Goal: Transaction & Acquisition: Purchase product/service

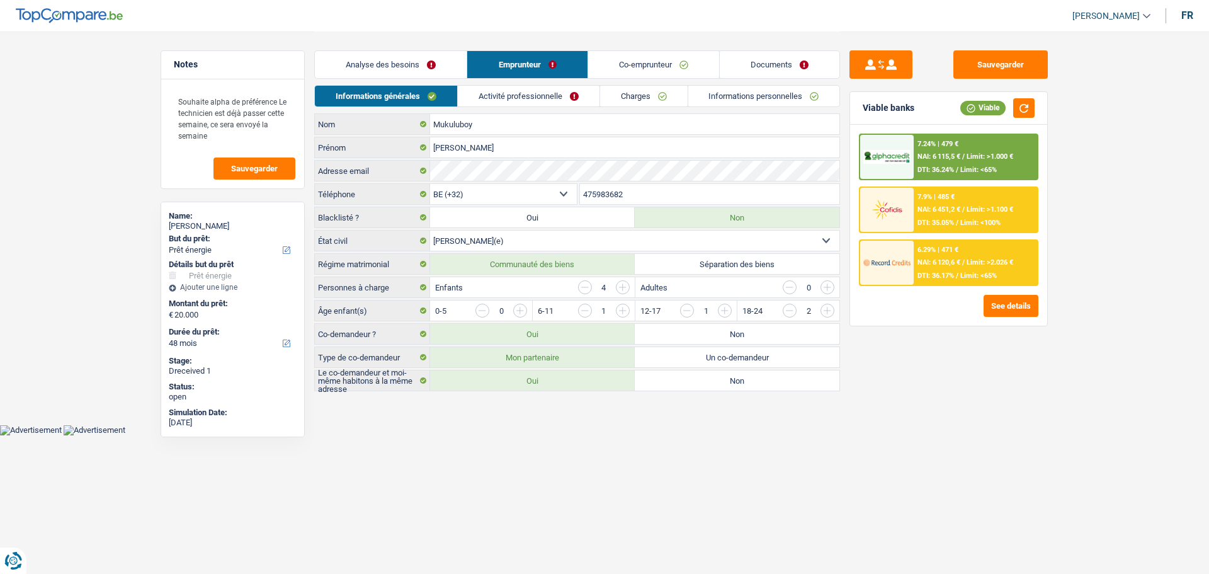
select select "energy"
select select "48"
select select "32"
select select "married"
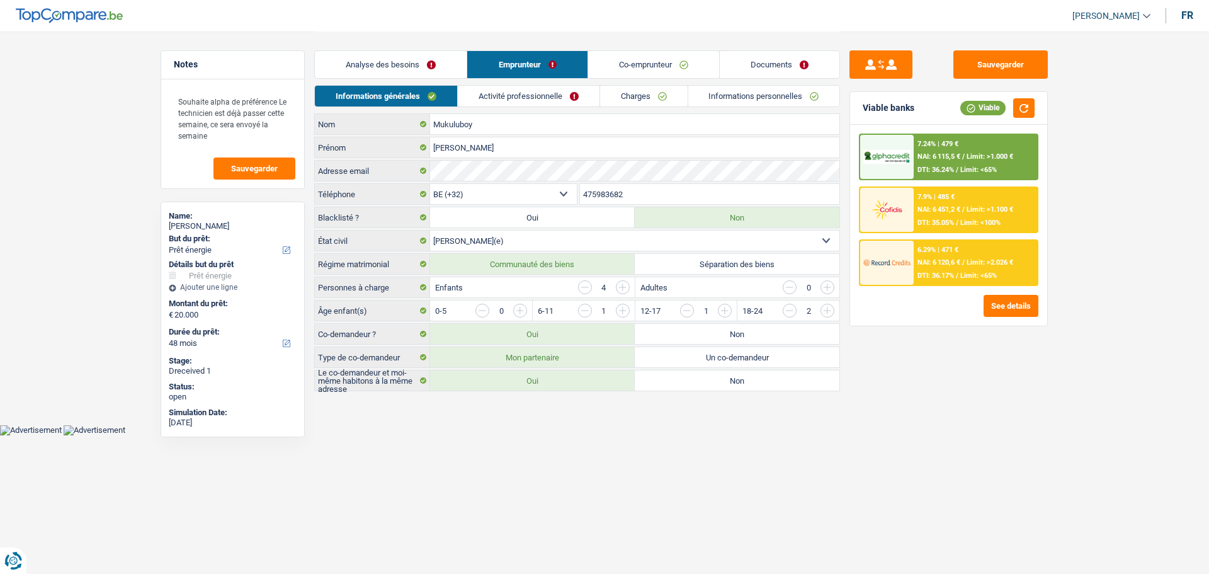
select select "mutuality"
select select "mutualityIndemnity"
select select "spf"
select select "BE"
click at [565, 91] on link "Activité professionnelle" at bounding box center [529, 96] width 142 height 21
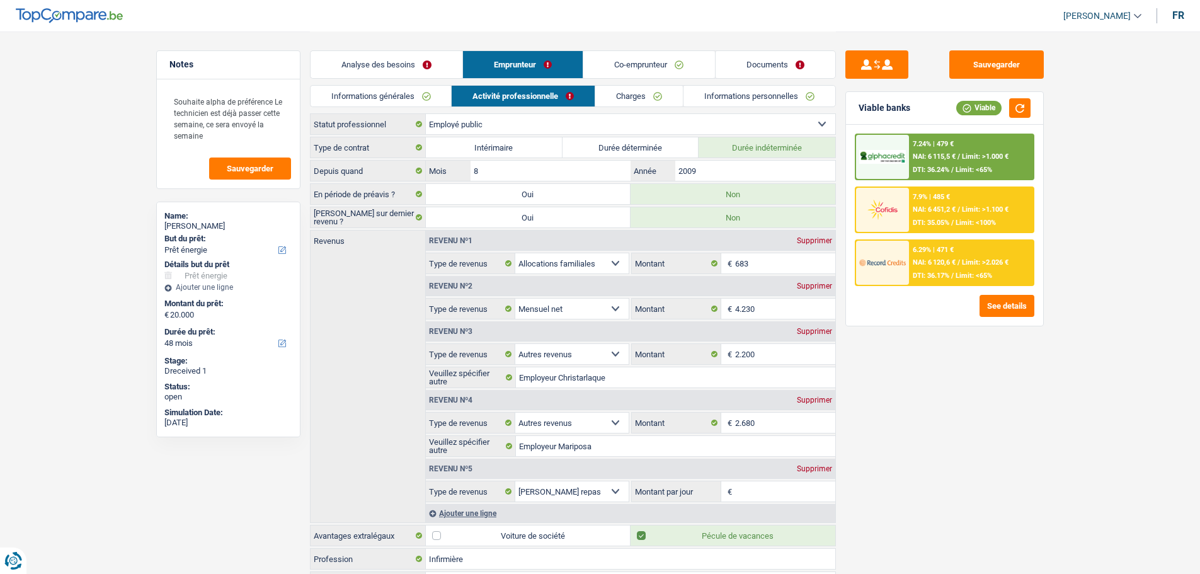
click at [630, 56] on link "Co-emprunteur" at bounding box center [648, 64] width 131 height 27
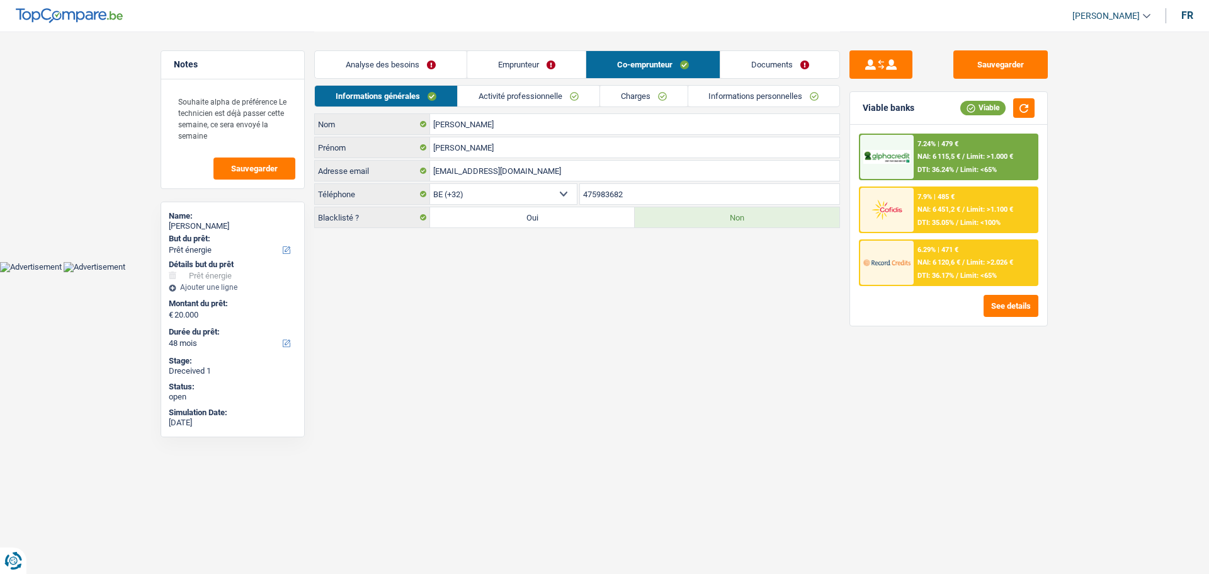
click at [557, 100] on link "Activité professionnelle" at bounding box center [529, 96] width 142 height 21
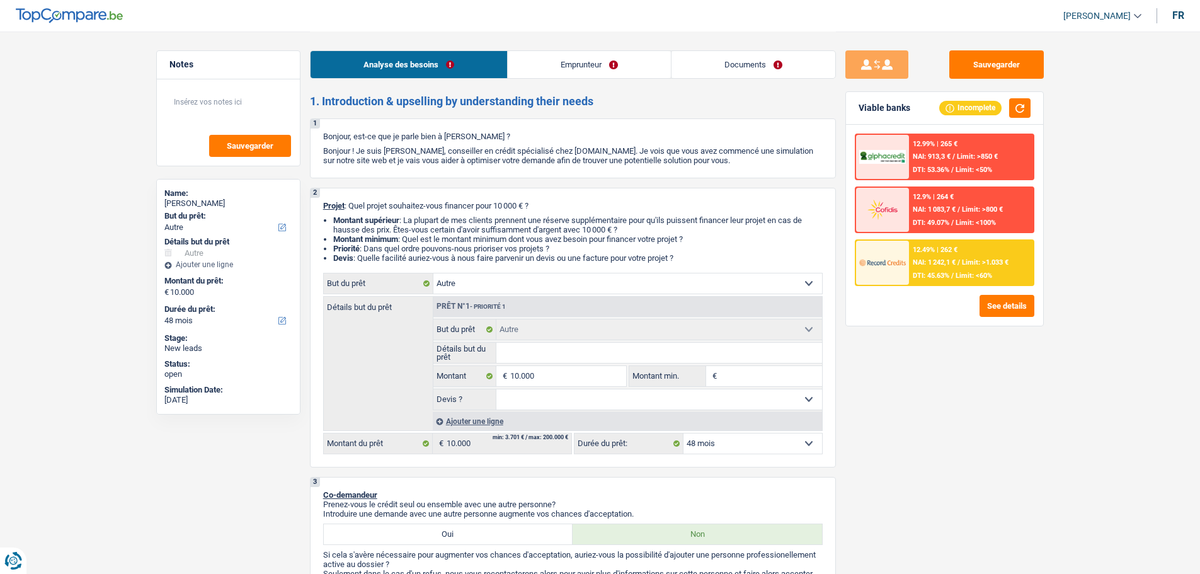
select select "other"
select select "48"
select select "other"
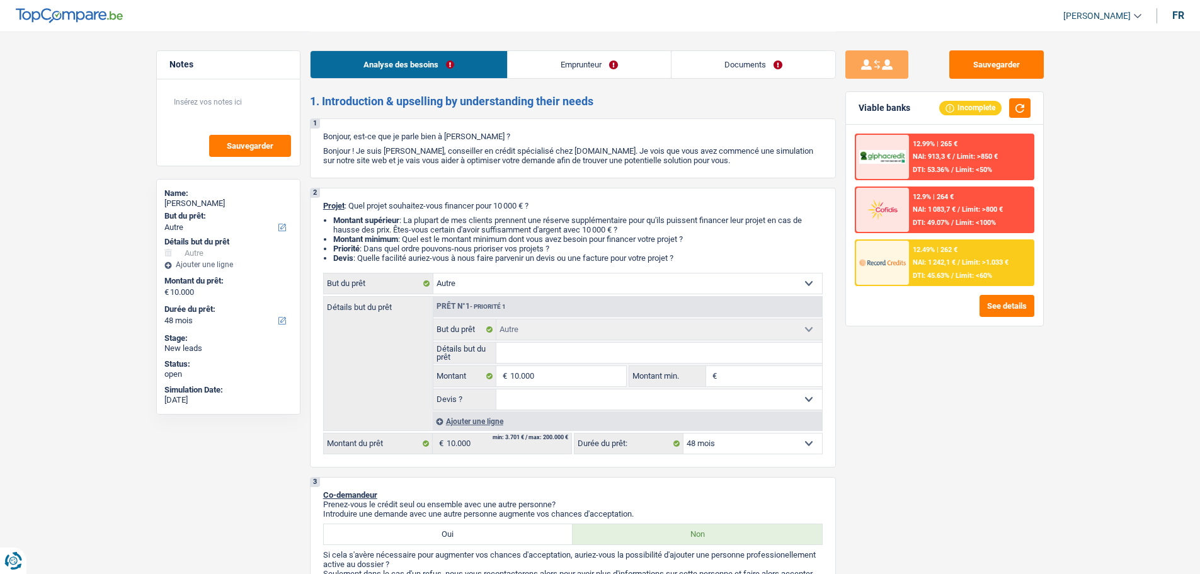
select select "48"
select select "publicEmployee"
select select "netSalary"
select select "mealVouchers"
select select "rents"
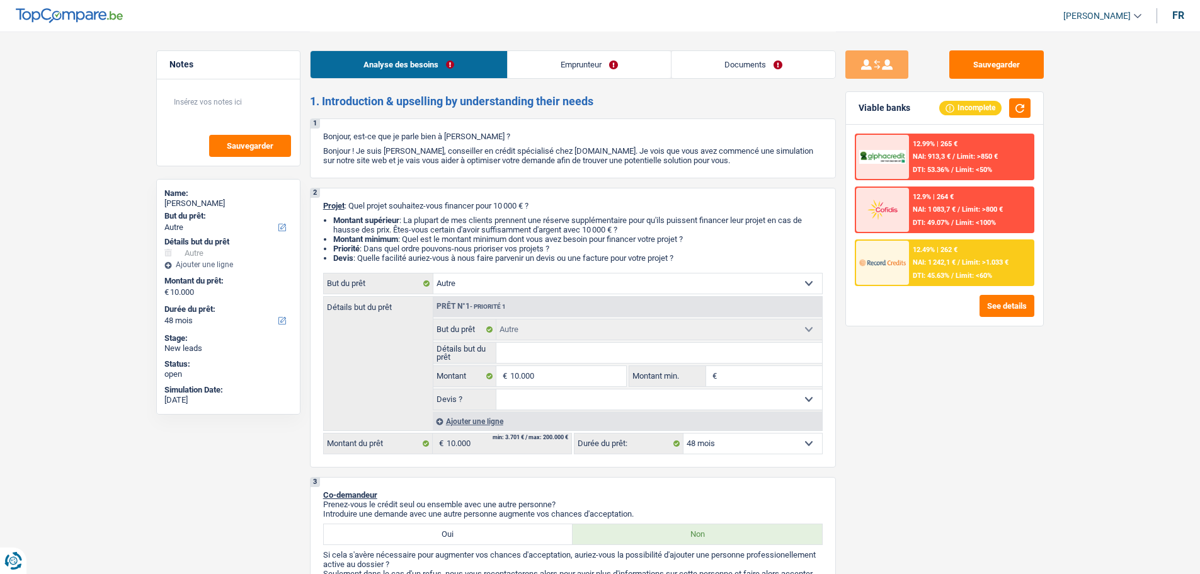
select select "other"
select select "48"
click at [540, 343] on input "Détails but du prêt" at bounding box center [659, 353] width 326 height 20
click at [461, 281] on select "Confort maison: meubles, textile, peinture, électroménager, outillage non-profe…" at bounding box center [627, 283] width 389 height 20
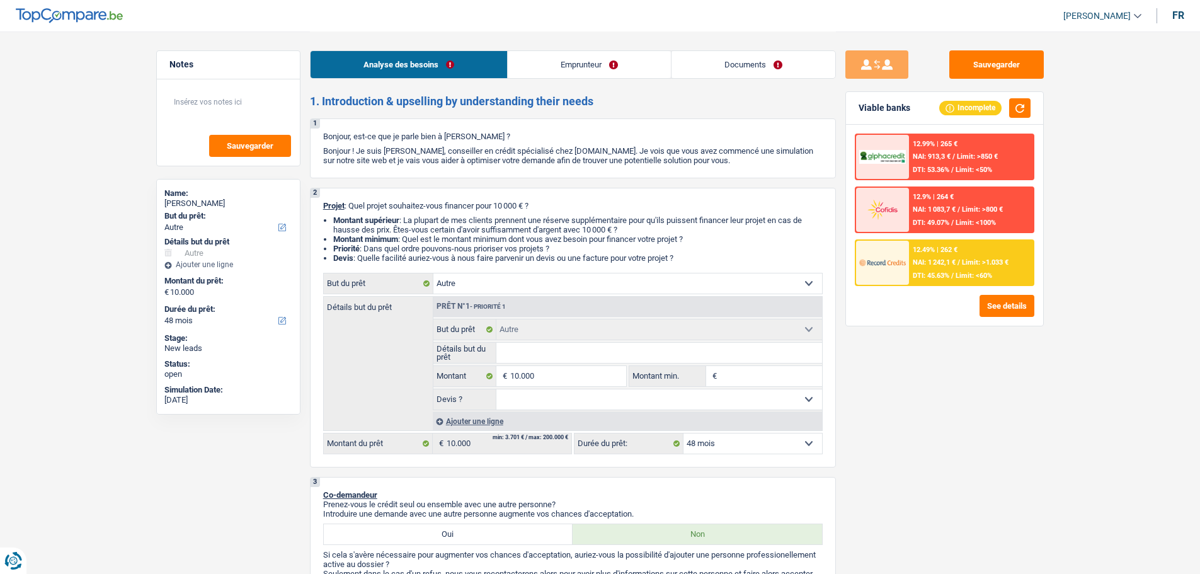
select select "familyEvent"
click at [433, 273] on select "Confort maison: meubles, textile, peinture, électroménager, outillage non-profe…" at bounding box center [627, 283] width 389 height 20
select select "familyEvent"
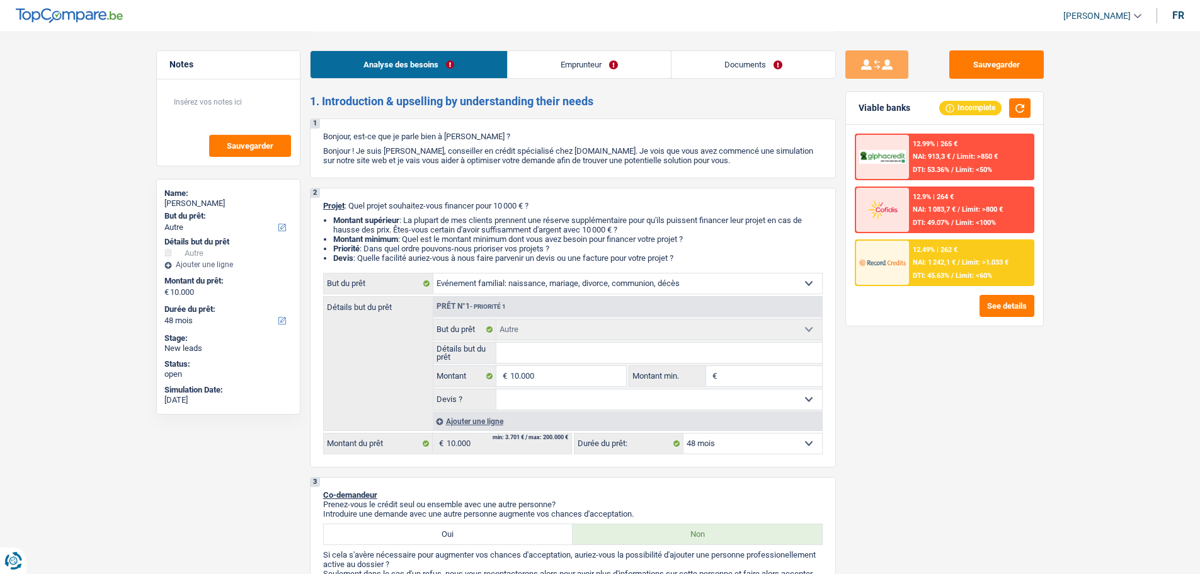
select select "familyEvent"
select select "other"
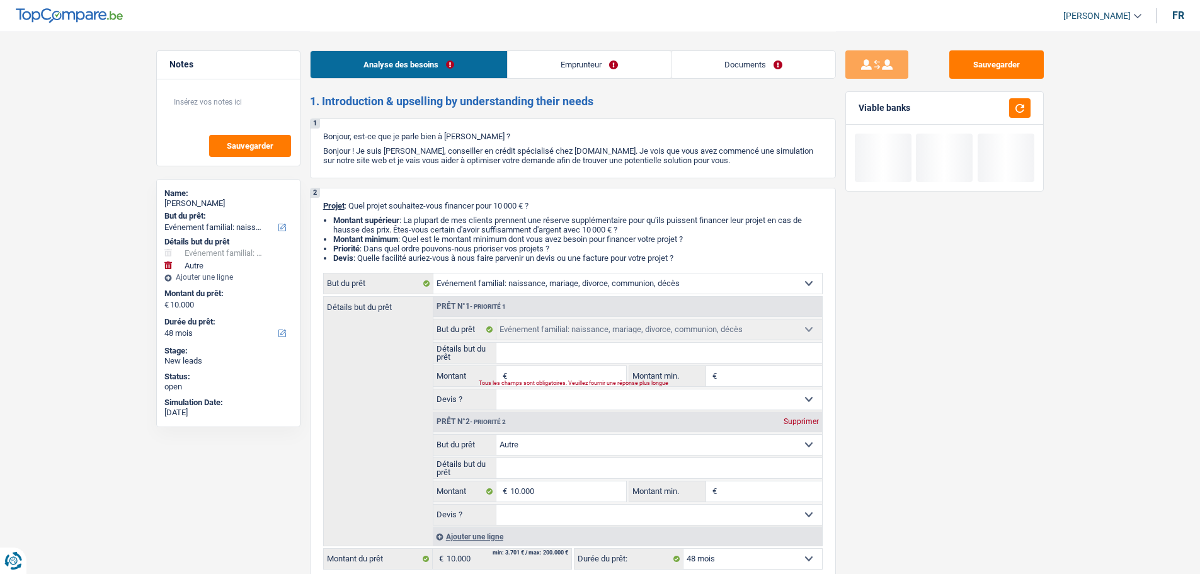
click at [809, 426] on div "Prêt n°2 - Priorité 2 Supprimer" at bounding box center [627, 422] width 389 height 20
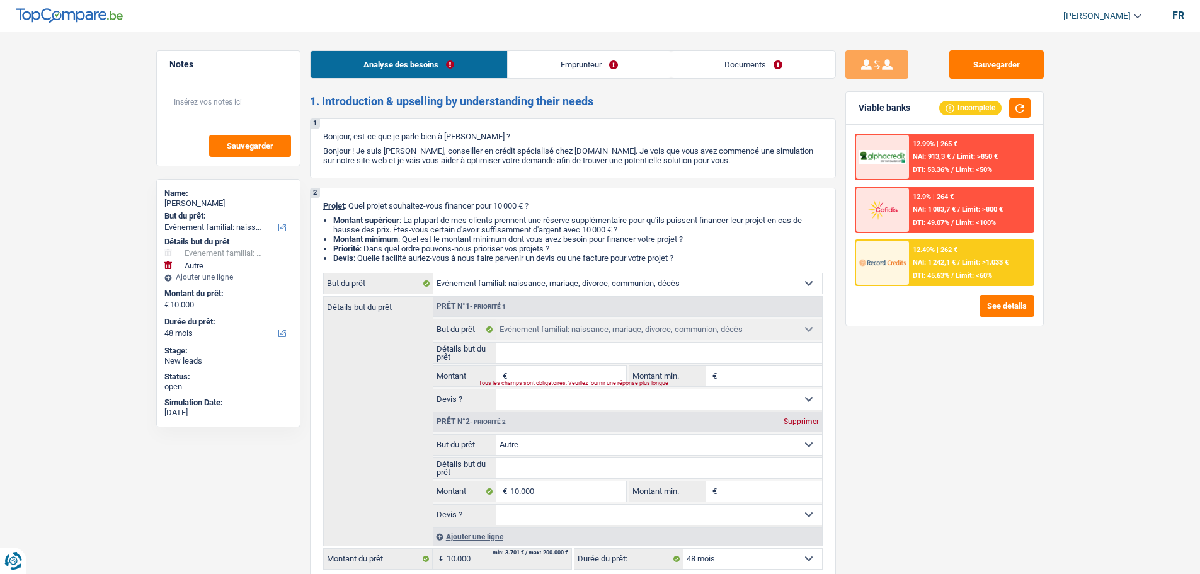
click at [800, 416] on div "Prêt n°2 - Priorité 2 Supprimer" at bounding box center [627, 422] width 389 height 20
click at [795, 420] on div "Supprimer" at bounding box center [801, 421] width 42 height 8
type input "0"
select select
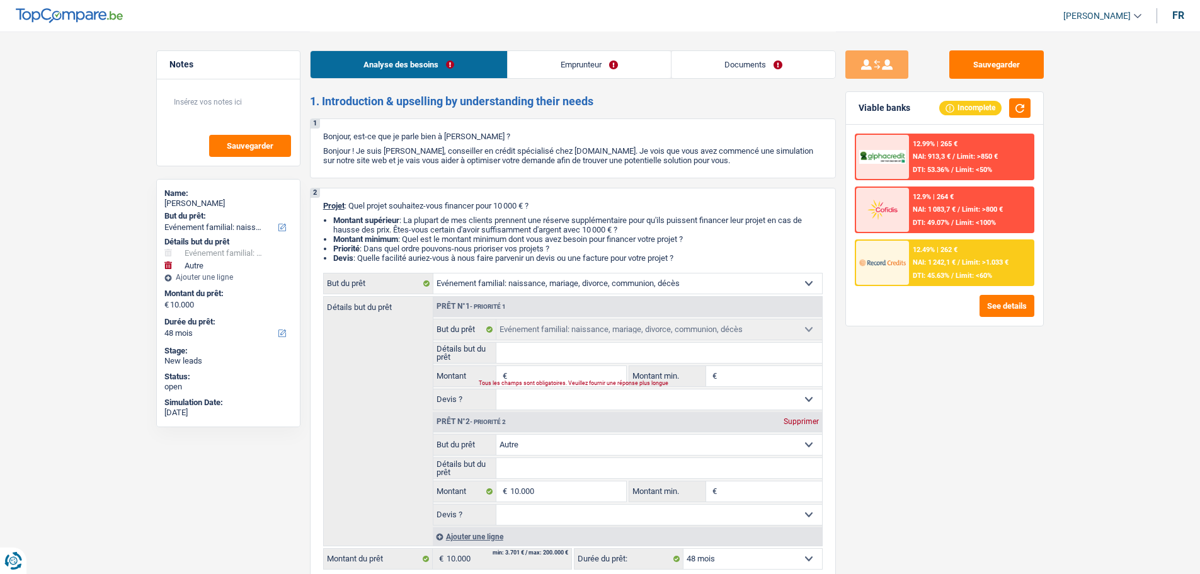
select select
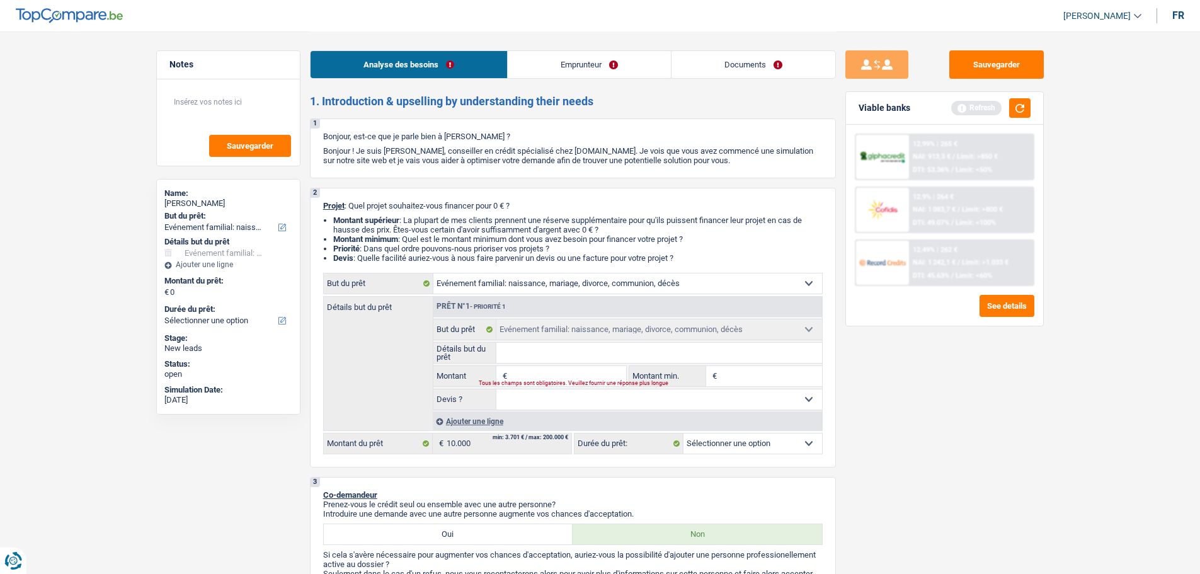
click at [548, 375] on input "Montant" at bounding box center [567, 376] width 115 height 20
type input "1"
type input "10"
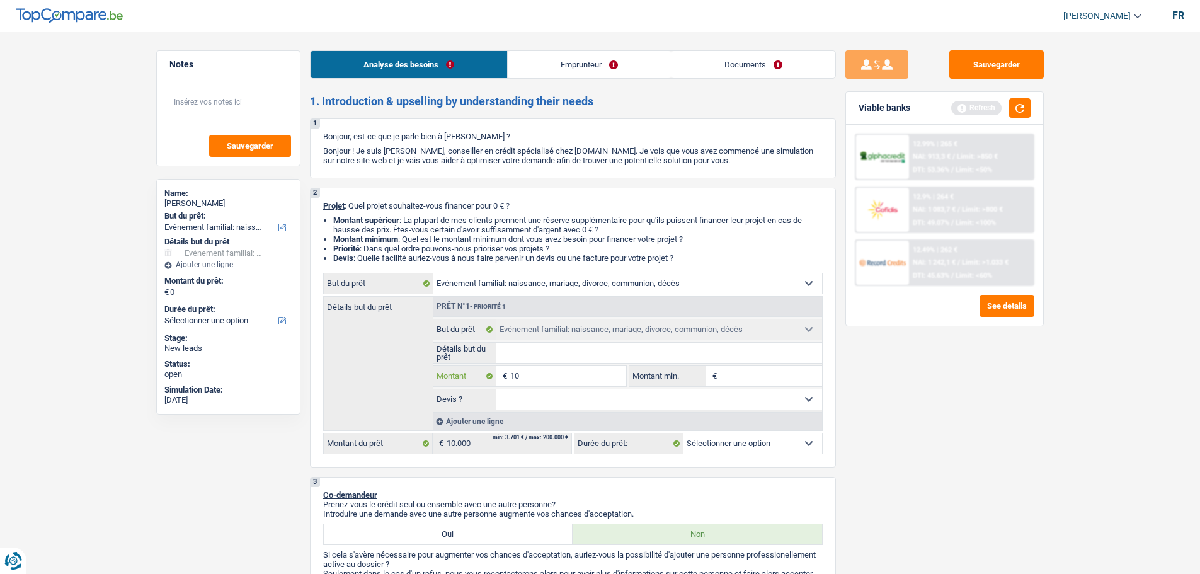
type input "100"
type input "1.000"
type input "10.000"
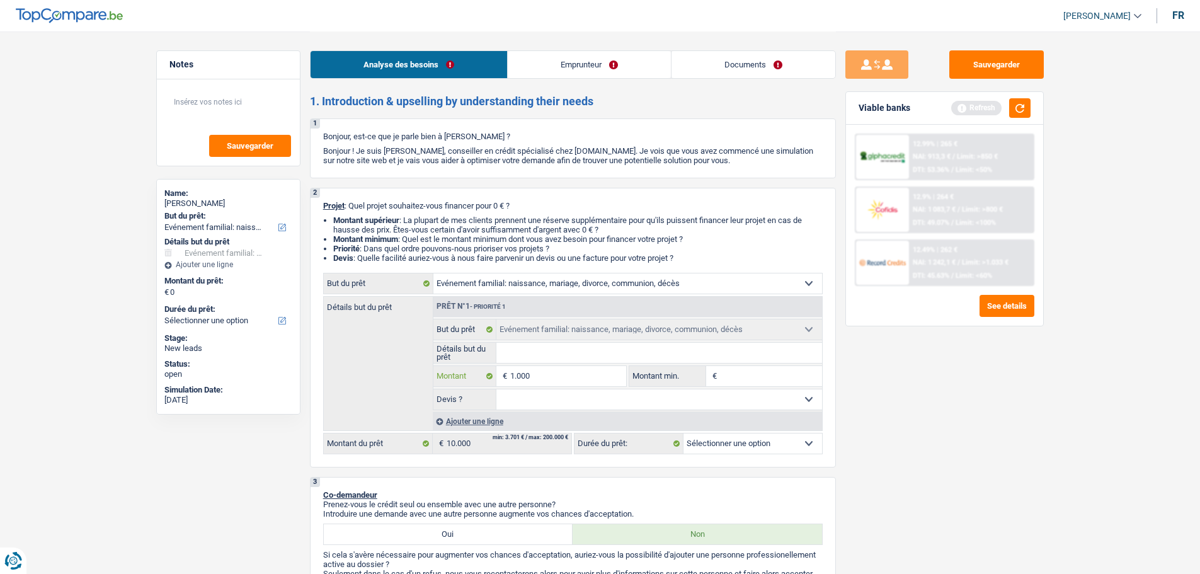
type input "10.000"
click at [541, 356] on input "Détails but du prêt" at bounding box center [659, 353] width 326 height 20
select select "48"
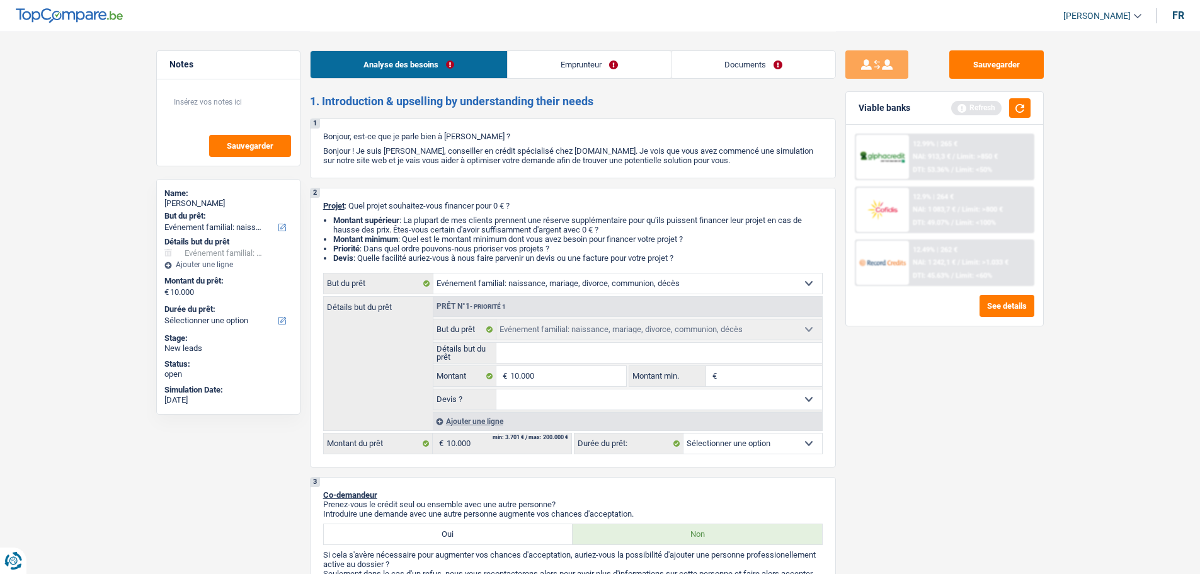
select select "48"
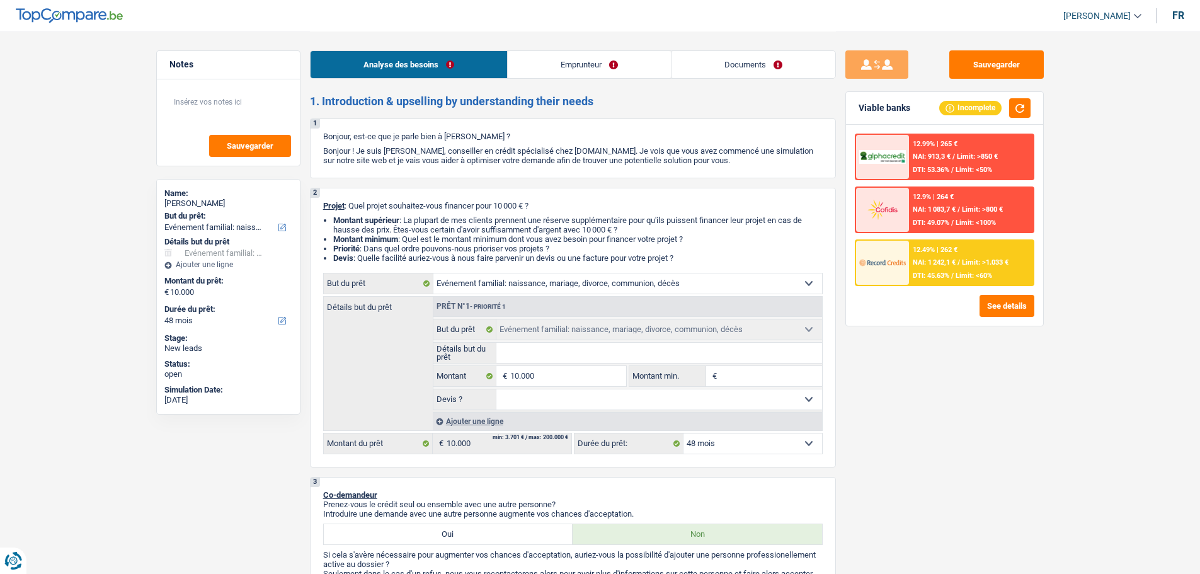
type input "M"
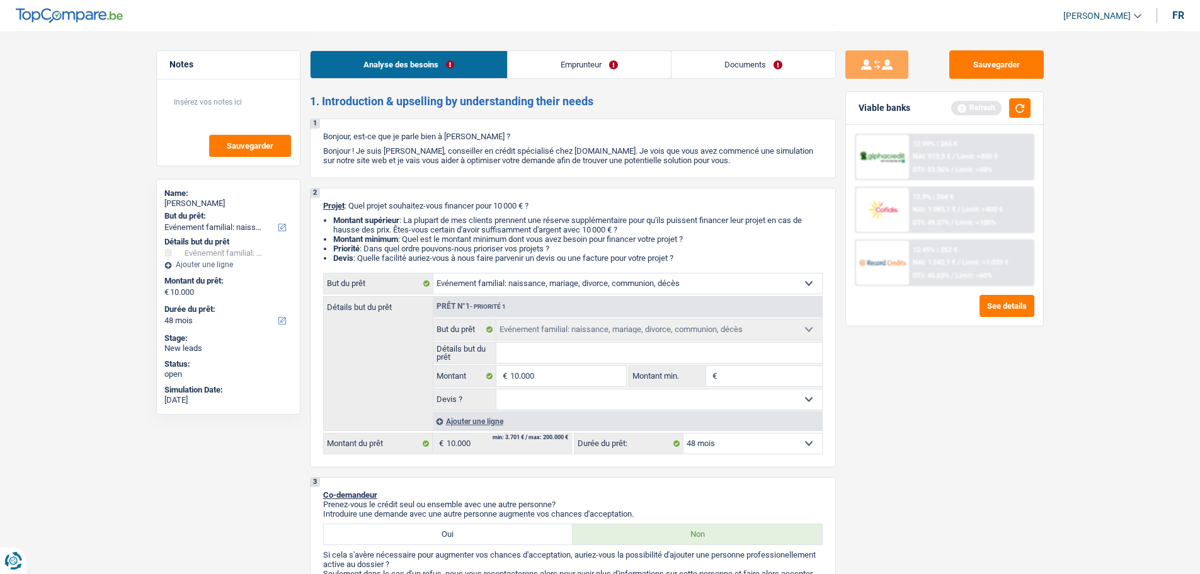
type input "I"
type input "Il"
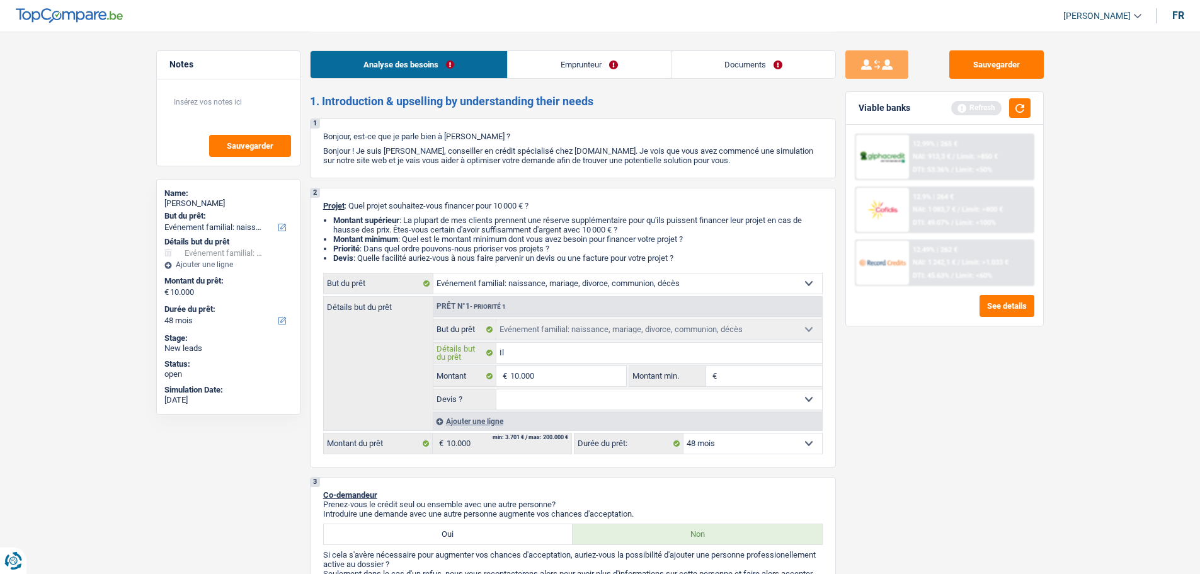
type input "Il"
type input "Il s"
type input "Il se"
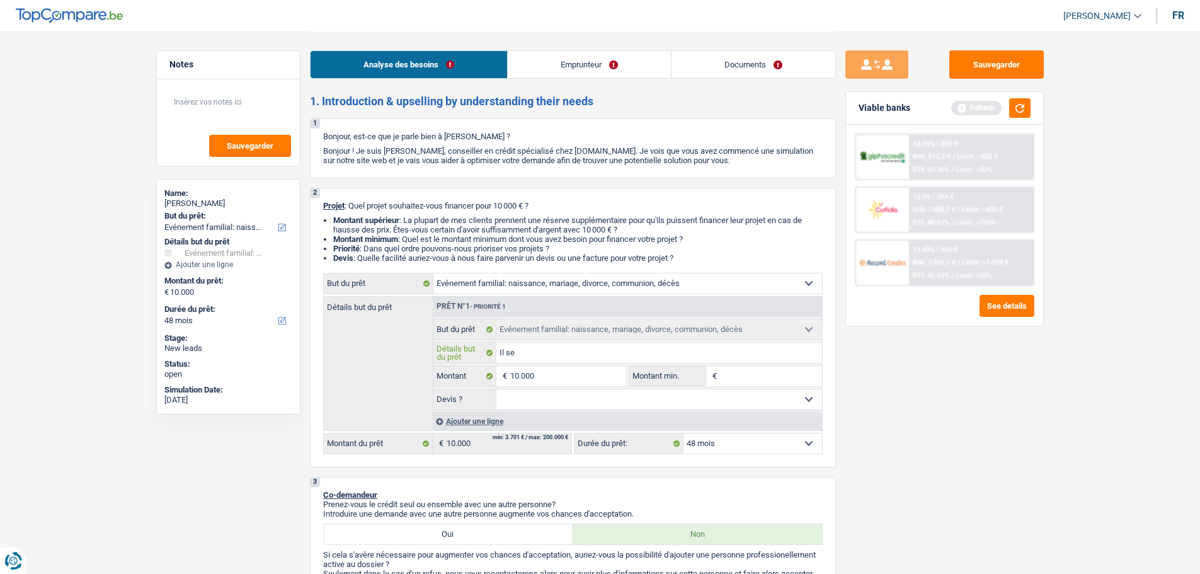
type input "Il se"
type input "Il se m"
type input "Il se ma"
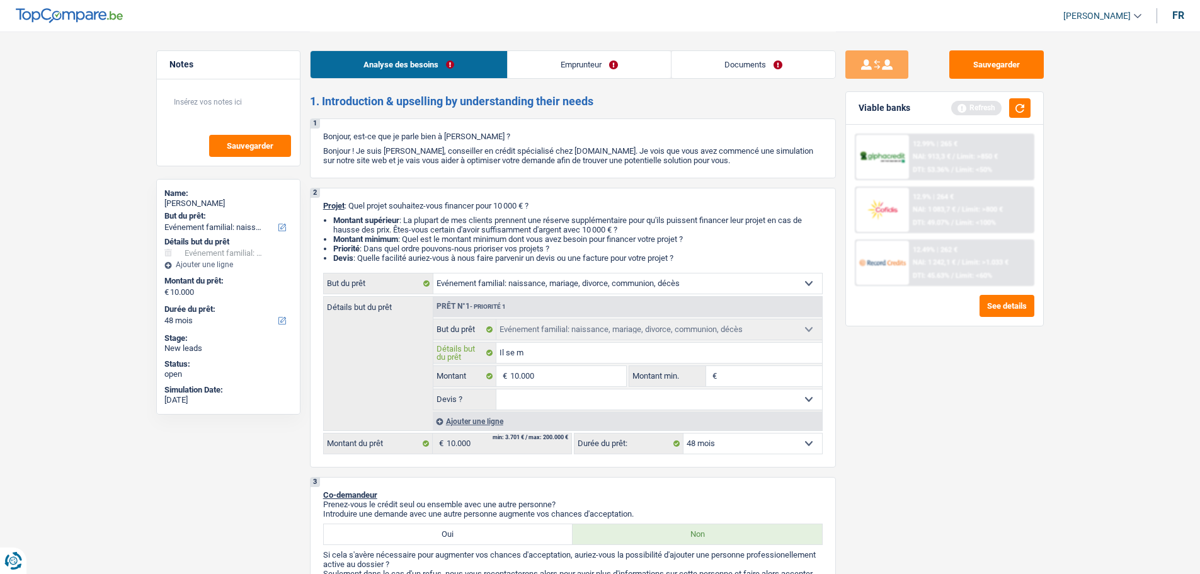
type input "Il se ma"
type input "Il se mar"
type input "Il se mari"
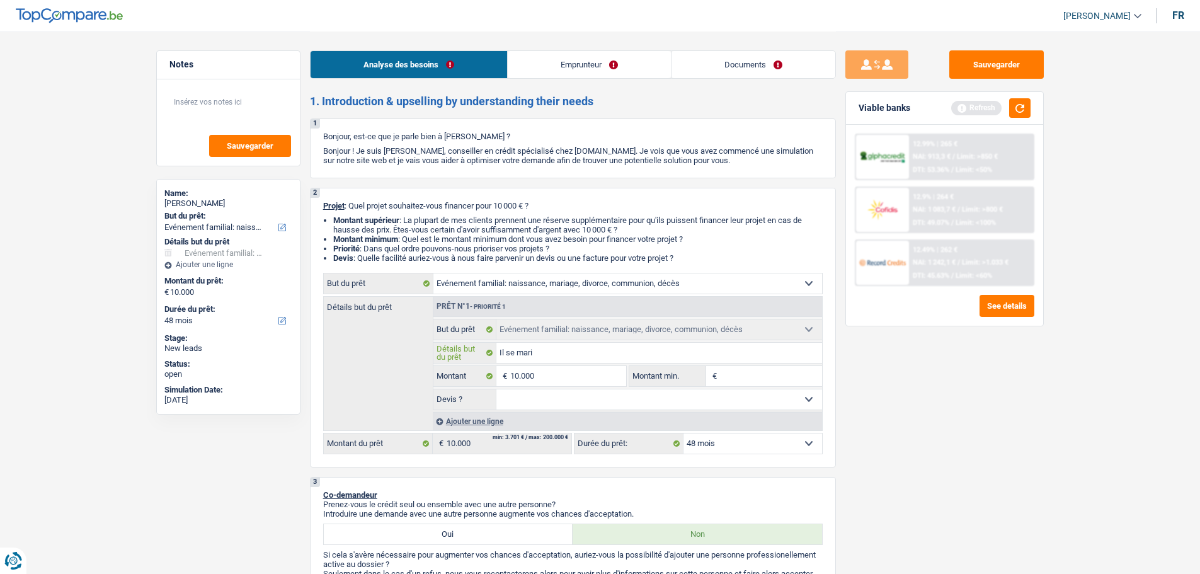
type input "Il se marie"
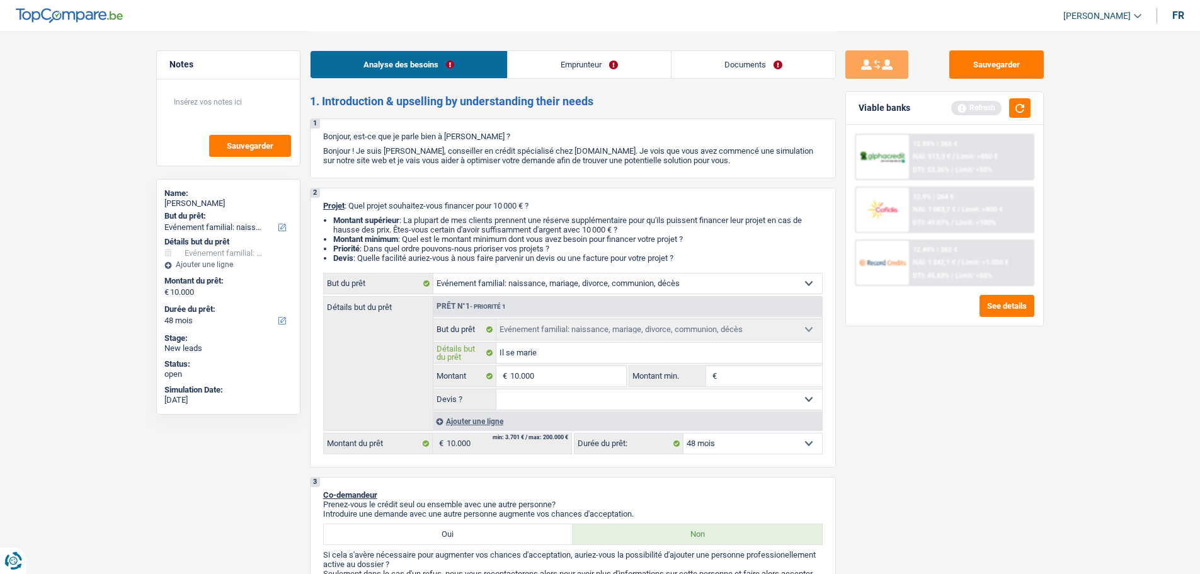
type input "Il se marie"
type input "Il se marie,"
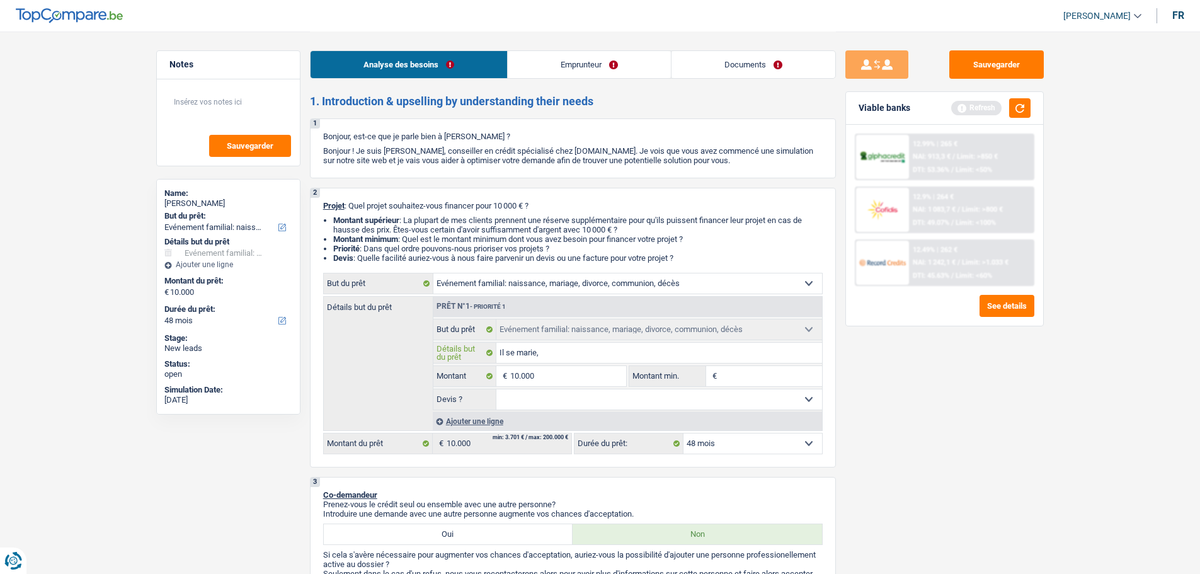
type input "Il se marie, d"
type input "Il se marie, dé"
type input "Il se marie, déc"
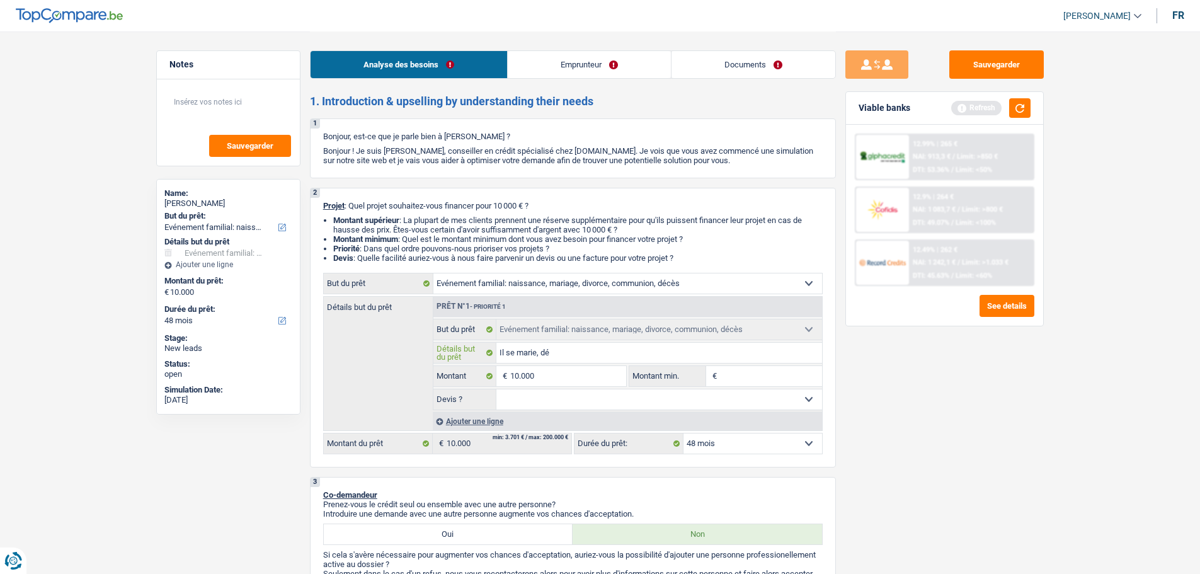
type input "Il se marie, déc"
type input "Il se marie, déco"
type input "Il se marie, décor"
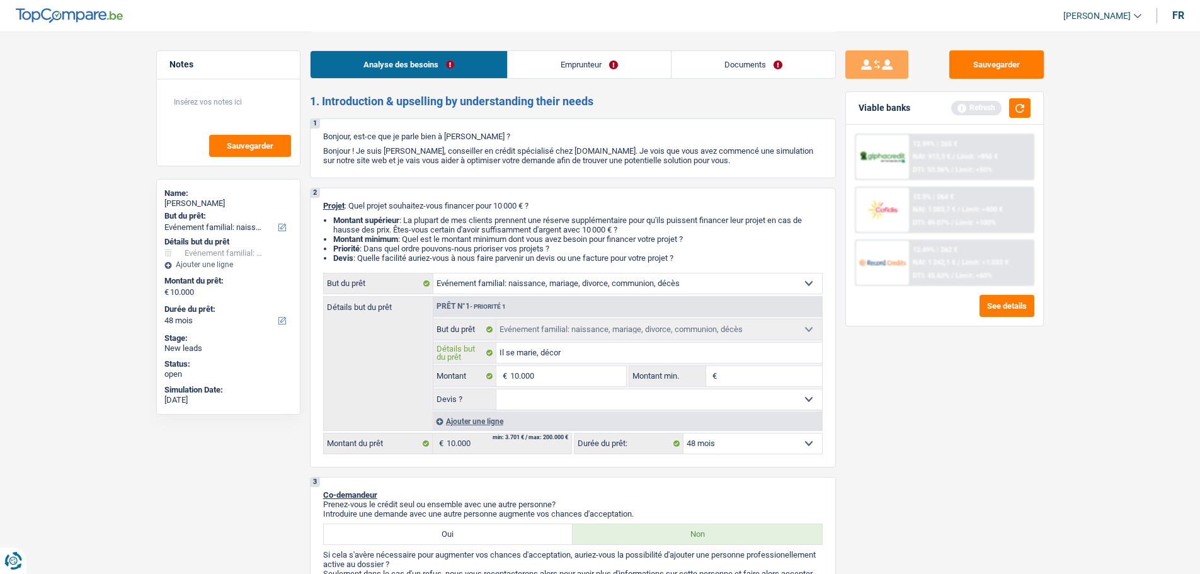
type input "Il se marie, décora"
type input "Il se marie, décorat"
type input "Il se marie, décorati"
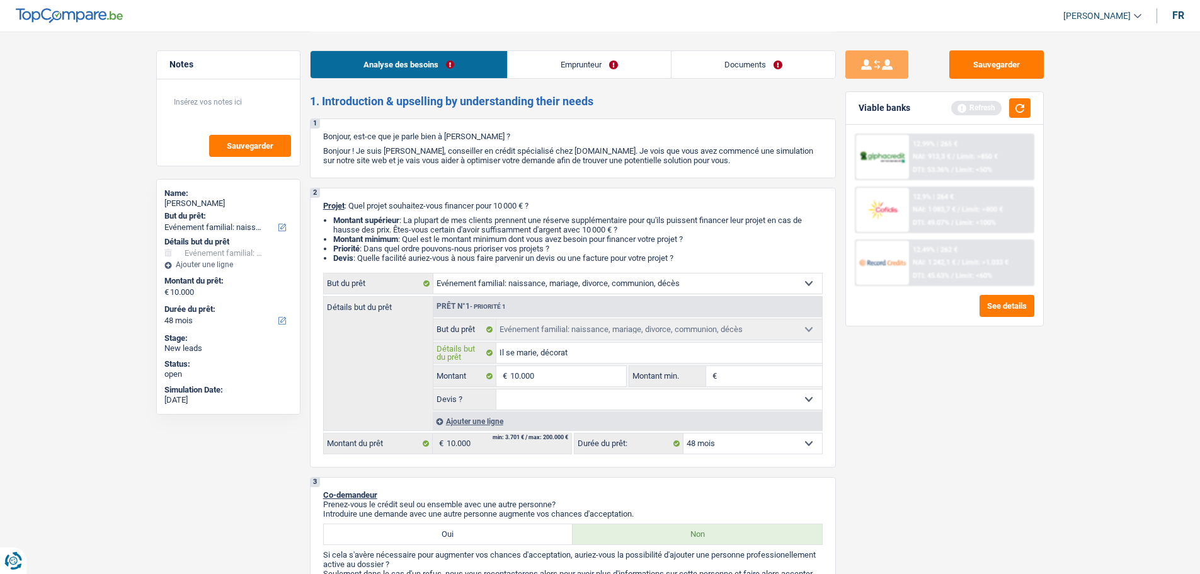
type input "Il se marie, décorati"
type input "Il se marie, décoratio"
type input "Il se marie, décoration"
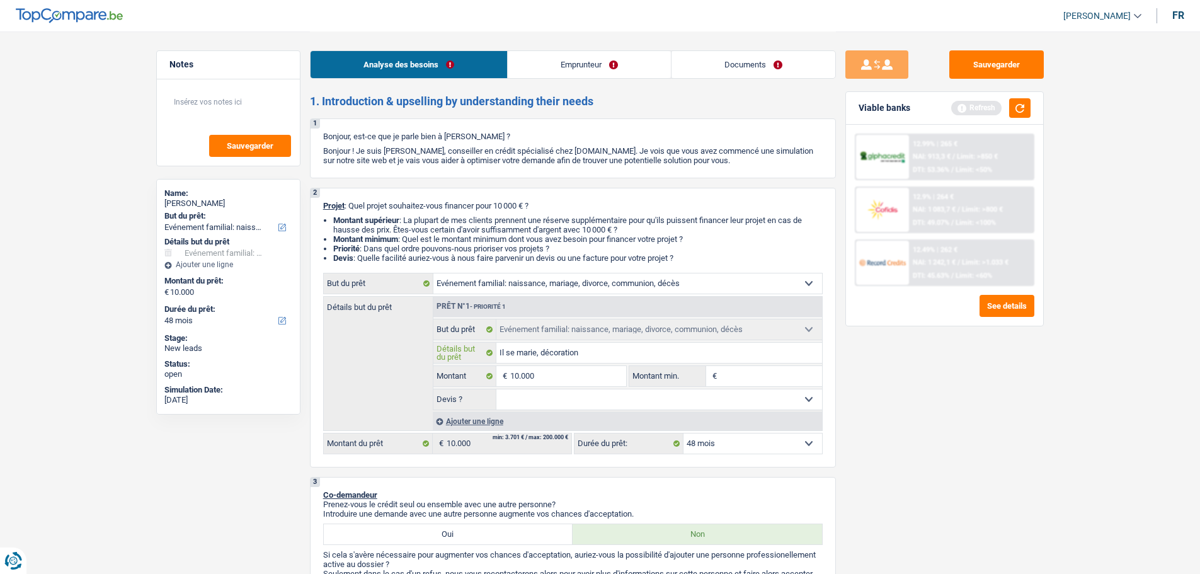
type input "Il se marie, décoration,"
type input "Il se marie, décoration, d"
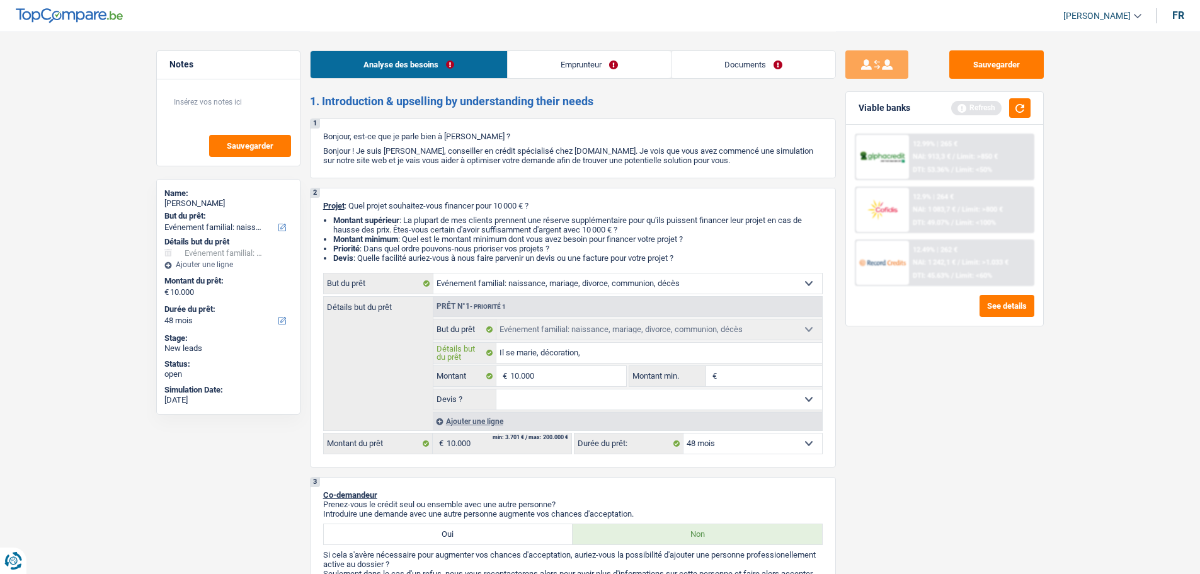
type input "Il se marie, décoration, d"
type input "Il se marie, décoration, de"
type input "Il se marie, décoration, des"
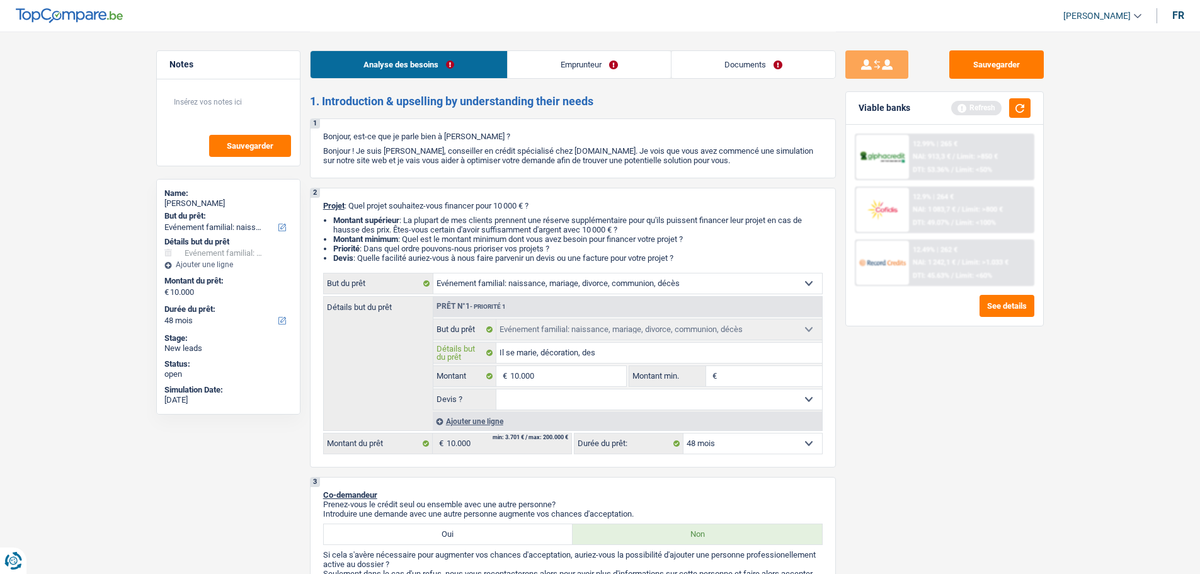
type input "Il se marie, décoration, des"
type input "Il se marie, décoration, des p"
type input "Il se marie, décoration, des pr"
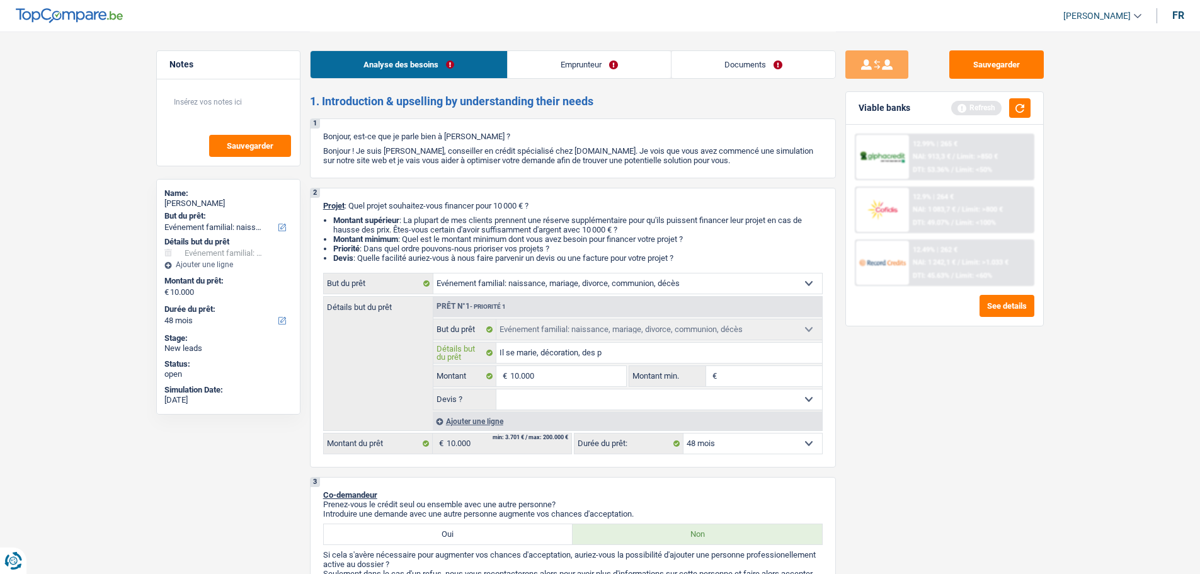
type input "Il se marie, décoration, des pr"
type input "Il se marie, décoration, des pre"
type input "Il se marie, décoration, des pres"
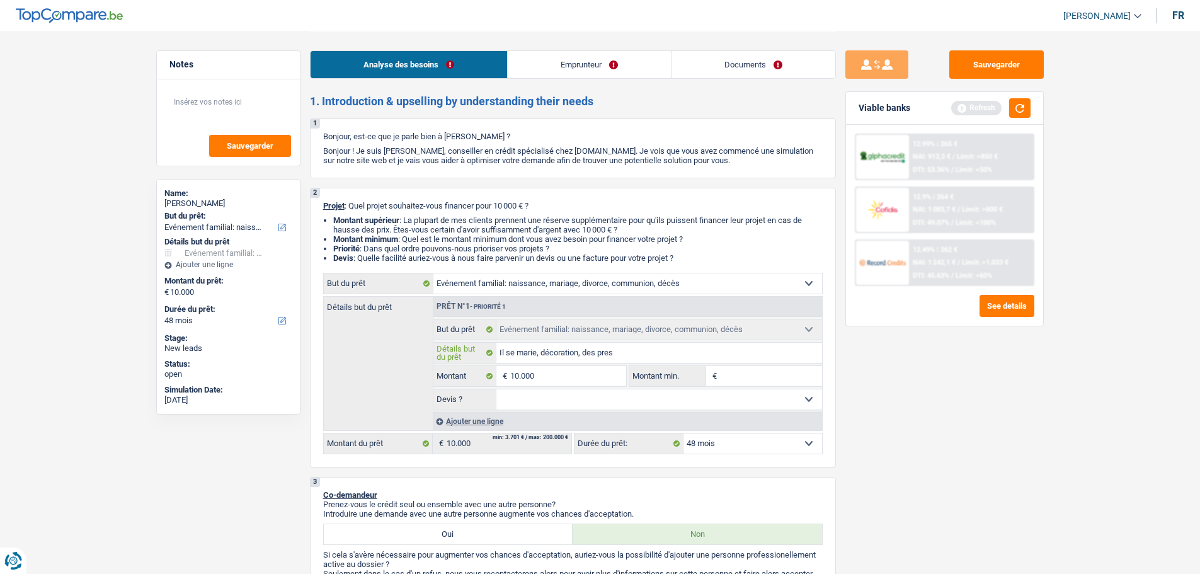
type input "Il se marie, décoration, des prest"
type input "Il se marie, décoration, des presta"
type input "Il se marie, décoration, des prestat"
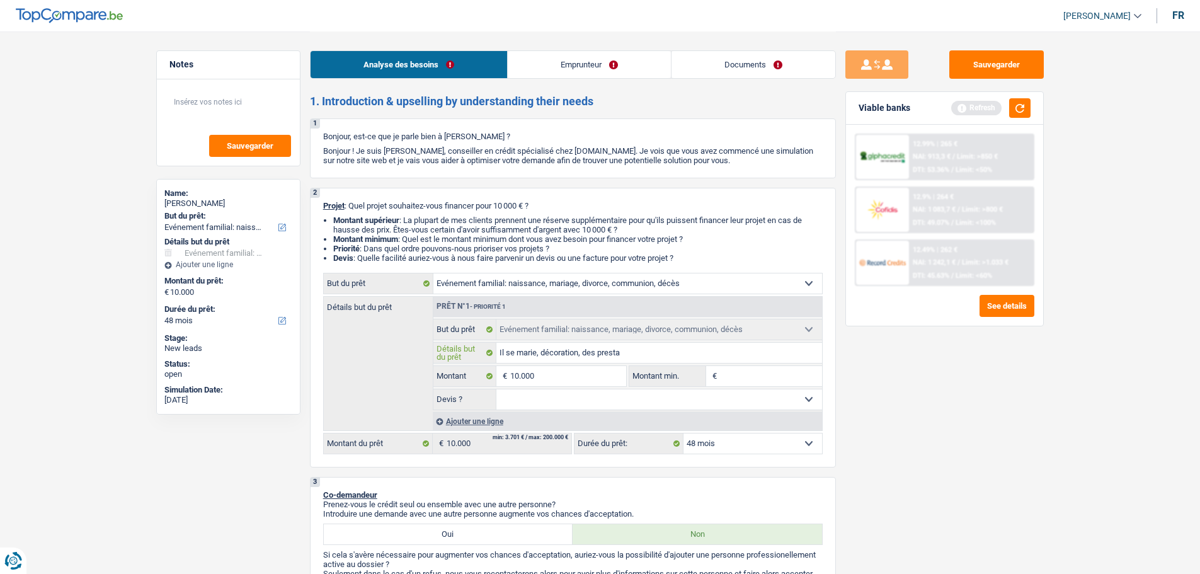
type input "Il se marie, décoration, des prestat"
type input "Il se marie, décoration, des prestata"
type input "Il se marie, décoration, des prestatai"
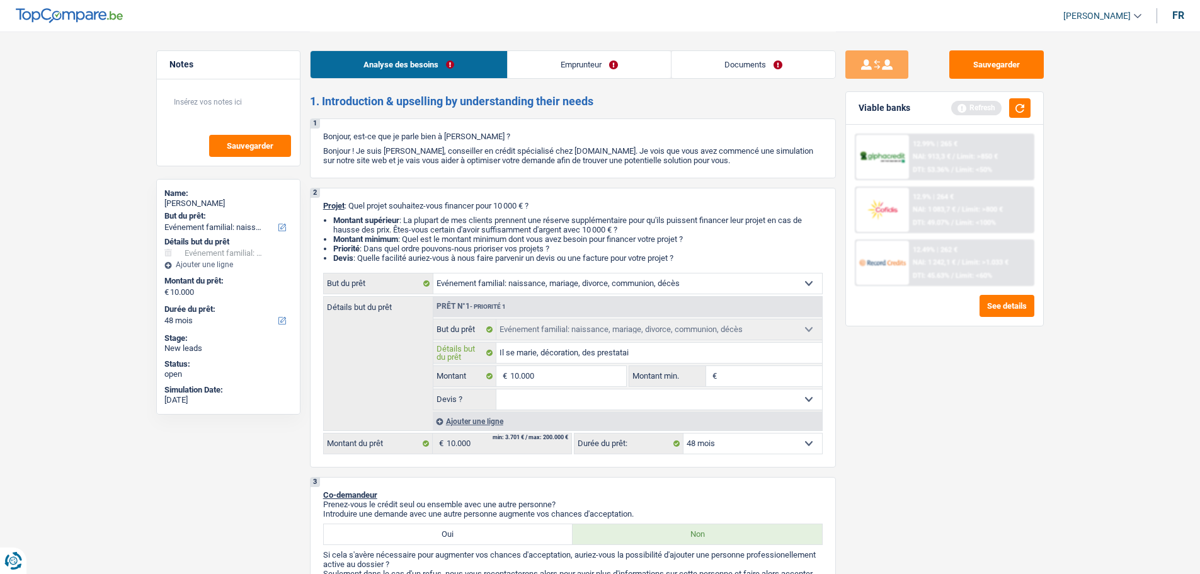
type input "Il se marie, décoration, des prestatair"
type input "Il se marie, décoration, des prestataire"
type input "Il se marie, décoration, des prestataires"
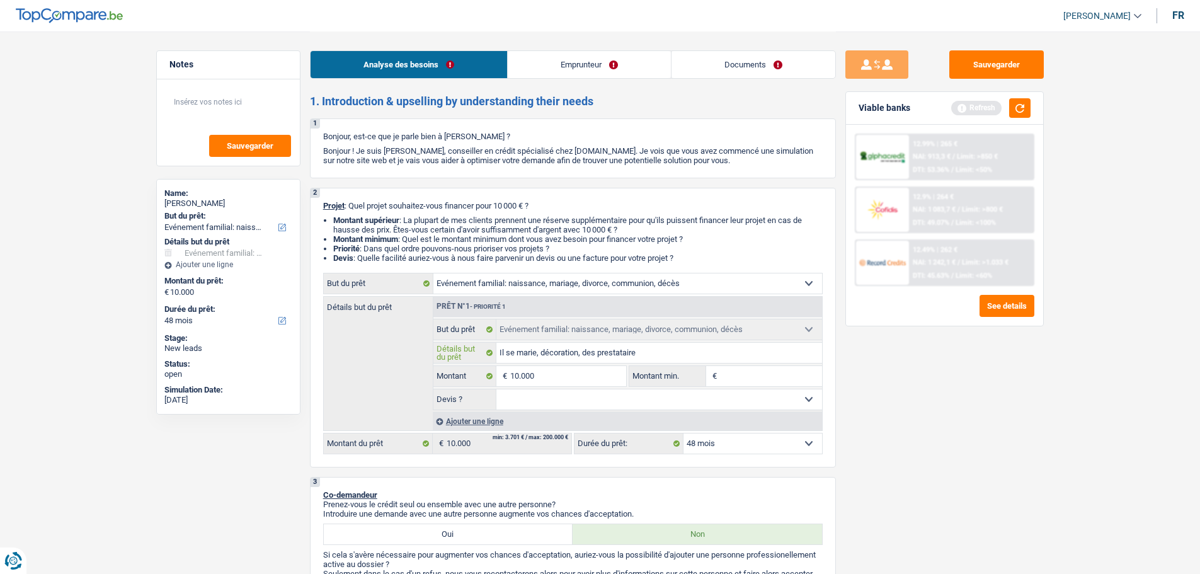
type input "Il se marie, décoration, des prestataires"
click at [645, 396] on select "Oui Non Non répondu Sélectionner une option" at bounding box center [659, 399] width 326 height 20
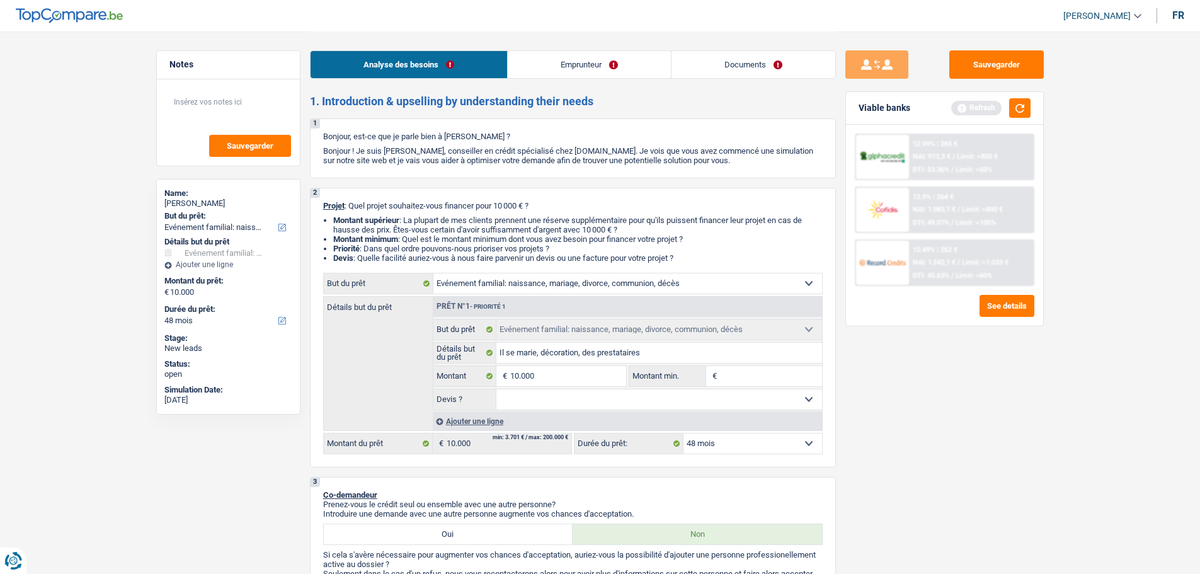
select select "false"
click at [496, 389] on select "Oui Non Non répondu Sélectionner une option" at bounding box center [659, 399] width 326 height 20
select select "false"
click at [753, 378] on input "Montant min." at bounding box center [771, 376] width 102 height 20
type input "7"
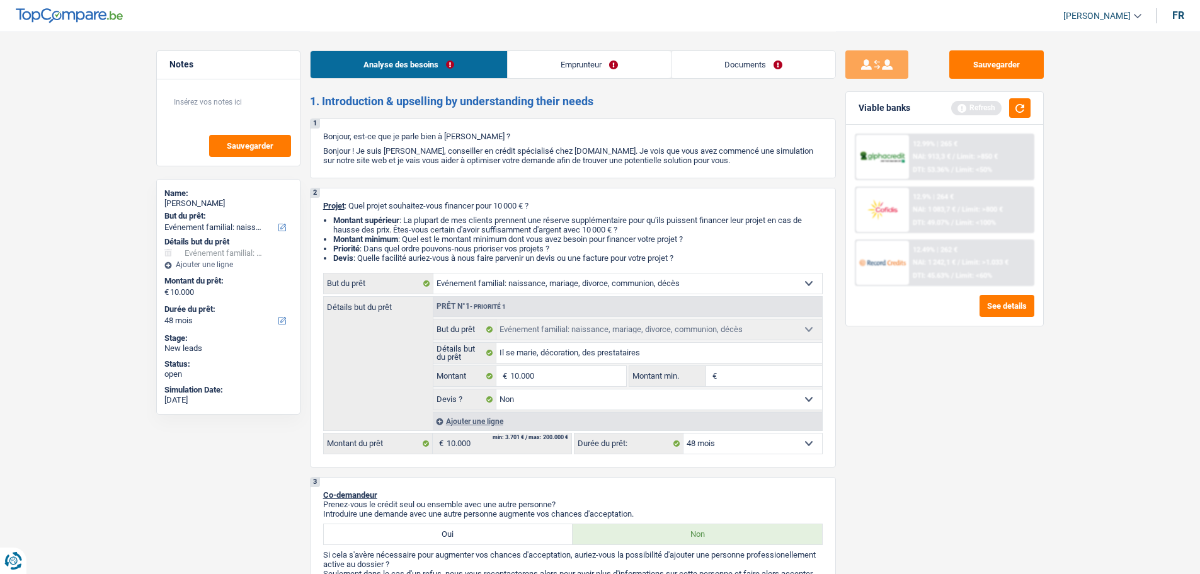
type input "7"
type input "70"
type input "700"
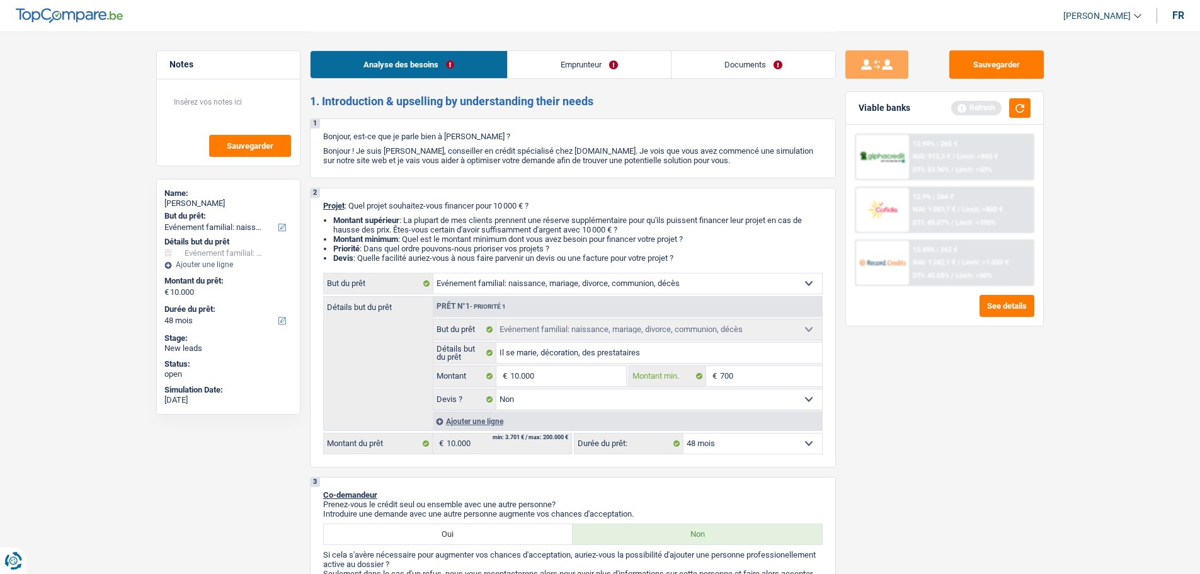
type input "7.000"
click at [1027, 416] on div "Sauvegarder Viable banks Refresh 12.99% | 265 € NAI: 913,3 € / Limit: >850 € DT…" at bounding box center [944, 301] width 217 height 503
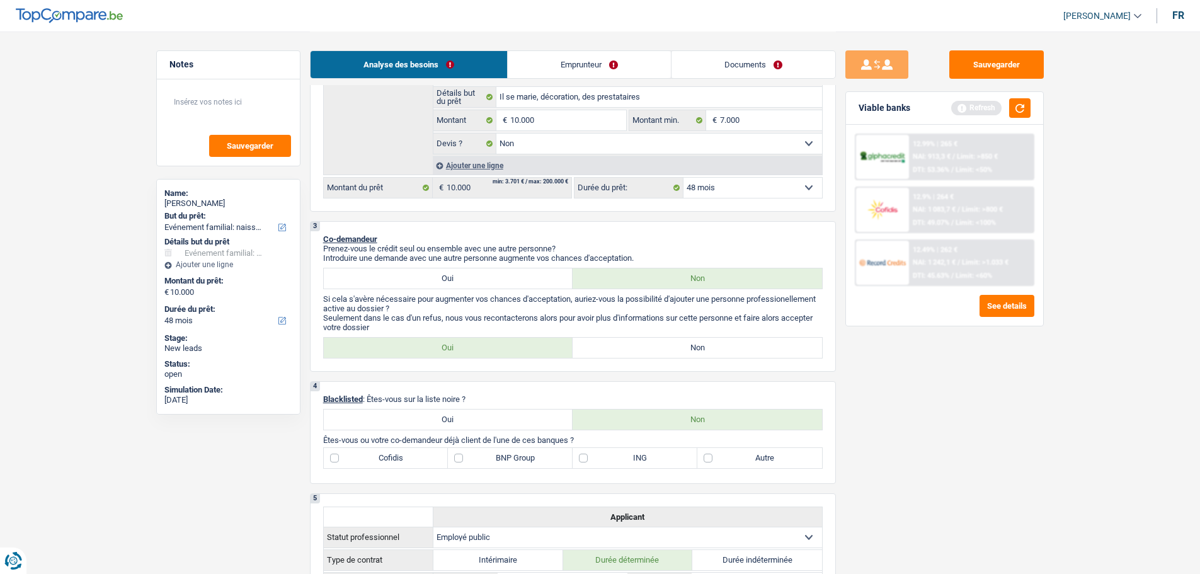
scroll to position [378, 0]
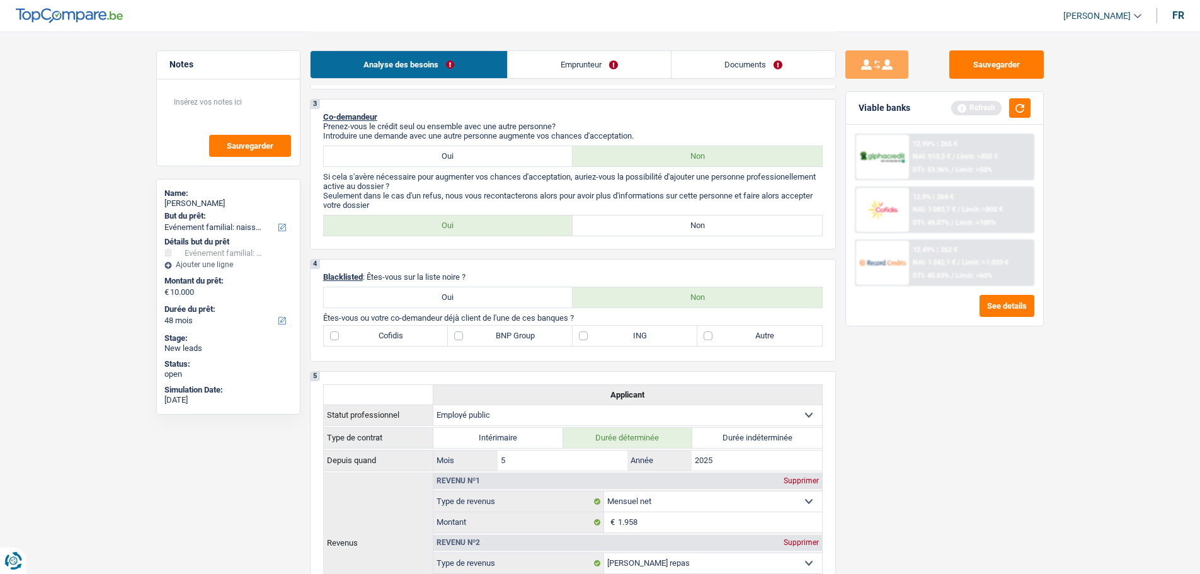
click at [620, 61] on link "Emprunteur" at bounding box center [589, 64] width 163 height 27
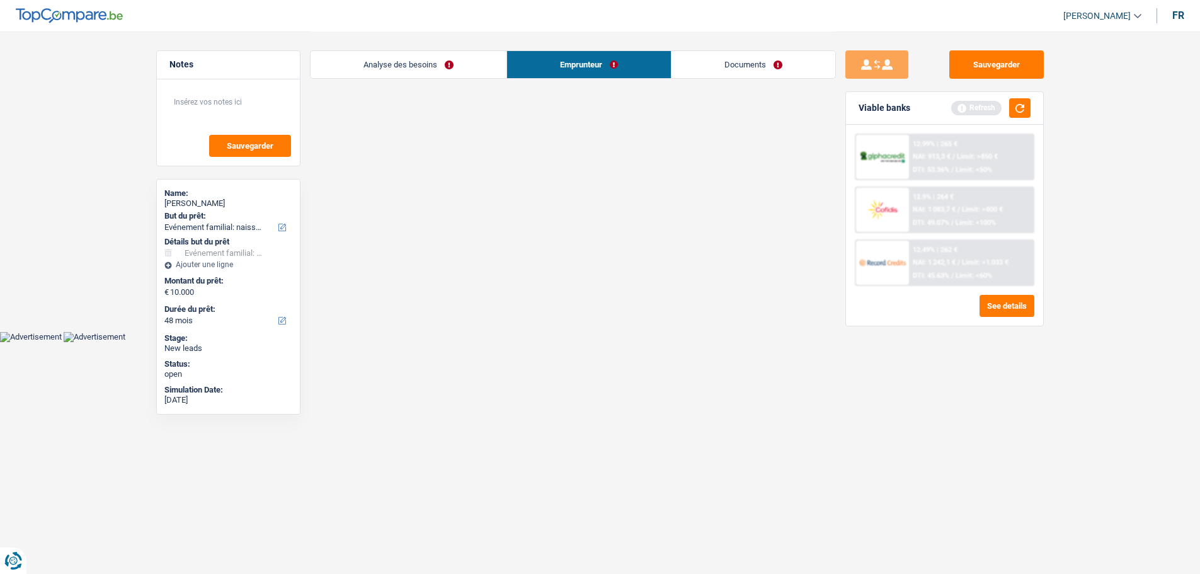
scroll to position [0, 0]
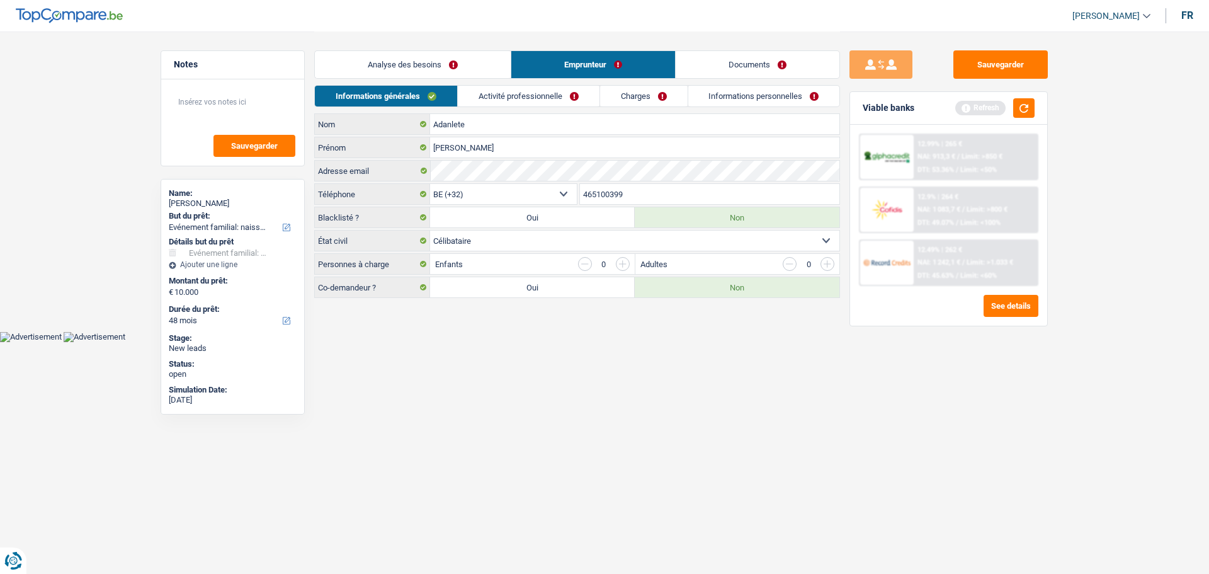
click at [441, 60] on link "Analyse des besoins" at bounding box center [413, 64] width 196 height 27
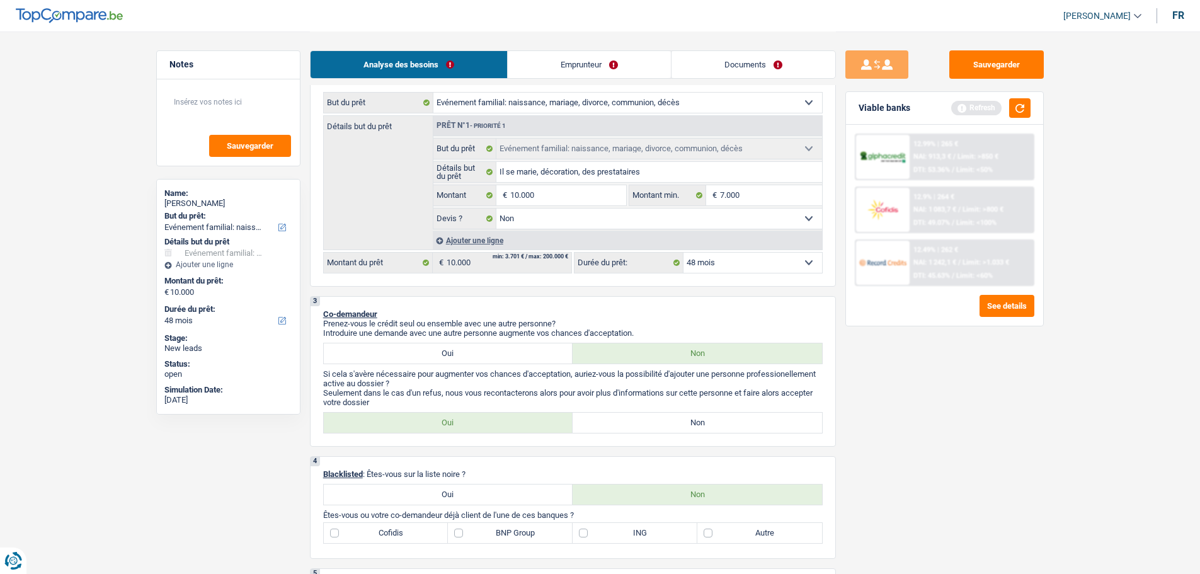
scroll to position [315, 0]
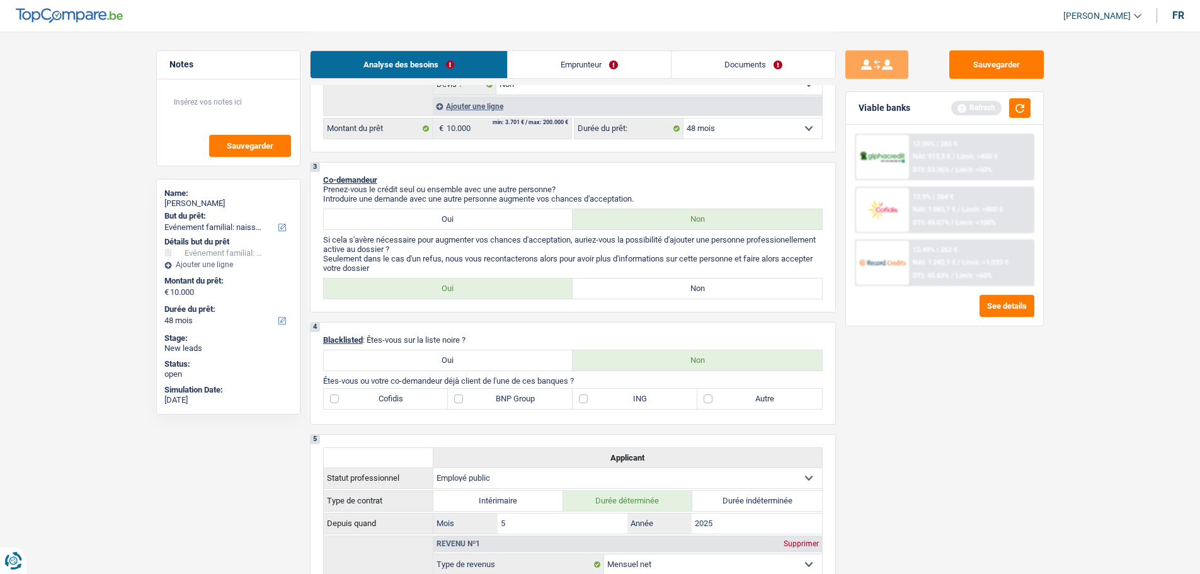
click at [423, 294] on label "Oui" at bounding box center [448, 288] width 249 height 20
click at [423, 294] on input "Oui" at bounding box center [448, 288] width 249 height 20
radio input "true"
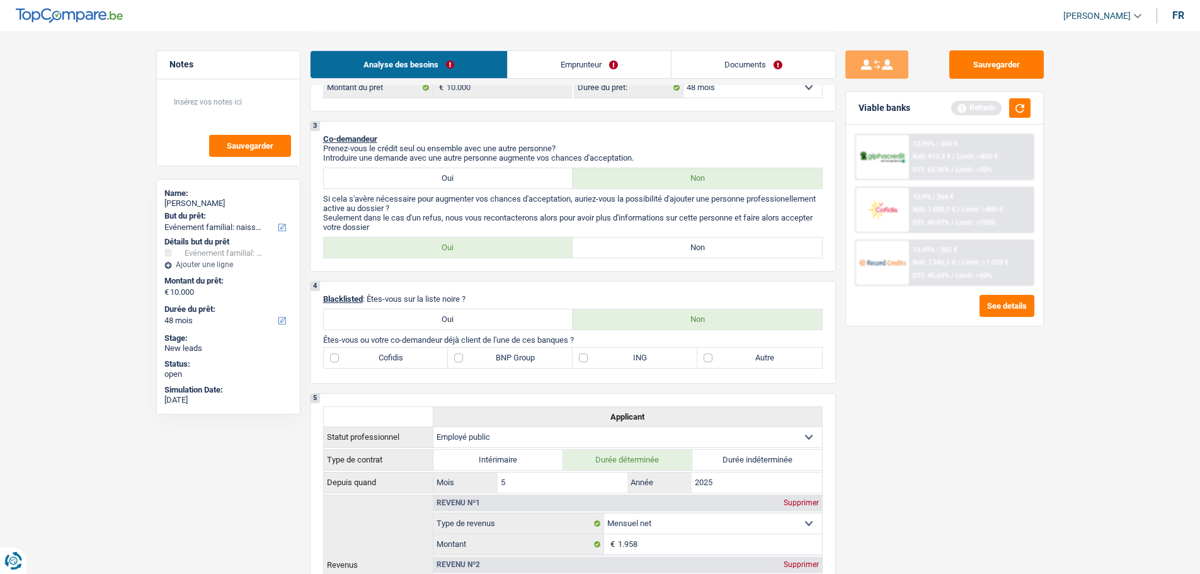
scroll to position [378, 0]
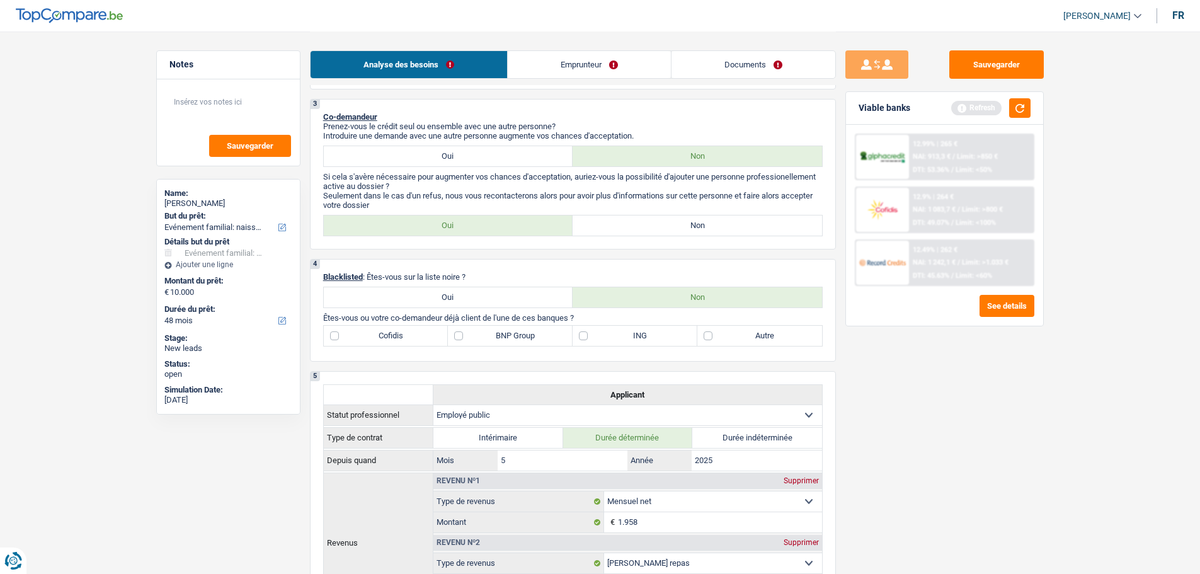
click at [381, 205] on p "Seulement dans le cas d'un refus, nous vous recontacterons alors pour avoir plu…" at bounding box center [572, 200] width 499 height 19
click at [1021, 106] on button "button" at bounding box center [1019, 108] width 21 height 20
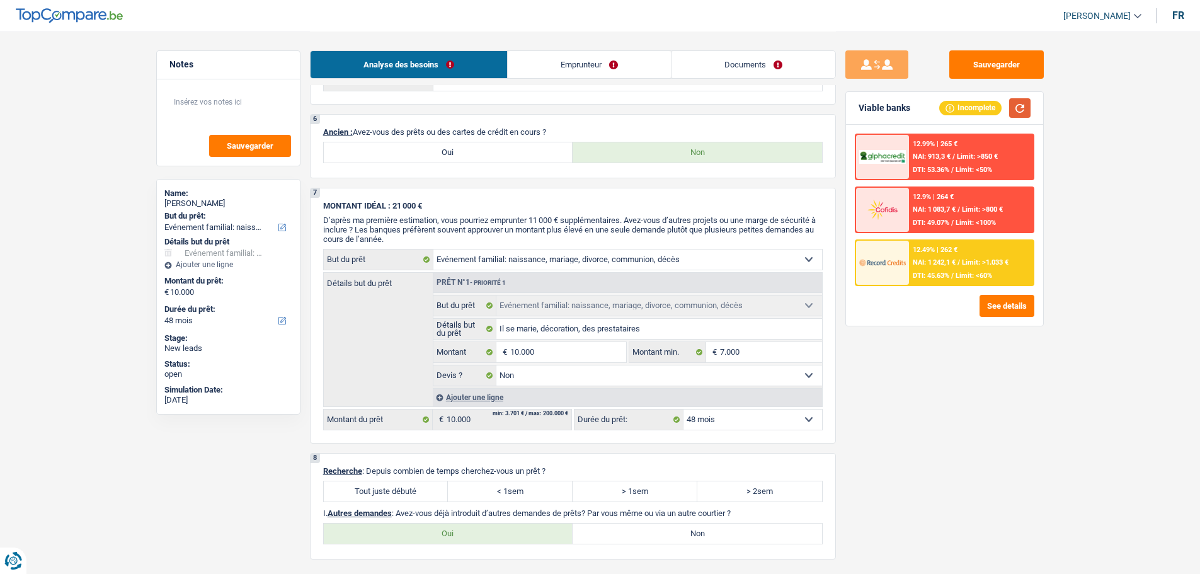
scroll to position [567, 0]
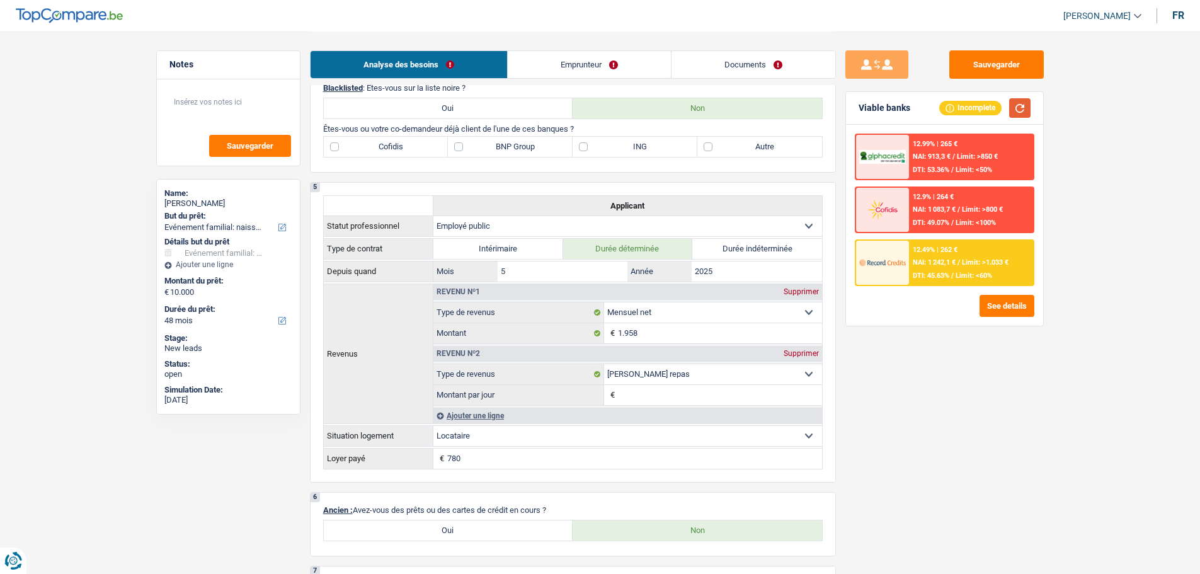
click at [1024, 100] on button "button" at bounding box center [1019, 108] width 21 height 20
click at [926, 247] on div "12.49% | 262 €" at bounding box center [934, 250] width 45 height 8
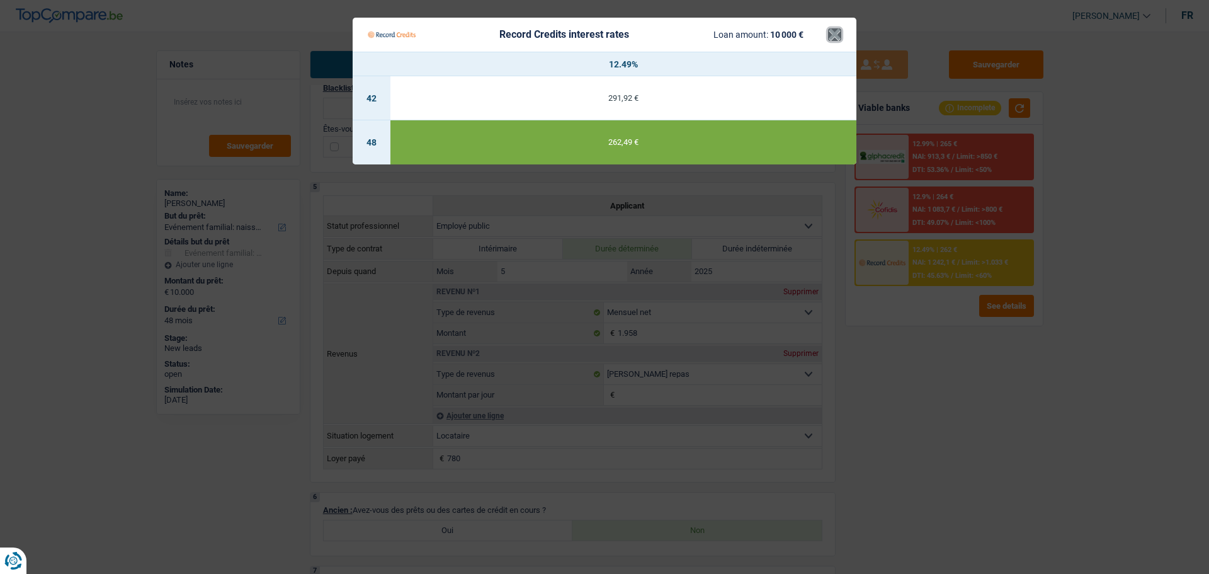
click at [837, 41] on button "×" at bounding box center [834, 34] width 13 height 13
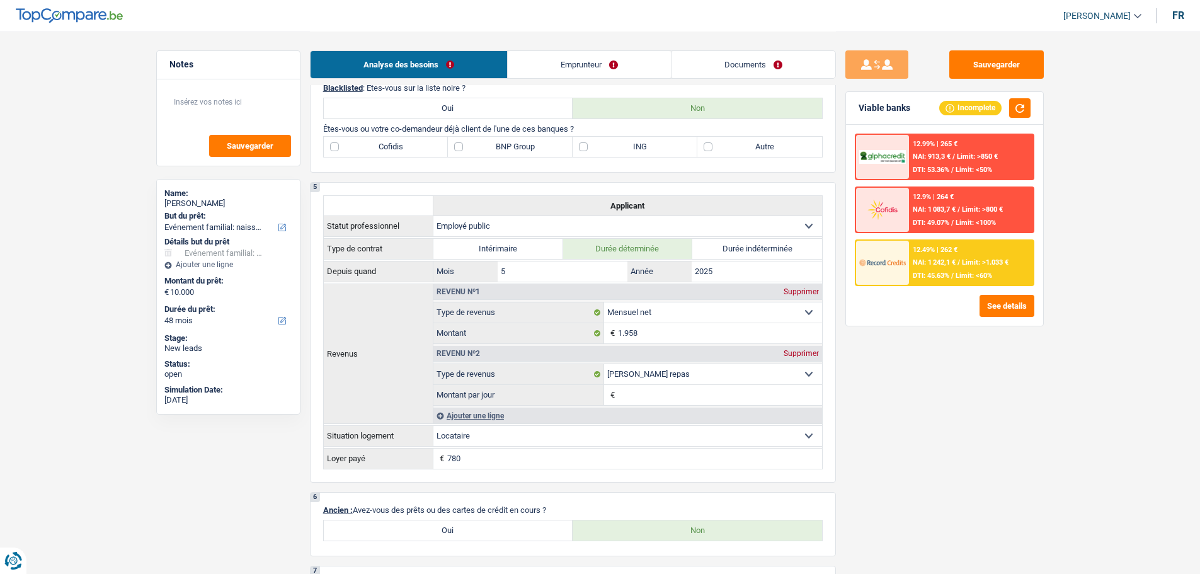
click at [744, 133] on div "4 Blacklisted : Êtes-vous sur la liste noire ? Oui Non Êtes-vous ou votre co-de…" at bounding box center [573, 121] width 526 height 103
click at [740, 159] on div "4 Blacklisted : Êtes-vous sur la liste noire ? Oui Non Êtes-vous ou votre co-de…" at bounding box center [573, 121] width 526 height 103
click at [740, 147] on label "Autre" at bounding box center [759, 147] width 125 height 20
click at [740, 147] on input "Autre" at bounding box center [759, 147] width 125 height 20
checkbox input "true"
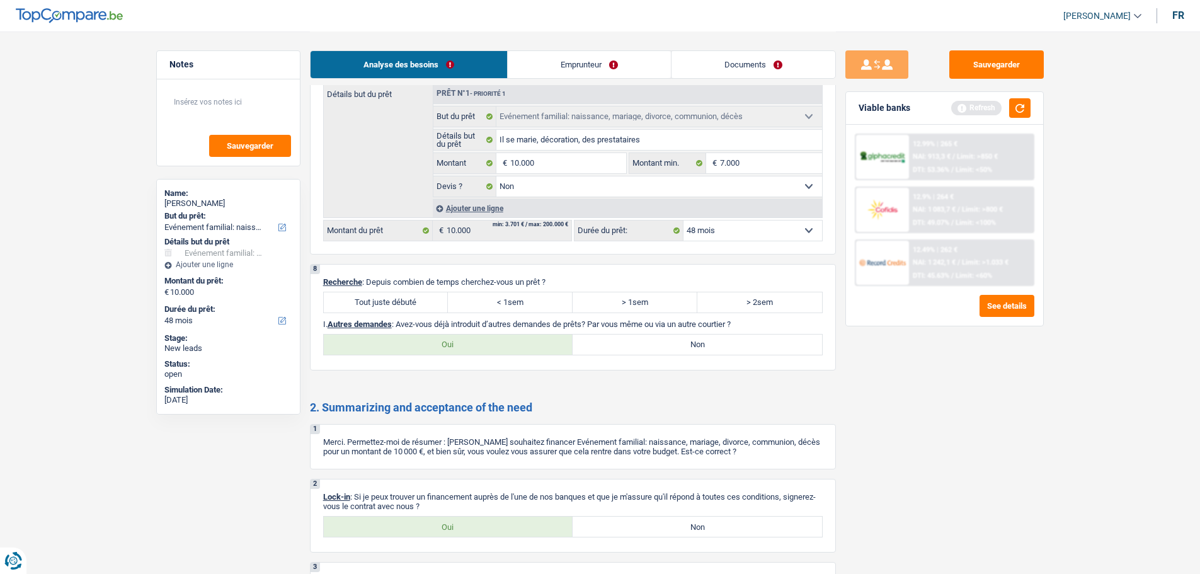
scroll to position [1196, 0]
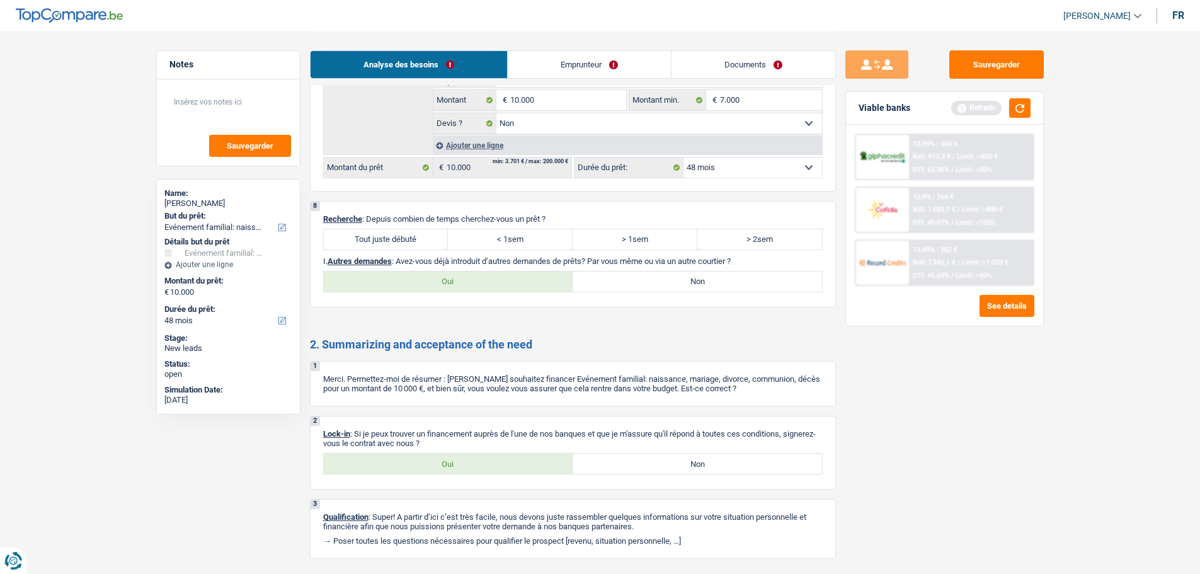
click at [377, 243] on label "Tout juste débuté" at bounding box center [386, 239] width 125 height 20
click at [377, 243] on input "Tout juste débuté" at bounding box center [386, 239] width 125 height 20
radio input "true"
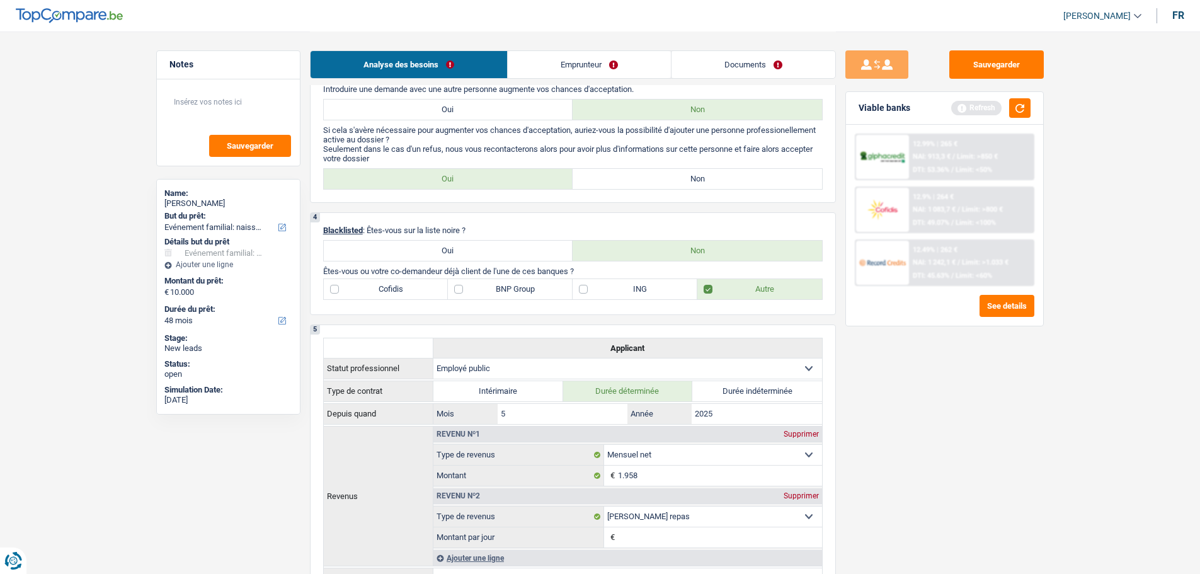
scroll to position [504, 0]
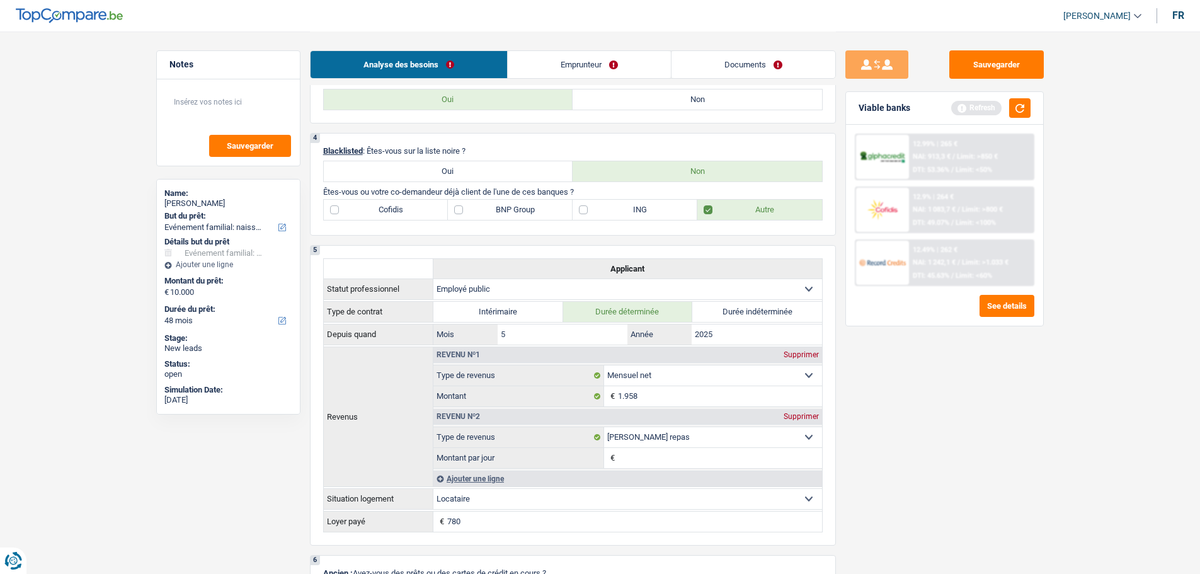
drag, startPoint x: 504, startPoint y: 214, endPoint x: 531, endPoint y: 218, distance: 27.3
click at [531, 218] on label "BNP Group" at bounding box center [510, 210] width 125 height 20
click at [474, 207] on label "BNP Group" at bounding box center [510, 210] width 125 height 20
click at [474, 207] on input "BNP Group" at bounding box center [510, 210] width 125 height 20
checkbox input "true"
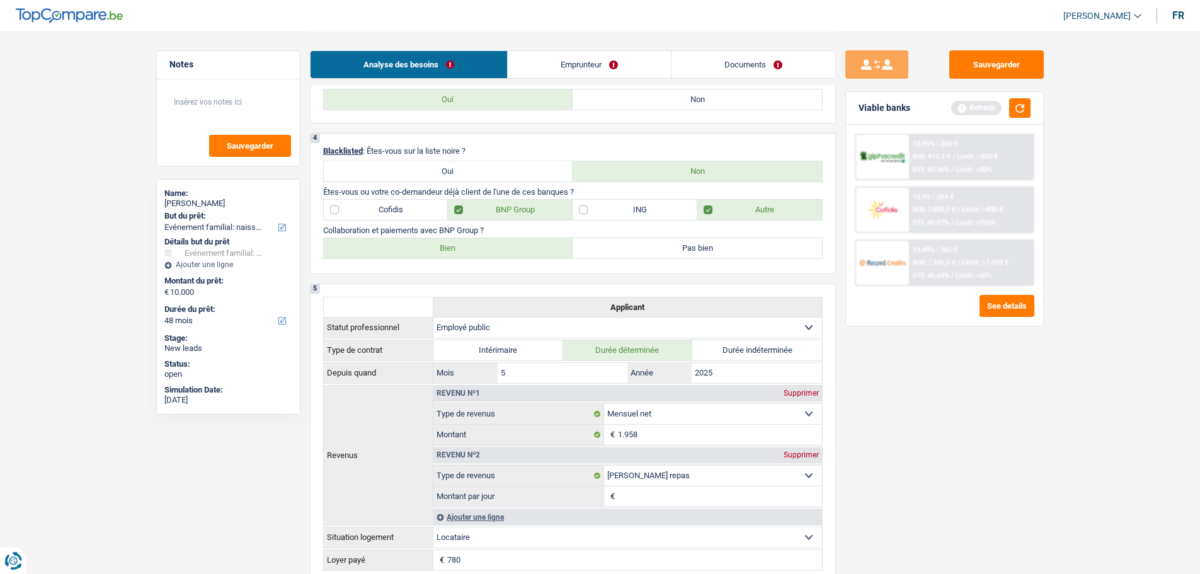
click at [460, 244] on label "Bien" at bounding box center [448, 248] width 249 height 20
click at [460, 244] on input "Bien" at bounding box center [448, 248] width 249 height 20
radio input "true"
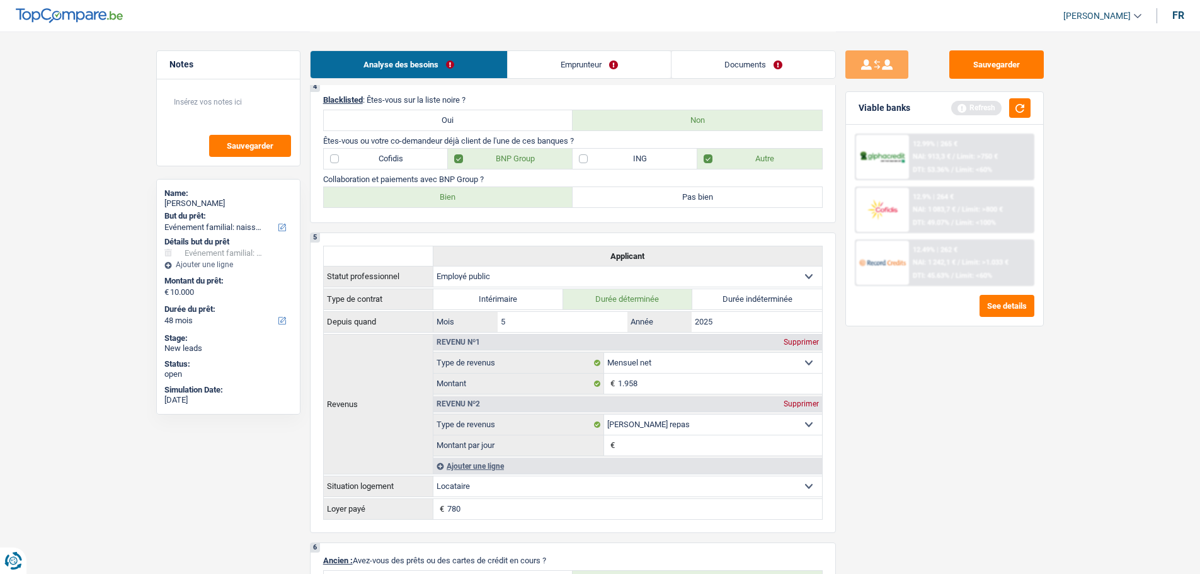
scroll to position [441, 0]
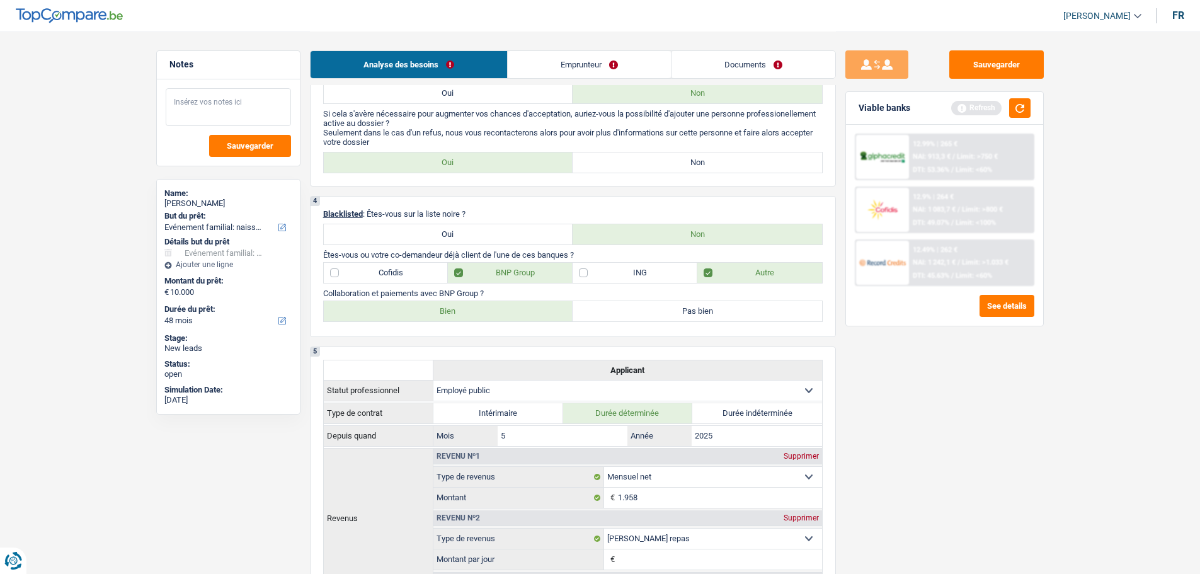
click at [247, 120] on textarea at bounding box center [228, 107] width 125 height 38
type textarea "Connu"
click at [621, 276] on label "ING" at bounding box center [634, 273] width 125 height 20
click at [621, 276] on input "ING" at bounding box center [634, 273] width 125 height 20
checkbox input "true"
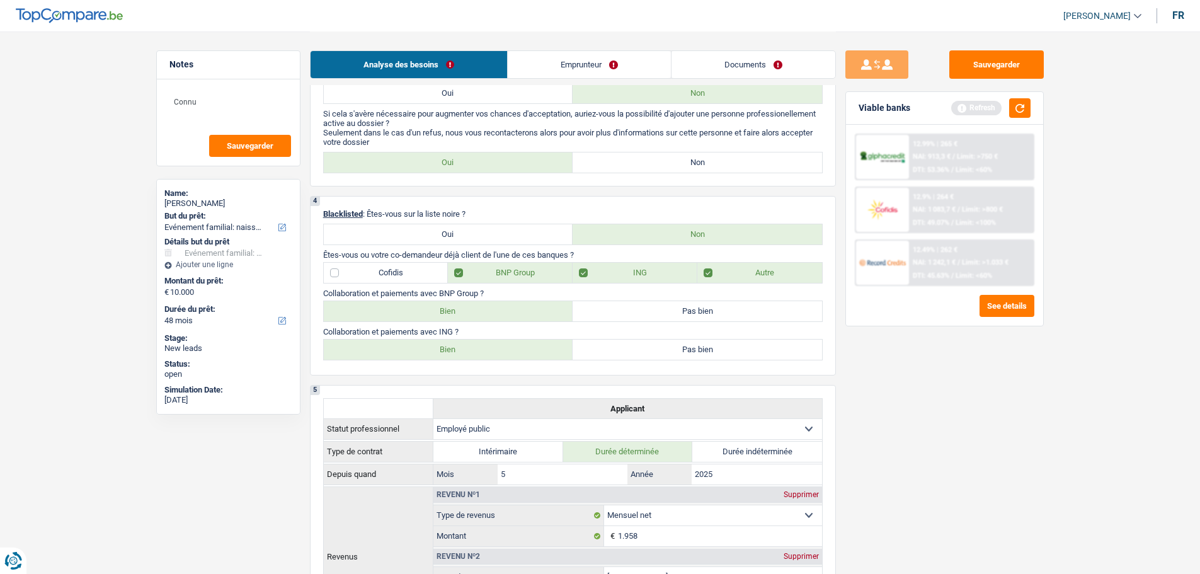
click at [455, 342] on label "Bien" at bounding box center [448, 349] width 249 height 20
click at [455, 342] on input "Bien" at bounding box center [448, 349] width 249 height 20
radio input "true"
click at [228, 96] on textarea "Connu" at bounding box center [228, 107] width 125 height 38
type textarea "Connu par la Poste et pas BNP"
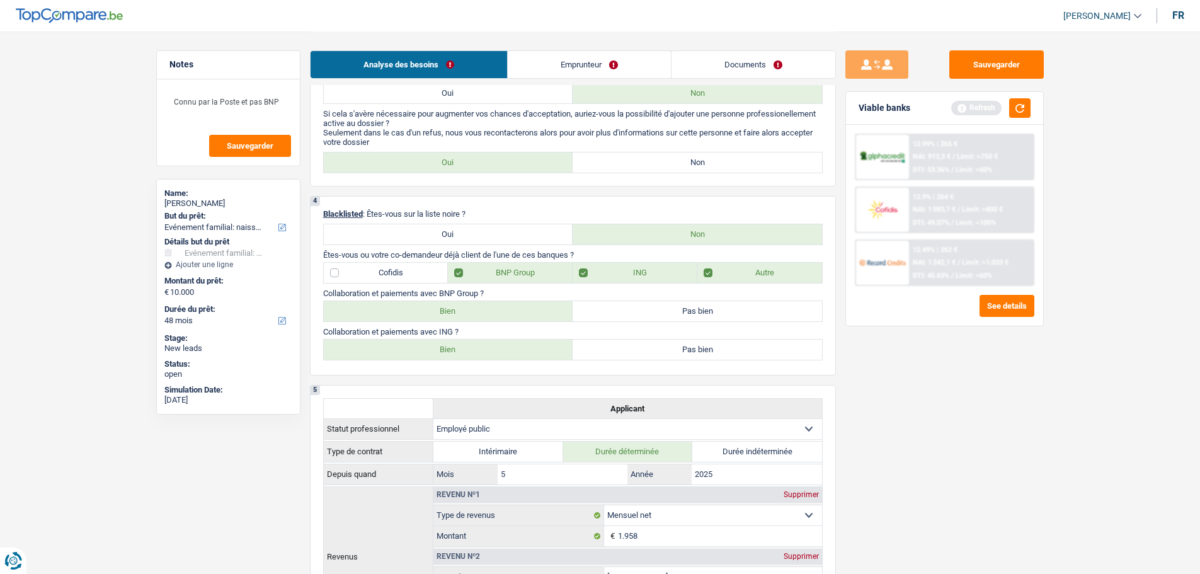
click at [881, 369] on div "Sauvegarder Viable banks Refresh 12.99% | 265 € NAI: 913,3 € / Limit: >750 € DT…" at bounding box center [944, 301] width 217 height 503
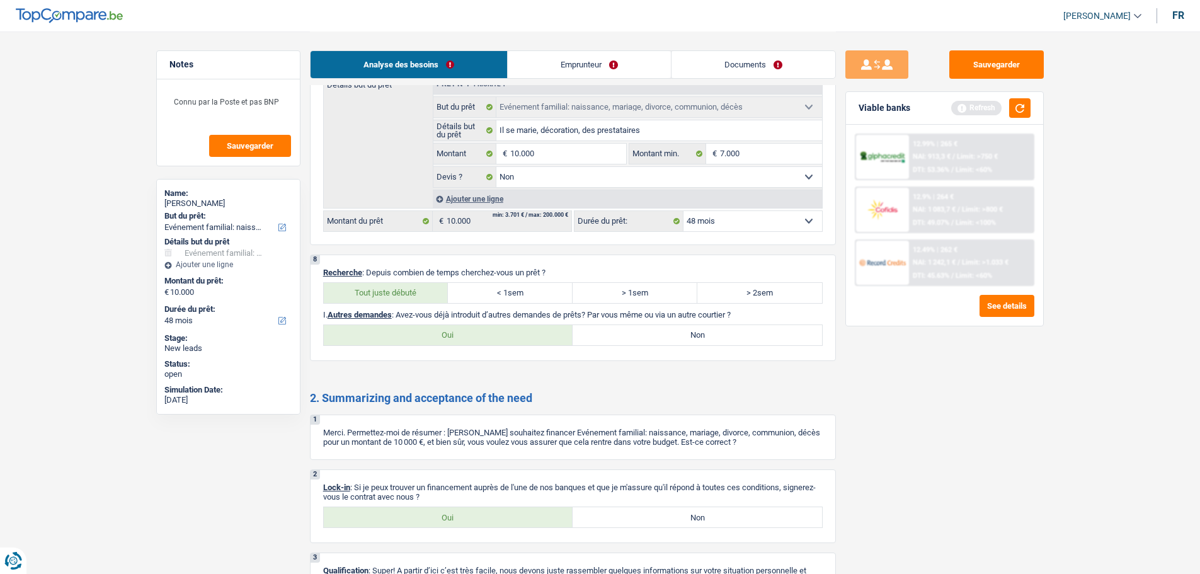
scroll to position [1308, 0]
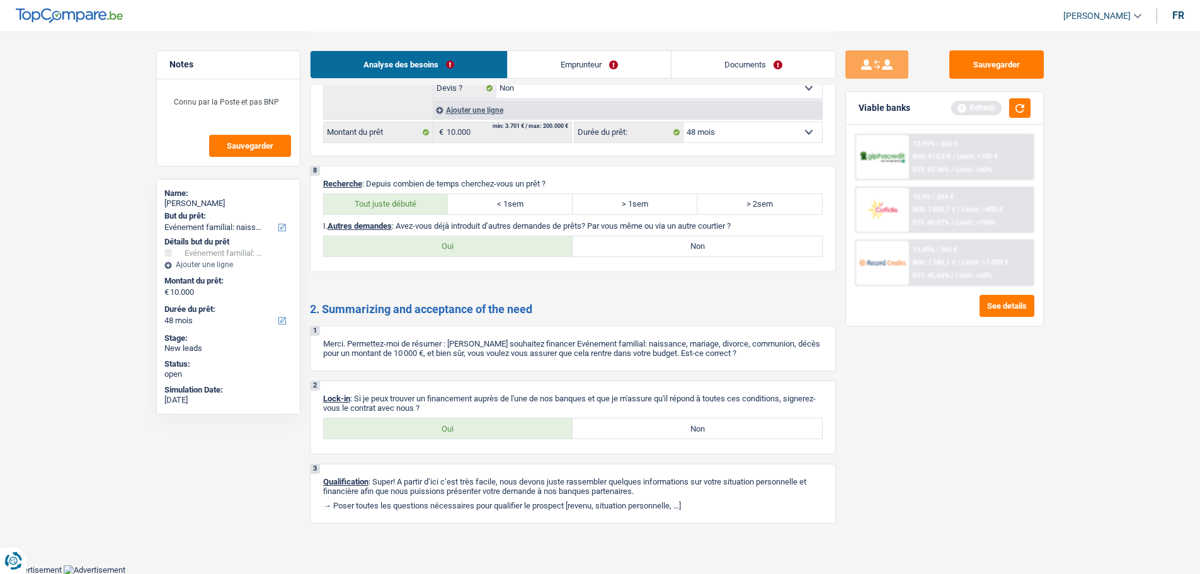
drag, startPoint x: 654, startPoint y: 246, endPoint x: 649, endPoint y: 250, distance: 6.7
click at [650, 250] on label "Non" at bounding box center [696, 246] width 249 height 20
click at [650, 250] on input "Non" at bounding box center [696, 246] width 249 height 20
radio input "true"
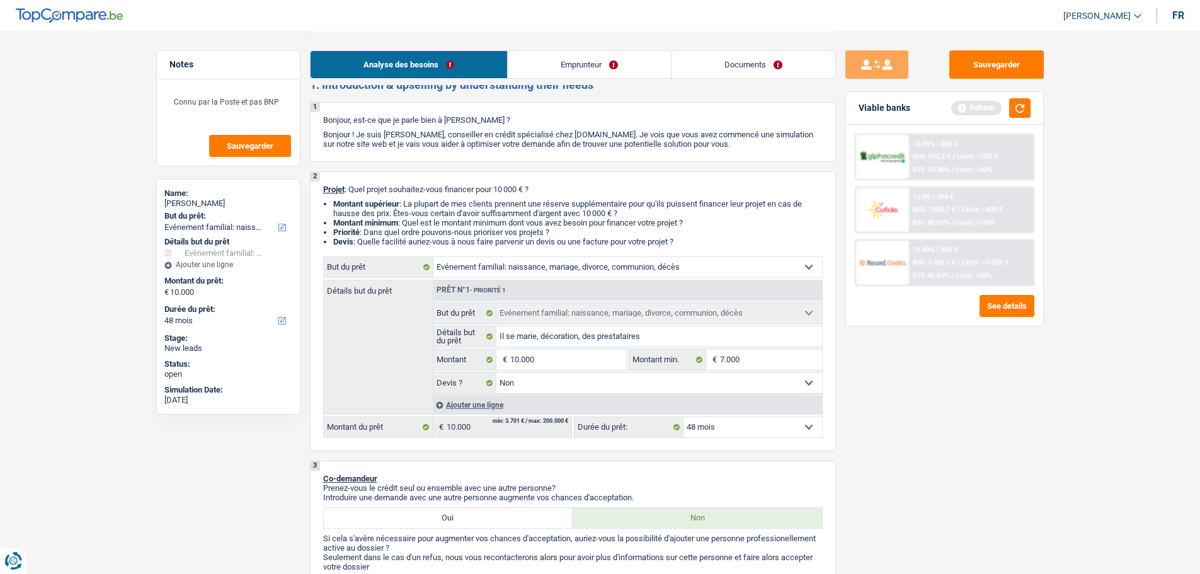
scroll to position [0, 0]
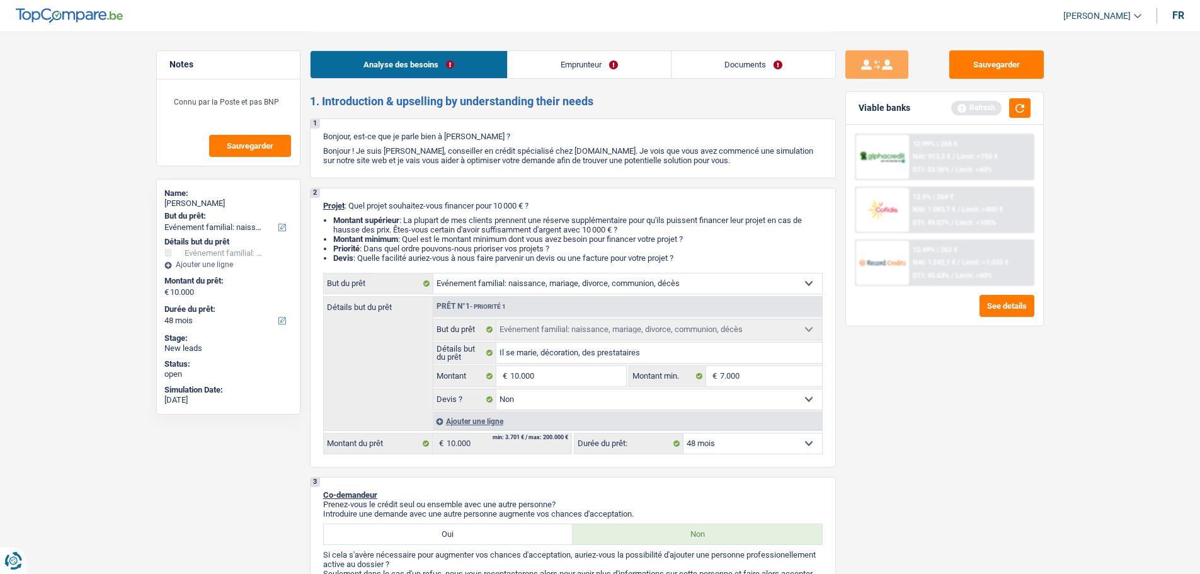
click at [571, 72] on link "Emprunteur" at bounding box center [589, 64] width 163 height 27
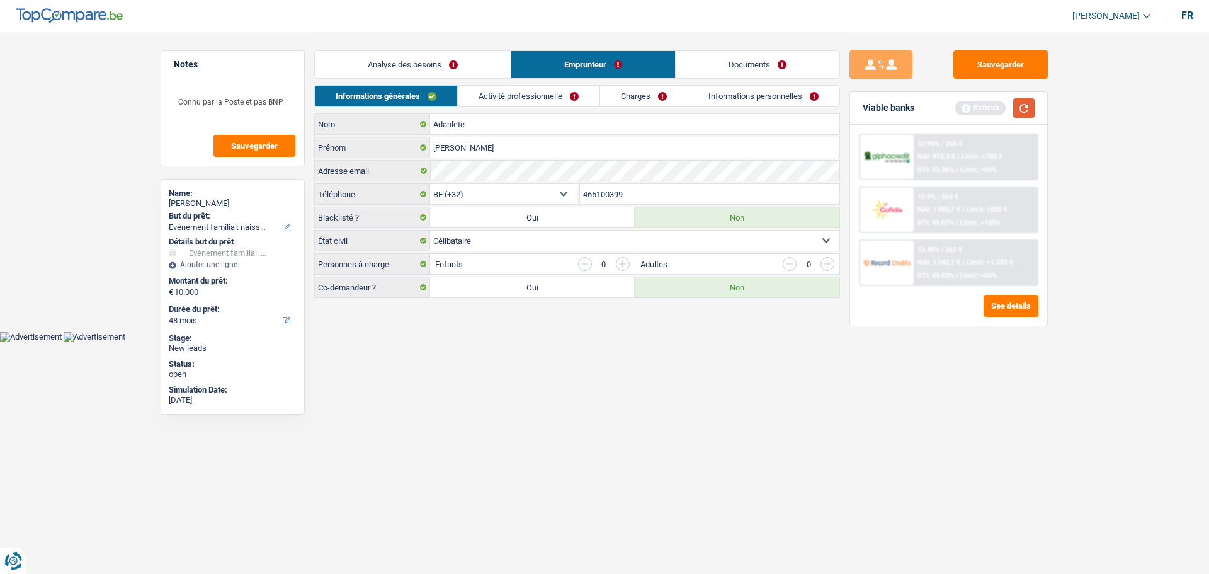
click at [1021, 103] on button "button" at bounding box center [1023, 108] width 21 height 20
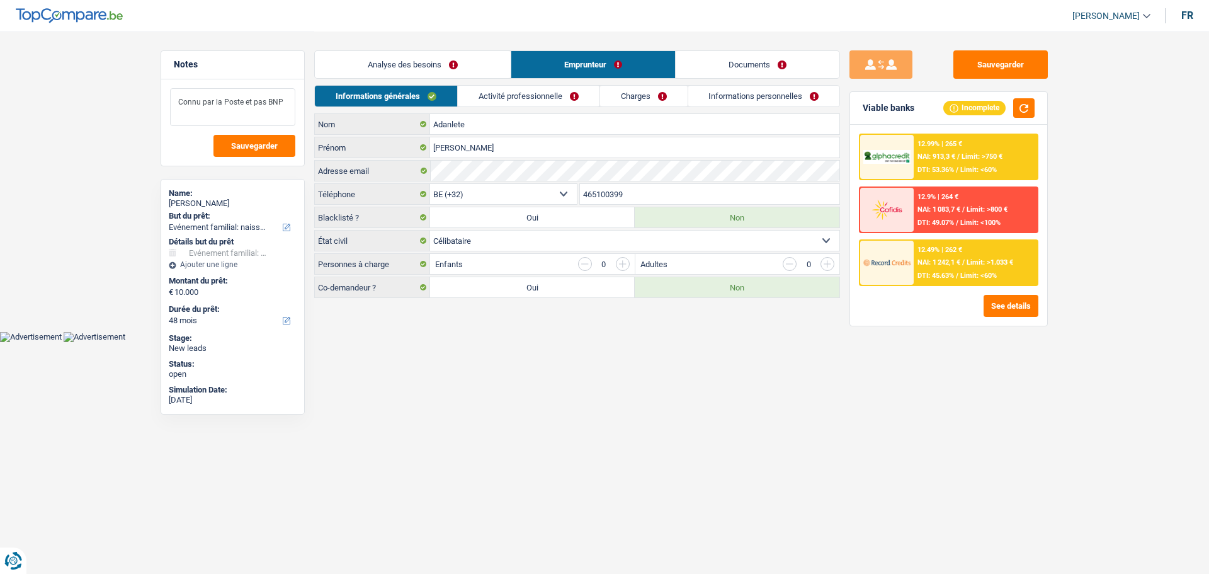
click at [283, 105] on textarea "Connu par la Poste et pas BNP" at bounding box center [232, 107] width 125 height 38
click at [474, 61] on link "Analyse des besoins" at bounding box center [413, 64] width 196 height 27
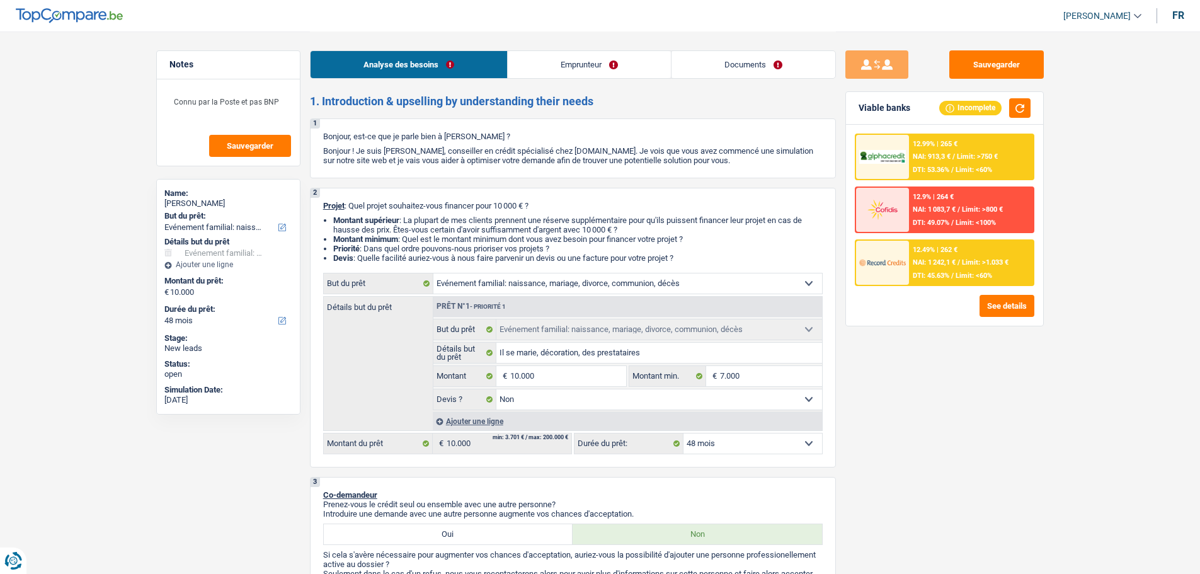
click at [573, 76] on link "Emprunteur" at bounding box center [589, 64] width 163 height 27
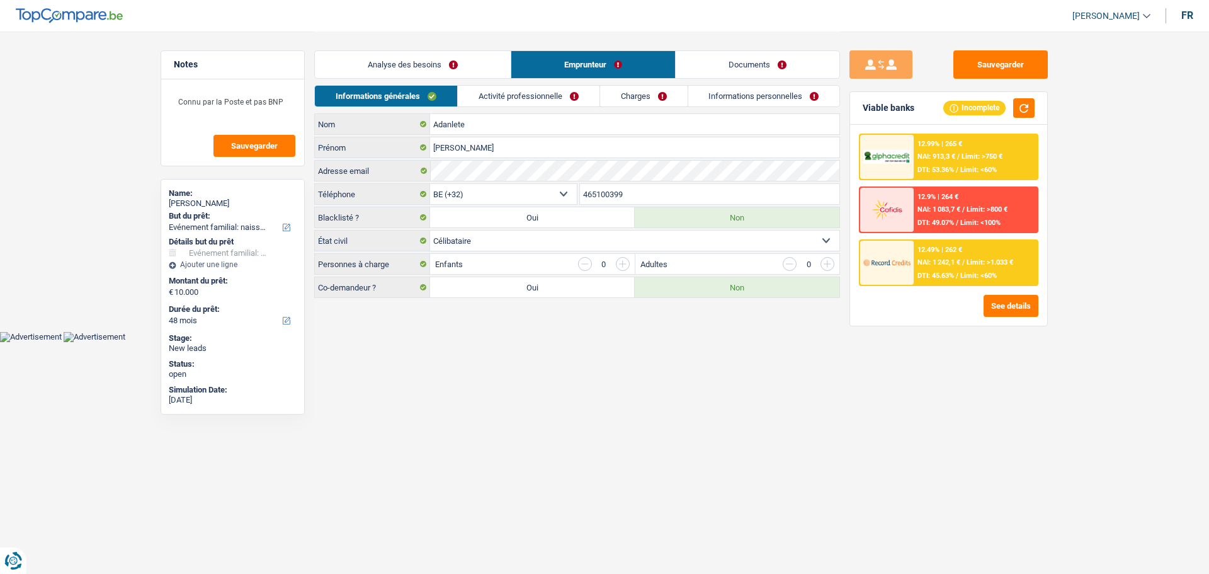
click at [539, 86] on link "Activité professionnelle" at bounding box center [529, 96] width 142 height 21
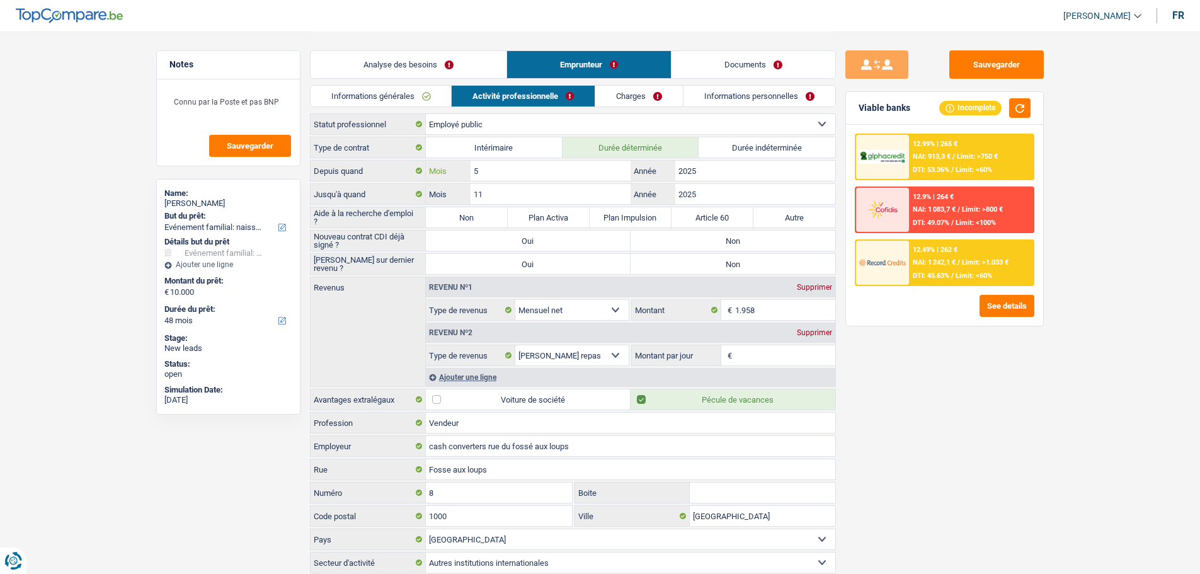
click at [535, 173] on input "5" at bounding box center [549, 171] width 159 height 20
click at [1018, 108] on button "button" at bounding box center [1019, 108] width 21 height 20
click at [464, 221] on label "Non" at bounding box center [467, 217] width 82 height 20
click at [464, 221] on input "Non" at bounding box center [467, 217] width 82 height 20
radio input "true"
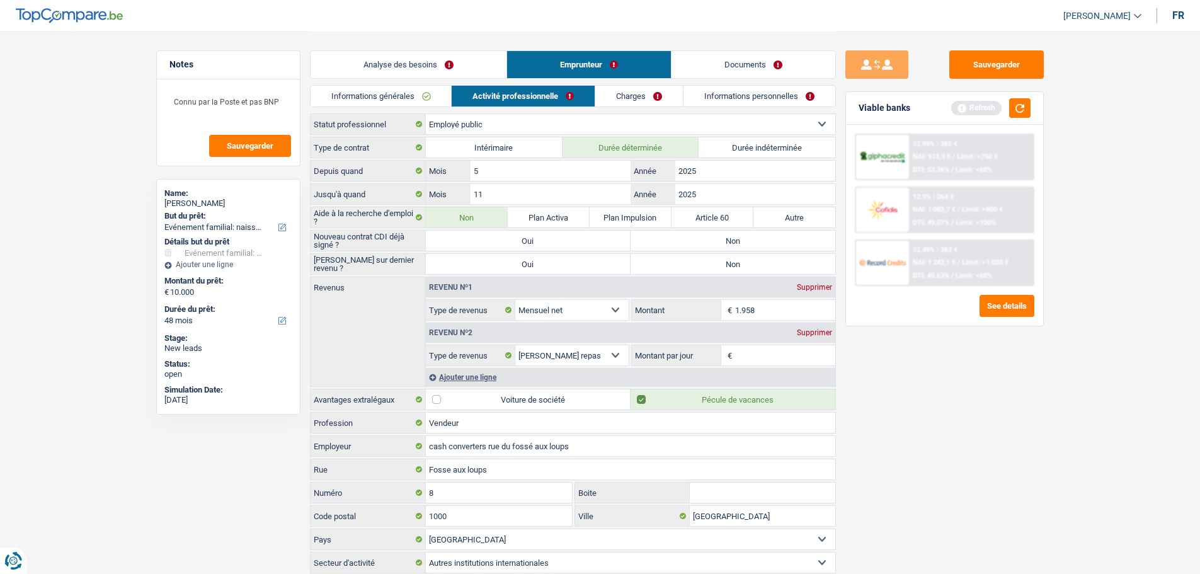
click at [672, 259] on label "Non" at bounding box center [732, 264] width 205 height 20
click at [672, 259] on input "Non" at bounding box center [732, 264] width 205 height 20
radio input "true"
click at [281, 99] on textarea "Connu par la Poste et pas BNP" at bounding box center [228, 107] width 125 height 38
click at [276, 114] on textarea "Connu par la Poste et pas BNP Signe le CDI en novembre" at bounding box center [228, 107] width 125 height 38
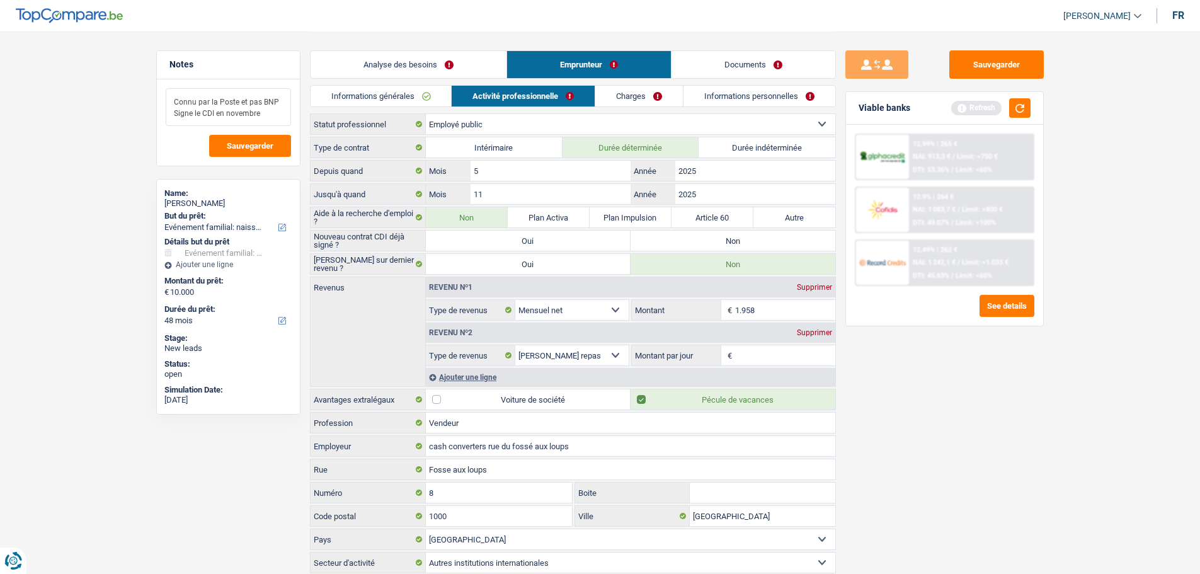
click at [276, 114] on textarea "Connu par la Poste et pas BNP Signe le CDI en novembre" at bounding box center [228, 107] width 125 height 38
click at [509, 193] on input "11" at bounding box center [549, 194] width 159 height 20
click at [509, 196] on input "11" at bounding box center [549, 194] width 159 height 20
click at [207, 114] on textarea "Connu par la Poste et pas BNP Signe le CDI en novembre" at bounding box center [228, 107] width 125 height 38
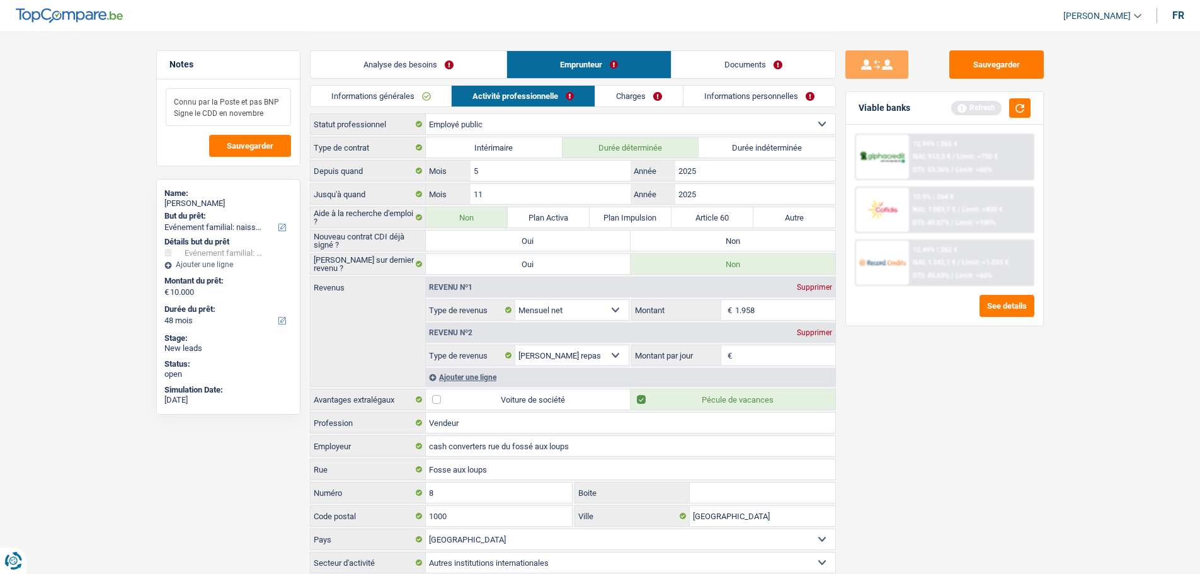
click at [268, 115] on textarea "Connu par la Poste et pas BNP Signe le CDD en novembre" at bounding box center [228, 107] width 125 height 38
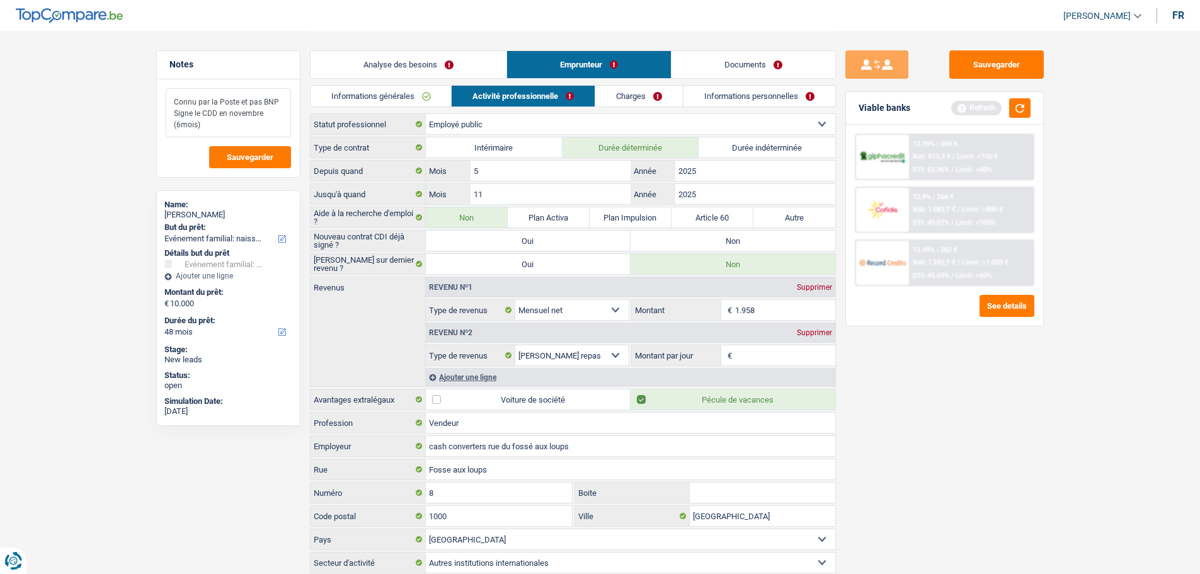
type textarea "Connu par la Poste et pas BNP Signe le CDD en novembre (6mois)"
click at [671, 249] on label "Non" at bounding box center [732, 240] width 205 height 20
click at [671, 249] on input "Non" at bounding box center [732, 240] width 205 height 20
radio input "true"
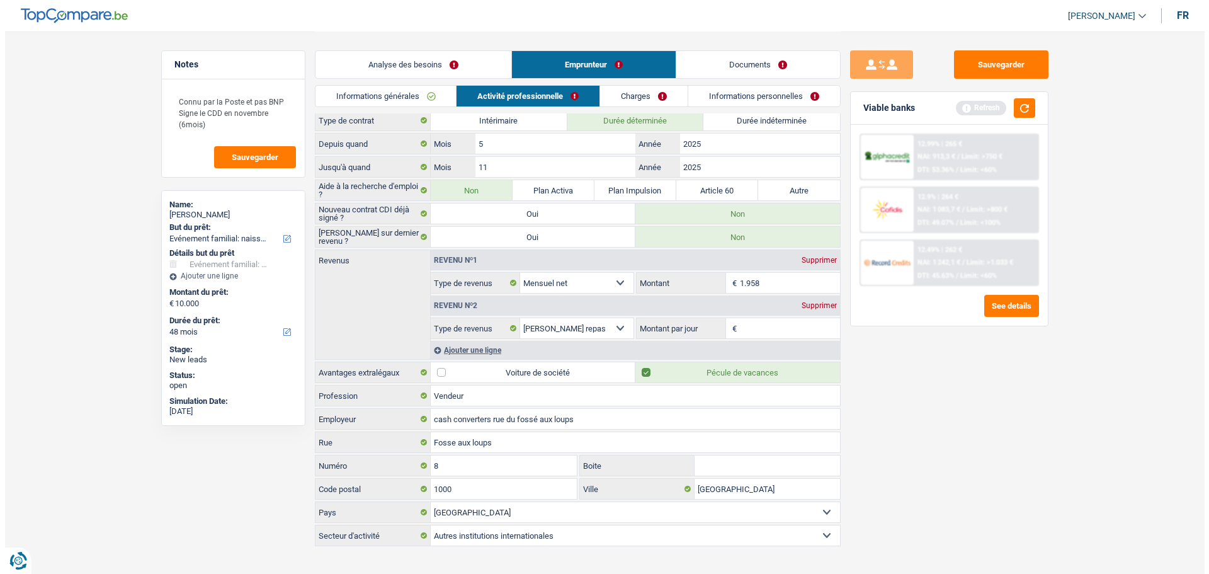
scroll to position [42, 0]
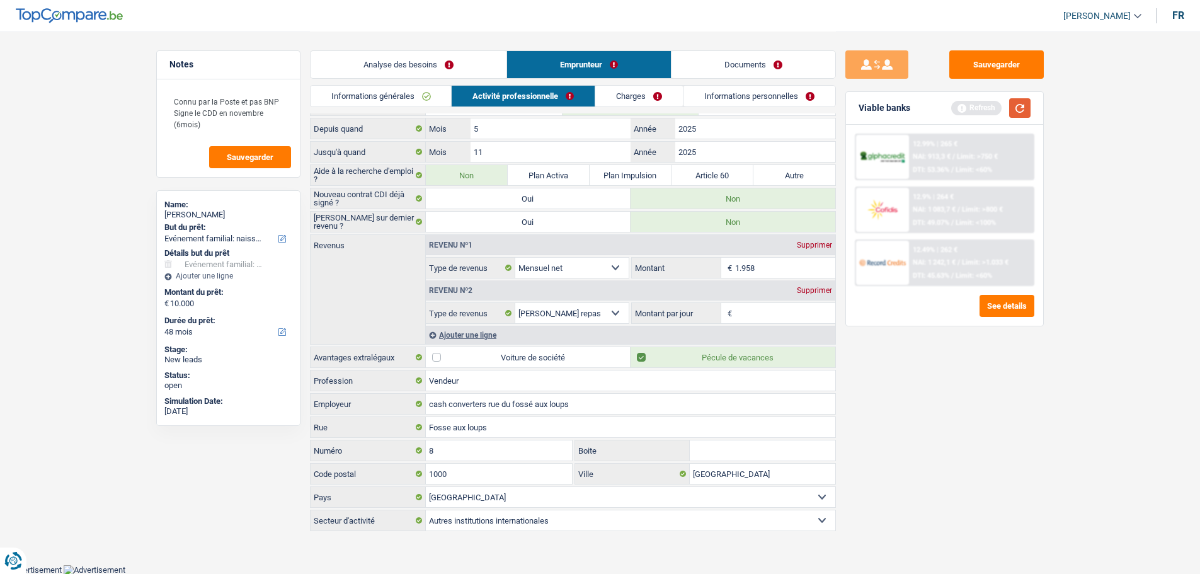
click at [1026, 110] on button "button" at bounding box center [1019, 108] width 21 height 20
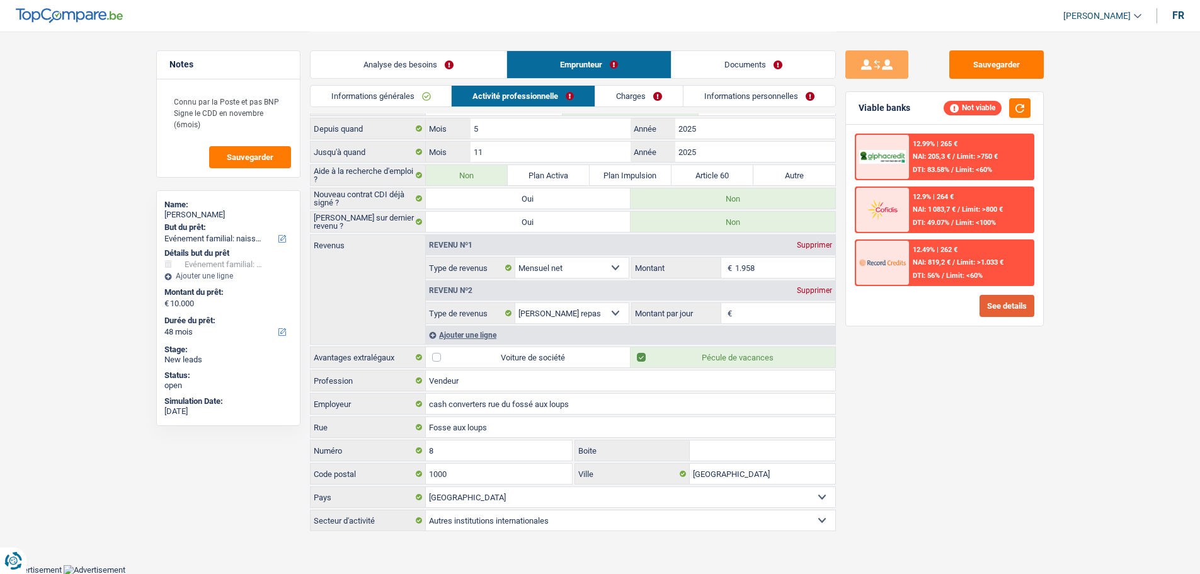
click at [1006, 301] on button "See details" at bounding box center [1006, 306] width 55 height 22
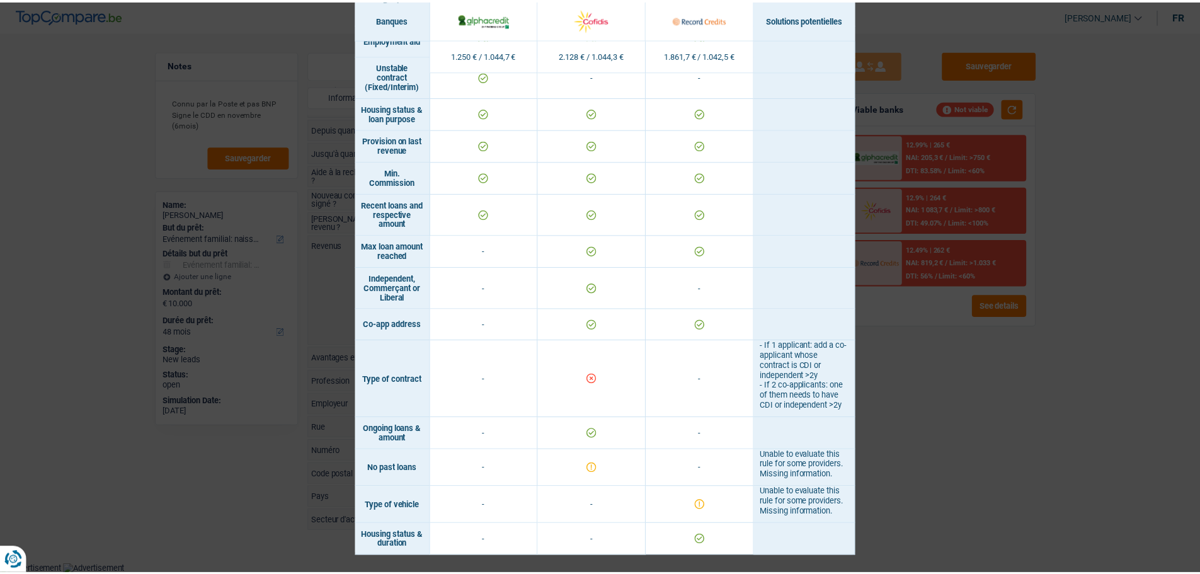
scroll to position [917, 0]
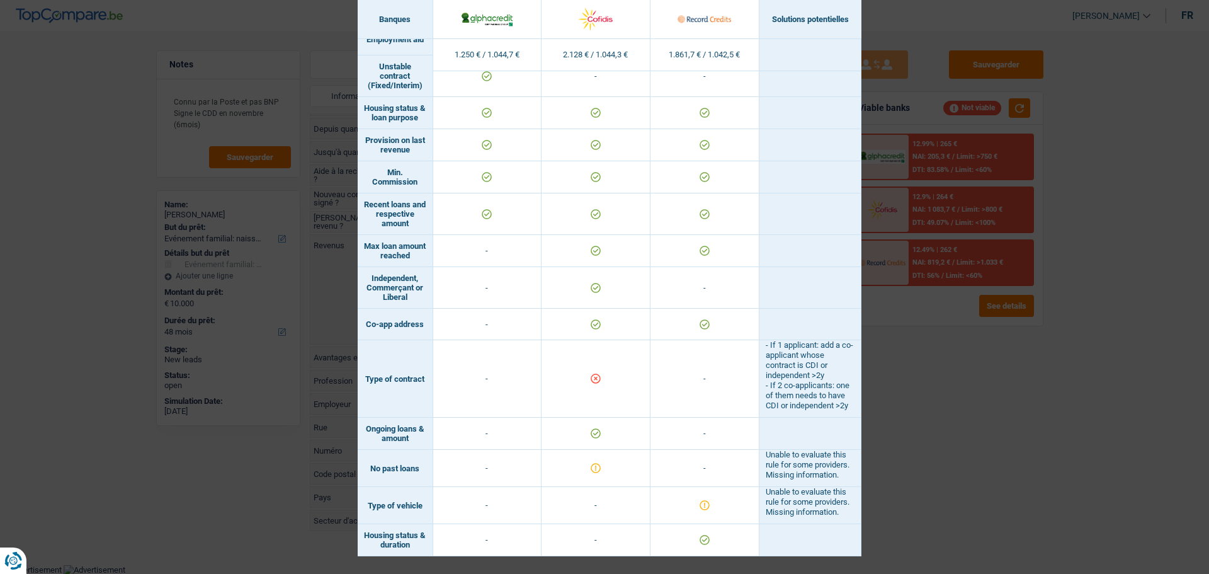
click at [995, 429] on div "Banks conditions × Banques Solutions potentielles Revenus / Charges 1.250 € / 1…" at bounding box center [604, 287] width 1209 height 574
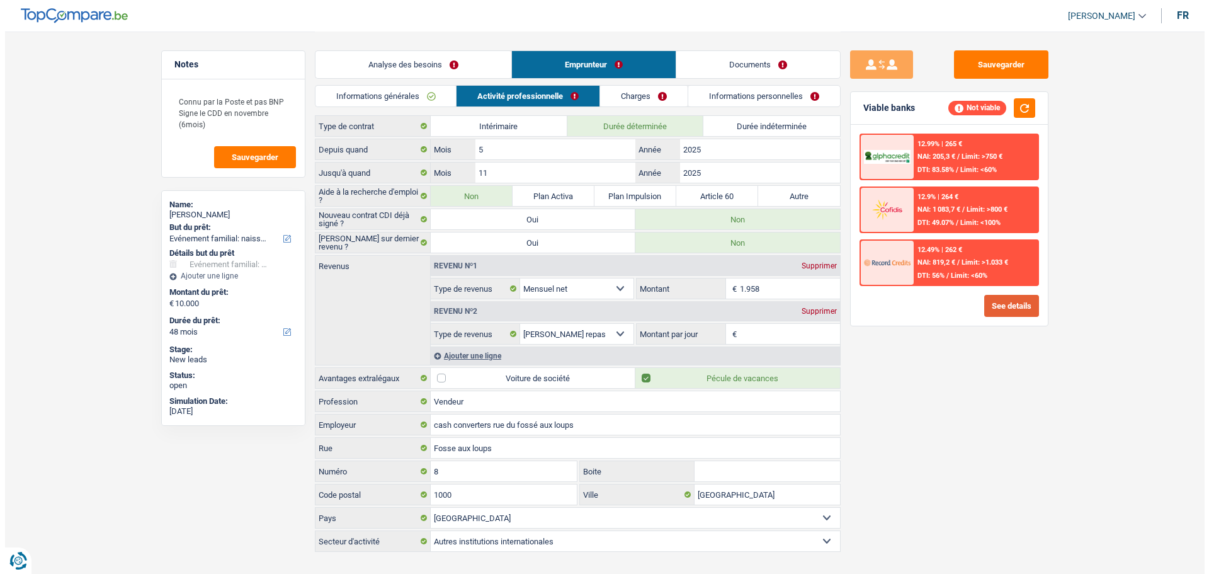
scroll to position [42, 0]
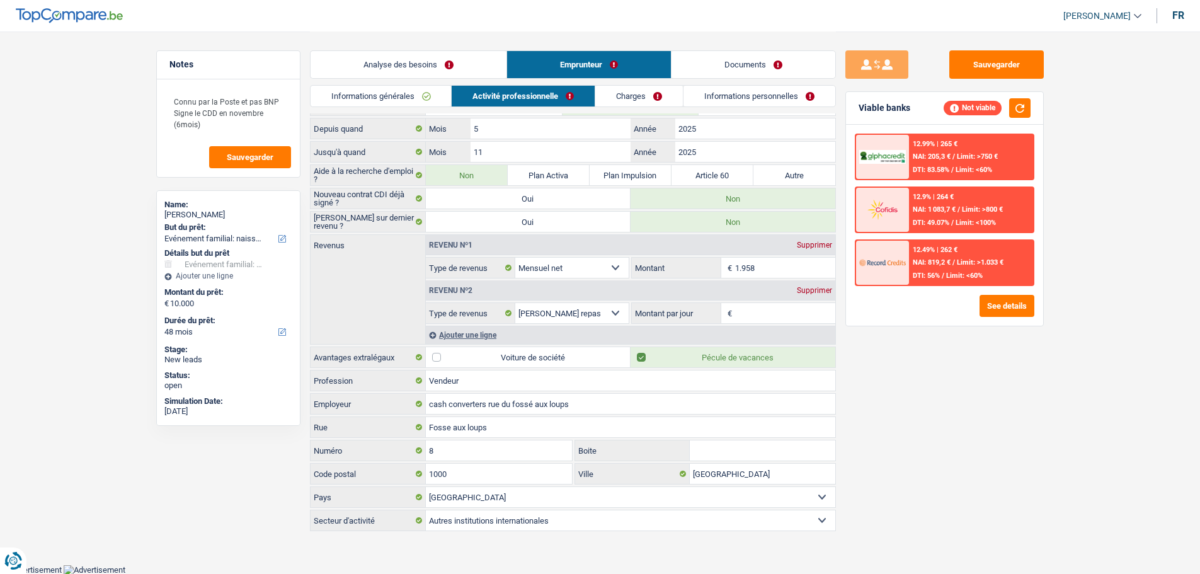
click at [755, 315] on input "Montant par jour" at bounding box center [785, 313] width 100 height 20
click at [765, 313] on input "Montant par jour" at bounding box center [785, 313] width 100 height 20
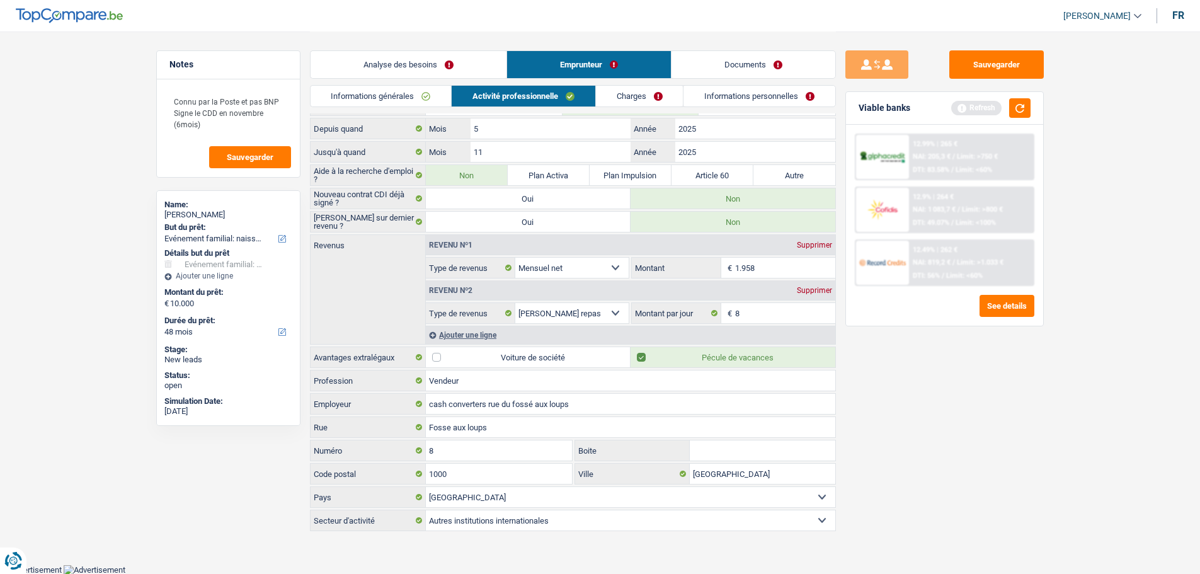
type input "8,0"
click at [955, 378] on div "Sauvegarder Viable banks Refresh 12.99% | 265 € NAI: 205,3 € / Limit: >750 € DT…" at bounding box center [944, 301] width 217 height 503
click at [1019, 104] on button "button" at bounding box center [1019, 108] width 21 height 20
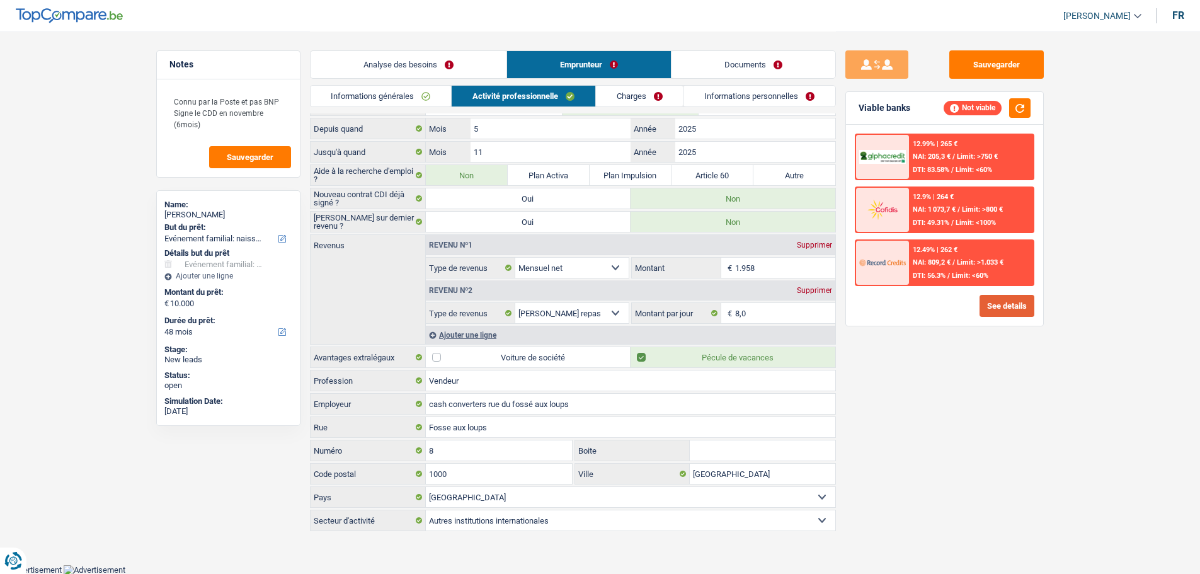
click at [1003, 307] on button "See details" at bounding box center [1006, 306] width 55 height 22
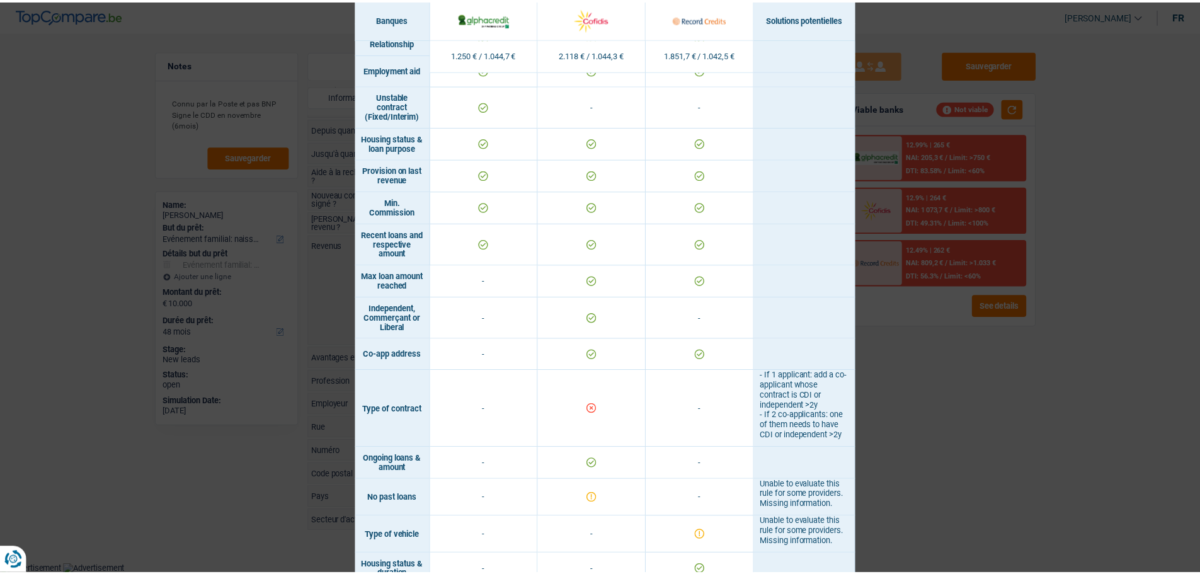
scroll to position [917, 0]
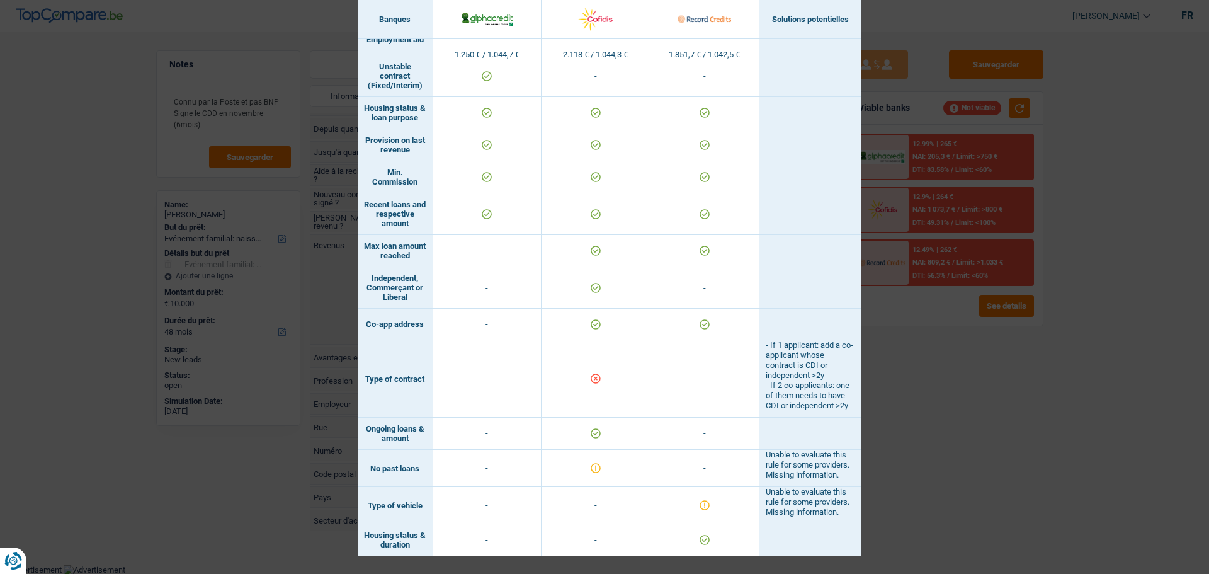
click at [1021, 380] on div "Banks conditions × Banques Solutions potentielles Revenus / Charges 1.250 € / 1…" at bounding box center [604, 287] width 1209 height 574
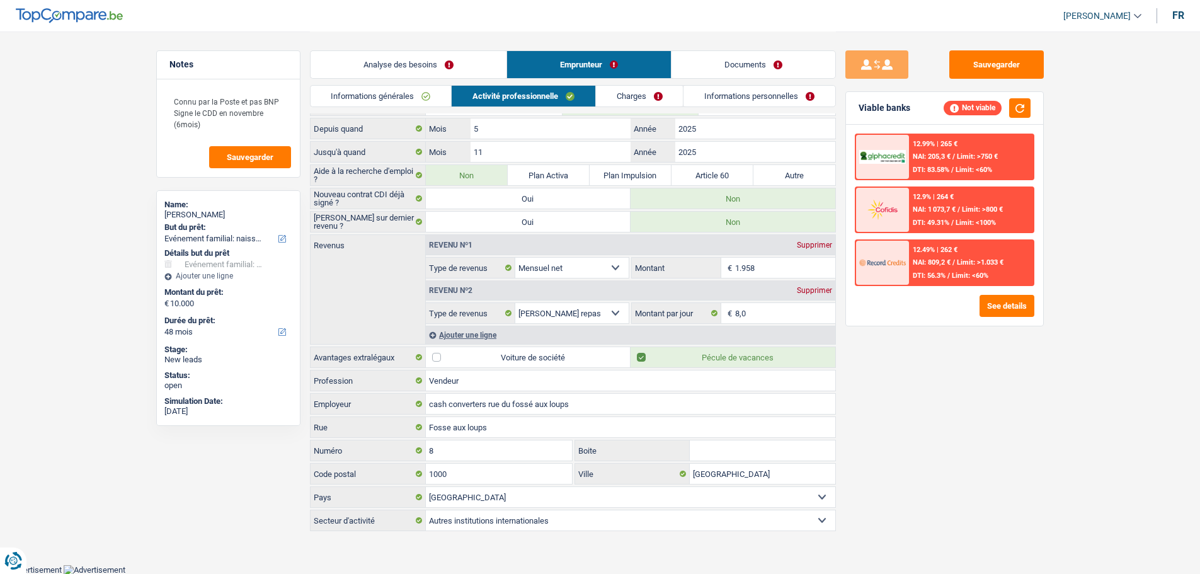
click at [656, 96] on link "Charges" at bounding box center [640, 96] width 88 height 21
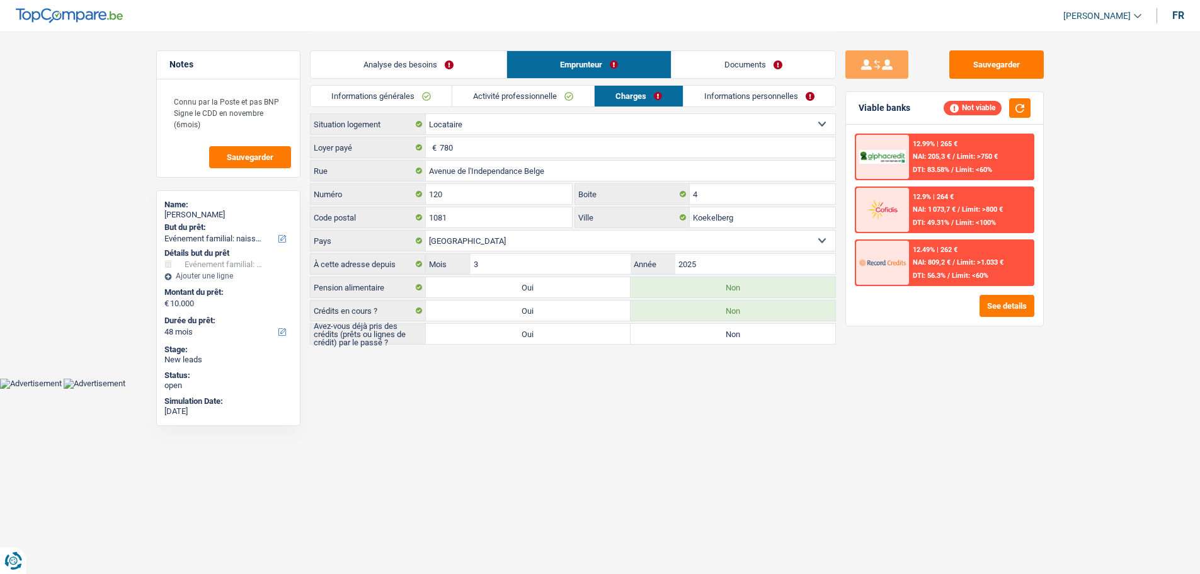
scroll to position [0, 0]
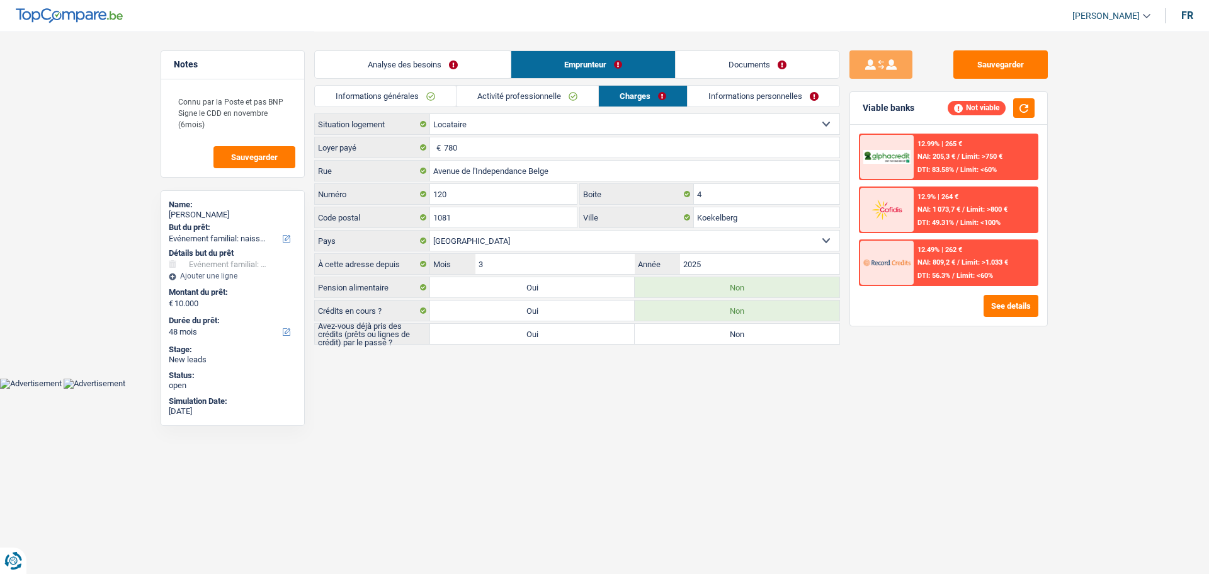
click at [727, 340] on label "Non" at bounding box center [737, 334] width 205 height 20
click at [727, 340] on input "Non" at bounding box center [737, 334] width 205 height 20
radio input "true"
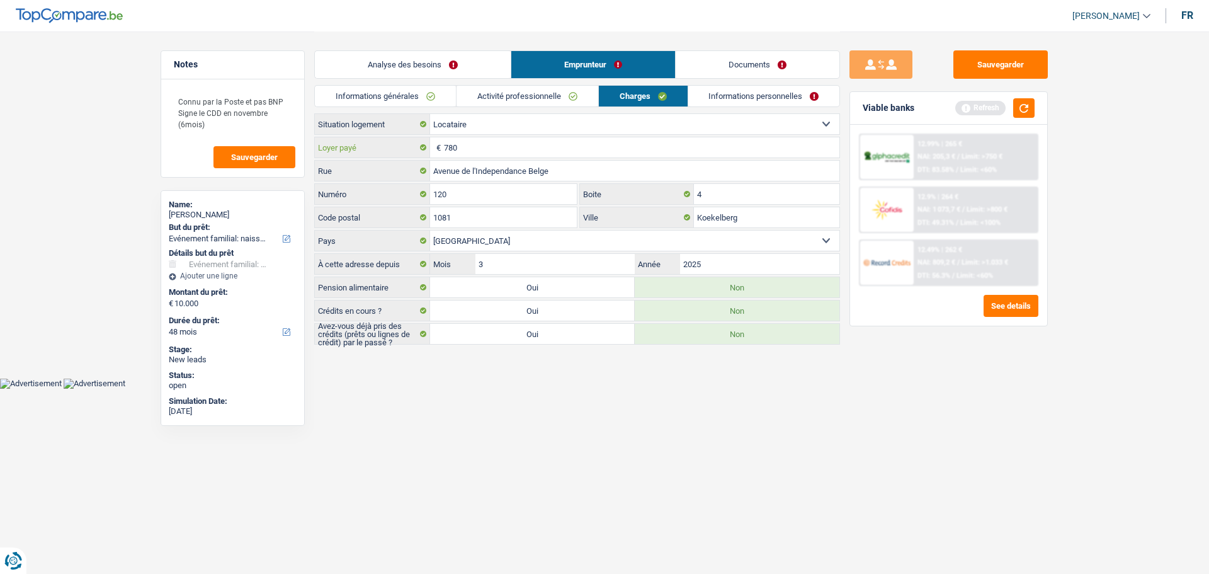
click at [499, 150] on input "780" at bounding box center [641, 147] width 395 height 20
click at [747, 87] on link "Informations personnelles" at bounding box center [764, 96] width 152 height 21
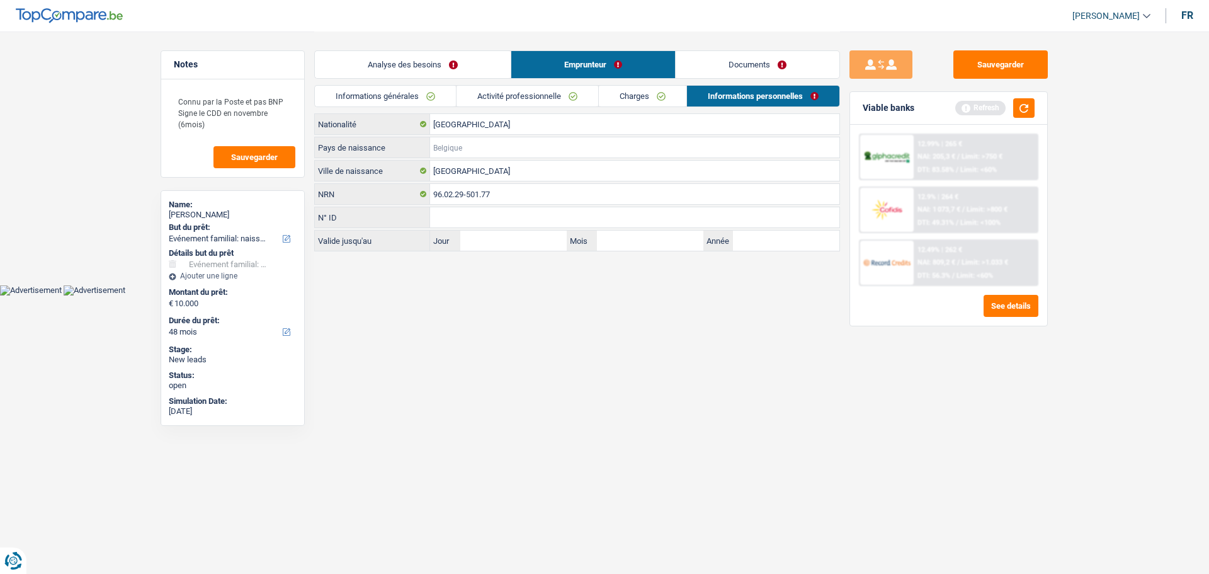
click at [464, 147] on input "Pays de naissance" at bounding box center [634, 147] width 409 height 20
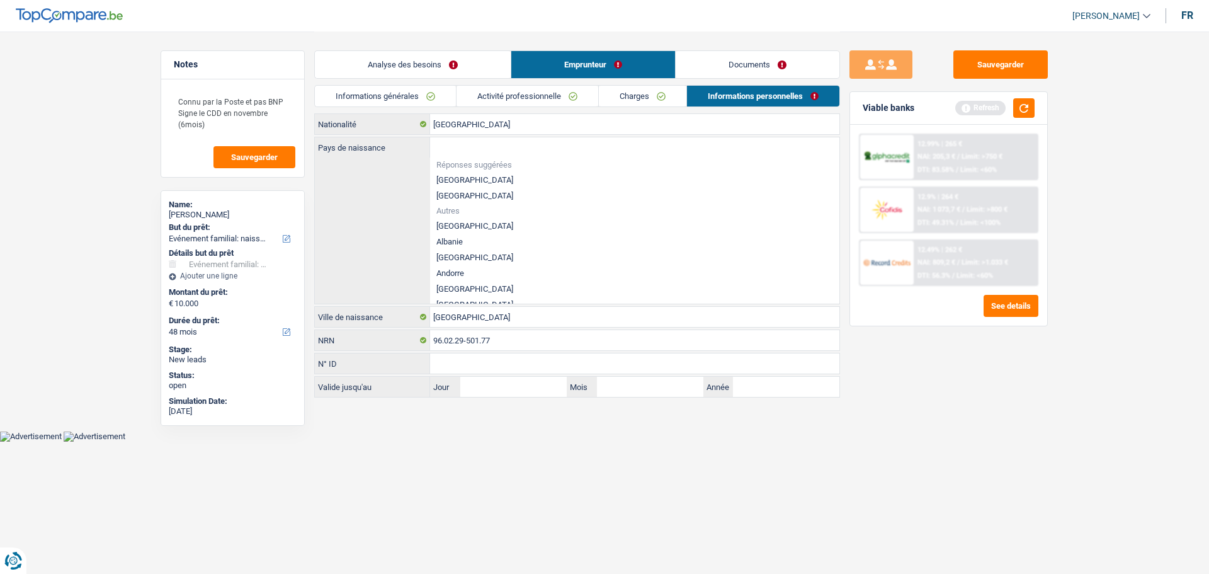
click at [460, 183] on li "[GEOGRAPHIC_DATA]" at bounding box center [634, 180] width 409 height 16
type input "[GEOGRAPHIC_DATA]"
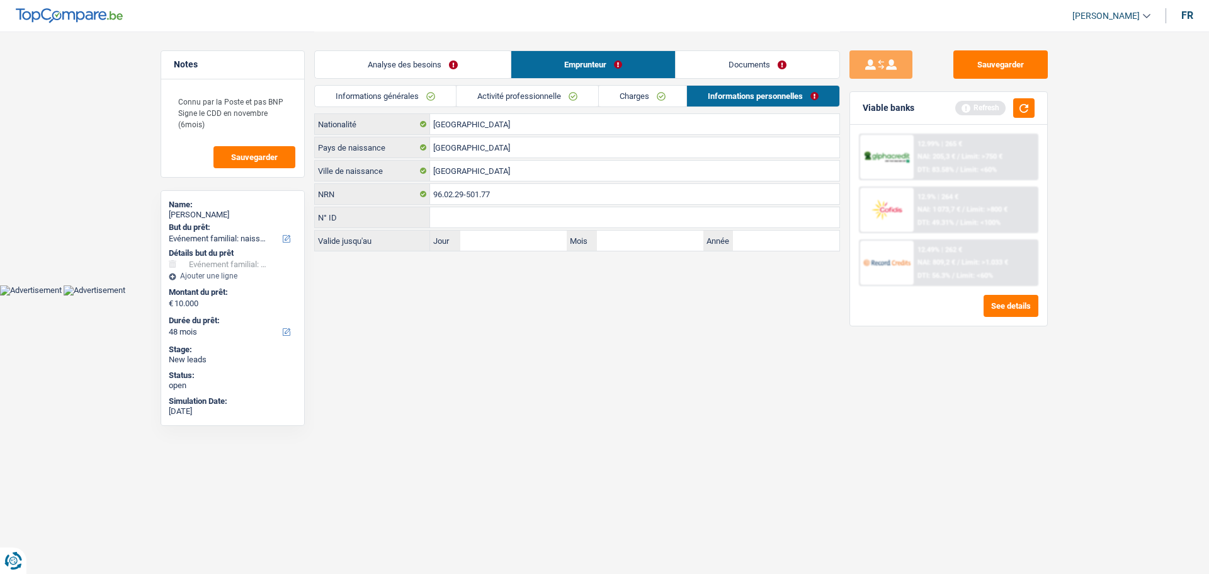
click at [399, 99] on link "Informations générales" at bounding box center [385, 96] width 141 height 21
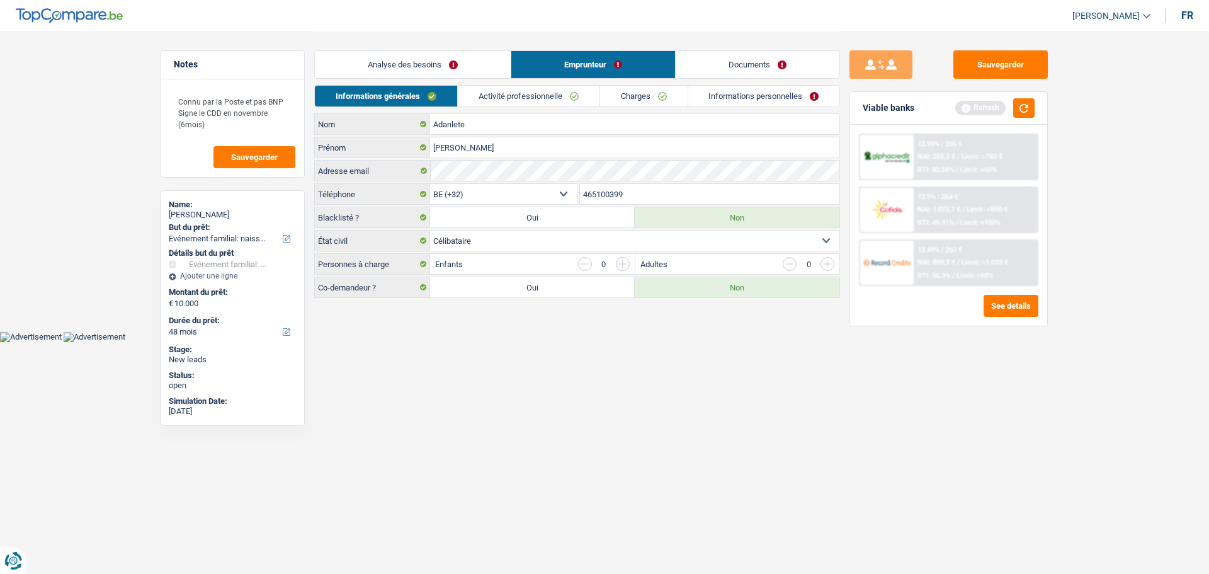
click at [398, 54] on link "Analyse des besoins" at bounding box center [413, 64] width 196 height 27
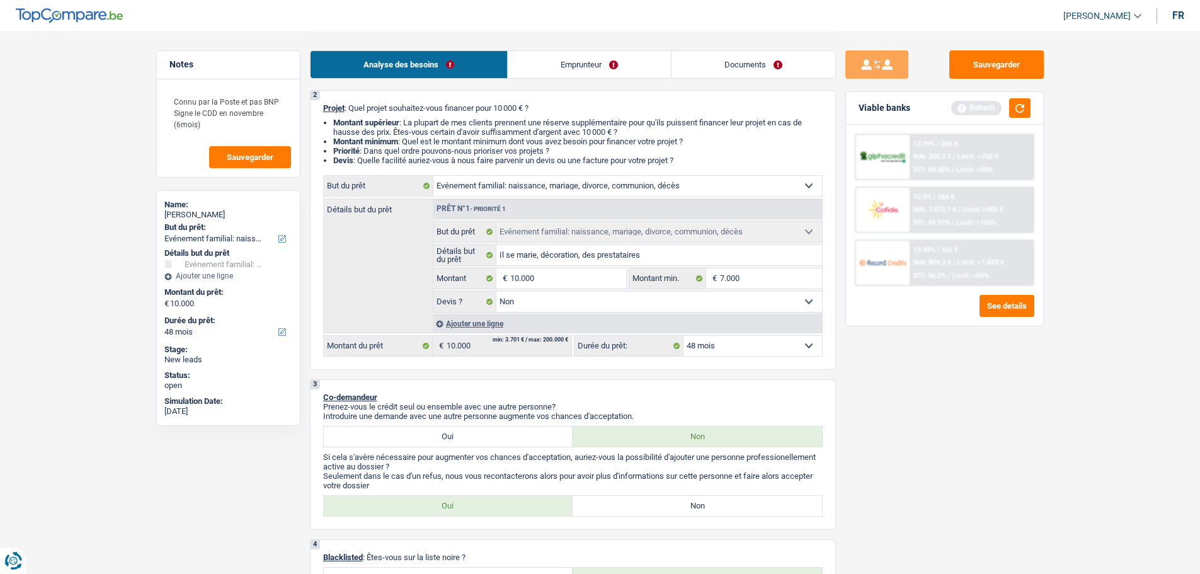
scroll to position [189, 0]
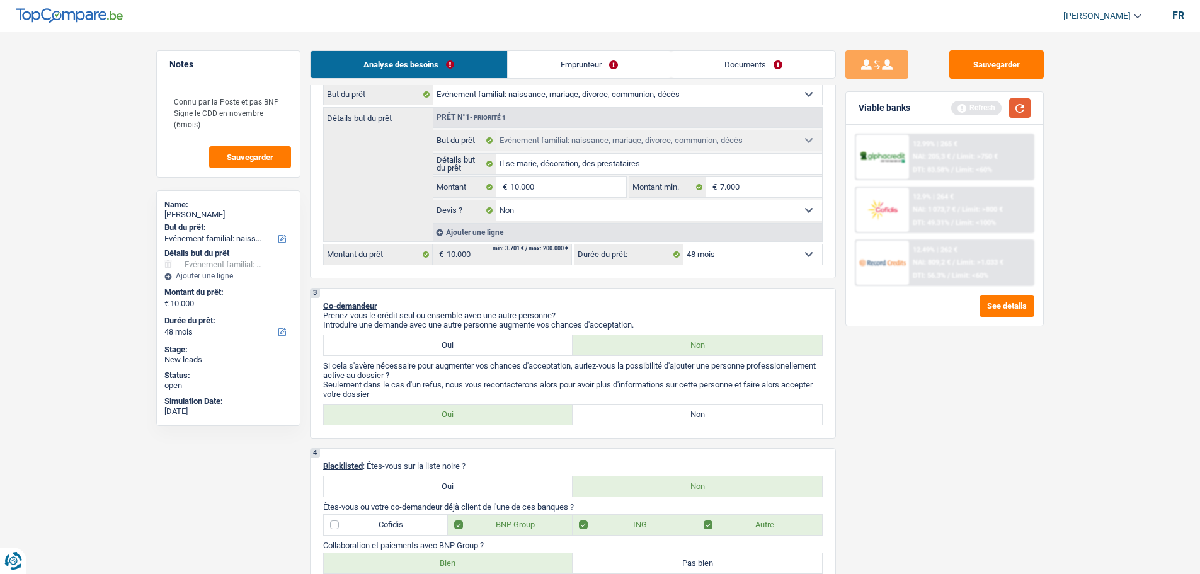
click at [1028, 106] on button "button" at bounding box center [1019, 108] width 21 height 20
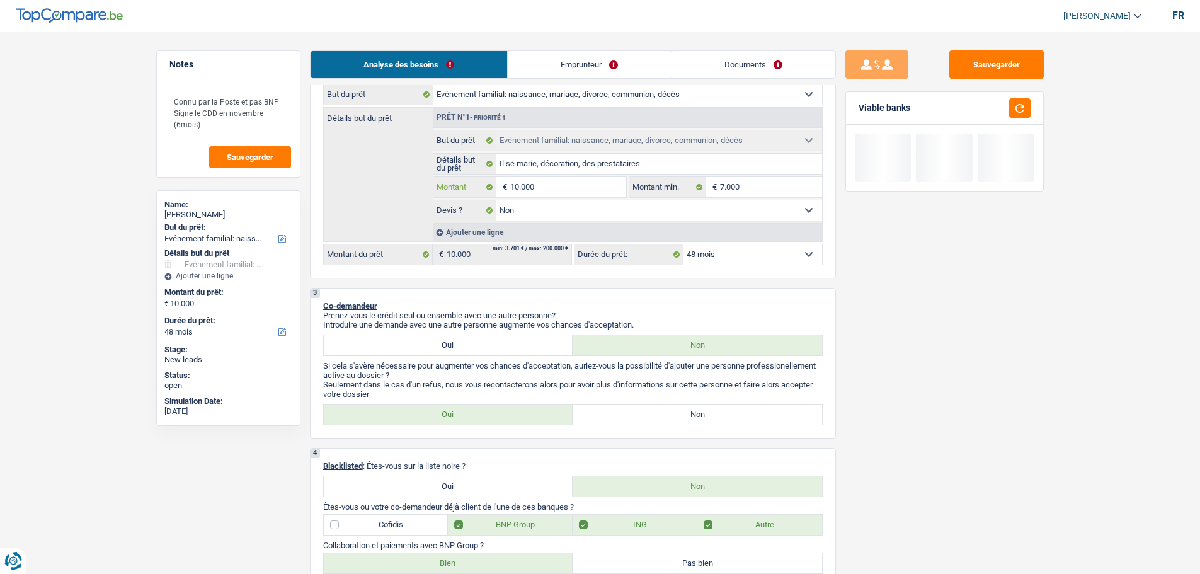
click at [576, 190] on input "10.000" at bounding box center [567, 187] width 115 height 20
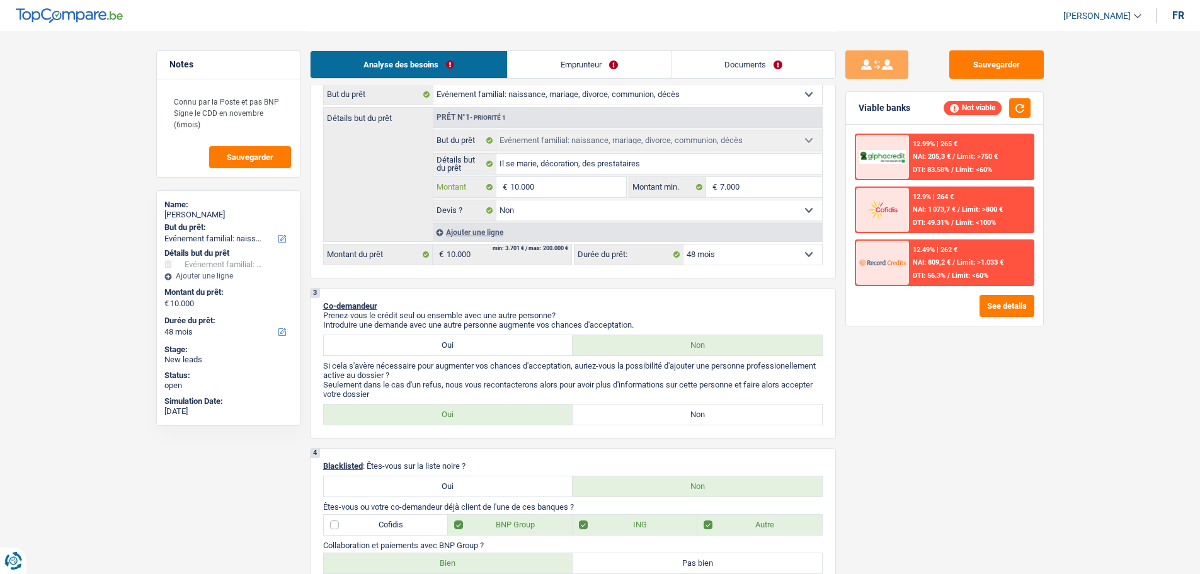
type input "1.000"
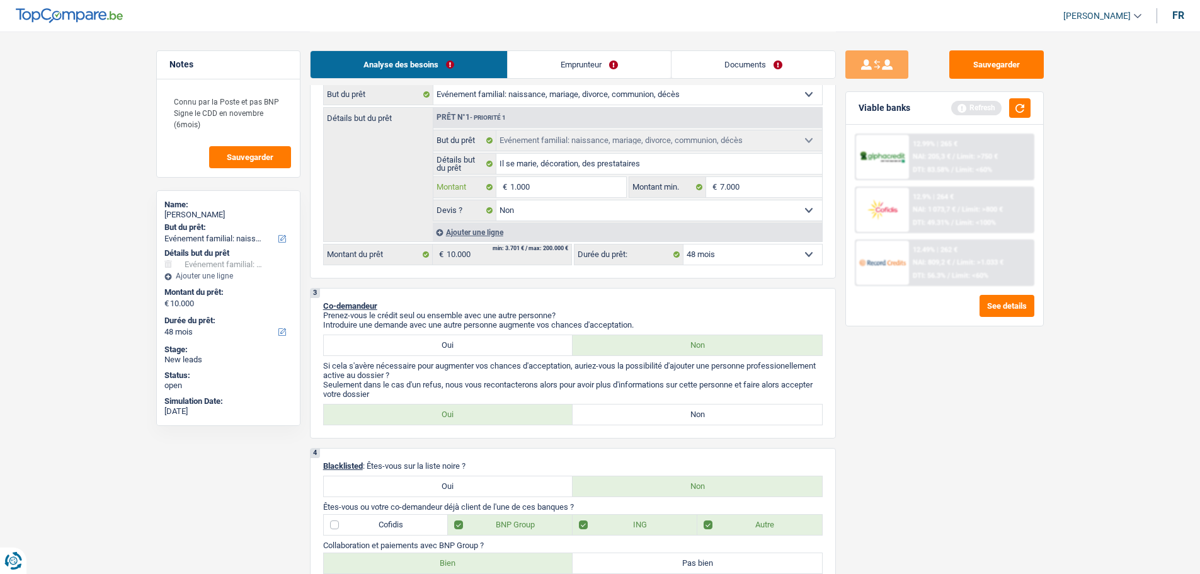
type input "10.001"
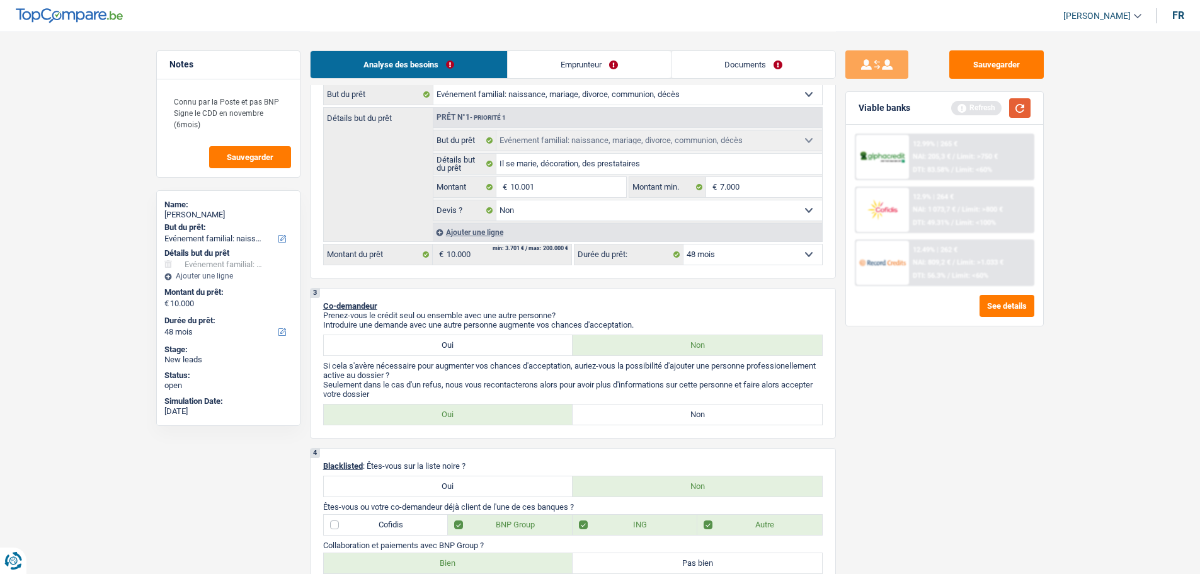
type input "10.001"
click at [1024, 106] on button "button" at bounding box center [1019, 108] width 21 height 20
select select "60"
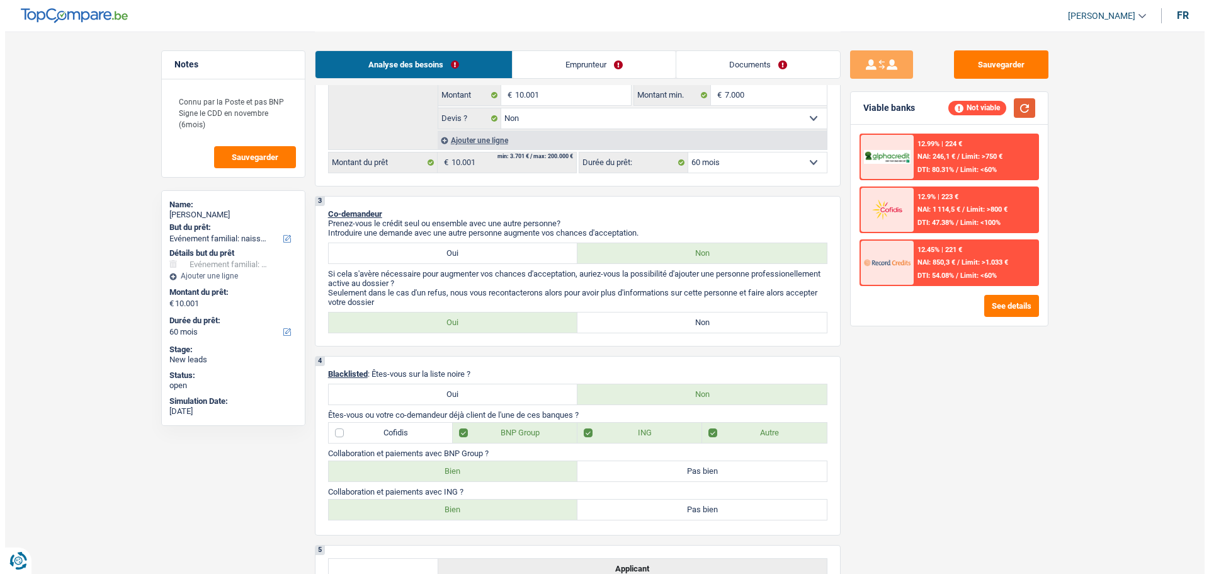
scroll to position [63, 0]
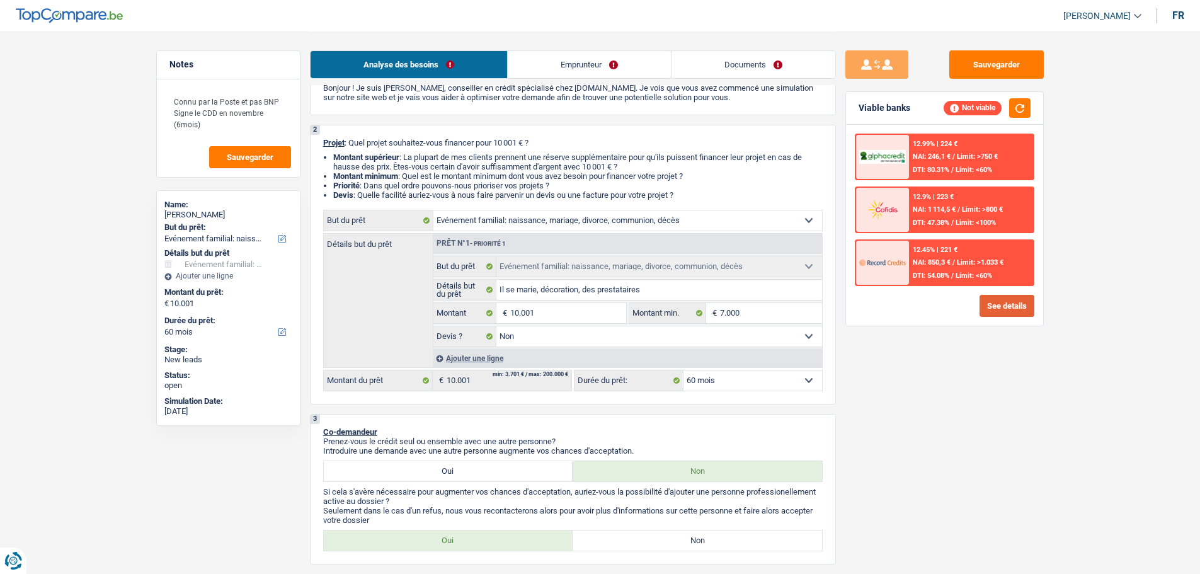
click at [997, 312] on button "See details" at bounding box center [1006, 306] width 55 height 22
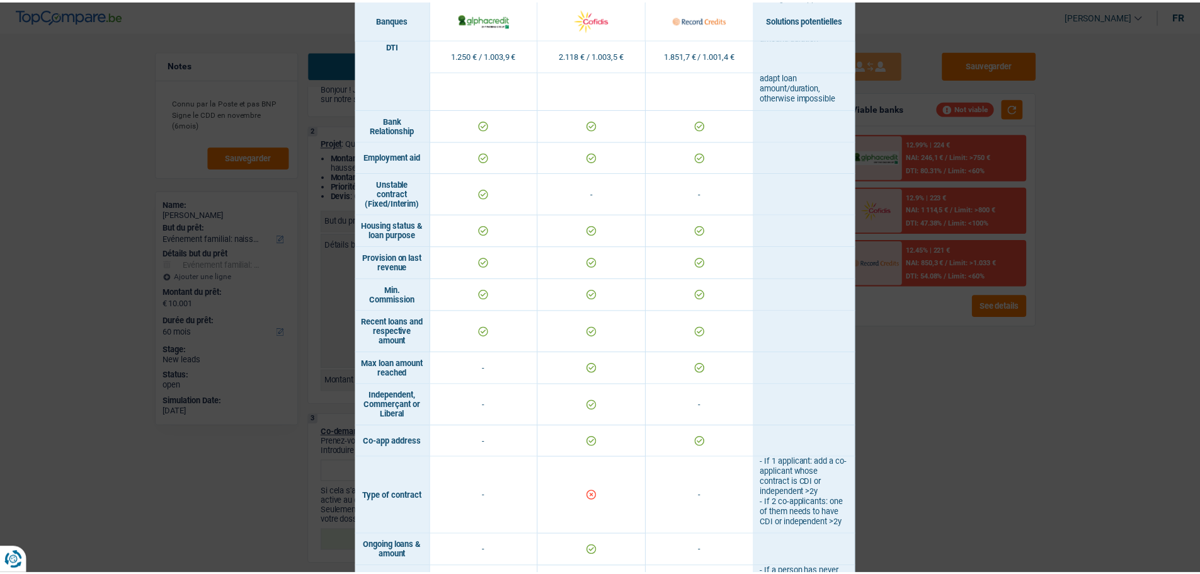
scroll to position [603, 0]
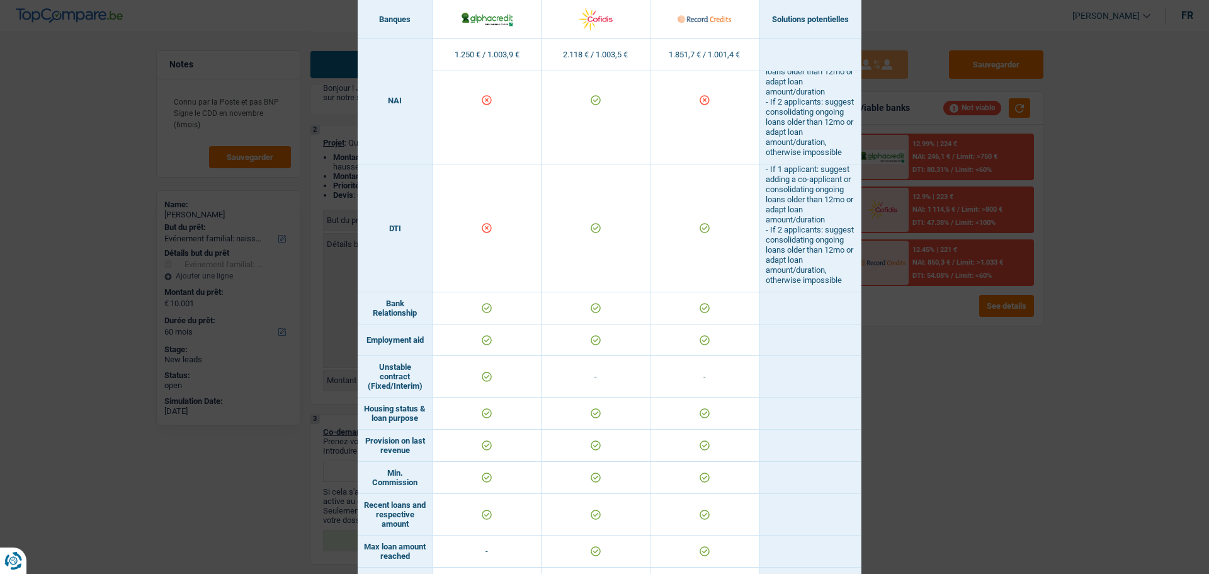
click at [1070, 423] on div "Banks conditions × Banques Solutions potentielles Revenus / Charges 1.250 € / 1…" at bounding box center [604, 287] width 1209 height 574
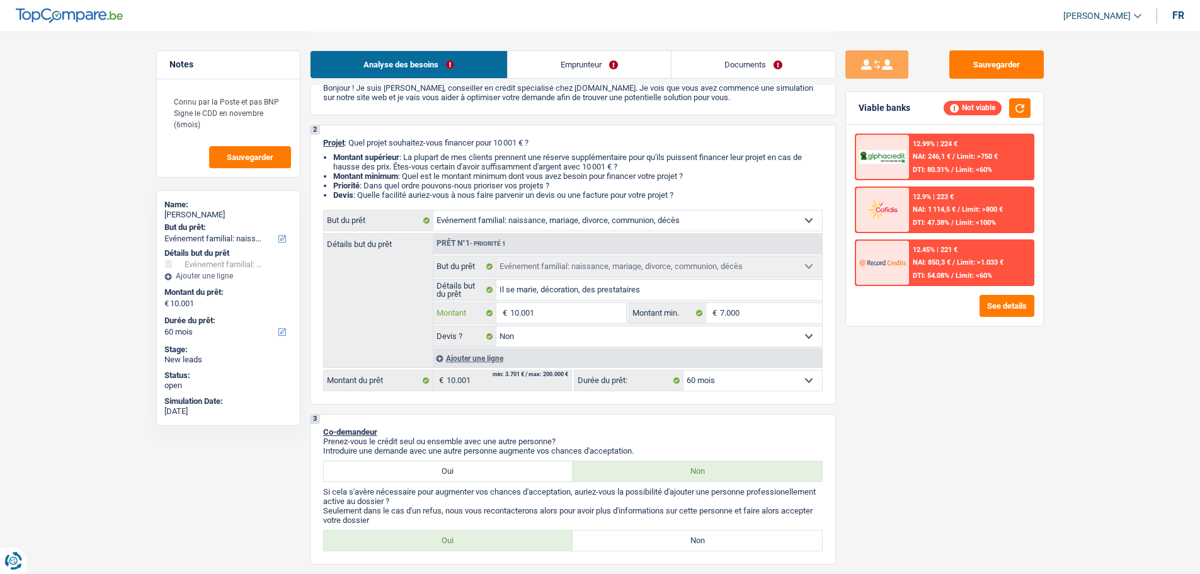
click at [557, 315] on input "10.001" at bounding box center [567, 313] width 115 height 20
type input "1.000"
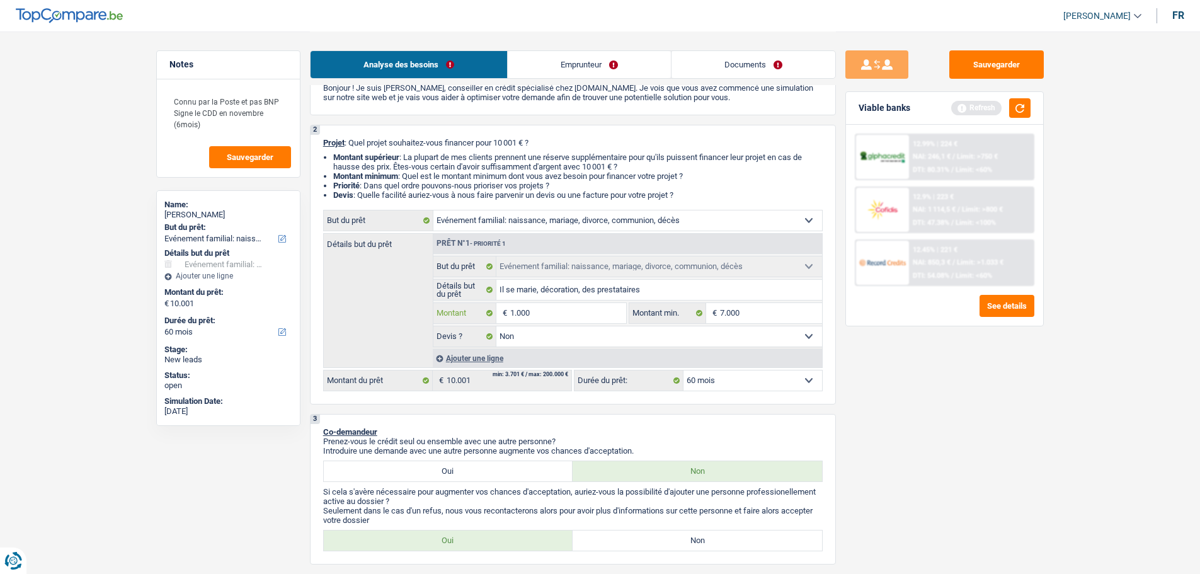
type input "100"
type input "10"
type input "1"
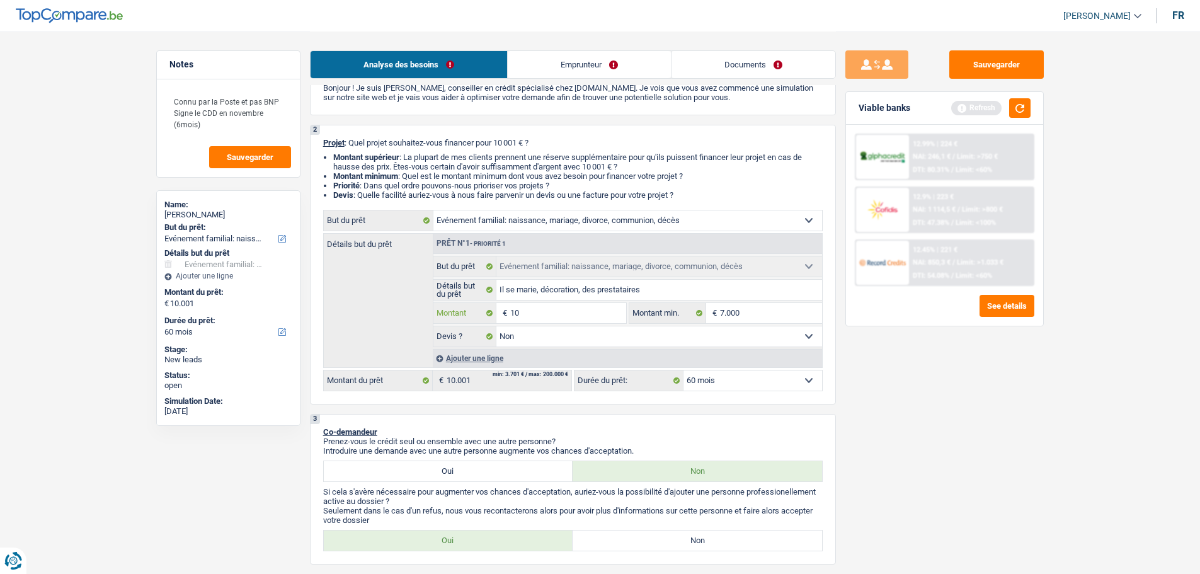
type input "1"
type input "7"
type input "75"
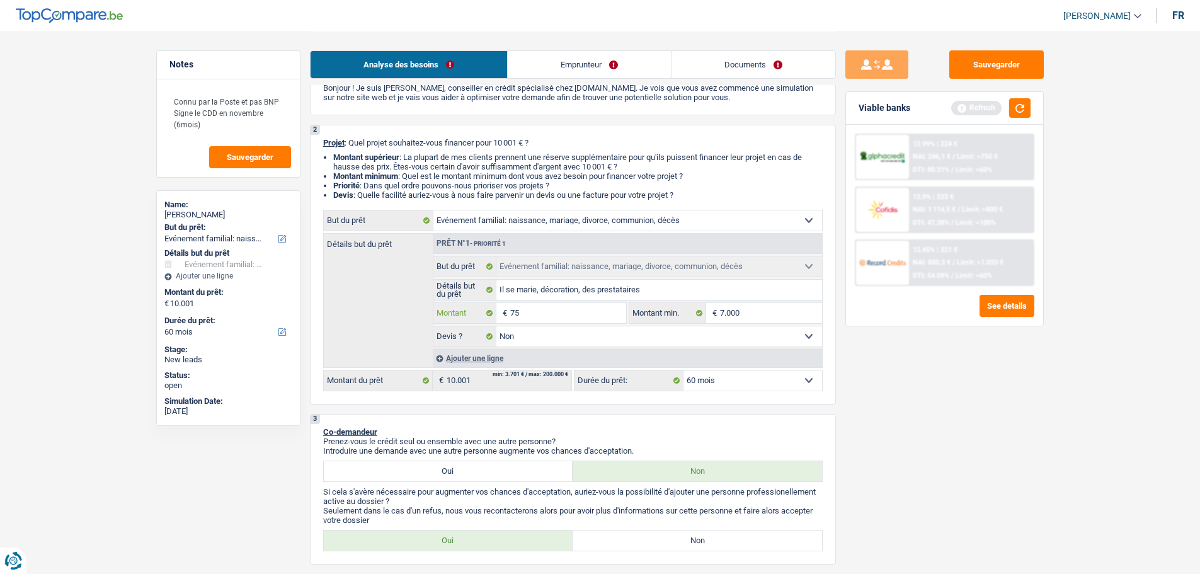
type input "750"
type input "7.500"
type input "750"
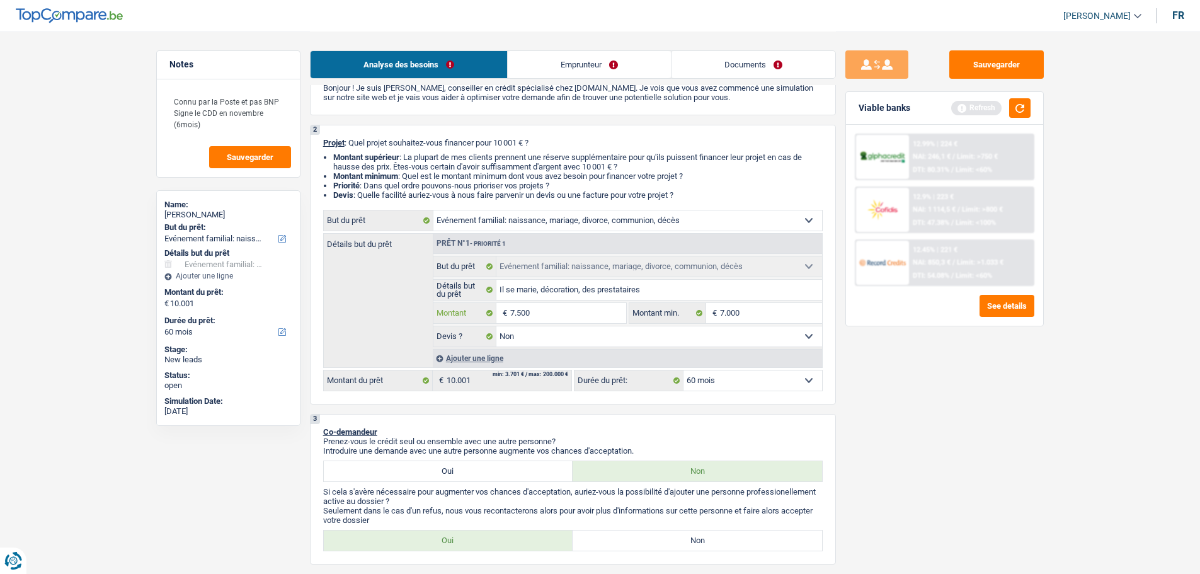
type input "750"
type input "7.501"
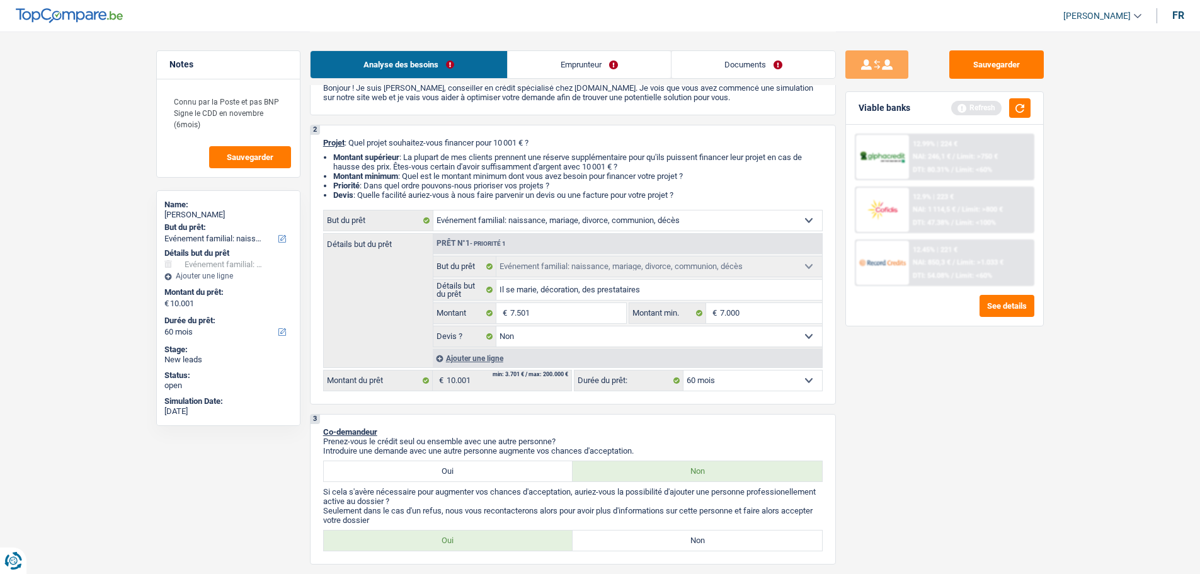
select select "48"
click at [922, 457] on div "Sauvegarder Viable banks Refresh 12.99% | 224 € NAI: 246,1 € / Limit: >750 € DT…" at bounding box center [944, 301] width 217 height 503
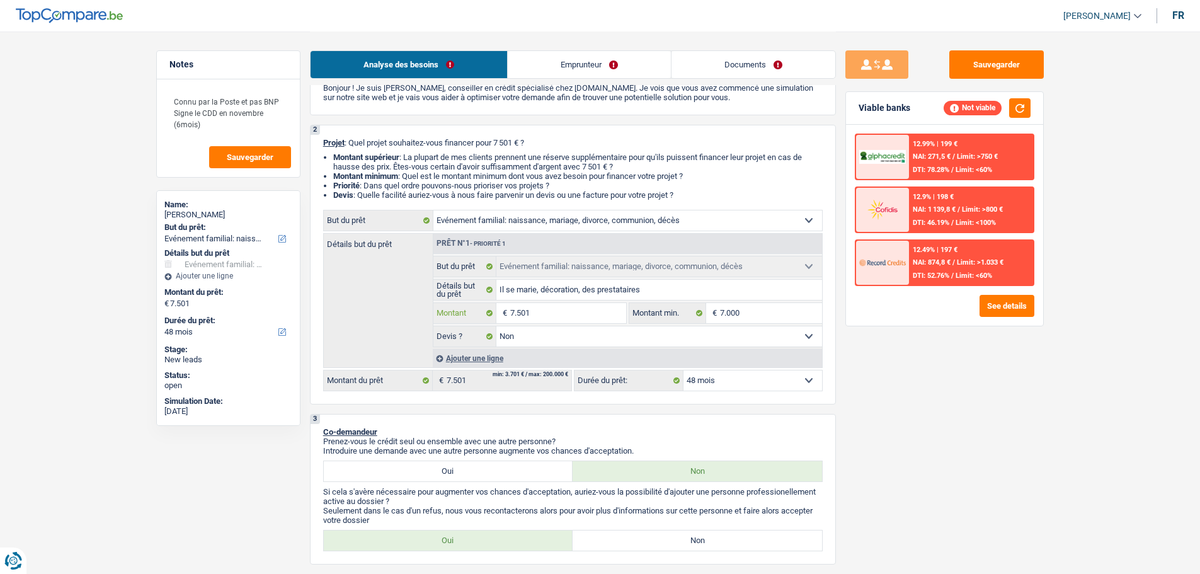
click at [538, 312] on input "7.501" at bounding box center [567, 313] width 115 height 20
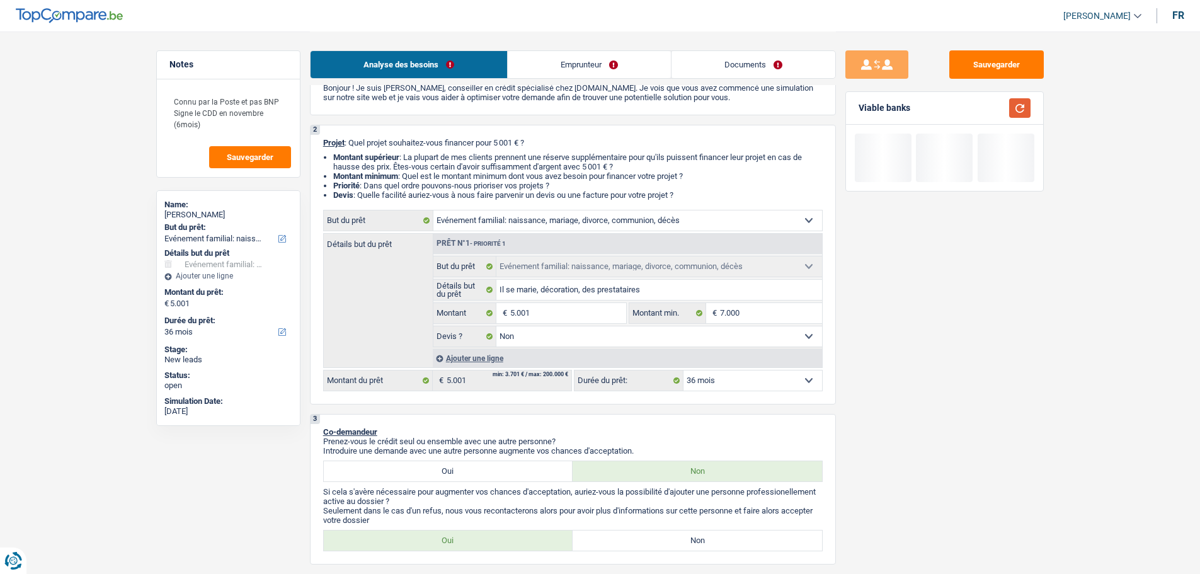
click at [1020, 109] on button "button" at bounding box center [1019, 108] width 21 height 20
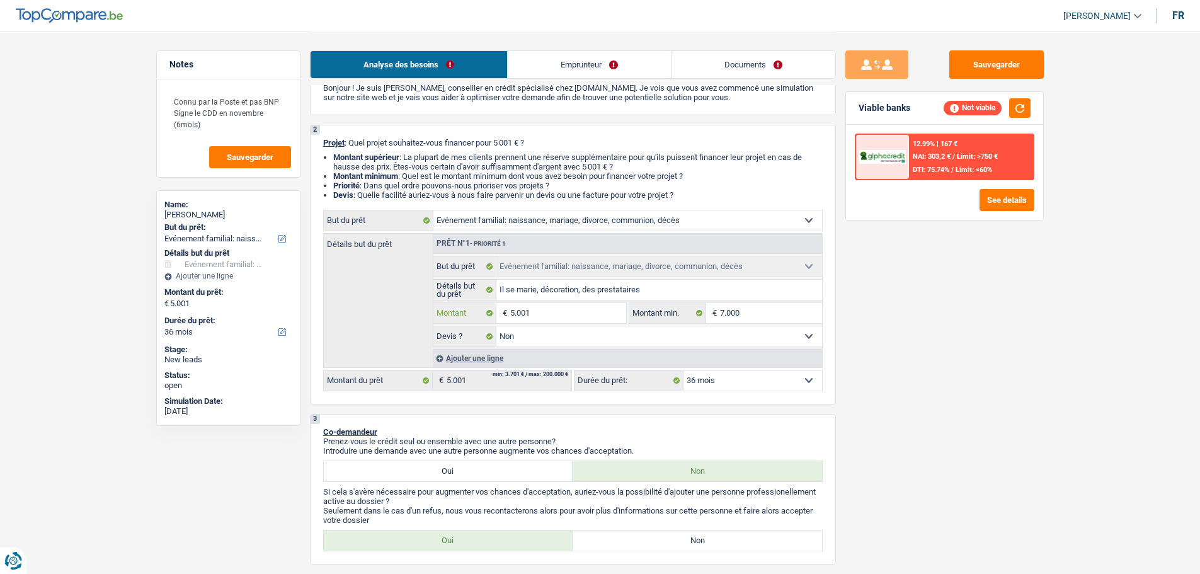
click at [565, 316] on input "5.001" at bounding box center [567, 313] width 115 height 20
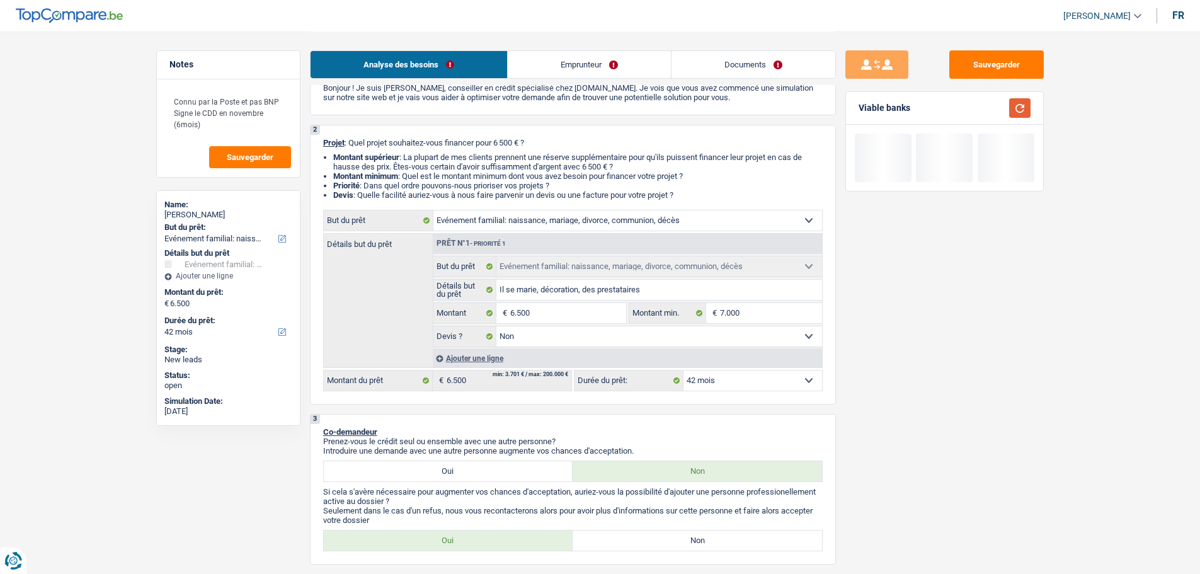
click at [1022, 113] on button "button" at bounding box center [1019, 108] width 21 height 20
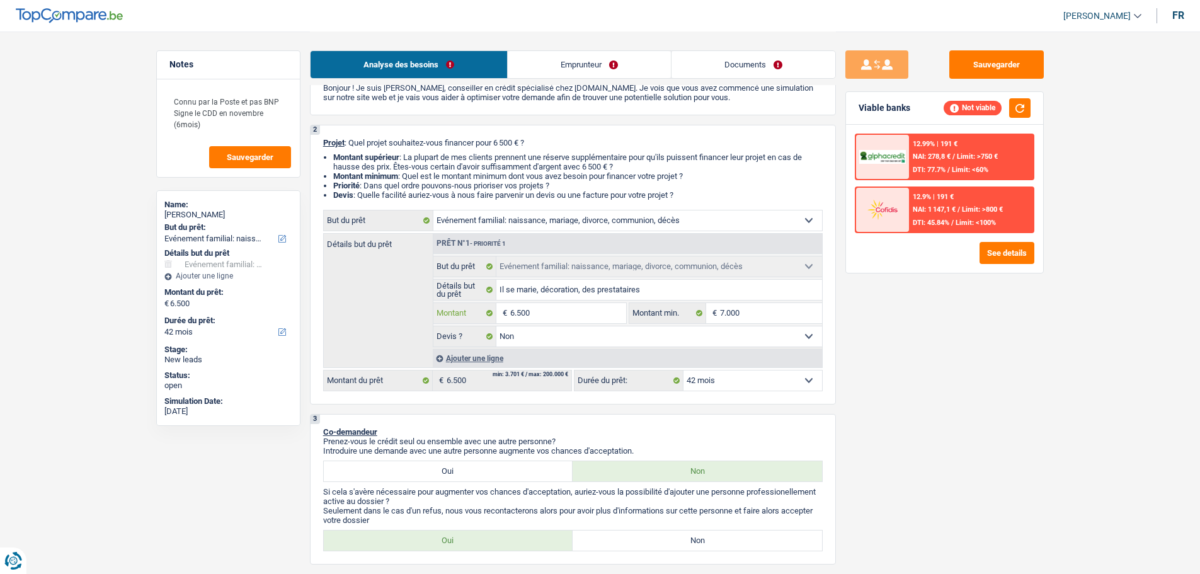
click at [542, 304] on input "6.500" at bounding box center [567, 313] width 115 height 20
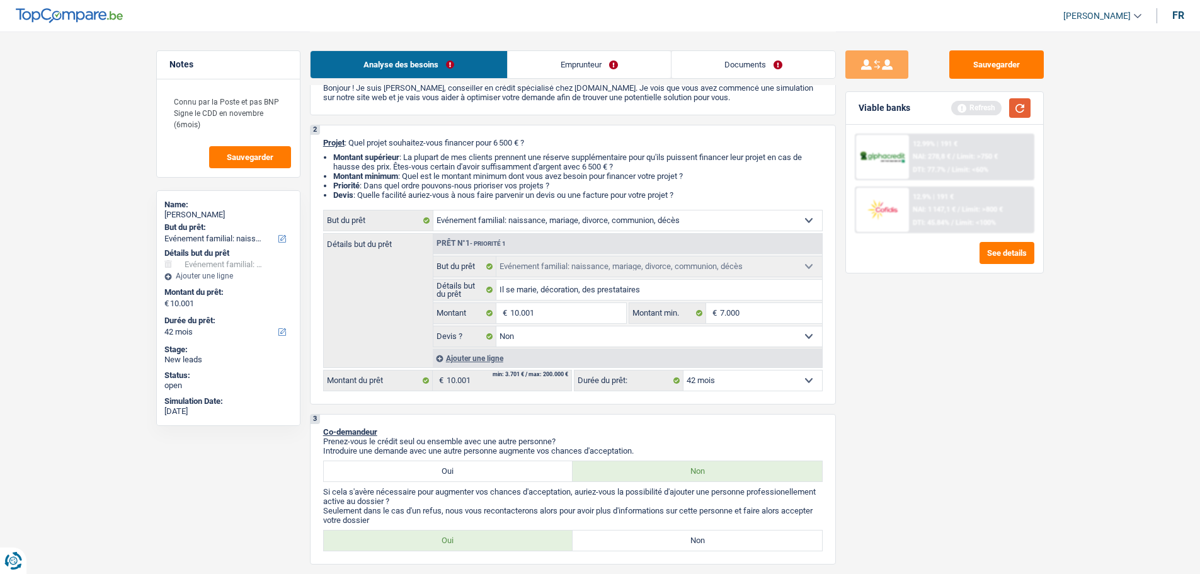
click at [1021, 105] on button "button" at bounding box center [1019, 108] width 21 height 20
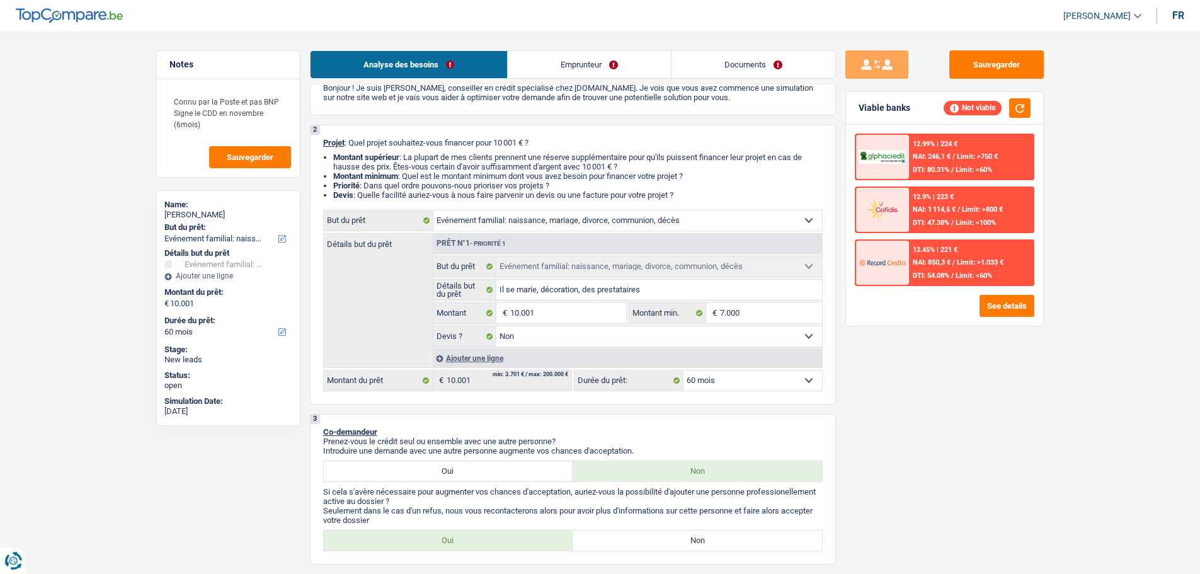
click at [627, 70] on link "Emprunteur" at bounding box center [589, 64] width 163 height 27
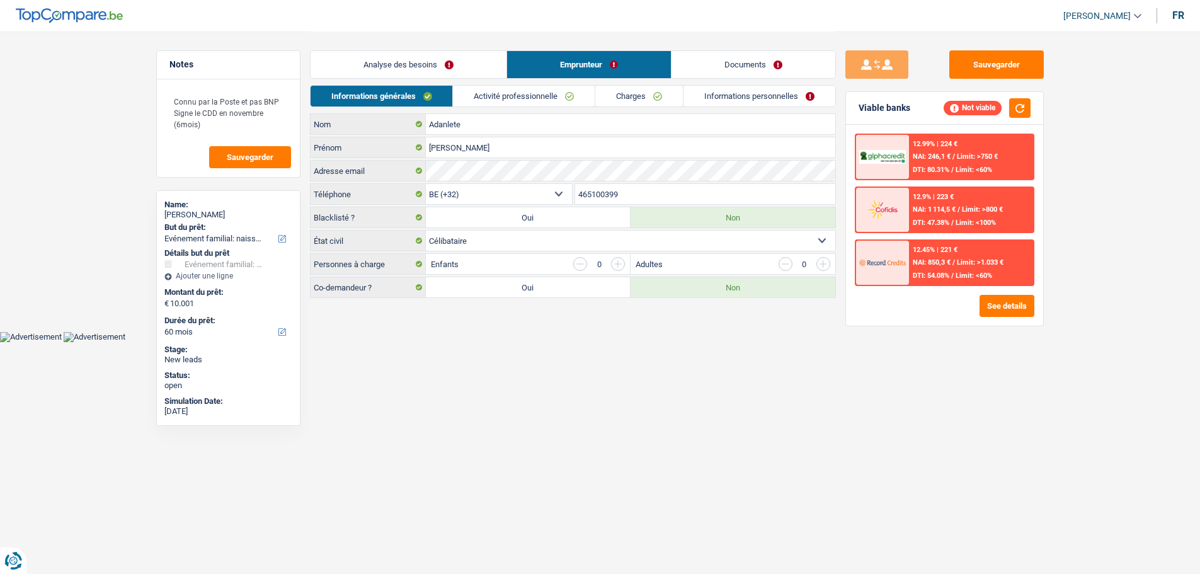
scroll to position [0, 0]
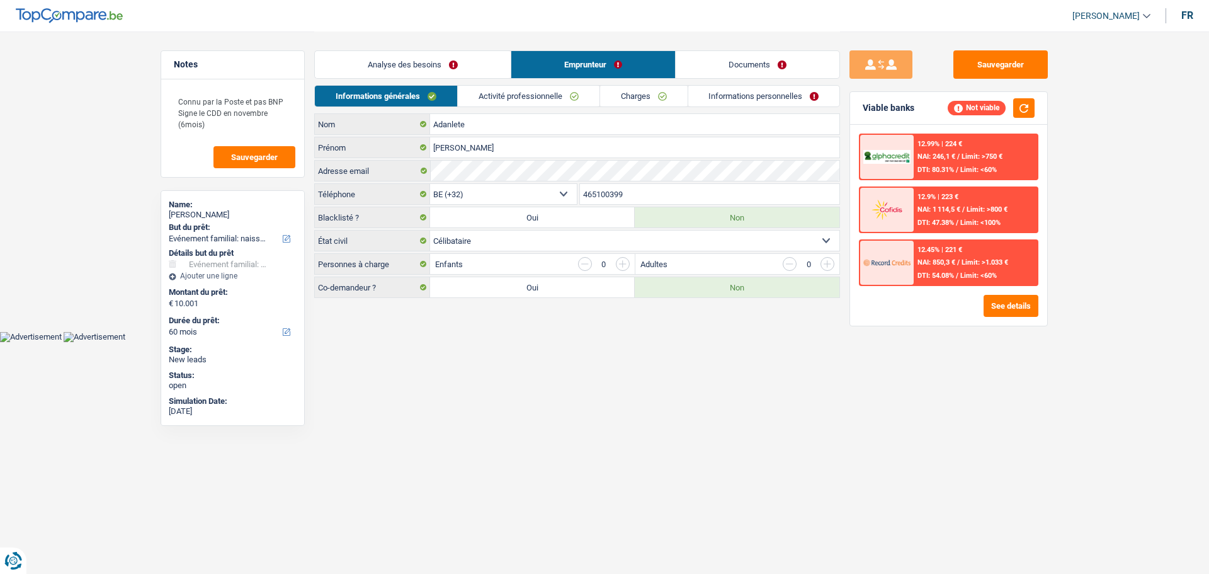
click at [558, 94] on link "Activité professionnelle" at bounding box center [529, 96] width 142 height 21
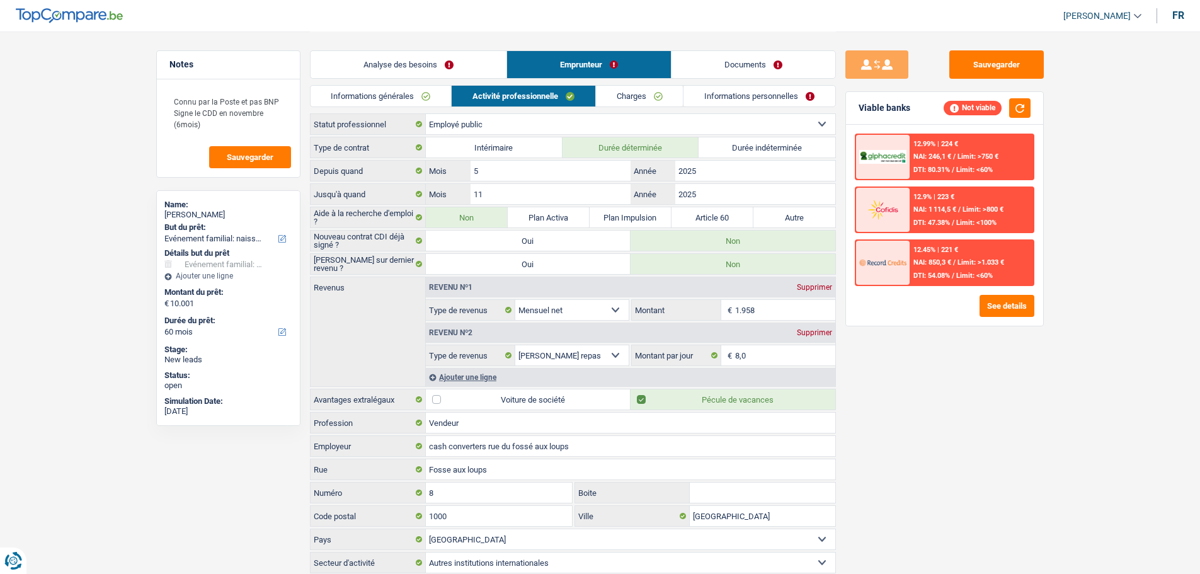
click at [652, 94] on link "Charges" at bounding box center [640, 96] width 88 height 21
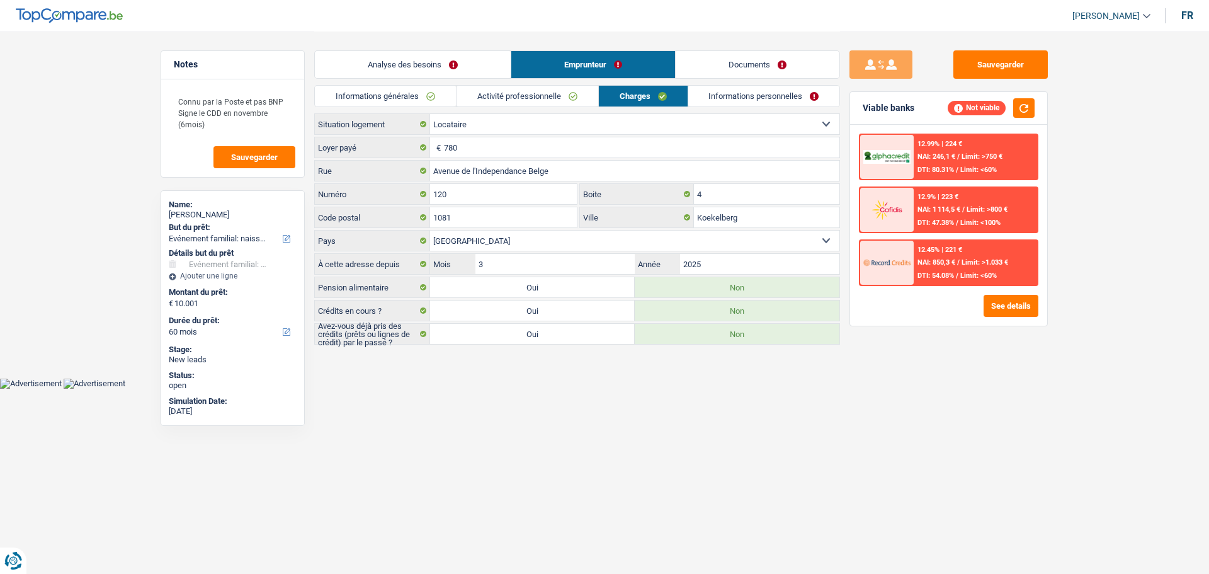
click at [428, 69] on link "Analyse des besoins" at bounding box center [413, 64] width 196 height 27
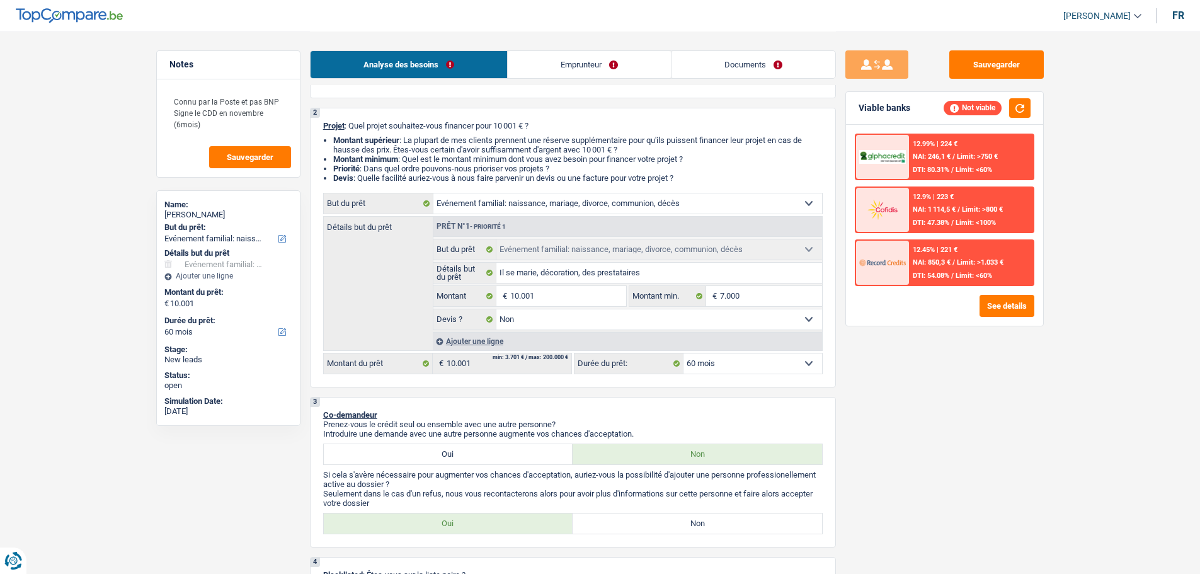
scroll to position [189, 0]
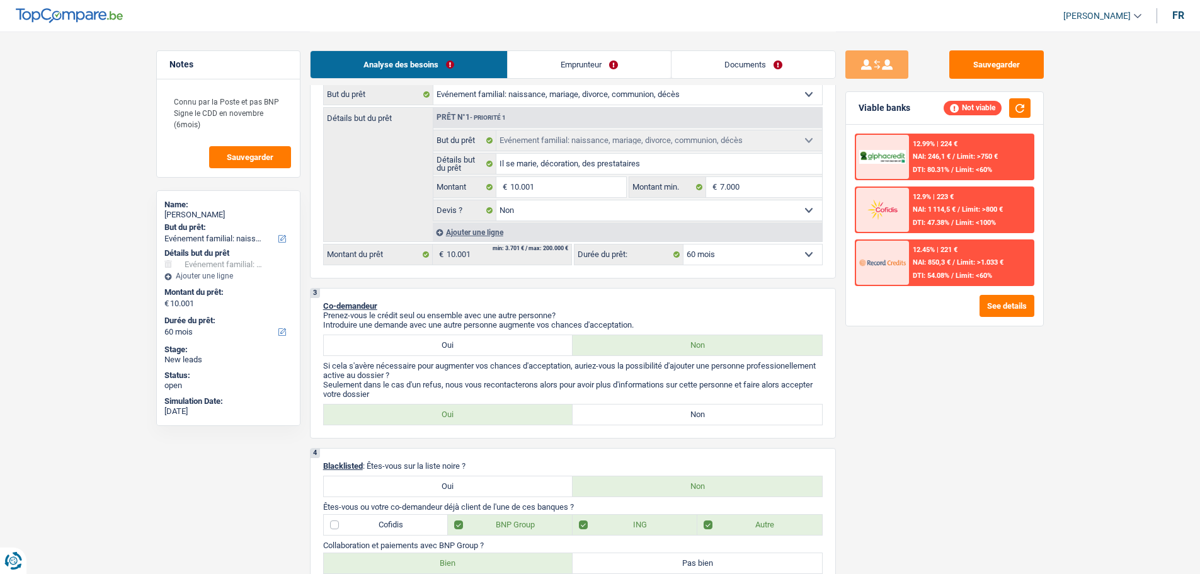
click at [730, 64] on link "Documents" at bounding box center [753, 64] width 164 height 27
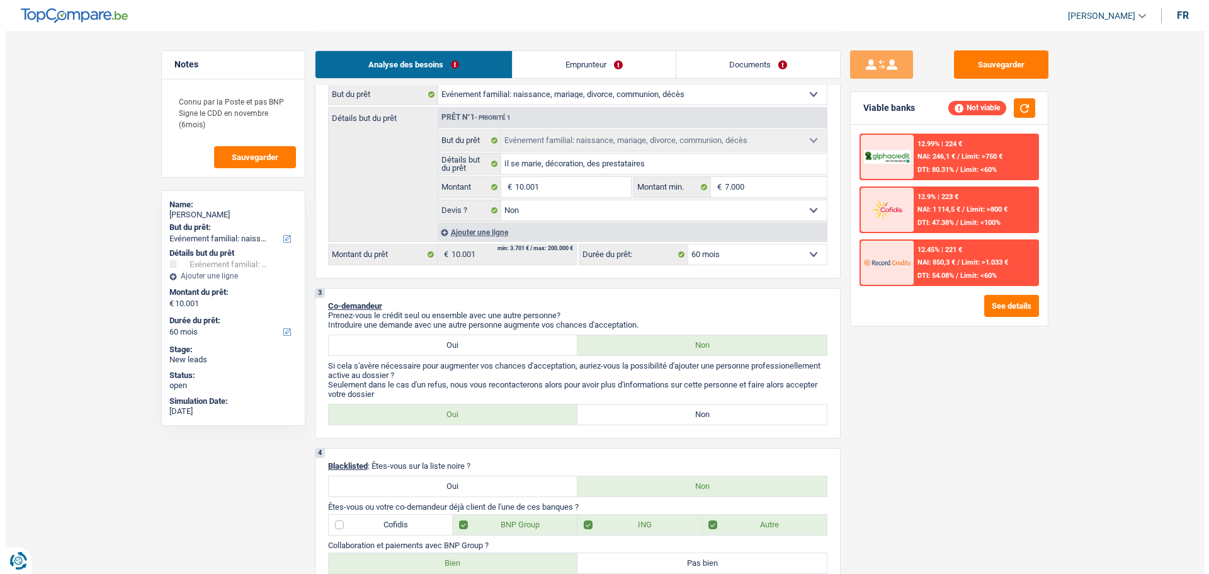
scroll to position [0, 0]
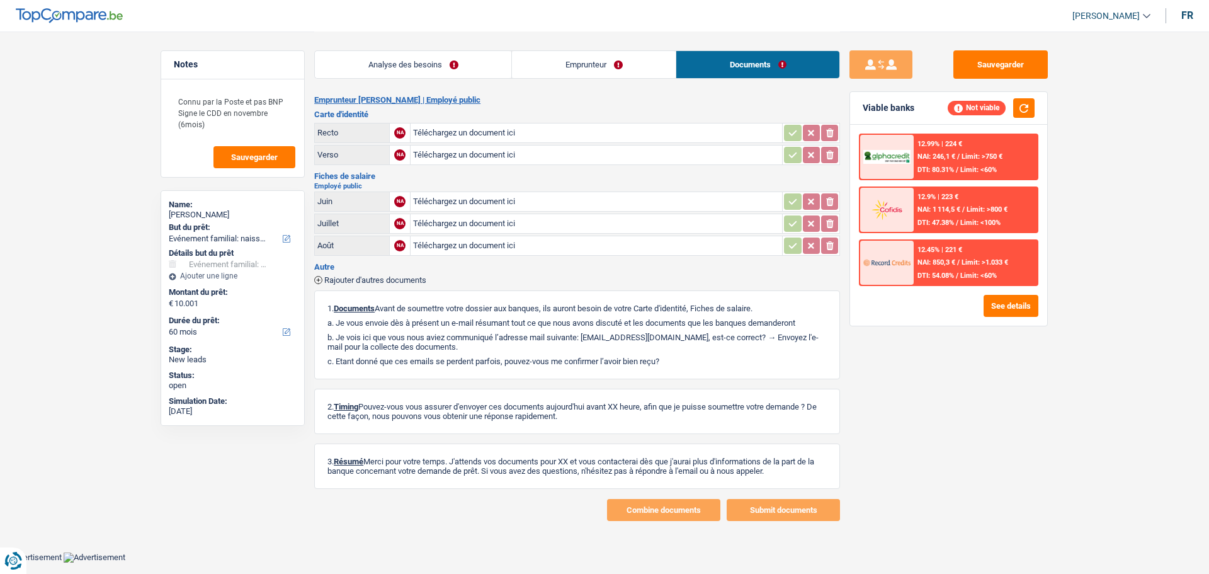
click at [596, 56] on link "Emprunteur" at bounding box center [594, 64] width 164 height 27
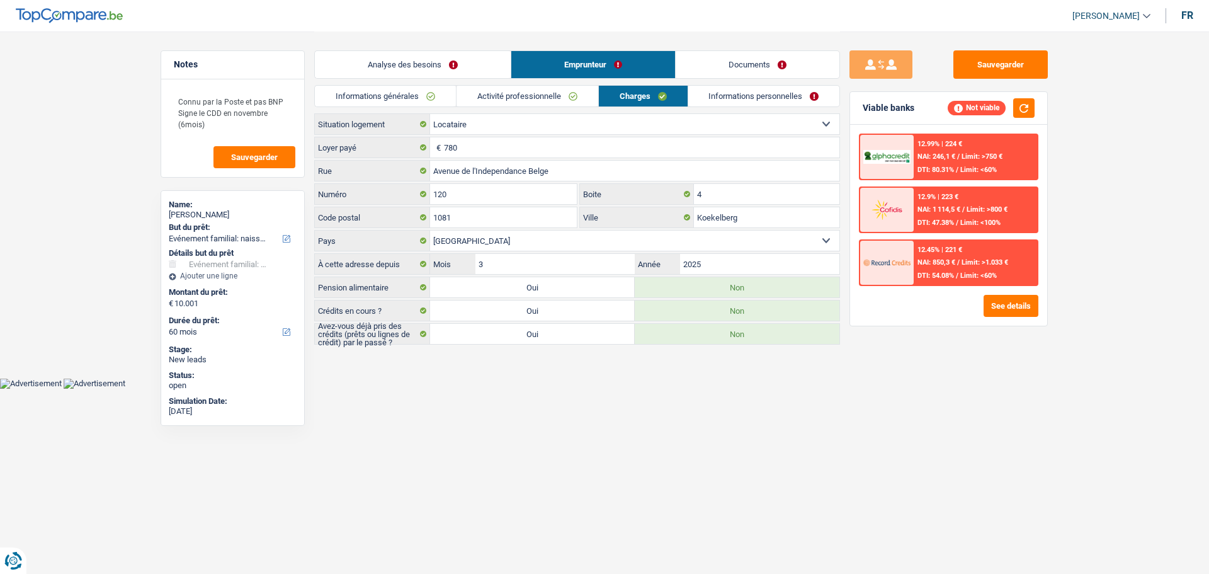
click at [387, 55] on link "Analyse des besoins" at bounding box center [413, 64] width 196 height 27
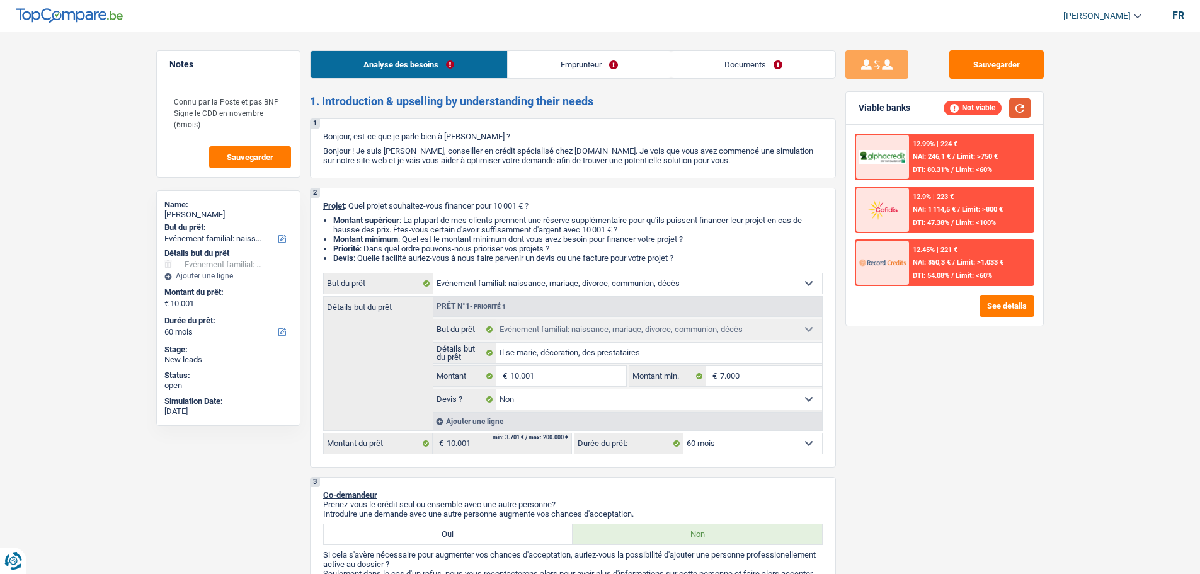
click at [1014, 106] on button "button" at bounding box center [1019, 108] width 21 height 20
click at [1013, 296] on button "See details" at bounding box center [1006, 306] width 55 height 22
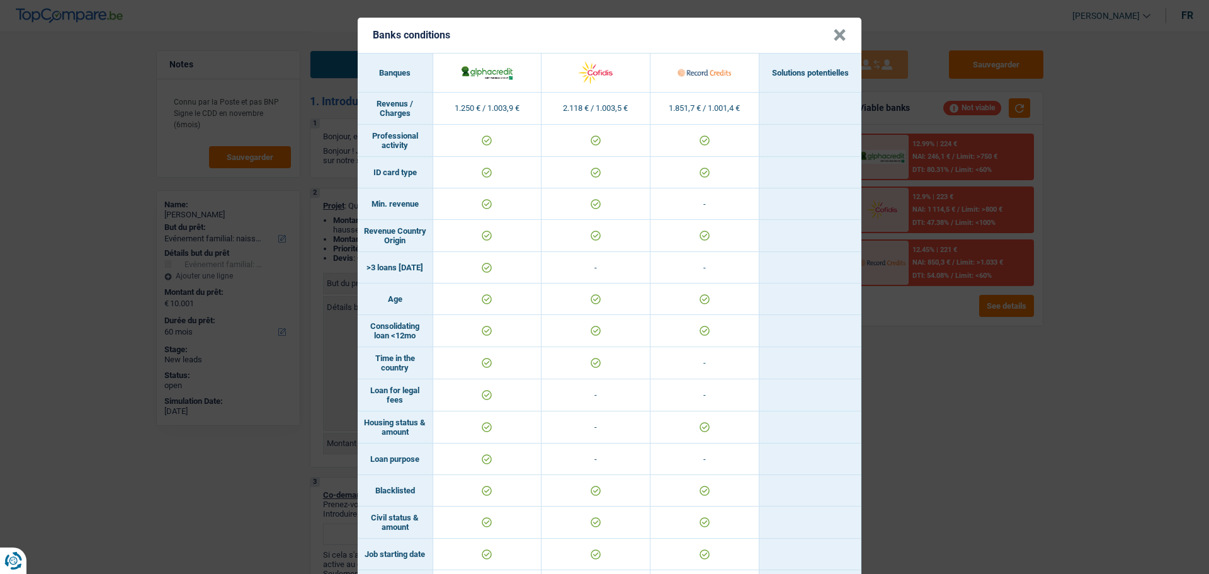
click at [839, 40] on button "×" at bounding box center [839, 35] width 13 height 13
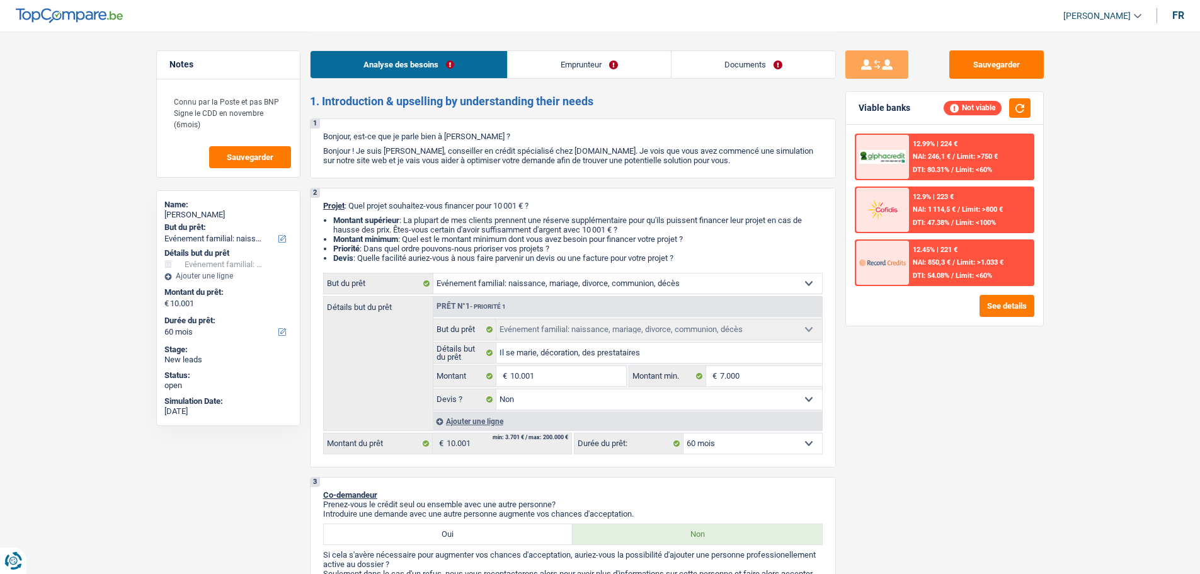
click at [615, 61] on link "Emprunteur" at bounding box center [589, 64] width 163 height 27
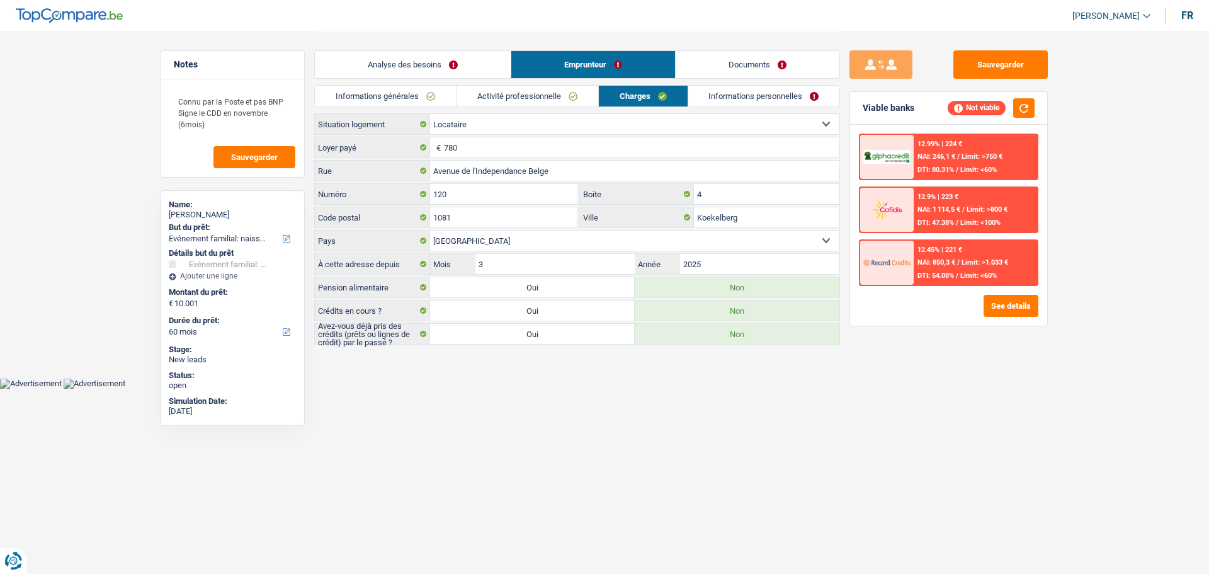
click at [516, 68] on link "Emprunteur" at bounding box center [593, 64] width 164 height 27
click at [467, 67] on link "Analyse des besoins" at bounding box center [413, 64] width 196 height 27
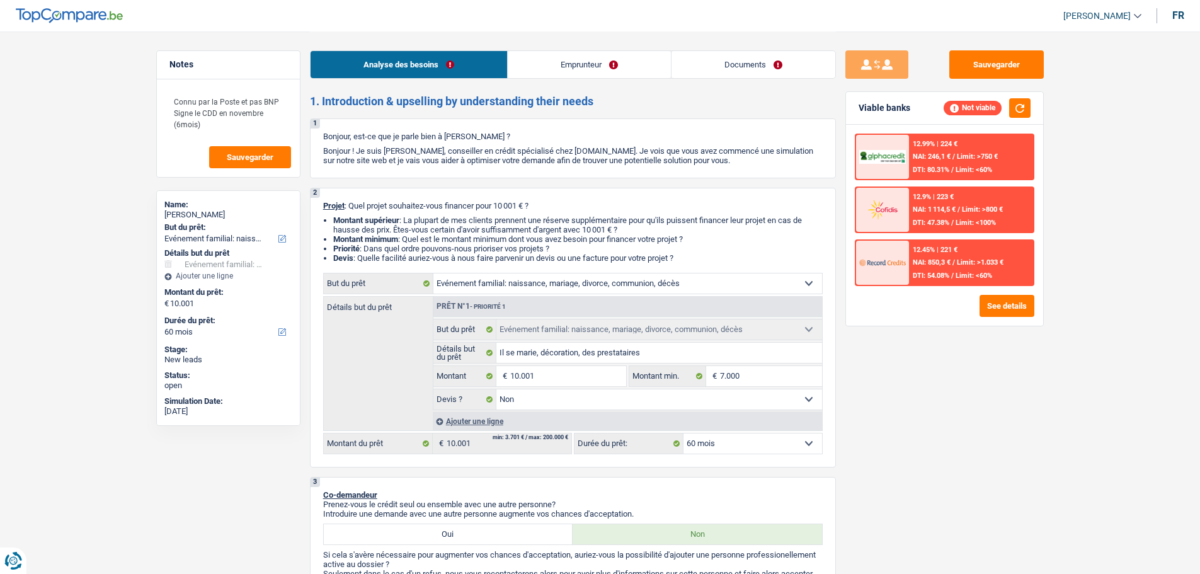
click at [576, 72] on link "Emprunteur" at bounding box center [589, 64] width 163 height 27
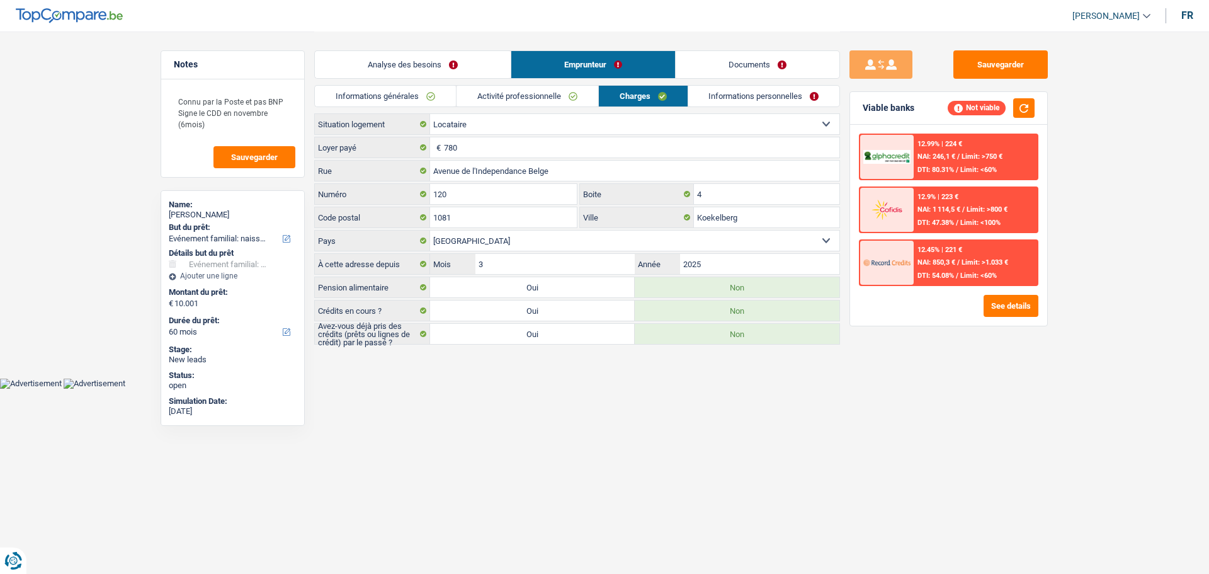
click at [373, 96] on link "Informations générales" at bounding box center [385, 96] width 141 height 21
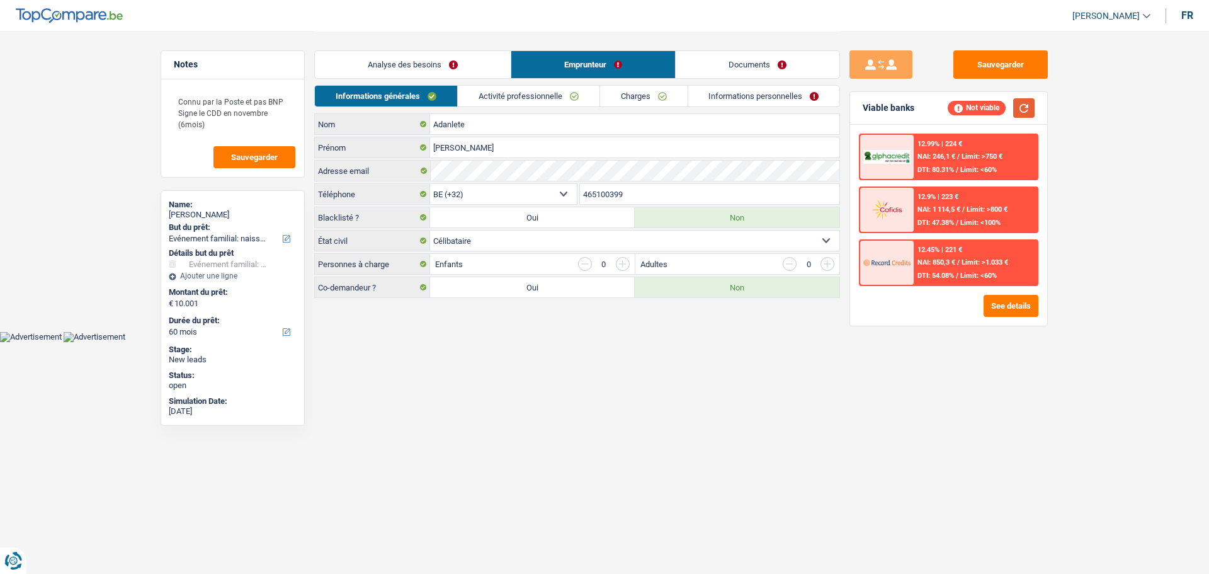
click at [1014, 108] on button "button" at bounding box center [1023, 108] width 21 height 20
click at [381, 61] on link "Analyse des besoins" at bounding box center [413, 64] width 196 height 27
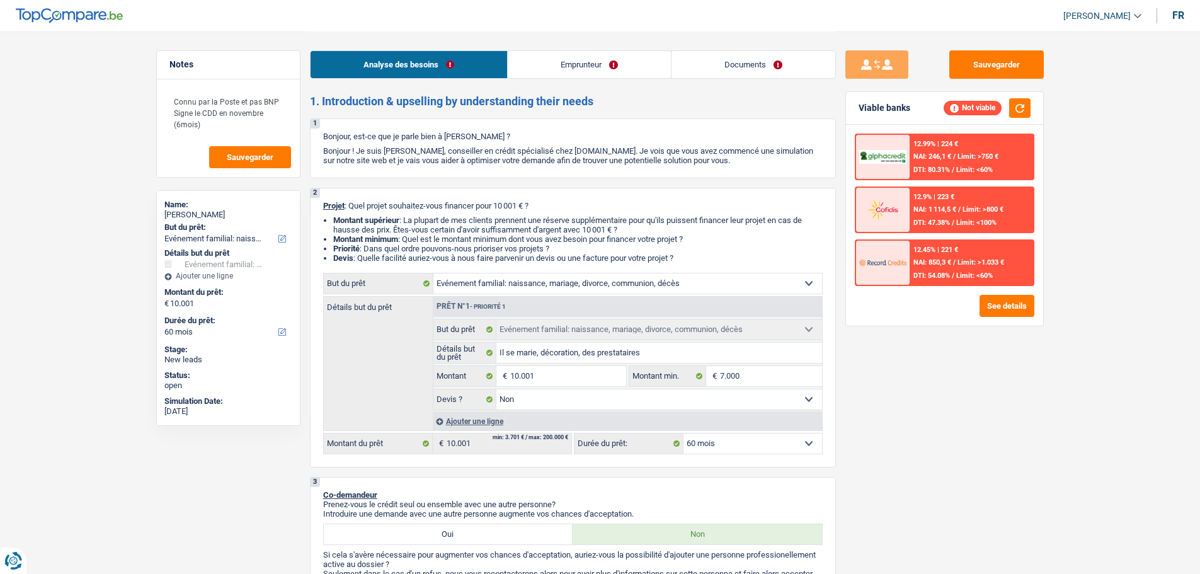
click at [579, 48] on div "Analyse des besoins Emprunteur Documents" at bounding box center [573, 58] width 526 height 54
click at [578, 59] on link "Emprunteur" at bounding box center [589, 64] width 163 height 27
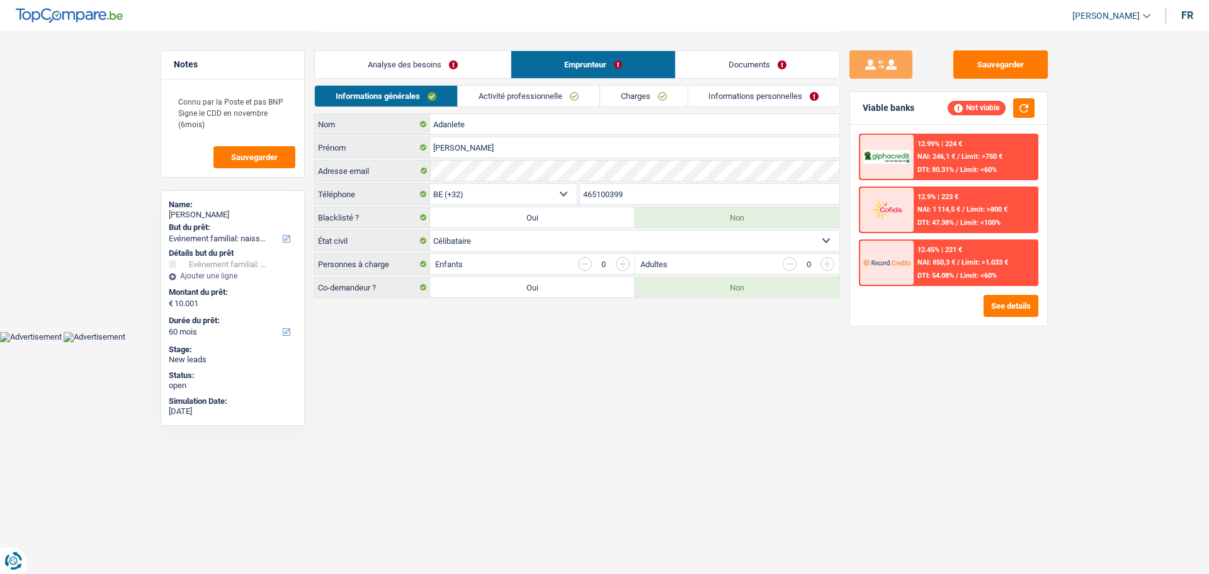
click at [482, 71] on link "Analyse des besoins" at bounding box center [413, 64] width 196 height 27
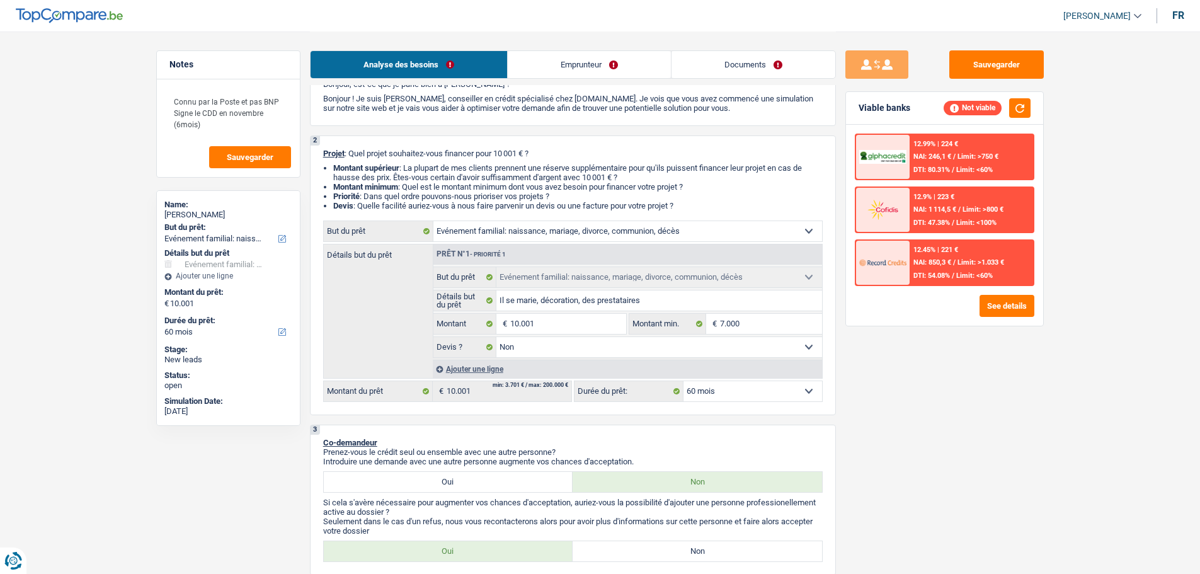
scroll to position [126, 0]
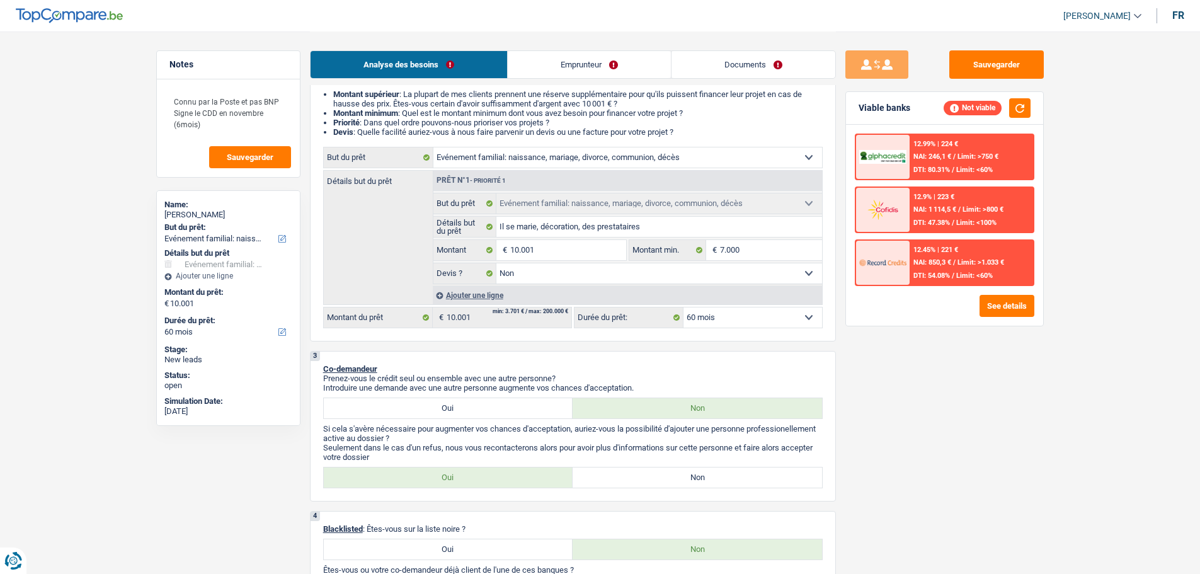
click at [523, 404] on label "Oui" at bounding box center [448, 408] width 249 height 20
click at [523, 404] on input "Oui" at bounding box center [448, 408] width 249 height 20
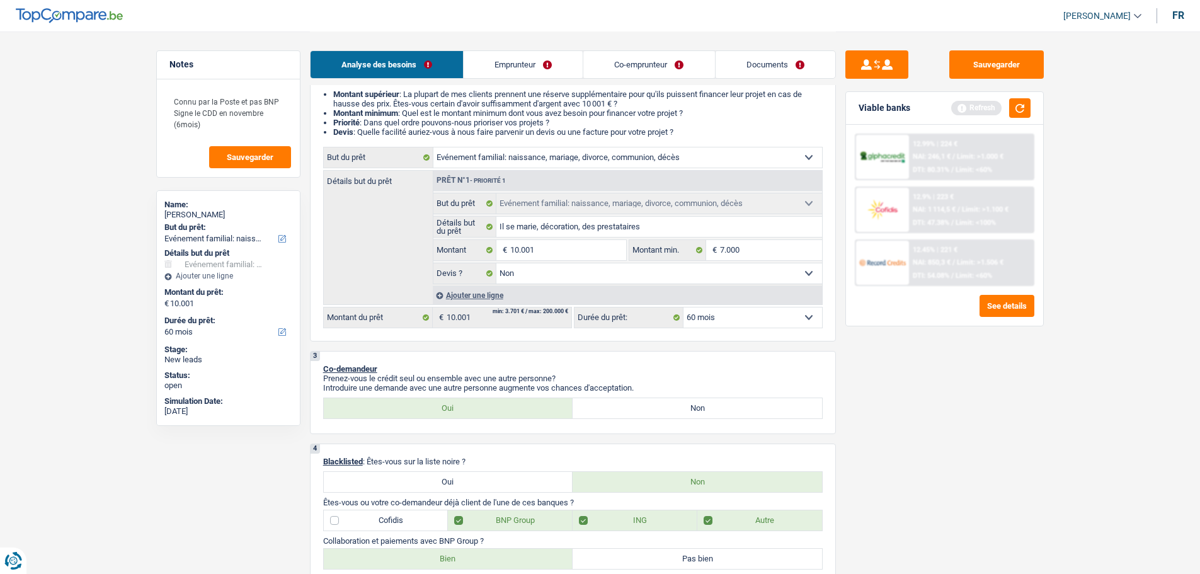
click at [600, 66] on link "Co-emprunteur" at bounding box center [648, 64] width 131 height 27
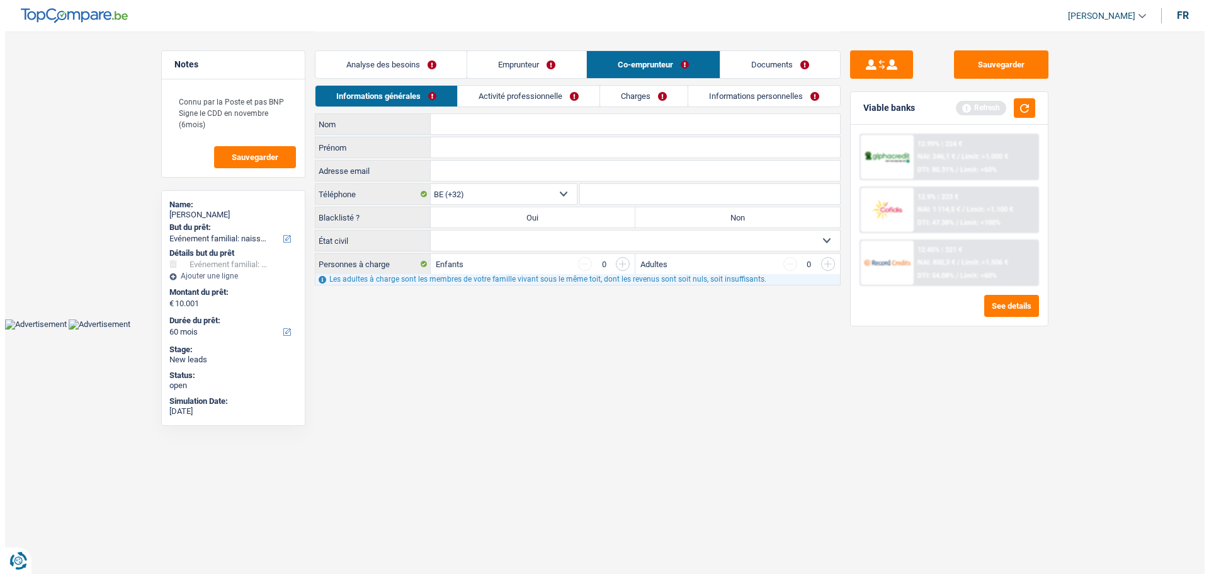
scroll to position [0, 0]
click at [518, 94] on link "Activité professionnelle" at bounding box center [528, 96] width 142 height 21
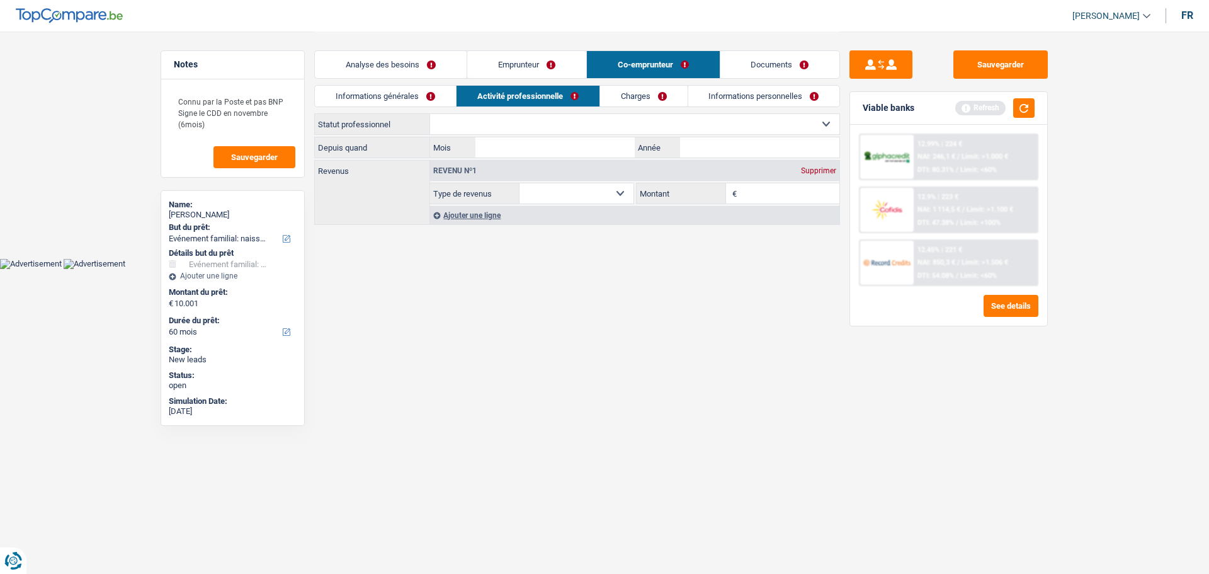
click at [647, 125] on select "Ouvrier Employé privé Employé public Invalide Indépendant Pensionné Chômeur Mut…" at bounding box center [634, 124] width 409 height 20
click at [430, 114] on select "Ouvrier Employé privé Employé public Invalide Indépendant Pensionné Chômeur Mut…" at bounding box center [634, 124] width 409 height 20
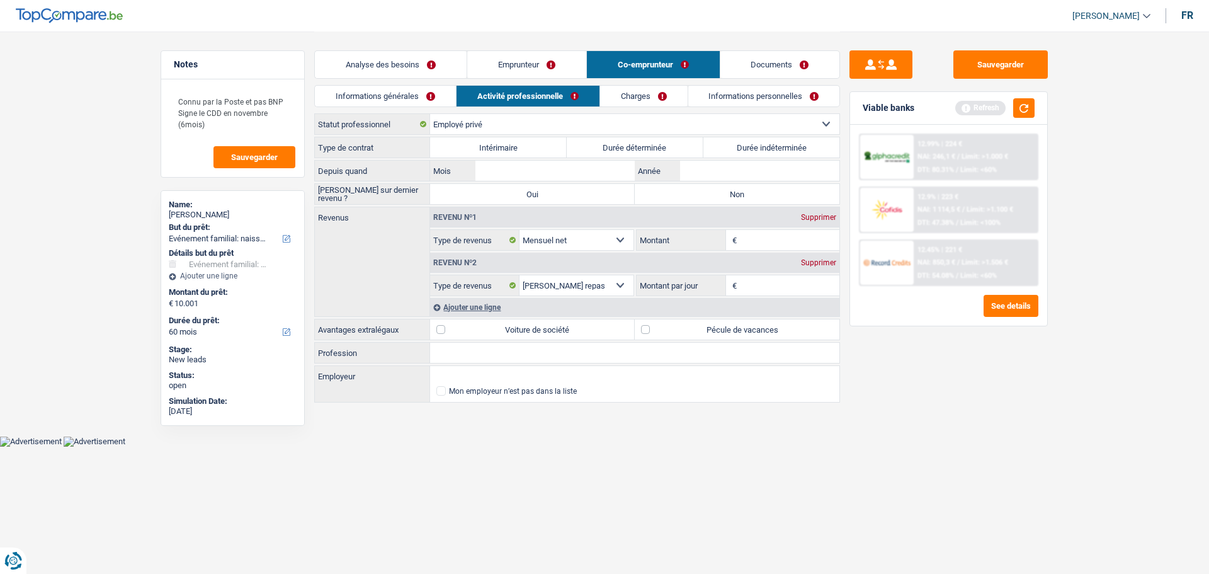
click at [766, 241] on input "Montant" at bounding box center [790, 240] width 100 height 20
click at [1024, 110] on button "button" at bounding box center [1023, 108] width 21 height 20
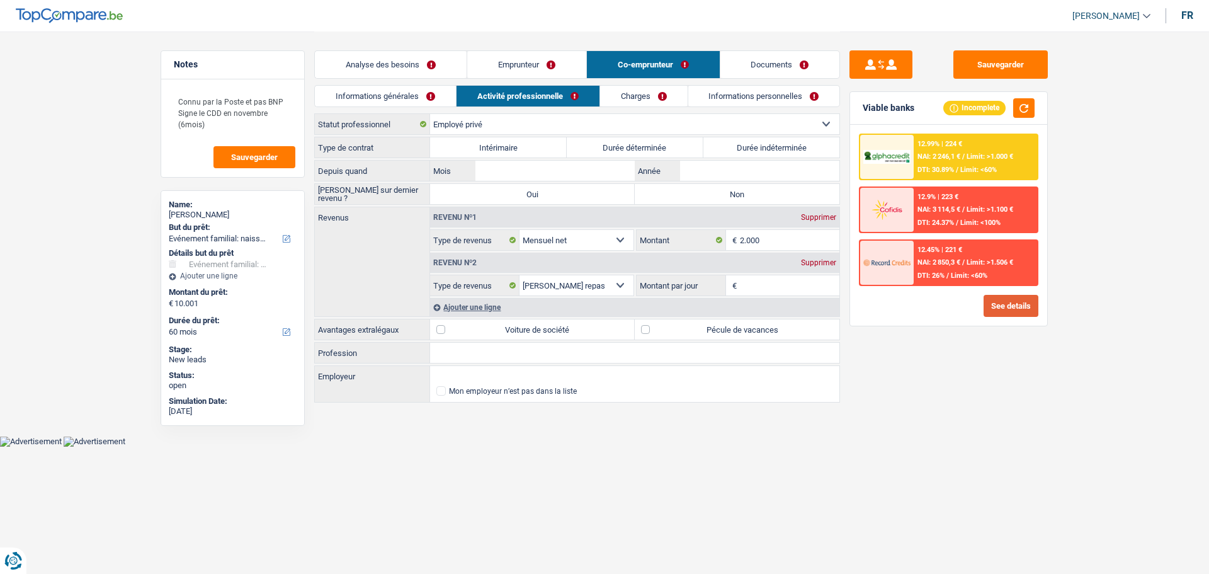
click at [1007, 302] on button "See details" at bounding box center [1011, 306] width 55 height 22
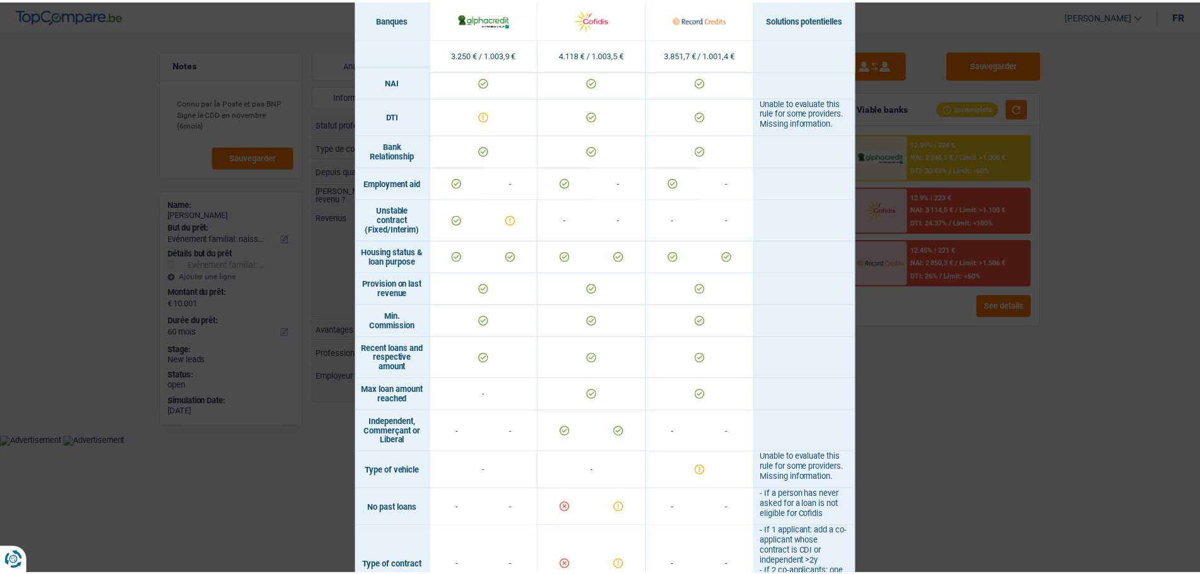
scroll to position [450, 0]
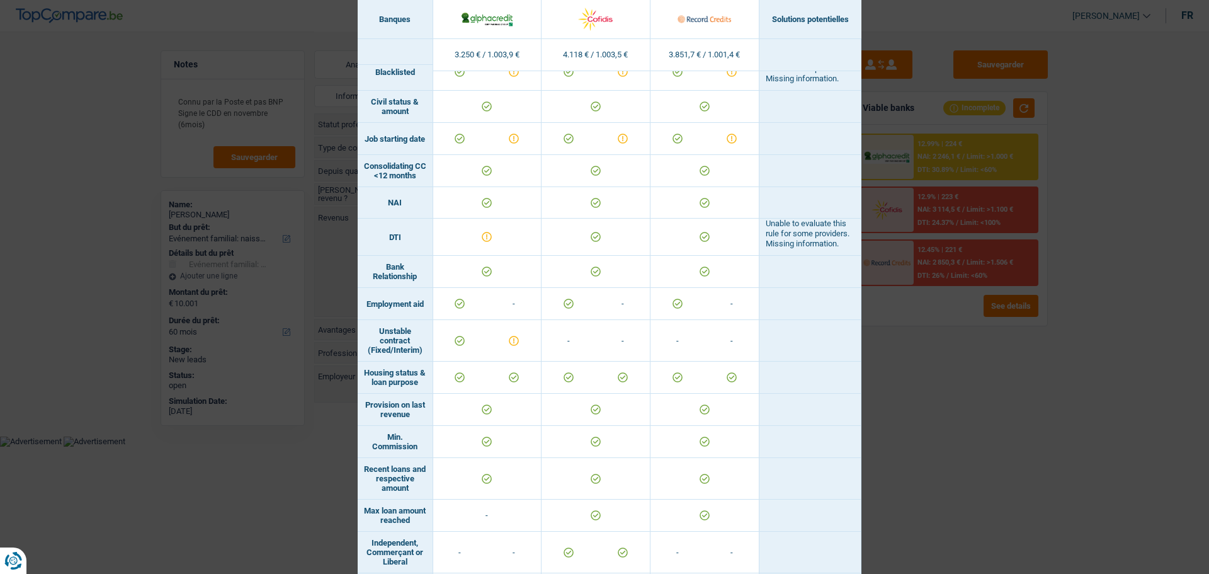
click at [1135, 466] on div "Banks conditions × Banques Solutions potentielles Revenus / Charges 3.250 € / 1…" at bounding box center [604, 287] width 1209 height 574
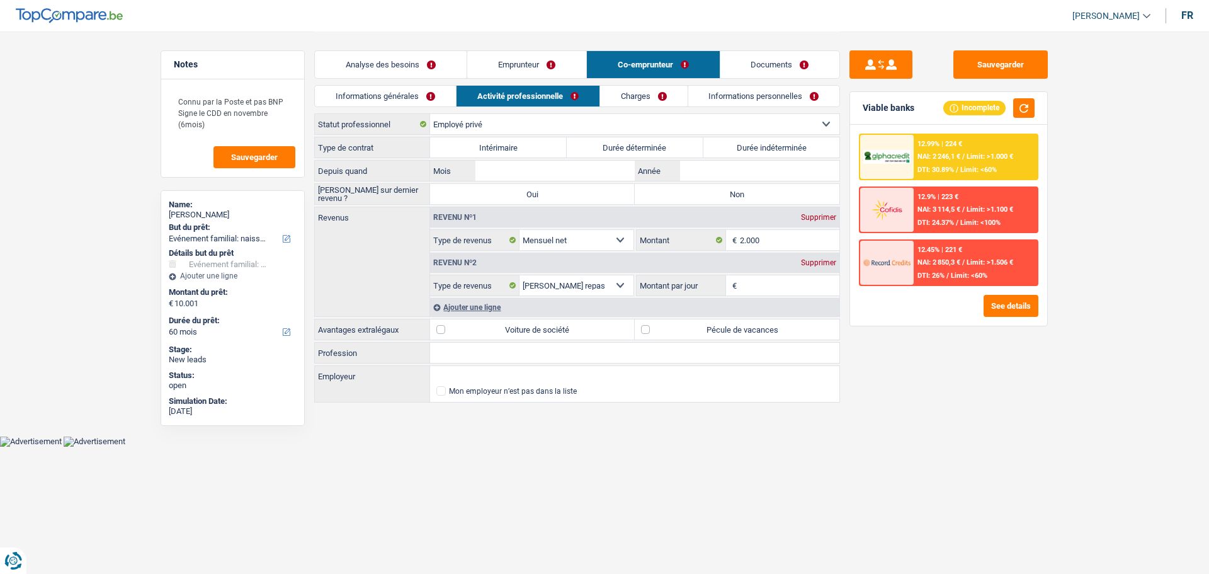
click at [537, 55] on link "Emprunteur" at bounding box center [526, 64] width 119 height 27
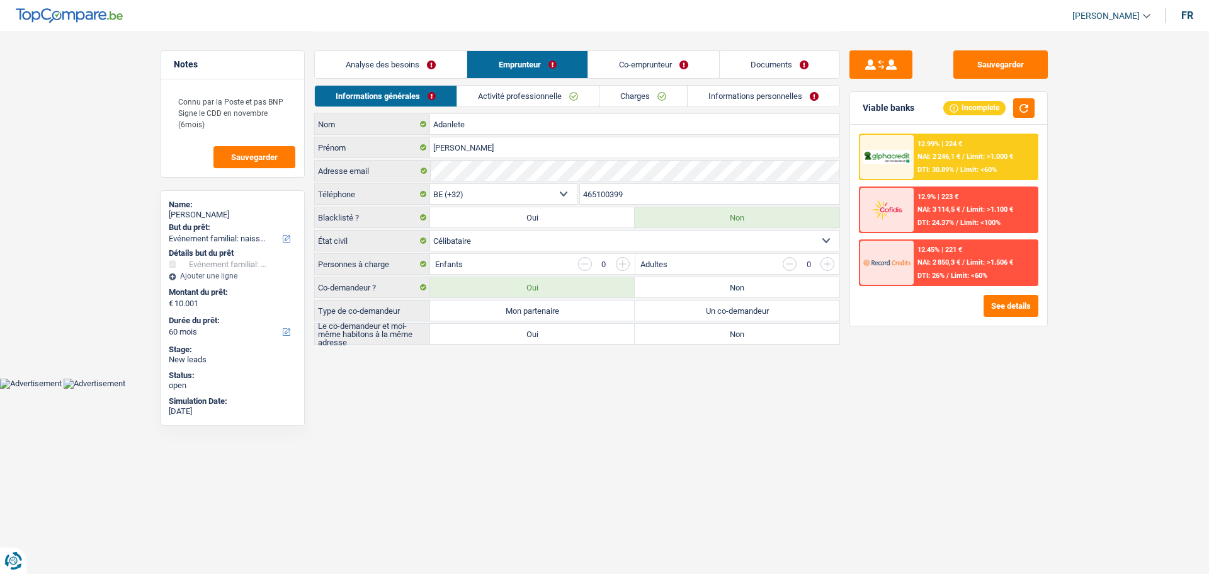
click at [599, 315] on label "Mon partenaire" at bounding box center [532, 310] width 205 height 20
click at [599, 315] on input "Mon partenaire" at bounding box center [532, 310] width 205 height 20
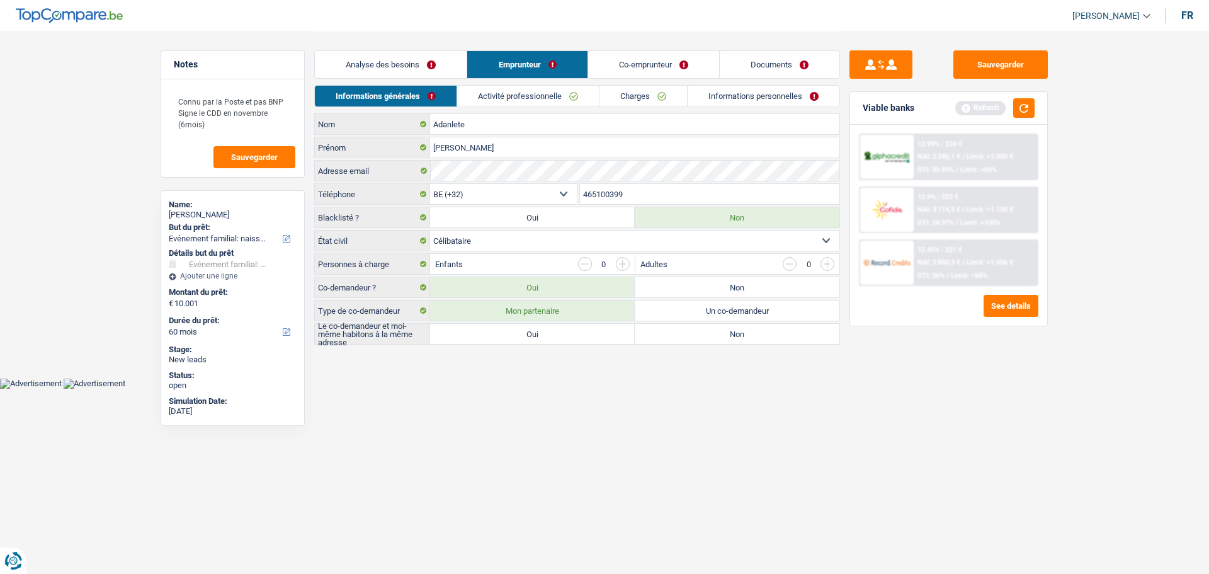
click at [686, 338] on label "Non" at bounding box center [737, 334] width 205 height 20
click at [686, 338] on input "Non" at bounding box center [737, 334] width 205 height 20
click at [1023, 109] on button "button" at bounding box center [1023, 108] width 21 height 20
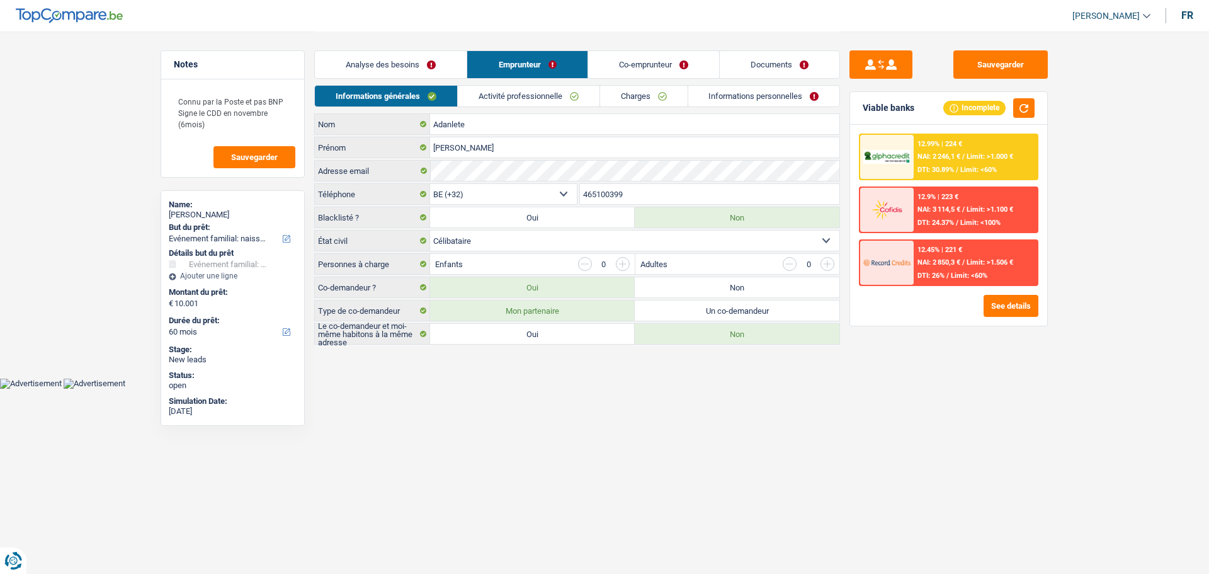
click at [402, 68] on link "Analyse des besoins" at bounding box center [391, 64] width 152 height 27
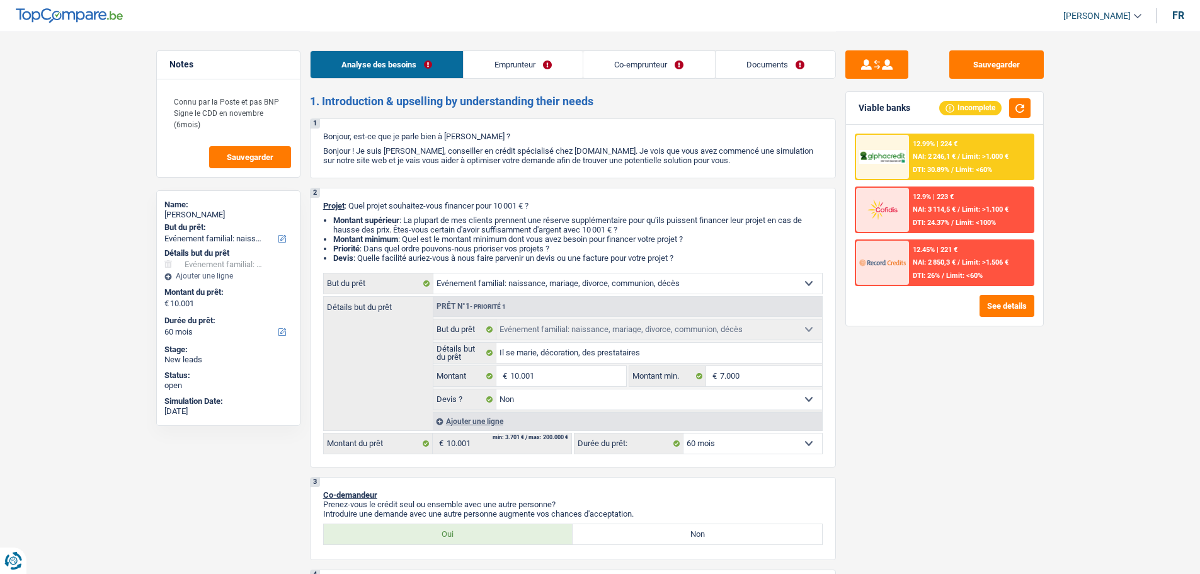
click at [951, 156] on span "NAI: 2 246,1 €" at bounding box center [933, 156] width 43 height 8
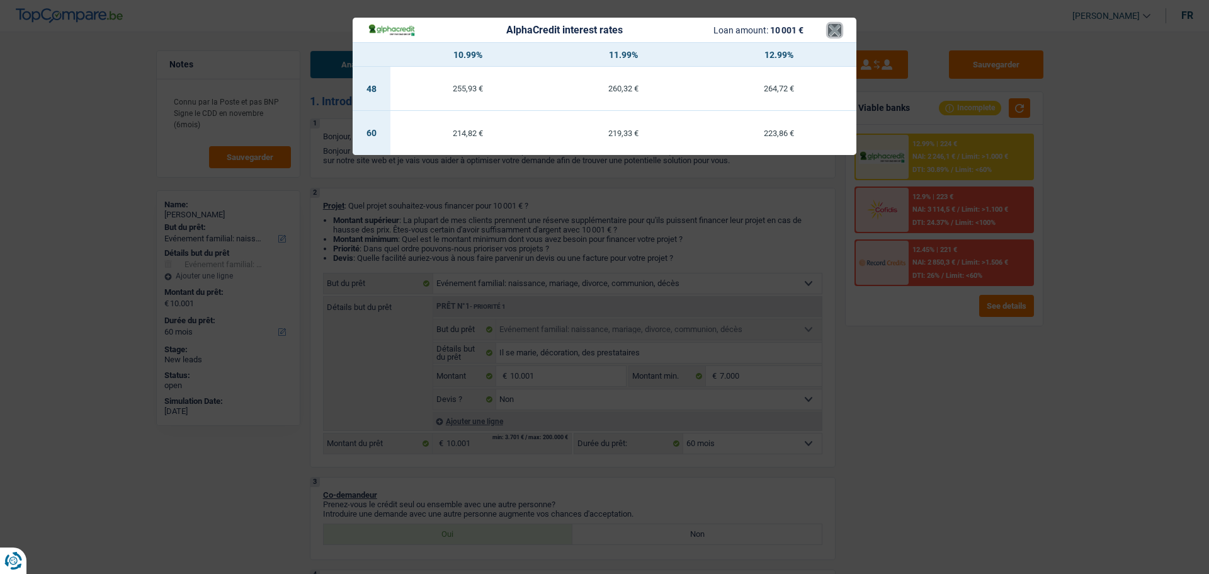
click at [832, 30] on button "×" at bounding box center [834, 30] width 13 height 13
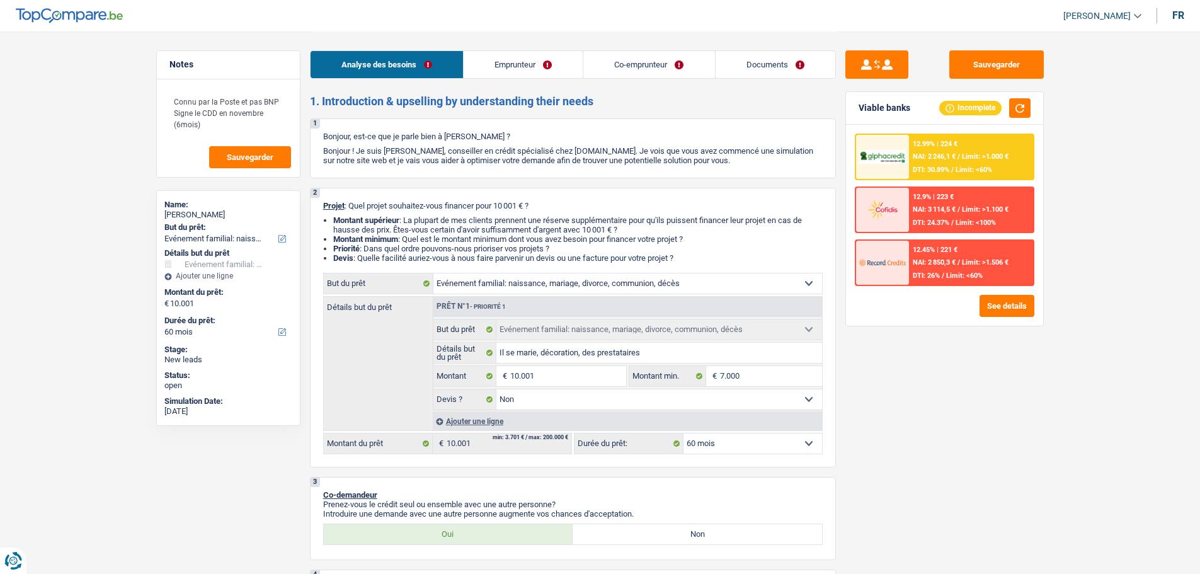
click at [932, 143] on div "12.99% | 224 €" at bounding box center [934, 144] width 45 height 8
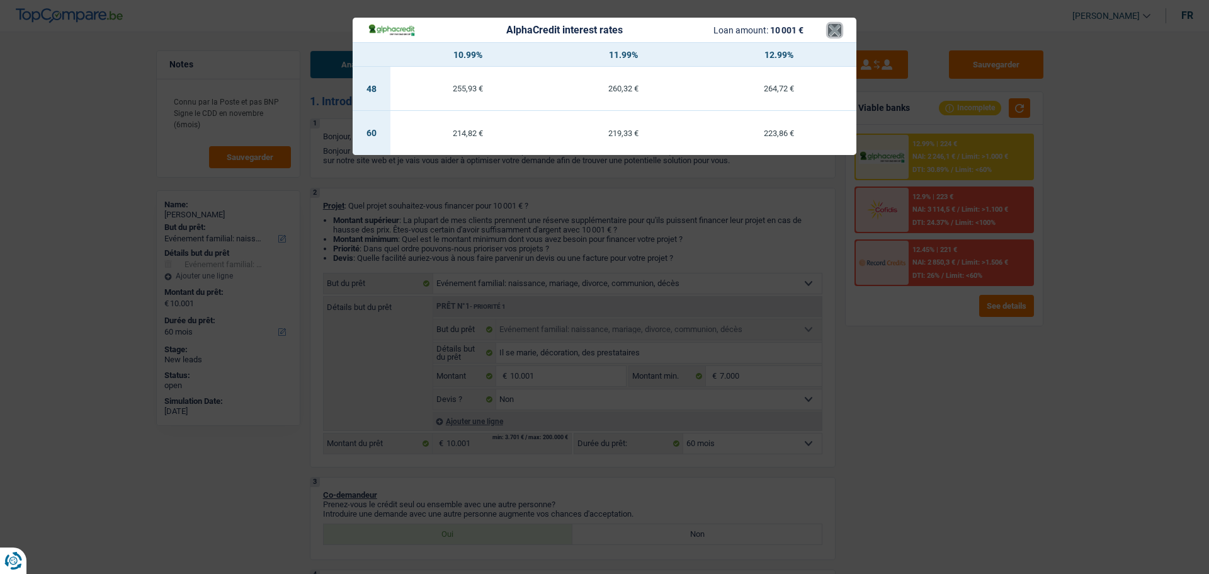
click at [834, 36] on button "×" at bounding box center [834, 30] width 13 height 13
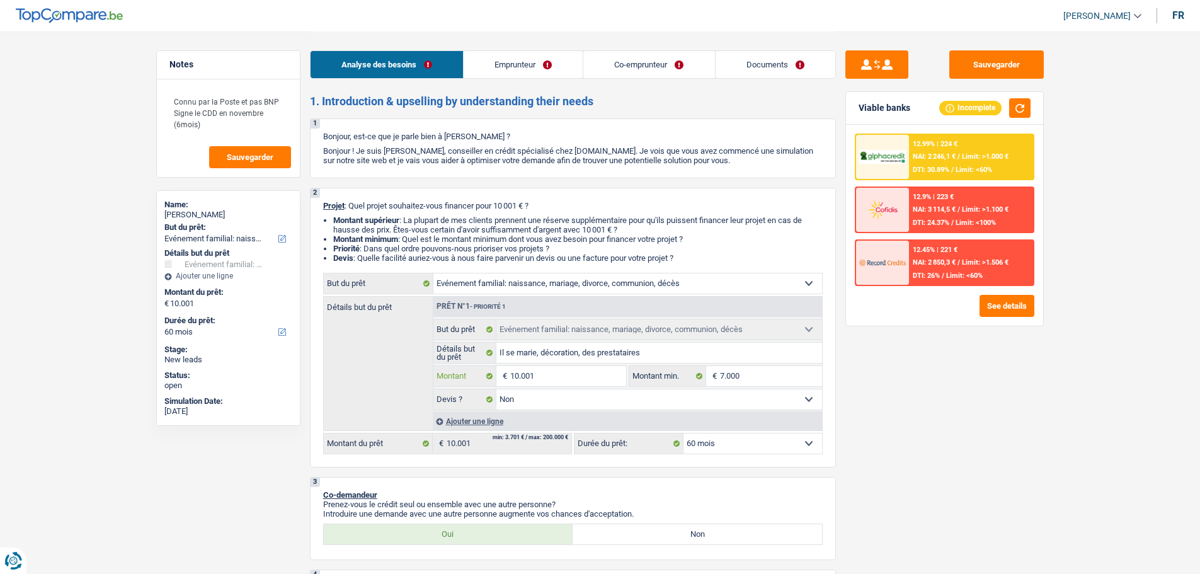
click at [542, 375] on input "10.001" at bounding box center [567, 376] width 115 height 20
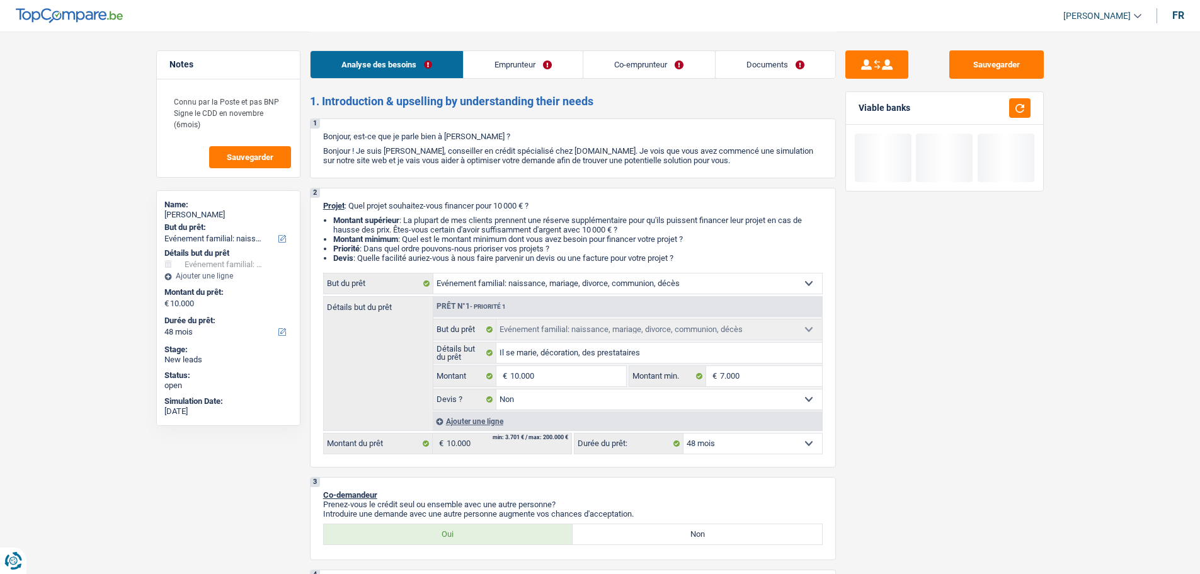
click at [941, 431] on div "Sauvegarder Viable banks" at bounding box center [944, 301] width 217 height 503
click at [1025, 112] on button "button" at bounding box center [1019, 108] width 21 height 20
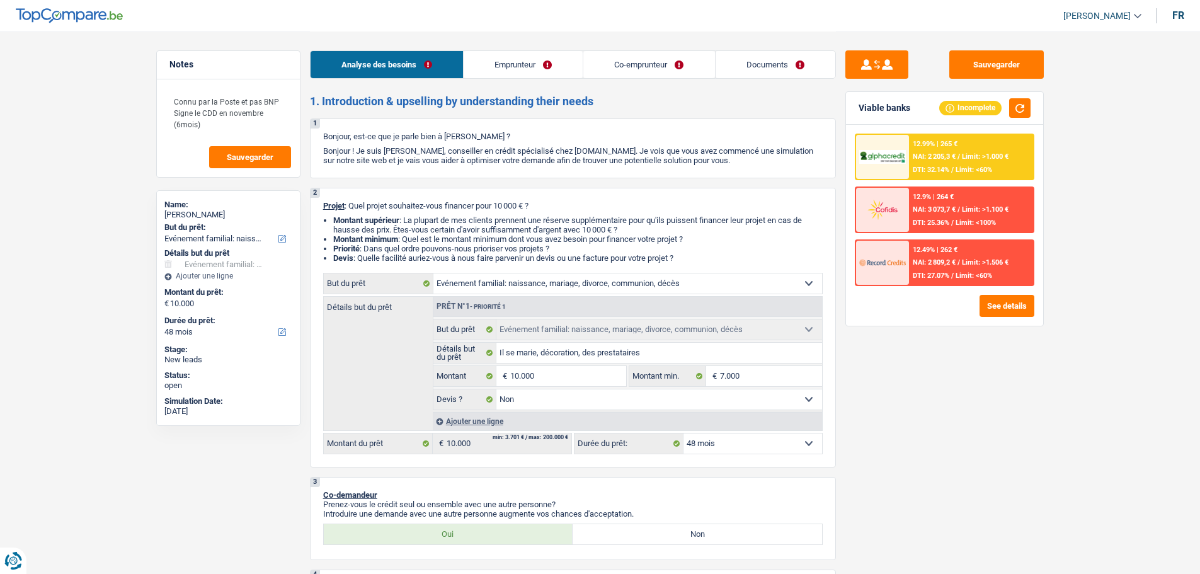
click at [907, 164] on div at bounding box center [882, 157] width 53 height 44
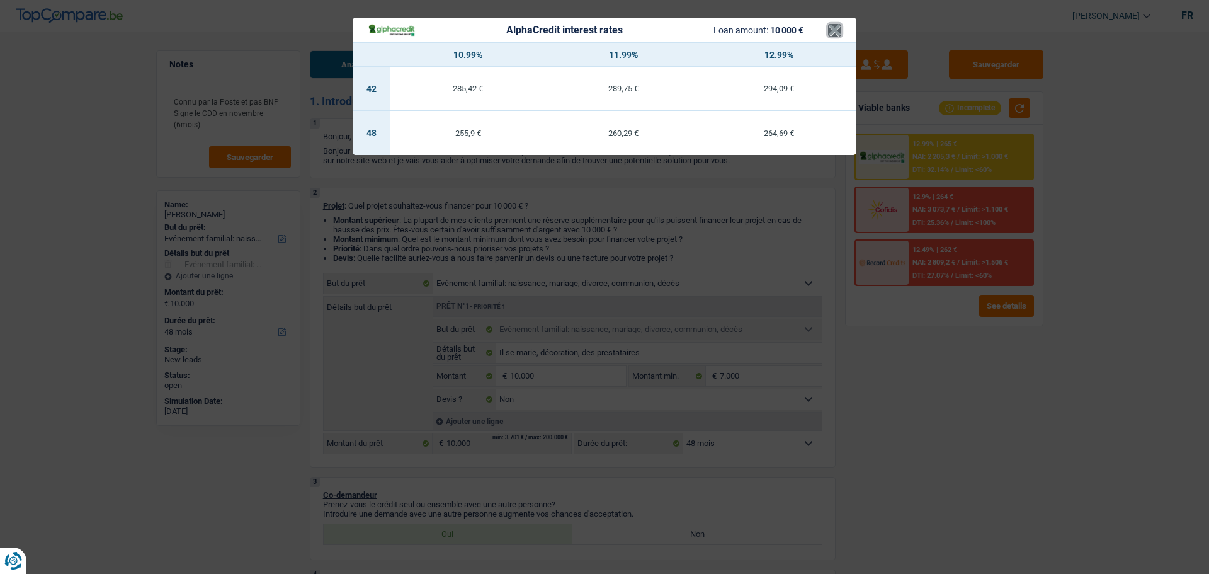
click at [831, 33] on button "×" at bounding box center [834, 30] width 13 height 13
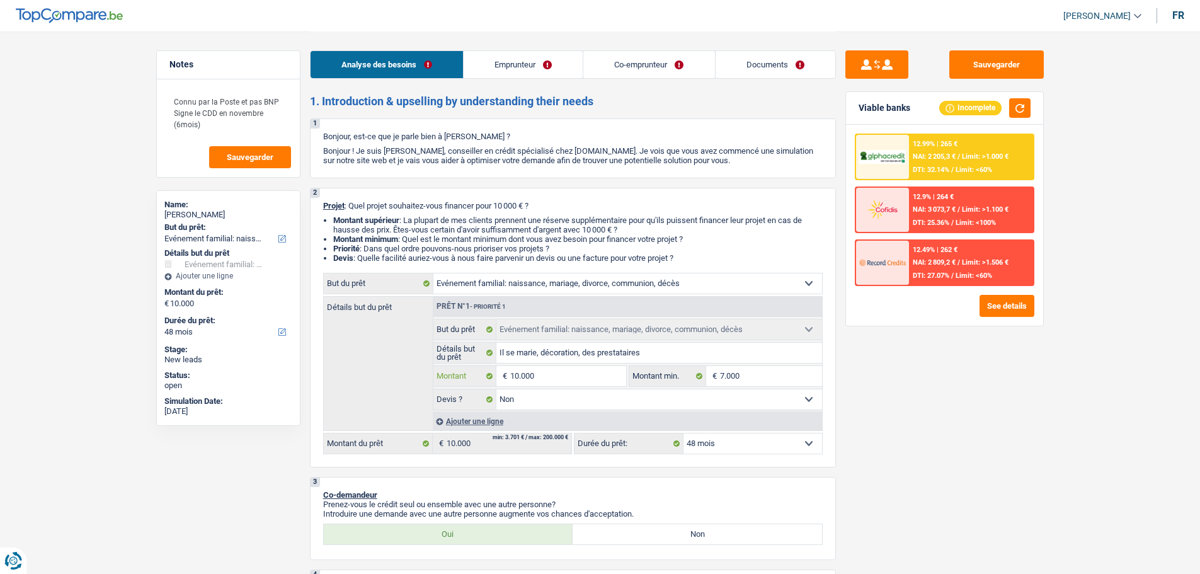
click at [562, 378] on input "10.000" at bounding box center [567, 376] width 115 height 20
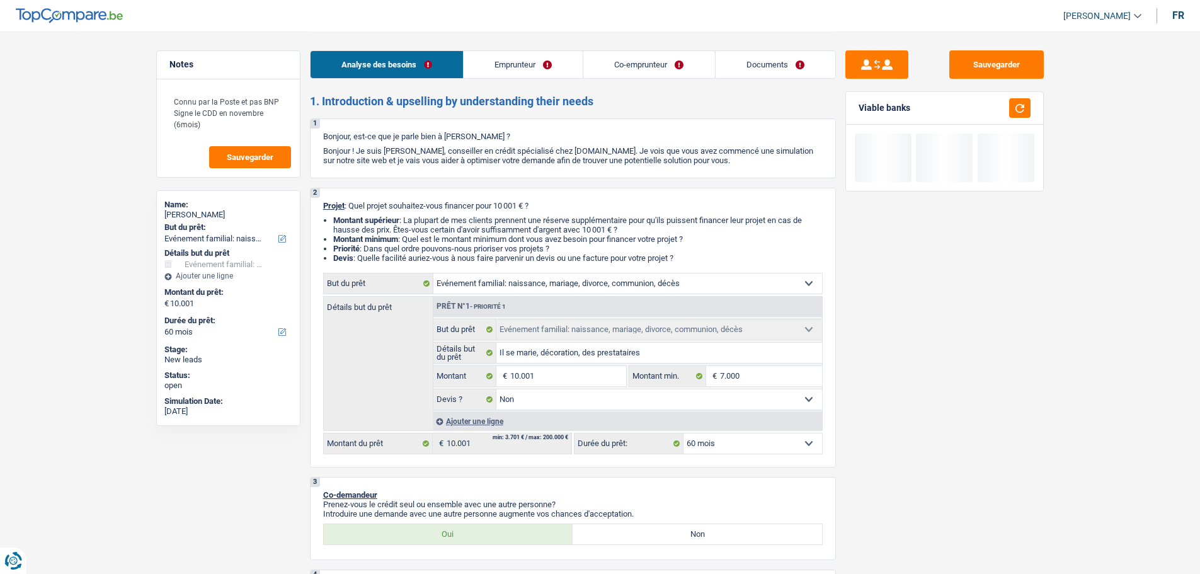
drag, startPoint x: 786, startPoint y: 436, endPoint x: 780, endPoint y: 450, distance: 15.2
click at [786, 436] on select "12 mois 18 mois 24 mois 30 mois 36 mois 42 mois 48 mois 60 mois Sélectionner un…" at bounding box center [752, 443] width 139 height 20
click at [947, 431] on div "Sauvegarder Viable banks" at bounding box center [944, 301] width 217 height 503
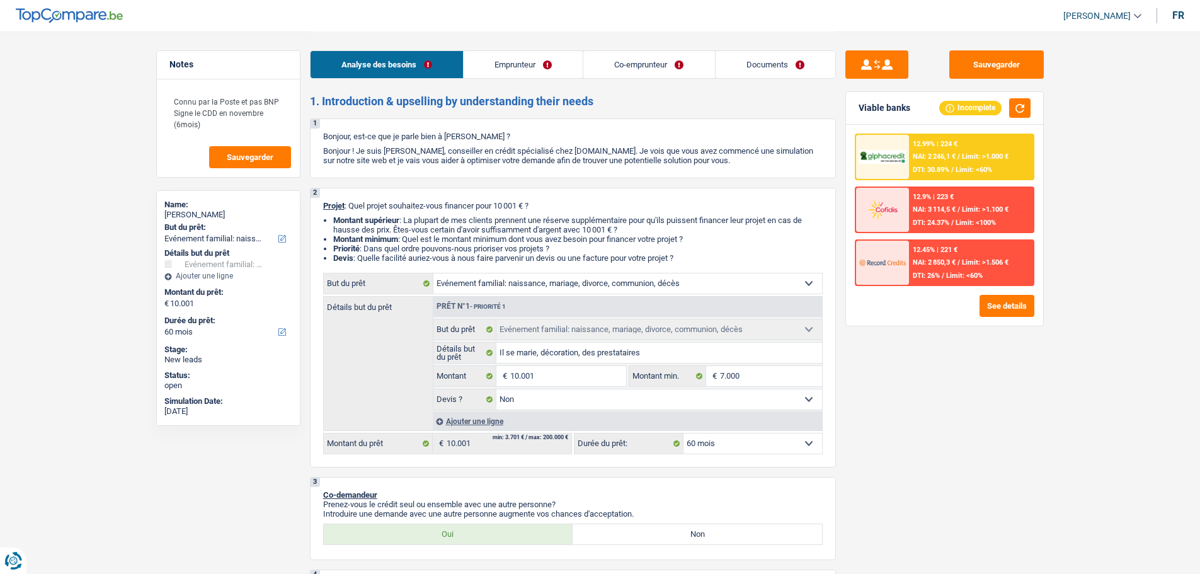
click at [934, 156] on span "NAI: 2 246,1 €" at bounding box center [933, 156] width 43 height 8
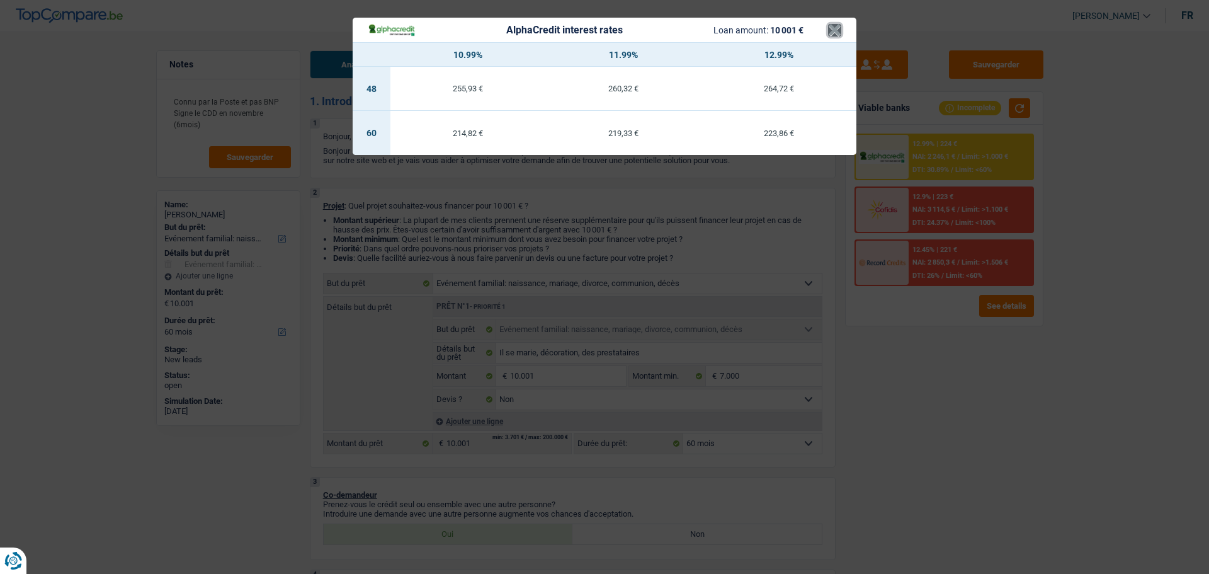
click at [834, 31] on button "×" at bounding box center [834, 30] width 13 height 13
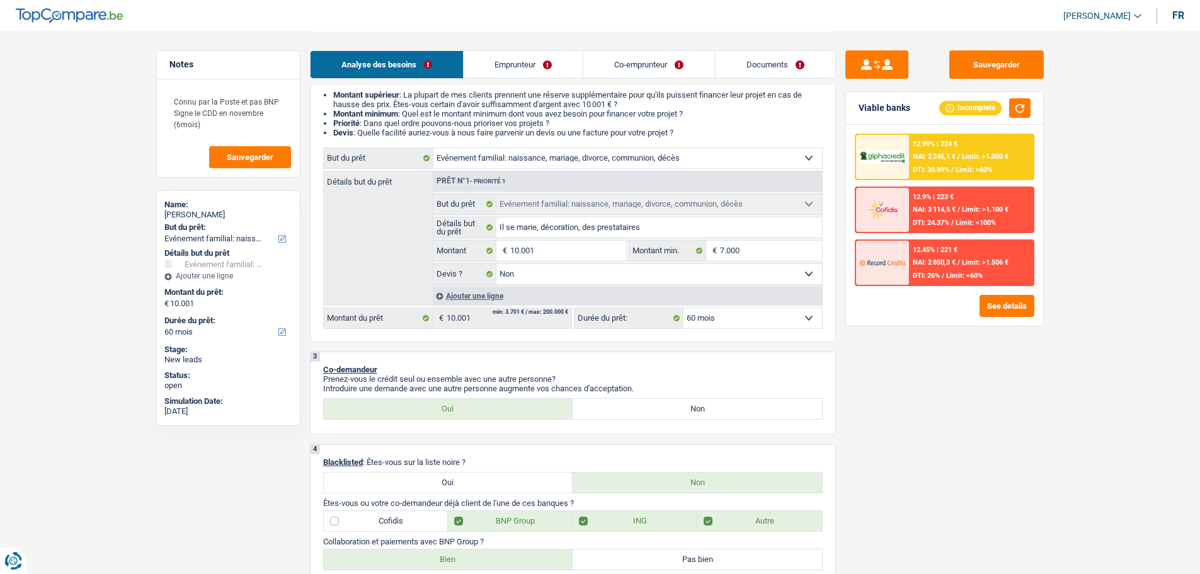
scroll to position [126, 0]
click at [256, 153] on span "Sauvegarder" at bounding box center [250, 157] width 47 height 8
click at [976, 52] on button "Sauvegarder" at bounding box center [996, 64] width 94 height 28
click at [787, 65] on link "Documents" at bounding box center [775, 64] width 120 height 27
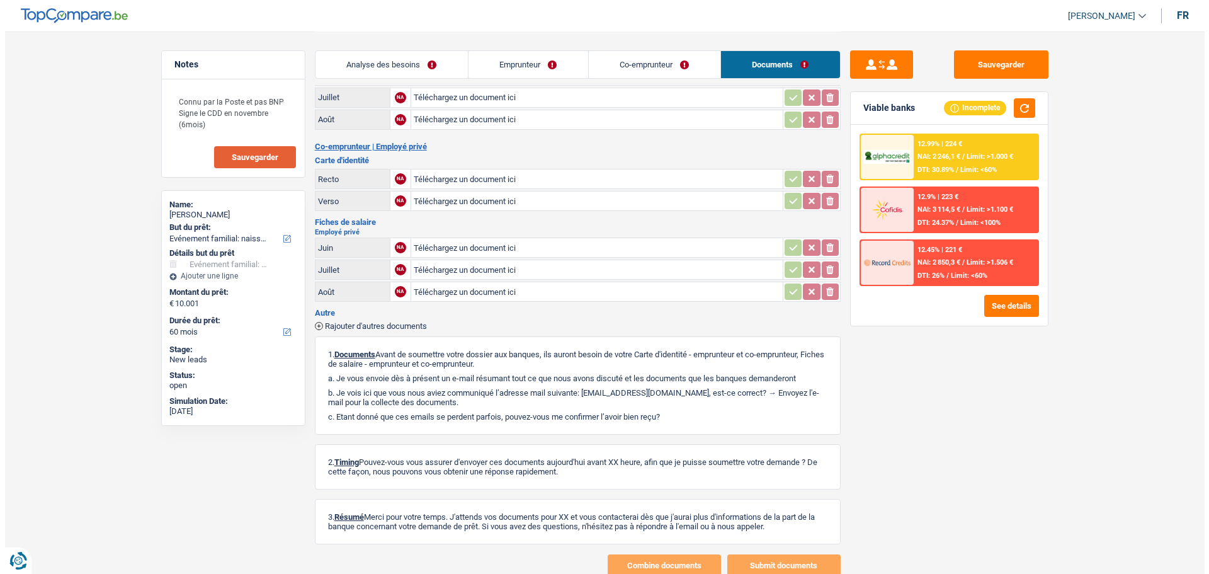
scroll to position [0, 0]
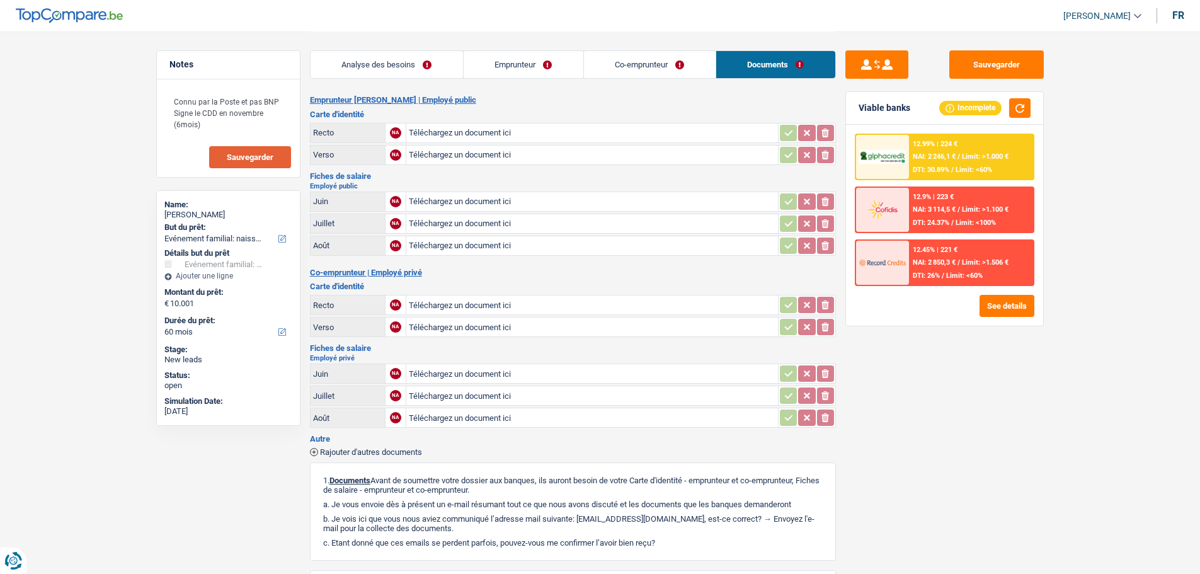
click at [528, 69] on link "Emprunteur" at bounding box center [523, 64] width 120 height 27
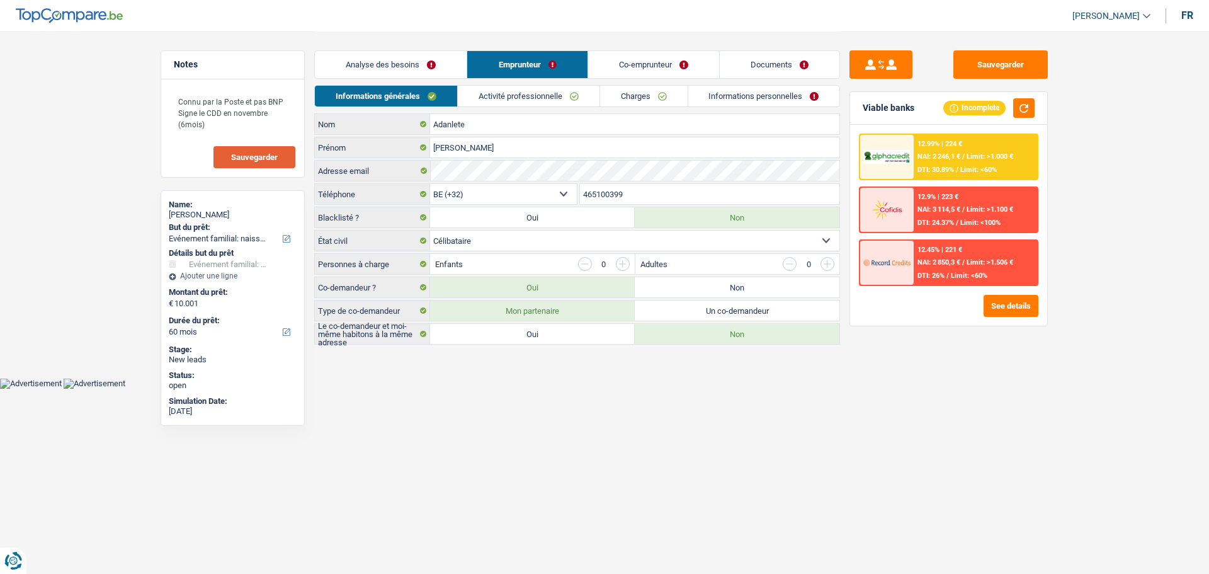
click at [672, 69] on link "Co-emprunteur" at bounding box center [653, 64] width 131 height 27
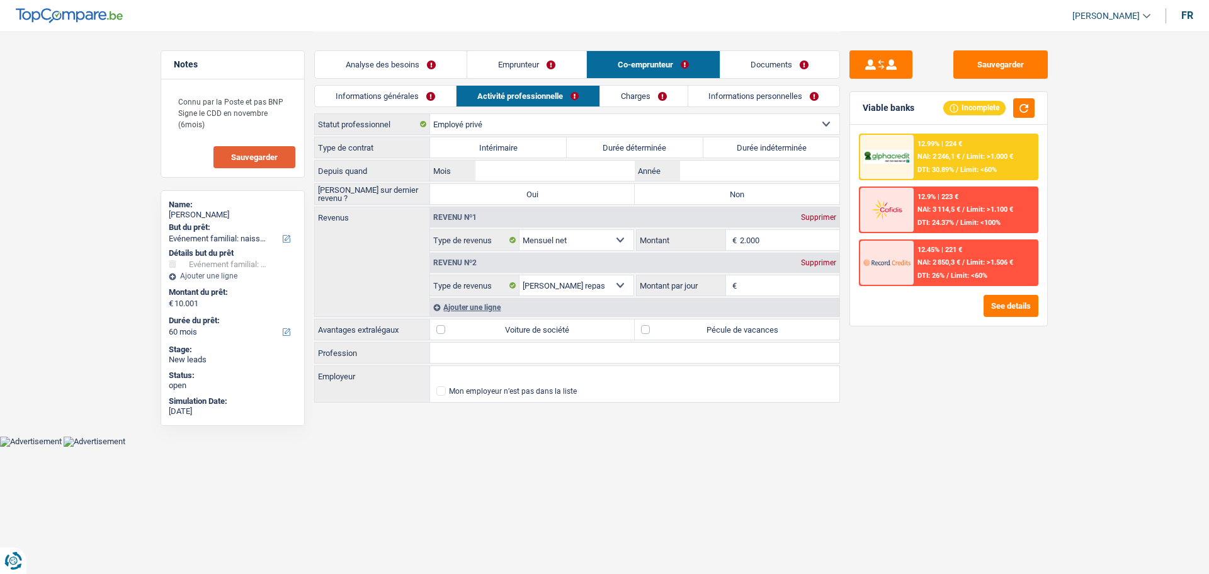
click at [434, 89] on link "Informations générales" at bounding box center [385, 96] width 141 height 21
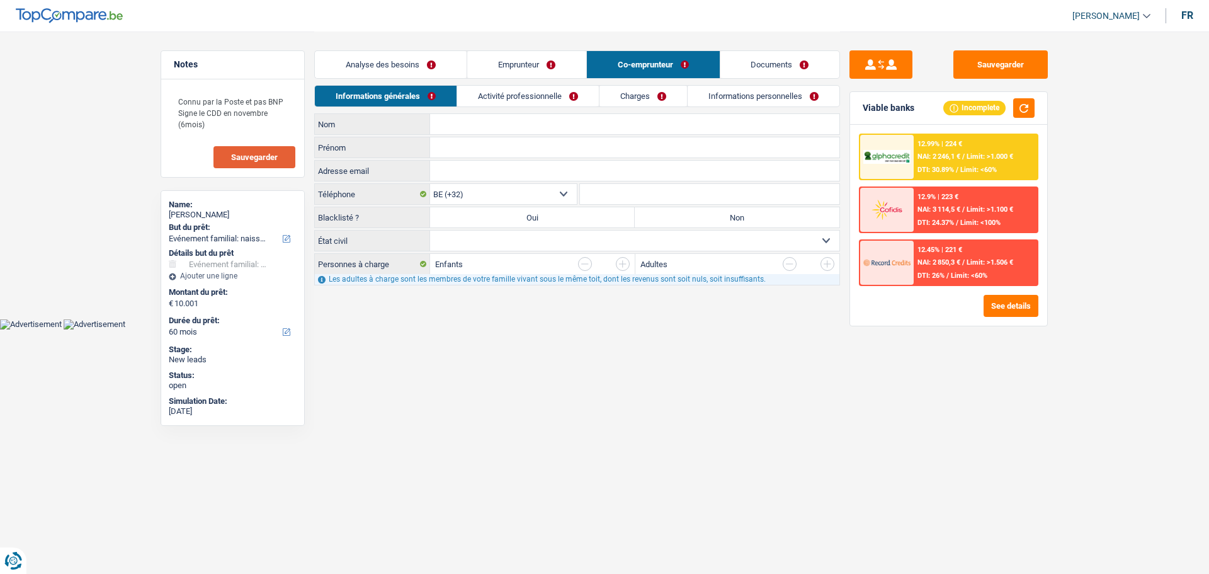
click at [496, 103] on link "Activité professionnelle" at bounding box center [528, 96] width 142 height 21
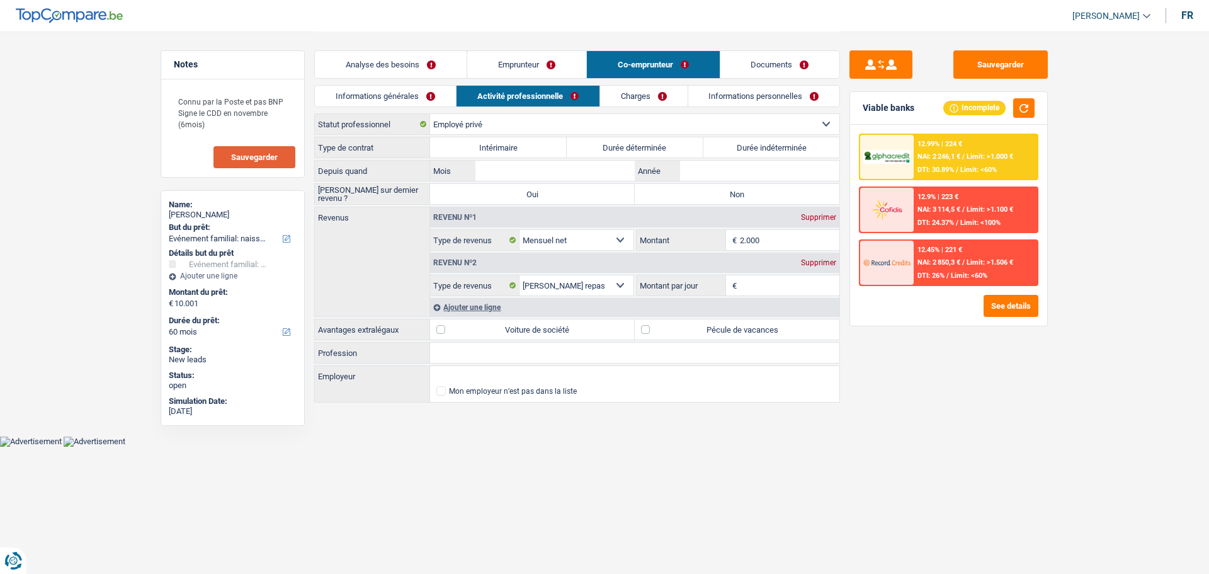
click at [668, 97] on link "Charges" at bounding box center [644, 96] width 88 height 21
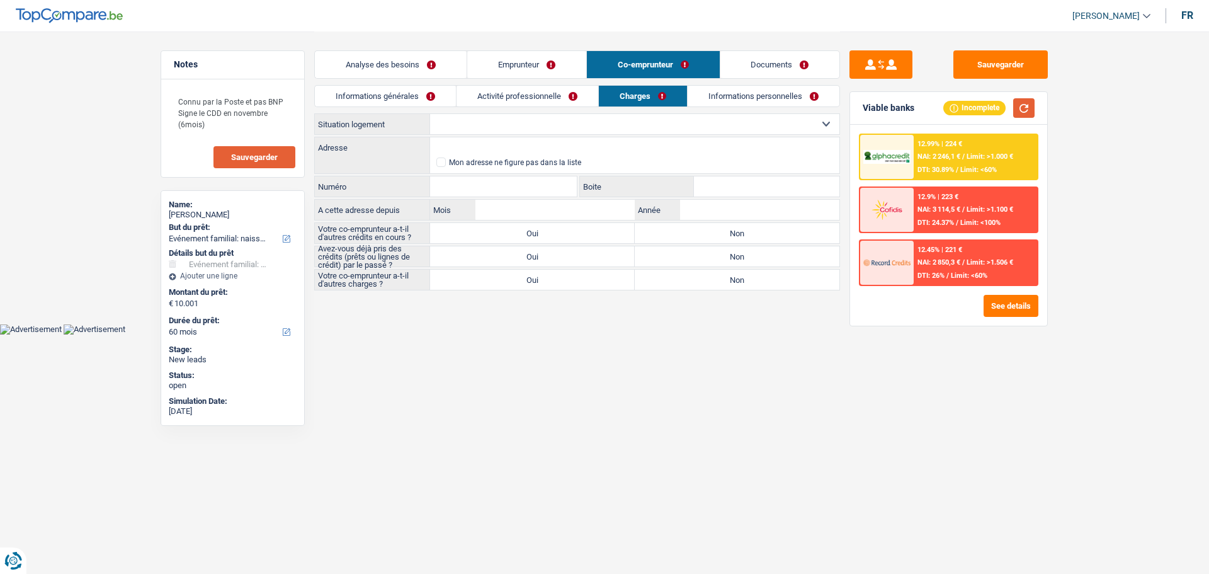
click at [1015, 106] on button "button" at bounding box center [1023, 108] width 21 height 20
click at [551, 123] on select "Locataire Propriétaire avec prêt hypothécaire Propriétaire sans prêt hypothécai…" at bounding box center [634, 124] width 409 height 20
click at [430, 114] on select "Locataire Propriétaire avec prêt hypothécaire Propriétaire sans prêt hypothécai…" at bounding box center [634, 124] width 409 height 20
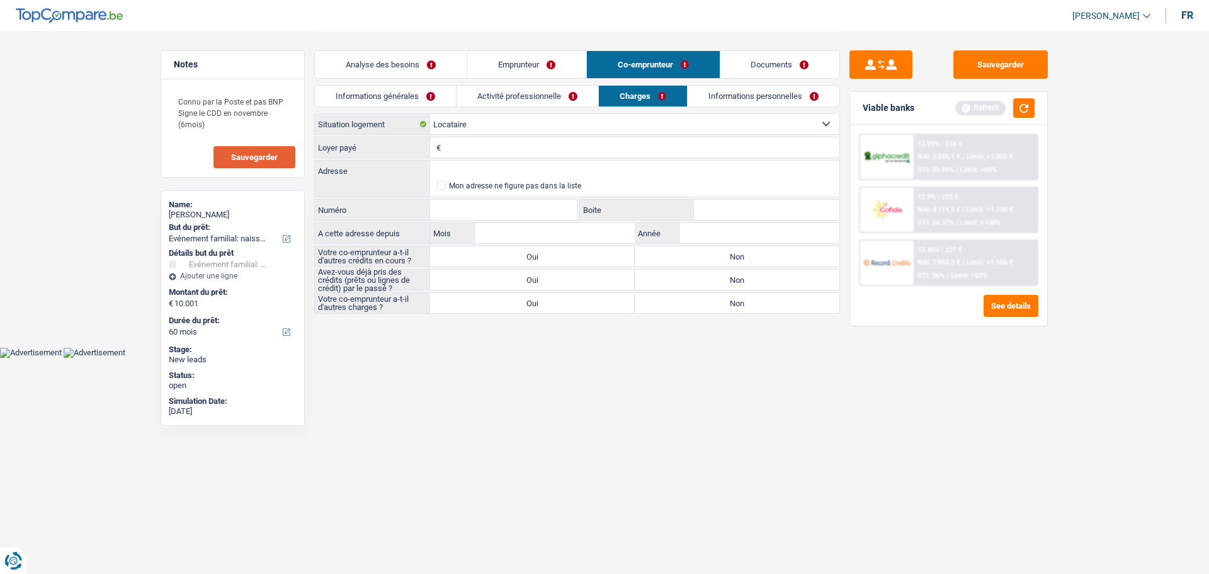
click at [499, 149] on input "Loyer payé" at bounding box center [641, 147] width 395 height 20
click at [491, 132] on select "Locataire Propriétaire avec prêt hypothécaire Propriétaire sans prêt hypothécai…" at bounding box center [634, 124] width 409 height 20
click at [430, 114] on select "Locataire Propriétaire avec prêt hypothécaire Propriétaire sans prêt hypothécai…" at bounding box center [634, 124] width 409 height 20
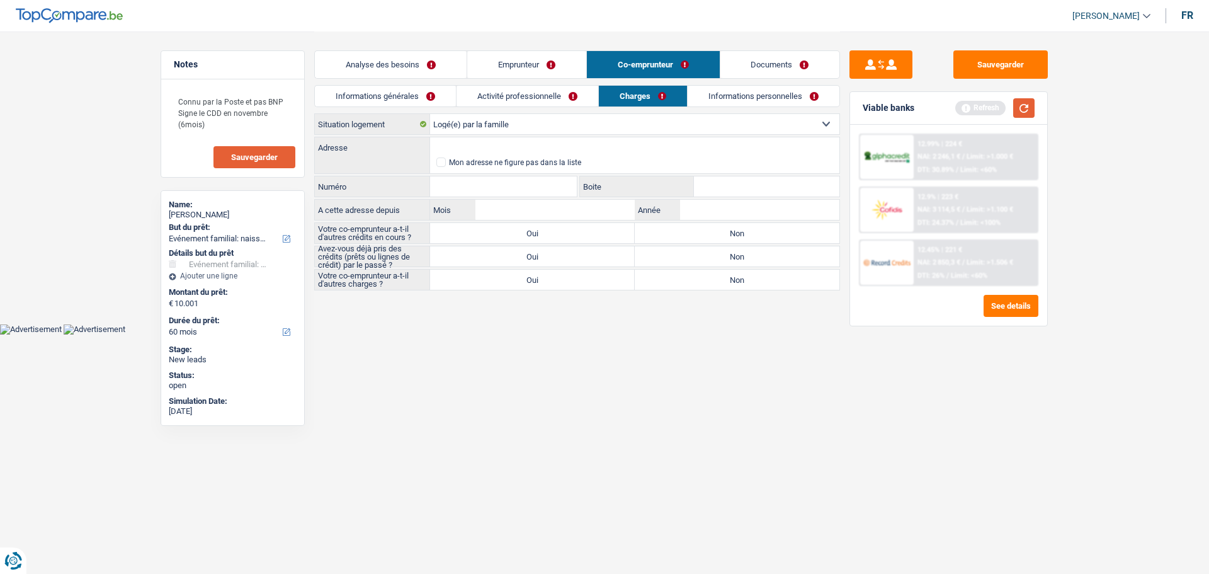
click at [1018, 110] on button "button" at bounding box center [1023, 108] width 21 height 20
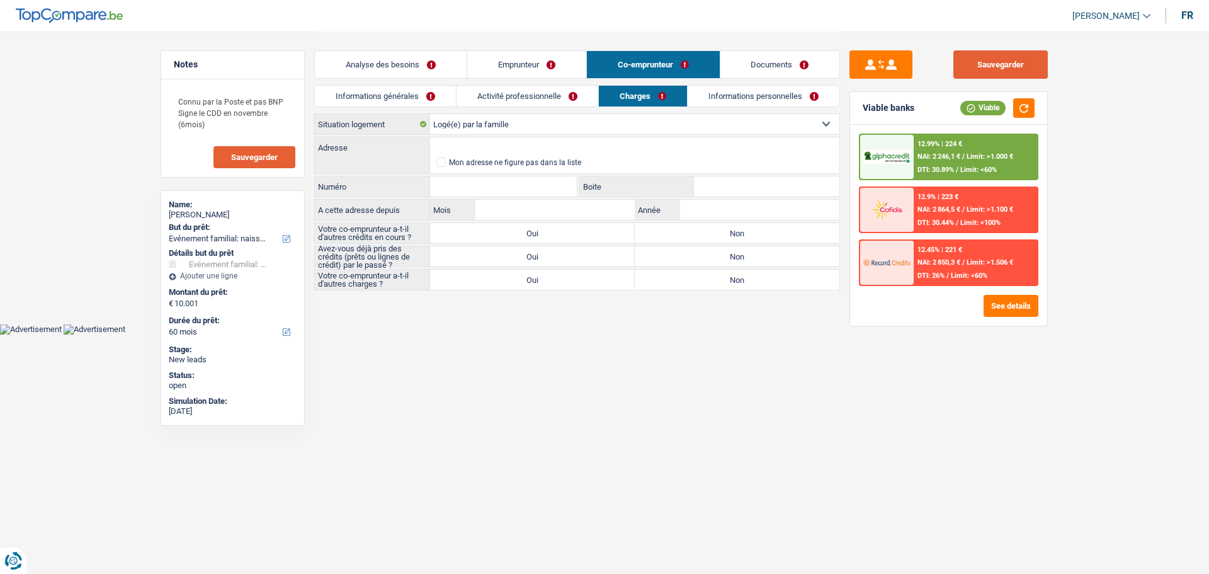
click at [1003, 63] on button "Sauvegarder" at bounding box center [1000, 64] width 94 height 28
click at [264, 157] on span "Sauvegarder" at bounding box center [254, 157] width 47 height 8
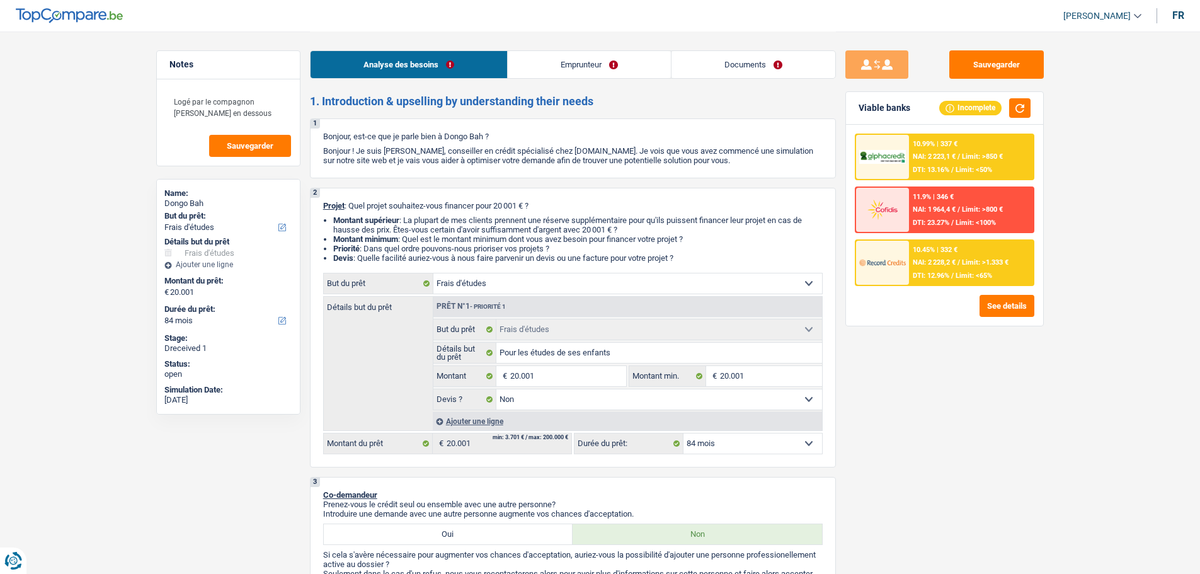
select select "study"
select select "84"
select select "study"
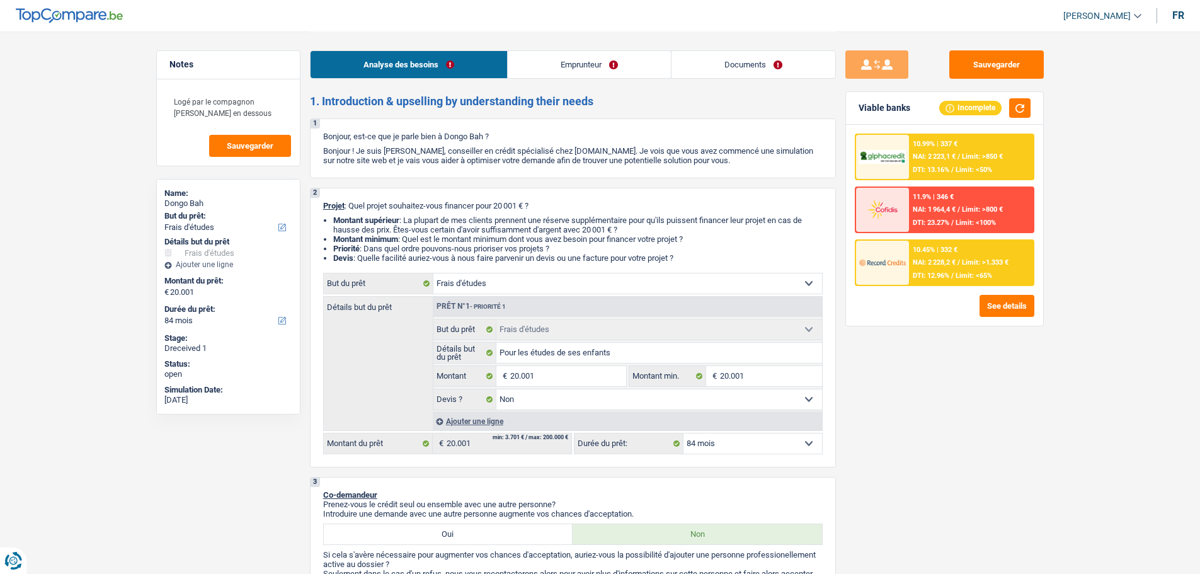
select select "false"
select select "84"
select select "independent"
select select "netSalary"
select select "familyAllowances"
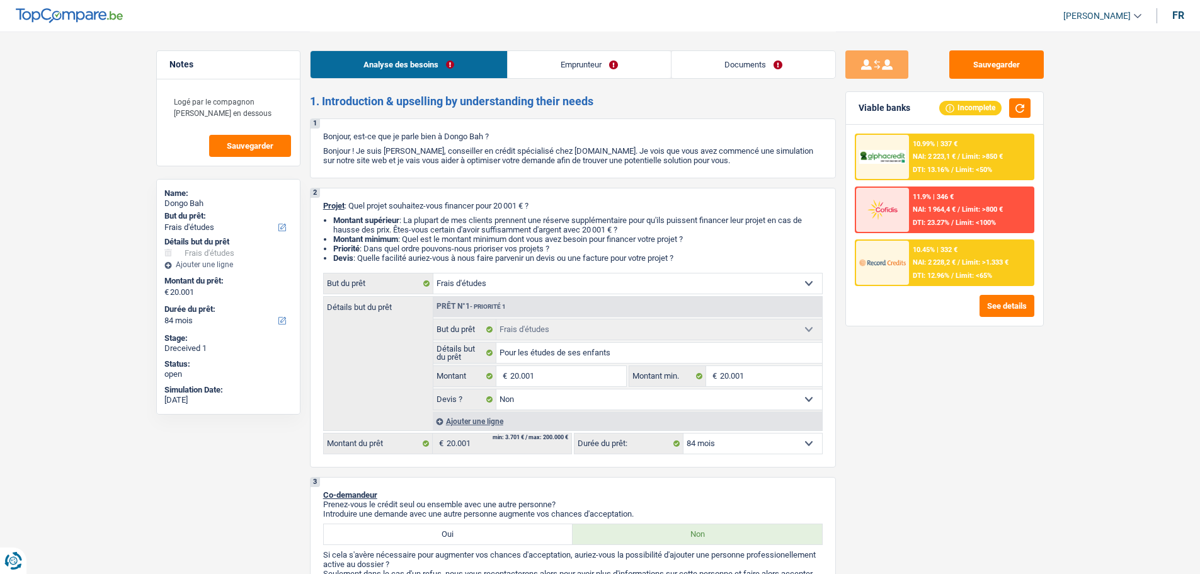
select select "liveWithParents"
select select "study"
select select "false"
select select "84"
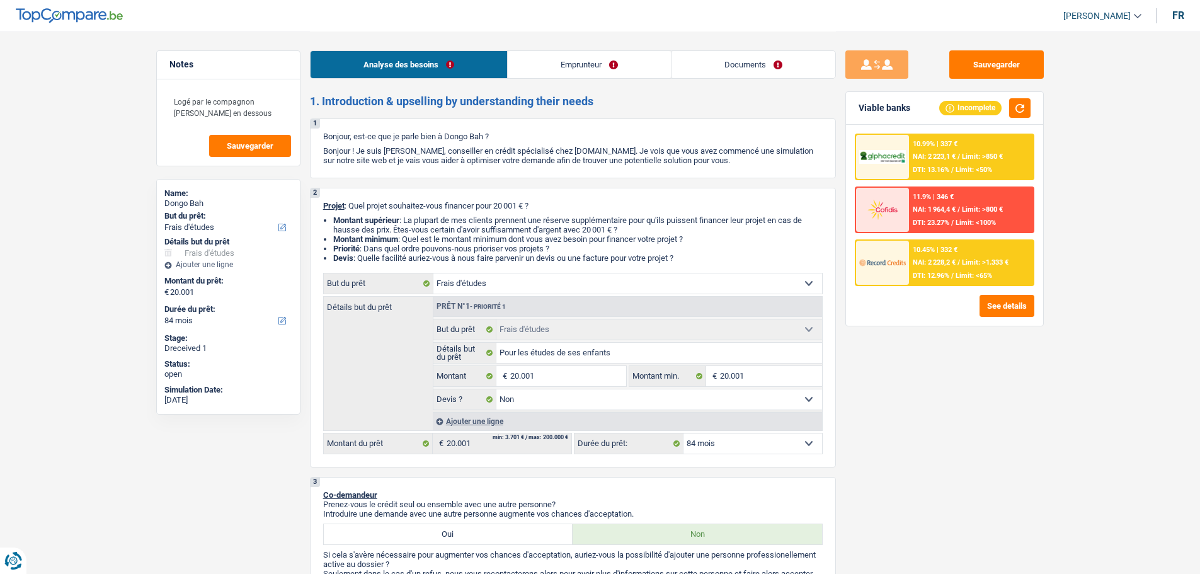
click at [755, 60] on link "Documents" at bounding box center [753, 64] width 164 height 27
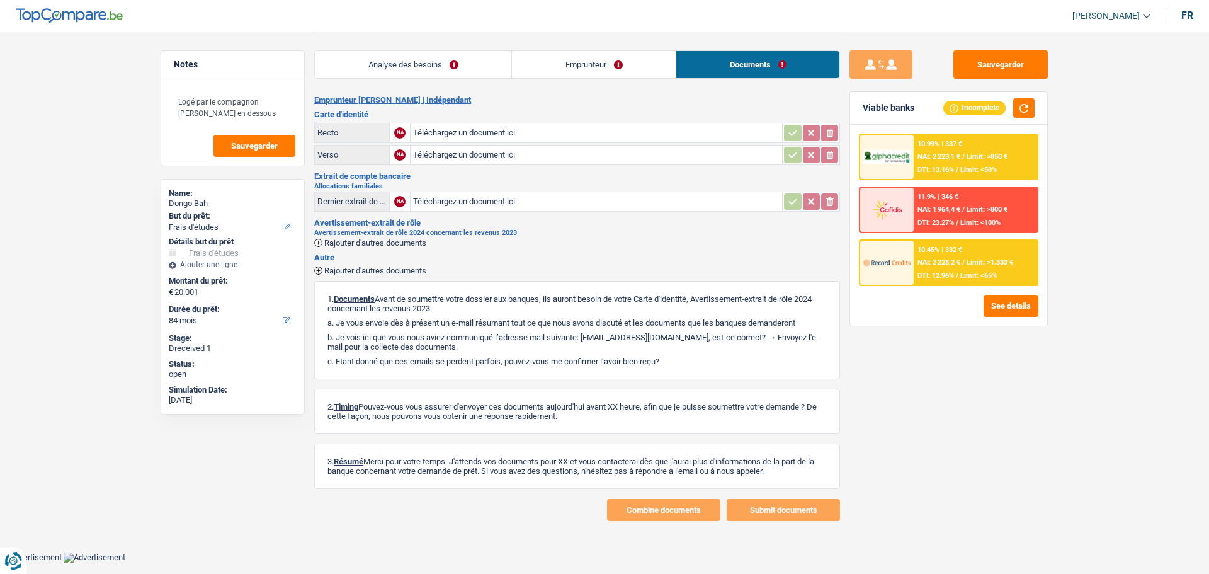
click at [573, 64] on link "Emprunteur" at bounding box center [594, 64] width 164 height 27
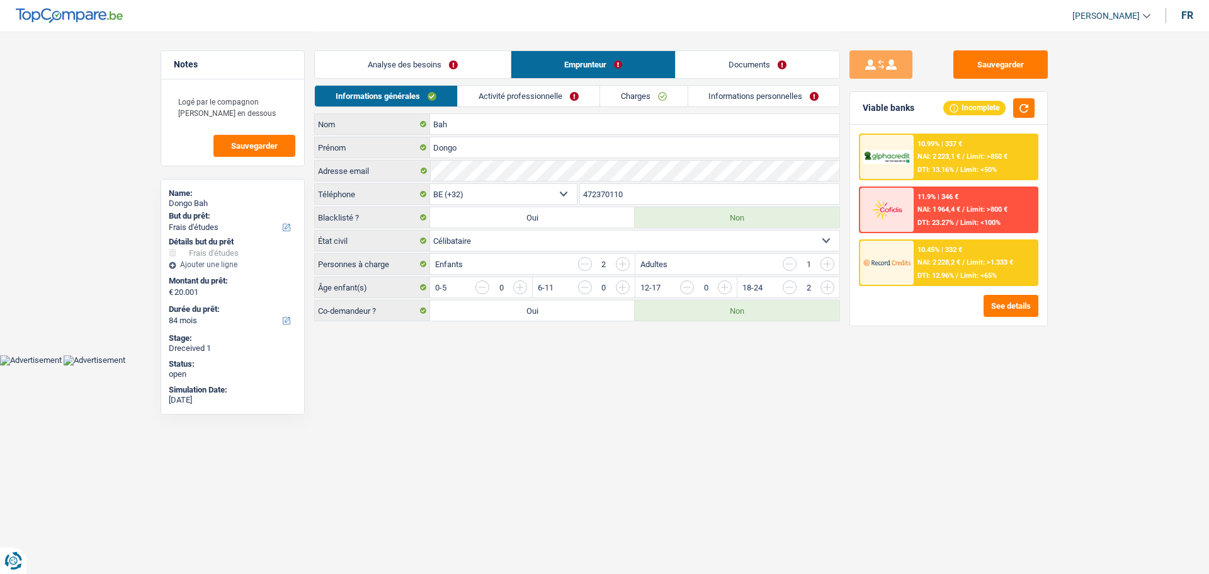
click at [516, 96] on link "Activité professionnelle" at bounding box center [529, 96] width 142 height 21
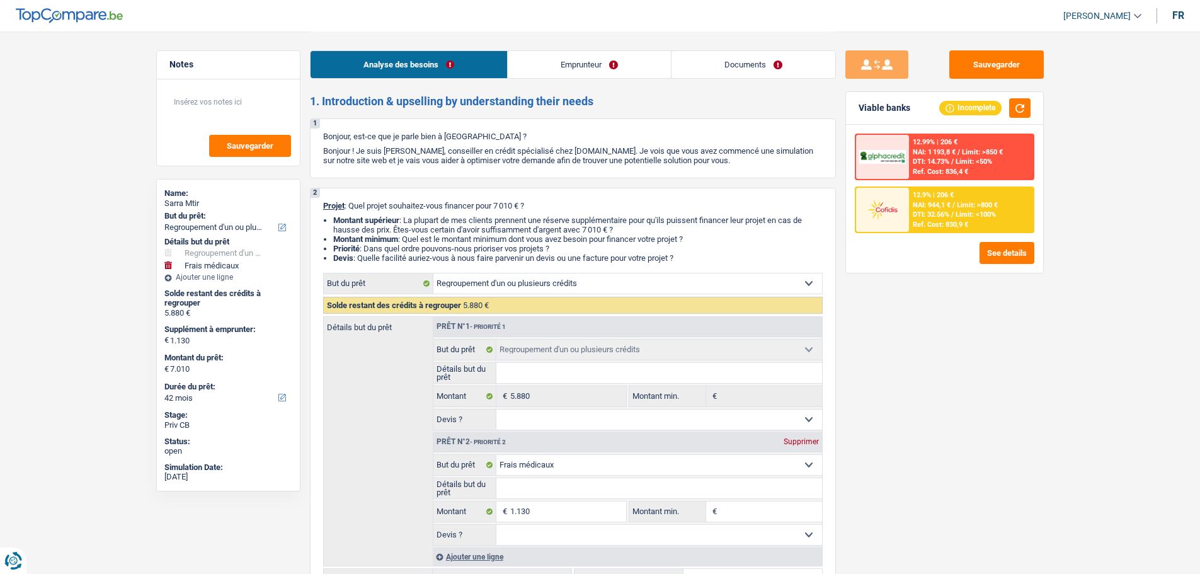
select select "refinancing"
select select "medical"
select select "42"
select select "refinancing"
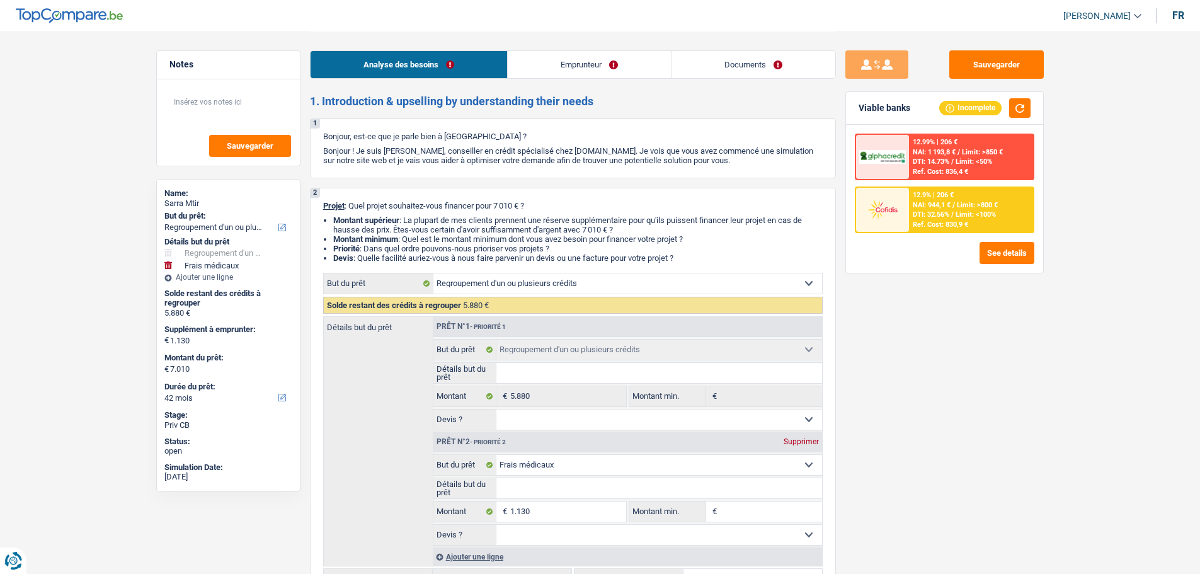
select select "refinancing"
select select "medical"
select select "42"
select select "worker"
select select "netSalary"
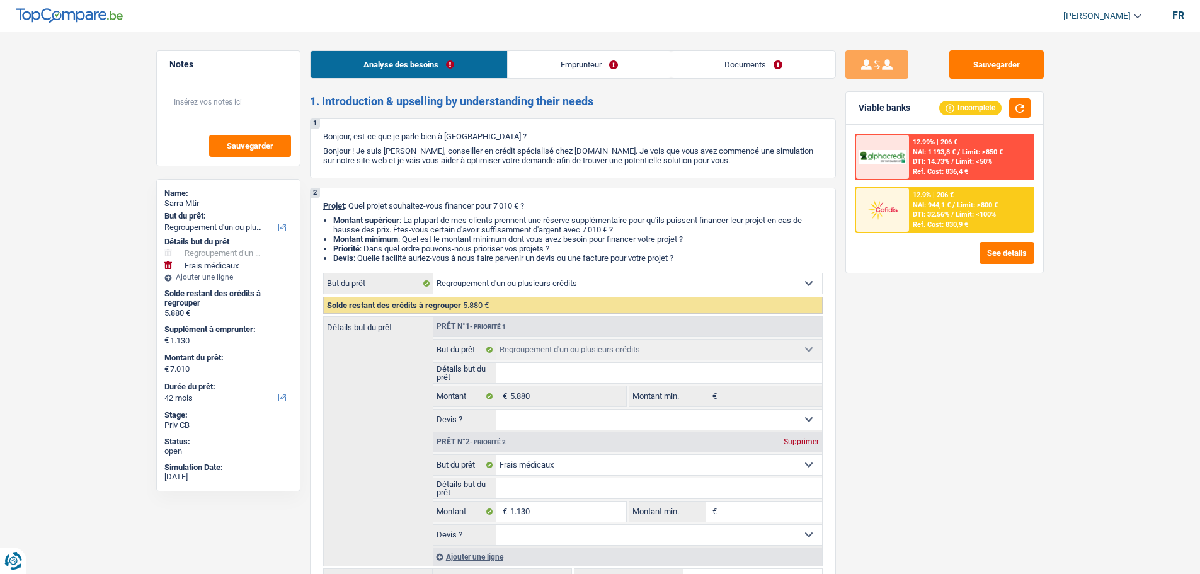
select select "liveWithParents"
select select "cardOrCredit"
select select "personalLoan"
select select "familyEvent"
select select "36"
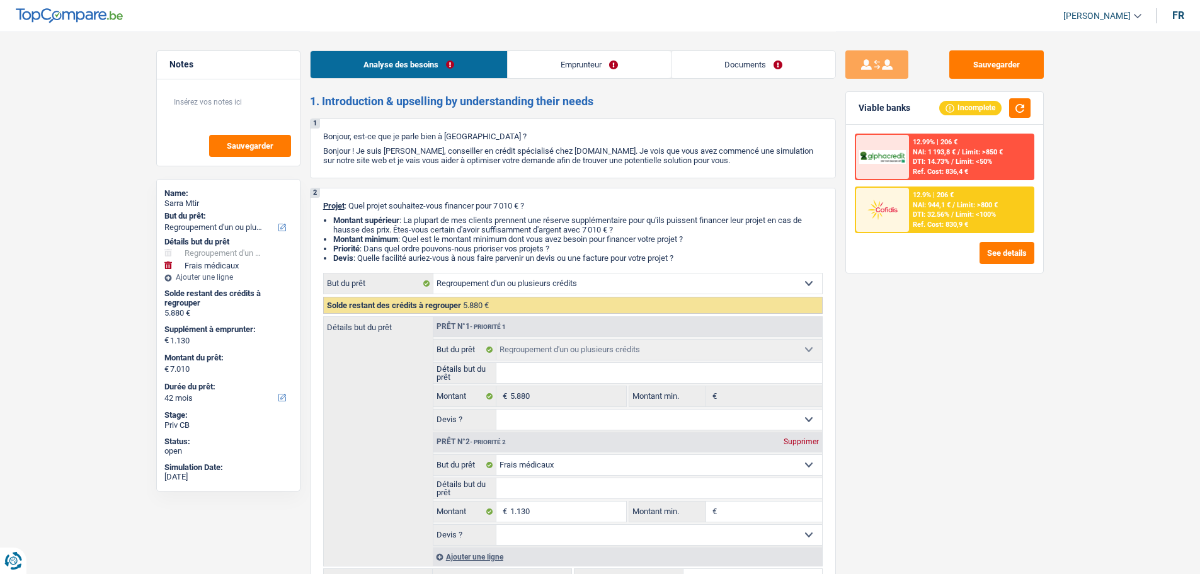
select select "refinancing"
select select "medical"
select select "42"
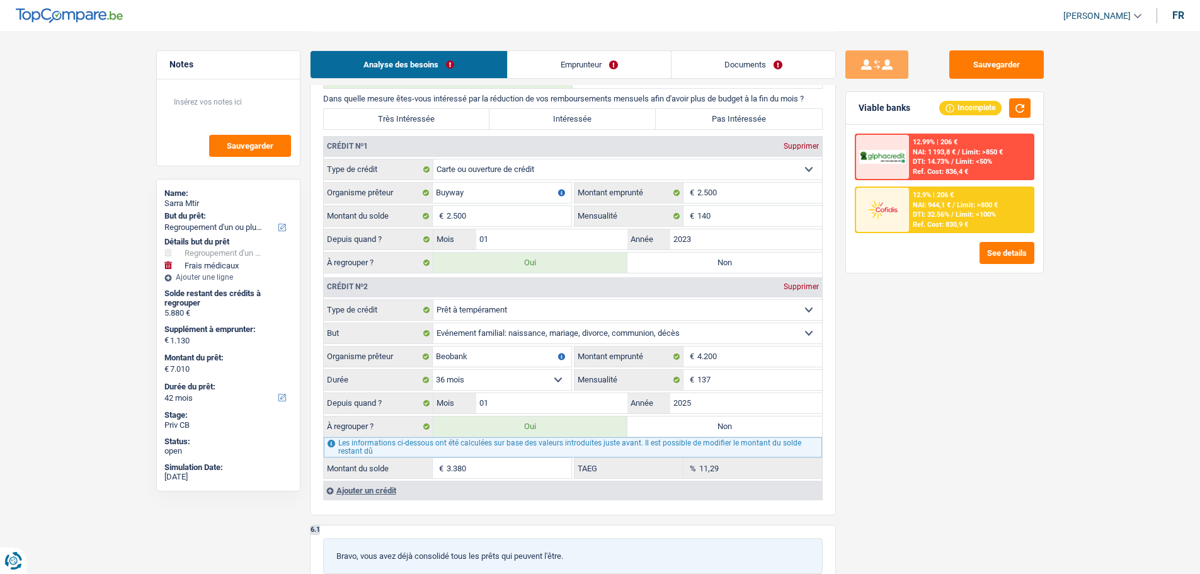
scroll to position [1070, 0]
click at [716, 218] on input "140" at bounding box center [759, 215] width 125 height 20
type input "1"
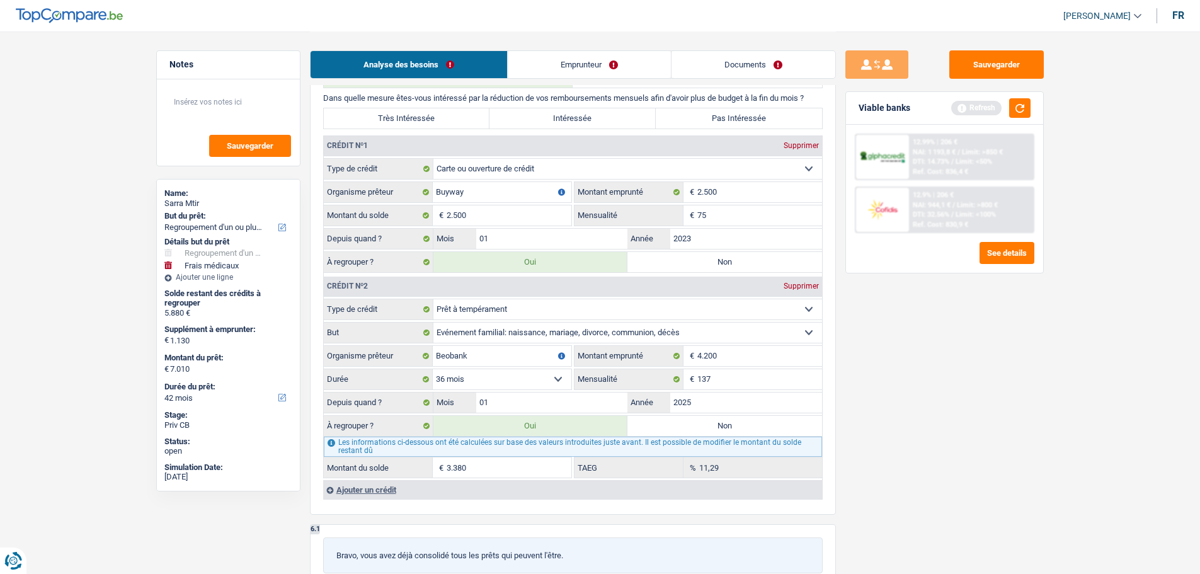
type input "75"
click at [969, 372] on div "Sauvegarder Viable banks Refresh 12.99% | 206 € NAI: 1 193,8 € / Limit: >850 € …" at bounding box center [944, 301] width 217 height 503
click at [501, 404] on input "01" at bounding box center [552, 402] width 152 height 20
type input "0"
type input "12"
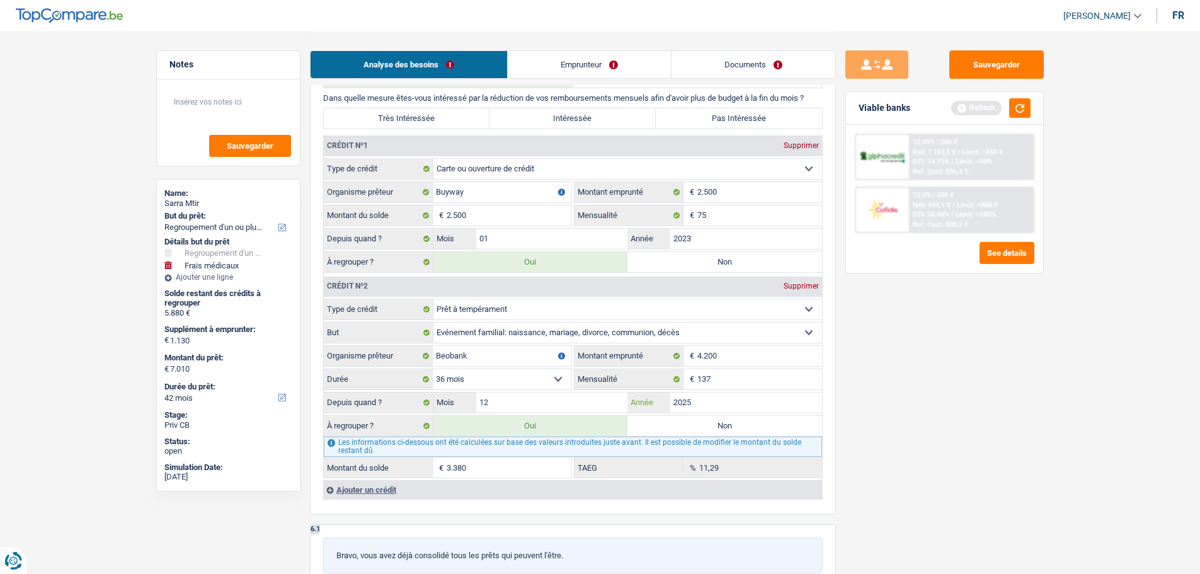
type input "4.493"
type input "2024"
type input "8.123"
type input "6.993"
type input "8.123"
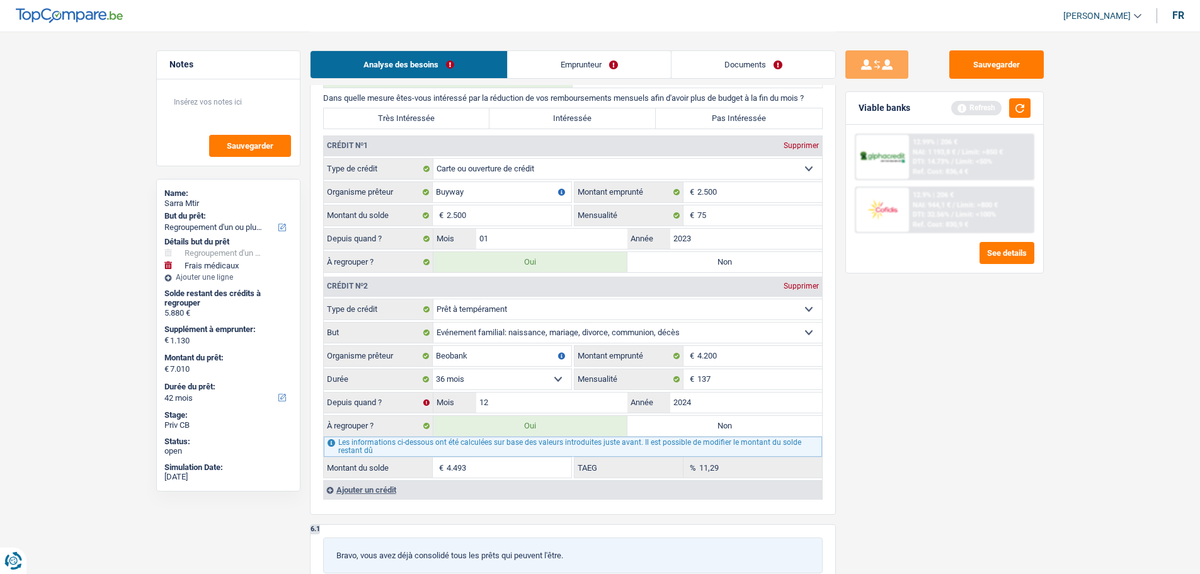
type input "6.993"
type input "8.123"
select select "48"
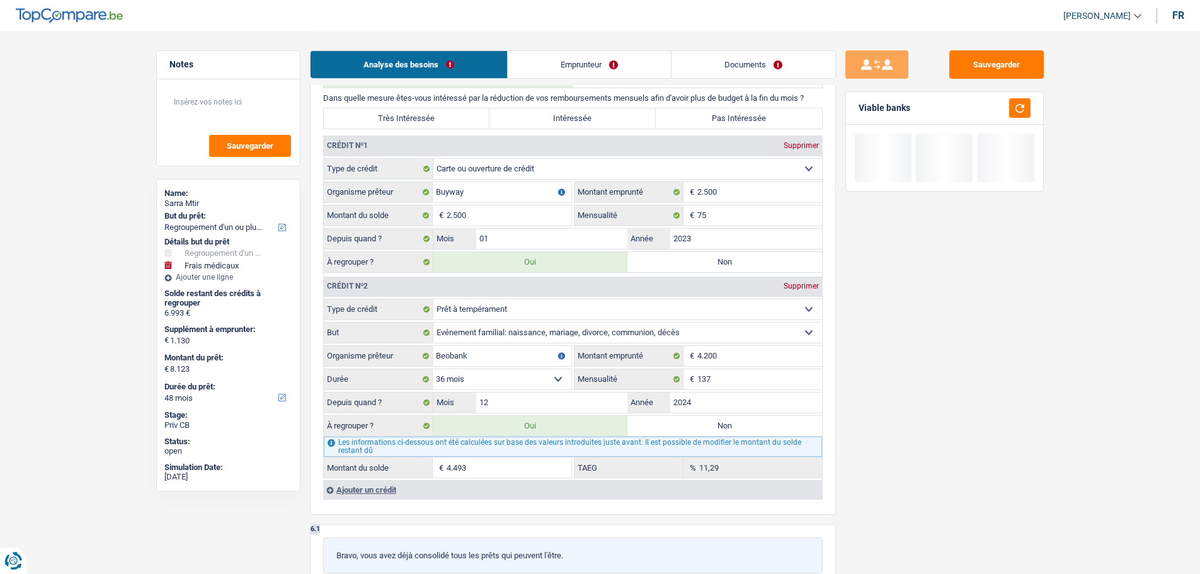
type input "2024"
click at [909, 390] on div "Sauvegarder Viable banks" at bounding box center [944, 301] width 217 height 503
type input "6.903"
select select "42"
type input "5.773"
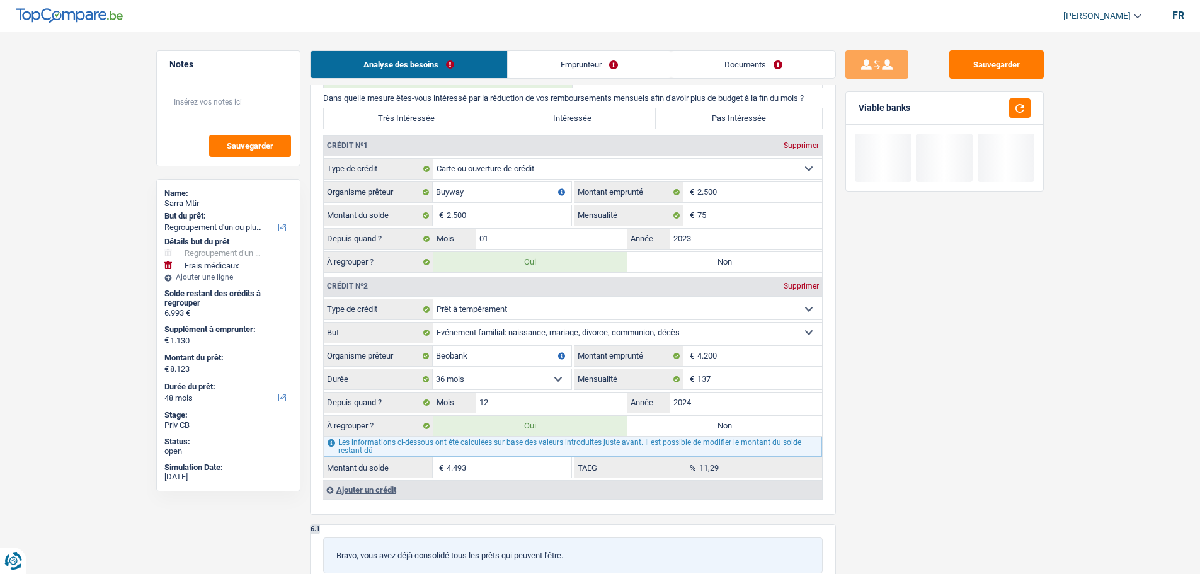
type input "6.903"
select select "42"
type input "3.273"
type input "5.773"
type input "6.903"
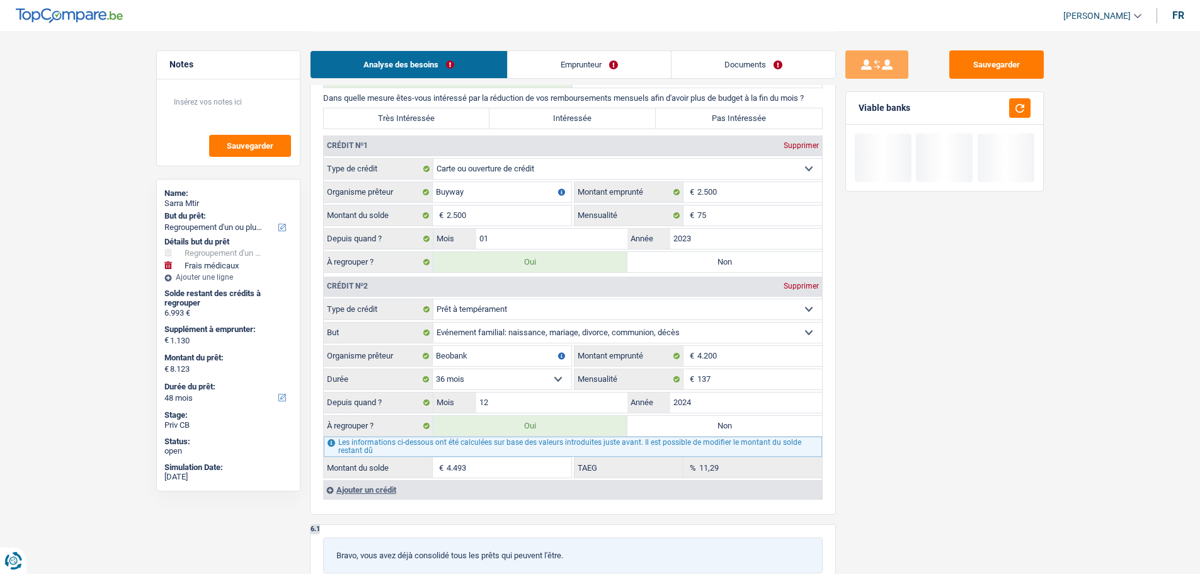
select select "42"
click at [1020, 100] on button "button" at bounding box center [1019, 108] width 21 height 20
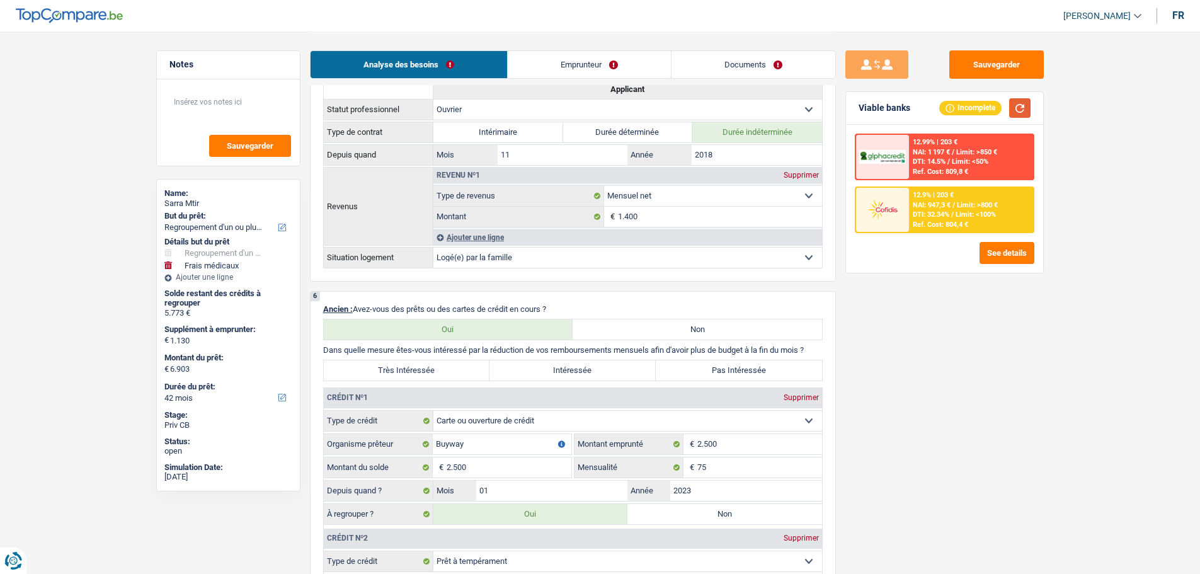
scroll to position [1133, 0]
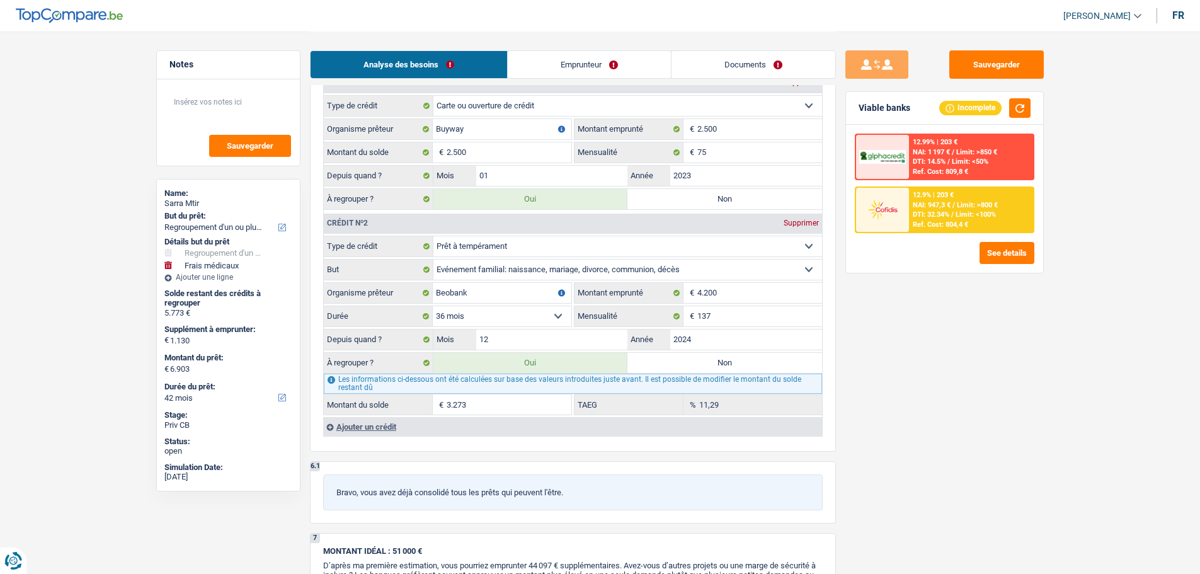
click at [383, 427] on div "Ajouter un crédit" at bounding box center [572, 426] width 499 height 19
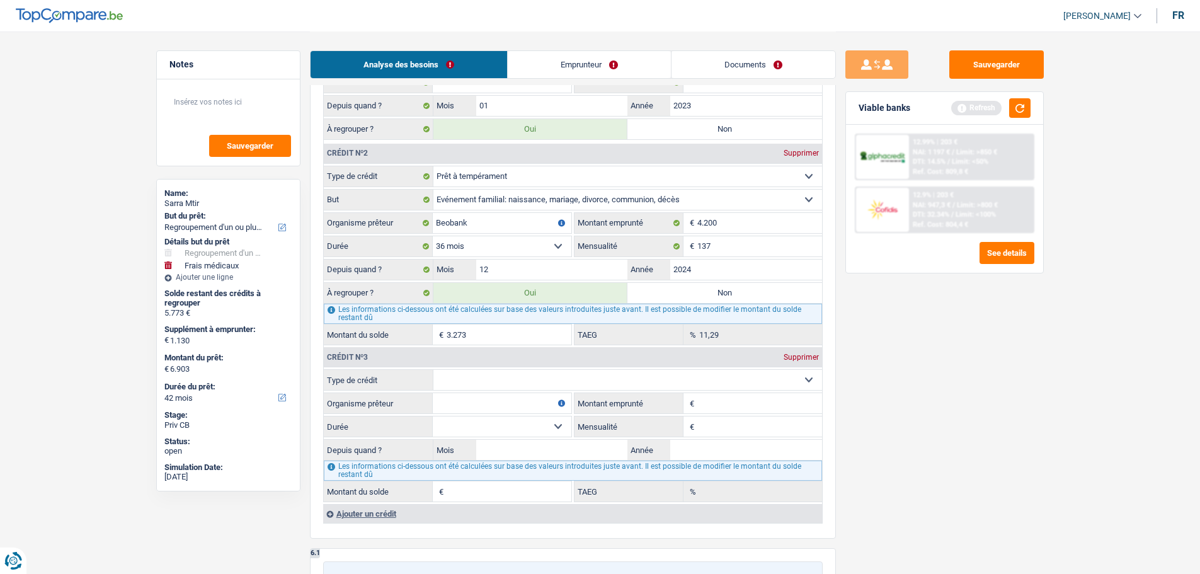
scroll to position [1322, 0]
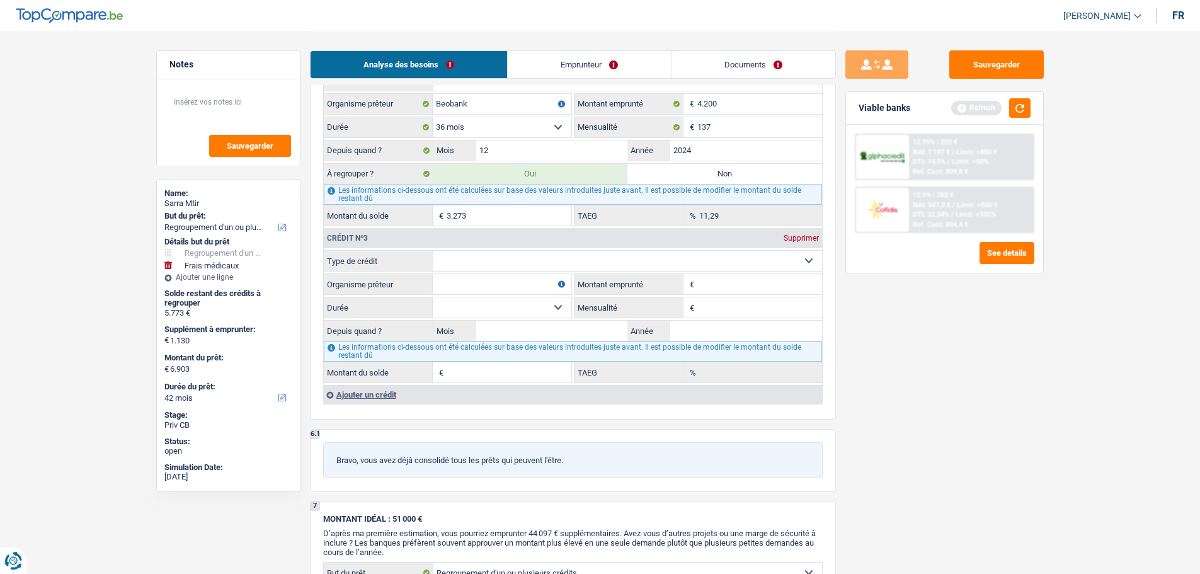
click at [462, 256] on select "Carte ou ouverture de crédit Prêt hypothécaire Vente à tempérament Prêt à tempé…" at bounding box center [627, 261] width 389 height 20
select select "personalLoan"
type input "0"
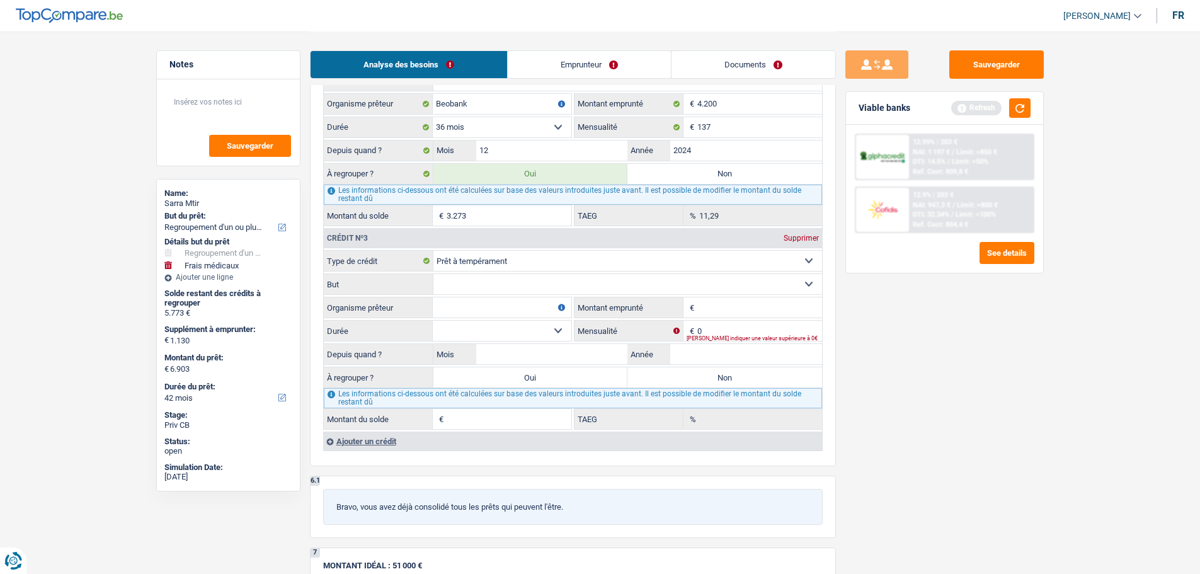
click at [492, 281] on select "Confort maison: meubles, textile, peinture, électroménager, outillage non-profe…" at bounding box center [627, 284] width 389 height 20
select select "familyEvent"
click at [433, 274] on select "Confort maison: meubles, textile, peinture, électroménager, outillage non-profe…" at bounding box center [627, 284] width 389 height 20
click at [471, 307] on input "Organisme prêteur" at bounding box center [502, 307] width 139 height 20
type input "KBC"
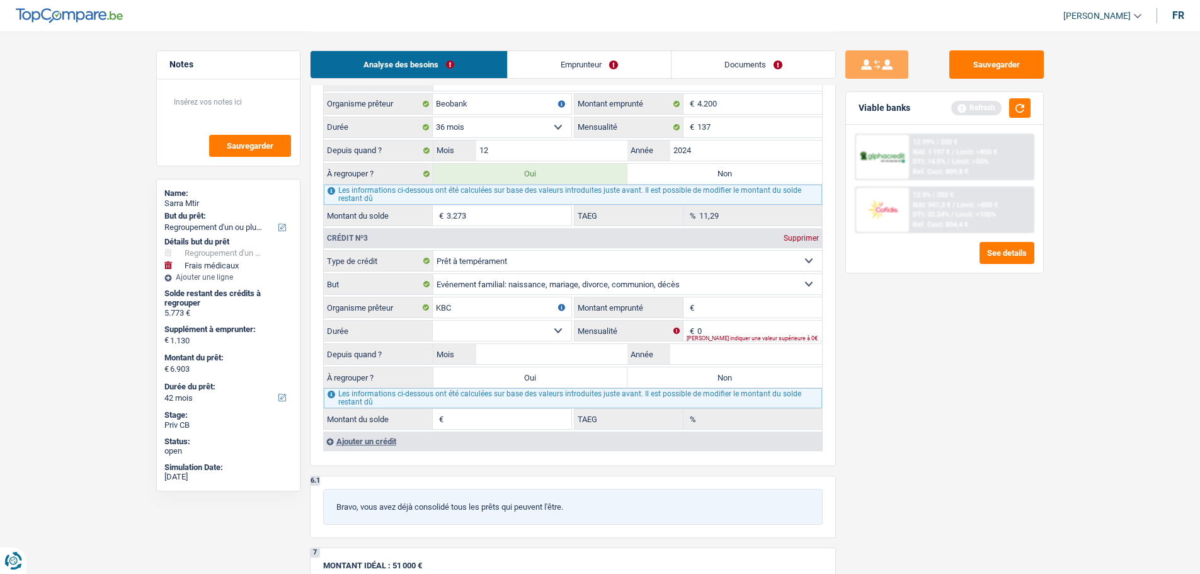
click at [698, 306] on input "Montant emprunté" at bounding box center [759, 307] width 125 height 20
type input "1.000"
click at [479, 327] on select "12 mois 18 mois 24 mois Sélectionner une option" at bounding box center [502, 331] width 139 height 20
click at [433, 321] on select "12 mois 18 mois 24 mois Sélectionner une option" at bounding box center [502, 331] width 139 height 20
click at [519, 329] on select "12 mois 18 mois 24 mois Sélectionner une option" at bounding box center [502, 331] width 139 height 20
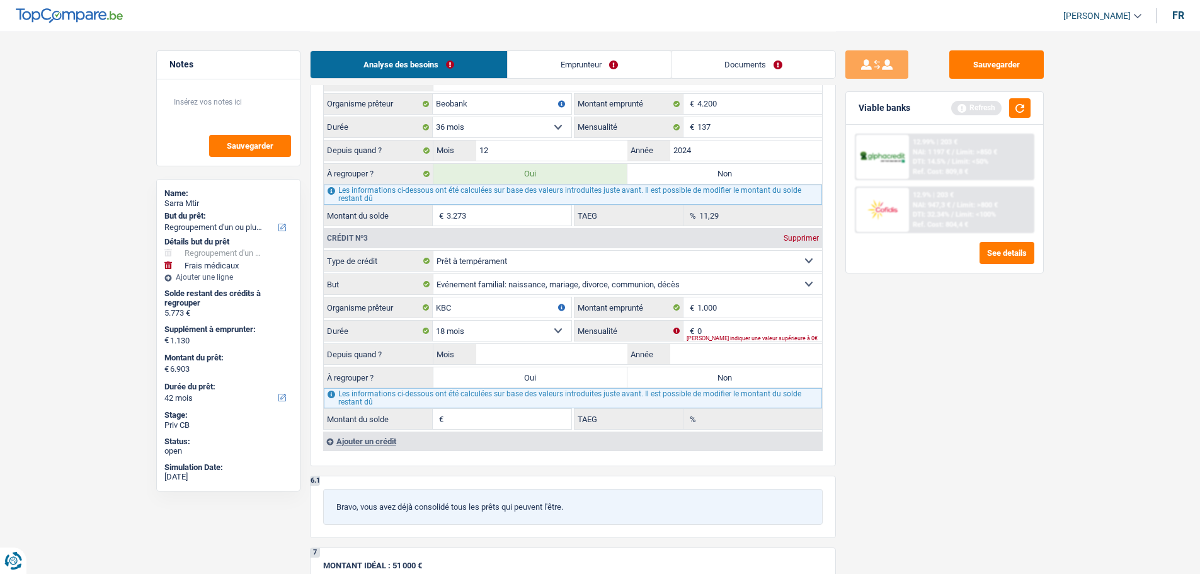
click at [433, 321] on select "12 mois 18 mois 24 mois Sélectionner une option" at bounding box center [502, 331] width 139 height 20
click at [499, 331] on select "12 mois 18 mois 24 mois Sélectionner une option" at bounding box center [502, 331] width 139 height 20
select select "24"
click at [433, 321] on select "12 mois 18 mois 24 mois Sélectionner une option" at bounding box center [502, 331] width 139 height 20
click at [732, 333] on input "0" at bounding box center [759, 331] width 125 height 20
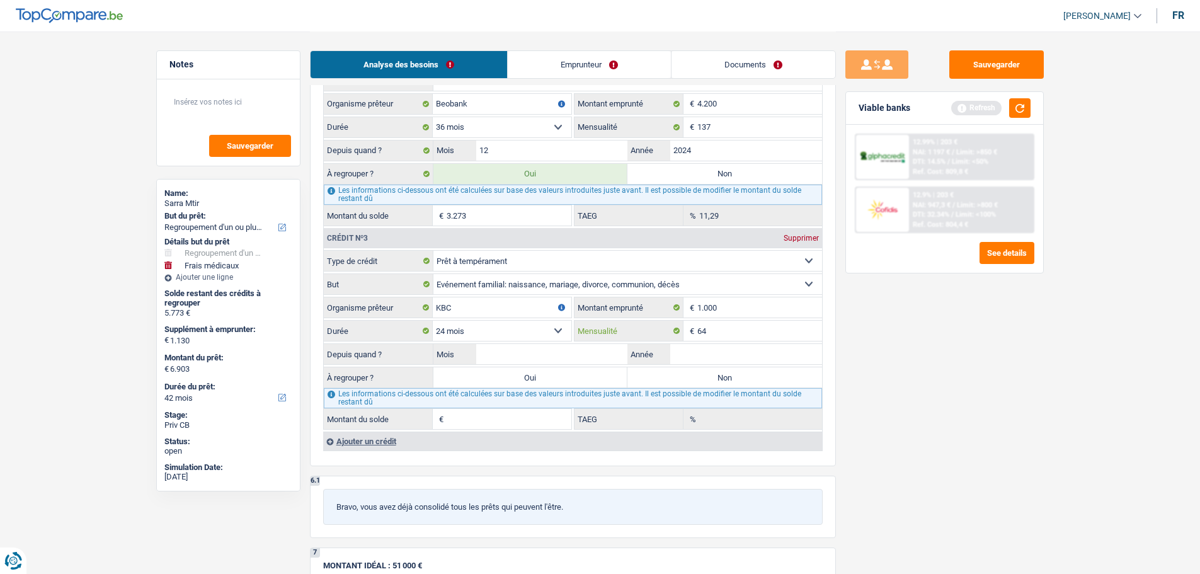
type input "6"
type input "47"
click at [965, 444] on div "Sauvegarder Viable banks Refresh 12.99% | 203 € NAI: 1 197 € / Limit: >850 € DT…" at bounding box center [944, 301] width 217 height 503
click at [535, 349] on input "Mois" at bounding box center [552, 354] width 152 height 20
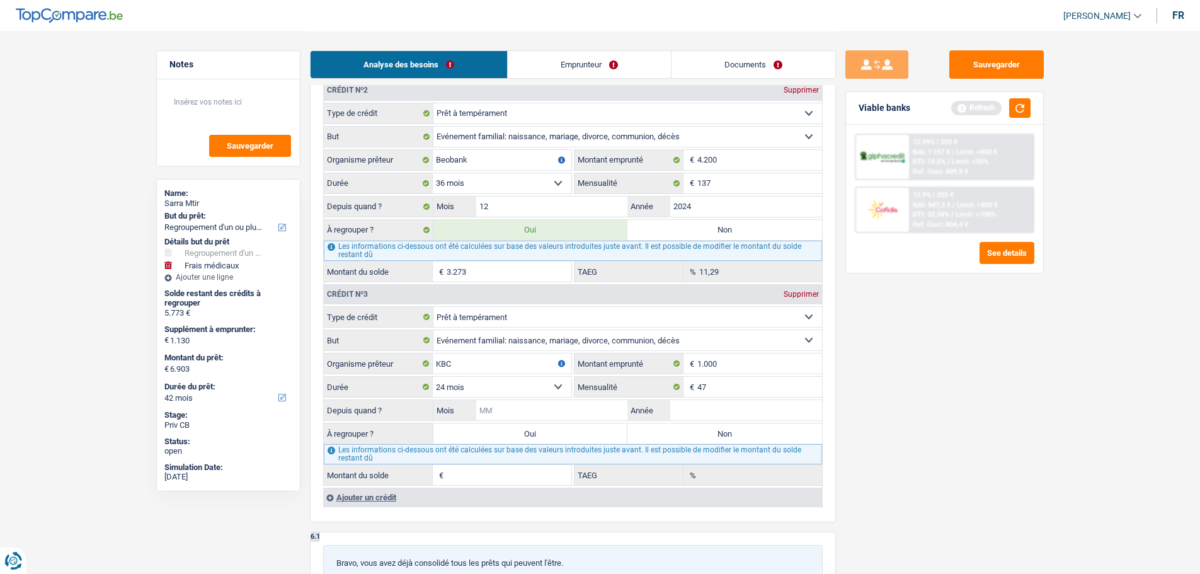
scroll to position [1385, 0]
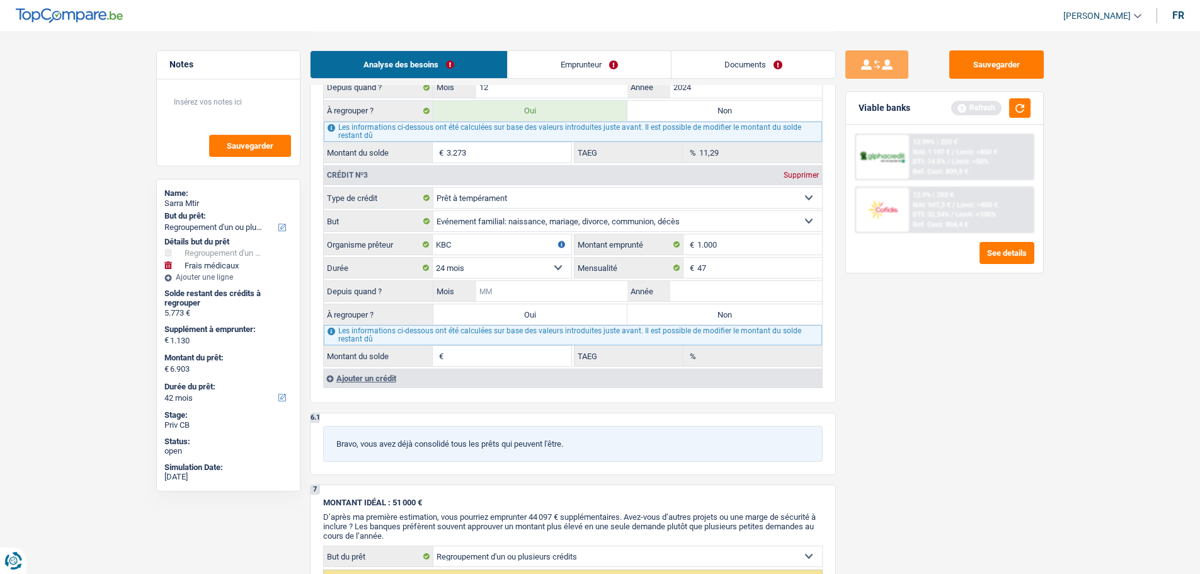
click at [569, 292] on input "Mois" at bounding box center [552, 291] width 152 height 20
type input "1"
click at [681, 288] on input "Année" at bounding box center [746, 291] width 152 height 20
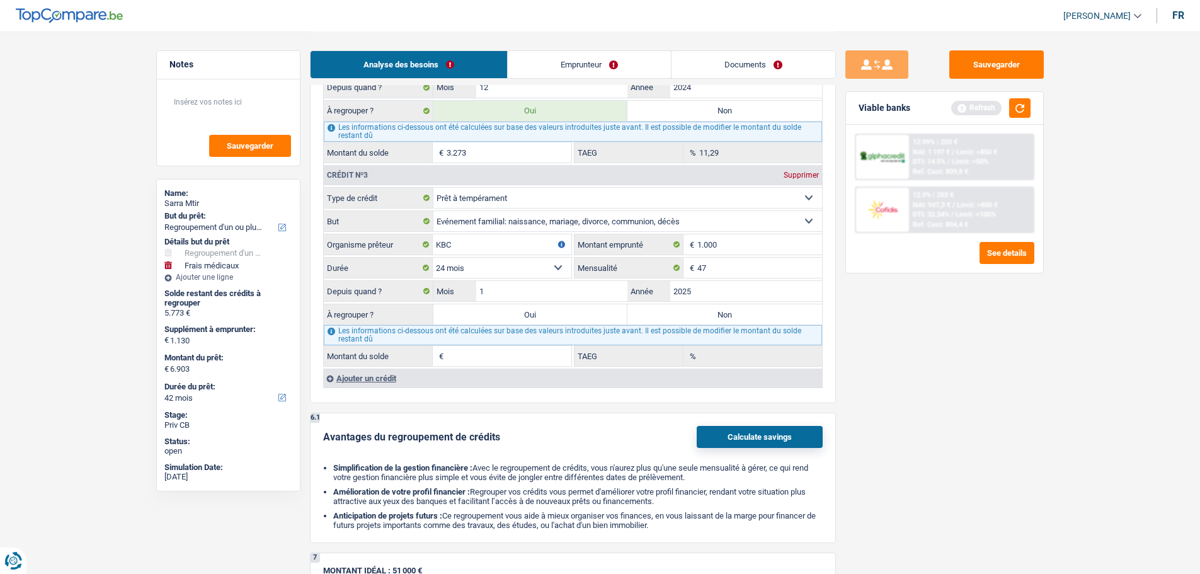
type input "2025"
type input "693"
type input "12,51"
click at [678, 301] on div "Depuis quand ? 1 Mois / 2025 Année" at bounding box center [573, 290] width 498 height 21
click at [678, 305] on label "Non" at bounding box center [724, 314] width 195 height 20
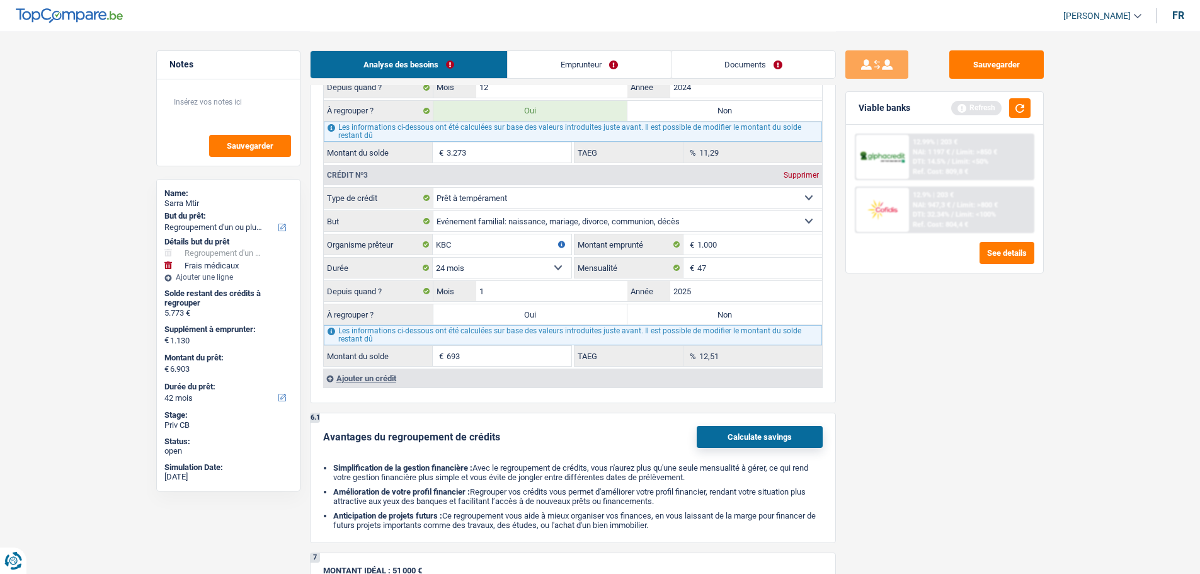
click at [678, 305] on input "Non" at bounding box center [724, 314] width 195 height 20
radio input "true"
click at [1028, 111] on button "button" at bounding box center [1019, 108] width 21 height 20
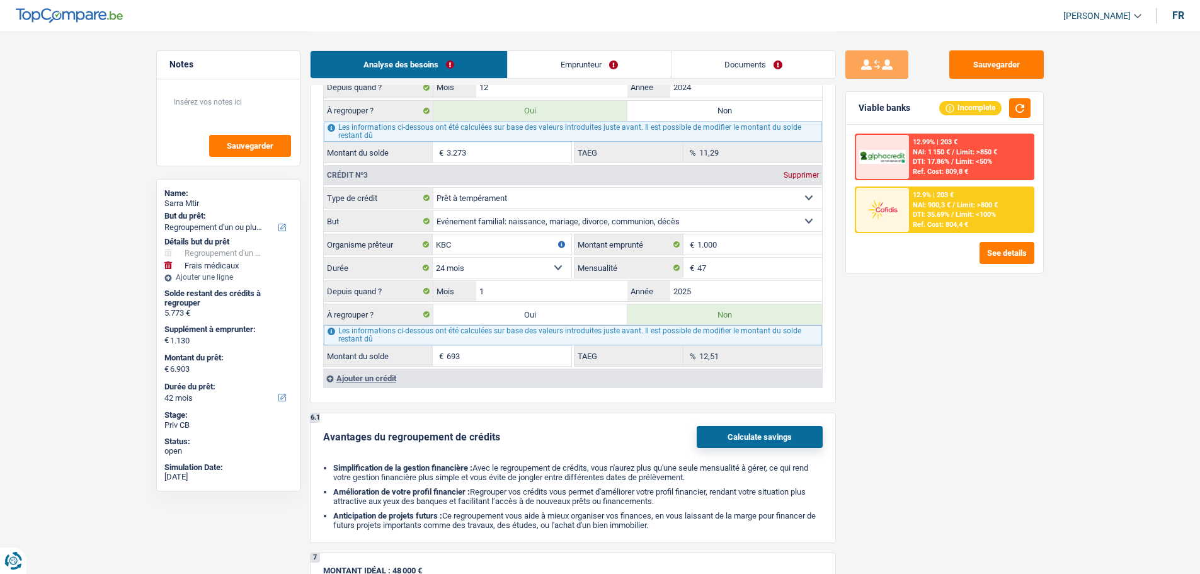
click at [590, 314] on label "Oui" at bounding box center [530, 314] width 195 height 20
click at [590, 314] on input "Oui" at bounding box center [530, 314] width 195 height 20
radio input "true"
type input "7.596"
type input "6.466"
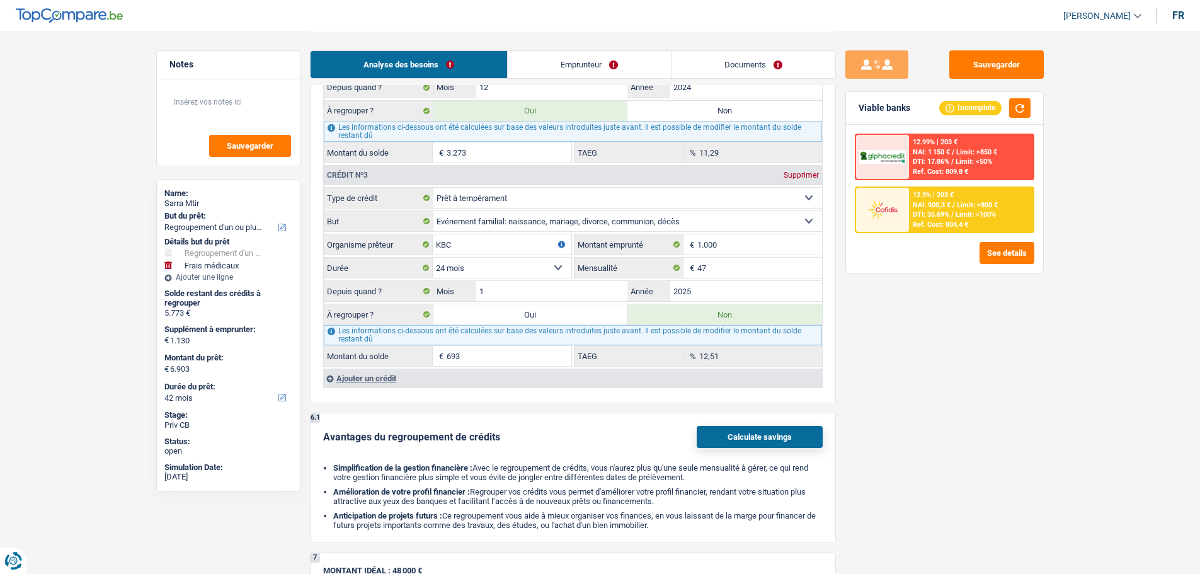
type input "7.596"
type input "6.466"
type input "7.596"
radio input "false"
select select "48"
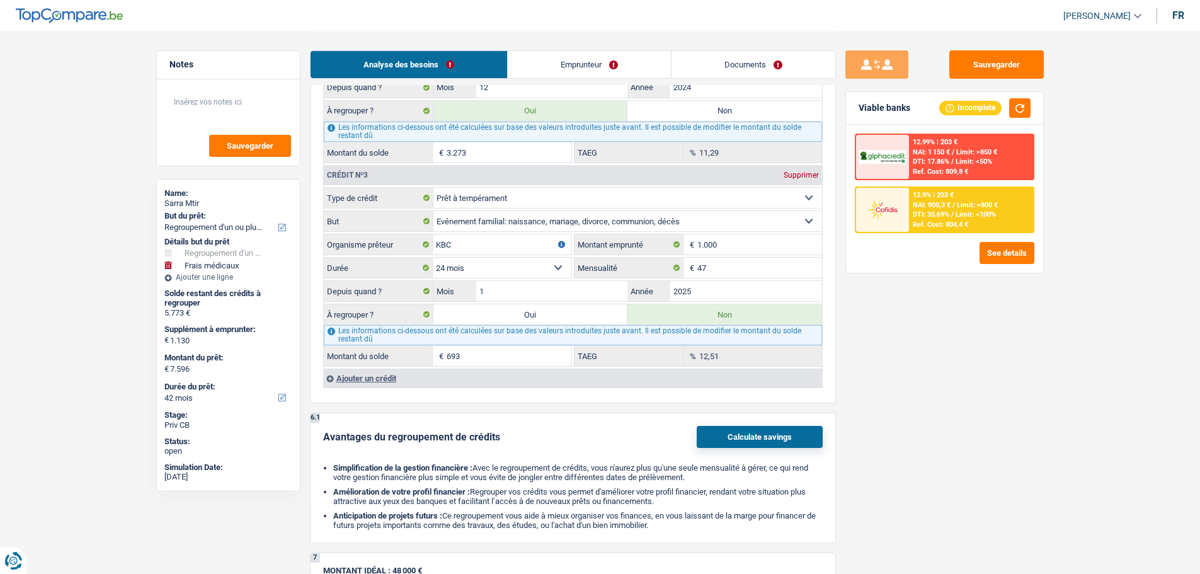
select select "48"
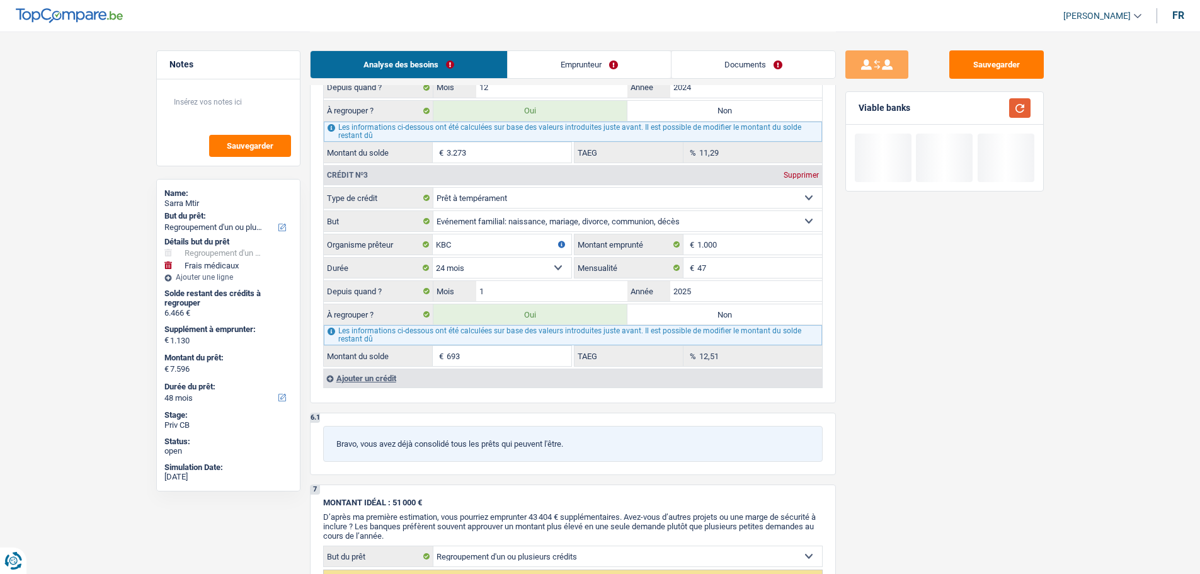
click at [1027, 114] on button "button" at bounding box center [1019, 108] width 21 height 20
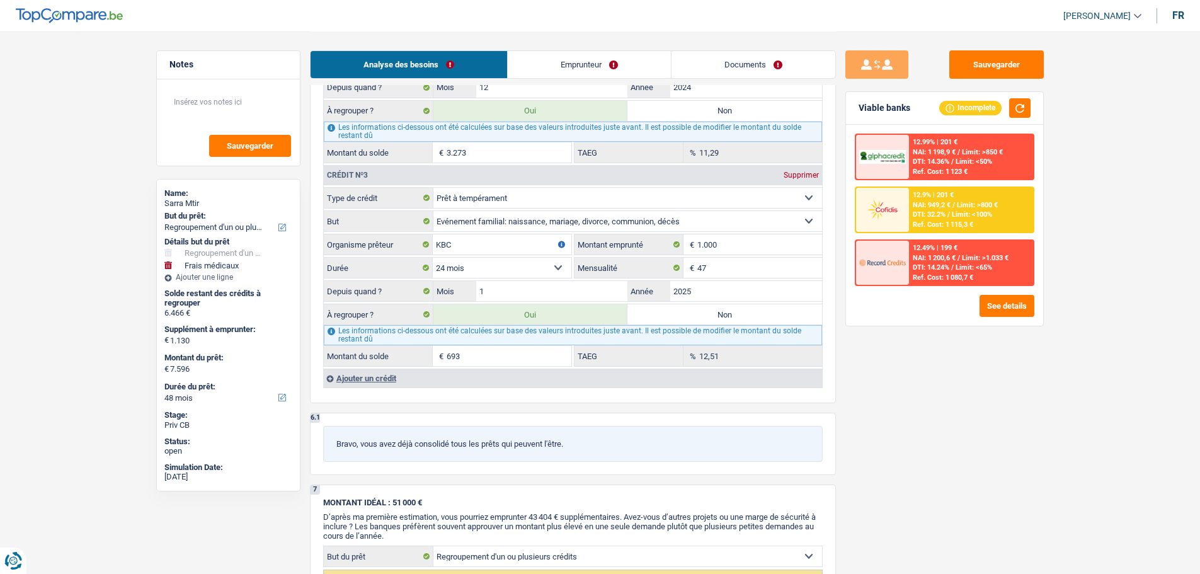
click at [681, 314] on label "Non" at bounding box center [724, 314] width 195 height 20
click at [681, 314] on input "Non" at bounding box center [724, 314] width 195 height 20
radio input "true"
type input "6.903"
select select "42"
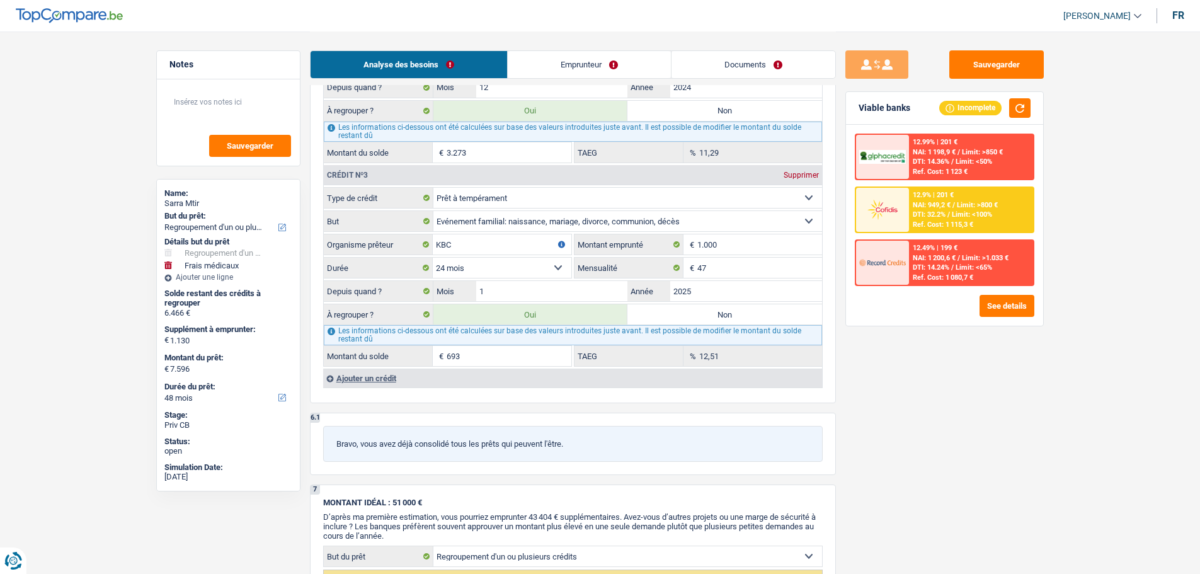
type input "5.773"
type input "6.903"
select select "42"
type input "5.773"
type input "6.903"
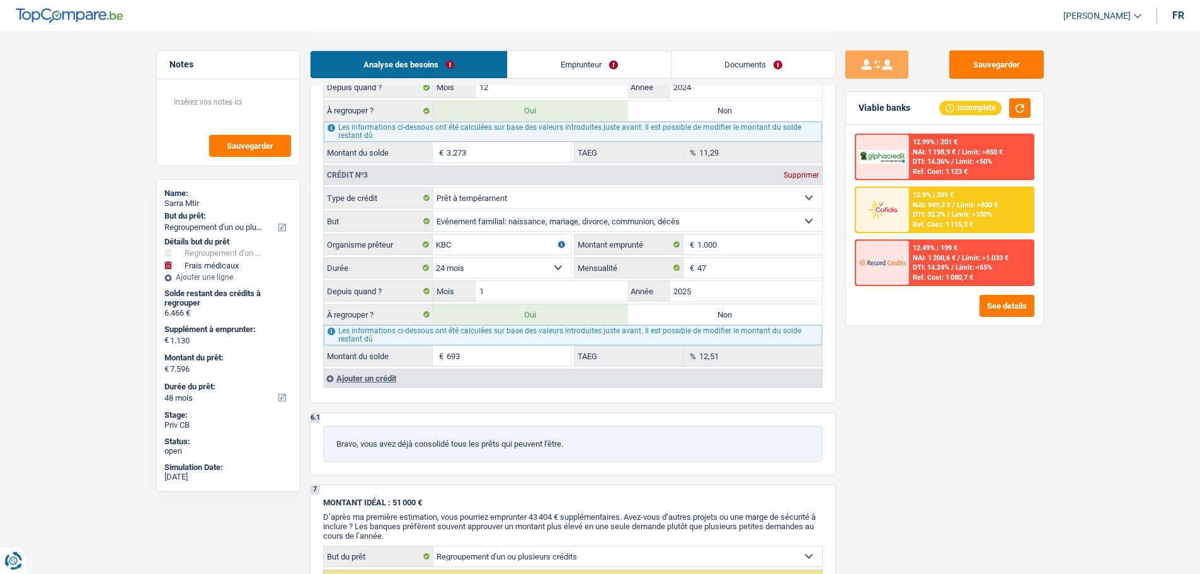
select select "42"
radio input "false"
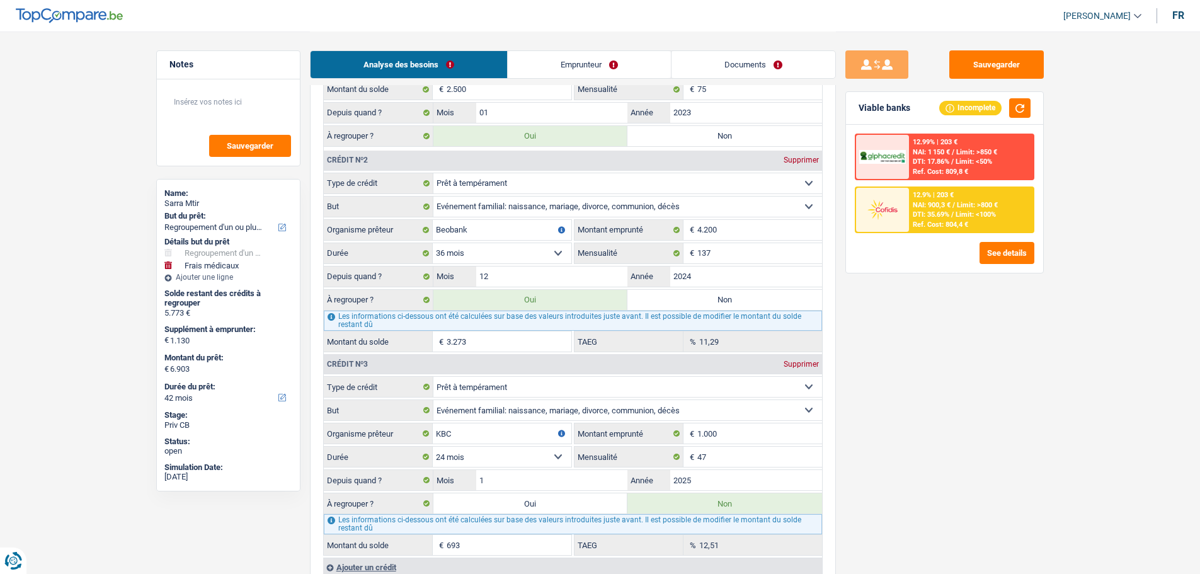
scroll to position [1007, 0]
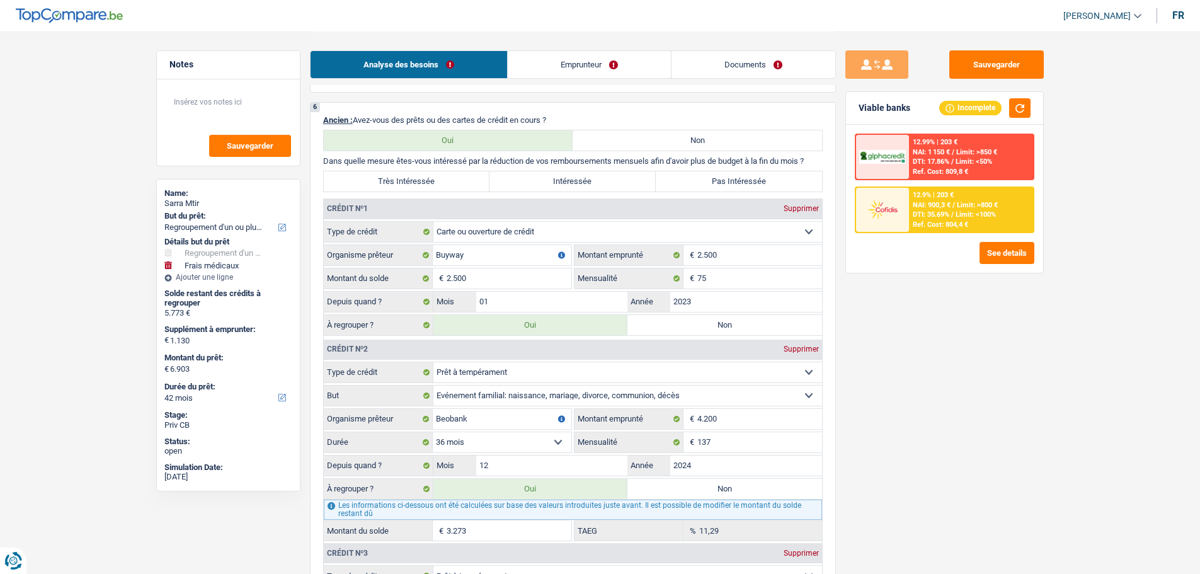
click at [586, 186] on label "Intéressée" at bounding box center [572, 181] width 166 height 20
click at [586, 186] on input "Intéressée" at bounding box center [572, 181] width 166 height 20
radio input "true"
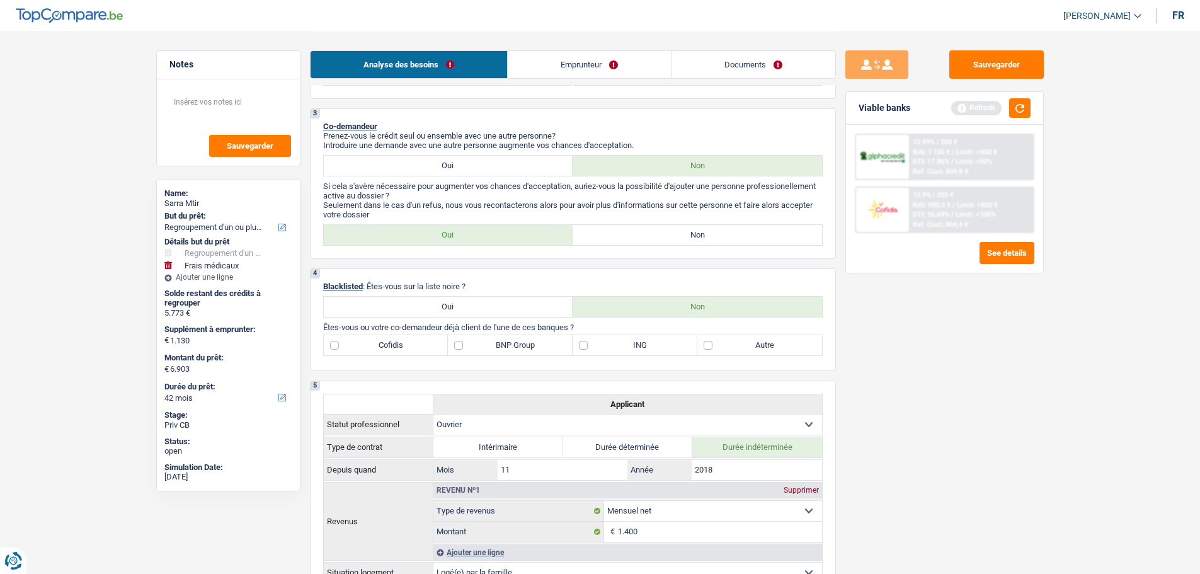
scroll to position [126, 0]
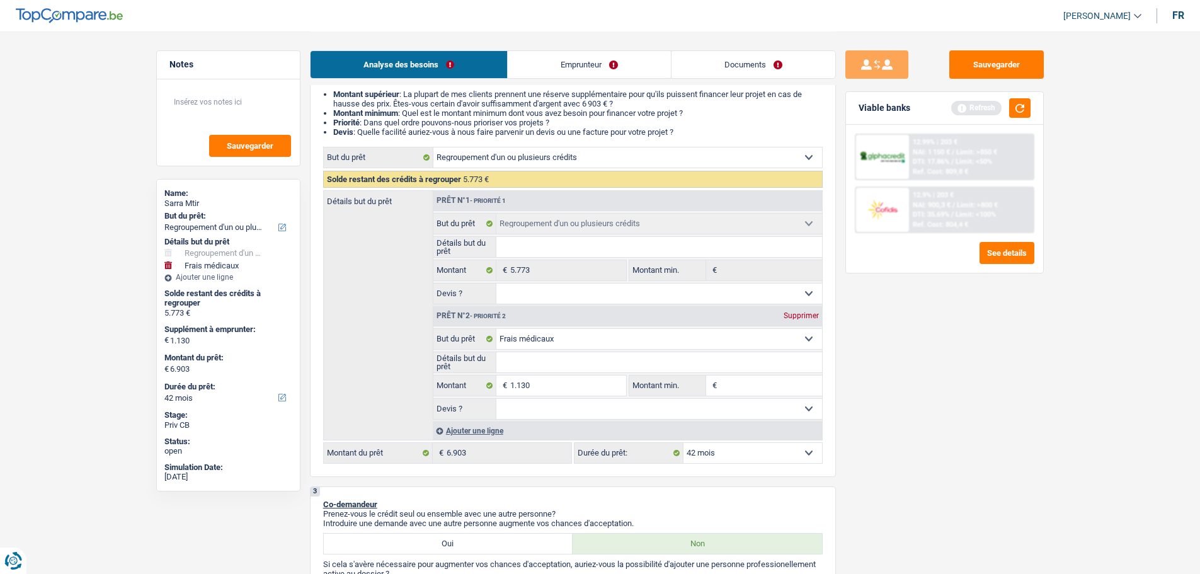
click at [594, 358] on input "Détails but du prêt" at bounding box center [659, 362] width 326 height 20
type input "D"
type input "De"
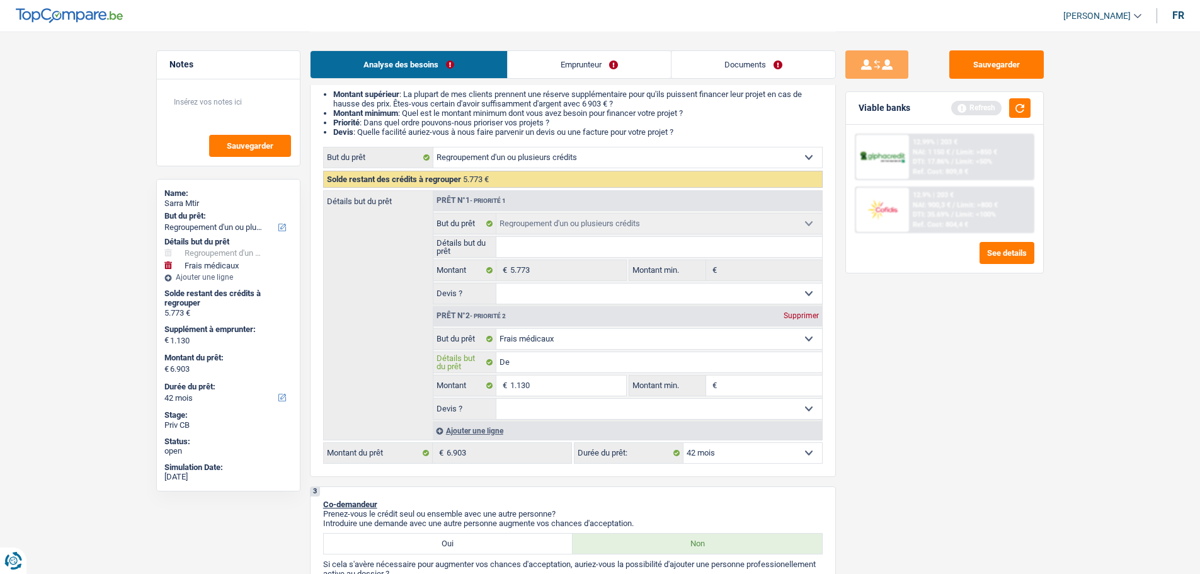
type input "Des"
type input "Des a"
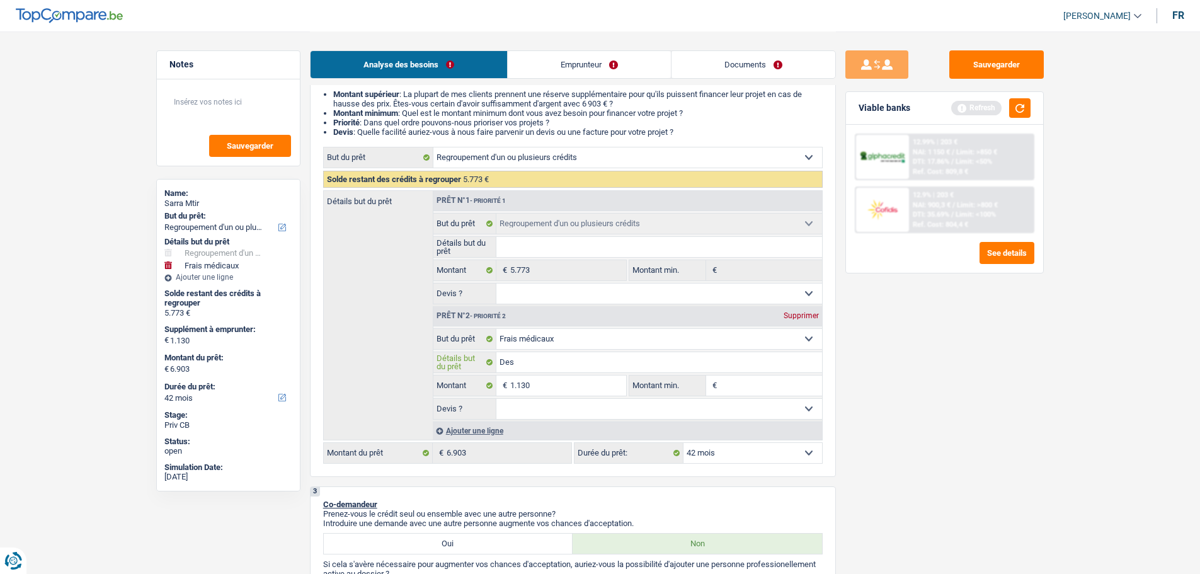
type input "Des a"
type input "Des an"
type input "Des ana"
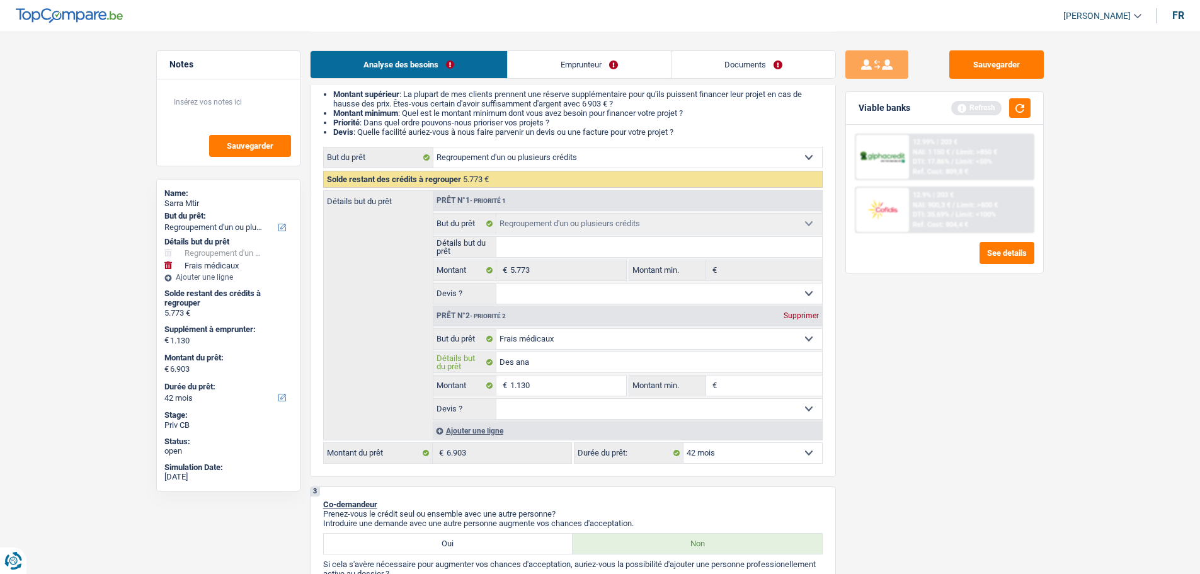
type input "Des anal"
type input "Des analy"
type input "Des analys"
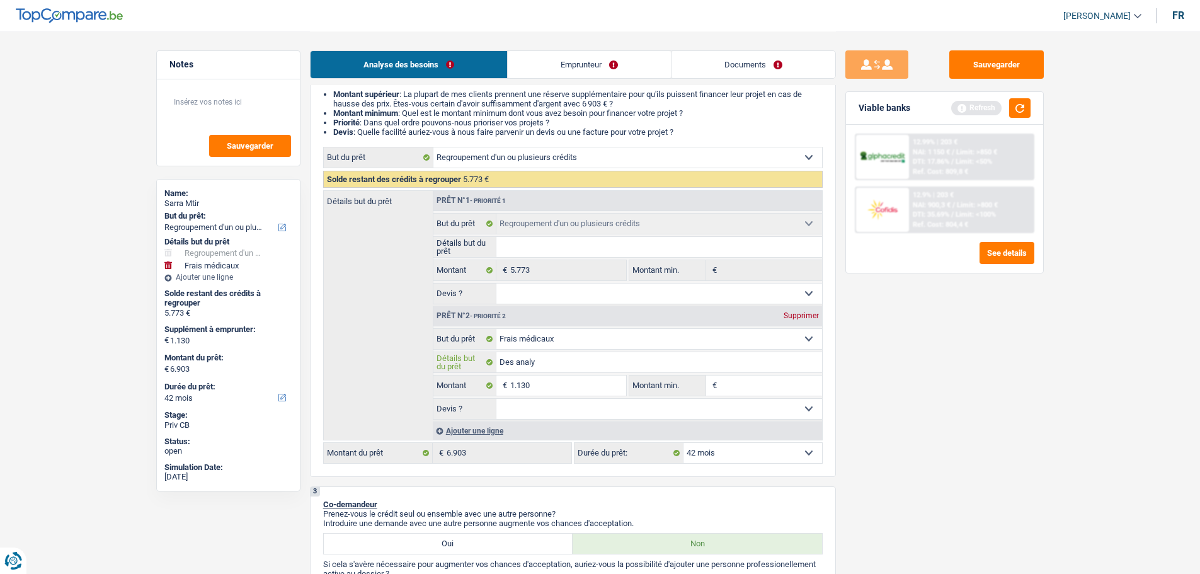
type input "Des analys"
type input "Des analyse"
type input "Des analyses"
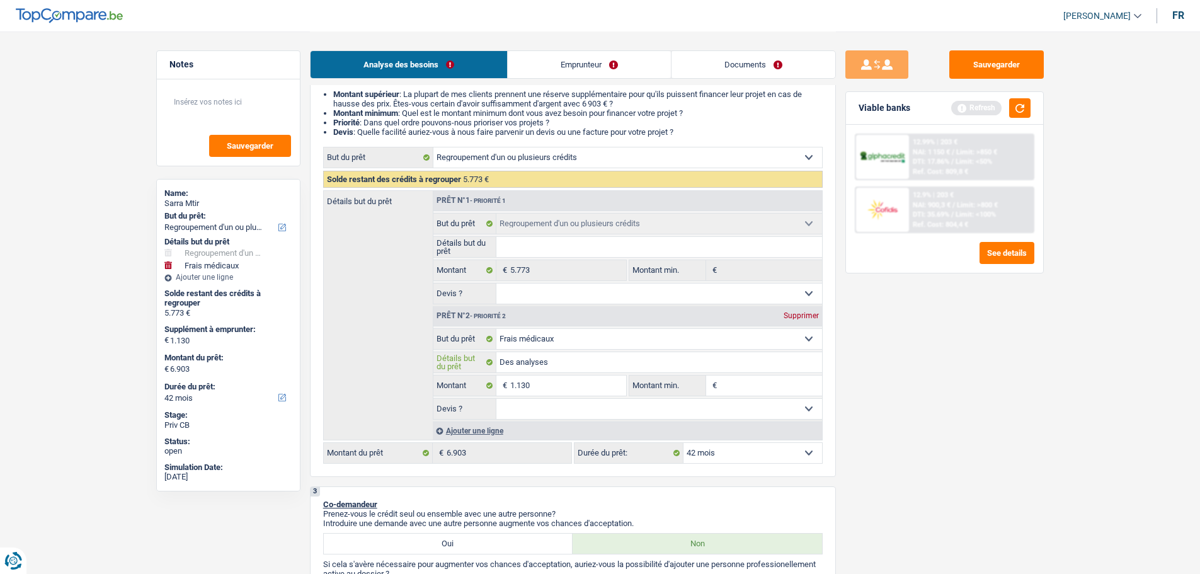
type input "Des analyses"
click at [608, 402] on select "Oui Non Non répondu Sélectionner une option" at bounding box center [659, 409] width 326 height 20
select select "false"
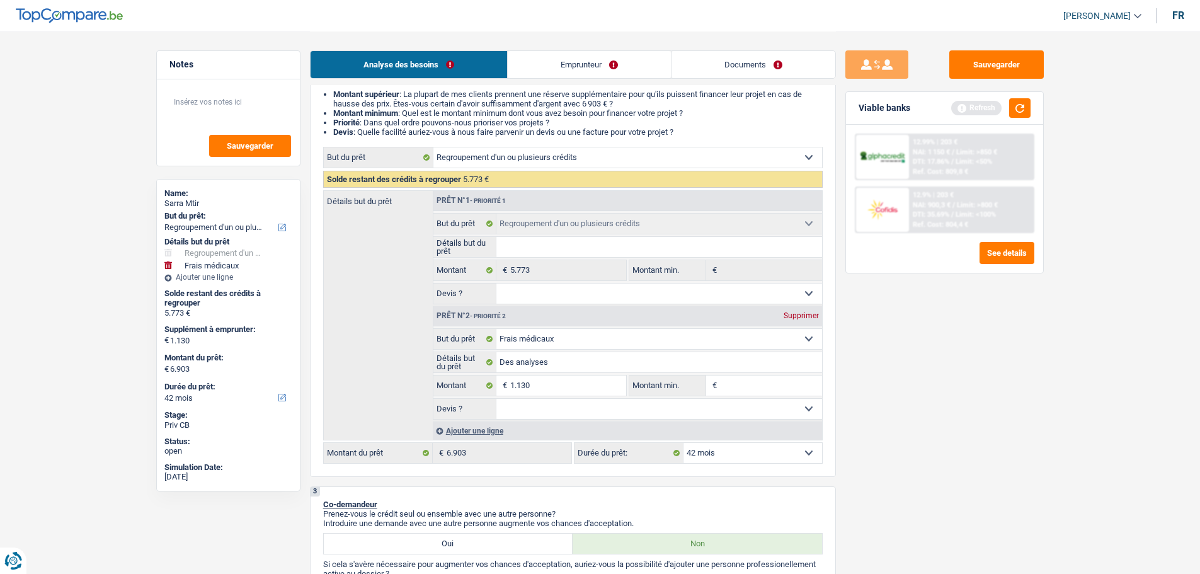
click at [496, 399] on select "Oui Non Non répondu Sélectionner une option" at bounding box center [659, 409] width 326 height 20
select select "false"
click at [551, 387] on input "1.130" at bounding box center [567, 385] width 115 height 20
click at [787, 382] on input "Montant min." at bounding box center [771, 385] width 102 height 20
type input "1"
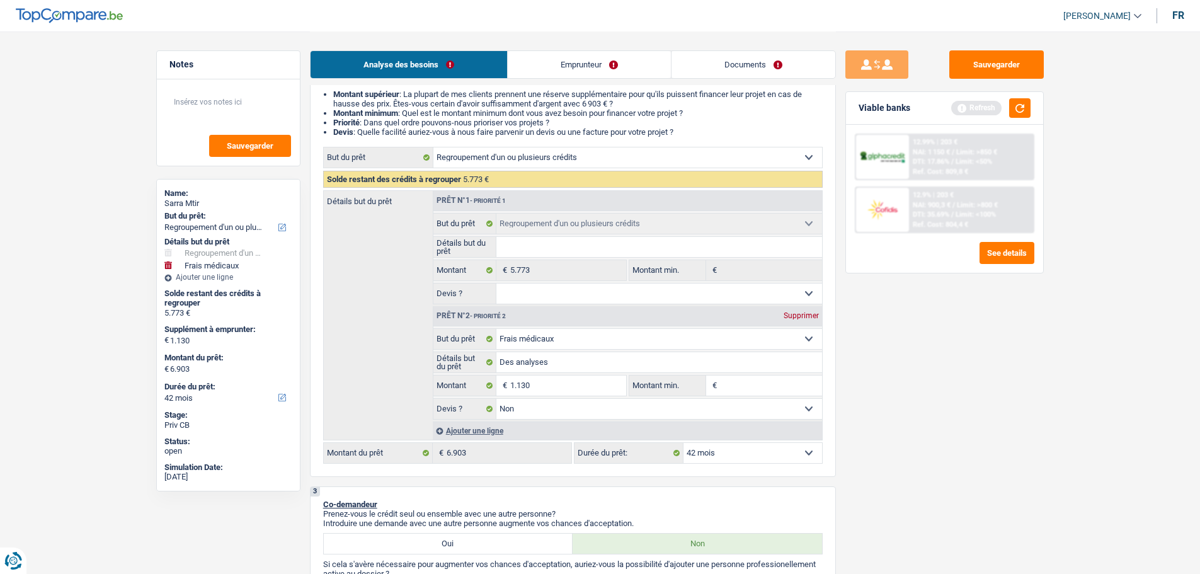
type input "1"
type input "11"
type input "113"
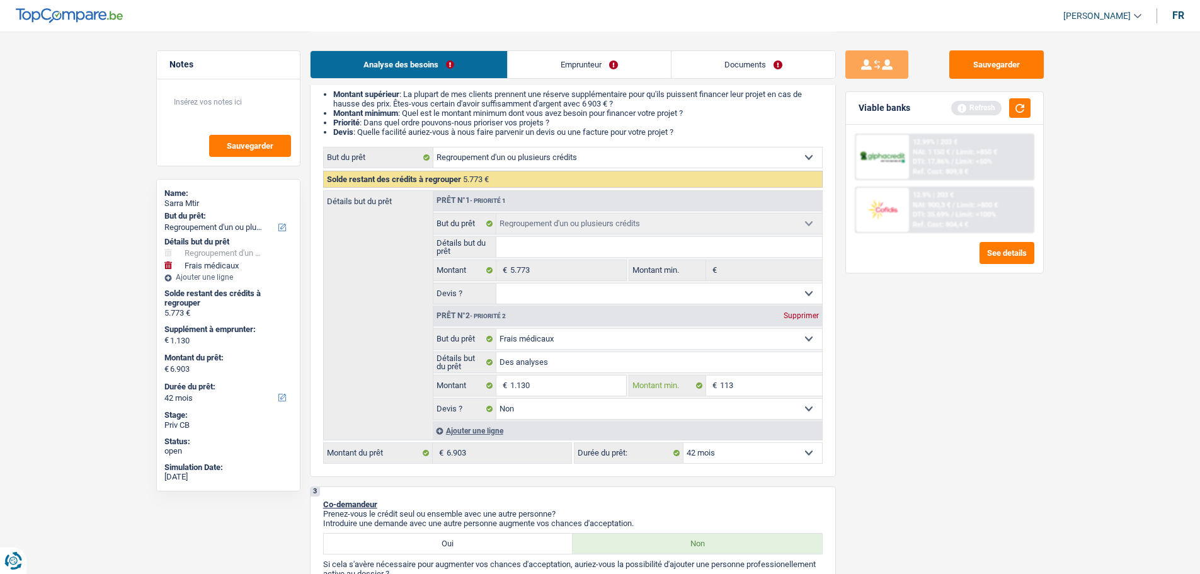
type input "1.130"
click at [976, 426] on div "Sauvegarder Viable banks Refresh 12.99% | 203 € NAI: 1 150 € / Limit: >850 € DT…" at bounding box center [944, 301] width 217 height 503
click at [1027, 101] on button "button" at bounding box center [1019, 108] width 21 height 20
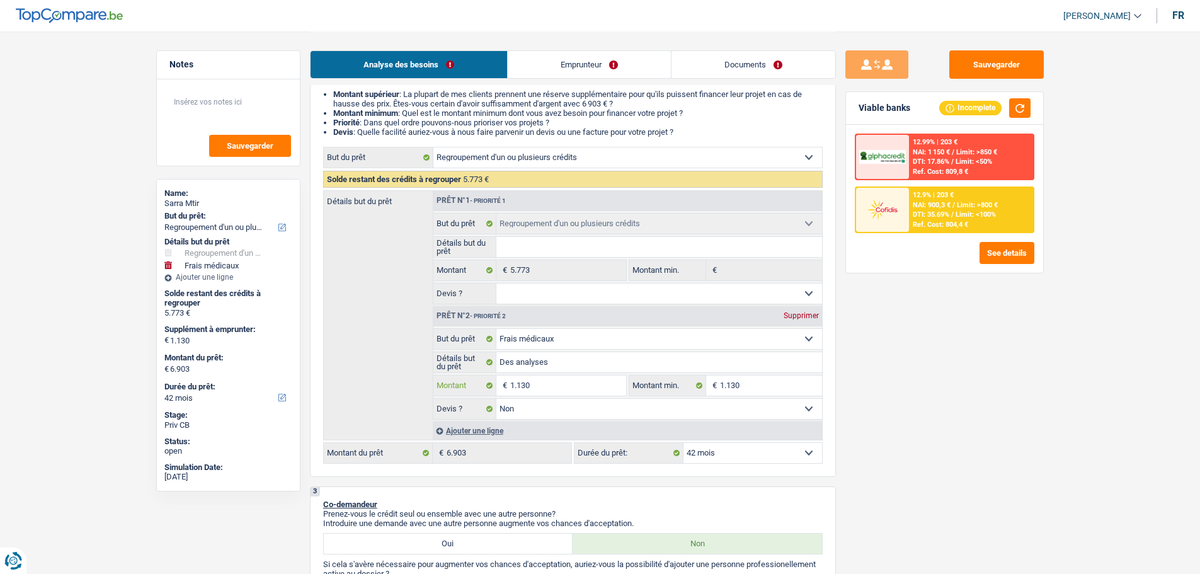
click at [555, 378] on input "1.130" at bounding box center [567, 385] width 115 height 20
type input "1"
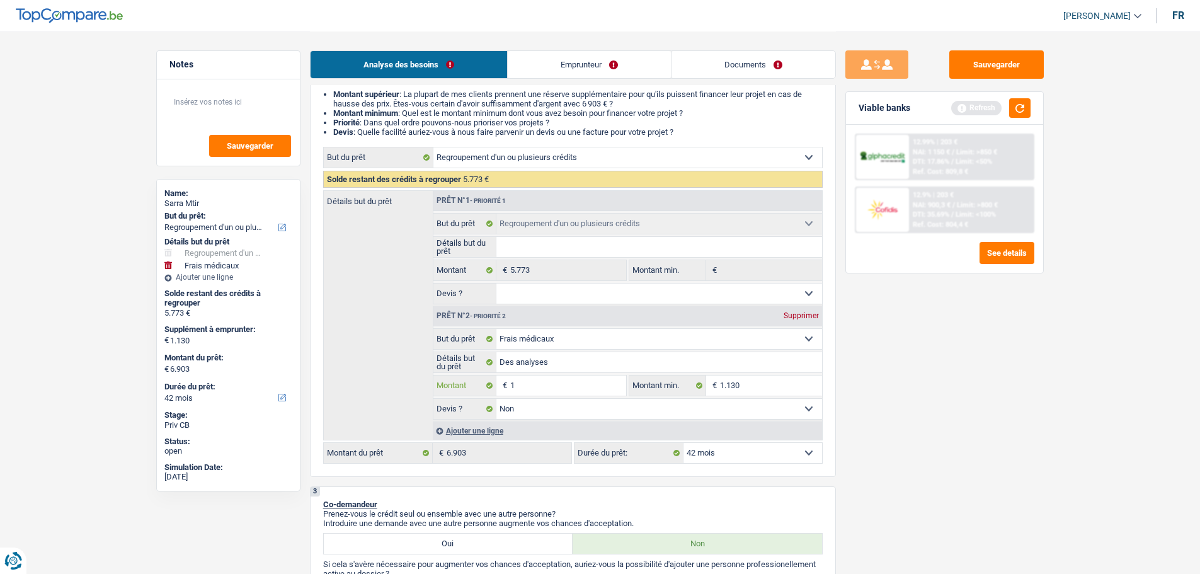
type input "16"
type input "163"
type input "1.630"
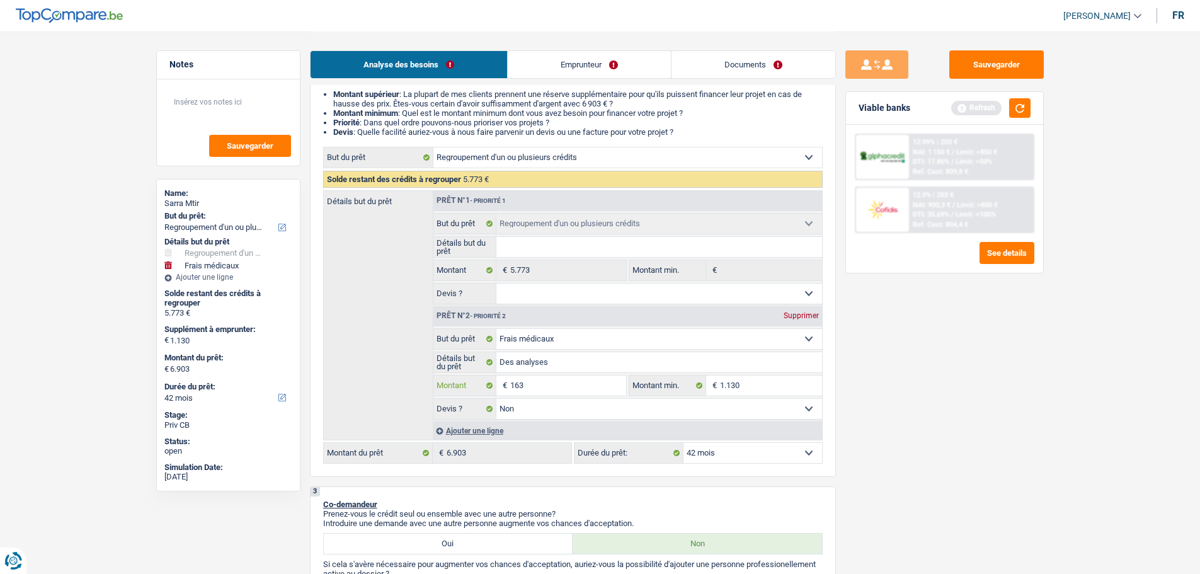
type input "1.630"
type input "7.403"
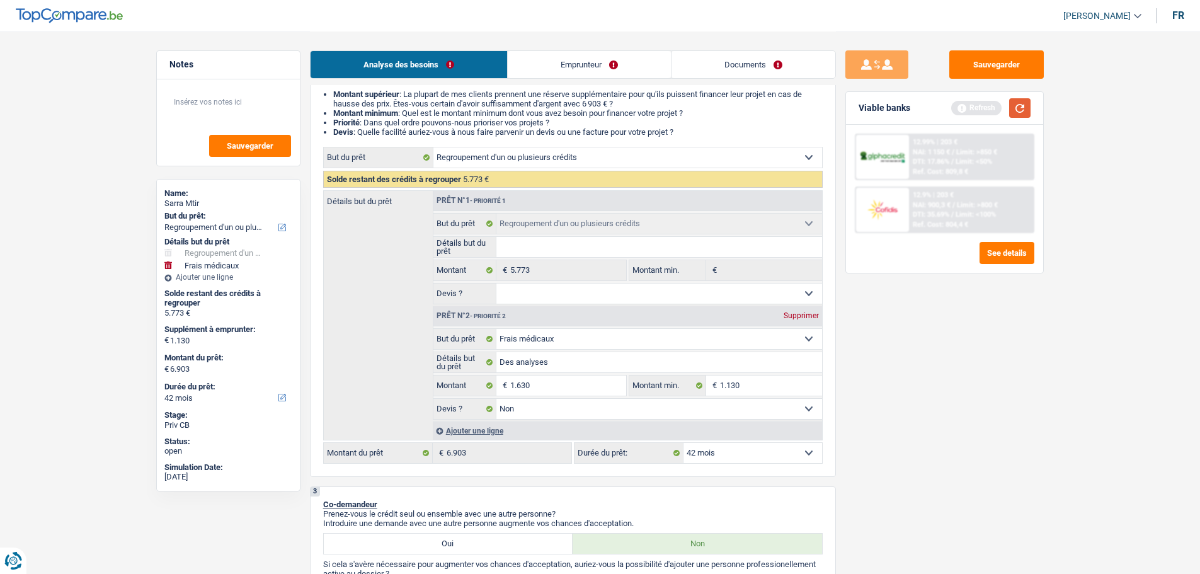
type input "7.403"
click at [1015, 107] on button "button" at bounding box center [1019, 108] width 21 height 20
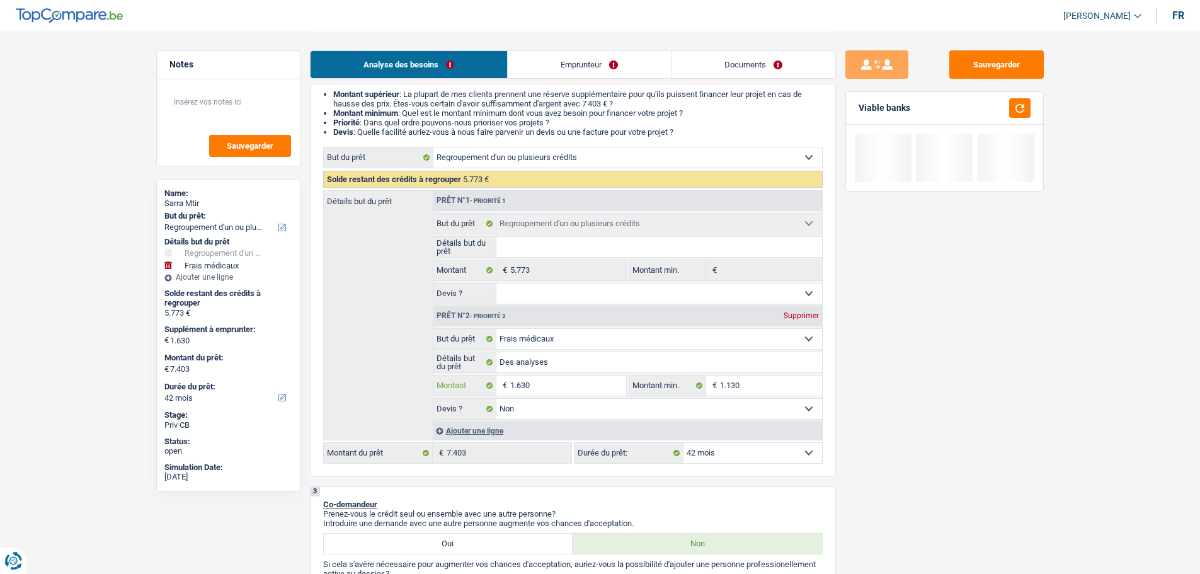
click at [521, 389] on input "1.630" at bounding box center [567, 385] width 115 height 20
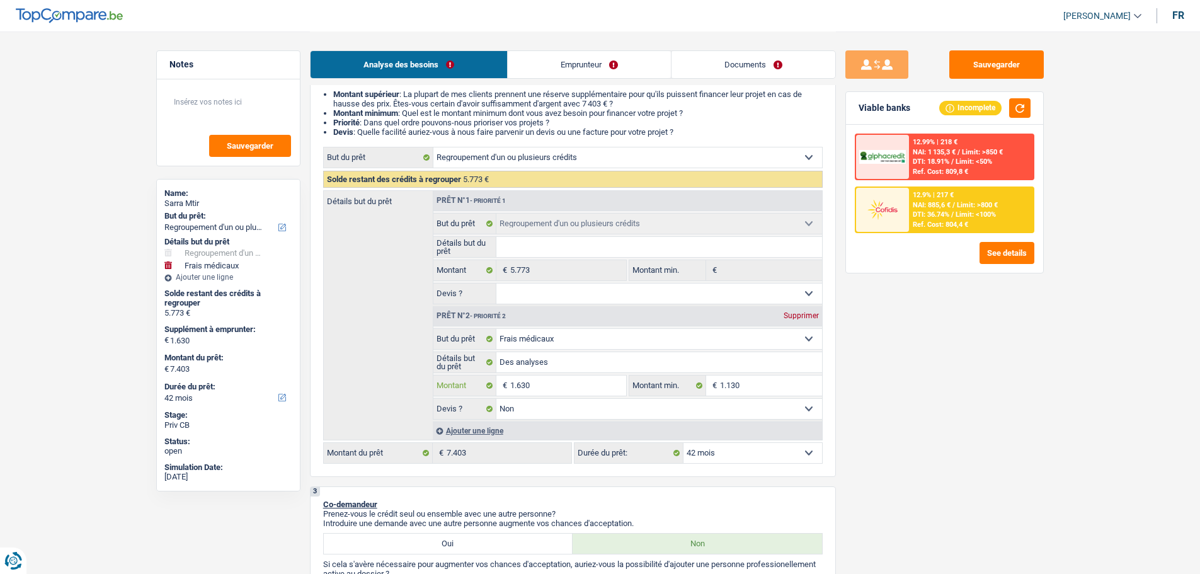
type input "130"
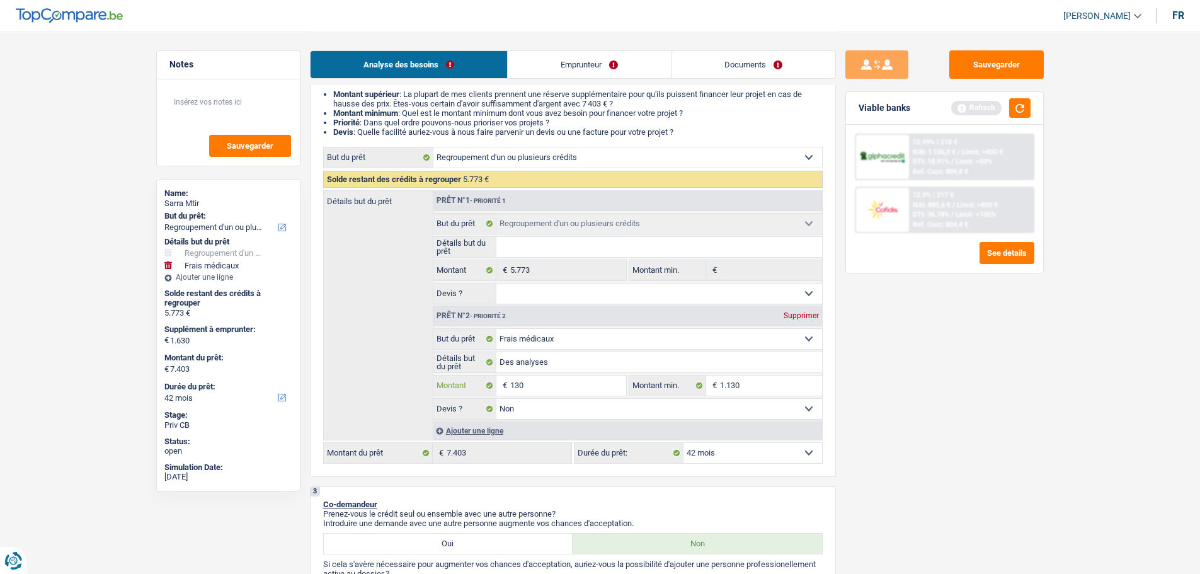
type input "1.730"
type input "7.503"
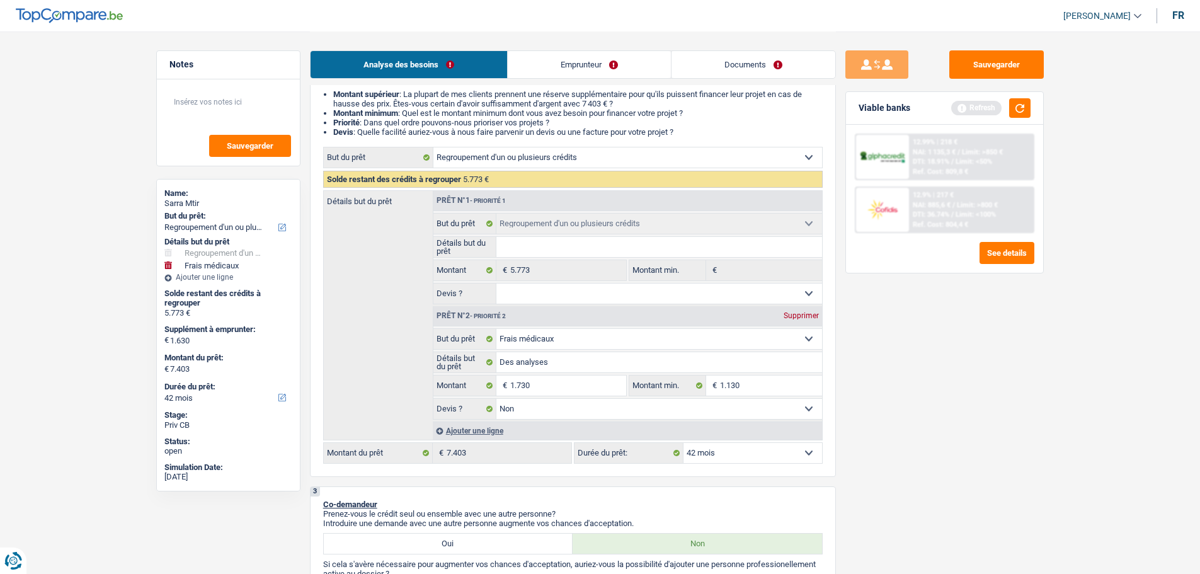
type input "7.503"
select select "48"
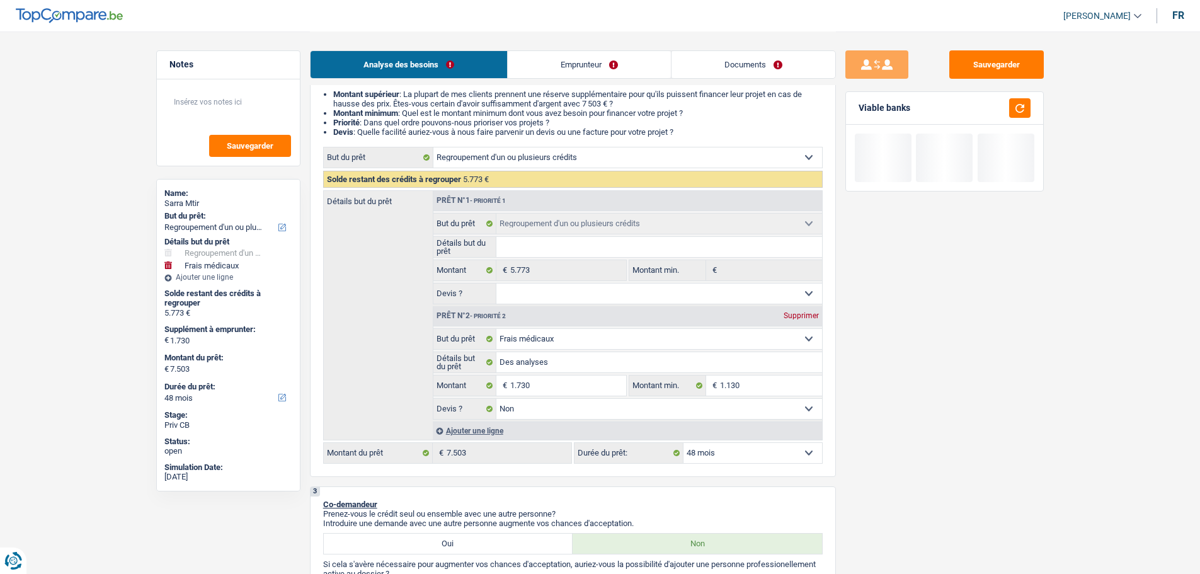
click at [953, 378] on div "Sauvegarder Viable banks" at bounding box center [944, 301] width 217 height 503
click at [1033, 106] on div "Viable banks" at bounding box center [944, 108] width 197 height 33
click at [1025, 110] on button "button" at bounding box center [1019, 108] width 21 height 20
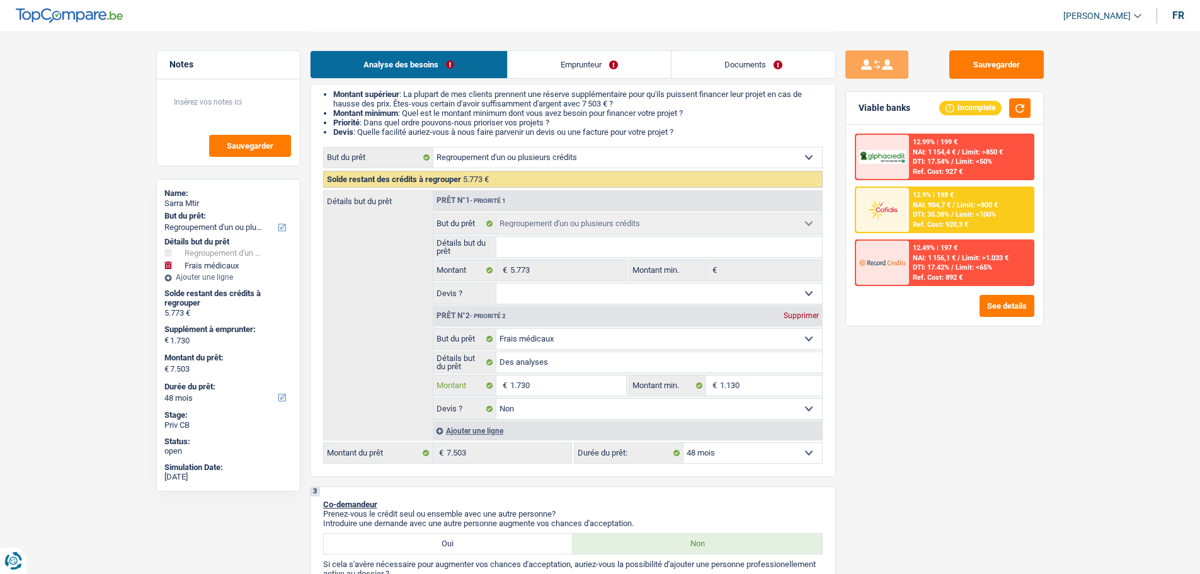
click at [553, 389] on input "1.730" at bounding box center [567, 385] width 115 height 20
type input "1"
type input "11"
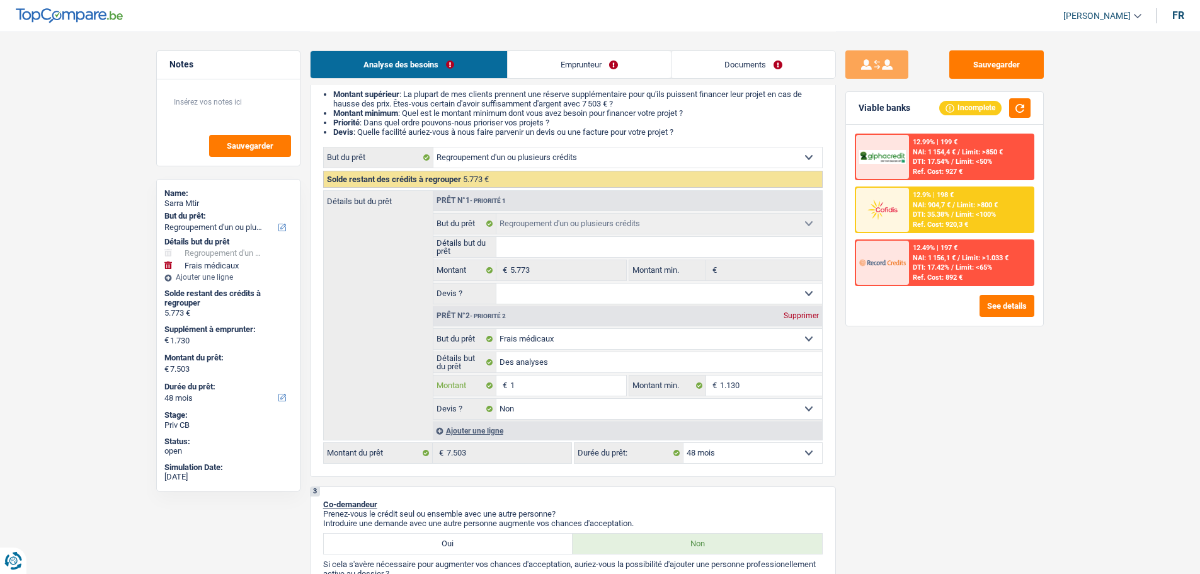
type input "11"
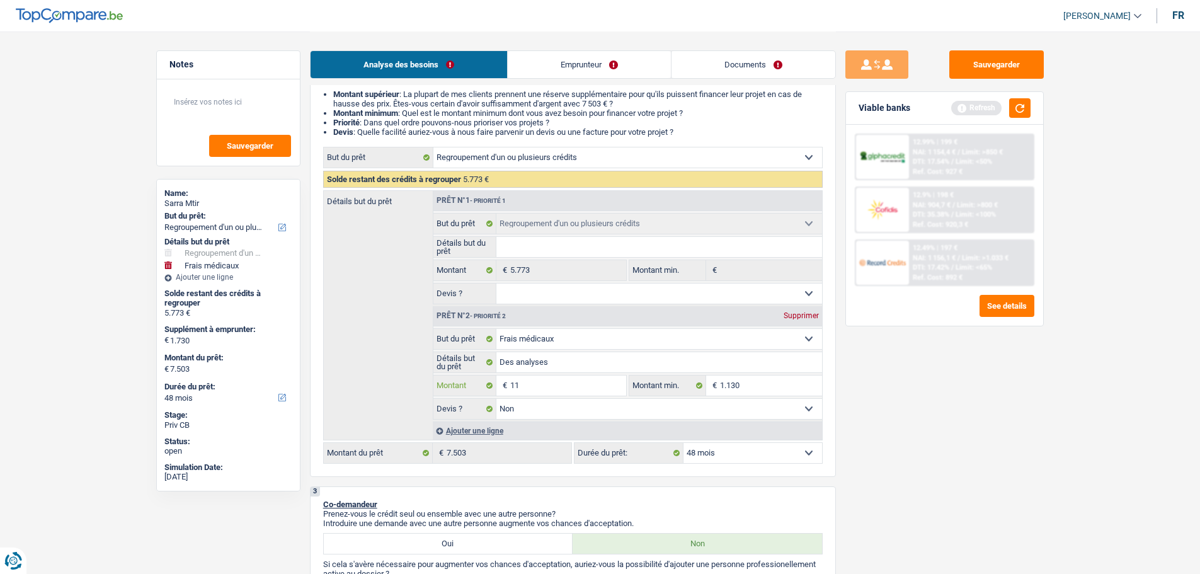
type input "113"
type input "1.130"
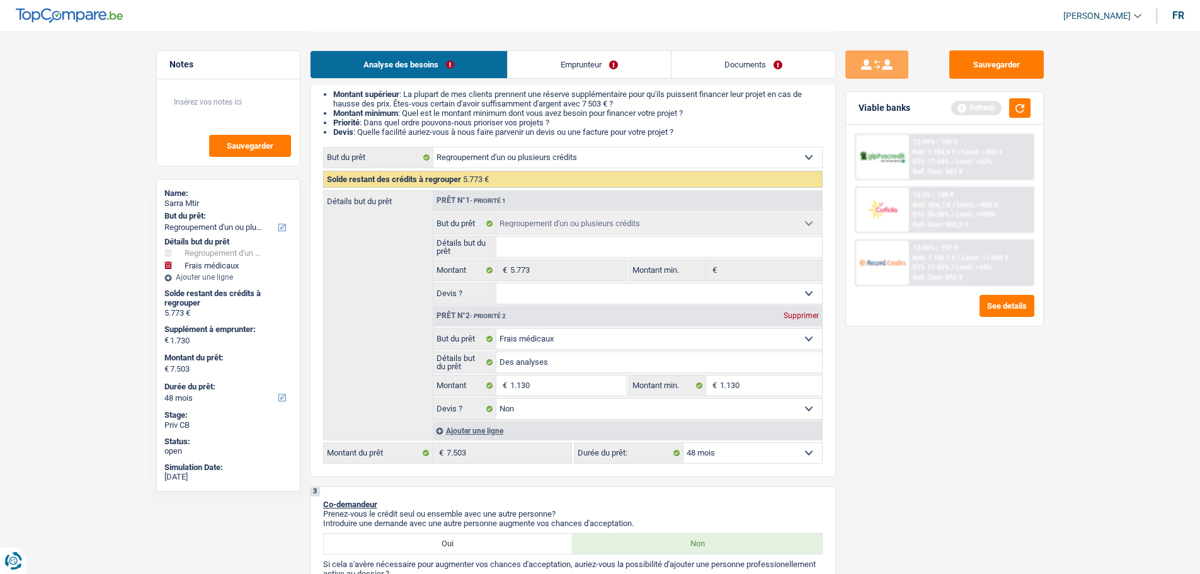
type input "1.130"
type input "6.903"
select select "42"
type input "6.903"
select select "42"
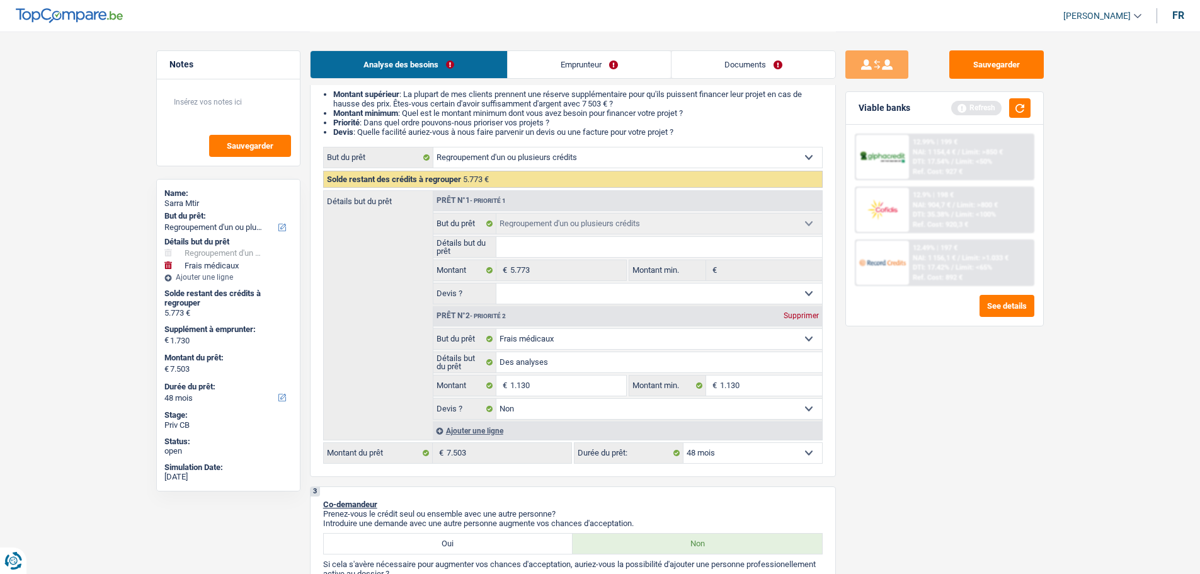
type input "6.903"
select select "42"
click at [924, 399] on div "Sauvegarder Viable banks Refresh 12.99% | 199 € NAI: 1 154,4 € / Limit: >850 € …" at bounding box center [944, 301] width 217 height 503
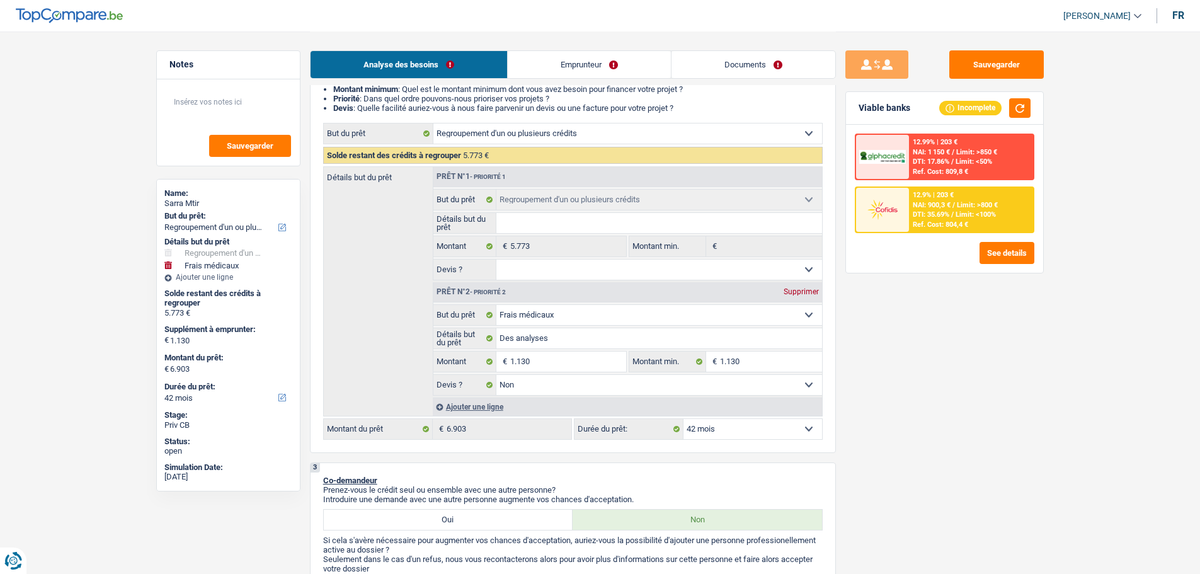
scroll to position [252, 0]
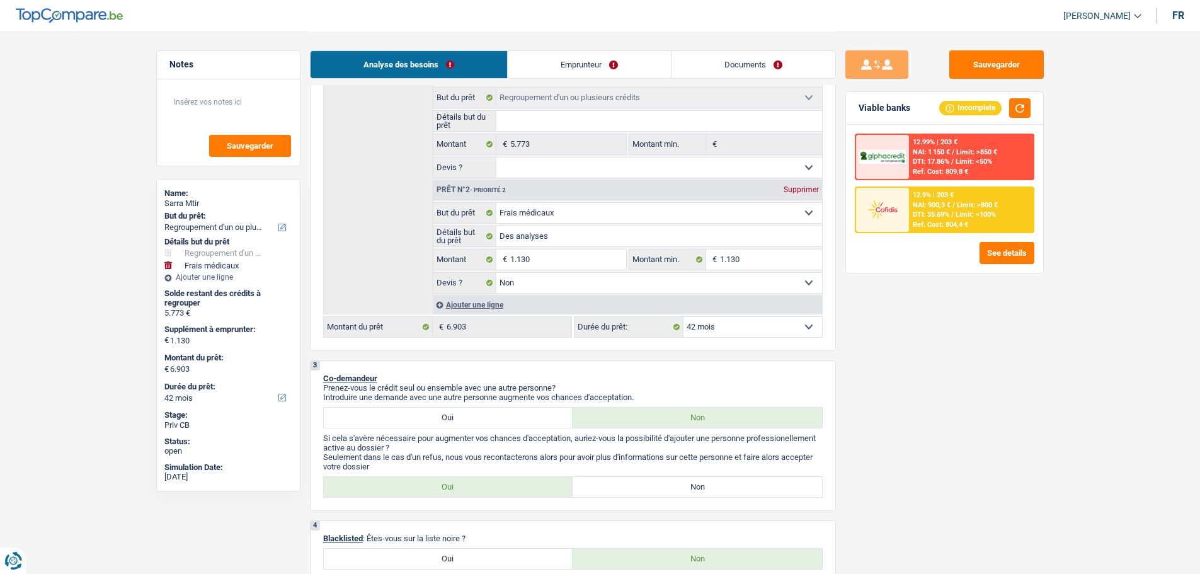
click at [577, 75] on link "Emprunteur" at bounding box center [589, 64] width 163 height 27
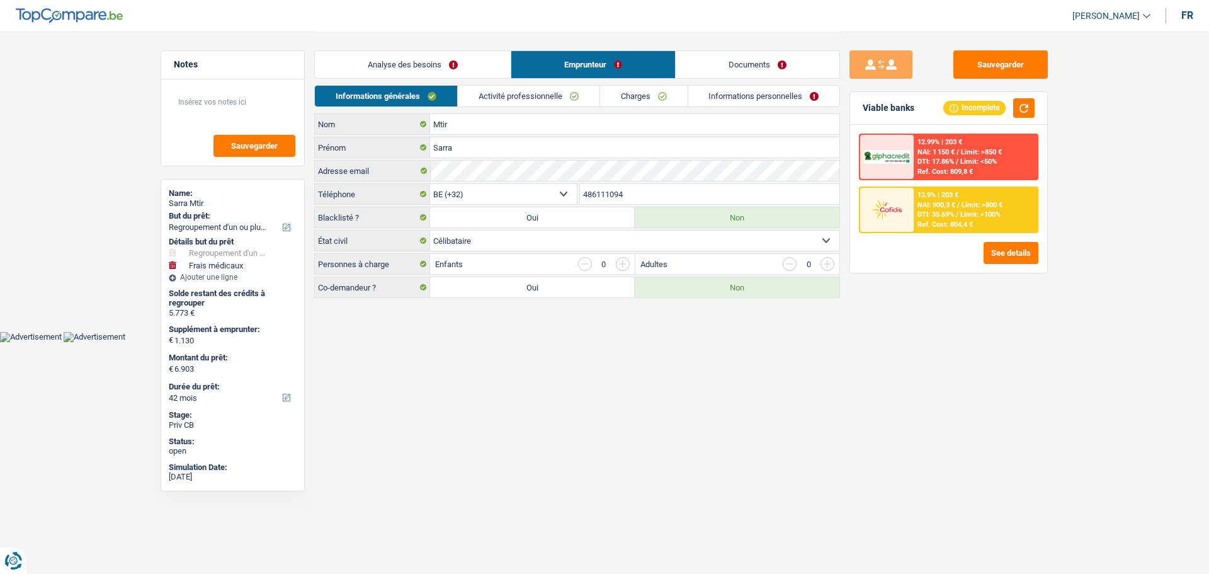
click at [453, 58] on link "Analyse des besoins" at bounding box center [413, 64] width 196 height 27
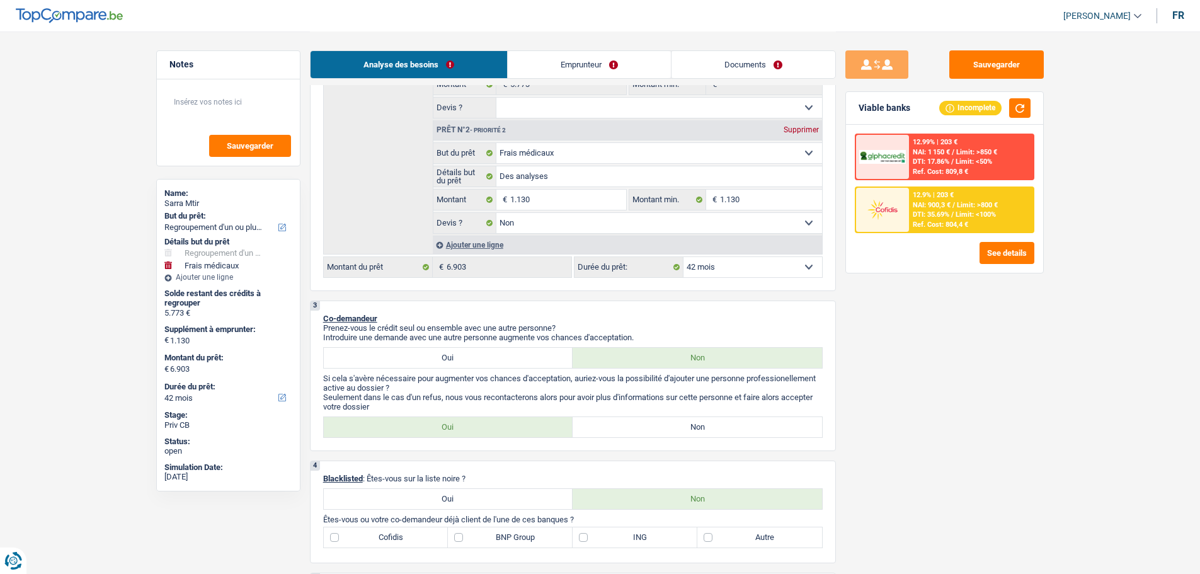
scroll to position [315, 0]
click at [599, 425] on label "Non" at bounding box center [696, 424] width 249 height 20
click at [599, 425] on input "Non" at bounding box center [696, 424] width 249 height 20
radio input "true"
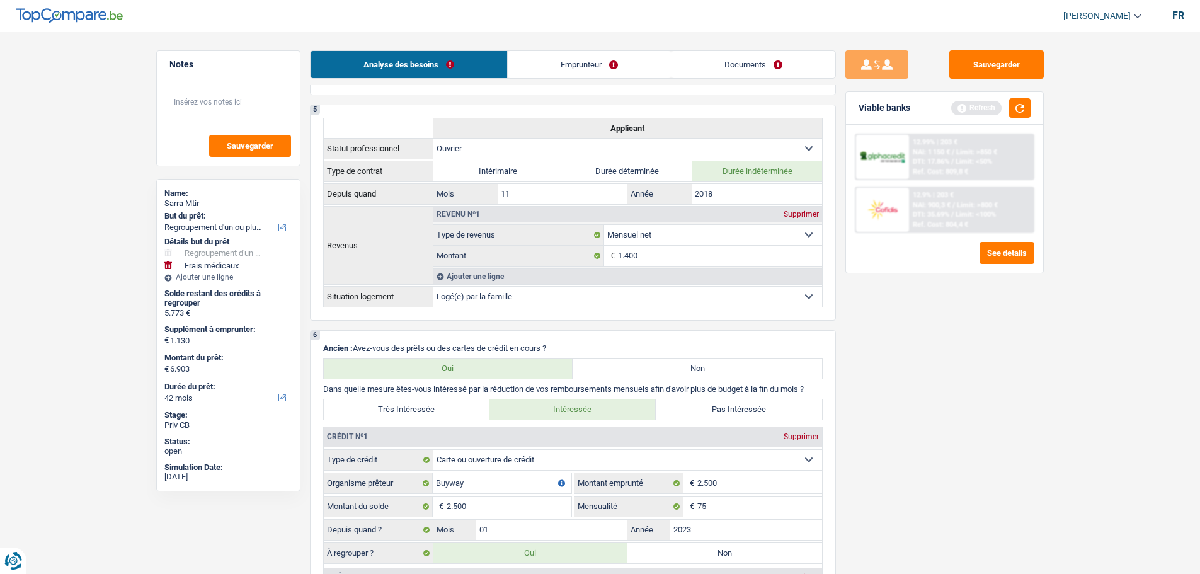
scroll to position [630, 0]
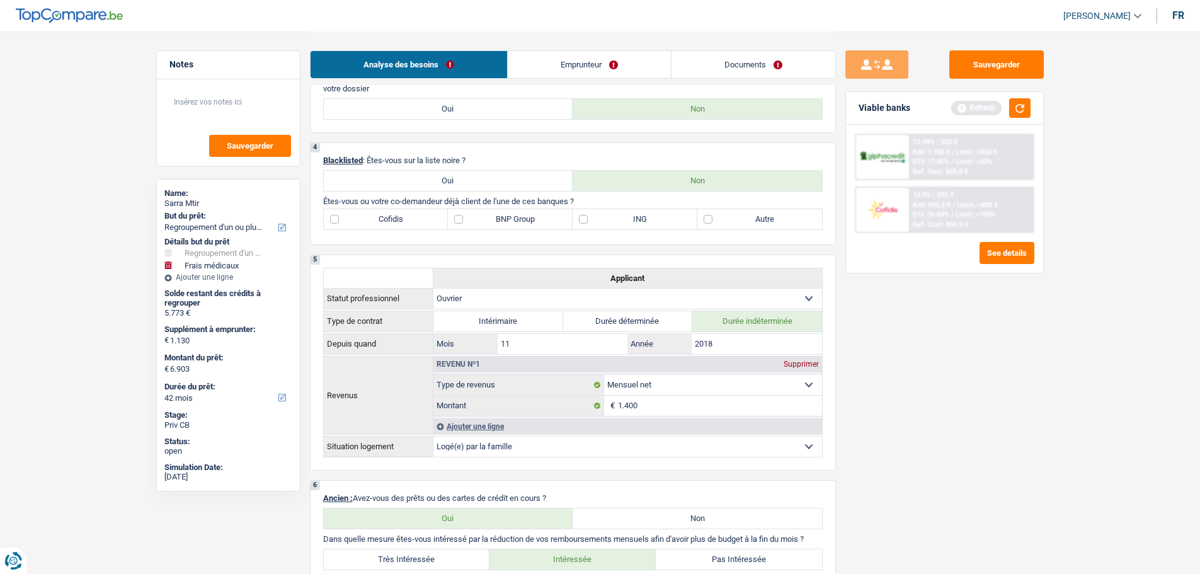
click at [754, 218] on label "Autre" at bounding box center [759, 219] width 125 height 20
click at [754, 218] on input "Autre" at bounding box center [759, 219] width 125 height 20
checkbox input "true"
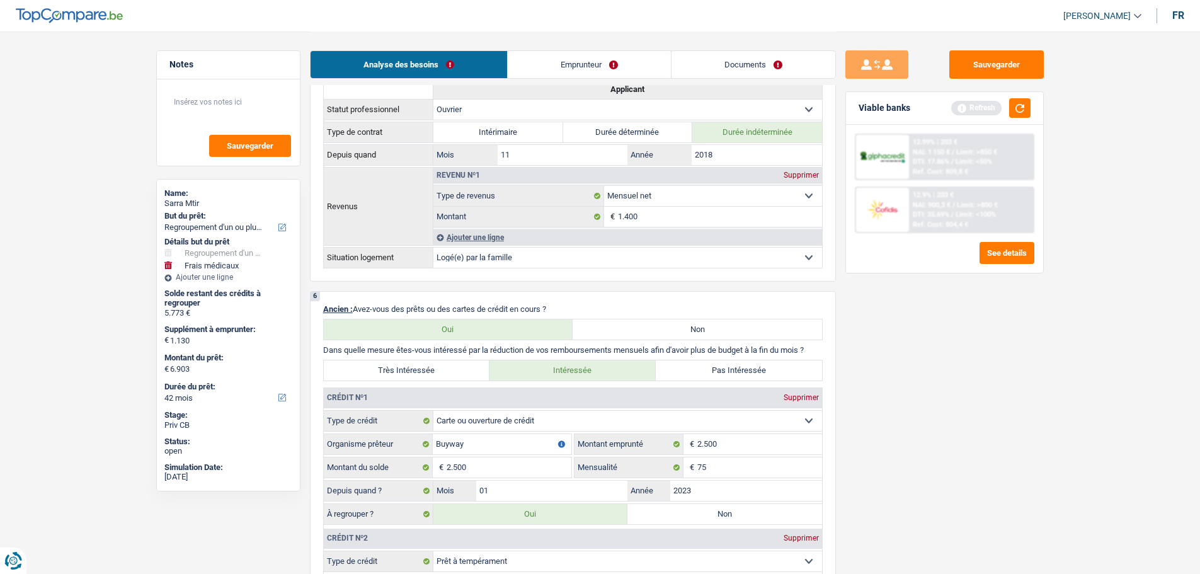
scroll to position [693, 0]
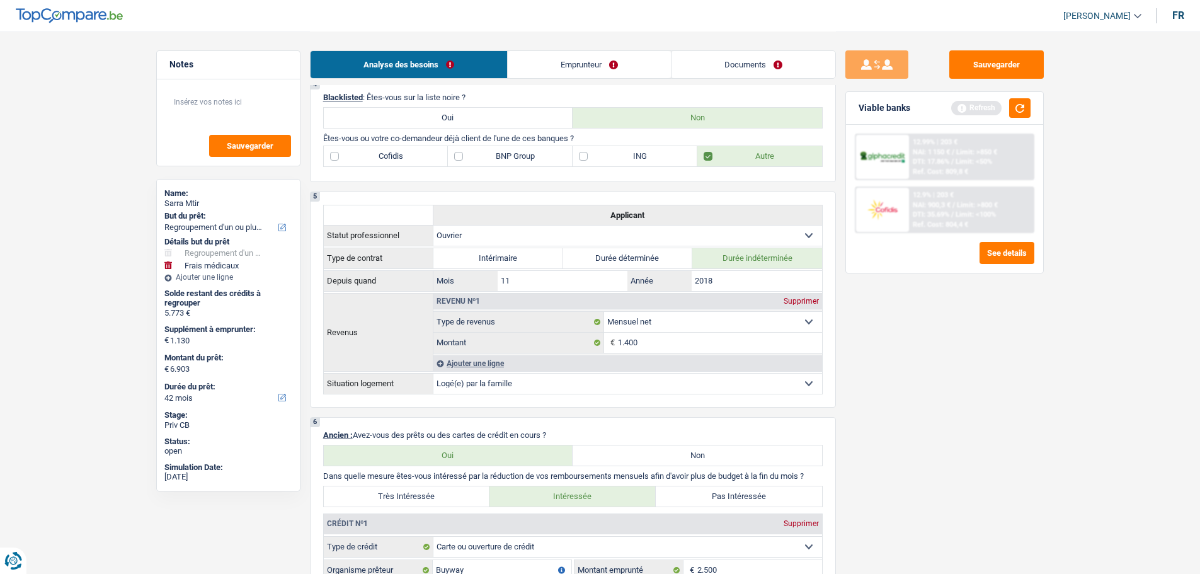
click at [599, 152] on label "ING" at bounding box center [634, 156] width 125 height 20
click at [599, 152] on input "ING" at bounding box center [634, 156] width 125 height 20
checkbox input "true"
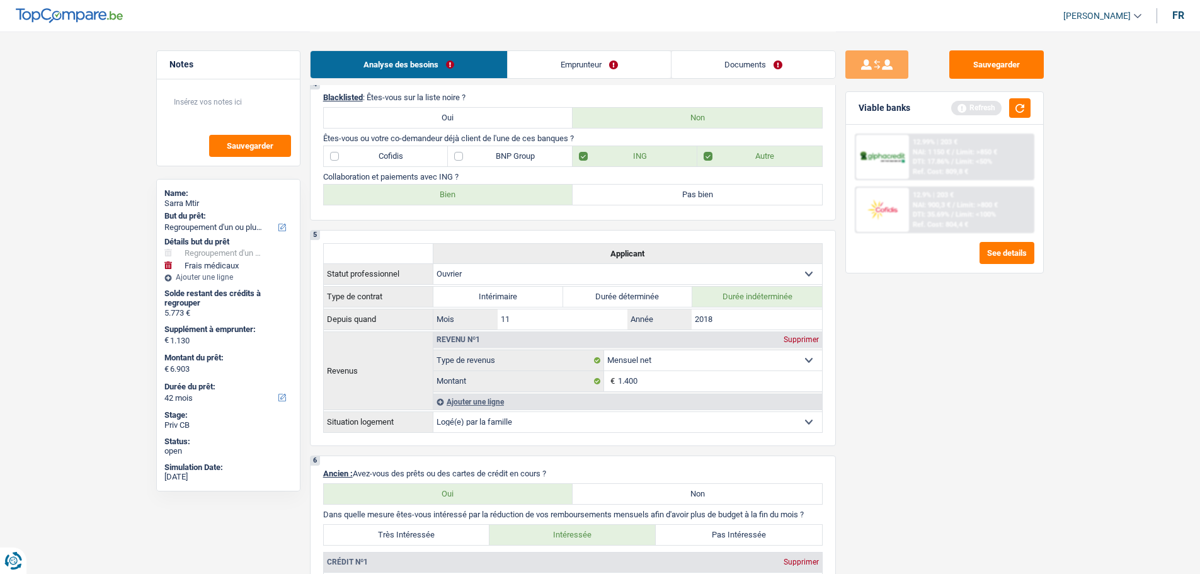
click at [504, 203] on label "Bien" at bounding box center [448, 194] width 249 height 20
click at [504, 203] on input "Bien" at bounding box center [448, 194] width 249 height 20
radio input "true"
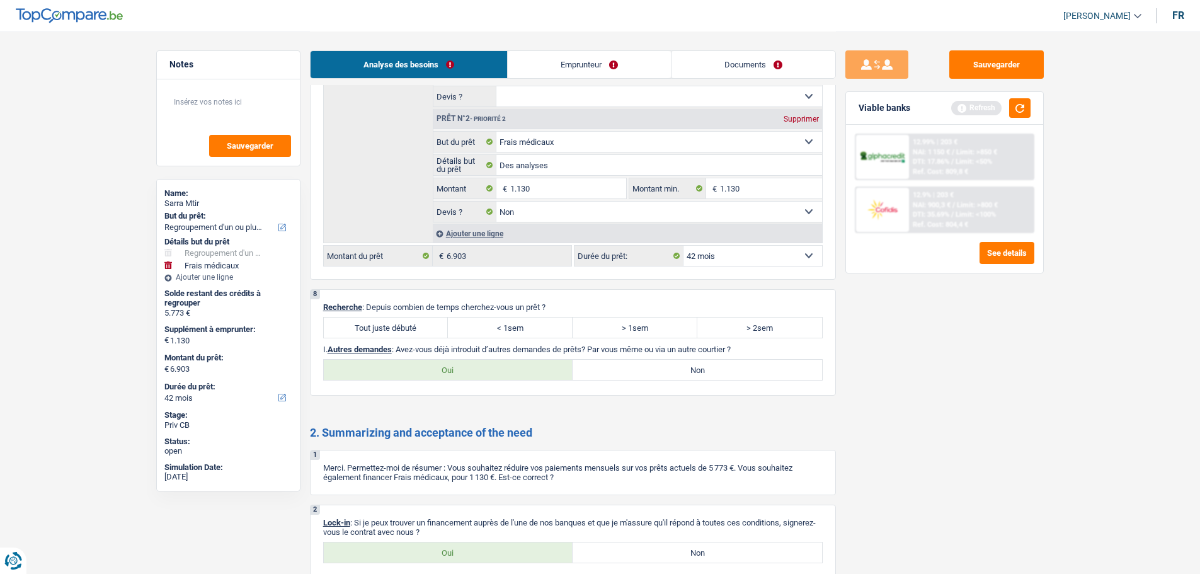
scroll to position [2211, 0]
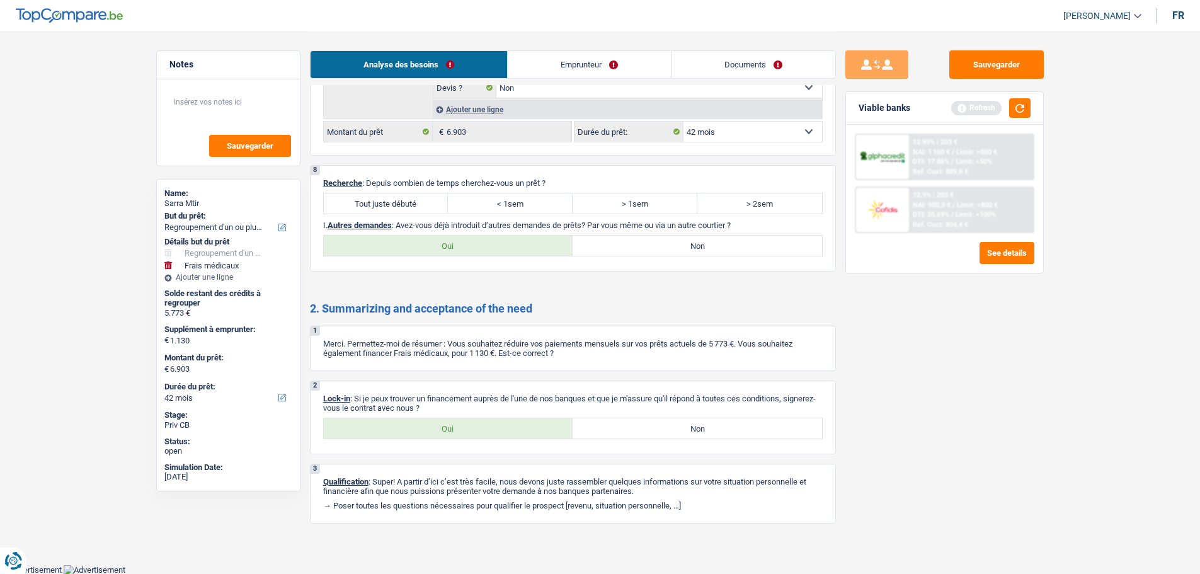
click at [373, 197] on label "Tout juste débuté" at bounding box center [386, 203] width 125 height 20
click at [373, 197] on input "Tout juste débuté" at bounding box center [386, 203] width 125 height 20
radio input "true"
click at [674, 252] on label "Non" at bounding box center [696, 245] width 249 height 20
click at [674, 252] on input "Non" at bounding box center [696, 245] width 249 height 20
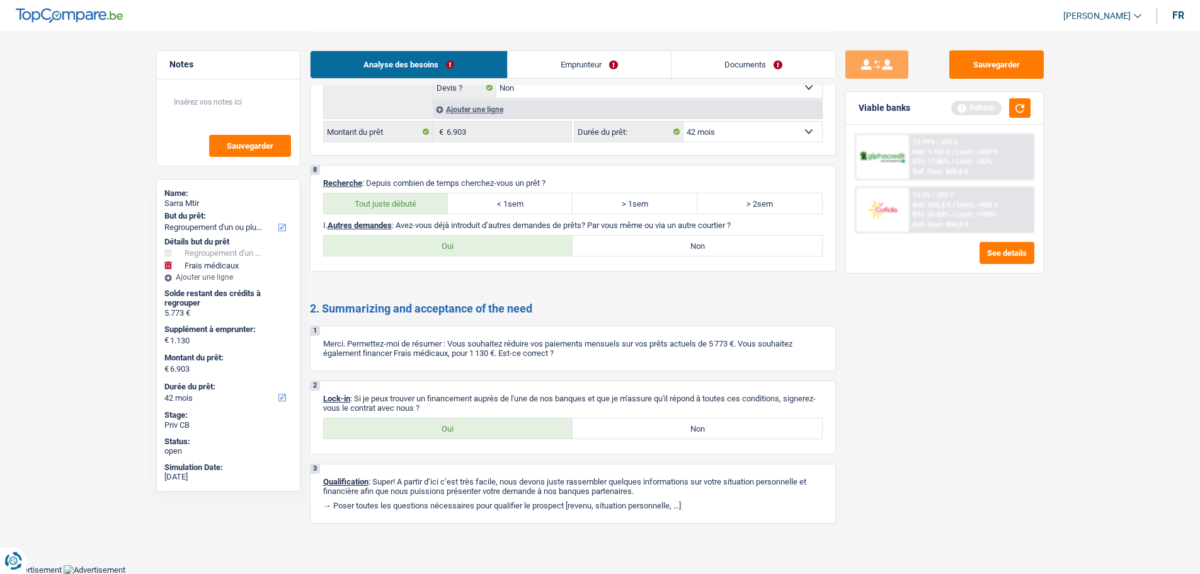
radio input "true"
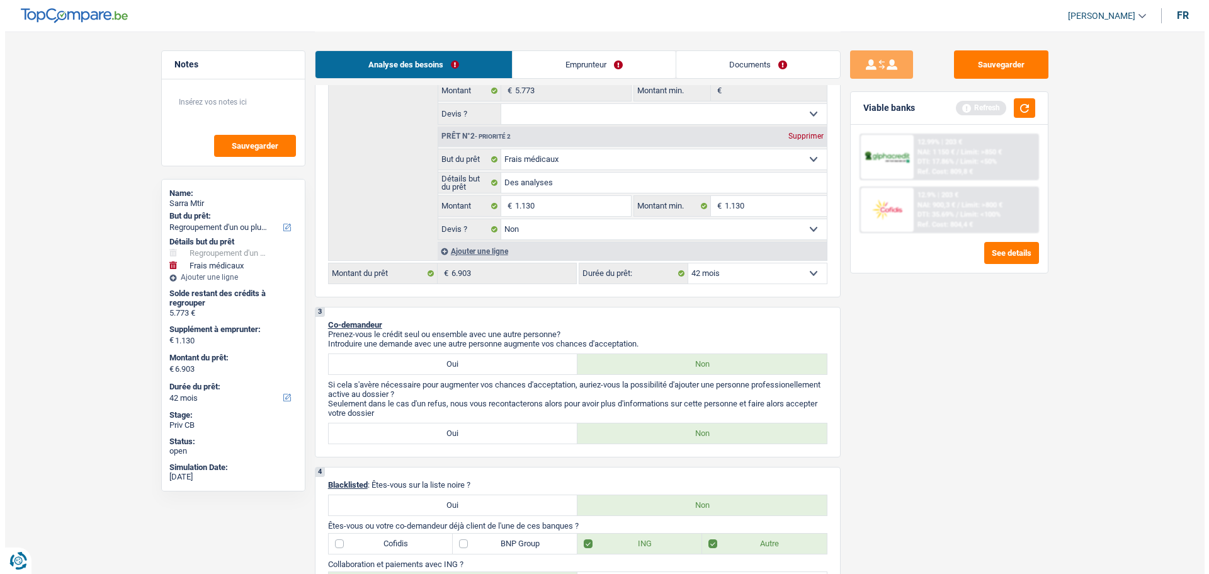
scroll to position [0, 0]
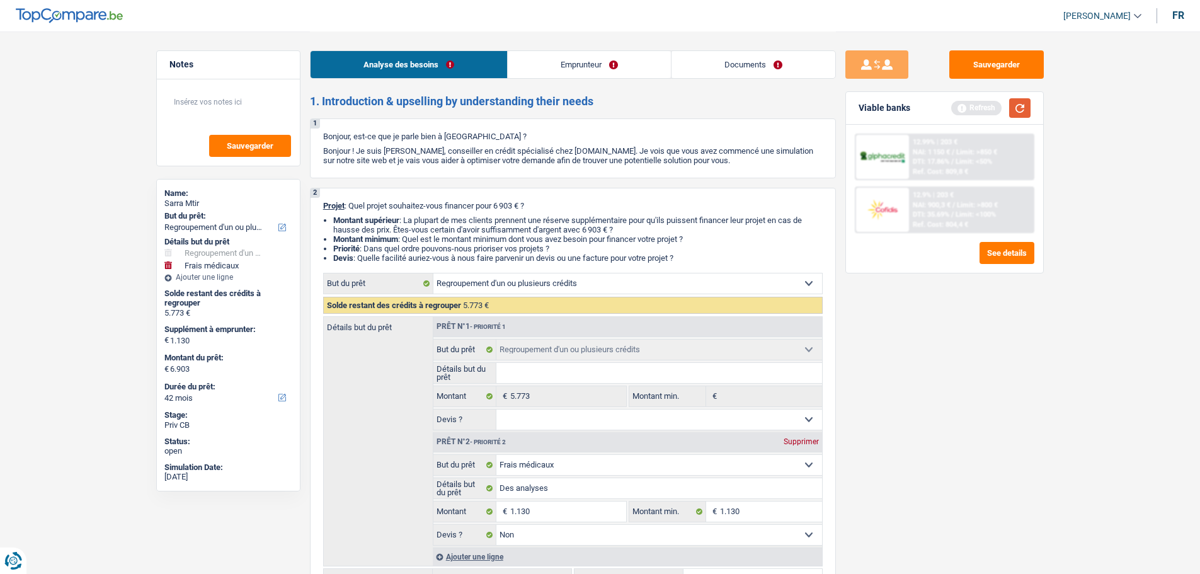
click at [1026, 105] on button "button" at bounding box center [1019, 108] width 21 height 20
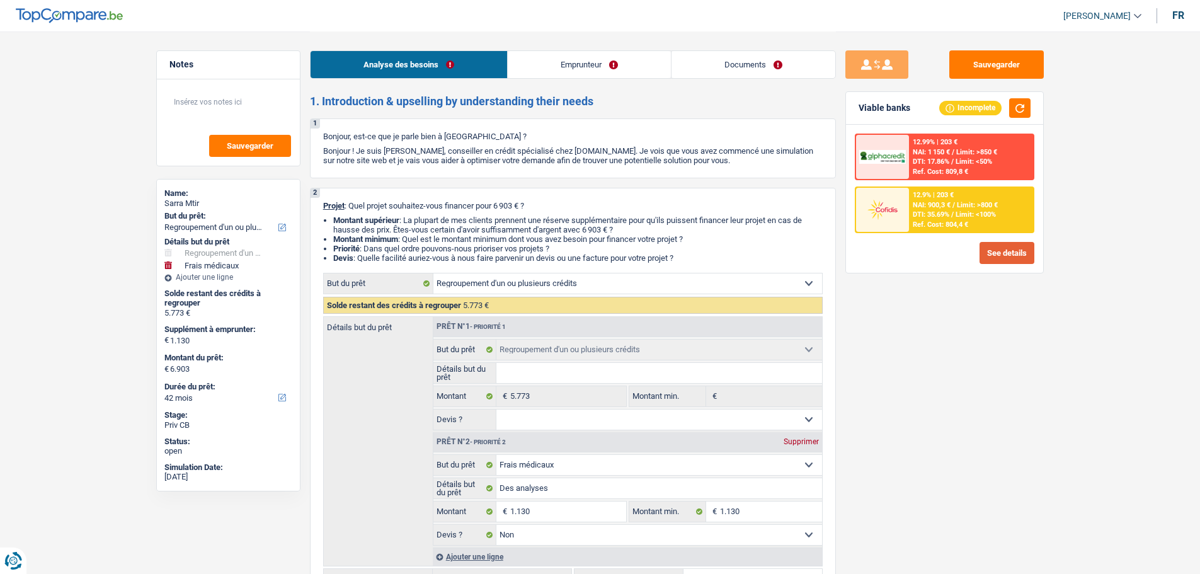
click at [1004, 243] on button "See details" at bounding box center [1006, 253] width 55 height 22
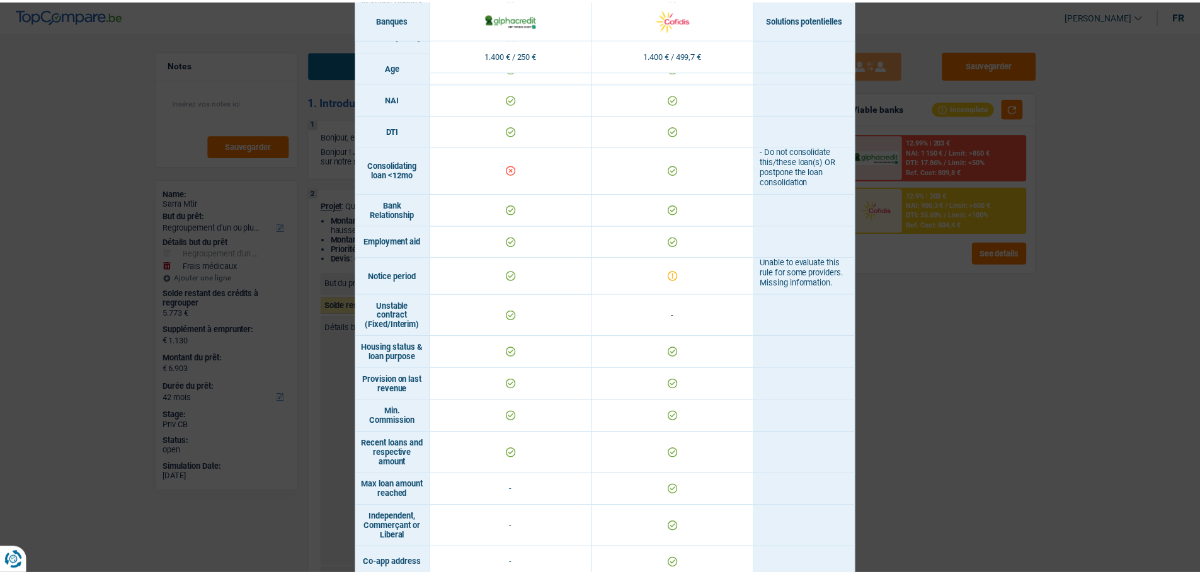
scroll to position [280, 0]
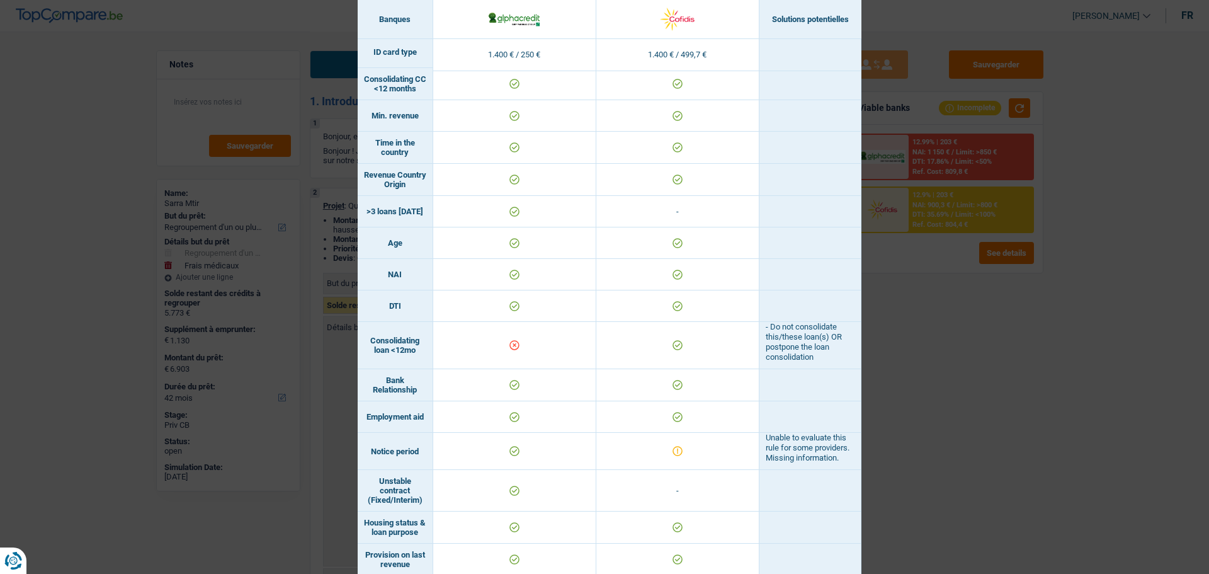
click at [1043, 416] on div "Banks conditions × Banques Solutions potentielles Revenus / Charges 1.400 € / 2…" at bounding box center [604, 287] width 1209 height 574
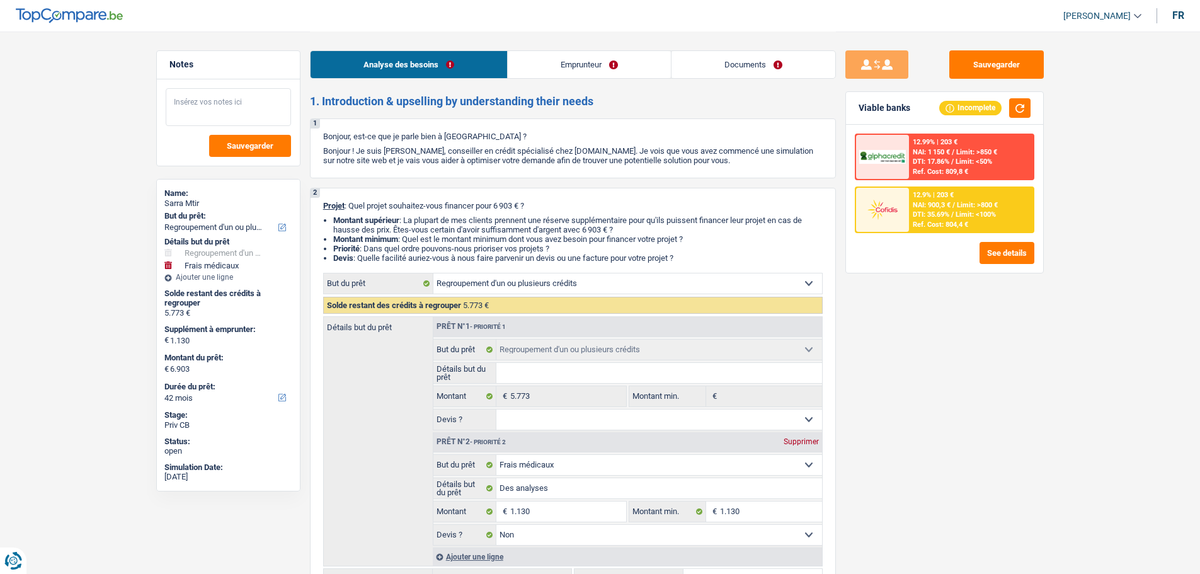
click at [256, 103] on textarea at bounding box center [228, 107] width 125 height 38
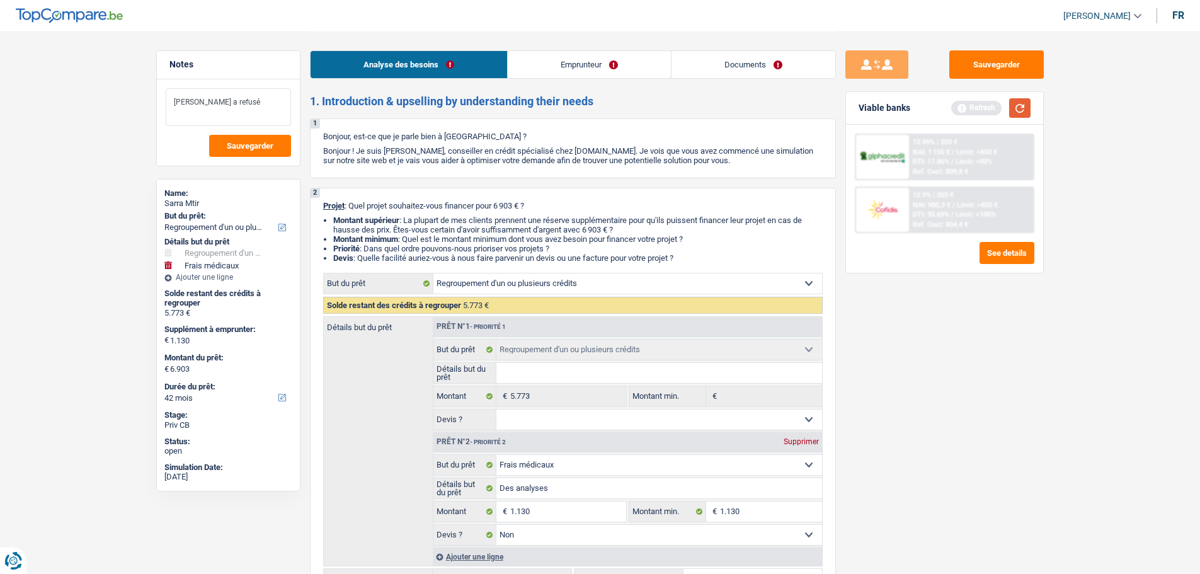
type textarea "Mozzeno a refusé"
click at [1028, 104] on button "button" at bounding box center [1019, 108] width 21 height 20
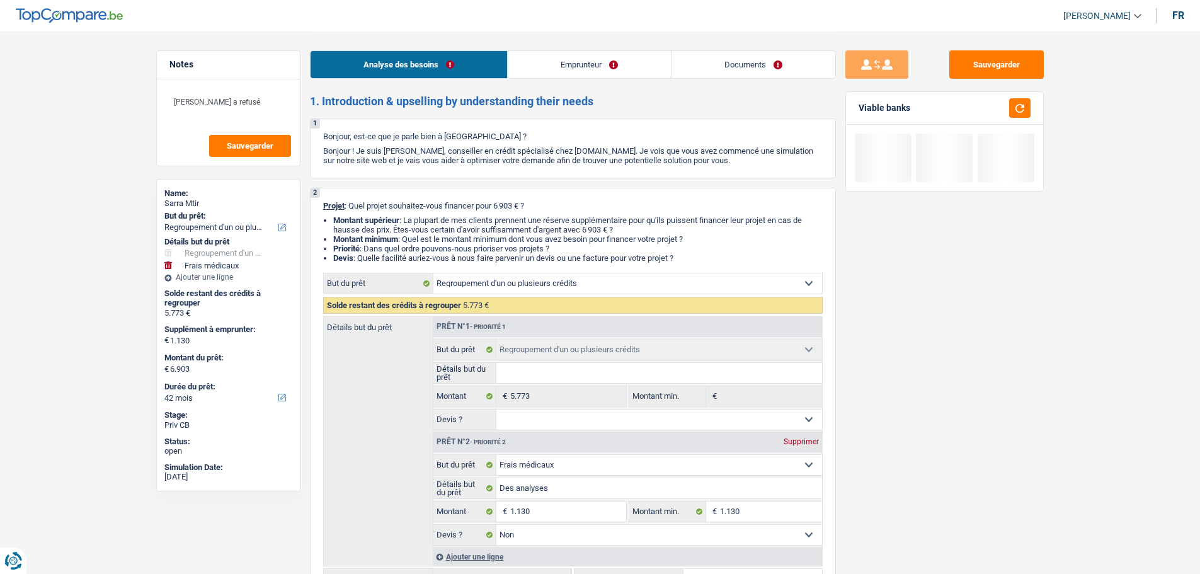
click at [545, 57] on link "Emprunteur" at bounding box center [589, 64] width 163 height 27
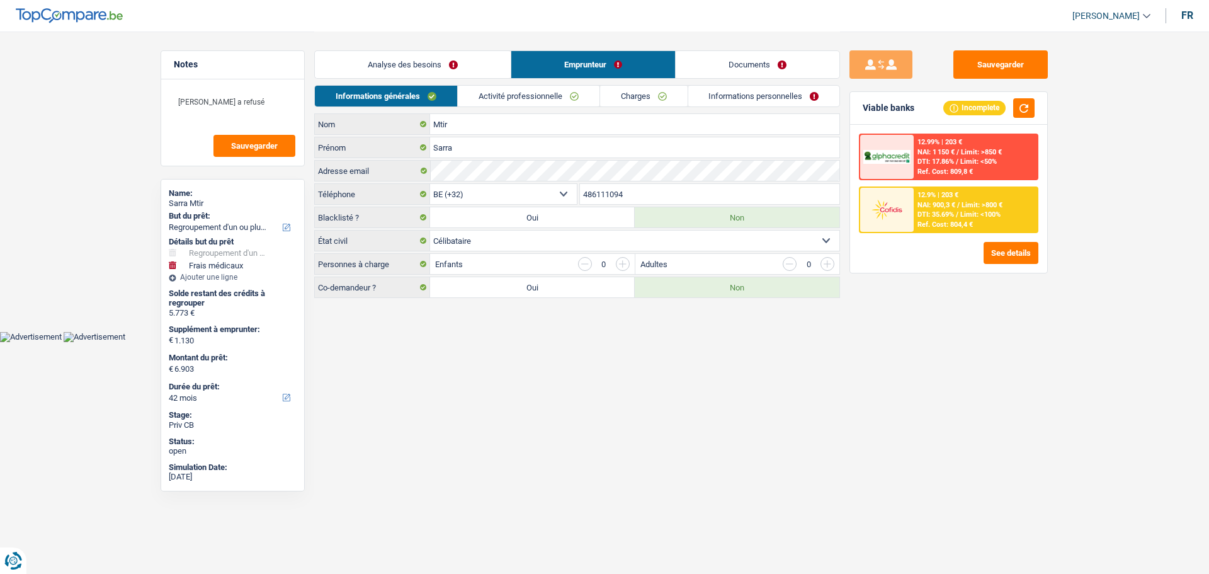
click at [496, 85] on li "Activité professionnelle" at bounding box center [528, 96] width 142 height 22
click at [496, 93] on link "Activité professionnelle" at bounding box center [529, 96] width 142 height 21
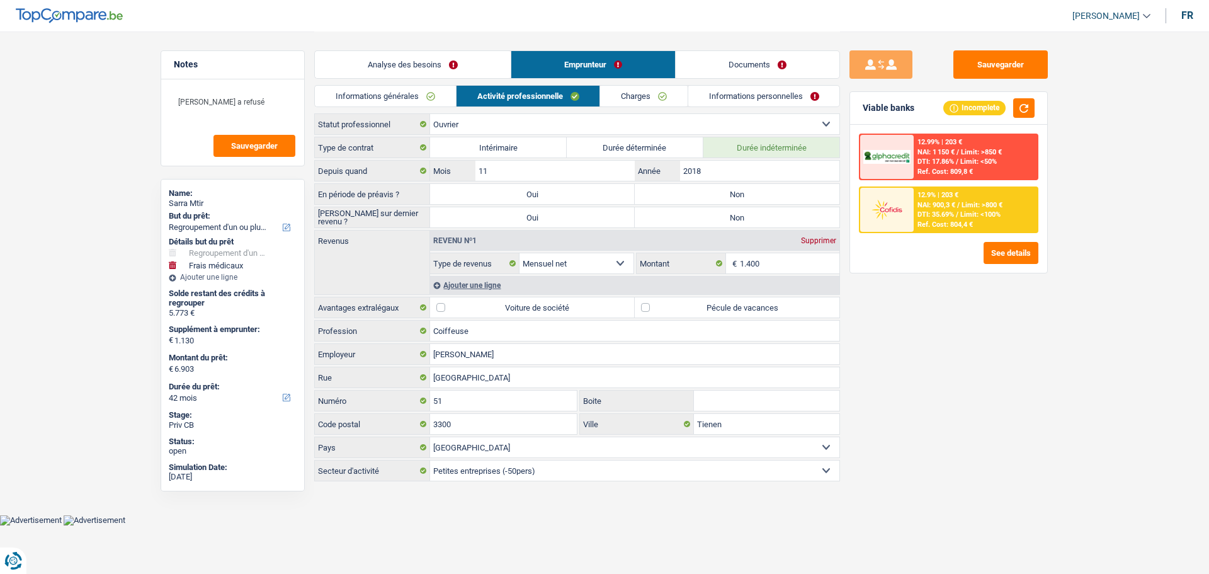
click at [689, 193] on label "Non" at bounding box center [737, 194] width 205 height 20
click at [689, 193] on input "Non" at bounding box center [737, 194] width 205 height 20
radio input "true"
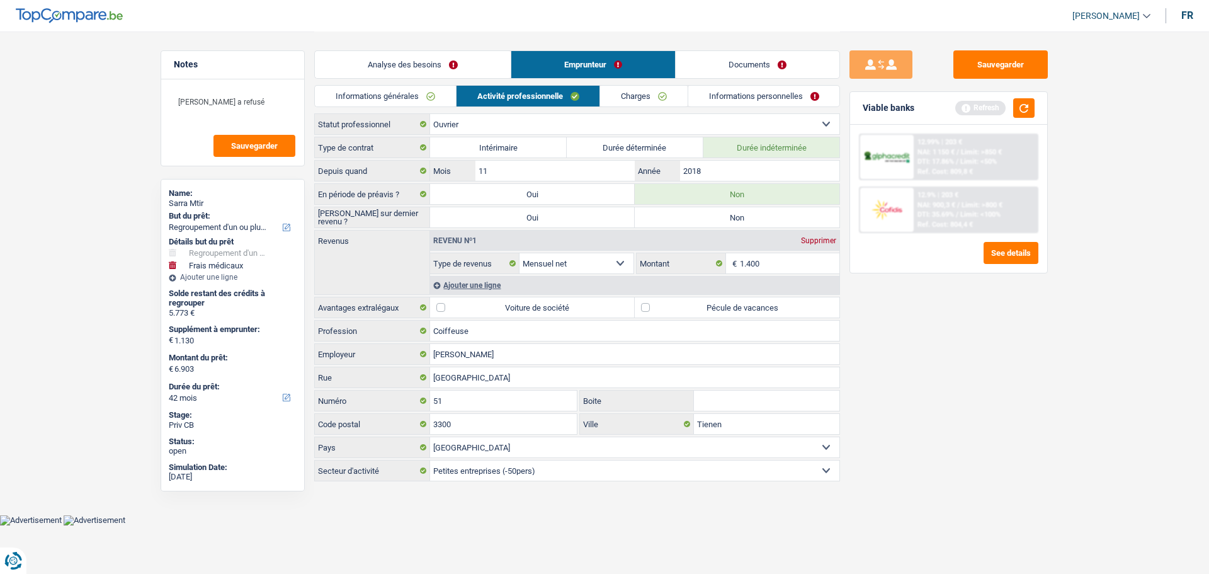
click at [683, 218] on label "Non" at bounding box center [737, 217] width 205 height 20
click at [683, 218] on input "Non" at bounding box center [737, 217] width 205 height 20
radio input "true"
click at [699, 310] on label "Pécule de vacances" at bounding box center [737, 307] width 205 height 20
click at [699, 310] on input "Pécule de vacances" at bounding box center [737, 307] width 205 height 20
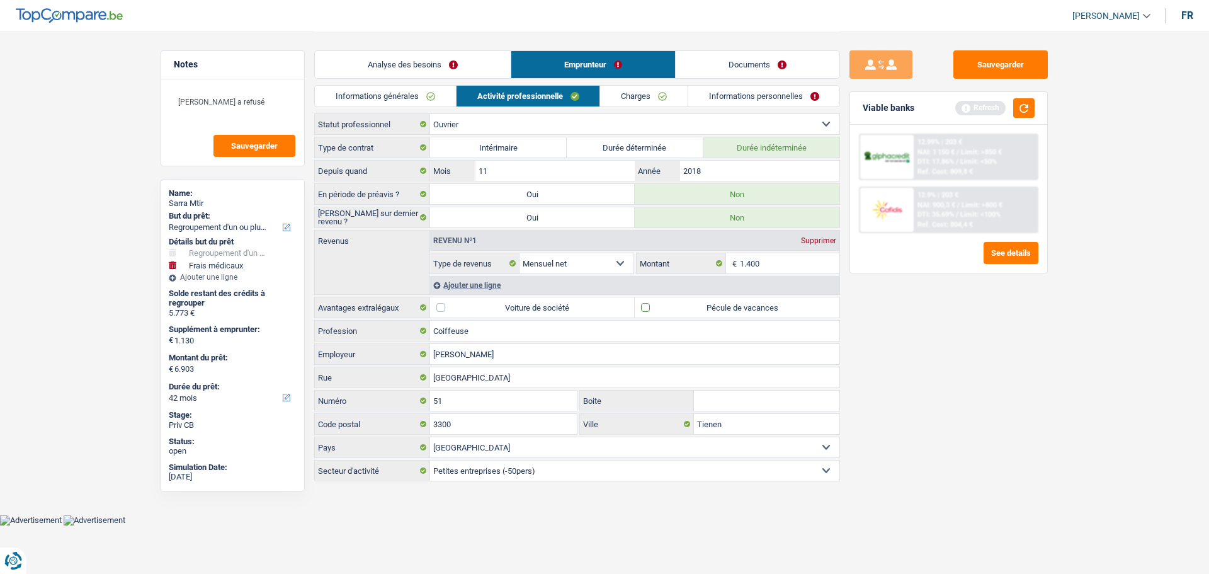
checkbox input "true"
click at [1024, 99] on button "button" at bounding box center [1023, 108] width 21 height 20
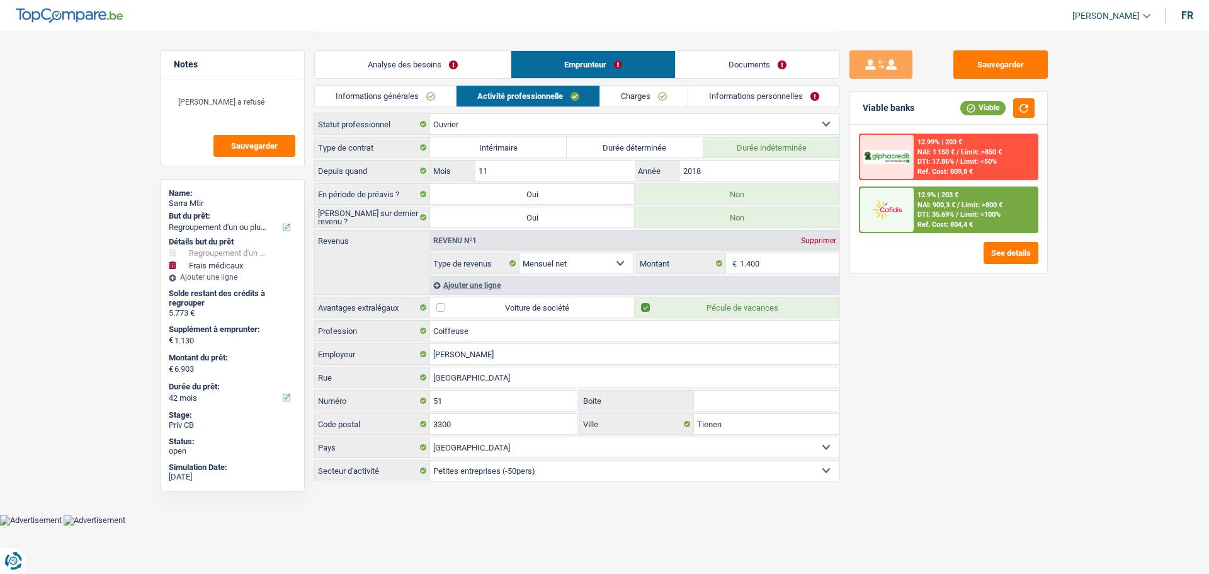
click at [616, 94] on link "Charges" at bounding box center [644, 96] width 88 height 21
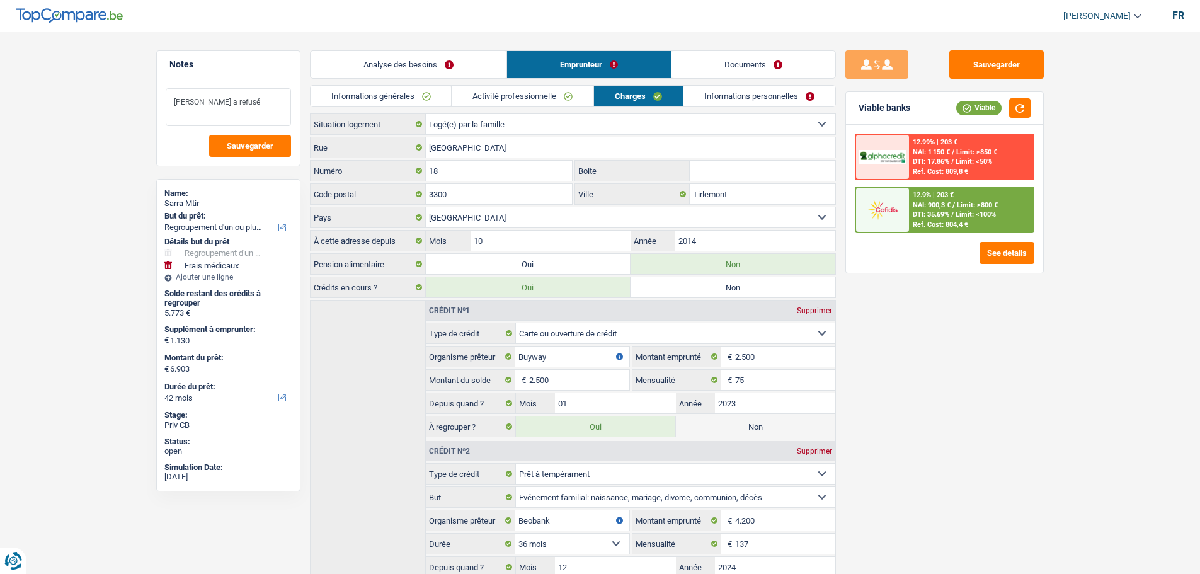
click at [285, 99] on textarea "Mozzeno a refusé" at bounding box center [228, 107] width 125 height 38
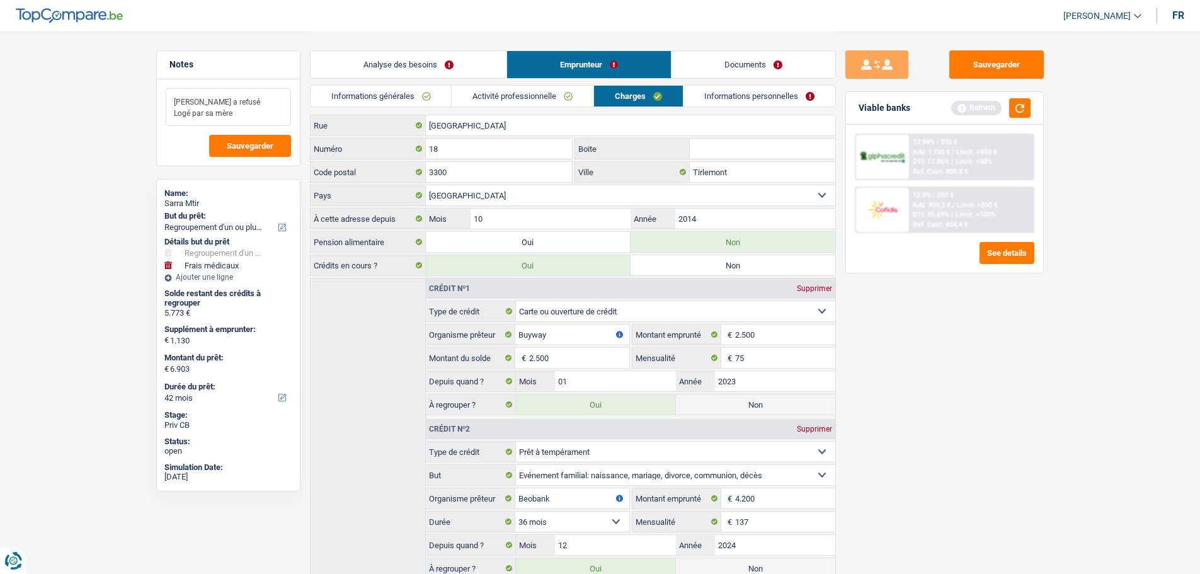
scroll to position [0, 0]
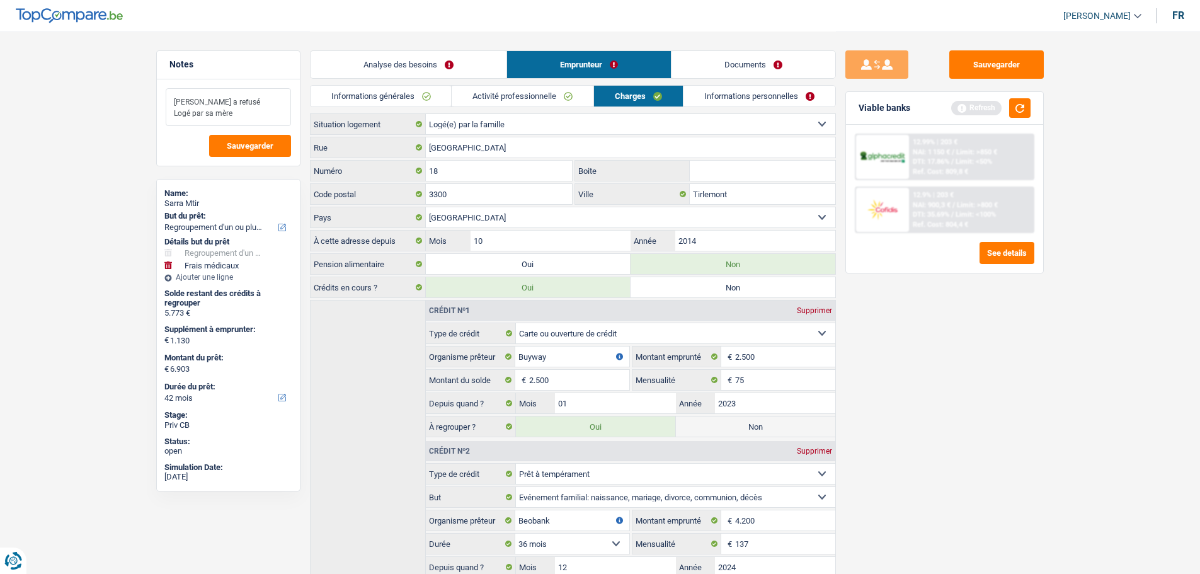
type textarea "Mozzeno a refusé Logé par sa mère"
click at [810, 95] on link "Informations personnelles" at bounding box center [759, 96] width 152 height 21
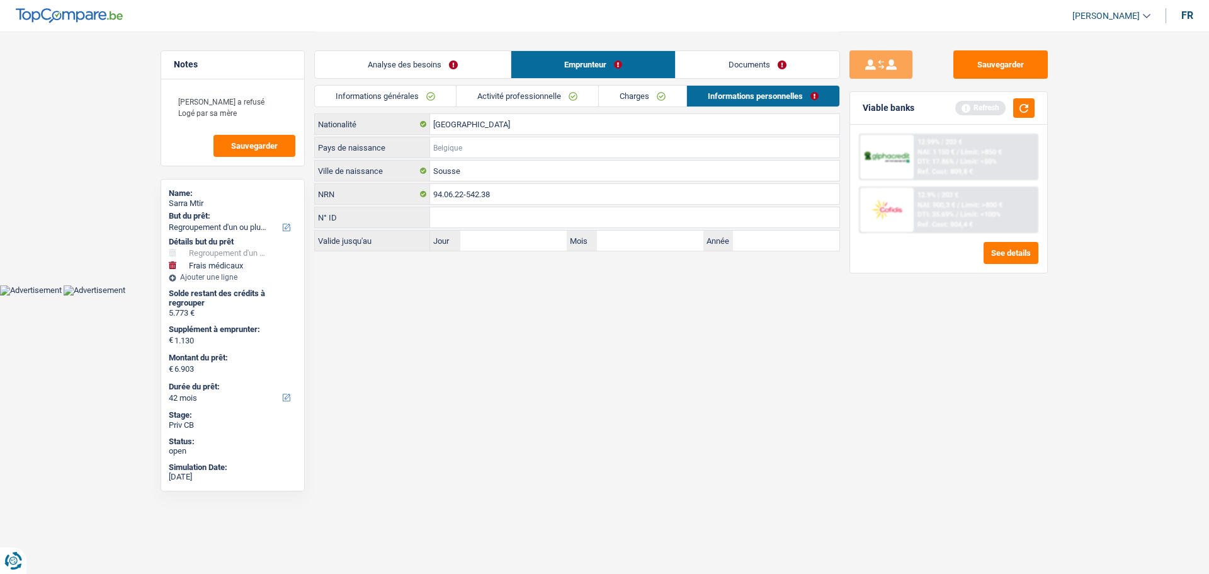
click at [468, 153] on input "Pays de naissance" at bounding box center [634, 147] width 409 height 20
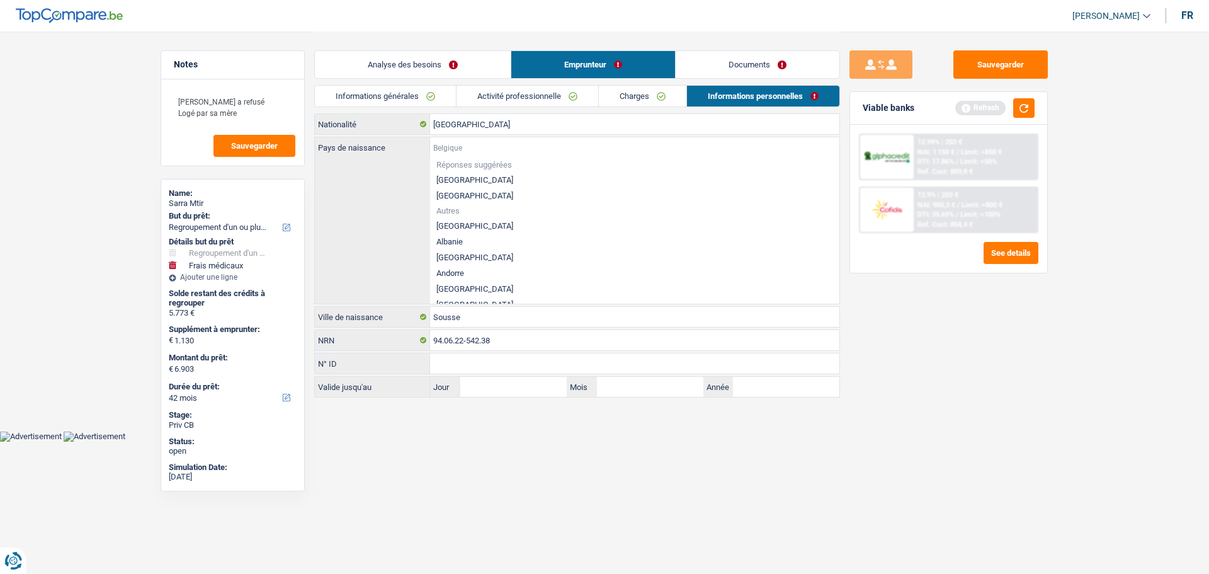
type input "T"
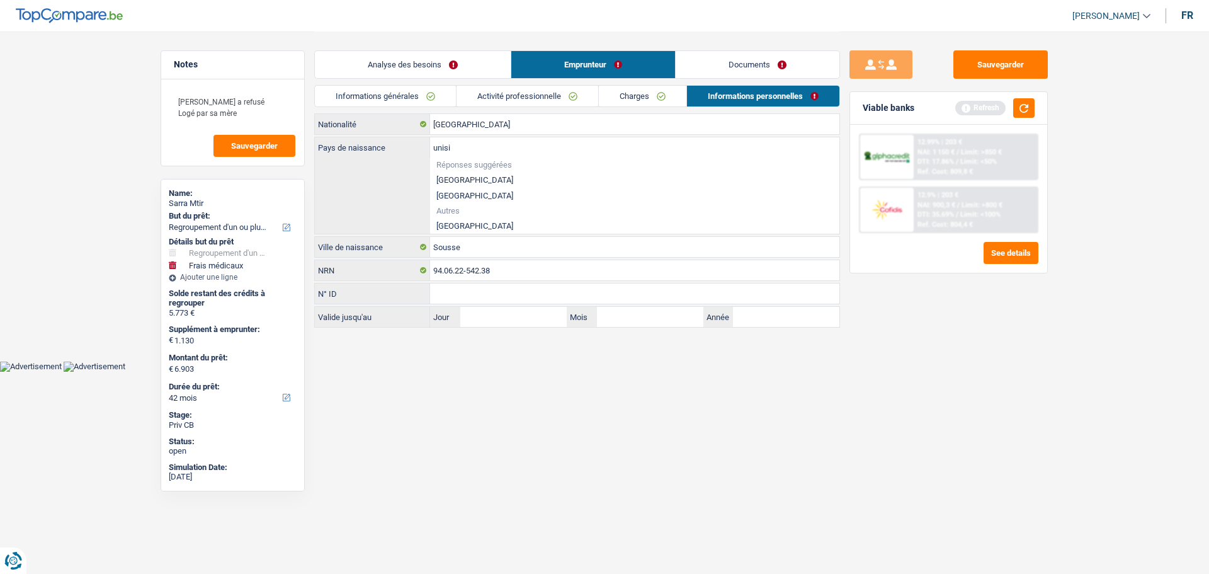
click at [470, 229] on div "unisi Pays de naissance Réponses suggérées Belgique Luxembourg Autres Tunisie T…" at bounding box center [577, 185] width 525 height 96
click at [470, 226] on li "[GEOGRAPHIC_DATA]" at bounding box center [634, 226] width 409 height 16
type input "[GEOGRAPHIC_DATA]"
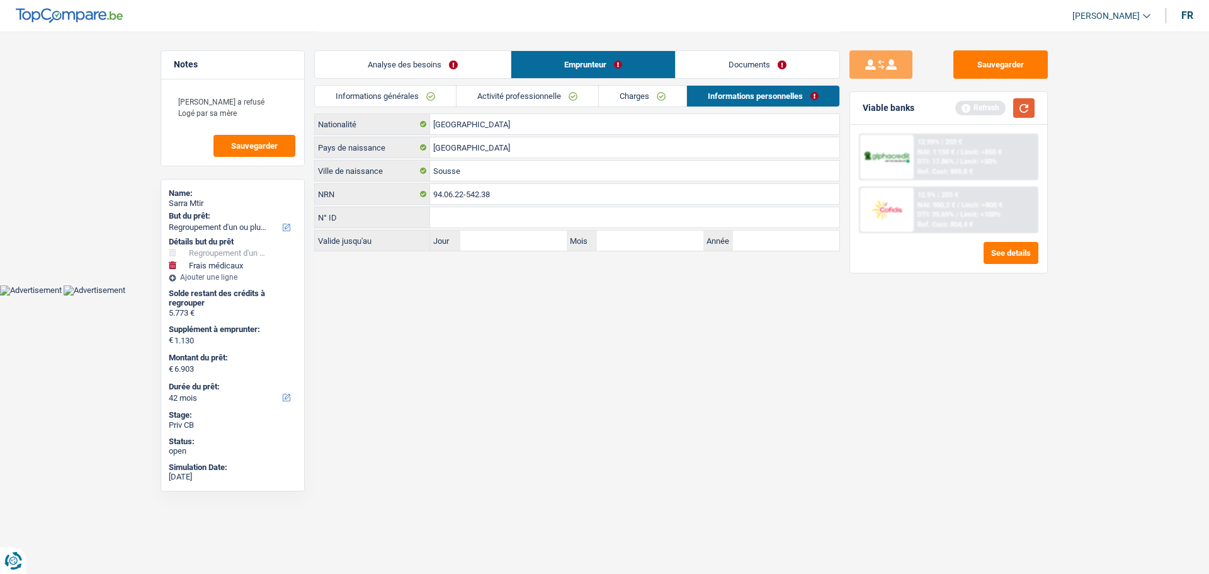
click at [1031, 113] on button "button" at bounding box center [1023, 108] width 21 height 20
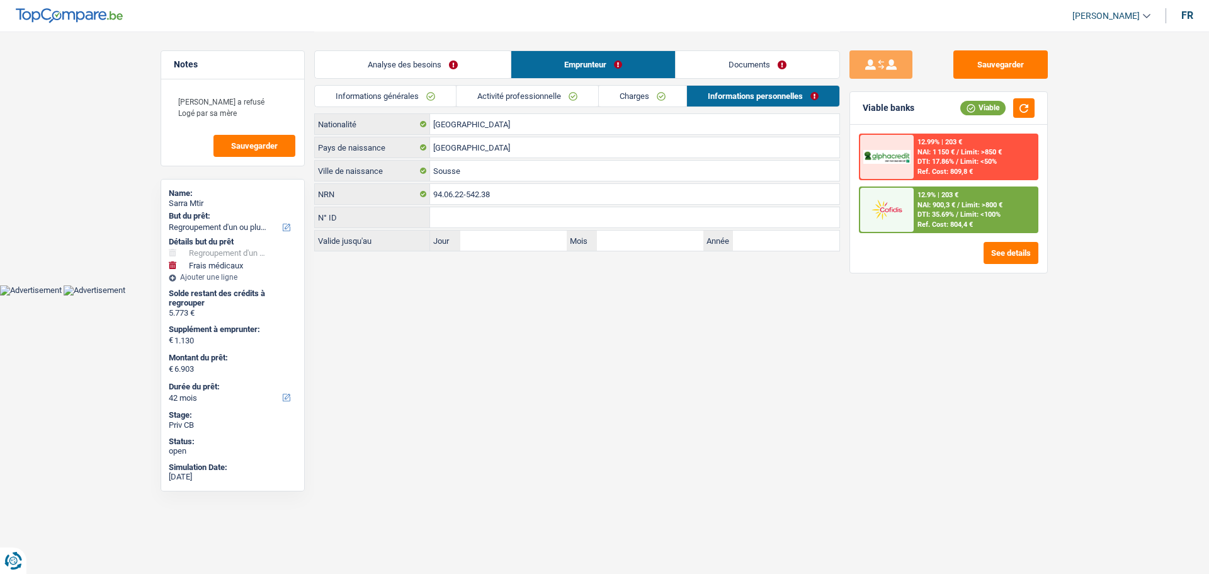
drag, startPoint x: 500, startPoint y: 341, endPoint x: 628, endPoint y: 220, distance: 175.9
click at [500, 295] on html "Vous avez le contrôle de vos données Nous utilisons des cookies, tout comme nos…" at bounding box center [604, 147] width 1209 height 295
click at [707, 63] on link "Documents" at bounding box center [758, 64] width 164 height 27
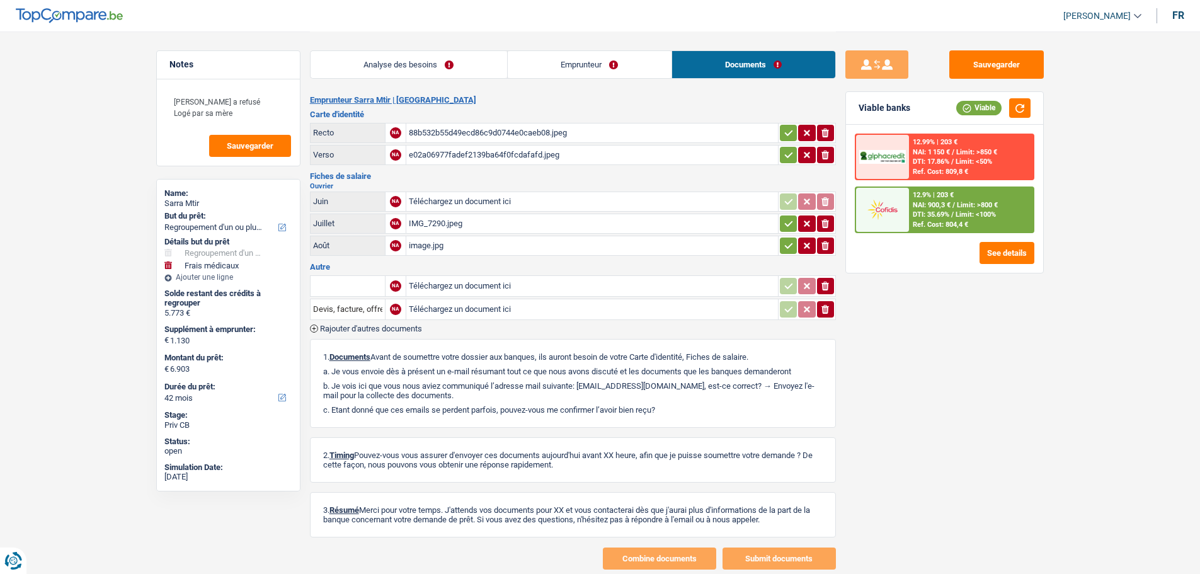
click at [504, 131] on div "88b532b55d49ecd86c9d0744e0caeb08.jpeg" at bounding box center [592, 132] width 366 height 19
click at [428, 146] on div "e02a06977fadef2139ba64f0fcdafafd.jpeg" at bounding box center [592, 154] width 366 height 19
click at [485, 125] on div "88b532b55d49ecd86c9d0744e0caeb08.jpeg" at bounding box center [592, 132] width 366 height 19
click at [434, 224] on div "IMG_7290.jpeg" at bounding box center [592, 223] width 366 height 19
click at [437, 244] on div "image.jpg" at bounding box center [592, 245] width 366 height 19
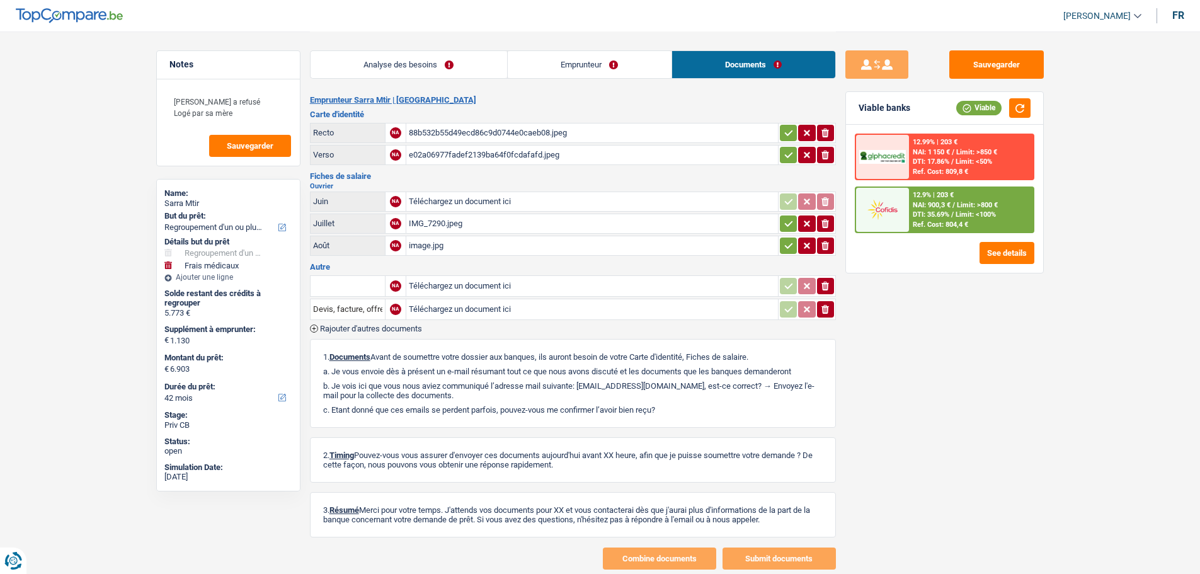
click at [458, 224] on div "IMG_7290.jpeg" at bounding box center [592, 223] width 366 height 19
click at [618, 69] on link "Emprunteur" at bounding box center [590, 64] width 164 height 27
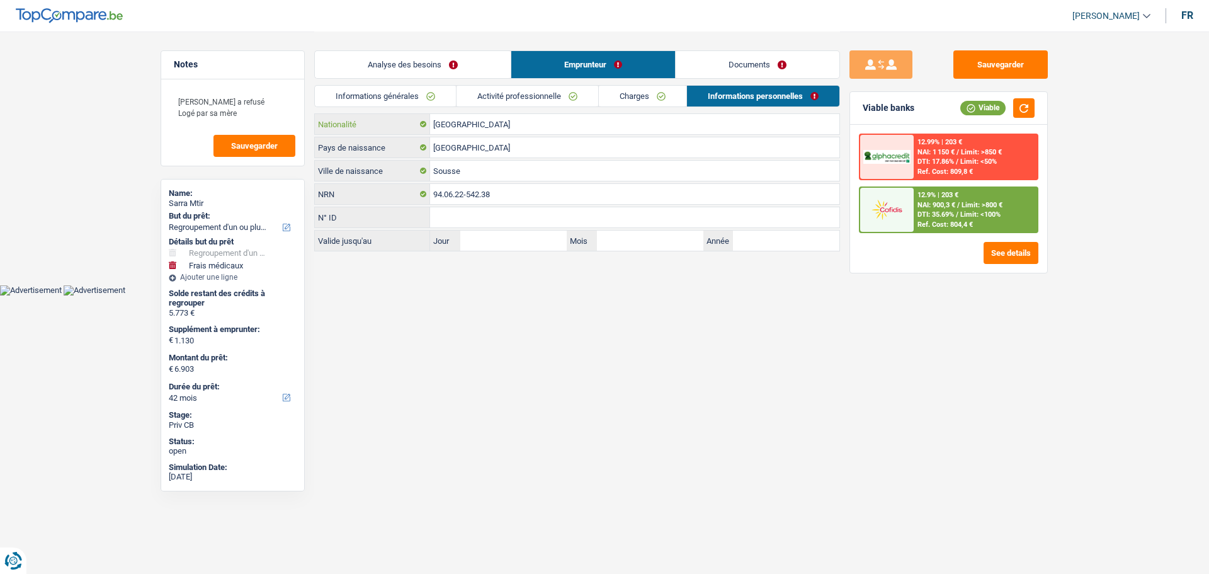
click at [567, 115] on input "[GEOGRAPHIC_DATA]" at bounding box center [634, 124] width 409 height 20
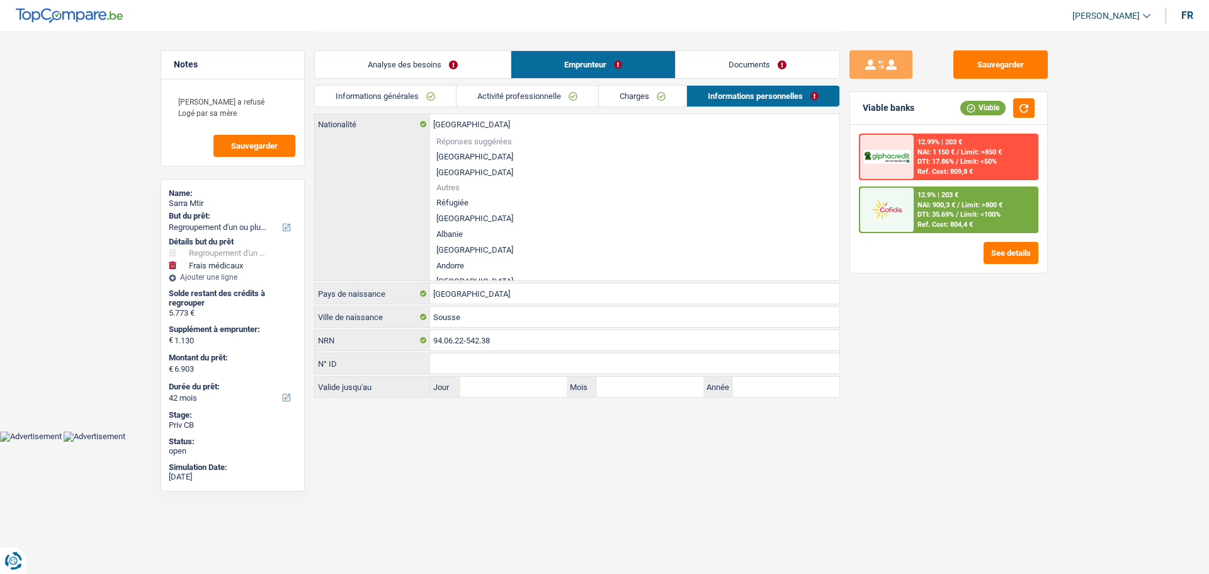
click at [567, 89] on link "Activité professionnelle" at bounding box center [528, 96] width 142 height 21
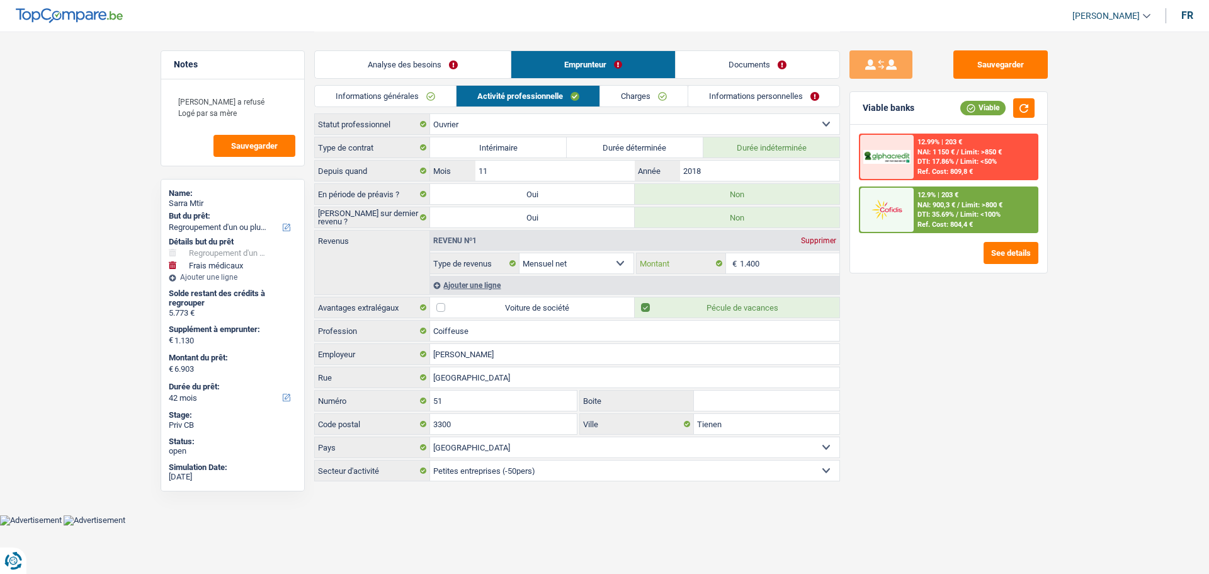
click at [766, 261] on input "1.400" at bounding box center [790, 263] width 100 height 20
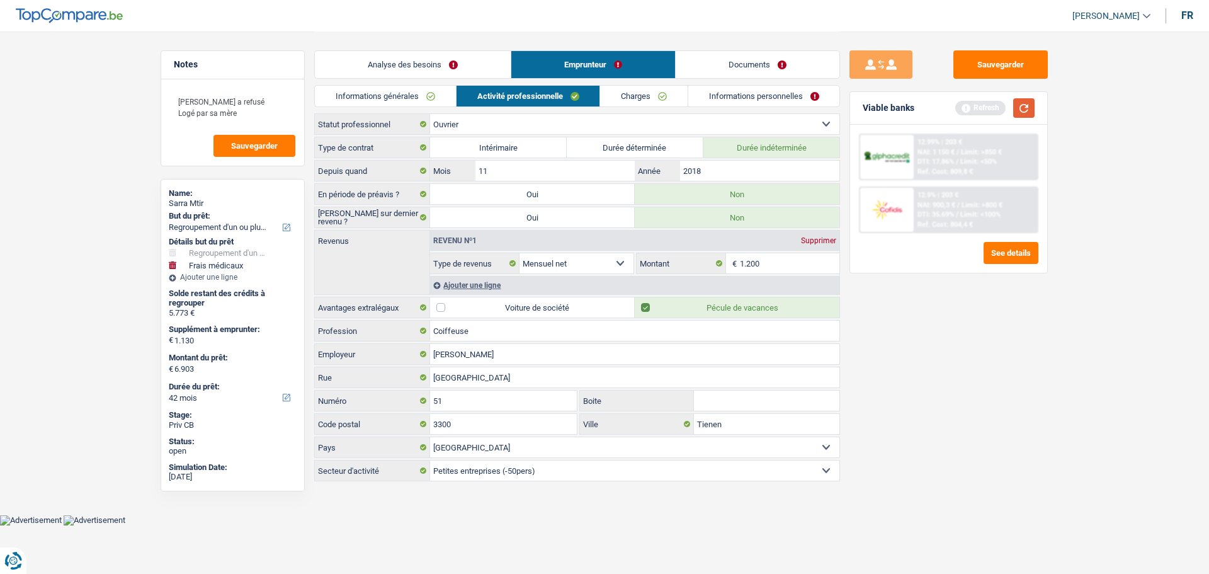
click at [1018, 110] on button "button" at bounding box center [1023, 108] width 21 height 20
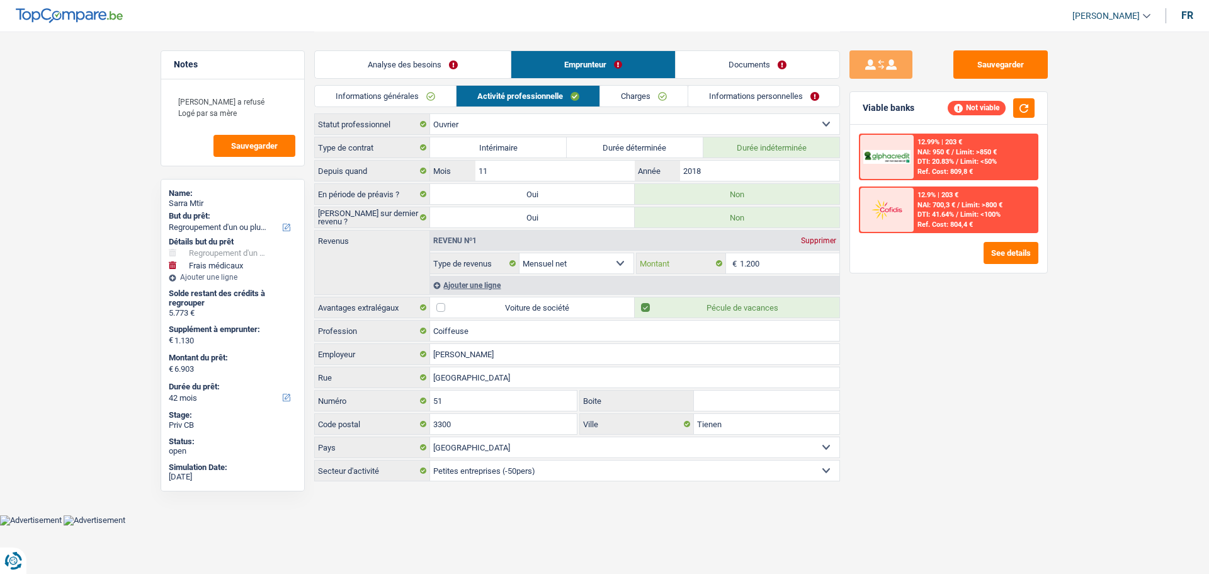
click at [774, 256] on input "1.200" at bounding box center [790, 263] width 100 height 20
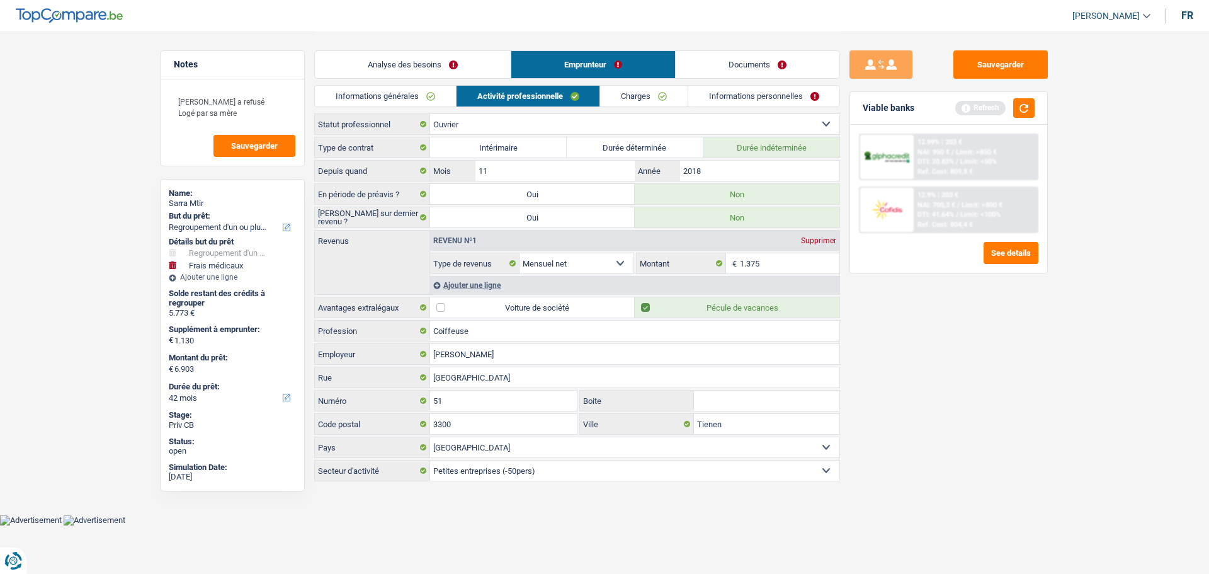
click at [970, 302] on div "Sauvegarder Viable banks Refresh 12.99% | 203 € NAI: 950 € / Limit: >850 € DTI:…" at bounding box center [948, 301] width 217 height 503
click at [1021, 105] on button "button" at bounding box center [1023, 108] width 21 height 20
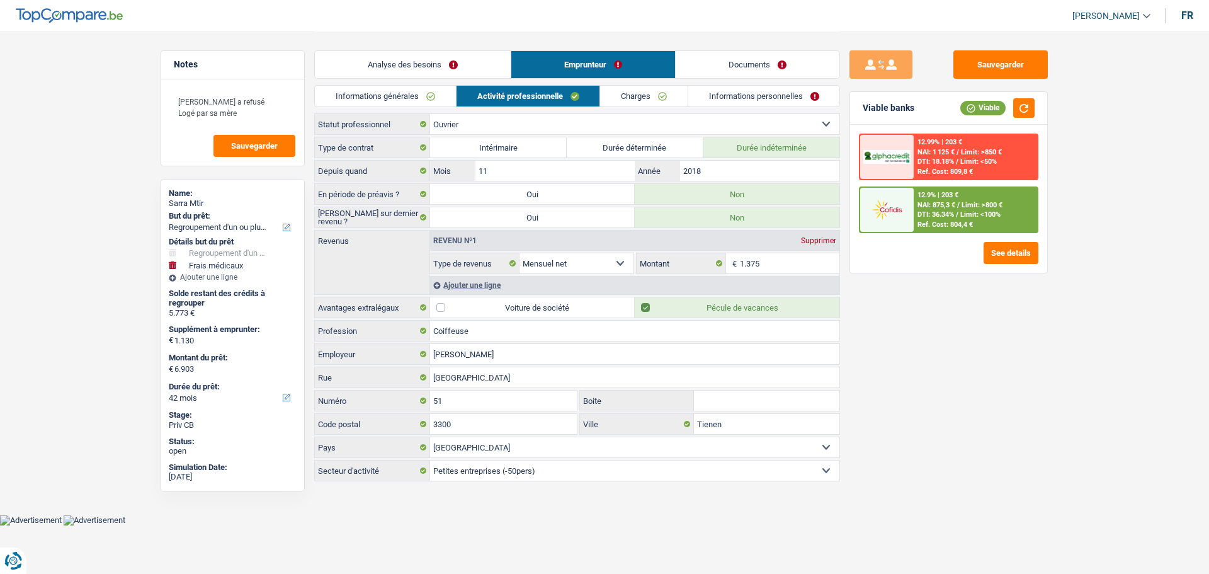
click at [473, 61] on link "Analyse des besoins" at bounding box center [413, 64] width 196 height 27
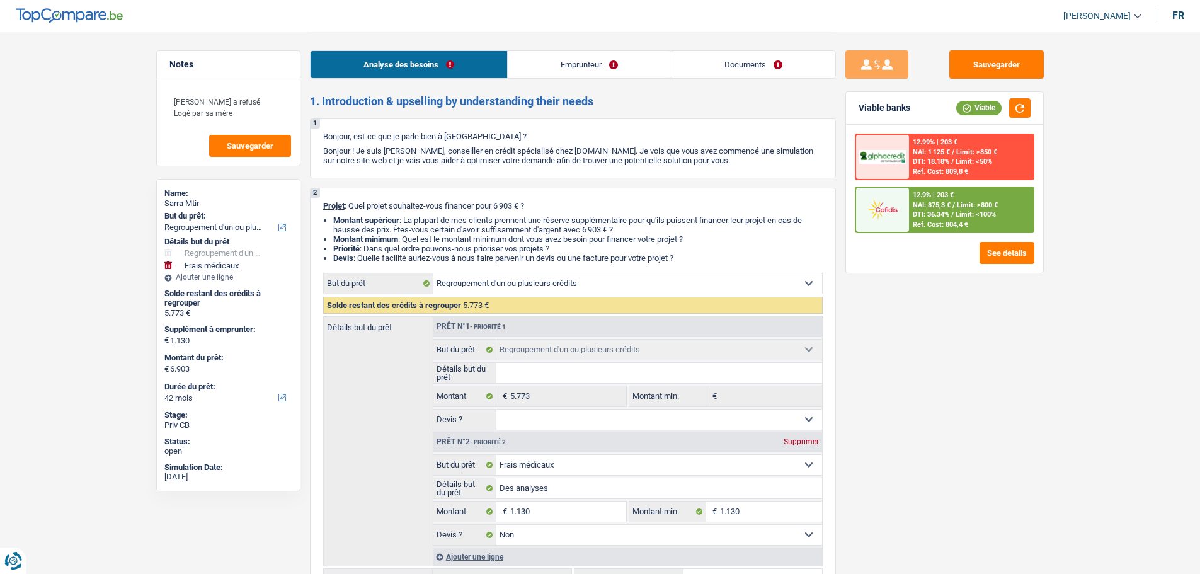
click at [570, 72] on link "Emprunteur" at bounding box center [589, 64] width 163 height 27
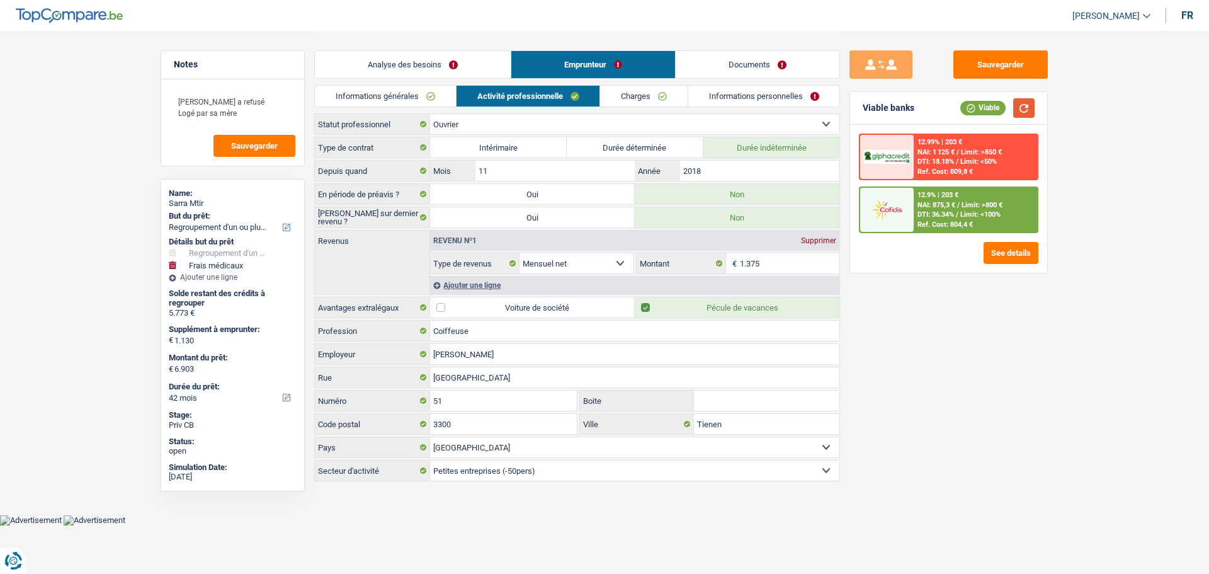
click at [1028, 110] on button "button" at bounding box center [1023, 108] width 21 height 20
click at [797, 252] on fieldset "1.375 € Montant N'utilisez que des lettres pour répondre" at bounding box center [737, 262] width 203 height 21
click at [742, 70] on link "Documents" at bounding box center [758, 64] width 164 height 27
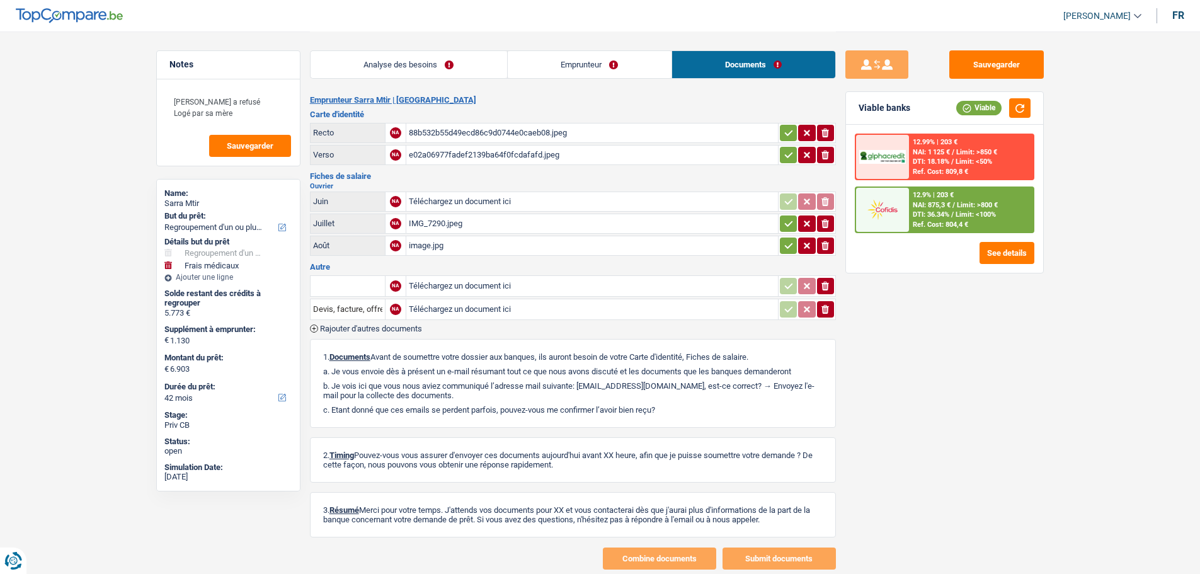
click at [477, 62] on link "Analyse des besoins" at bounding box center [408, 64] width 196 height 27
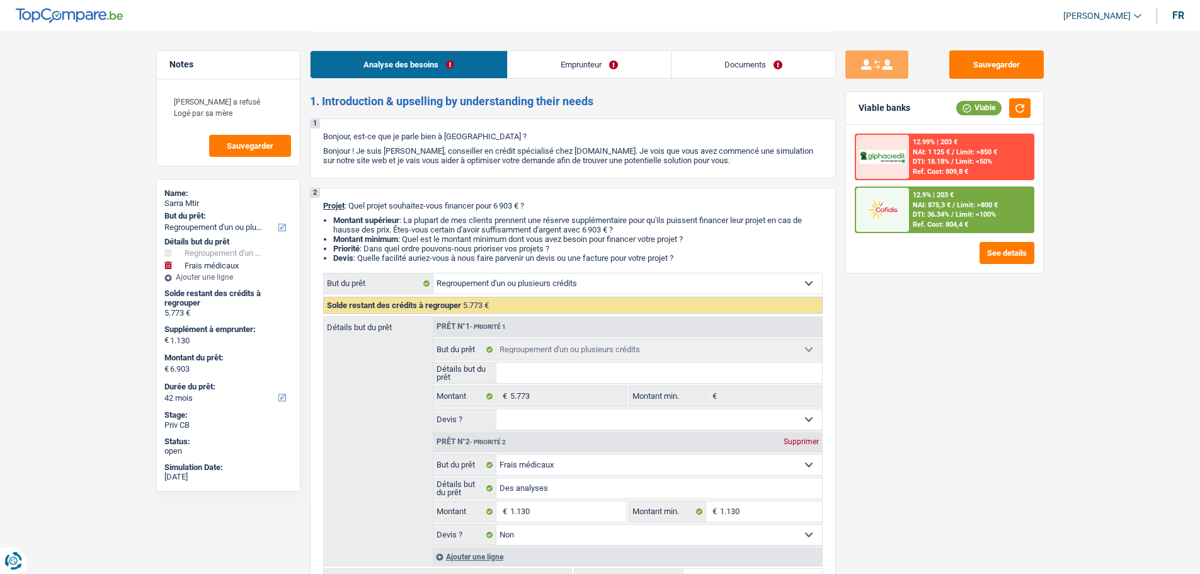
click at [649, 68] on link "Emprunteur" at bounding box center [589, 64] width 163 height 27
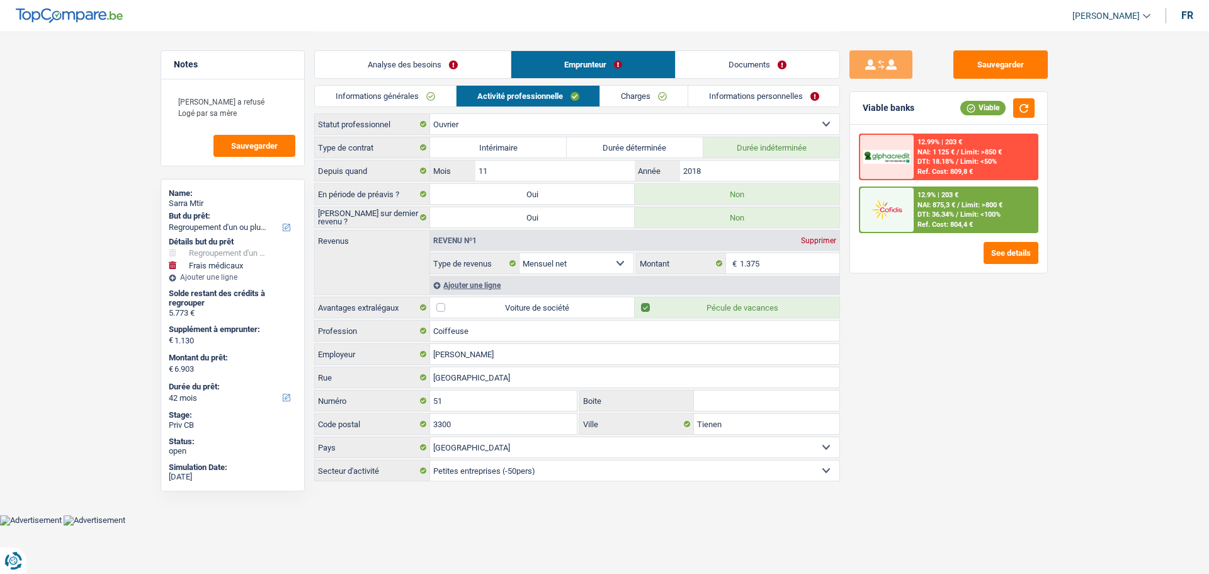
click at [487, 290] on div "Ajouter une ligne" at bounding box center [634, 285] width 409 height 18
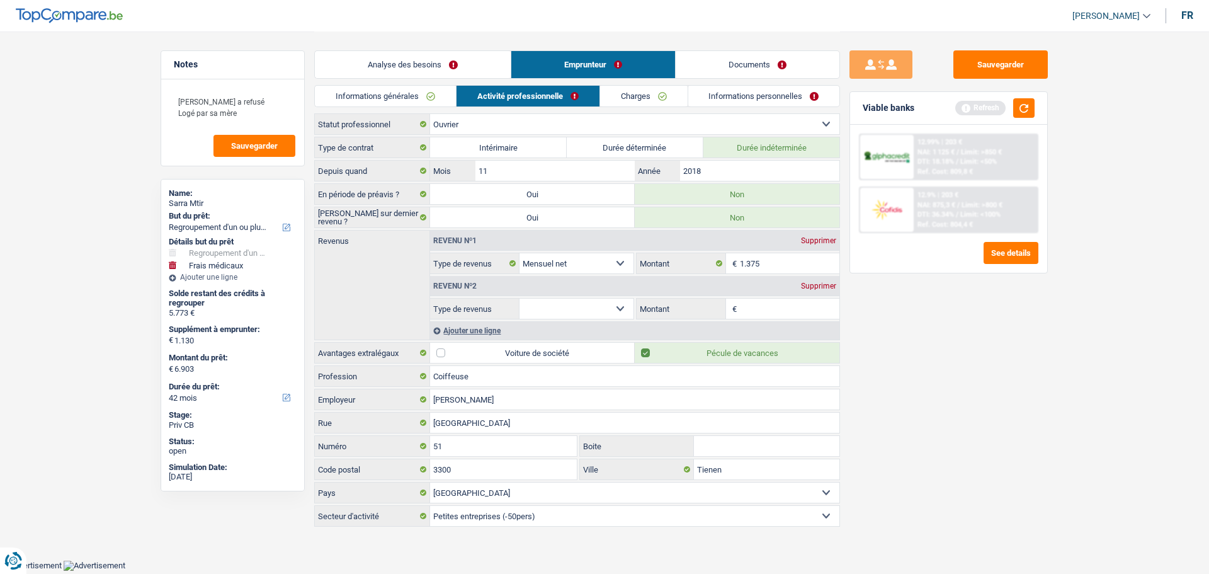
click at [633, 308] on select "Allocation d'handicap Allocations chômage Allocations familiales Chèques repas …" at bounding box center [576, 308] width 114 height 20
click at [819, 286] on div "Supprimer" at bounding box center [819, 286] width 42 height 8
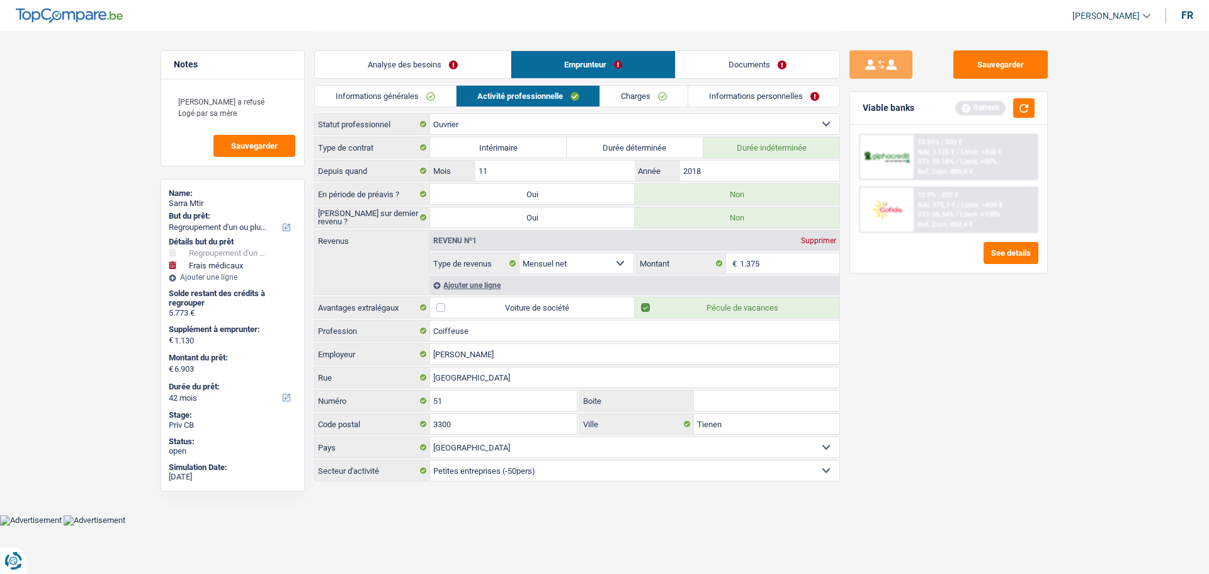
click at [653, 99] on link "Charges" at bounding box center [644, 96] width 88 height 21
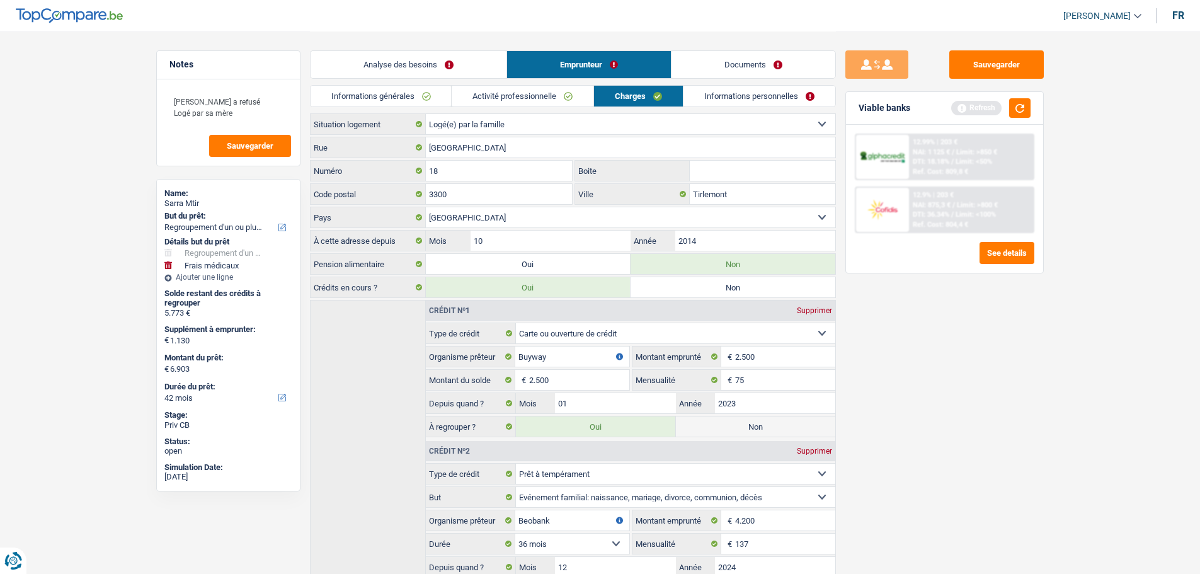
click at [404, 60] on link "Analyse des besoins" at bounding box center [408, 64] width 196 height 27
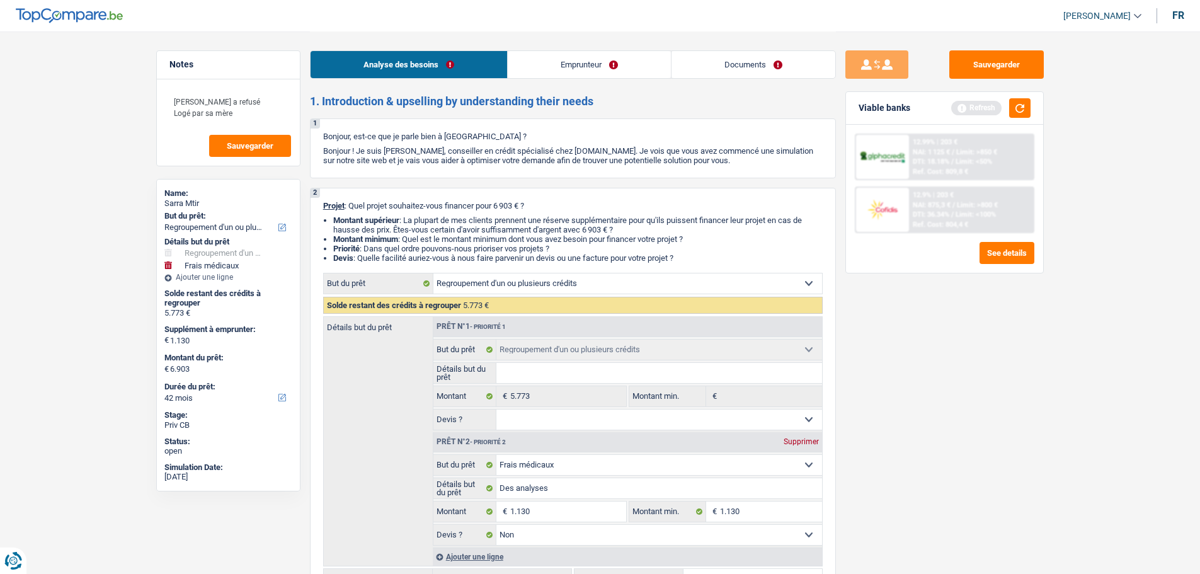
click at [628, 74] on link "Emprunteur" at bounding box center [589, 64] width 163 height 27
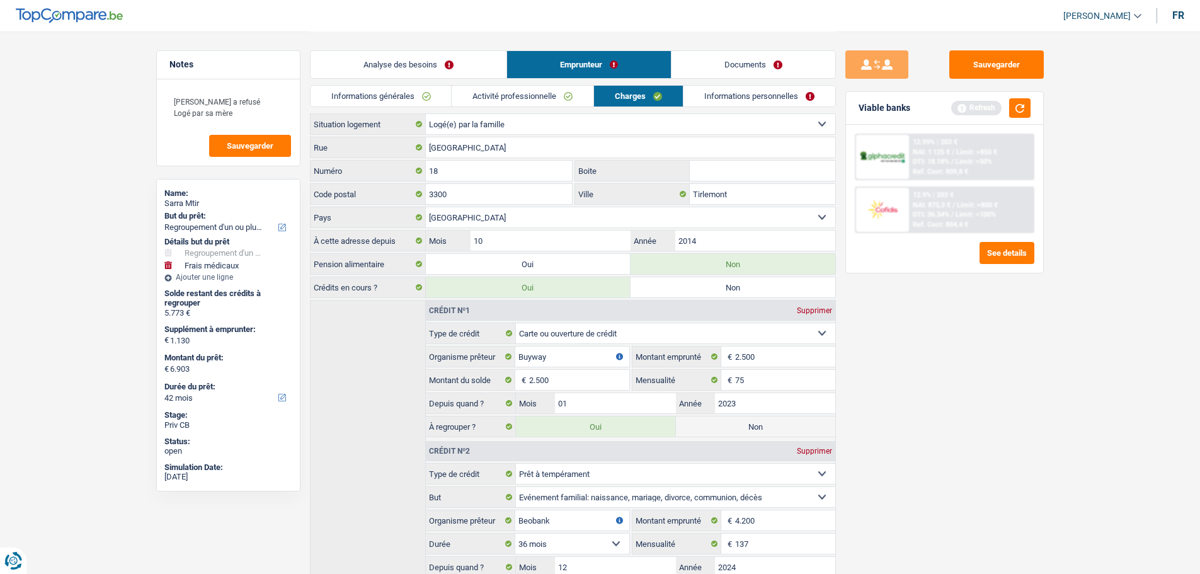
click at [553, 90] on link "Activité professionnelle" at bounding box center [522, 96] width 142 height 21
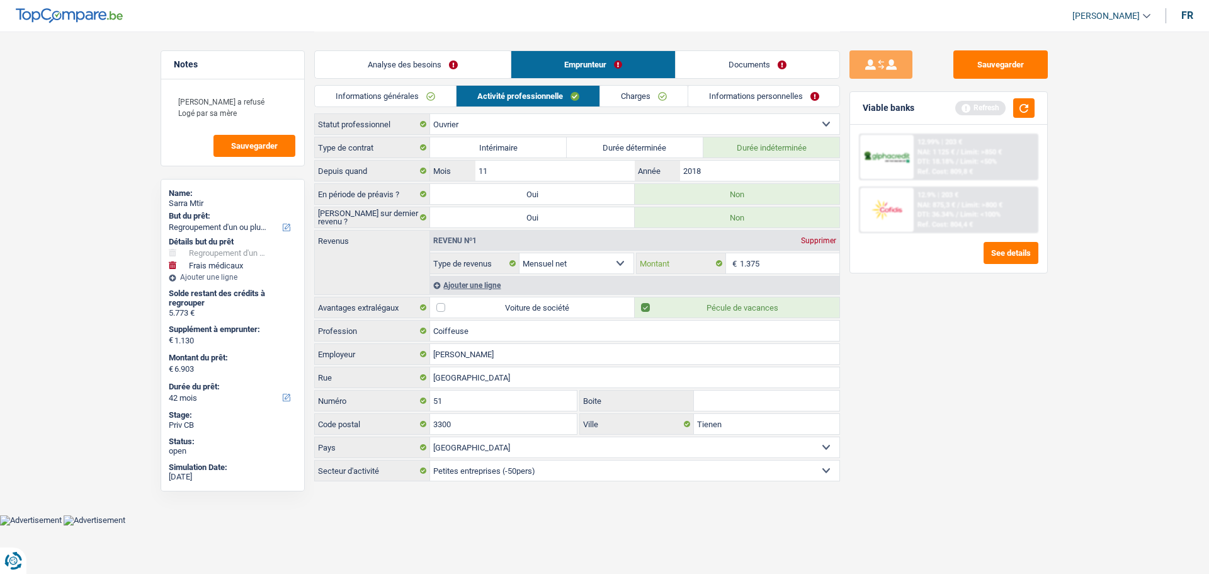
click at [779, 260] on input "1.375" at bounding box center [790, 263] width 100 height 20
type input "12"
type input "120"
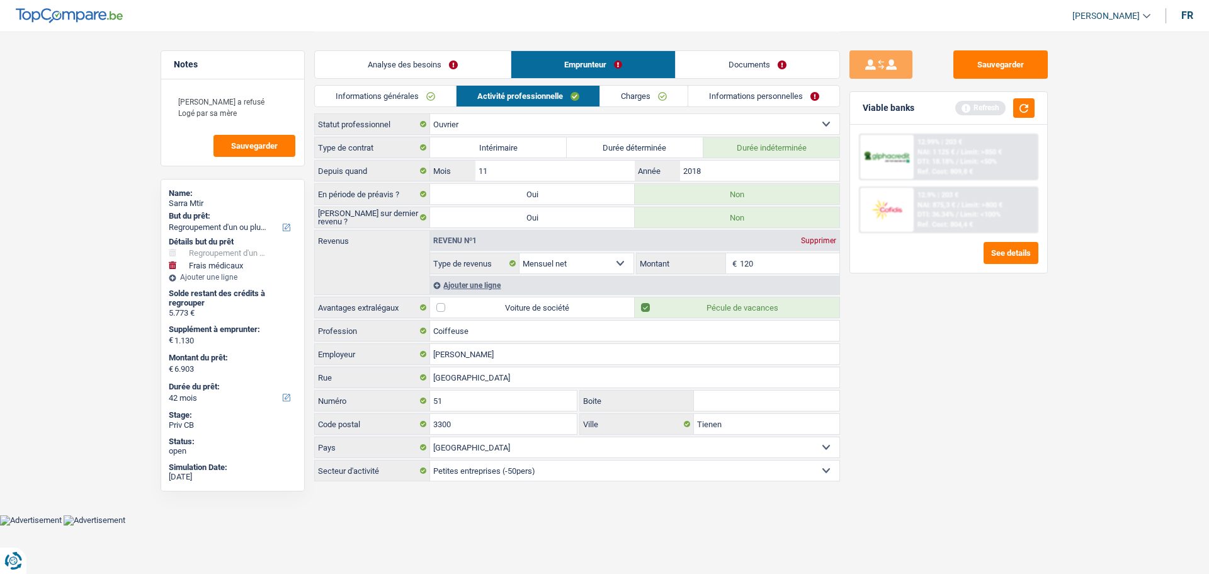
type input "1.200"
click at [1030, 109] on button "button" at bounding box center [1023, 108] width 21 height 20
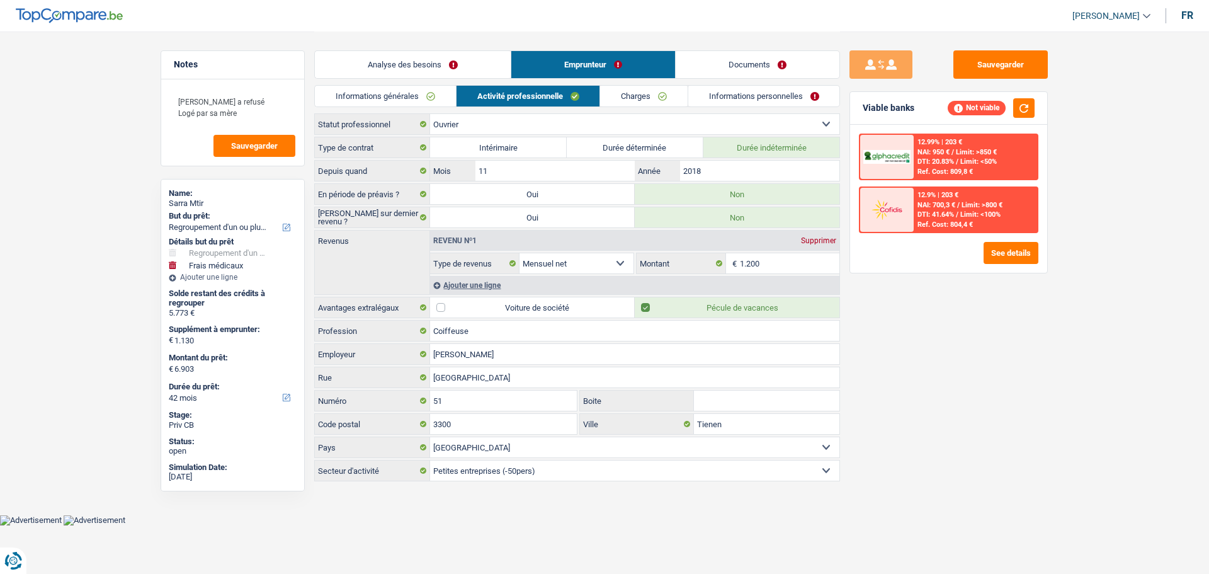
click at [363, 65] on link "Analyse des besoins" at bounding box center [413, 64] width 196 height 27
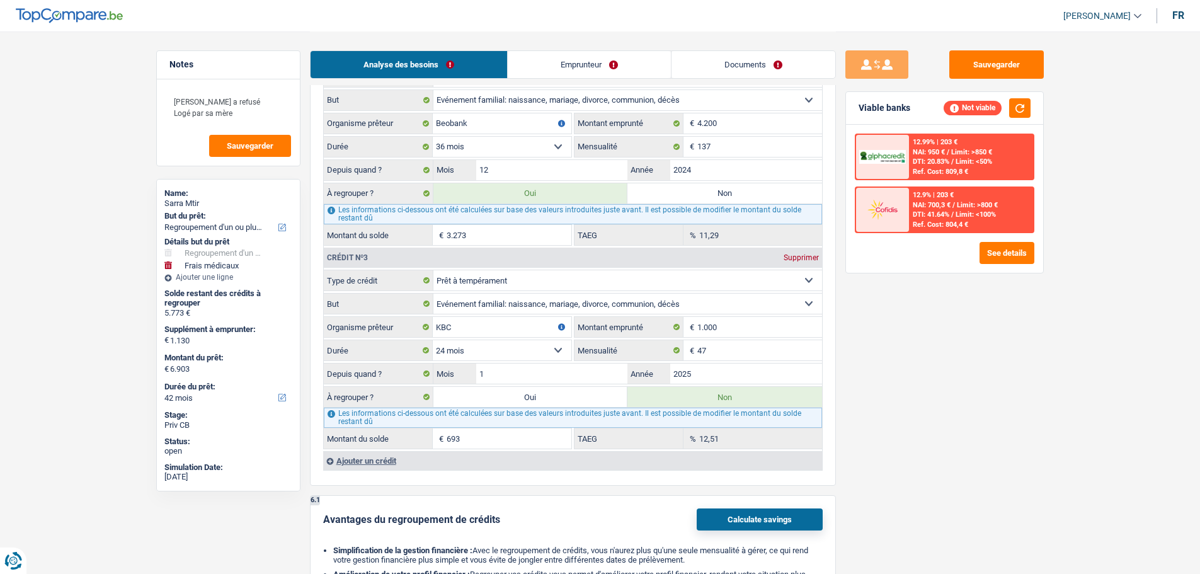
scroll to position [1448, 0]
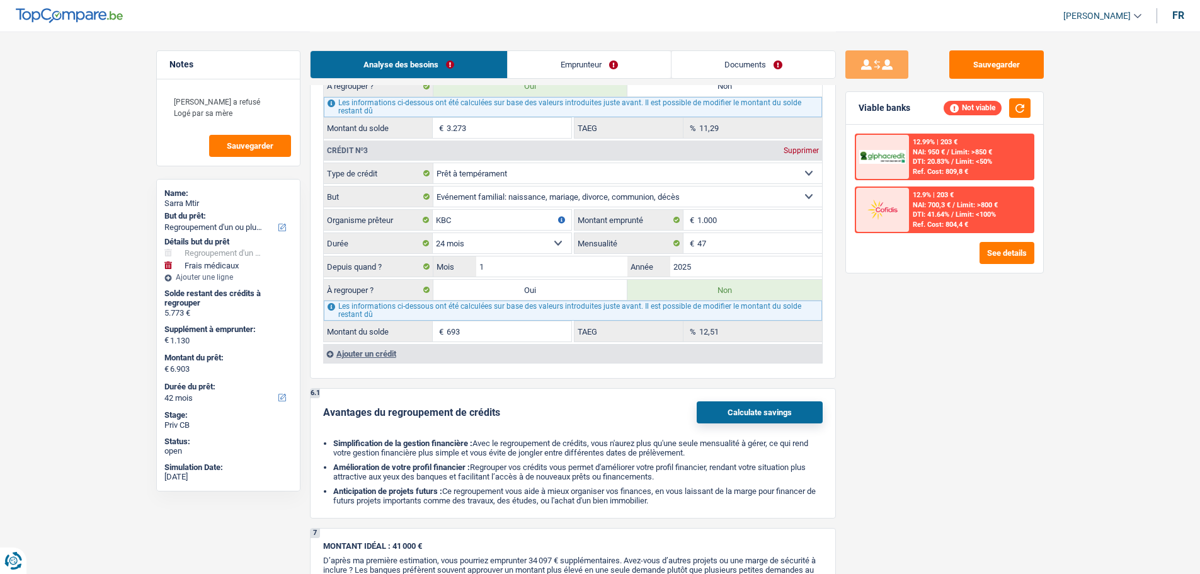
click at [507, 292] on label "Oui" at bounding box center [530, 290] width 195 height 20
click at [507, 292] on input "Oui" at bounding box center [530, 290] width 195 height 20
radio input "true"
type input "7.596"
type input "6.466"
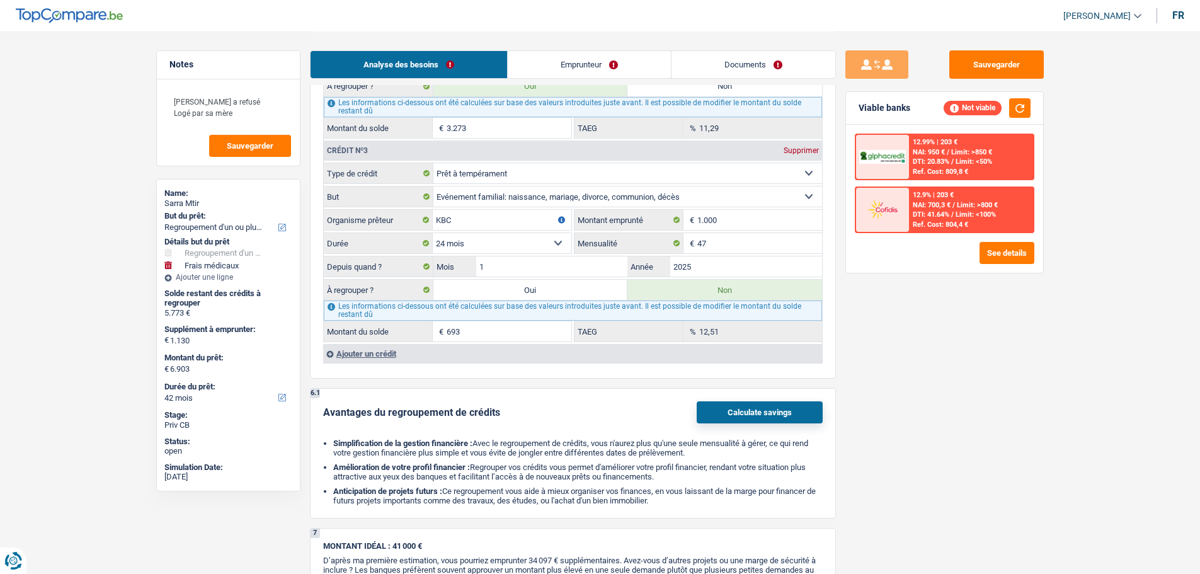
type input "7.596"
type input "6.466"
type input "7.596"
radio input "false"
select select "48"
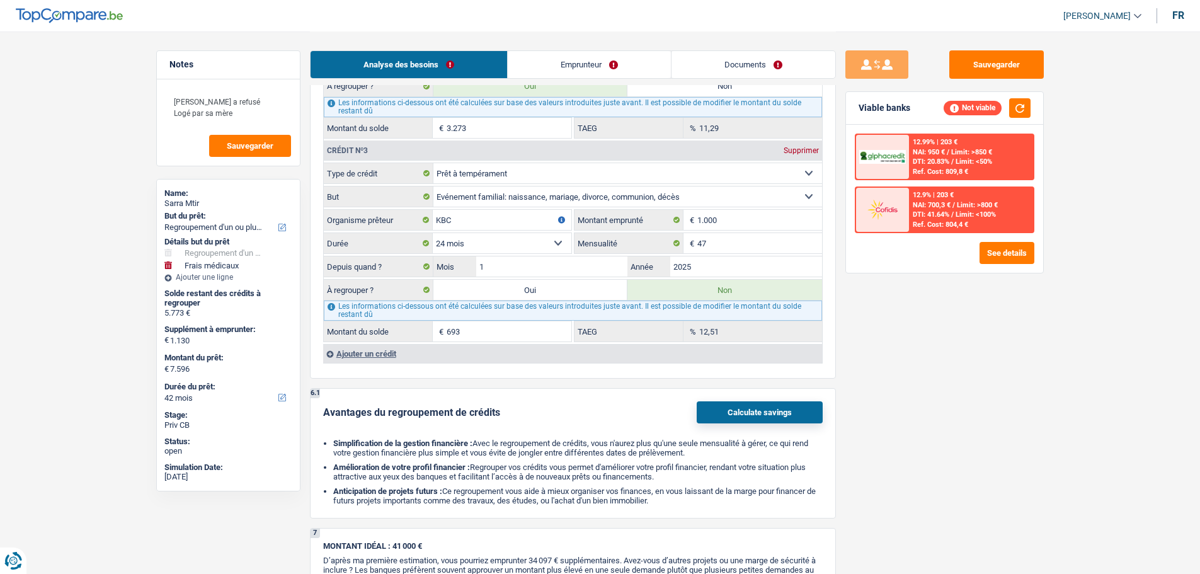
select select "48"
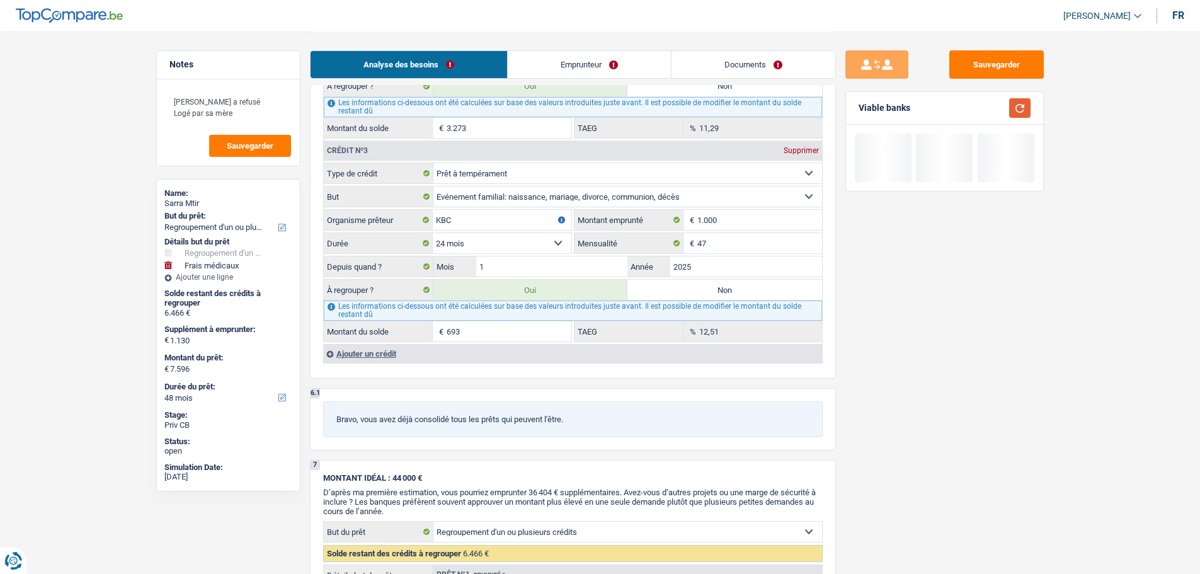
click at [1029, 103] on button "button" at bounding box center [1019, 108] width 21 height 20
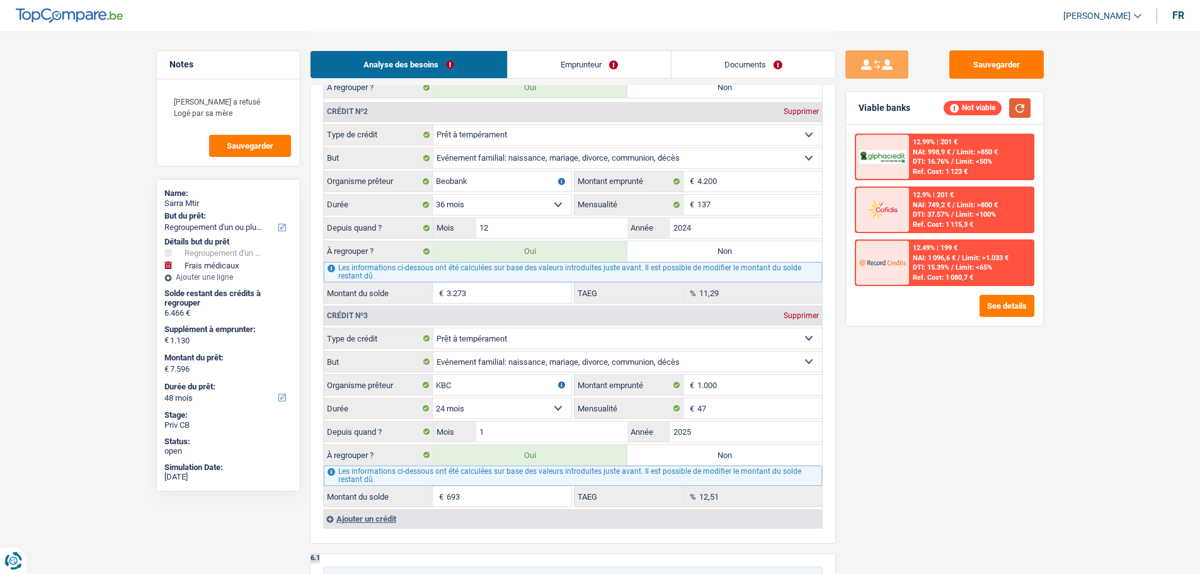
scroll to position [1133, 0]
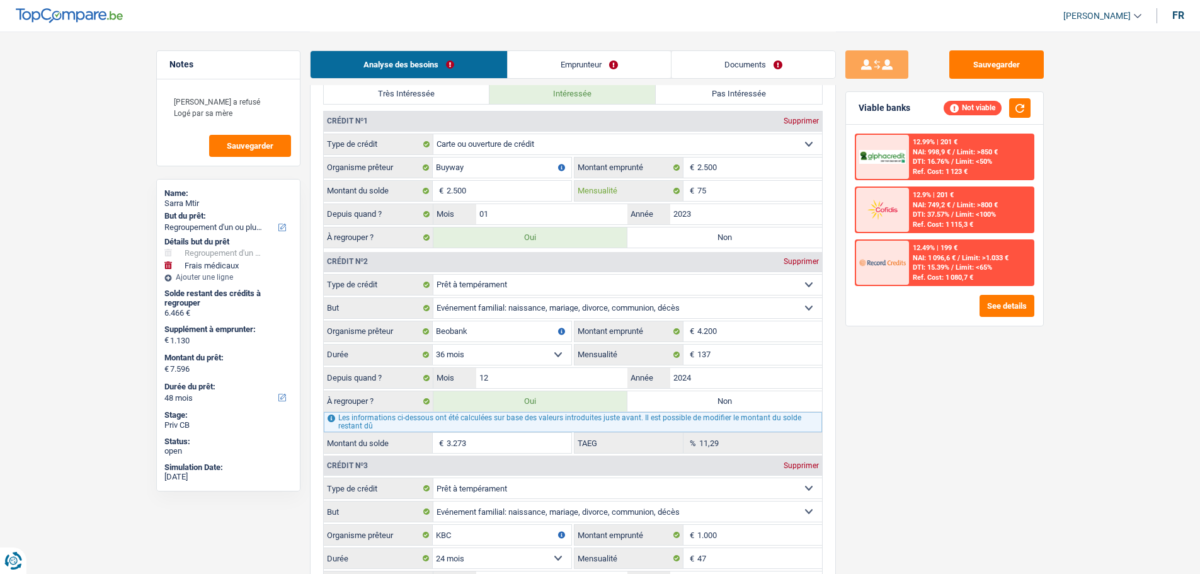
click at [740, 191] on input "75" at bounding box center [759, 191] width 125 height 20
type input "7"
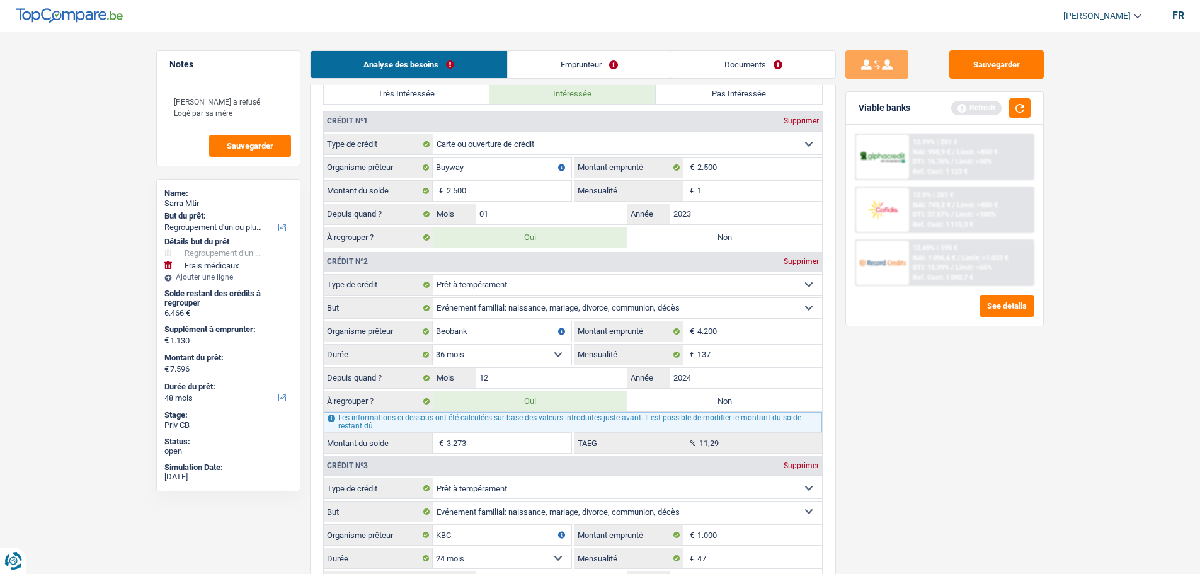
type input "1"
click at [516, 188] on input "2.500" at bounding box center [508, 191] width 125 height 20
click at [1019, 110] on button "button" at bounding box center [1019, 108] width 21 height 20
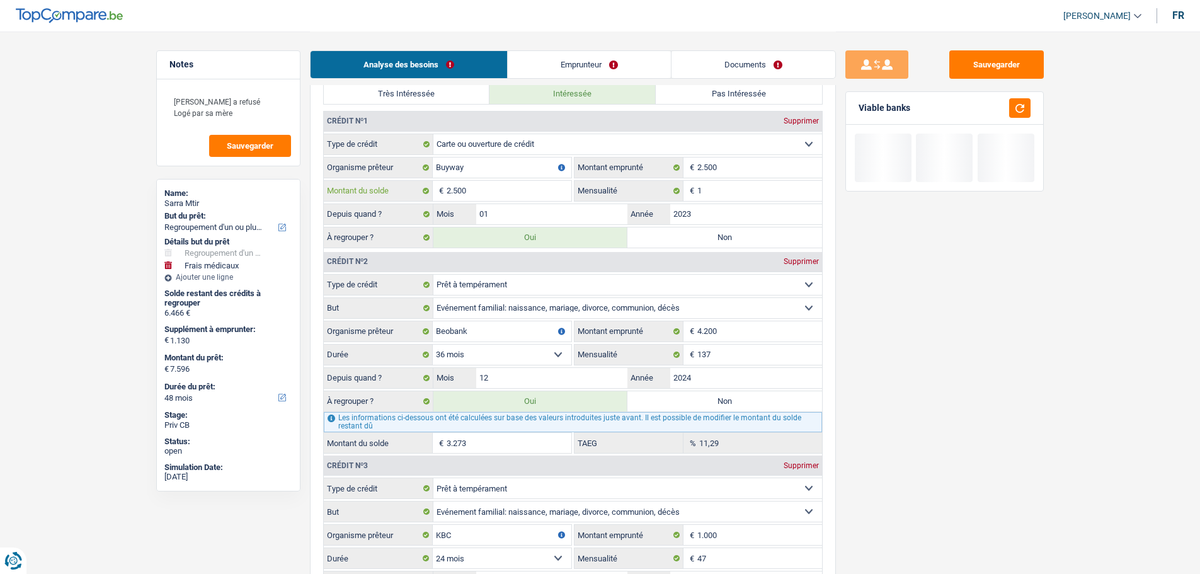
click at [500, 181] on input "2.500" at bounding box center [508, 191] width 125 height 20
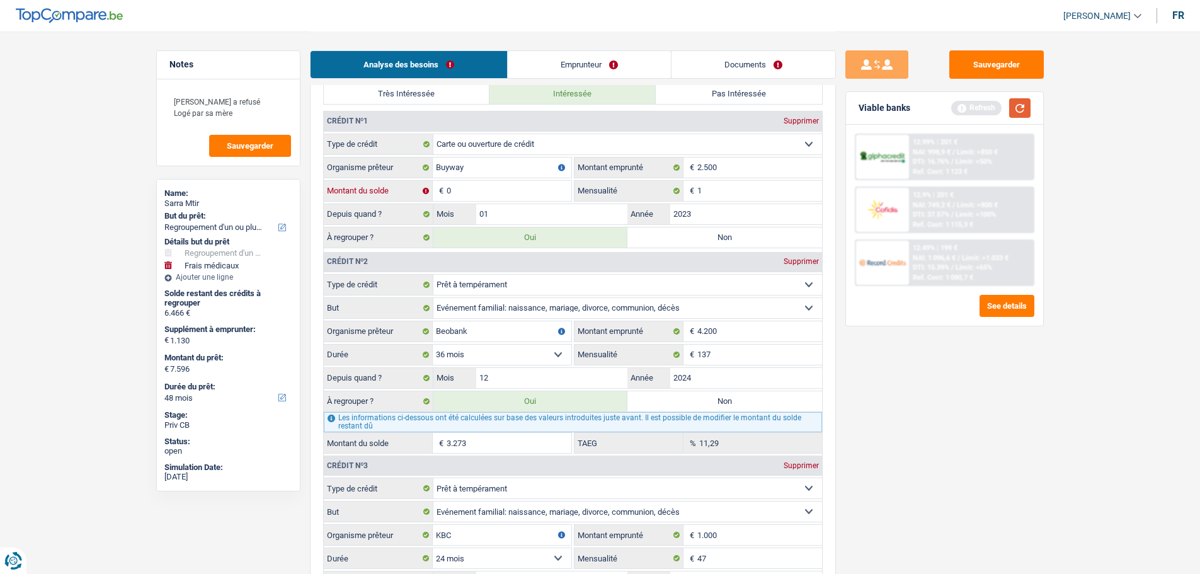
type input "0"
click at [1014, 108] on button "button" at bounding box center [1019, 108] width 21 height 20
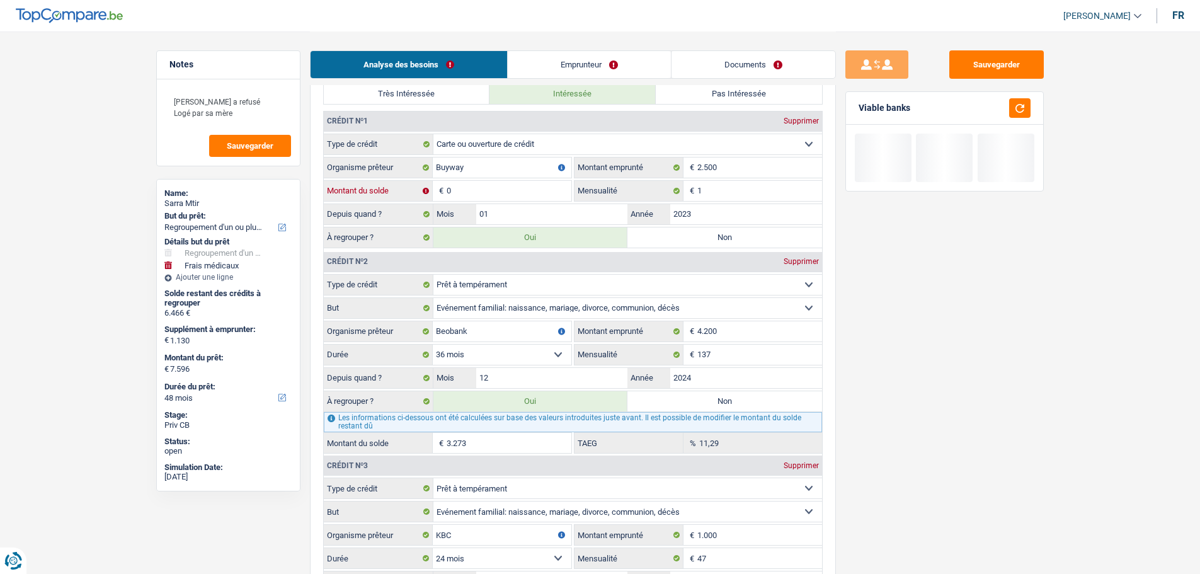
click at [497, 191] on input "0" at bounding box center [508, 191] width 125 height 20
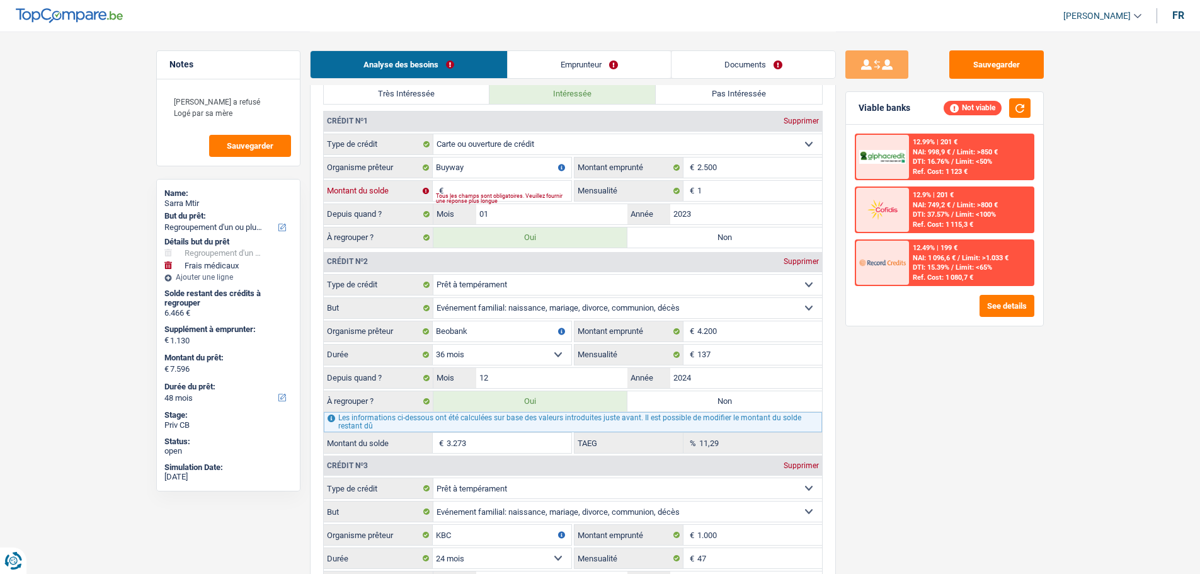
type input "1"
type input "5.097"
select select "36"
type input "3.967"
type input "5.097"
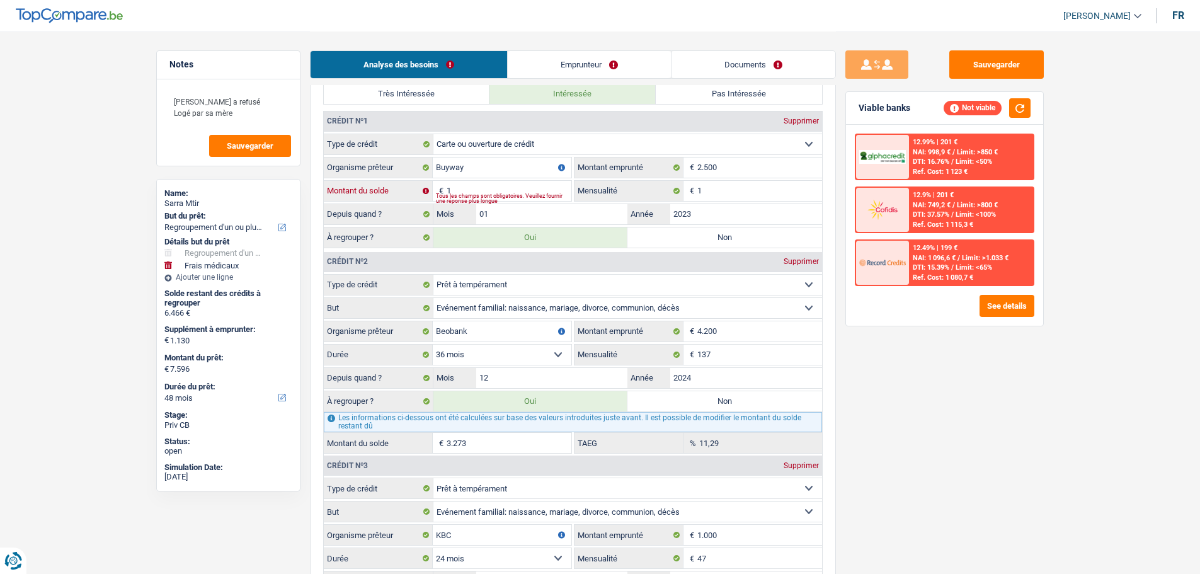
select select "36"
type input "3.967"
type input "5.097"
select select "36"
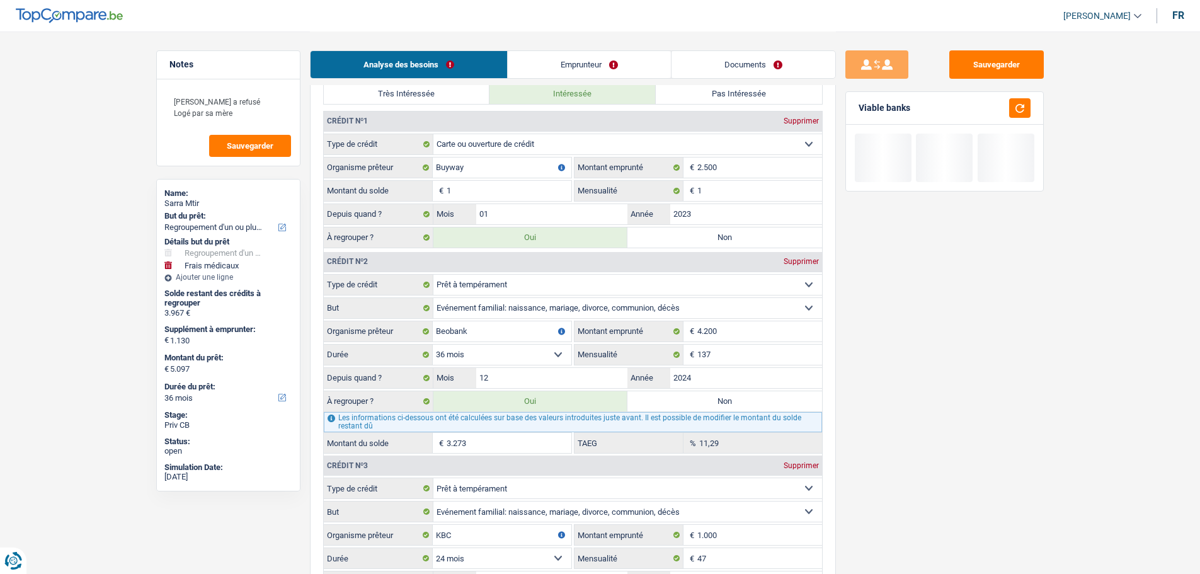
type input "10"
type input "5.106"
type input "3.976"
type input "5.106"
click at [1021, 114] on button "button" at bounding box center [1019, 108] width 21 height 20
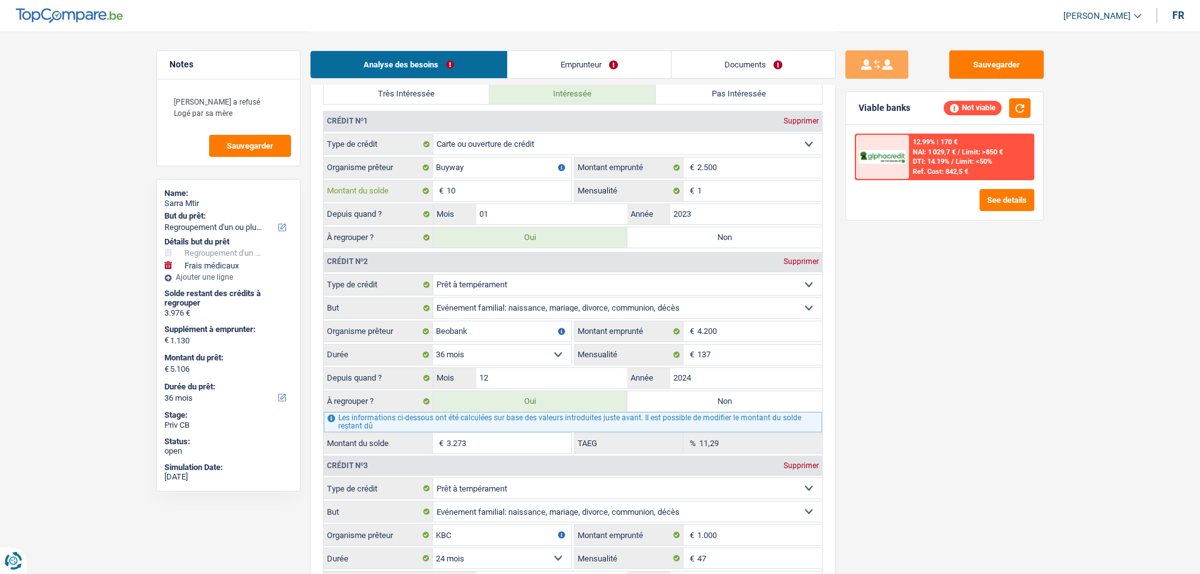
click at [502, 189] on input "10" at bounding box center [508, 191] width 125 height 20
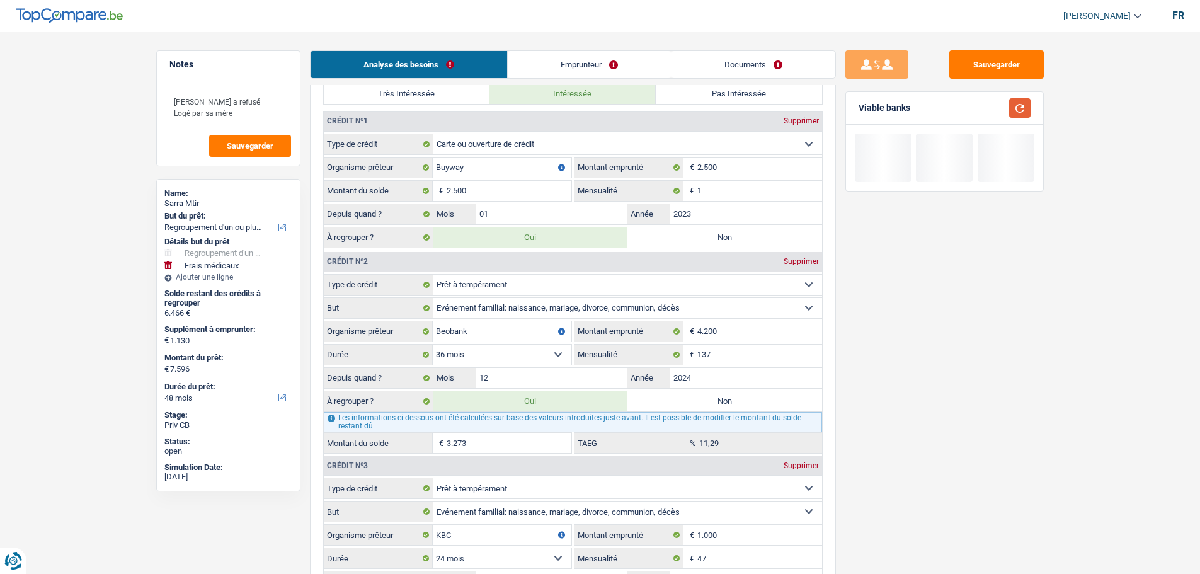
click at [1018, 106] on button "button" at bounding box center [1019, 108] width 21 height 20
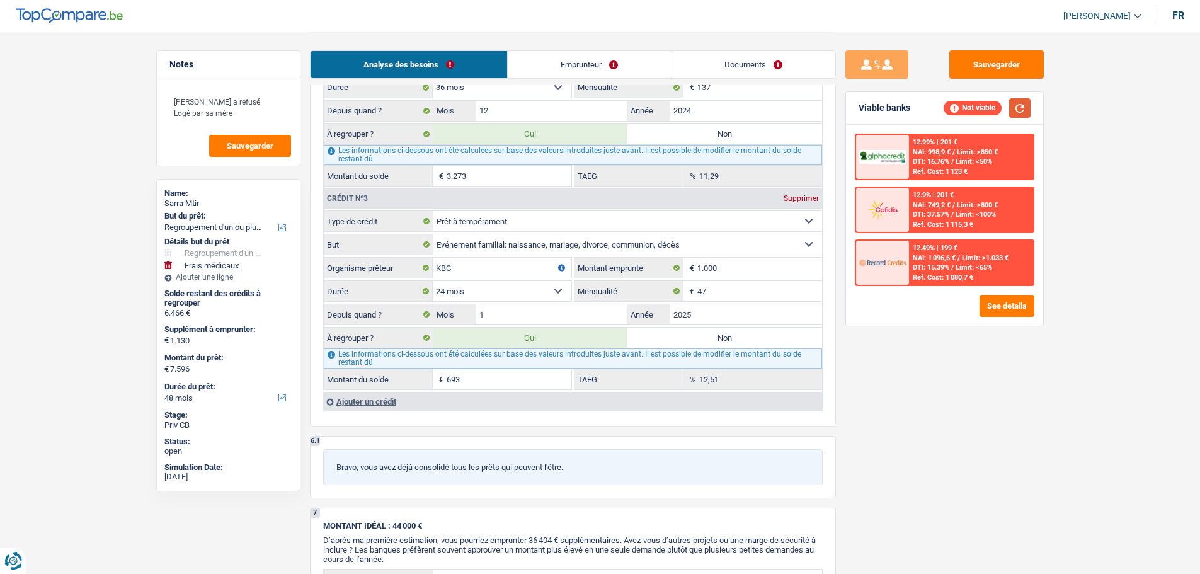
scroll to position [1511, 0]
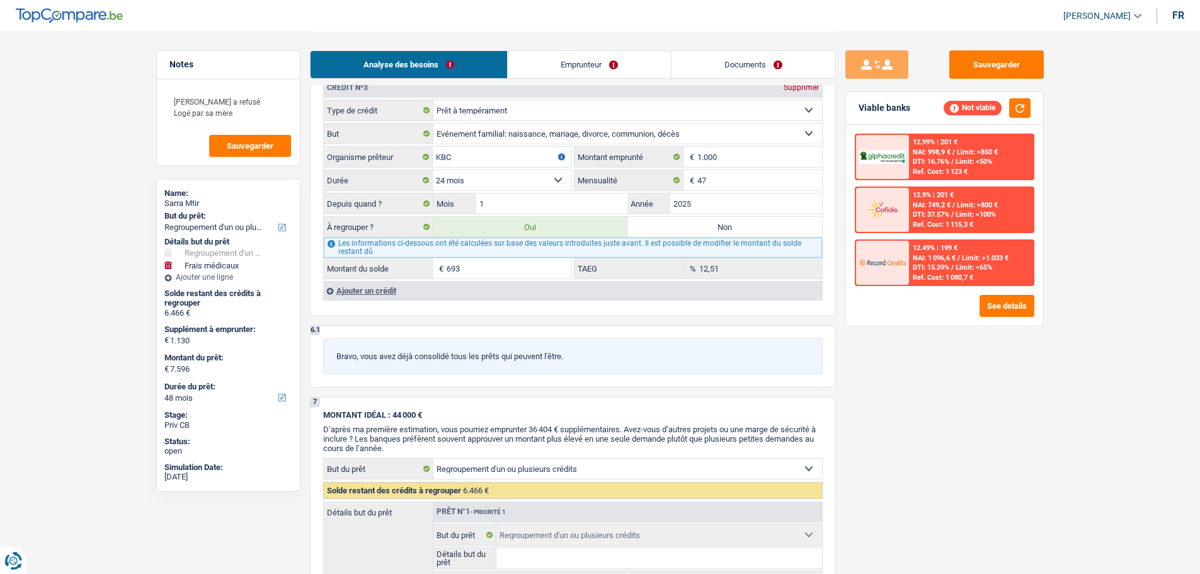
click at [698, 232] on label "Non" at bounding box center [724, 227] width 195 height 20
click at [698, 232] on input "Non" at bounding box center [724, 227] width 195 height 20
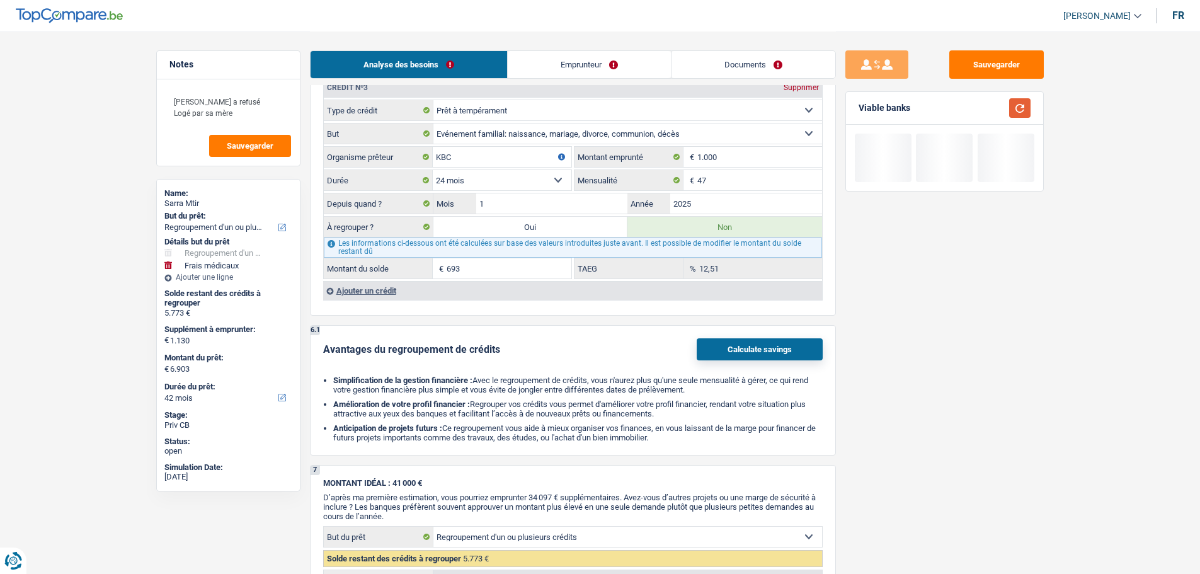
click at [1018, 105] on button "button" at bounding box center [1019, 108] width 21 height 20
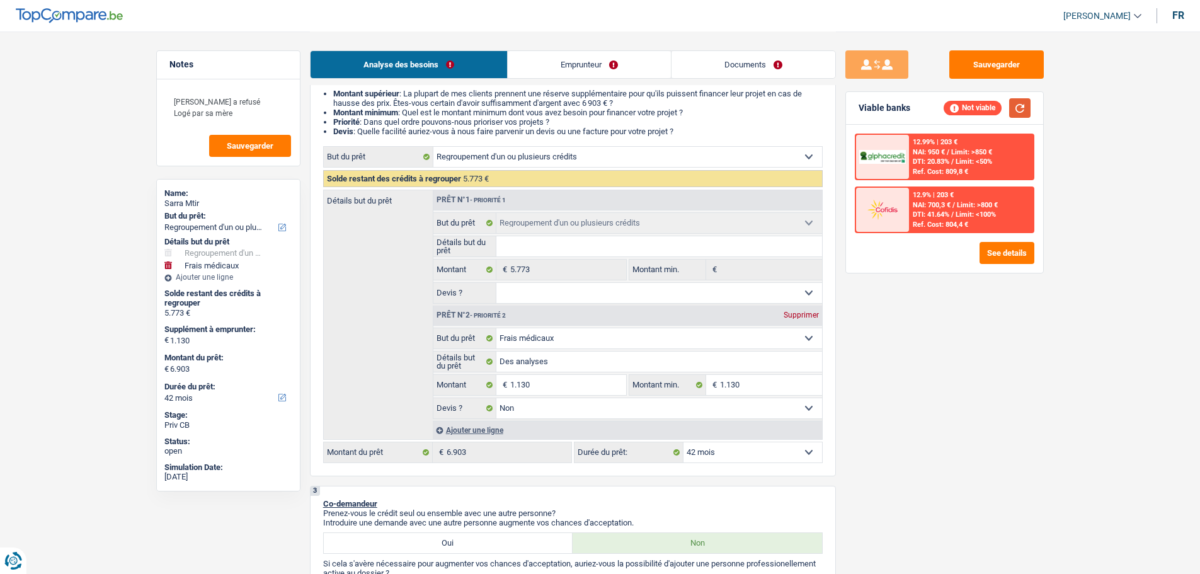
scroll to position [126, 0]
click at [607, 54] on link "Emprunteur" at bounding box center [589, 64] width 163 height 27
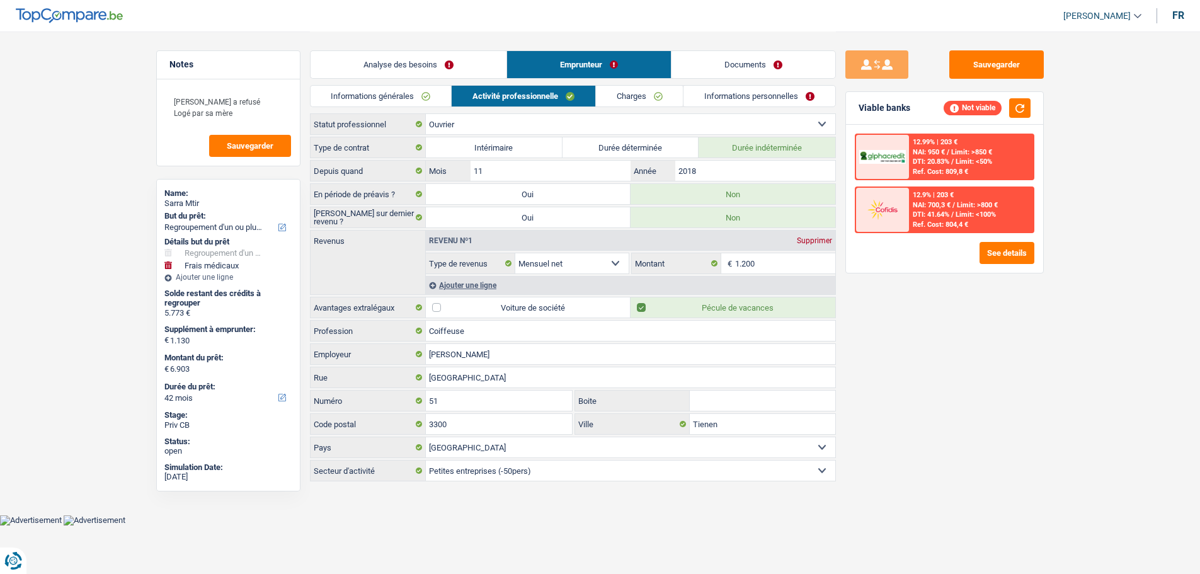
scroll to position [0, 0]
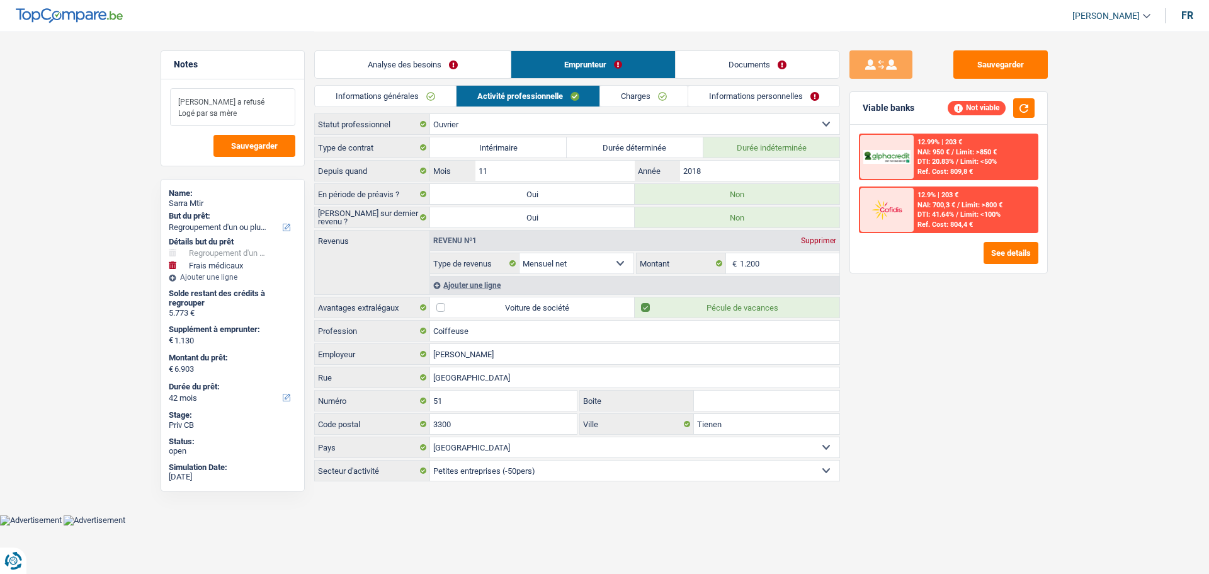
click at [263, 106] on textarea "Mozzeno a refusé Logé par sa mère" at bounding box center [232, 107] width 125 height 38
click at [256, 115] on textarea "Mozzeno a refusé Logé par sa mère" at bounding box center [232, 107] width 125 height 38
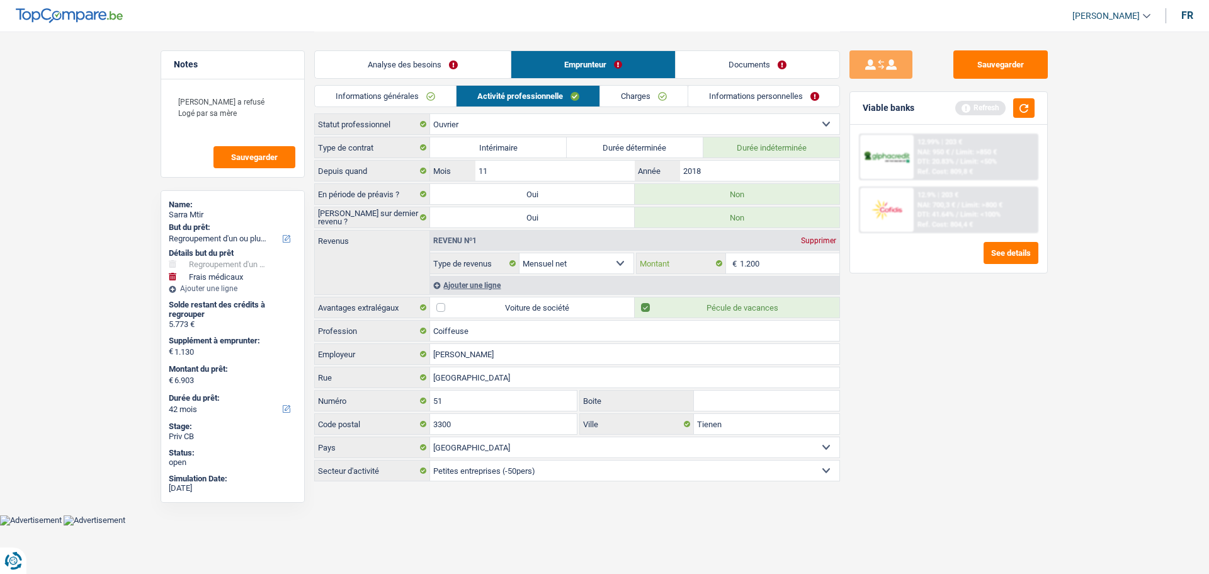
click at [798, 260] on input "1.200" at bounding box center [790, 263] width 100 height 20
click at [798, 259] on input "1.200" at bounding box center [790, 263] width 100 height 20
click at [1028, 104] on button "button" at bounding box center [1023, 108] width 21 height 20
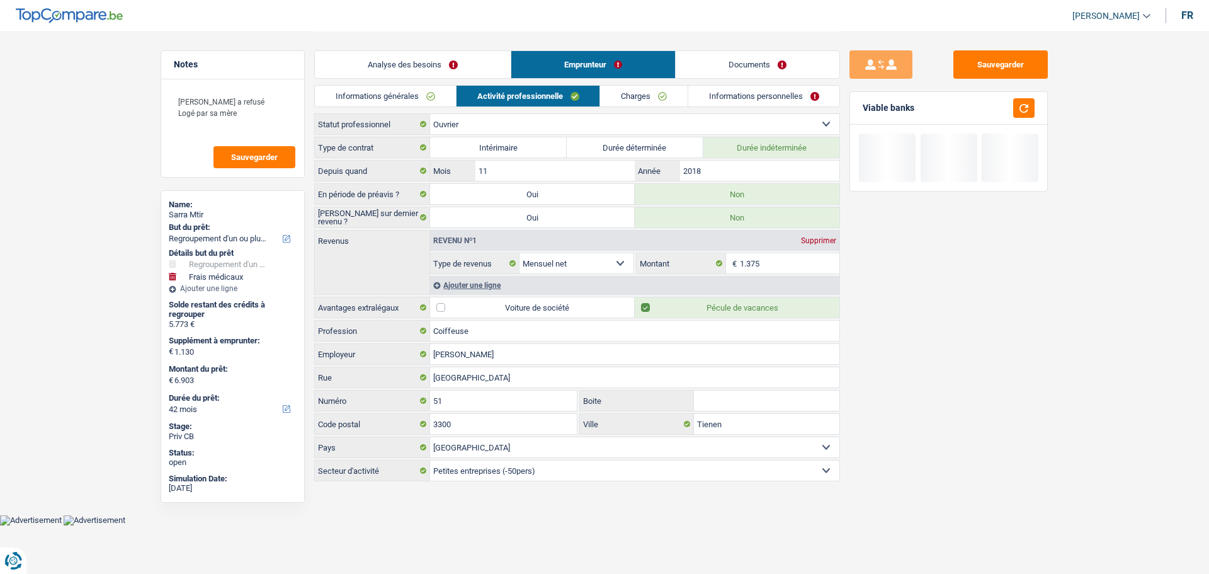
click at [422, 102] on link "Informations générales" at bounding box center [385, 96] width 141 height 21
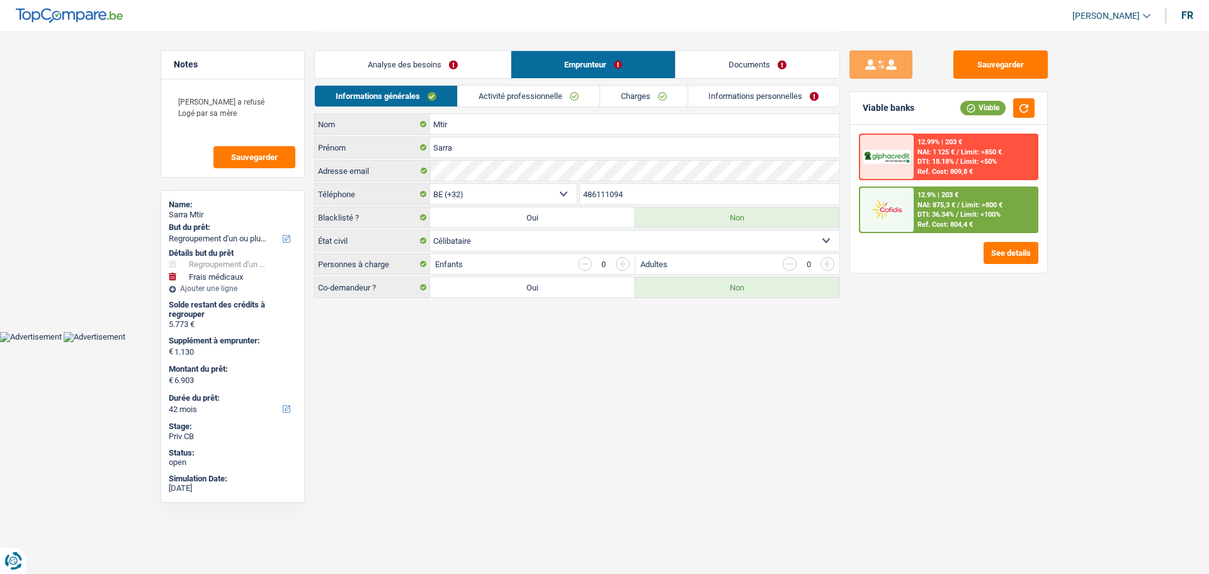
click at [448, 57] on link "Analyse des besoins" at bounding box center [413, 64] width 196 height 27
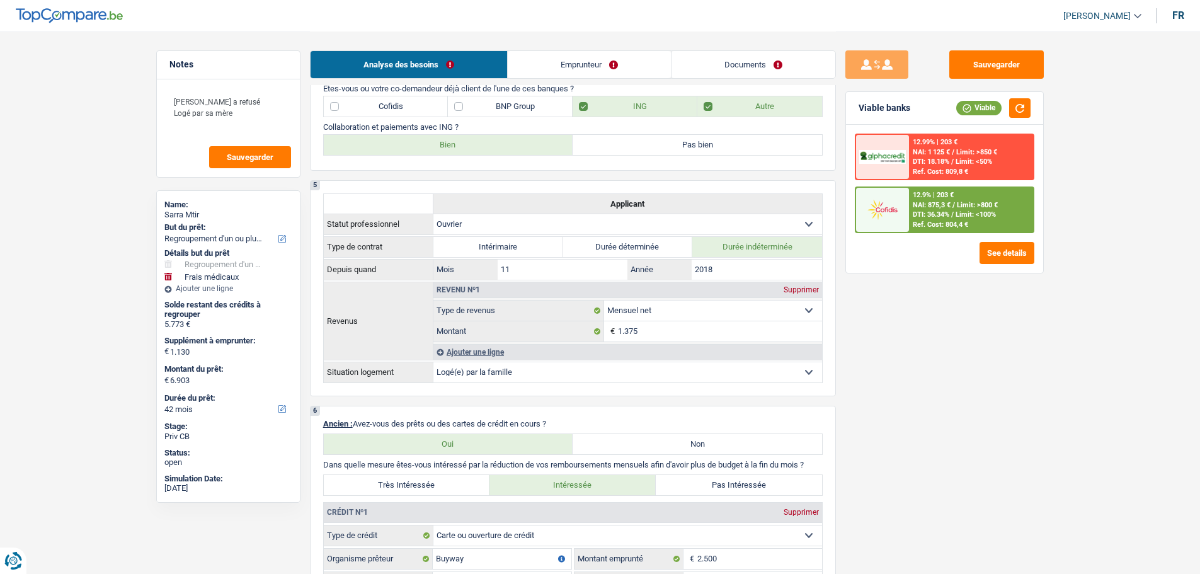
scroll to position [819, 0]
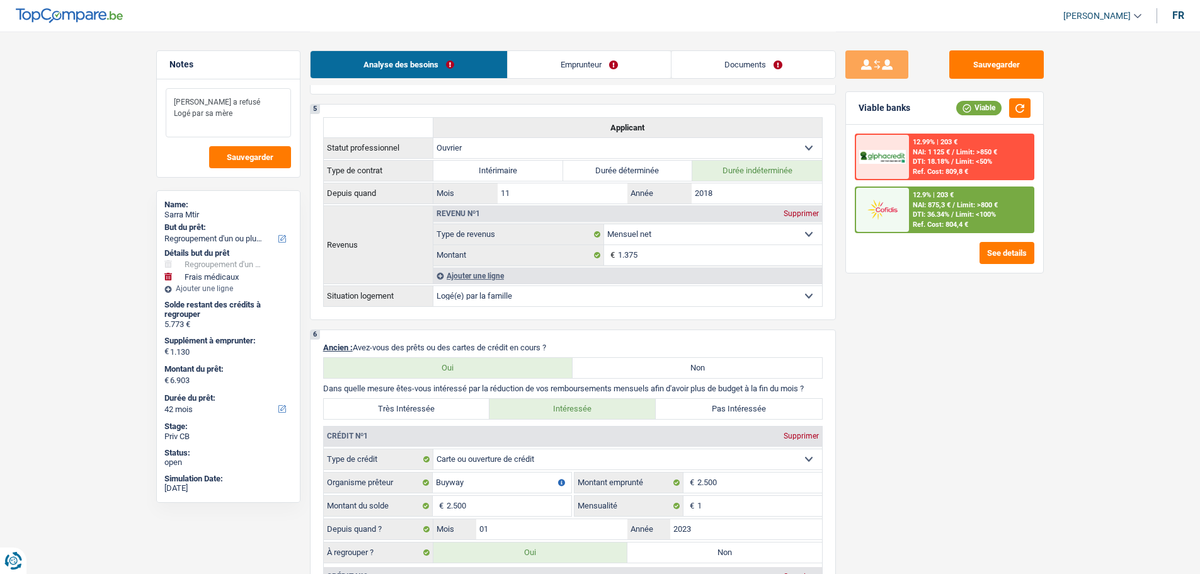
click at [244, 99] on textarea "Mozzeno a refusé Logé par sa mère" at bounding box center [228, 112] width 125 height 49
click at [249, 108] on textarea "Mozzeno a refusé Logé par sa mère" at bounding box center [228, 112] width 125 height 49
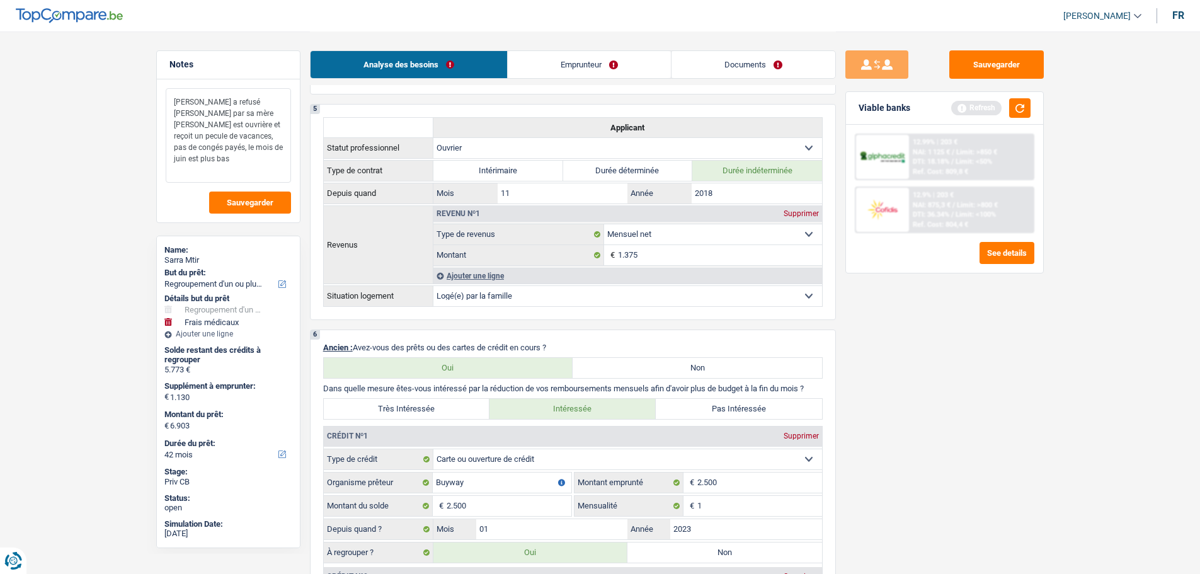
click at [195, 134] on textarea "Mozzeno a refusé Logé par sa mère Madame est ouvrière et reçoit un pecule de va…" at bounding box center [228, 135] width 125 height 94
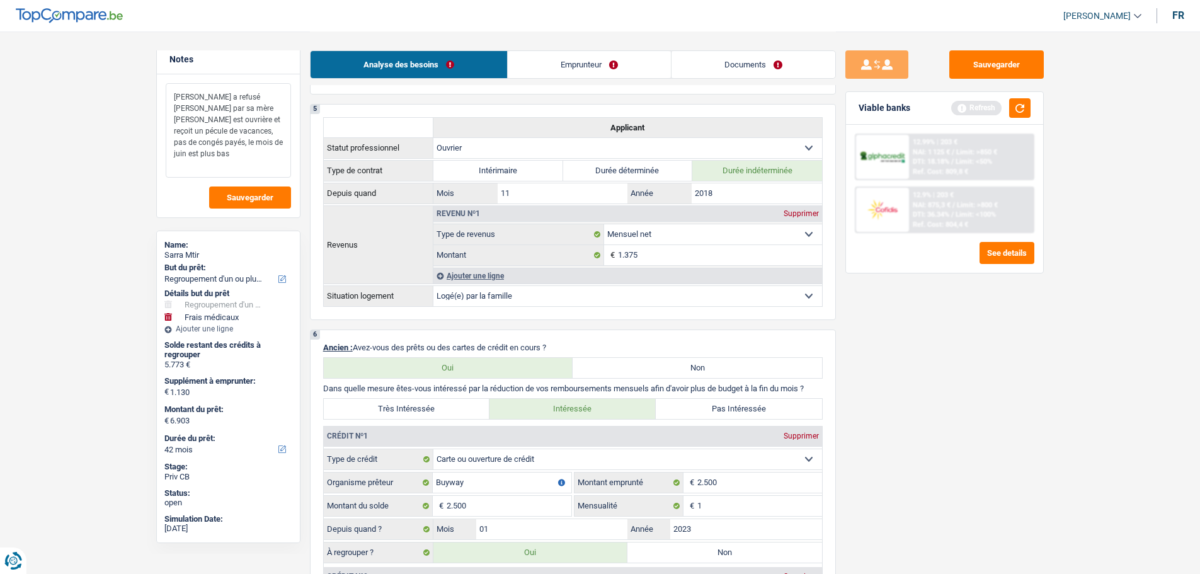
scroll to position [7, 0]
click at [249, 149] on textarea "Mozzeno a refusé Logé par sa mère Madame est ouvrière et reçoit un pécule de va…" at bounding box center [228, 128] width 125 height 94
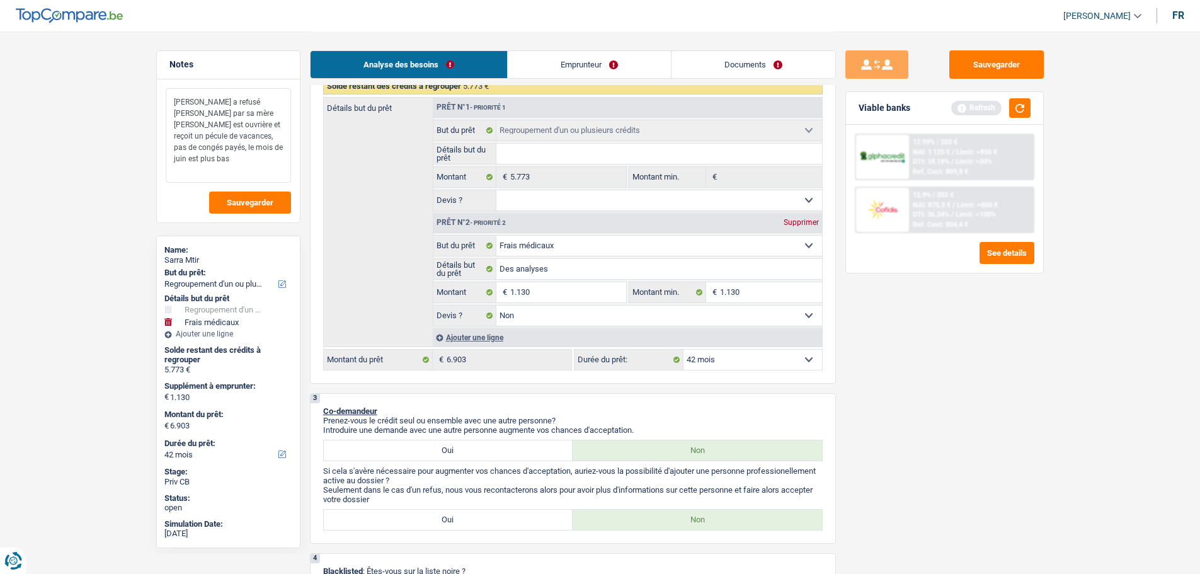
scroll to position [126, 0]
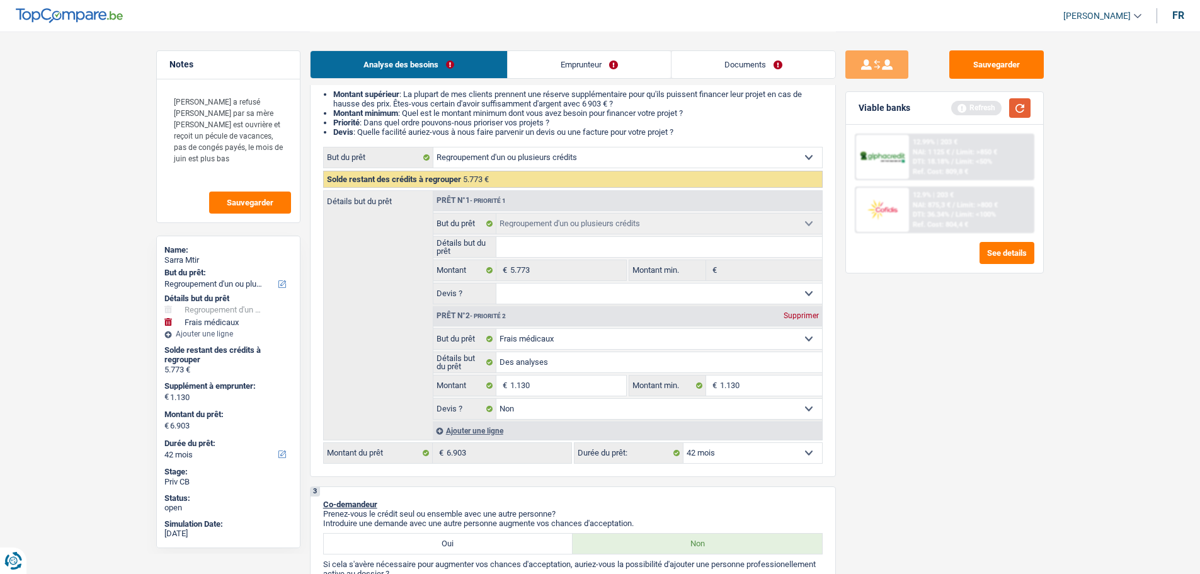
click at [1023, 109] on button "button" at bounding box center [1019, 108] width 21 height 20
click at [583, 368] on input "Des analyses" at bounding box center [659, 362] width 326 height 20
click at [560, 65] on link "Emprunteur" at bounding box center [589, 64] width 163 height 27
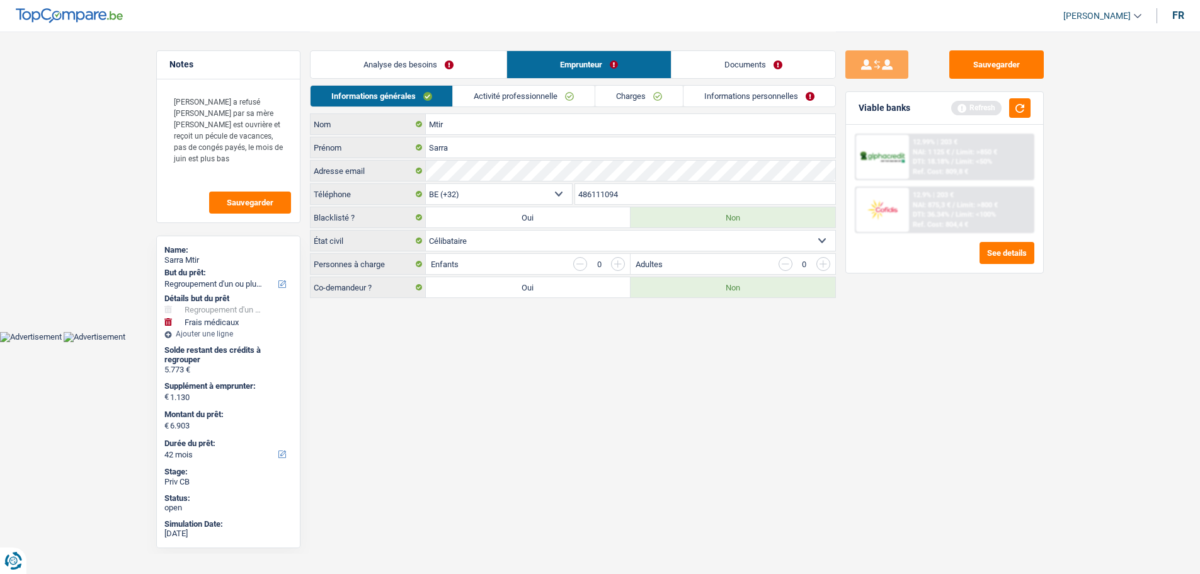
scroll to position [0, 0]
click at [494, 96] on link "Activité professionnelle" at bounding box center [529, 96] width 142 height 21
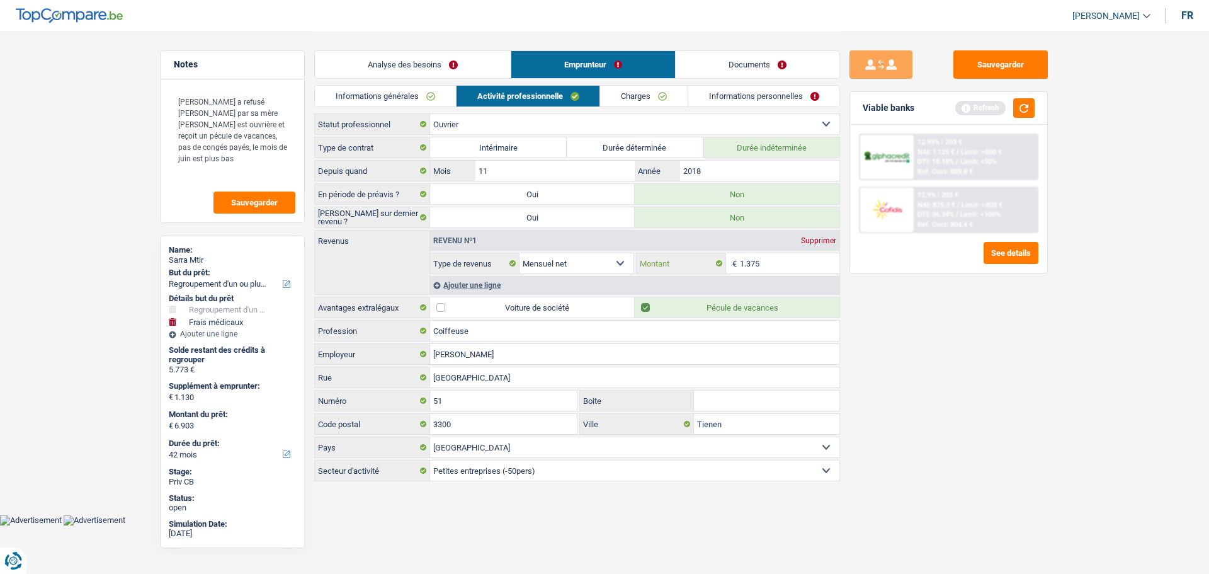
click at [815, 263] on input "1.375" at bounding box center [790, 263] width 100 height 20
click at [1023, 113] on button "button" at bounding box center [1023, 108] width 21 height 20
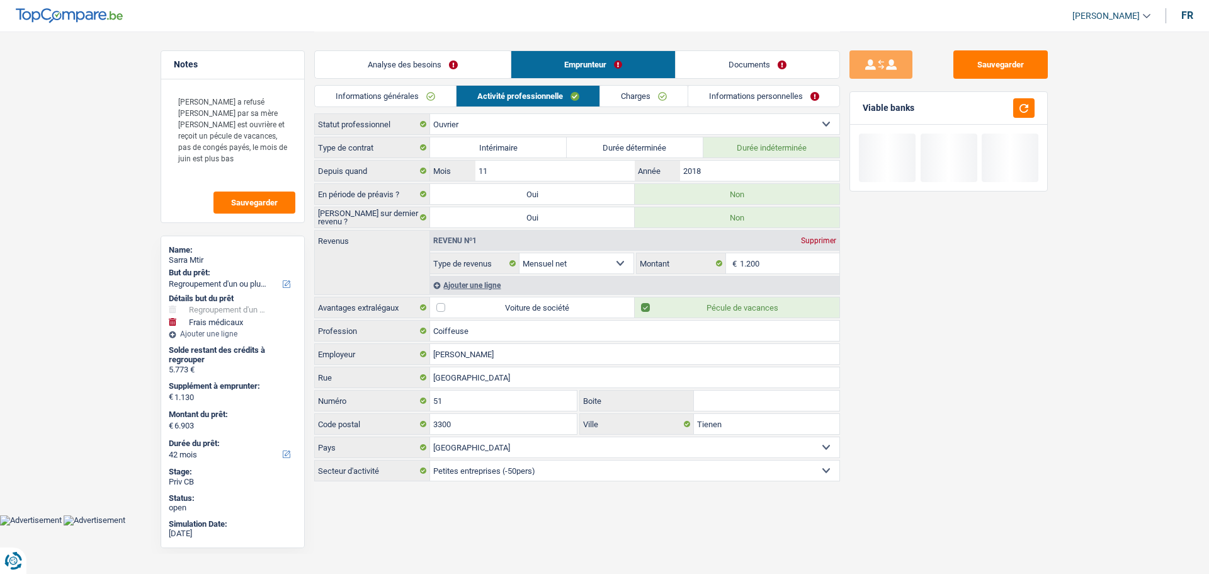
click at [445, 69] on link "Analyse des besoins" at bounding box center [413, 64] width 196 height 27
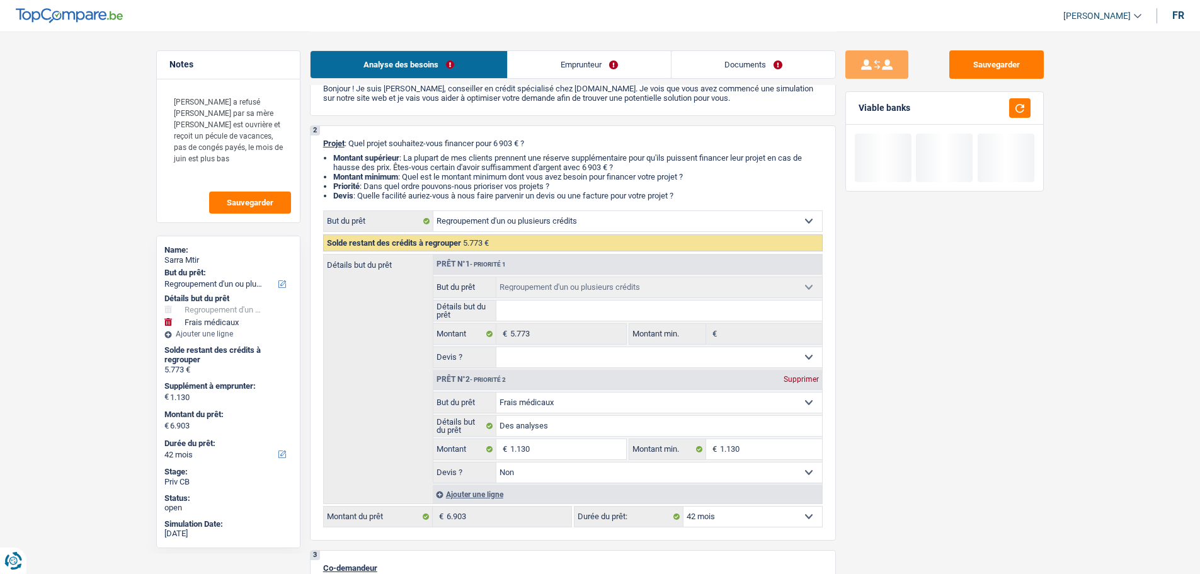
scroll to position [63, 0]
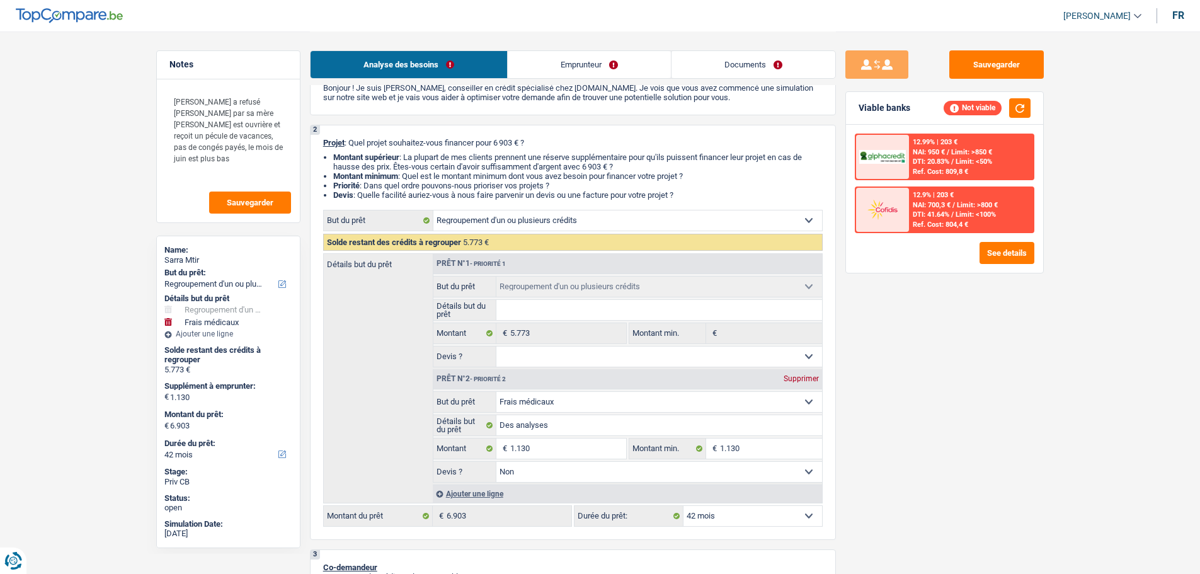
click at [803, 380] on div "Supprimer" at bounding box center [801, 379] width 42 height 8
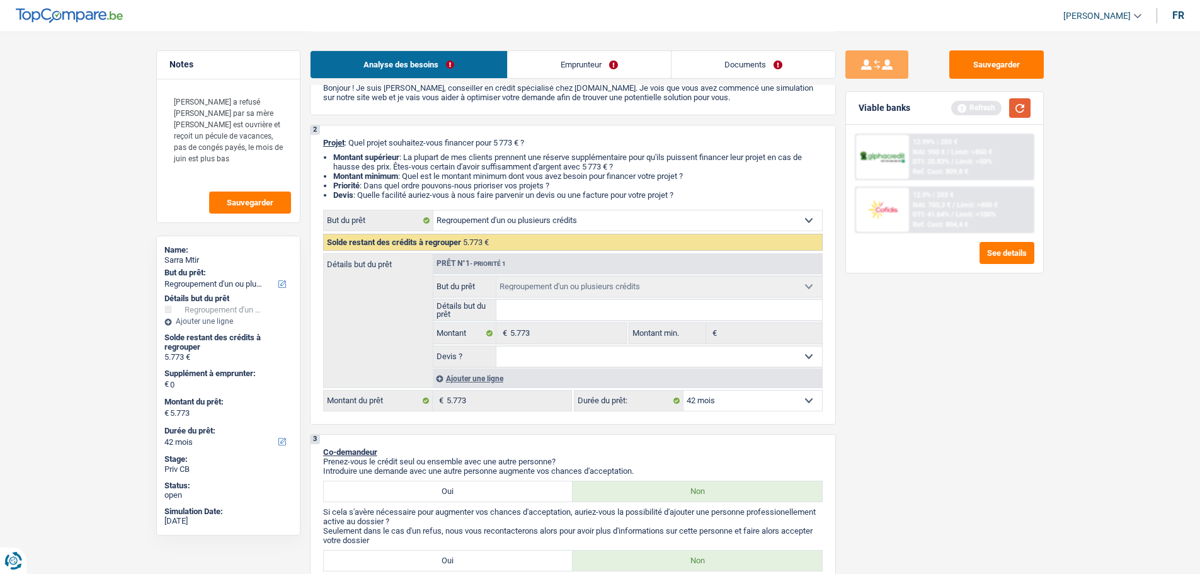
click at [1019, 105] on button "button" at bounding box center [1019, 108] width 21 height 20
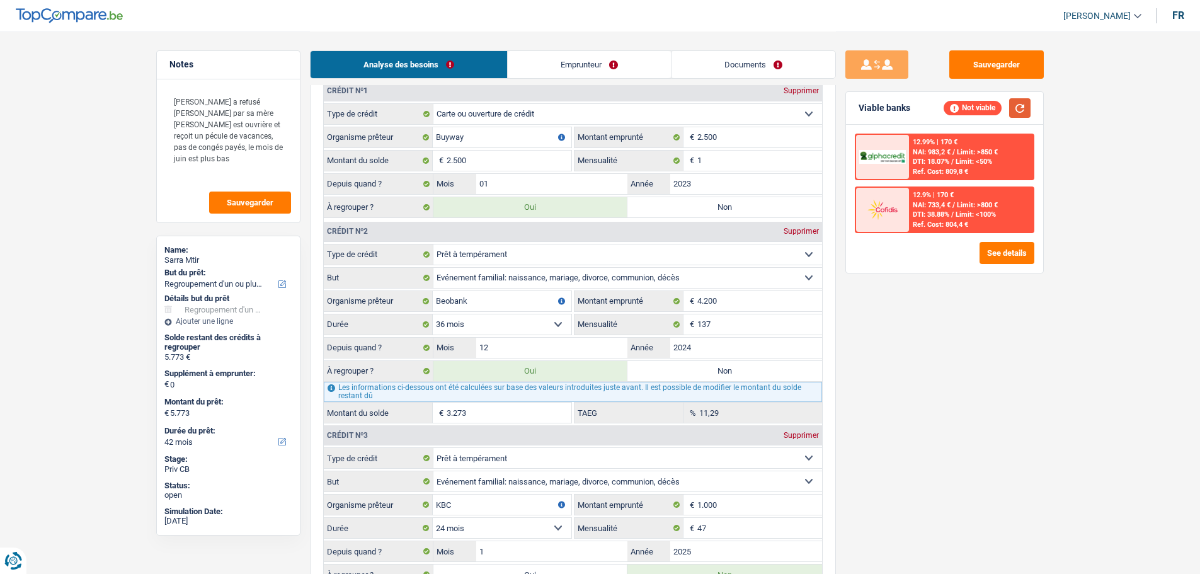
scroll to position [1133, 0]
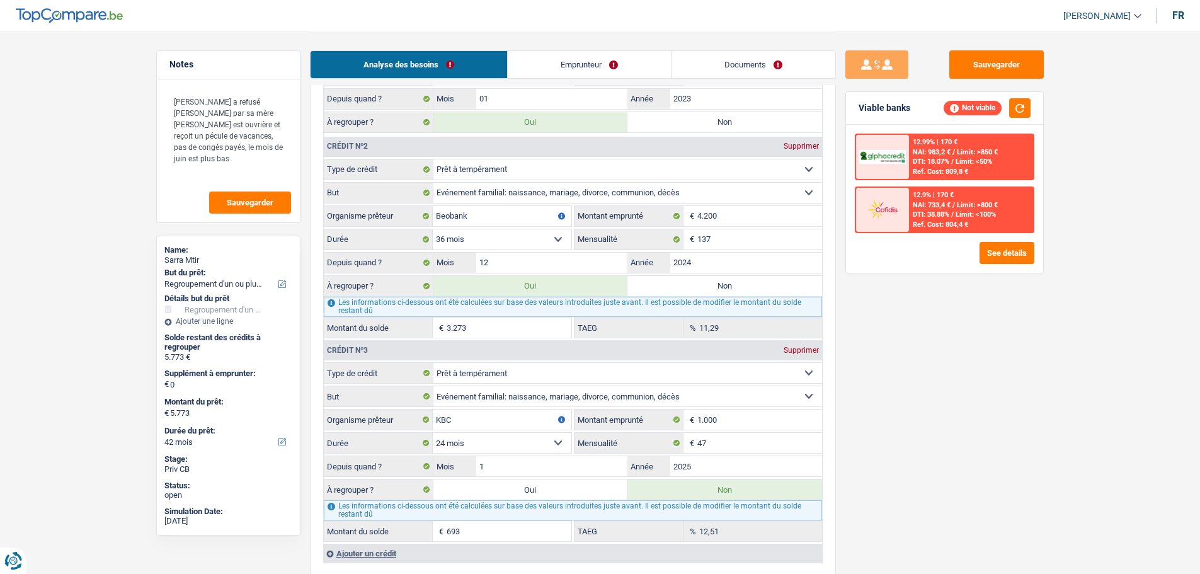
click at [525, 488] on label "Oui" at bounding box center [530, 489] width 195 height 20
click at [525, 488] on input "Oui" at bounding box center [530, 489] width 195 height 20
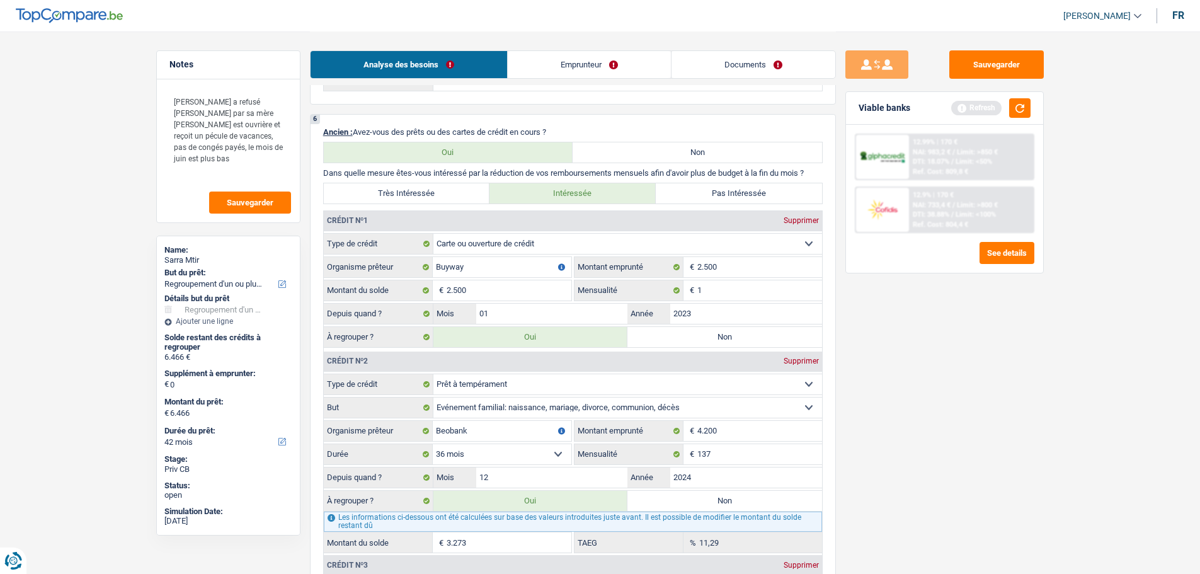
scroll to position [882, 0]
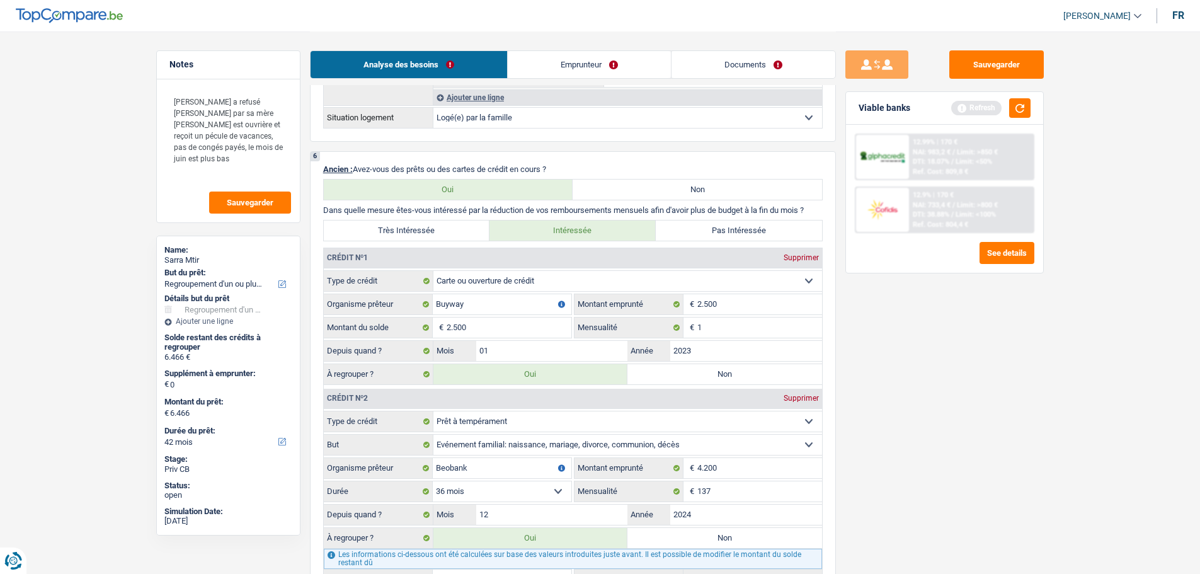
click at [693, 324] on span "€" at bounding box center [690, 327] width 14 height 20
click at [704, 328] on input "1" at bounding box center [759, 327] width 125 height 20
drag, startPoint x: 1054, startPoint y: 470, endPoint x: 994, endPoint y: 329, distance: 152.9
click at [1055, 469] on main "Notes Mozzeno a refusé Logé par sa mère Madame est ouvrière et reçoit un pécule…" at bounding box center [600, 356] width 1200 height 2477
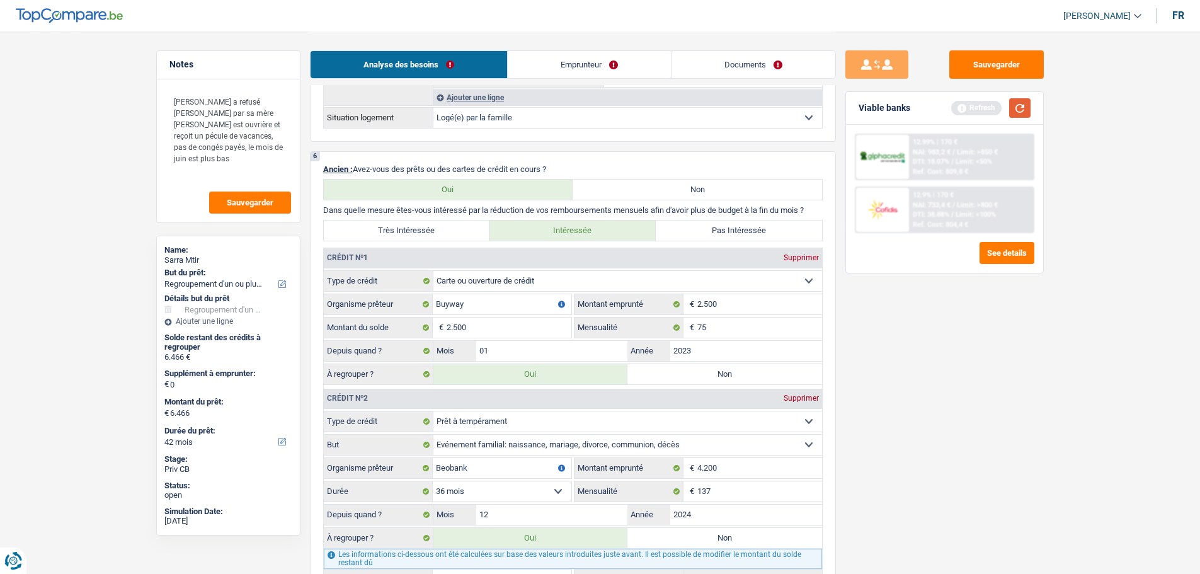
click at [1016, 101] on button "button" at bounding box center [1019, 108] width 21 height 20
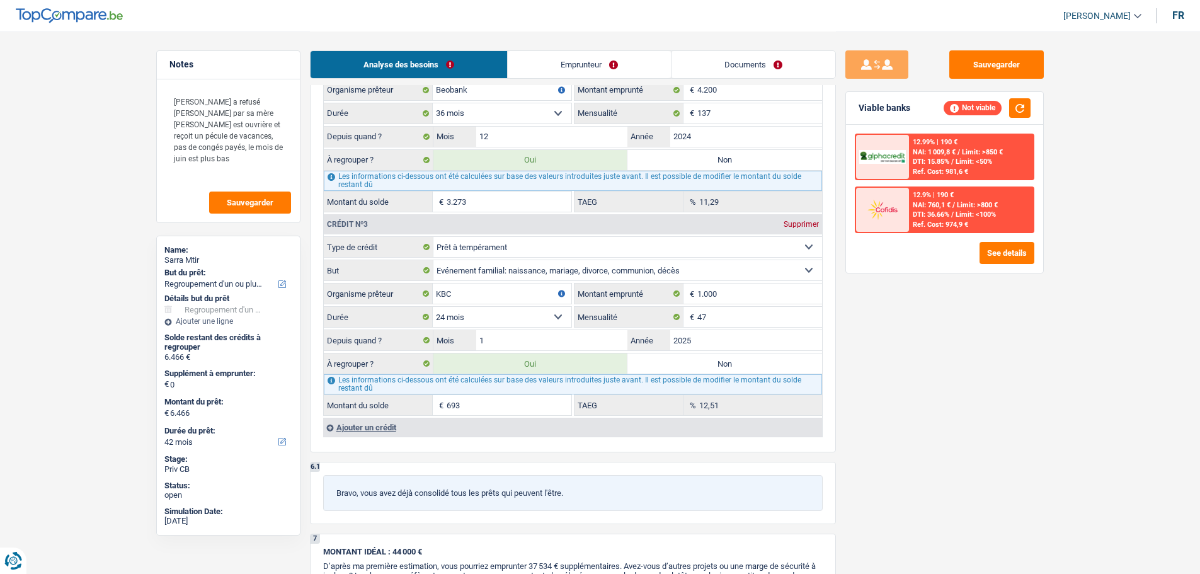
click at [717, 357] on label "Non" at bounding box center [724, 363] width 195 height 20
click at [717, 357] on input "Non" at bounding box center [724, 363] width 195 height 20
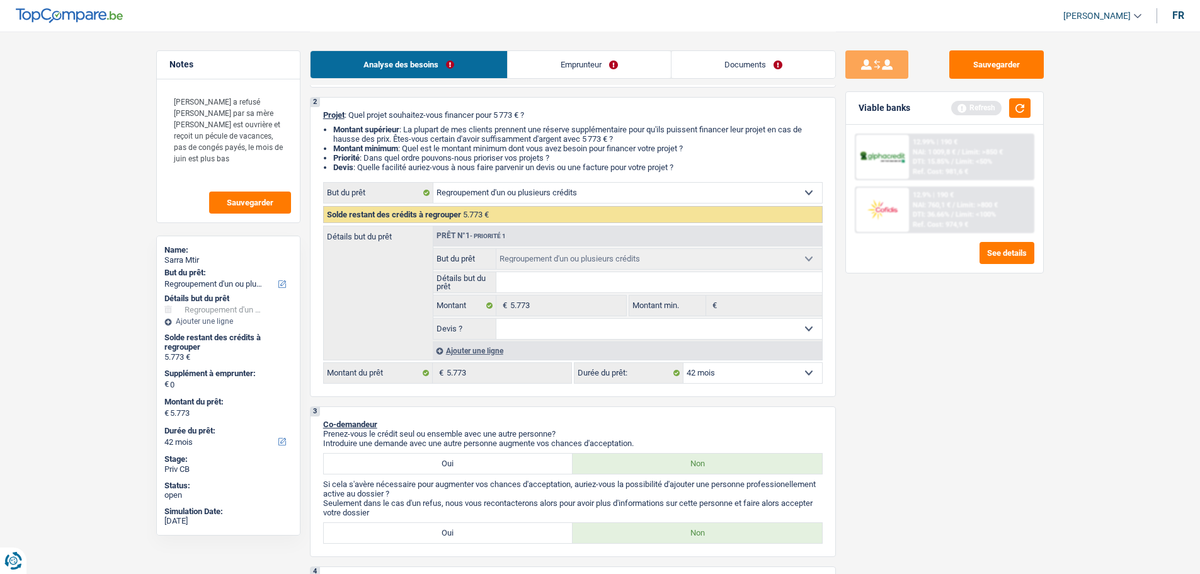
scroll to position [189, 0]
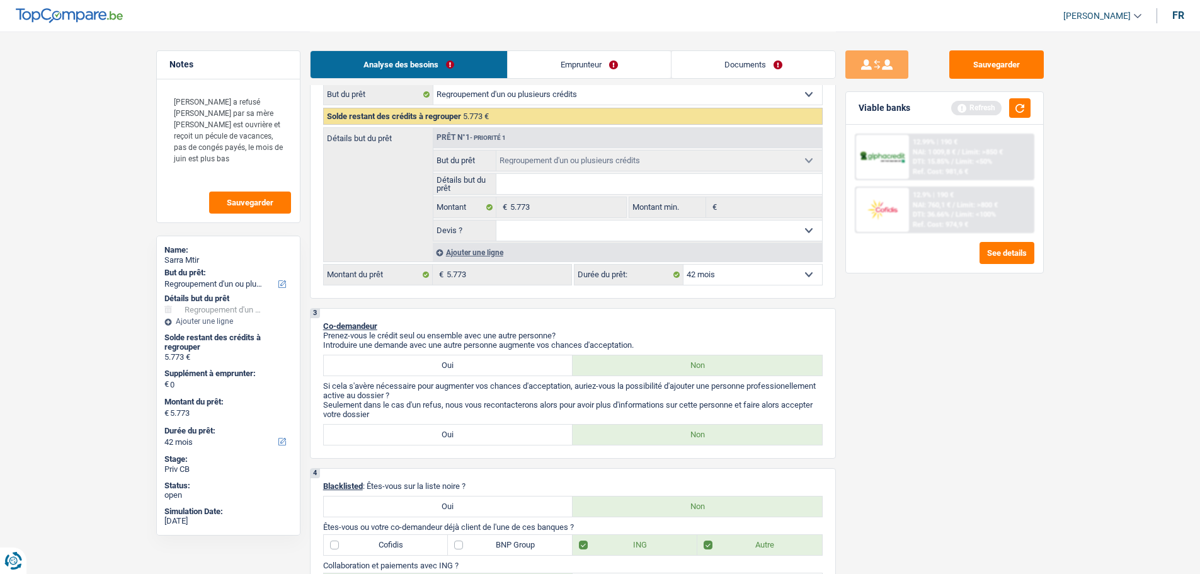
click at [488, 247] on div "Ajouter une ligne" at bounding box center [627, 252] width 389 height 18
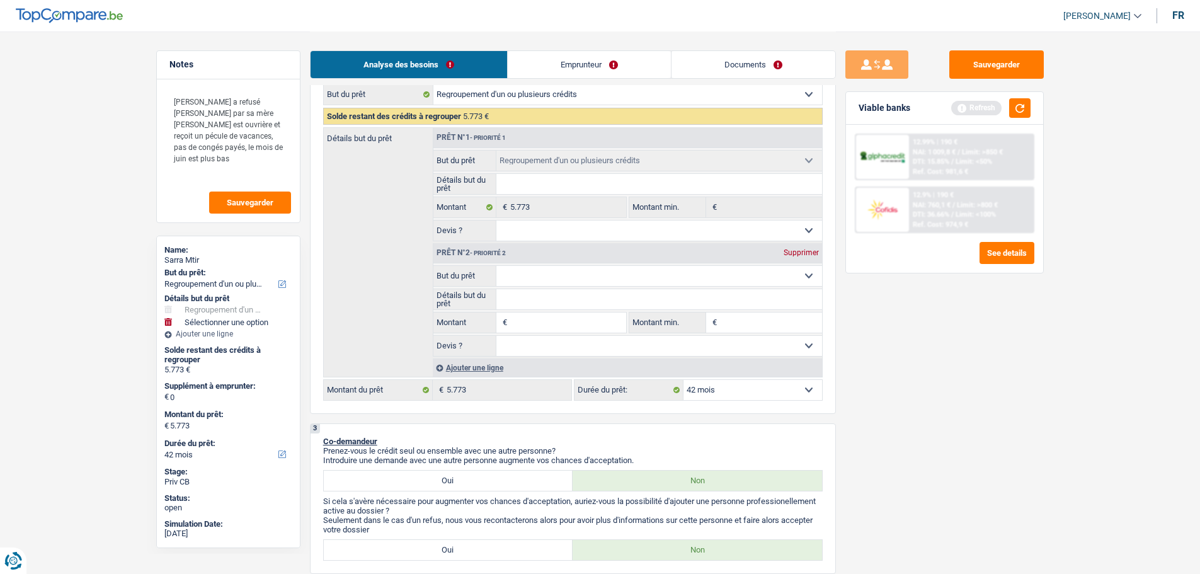
click at [553, 277] on select "Confort maison: meubles, textile, peinture, électroménager, outillage non-profe…" at bounding box center [659, 276] width 326 height 20
click at [496, 266] on select "Confort maison: meubles, textile, peinture, électroménager, outillage non-profe…" at bounding box center [659, 276] width 326 height 20
click at [562, 308] on input "Détails but du prêt" at bounding box center [659, 299] width 326 height 20
click at [565, 299] on input "Détails but du prêt" at bounding box center [659, 299] width 326 height 20
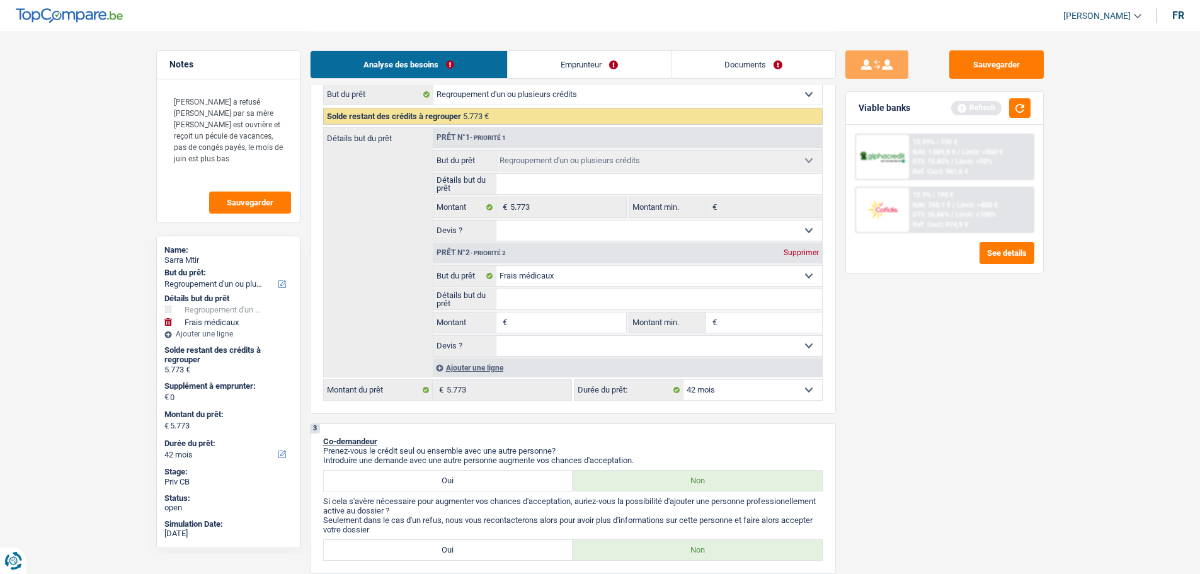
click at [565, 299] on input "Détails but du prêt" at bounding box center [659, 299] width 326 height 20
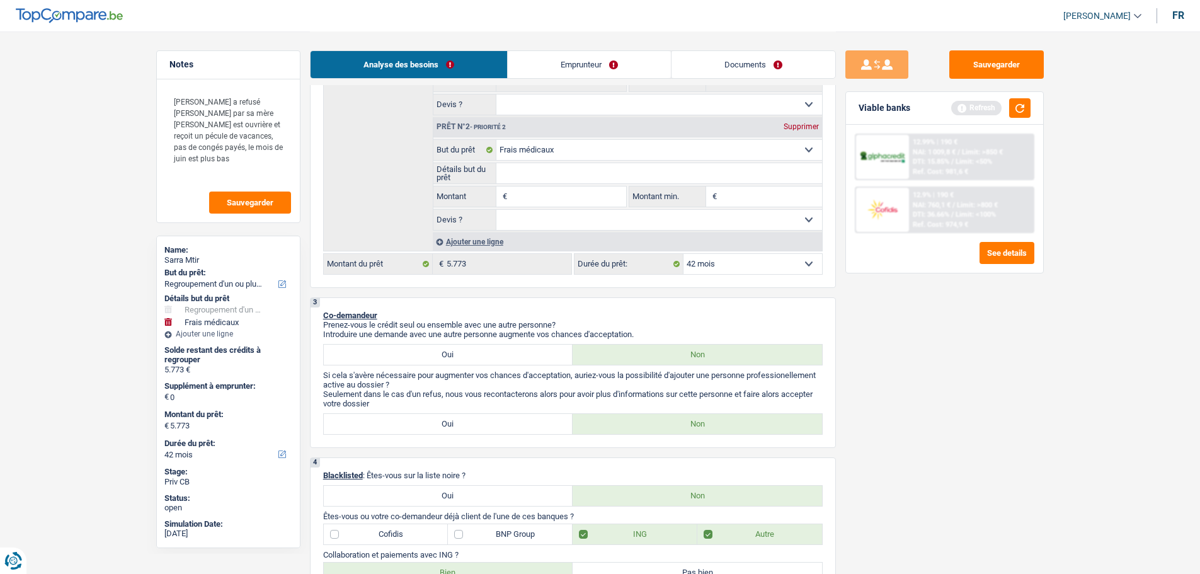
scroll to position [252, 0]
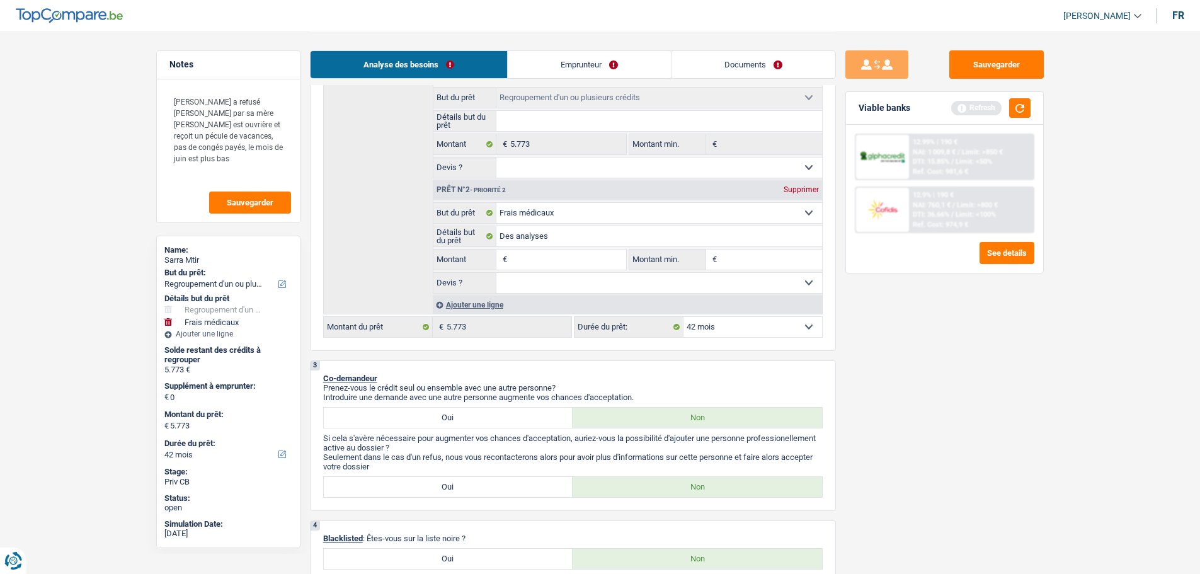
click at [585, 264] on input "Montant" at bounding box center [567, 259] width 115 height 20
click at [729, 252] on input "Montant min." at bounding box center [771, 259] width 102 height 20
click at [717, 276] on select "Oui Non Non répondu Sélectionner une option" at bounding box center [659, 283] width 326 height 20
click at [496, 273] on select "Oui Non Non répondu Sélectionner une option" at bounding box center [659, 283] width 326 height 20
click at [1014, 115] on button "button" at bounding box center [1019, 108] width 21 height 20
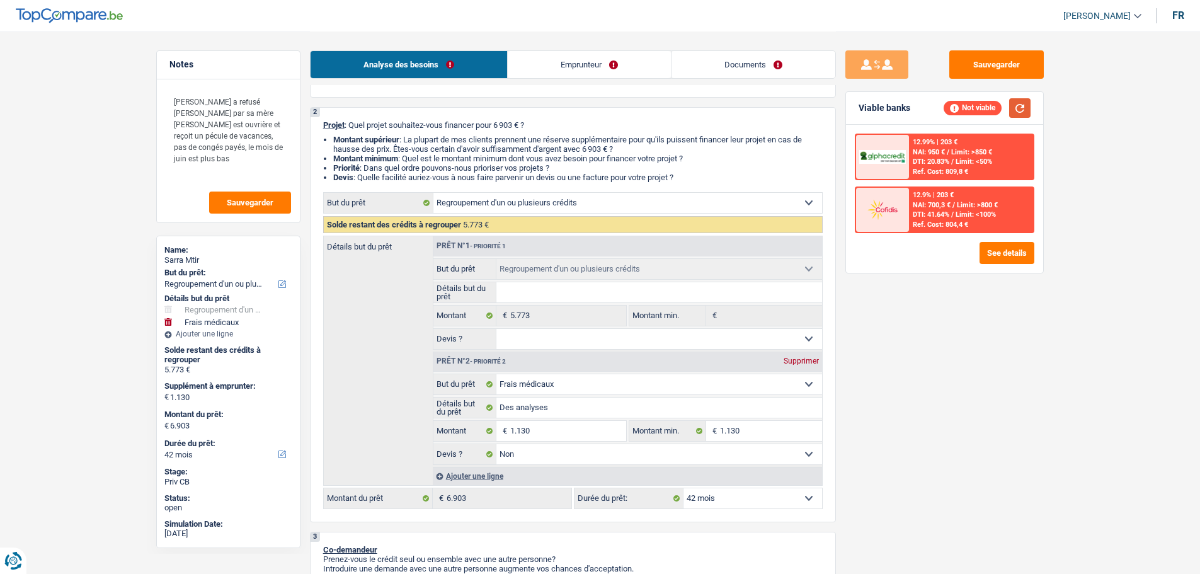
scroll to position [63, 0]
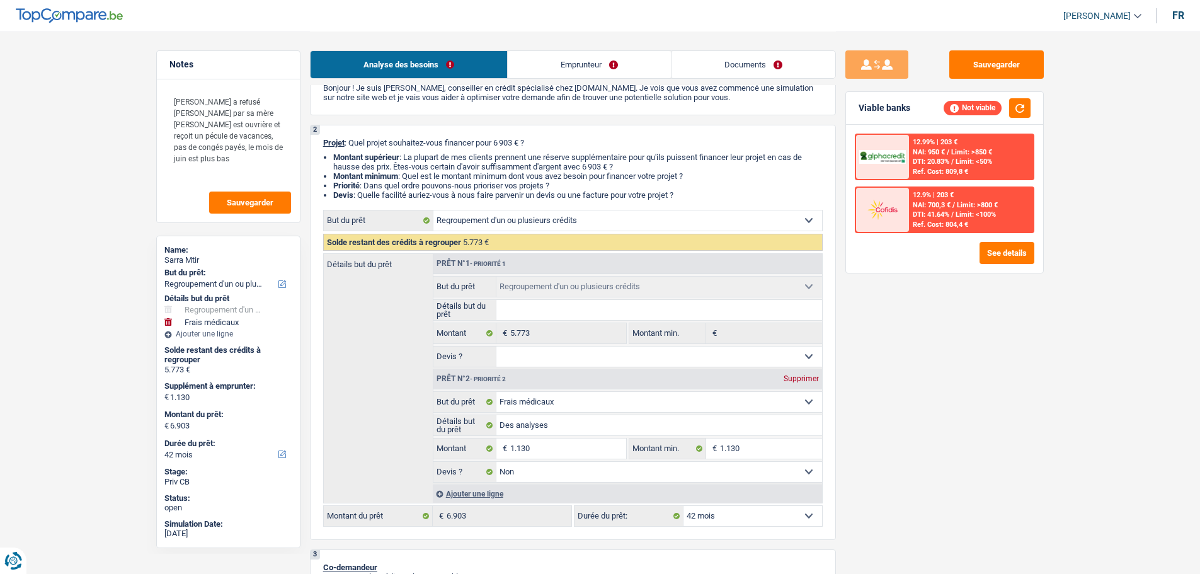
click at [622, 51] on link "Emprunteur" at bounding box center [589, 64] width 163 height 27
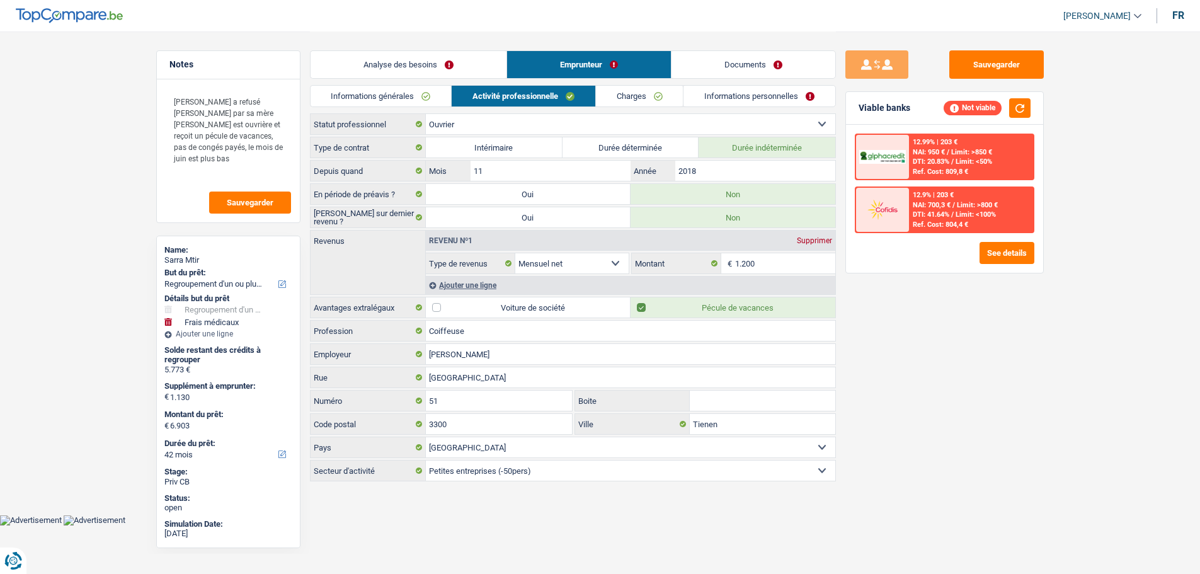
scroll to position [0, 0]
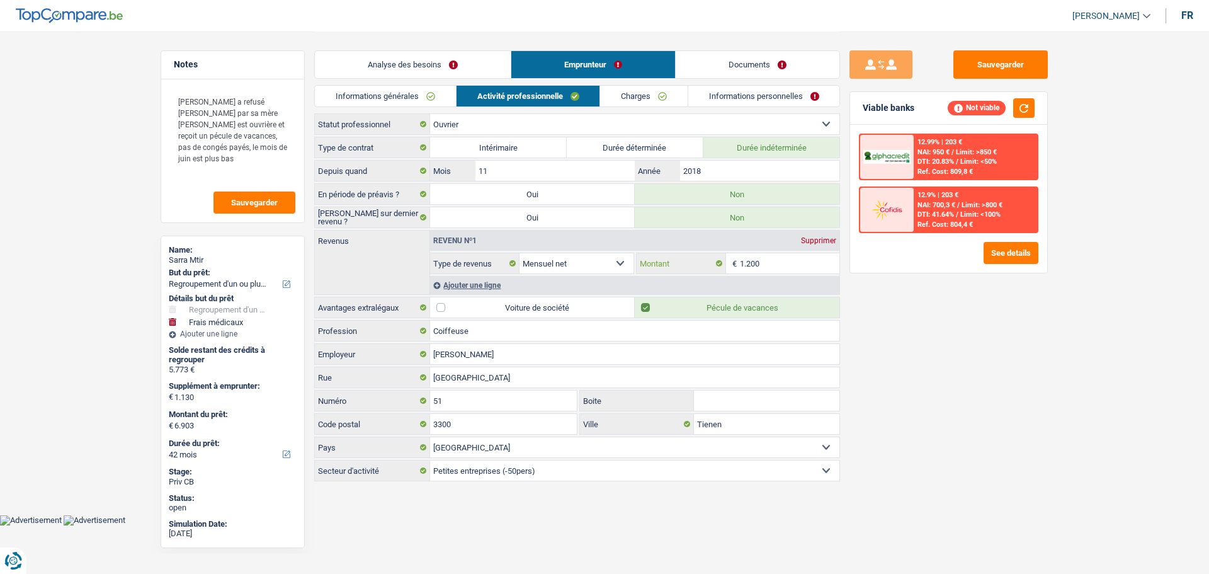
click at [790, 261] on input "1.200" at bounding box center [790, 263] width 100 height 20
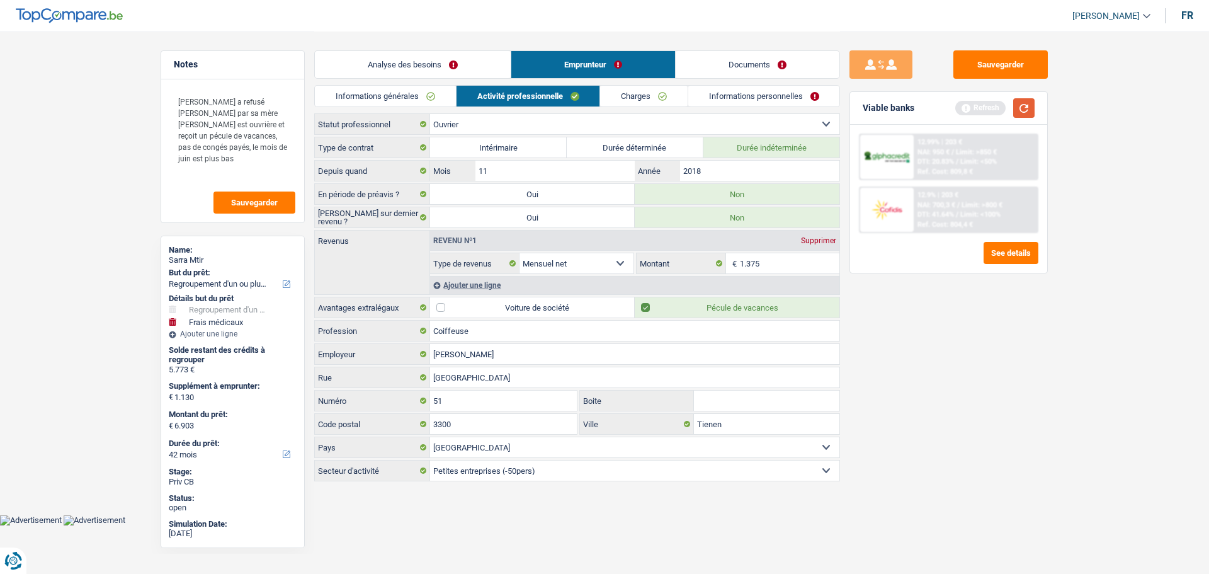
click at [1030, 111] on button "button" at bounding box center [1023, 108] width 21 height 20
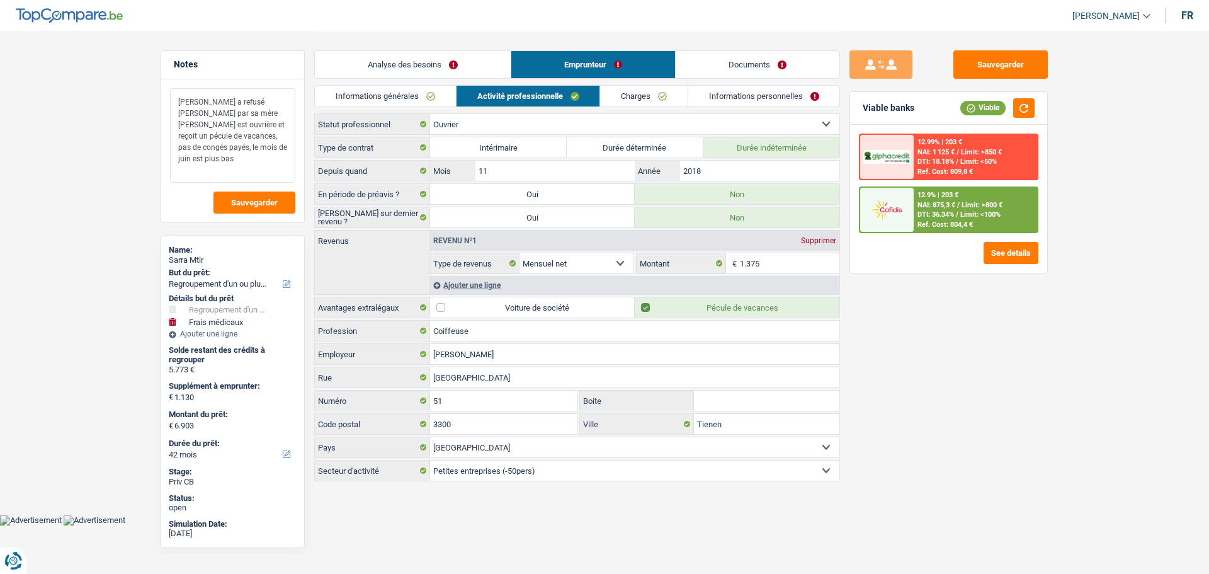
click at [249, 161] on textarea "Mozzeno a refusé Logé par sa mère Madame est ouvrière et reçoit un pécule de va…" at bounding box center [232, 135] width 125 height 94
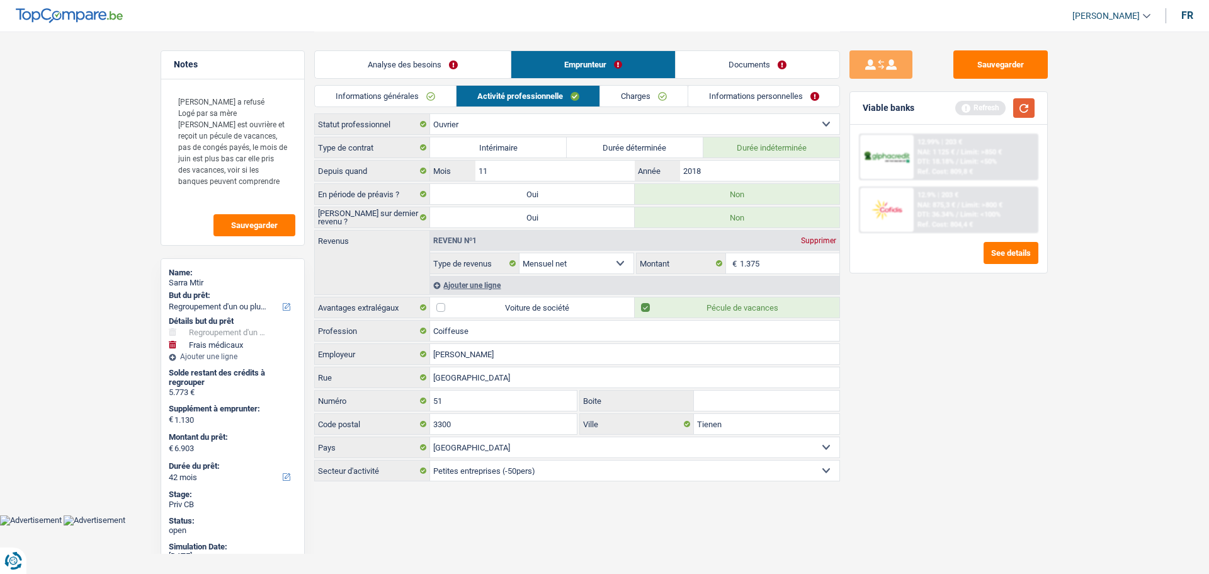
click at [1018, 108] on button "button" at bounding box center [1023, 108] width 21 height 20
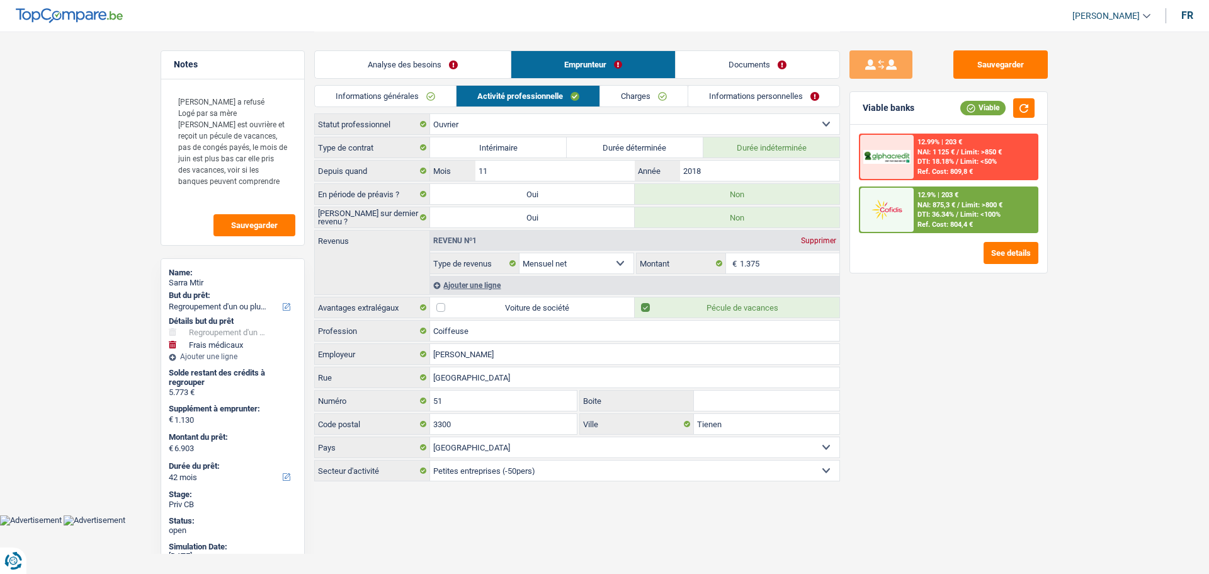
click at [970, 213] on span "Limit: <100%" at bounding box center [980, 214] width 40 height 8
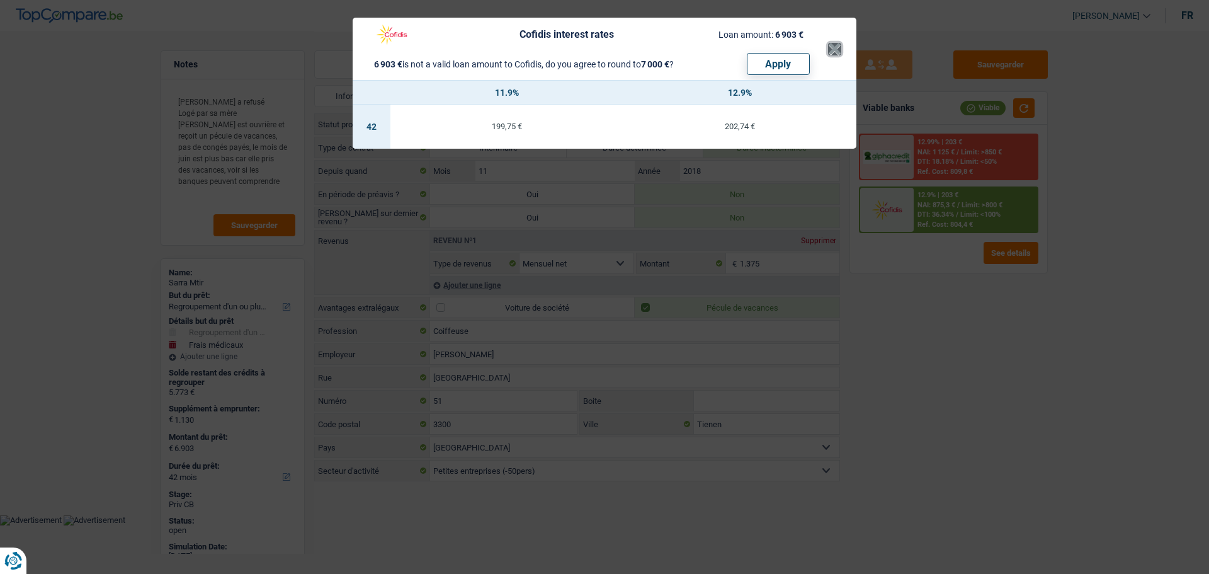
click at [831, 52] on button "×" at bounding box center [834, 49] width 13 height 13
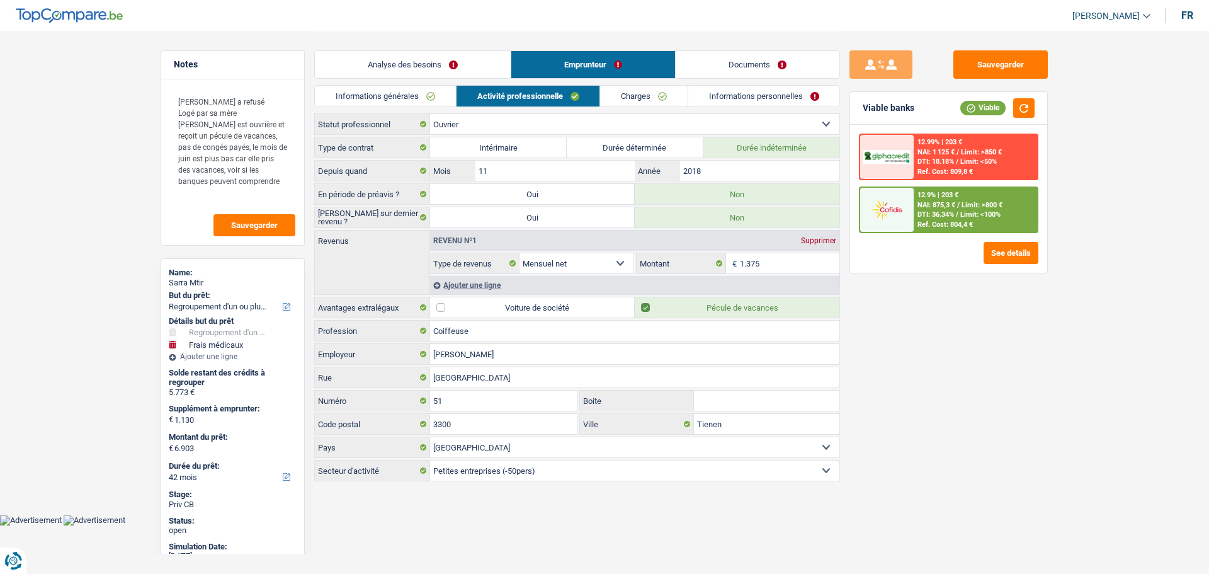
click at [948, 232] on div "12.9% | 203 € NAI: 875,3 € / Limit: >800 € DTI: 36.34% / Limit: <100% Ref. Cost…" at bounding box center [948, 209] width 179 height 47
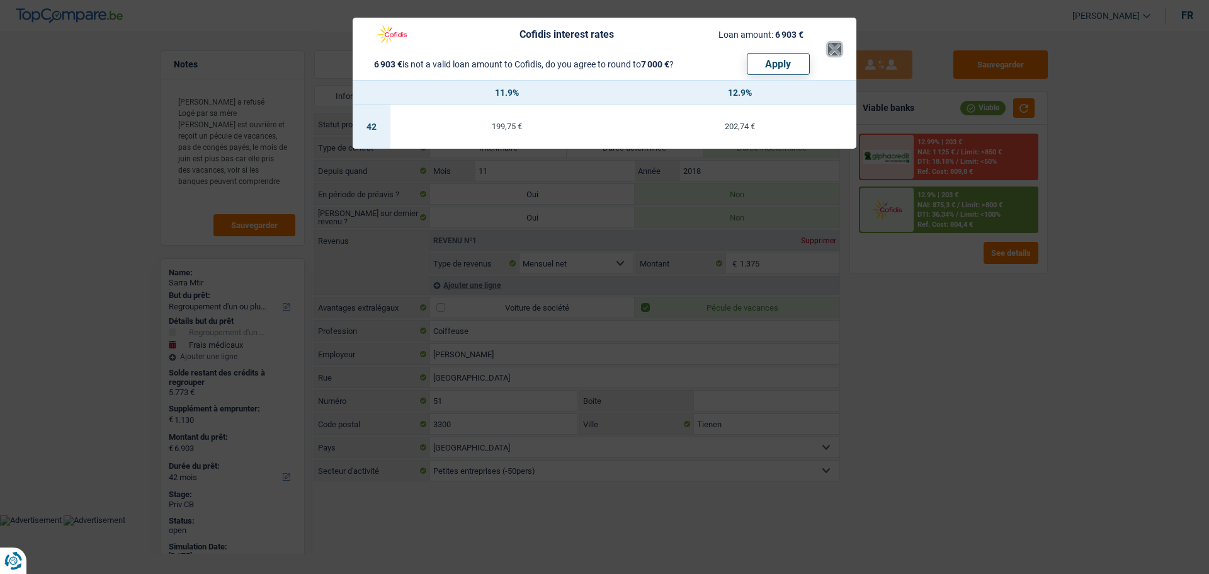
click at [839, 55] on button "×" at bounding box center [834, 49] width 13 height 13
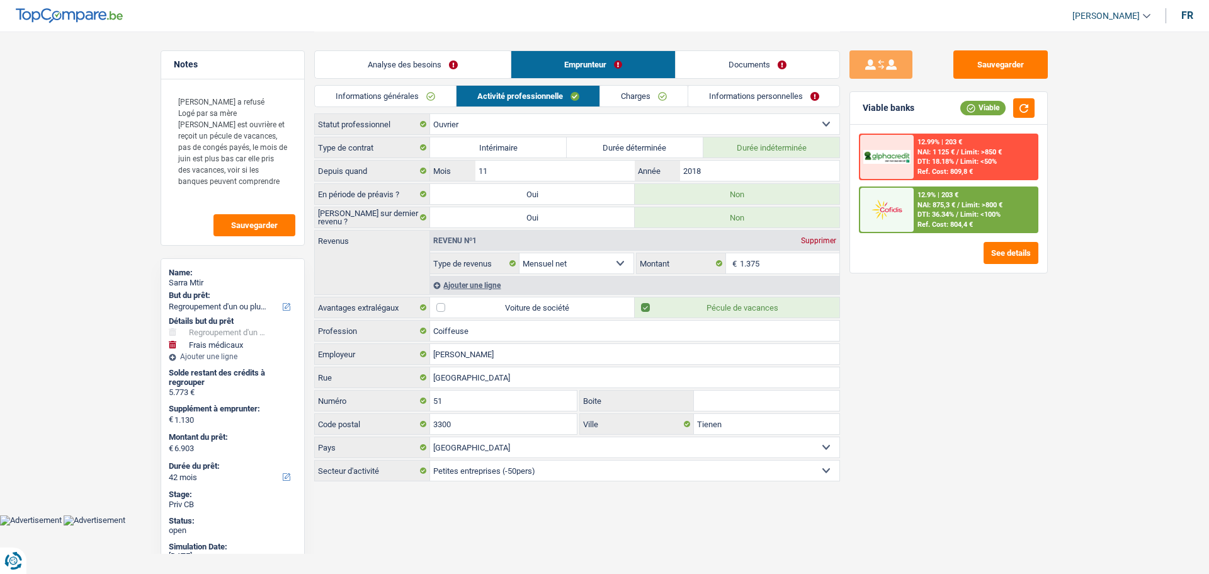
click at [412, 71] on link "Analyse des besoins" at bounding box center [413, 64] width 196 height 27
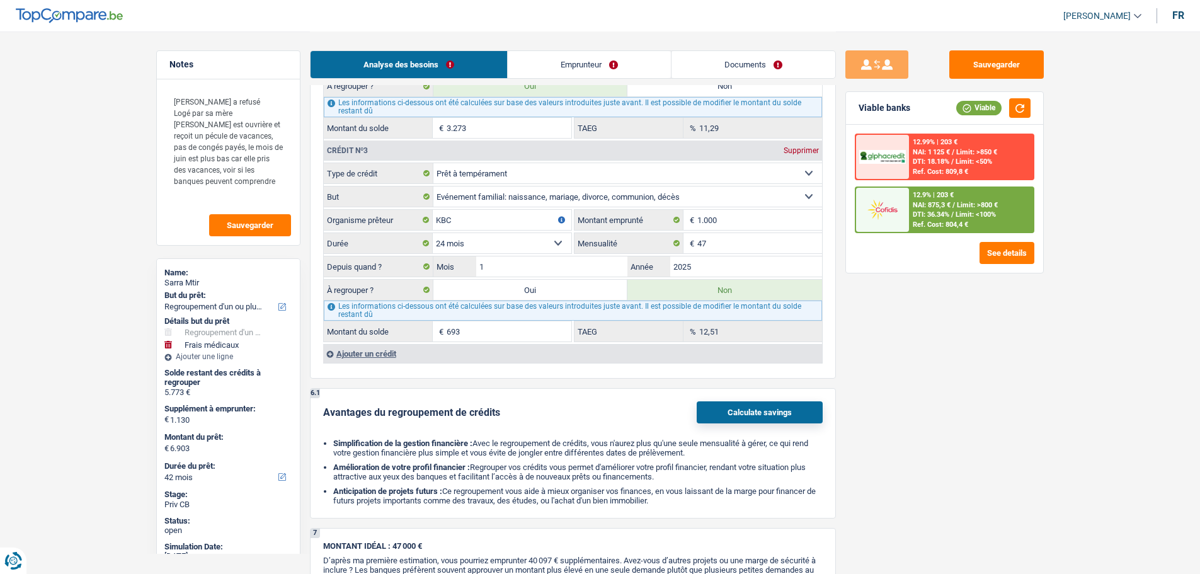
scroll to position [1322, 0]
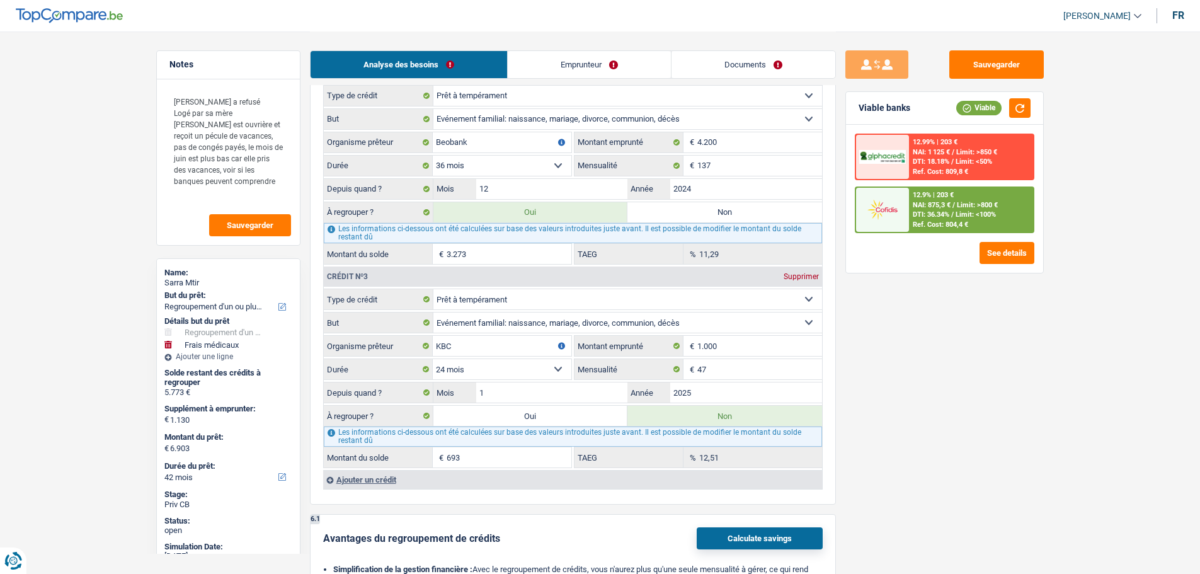
click at [1005, 203] on div "12.9% | 203 € NAI: 875,3 € / Limit: >800 € DTI: 36.34% / Limit: <100% Ref. Cost…" at bounding box center [971, 210] width 124 height 44
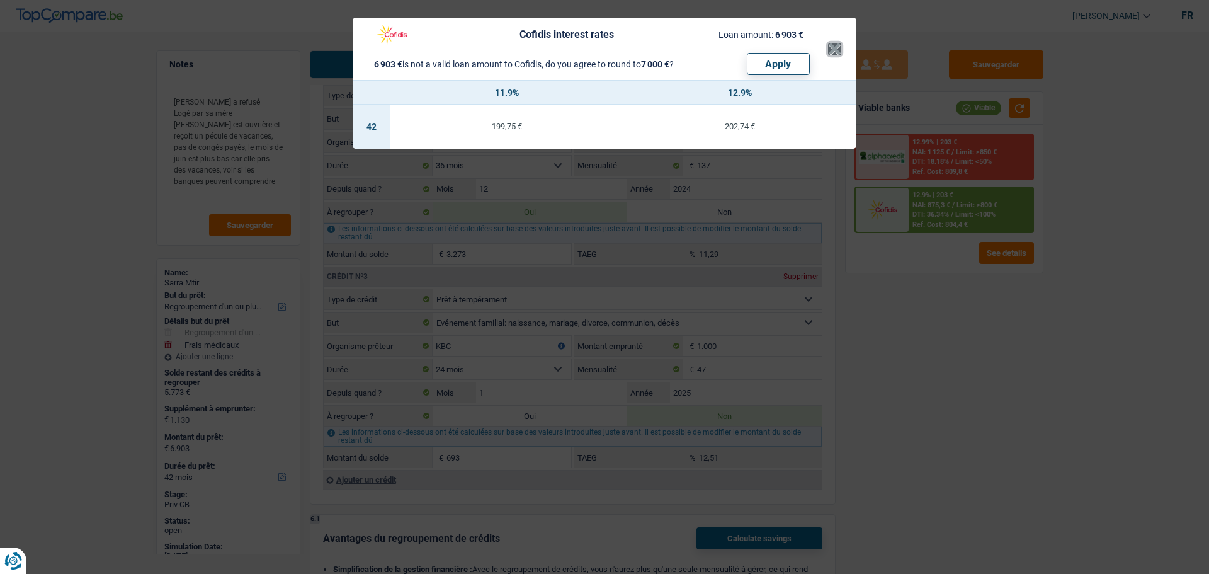
click at [834, 52] on button "×" at bounding box center [834, 49] width 13 height 13
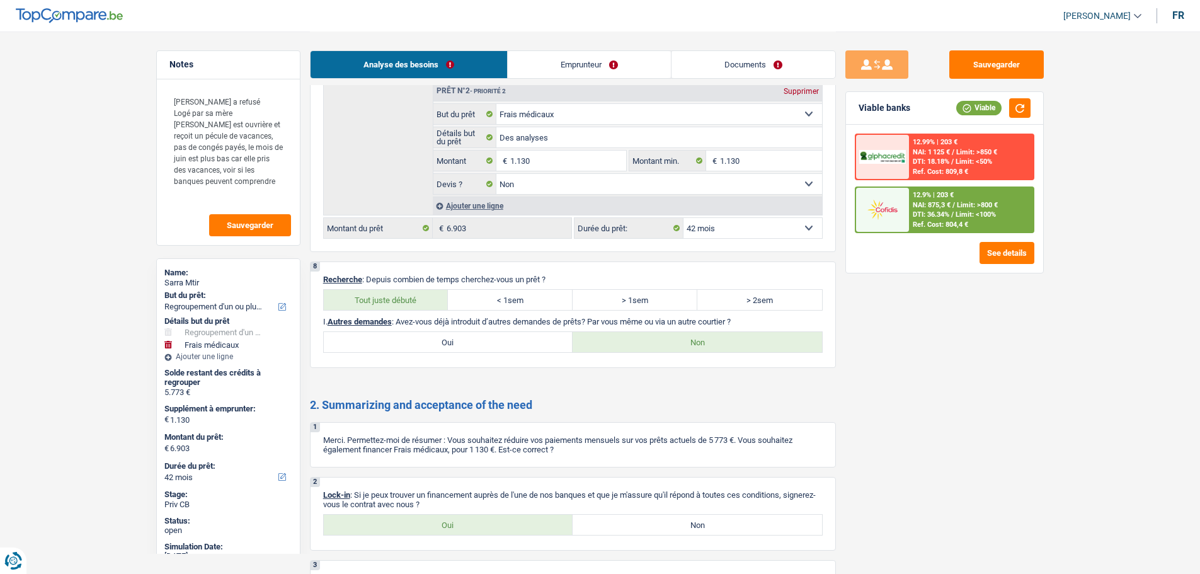
scroll to position [2211, 0]
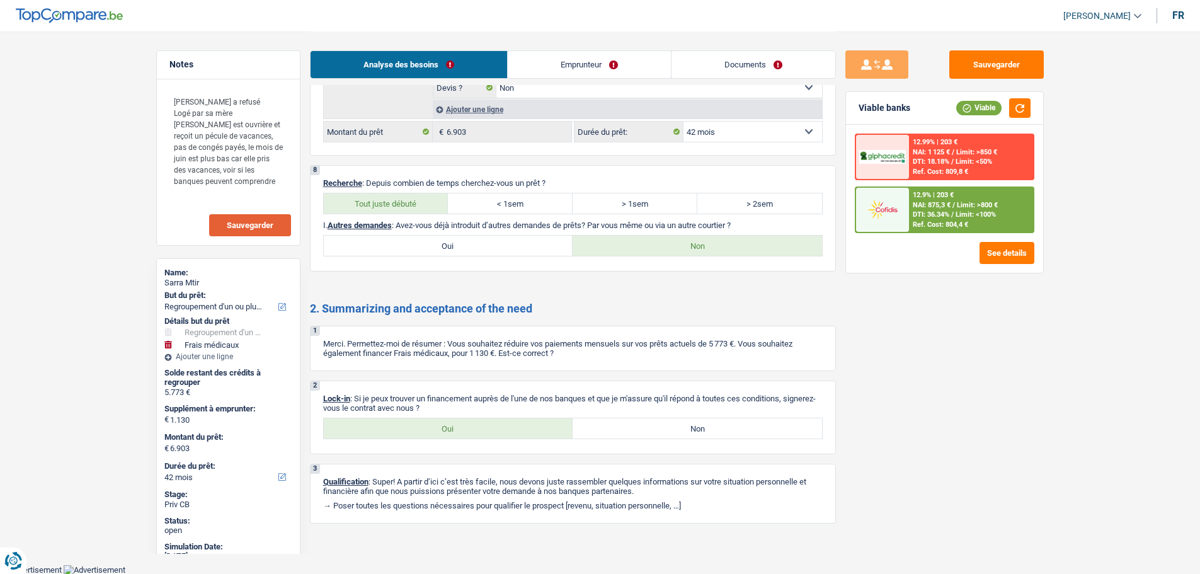
click at [273, 224] on span "Sauvegarder" at bounding box center [250, 225] width 47 height 8
click at [446, 425] on label "Oui" at bounding box center [448, 428] width 249 height 20
click at [446, 425] on input "Oui" at bounding box center [448, 428] width 249 height 20
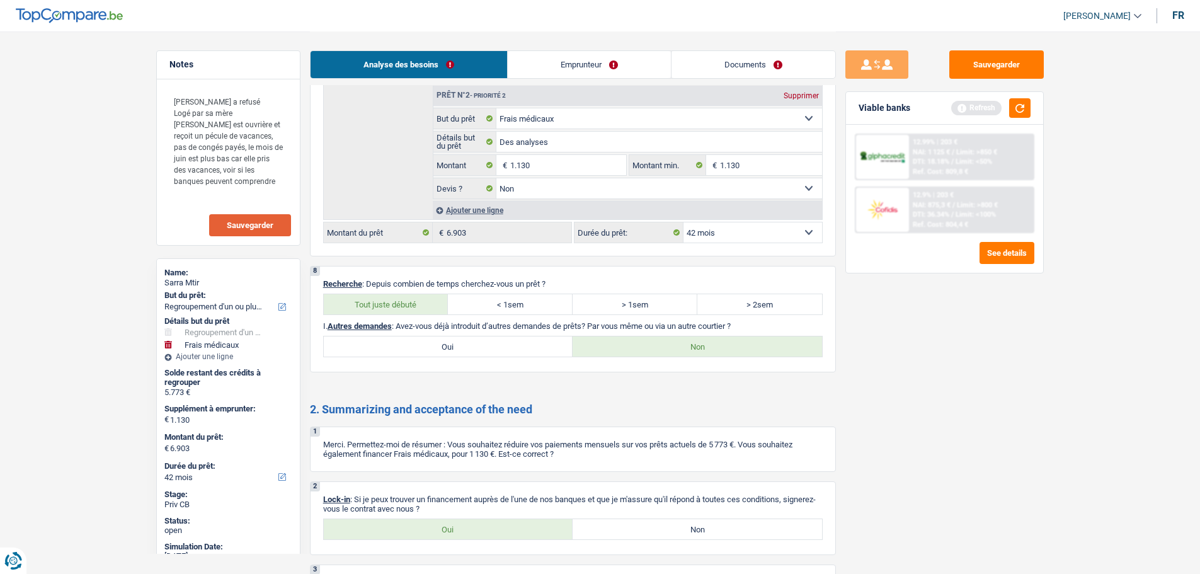
scroll to position [2023, 0]
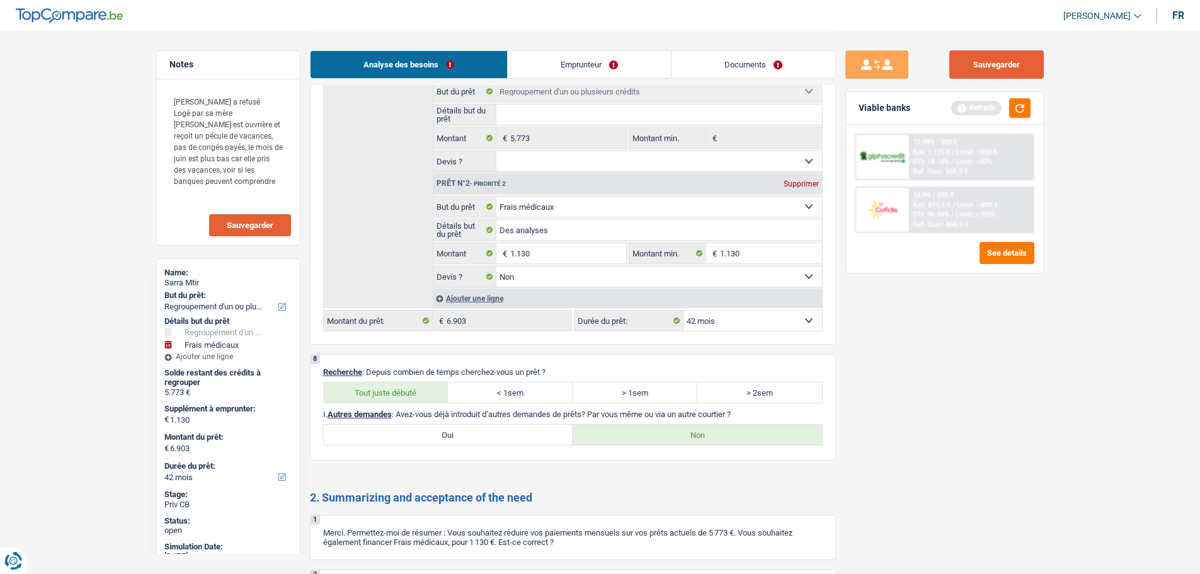
click at [1019, 65] on button "Sauvegarder" at bounding box center [996, 64] width 94 height 28
click at [281, 222] on button "Sauvegarder" at bounding box center [250, 225] width 82 height 22
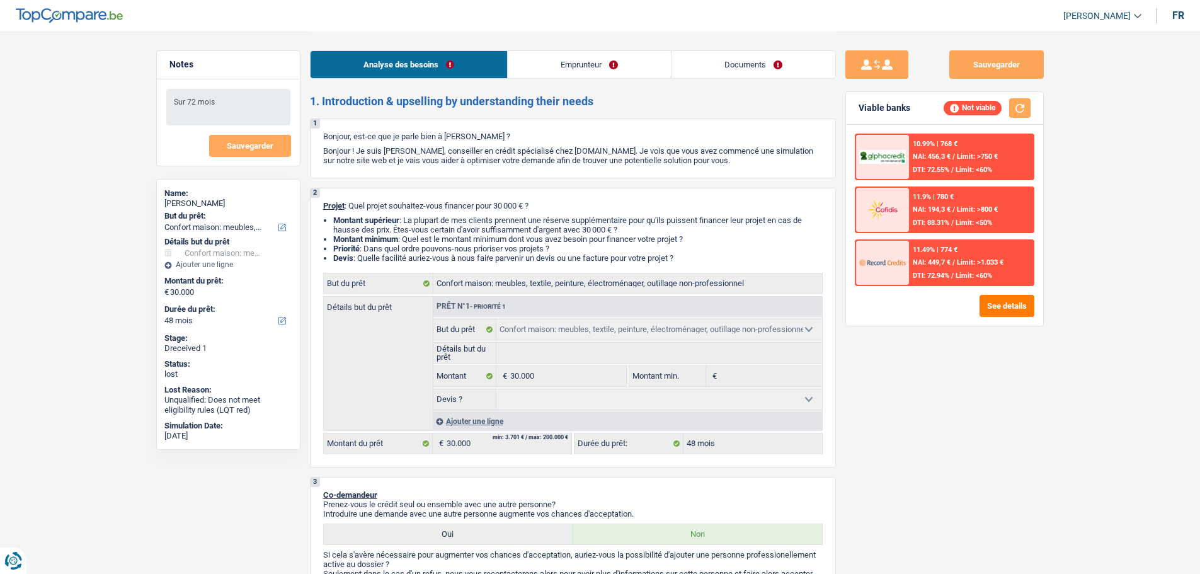
select select "household"
select select "48"
select select "household"
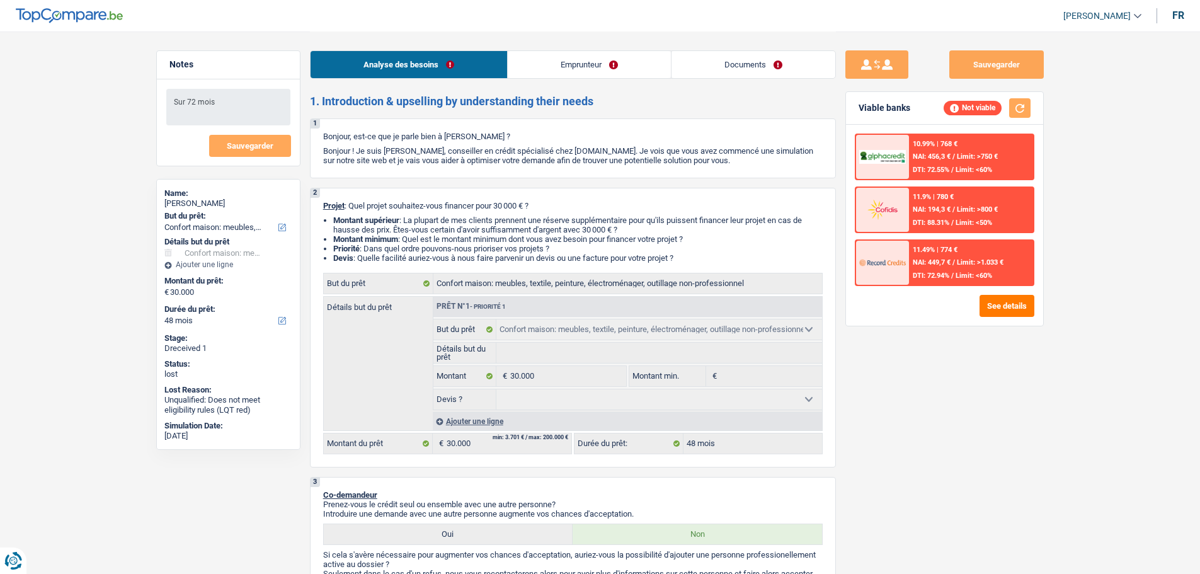
select select "48"
select select "retired"
select select "pension"
select select "liveWithParents"
select select "carLoan"
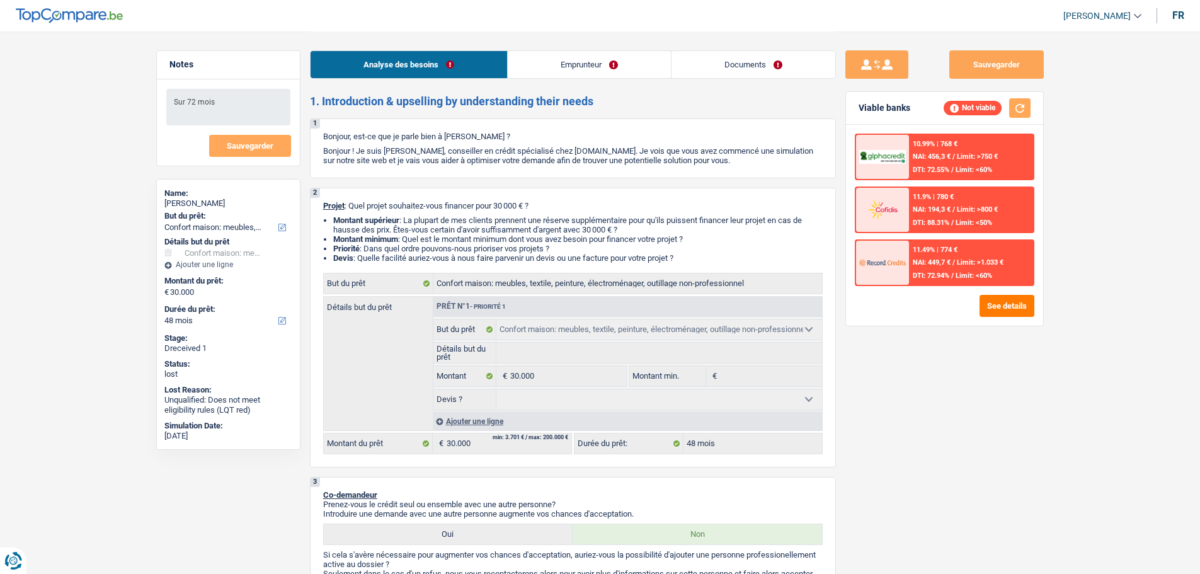
select select "42"
select select "household"
select select "48"
click at [565, 60] on link "Emprunteur" at bounding box center [589, 64] width 163 height 27
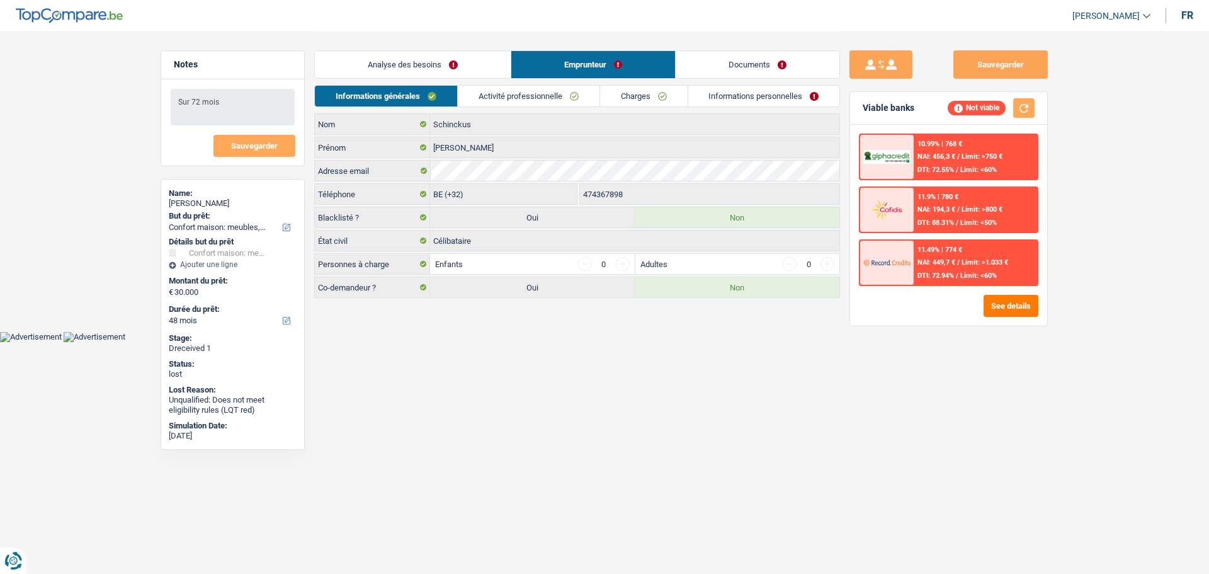
click at [433, 67] on link "Analyse des besoins" at bounding box center [413, 64] width 196 height 27
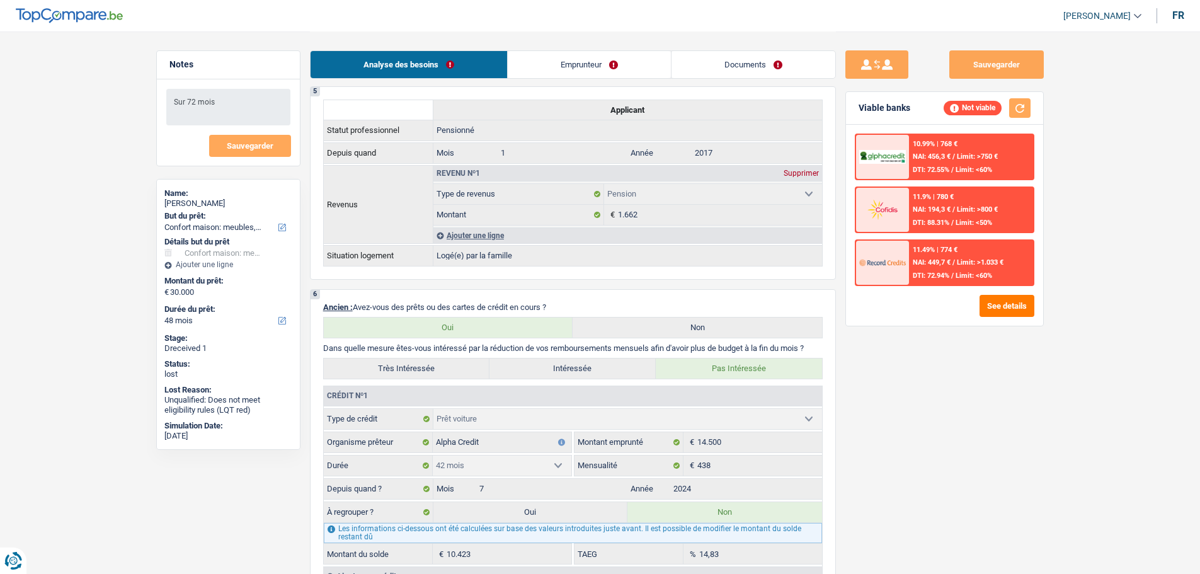
scroll to position [504, 0]
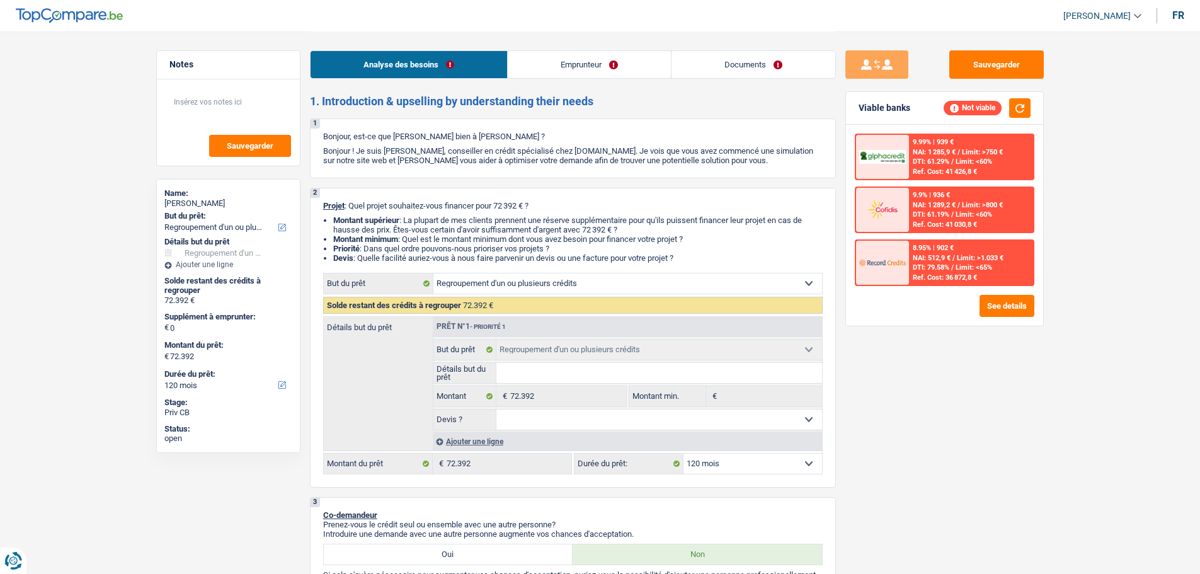
select select "refinancing"
select select "120"
select select "refinancing"
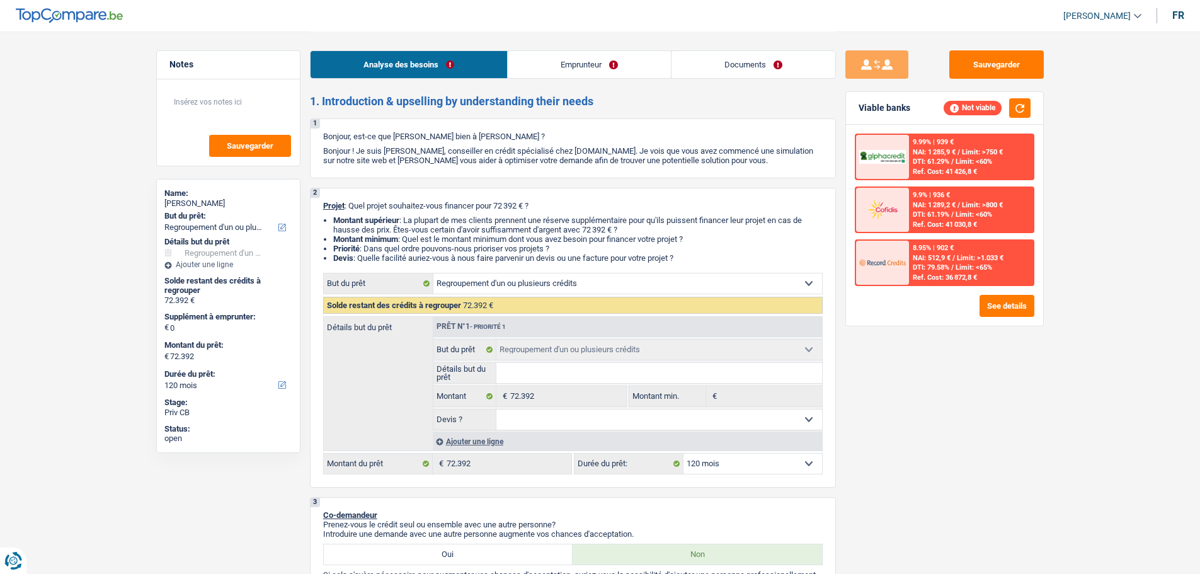
select select "120"
select select "publicEmployee"
select select "netSalary"
select select "mealVouchers"
select select "ownerWithMortgage"
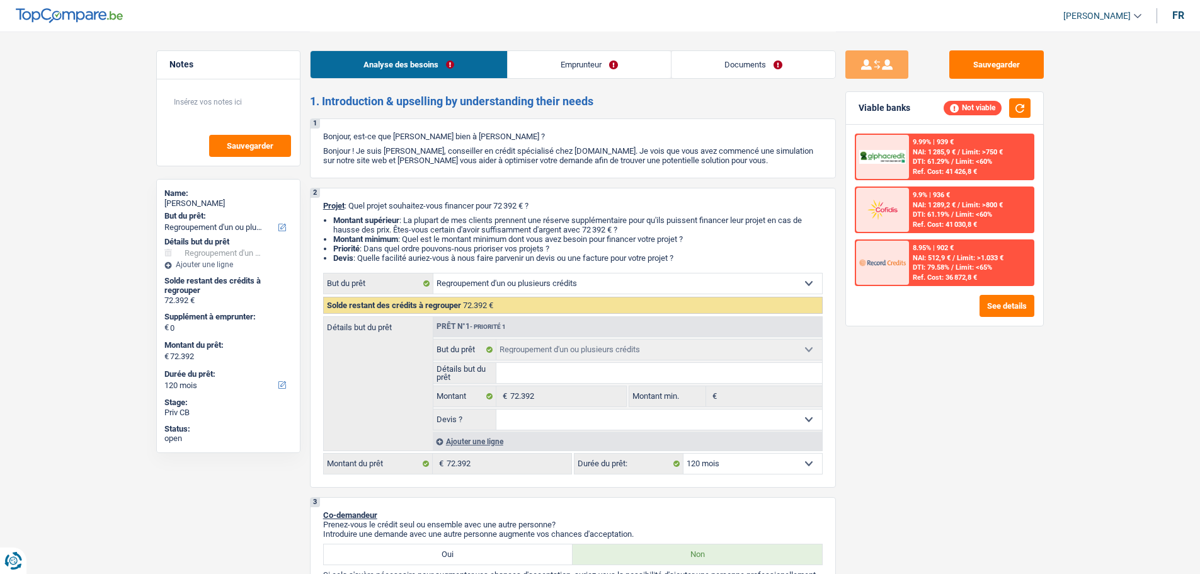
select select "mortgage"
select select "180"
select select "creditConsolidation"
select select "120"
select select "refinancing"
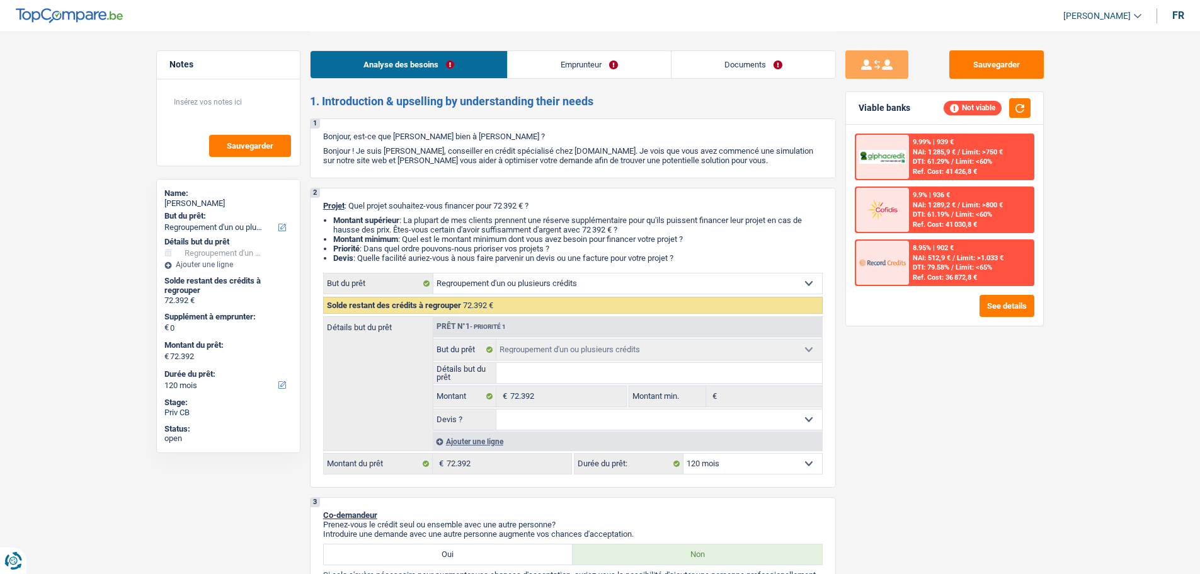
select select "refinancing"
select select "120"
click at [243, 105] on textarea at bounding box center [228, 107] width 125 height 38
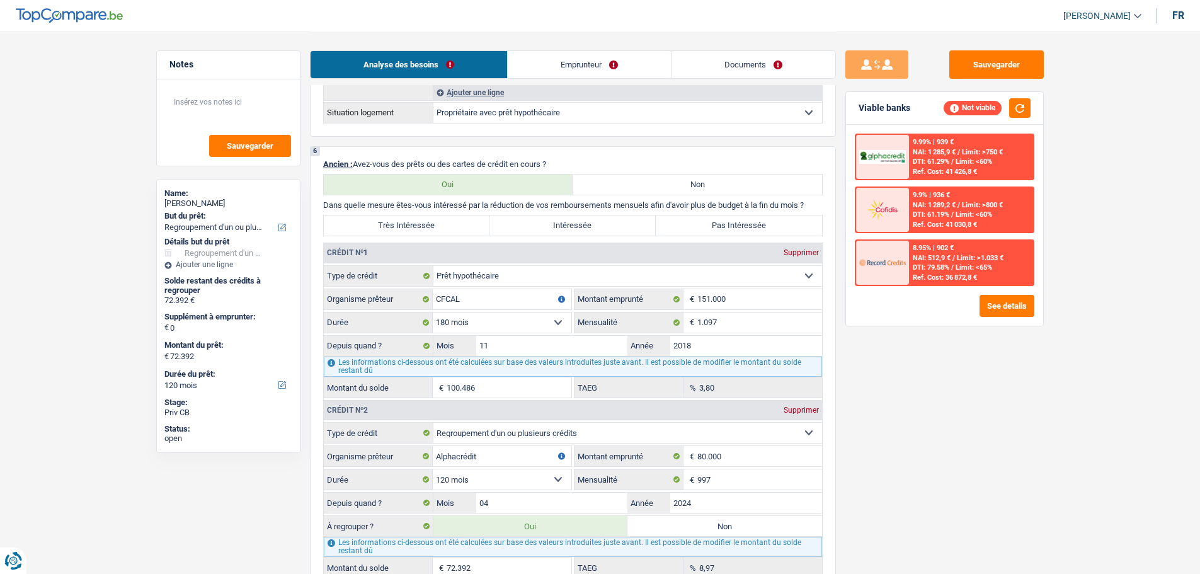
scroll to position [882, 0]
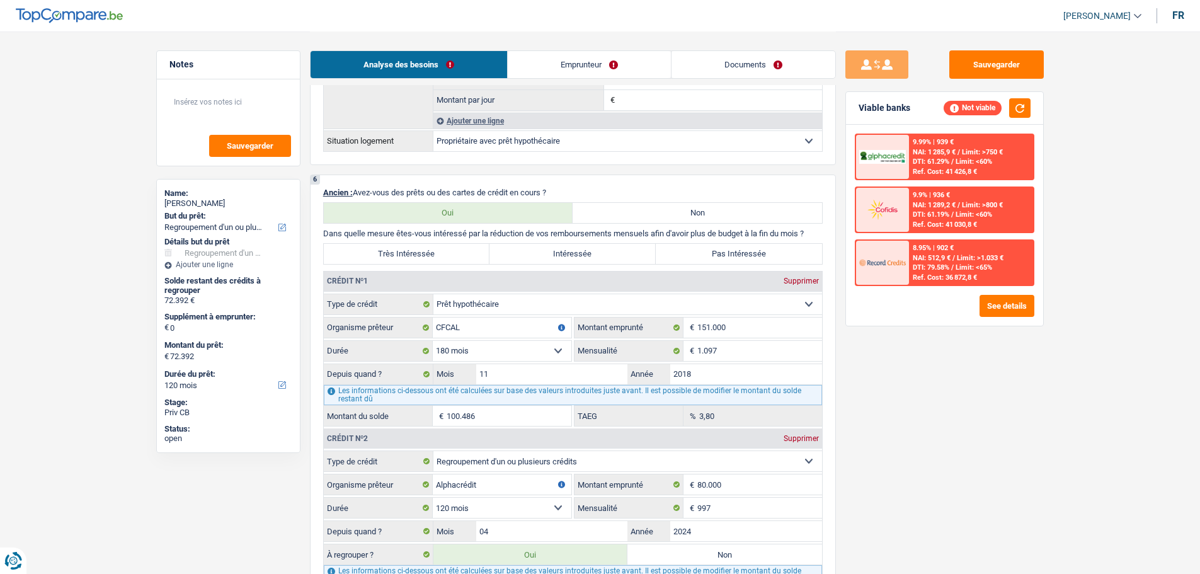
click at [737, 252] on label "Pas Intéressée" at bounding box center [738, 254] width 166 height 20
click at [737, 252] on input "Pas Intéressée" at bounding box center [738, 254] width 166 height 20
radio input "true"
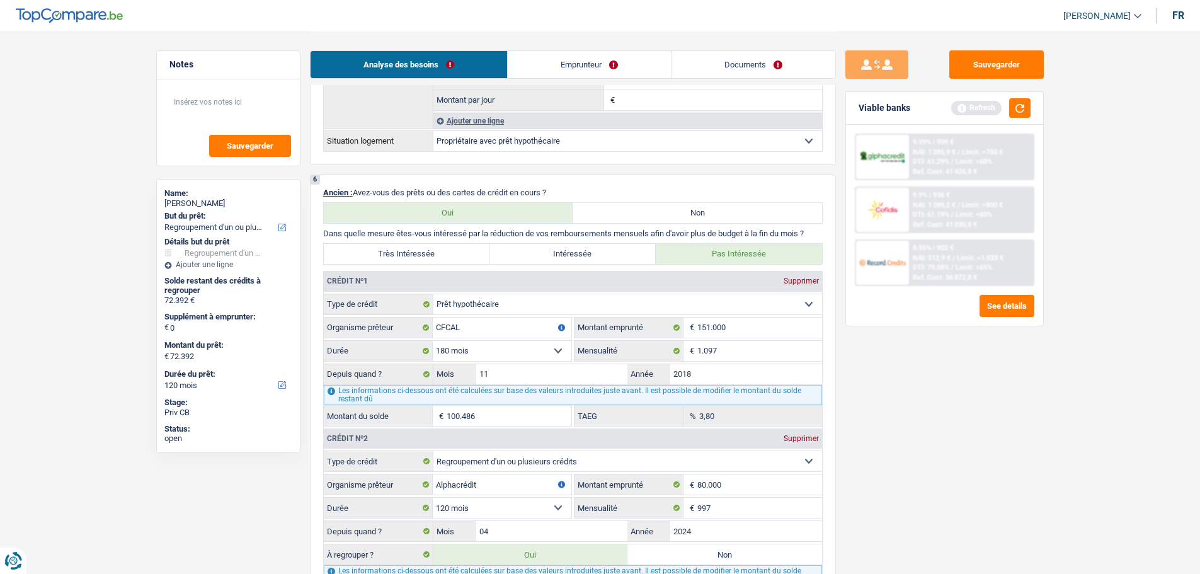
click at [1030, 108] on div "Viable banks Refresh" at bounding box center [944, 108] width 197 height 33
click at [1025, 113] on button "button" at bounding box center [1019, 108] width 21 height 20
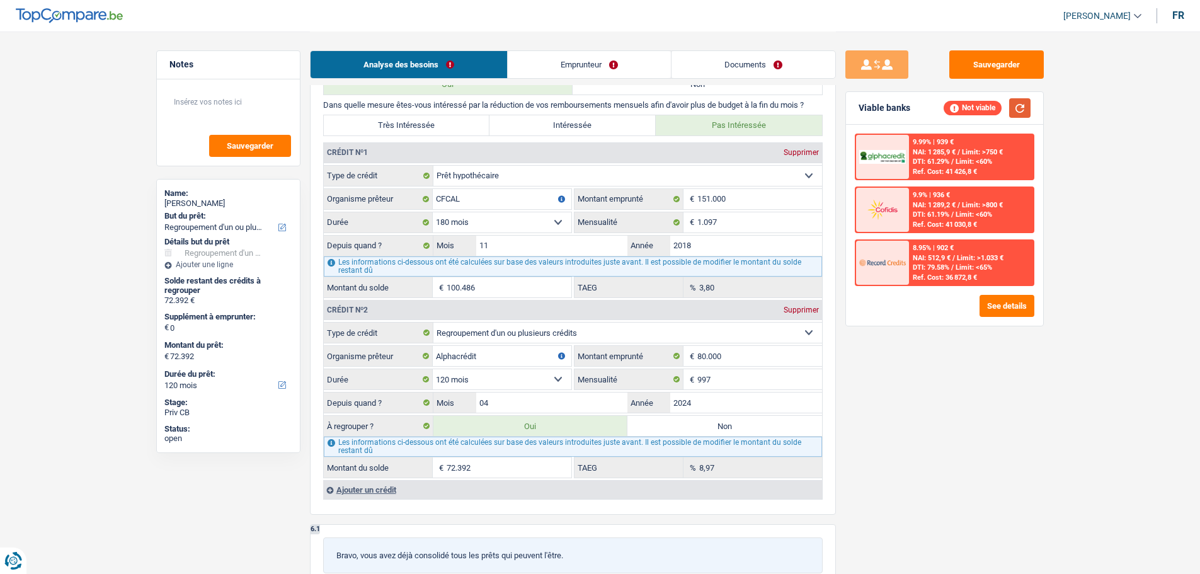
scroll to position [1007, 0]
click at [705, 423] on label "Non" at bounding box center [724, 428] width 195 height 20
click at [705, 423] on input "Non" at bounding box center [724, 428] width 195 height 20
radio input "true"
select select
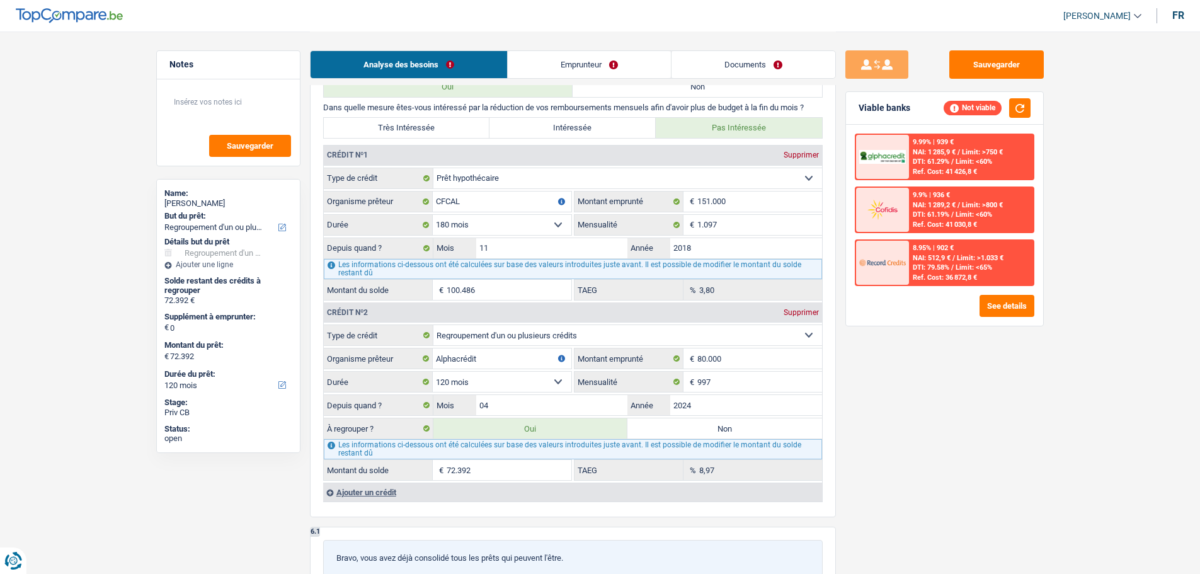
select select "24"
select select
select select "24"
radio input "false"
select select
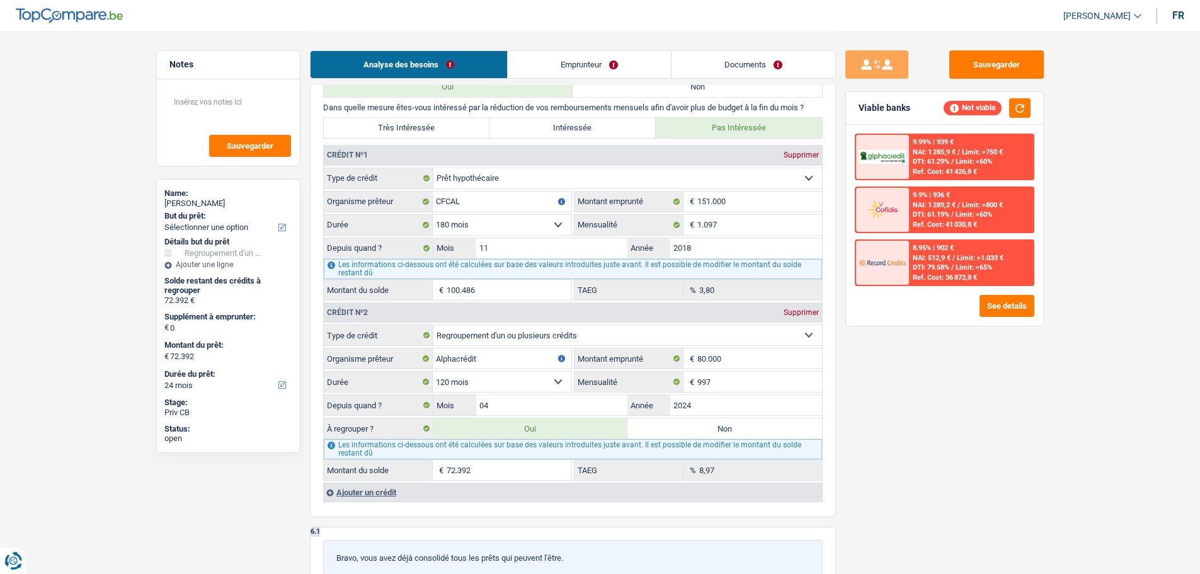
select select "24"
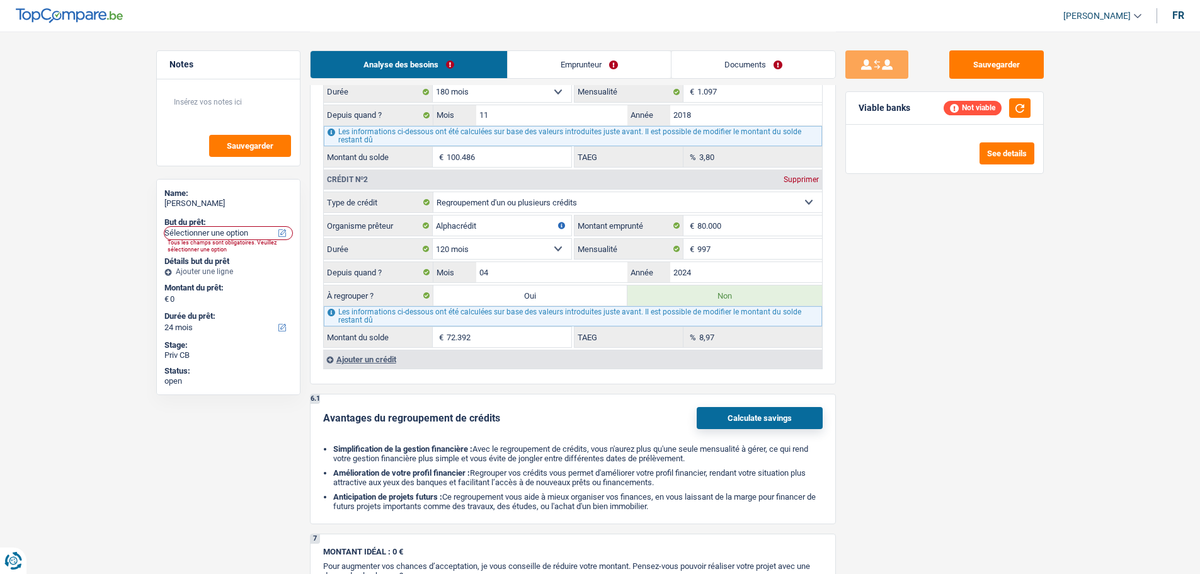
click at [773, 419] on button "Calculate savings" at bounding box center [759, 418] width 126 height 22
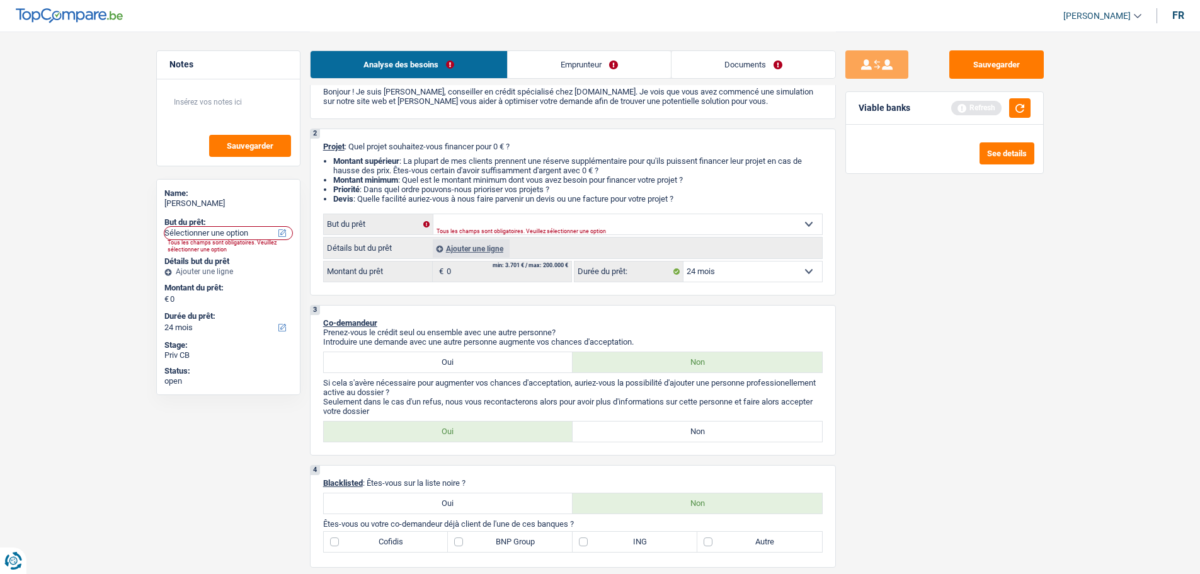
scroll to position [0, 0]
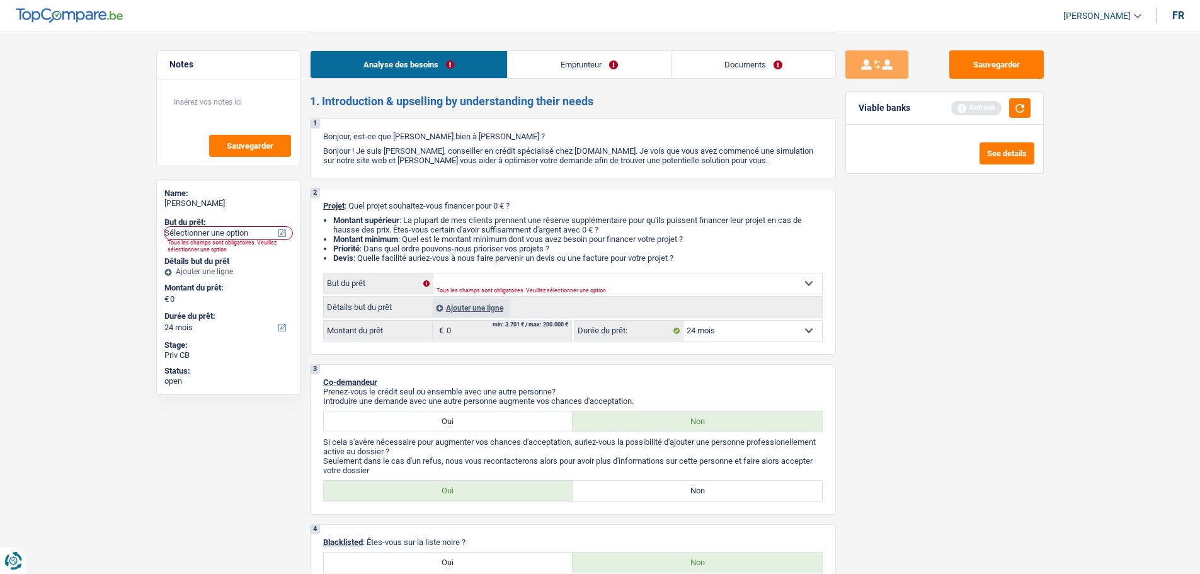
click at [626, 79] on div "Analyse des besoins Emprunteur Documents" at bounding box center [573, 58] width 526 height 54
click at [635, 66] on link "Emprunteur" at bounding box center [589, 64] width 163 height 27
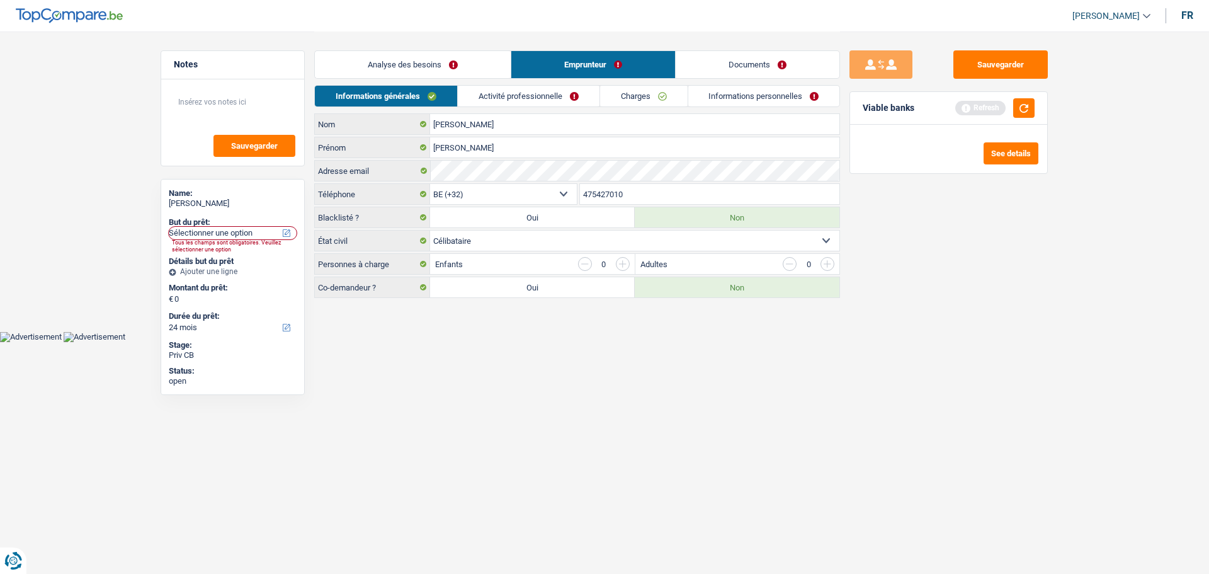
click at [525, 96] on link "Activité professionnelle" at bounding box center [529, 96] width 142 height 21
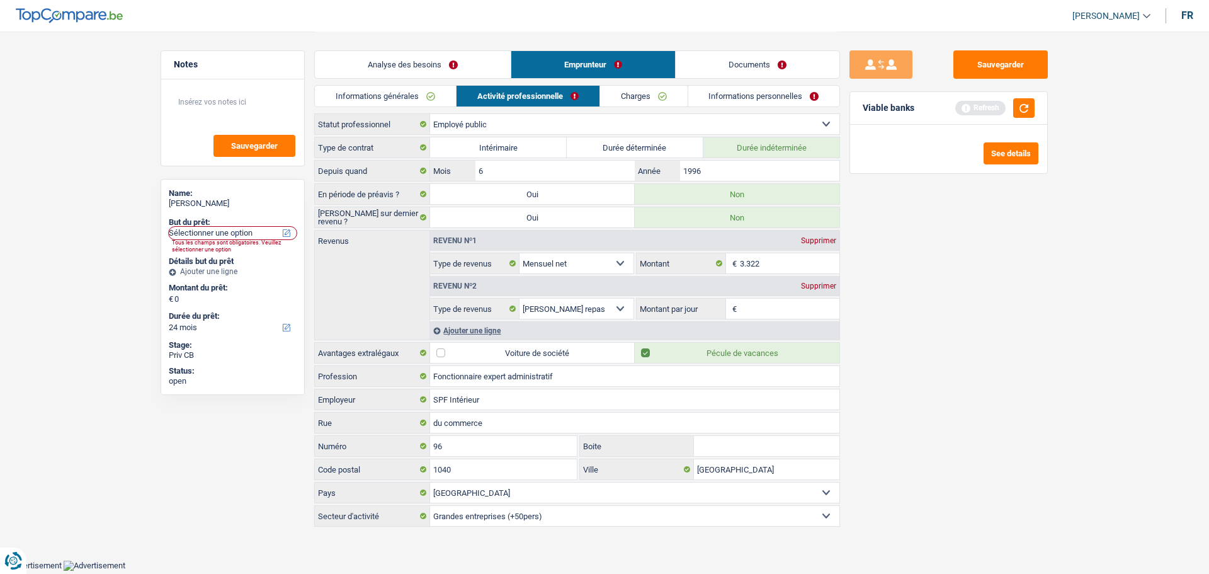
click at [408, 62] on link "Analyse des besoins" at bounding box center [413, 64] width 196 height 27
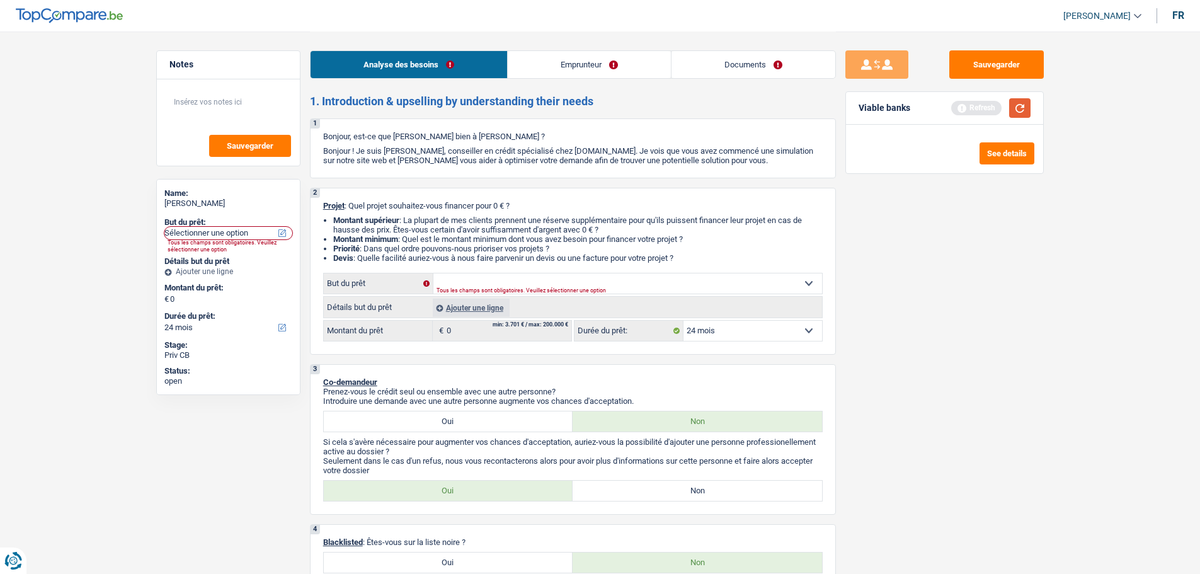
click at [1023, 116] on button "button" at bounding box center [1019, 108] width 21 height 20
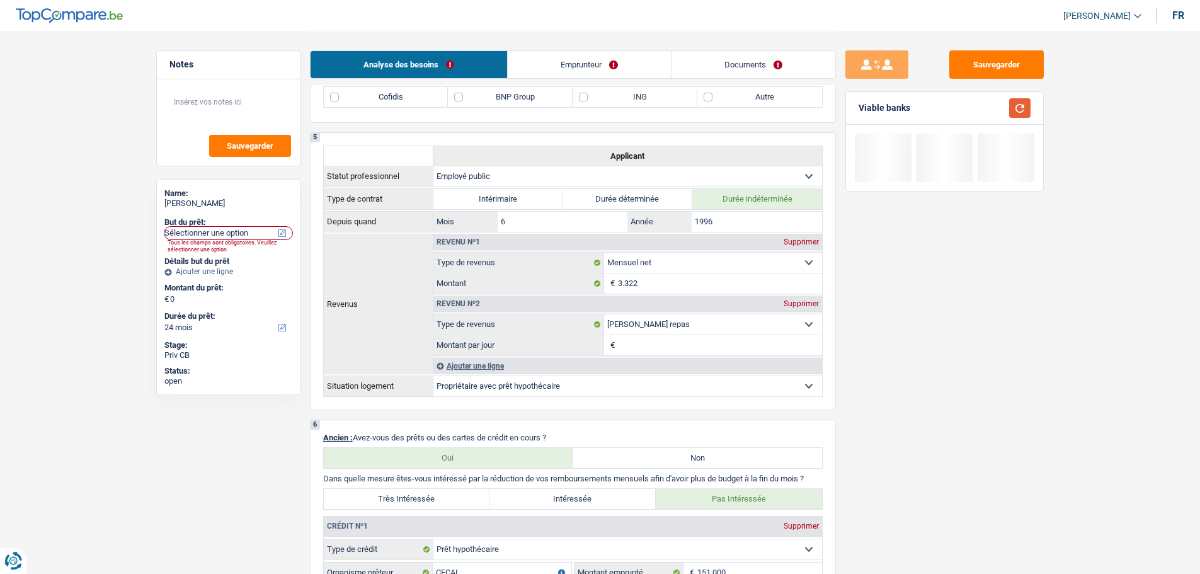
scroll to position [252, 0]
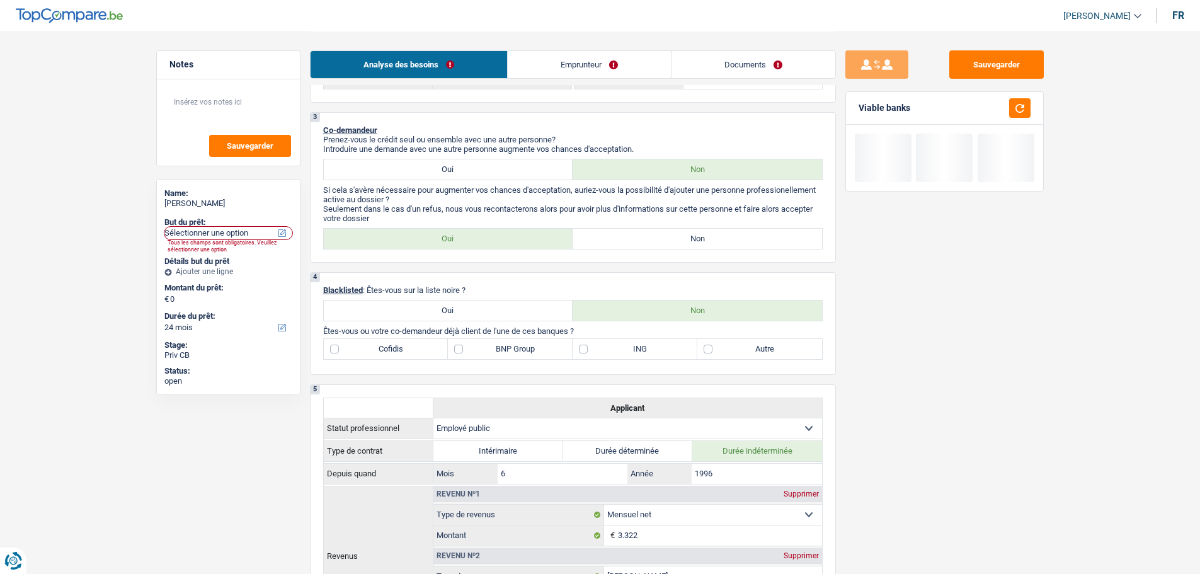
click at [666, 239] on label "Non" at bounding box center [696, 239] width 249 height 20
click at [666, 239] on input "Non" at bounding box center [696, 239] width 249 height 20
radio input "true"
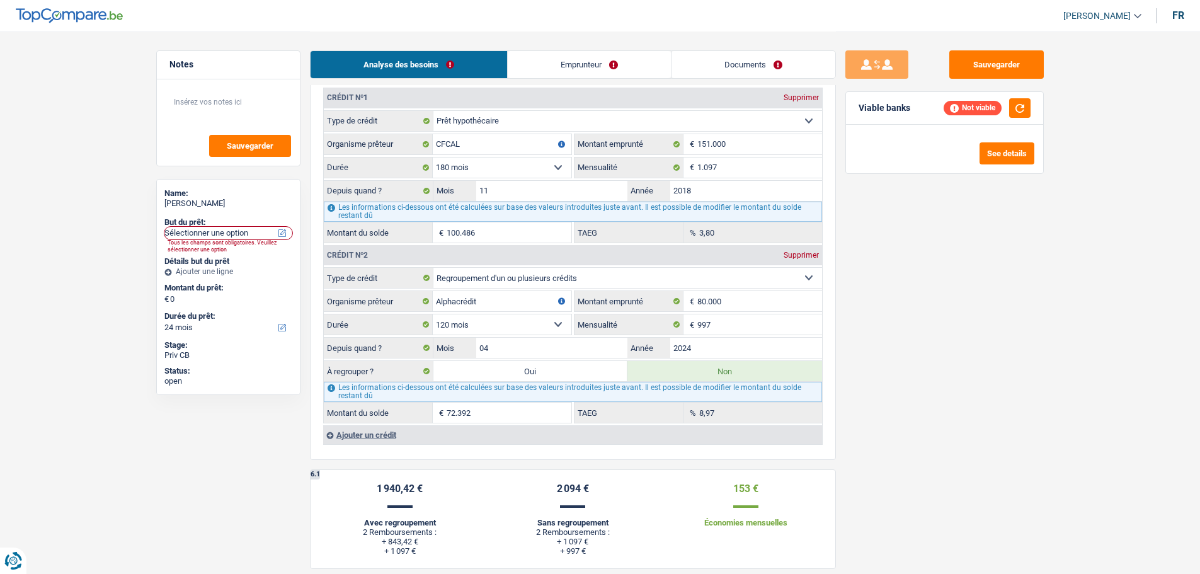
scroll to position [1007, 0]
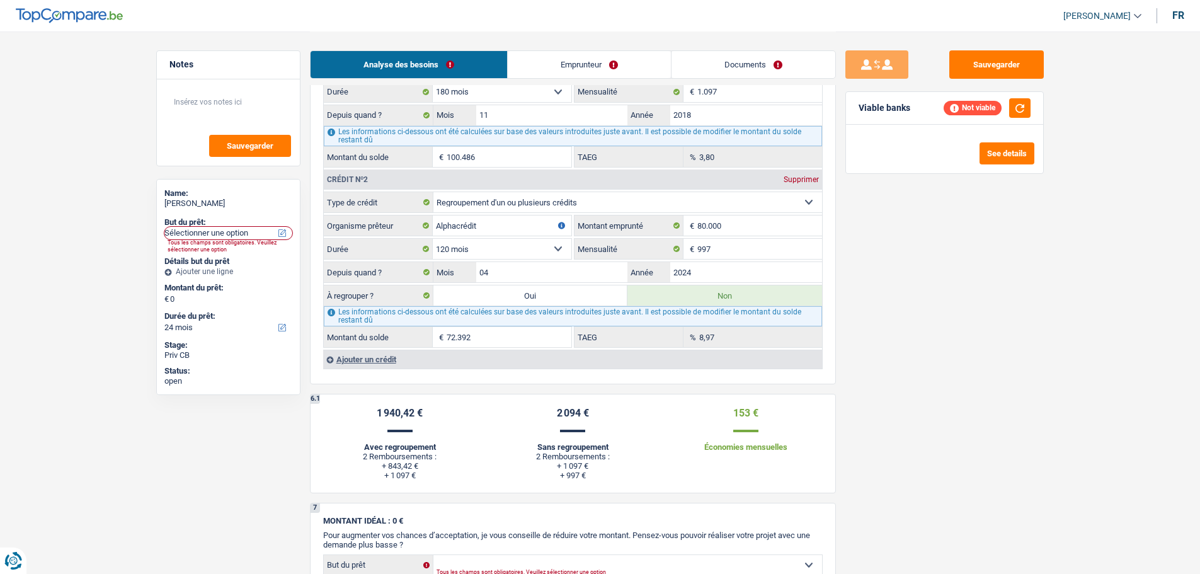
drag, startPoint x: 503, startPoint y: 289, endPoint x: 585, endPoint y: 297, distance: 82.2
click at [503, 289] on label "Oui" at bounding box center [530, 295] width 195 height 20
click at [503, 289] on input "Oui" at bounding box center [530, 295] width 195 height 20
radio input "true"
radio input "false"
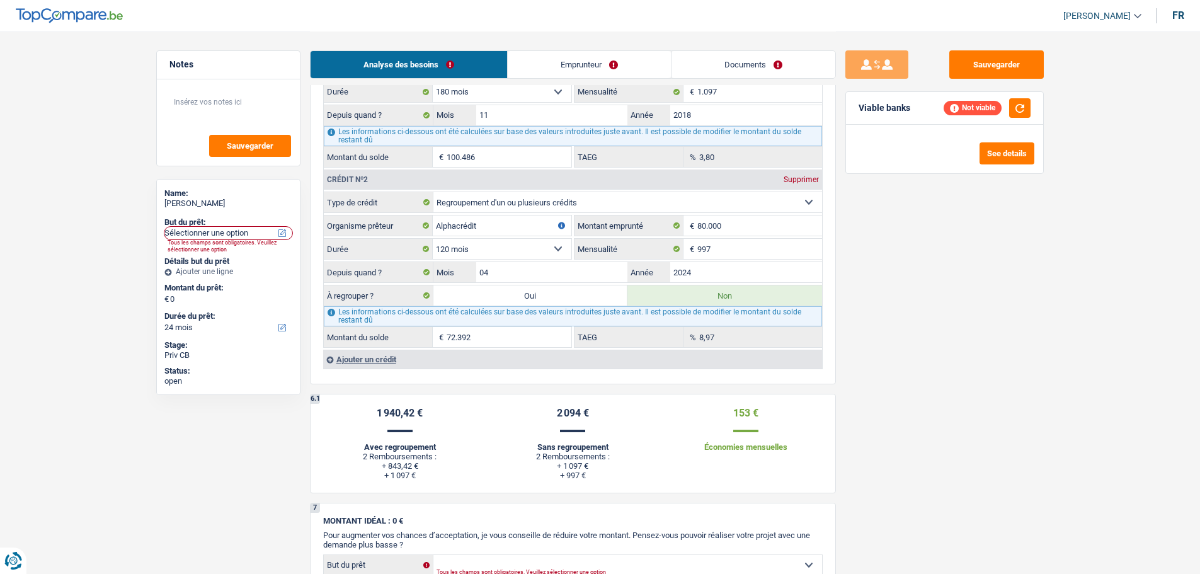
type input "72.392"
select select "refinancing"
select select "144"
select select "refinancing"
select select "144"
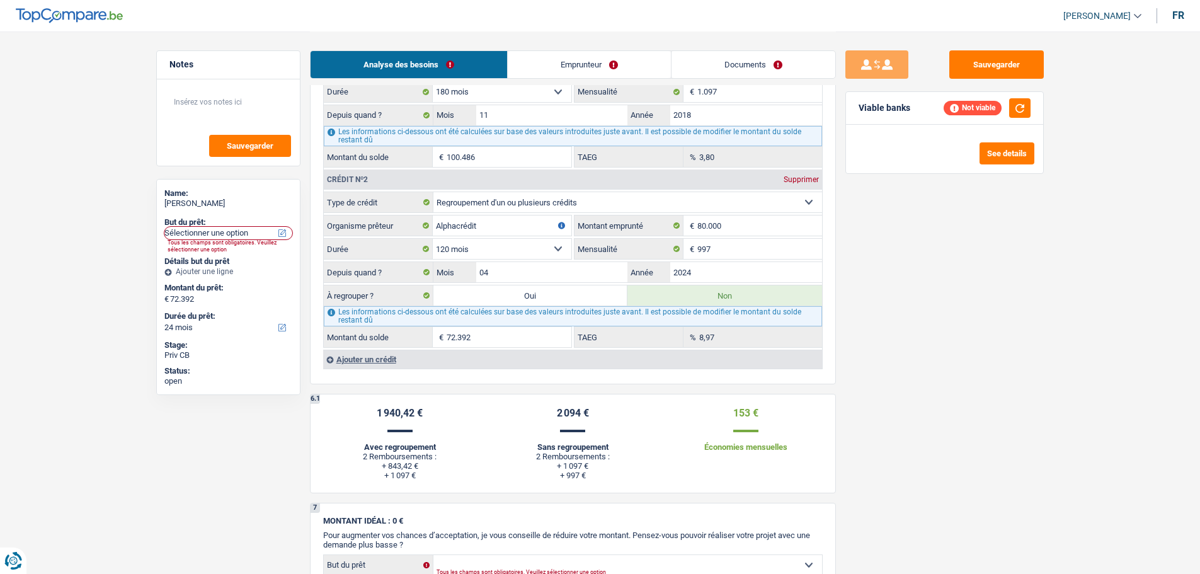
select select "refinancing"
select select "144"
select select "refinancing"
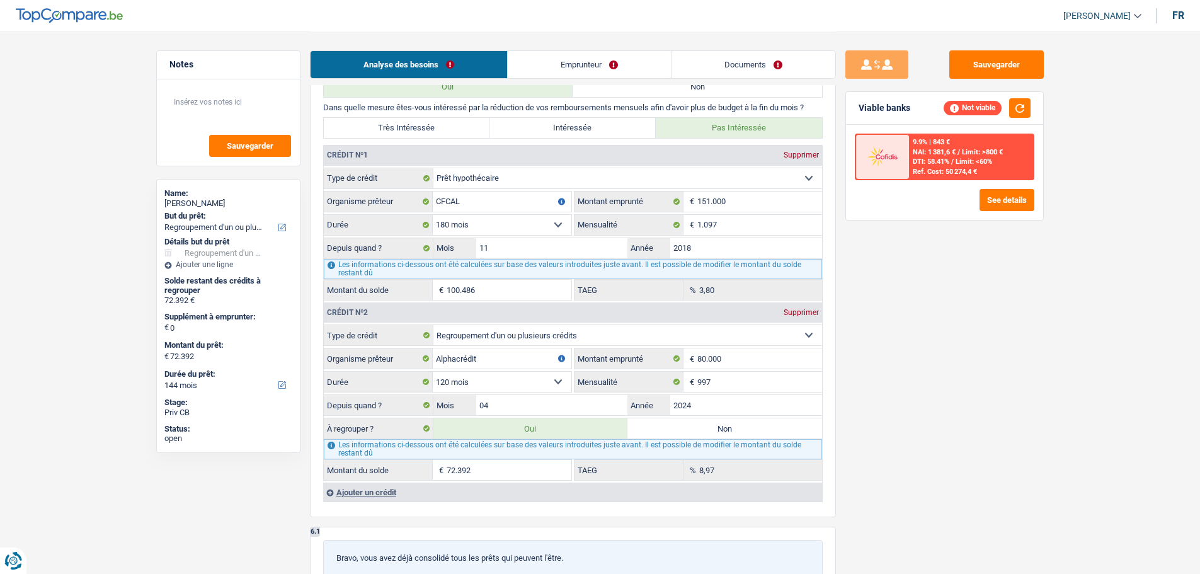
click at [621, 62] on link "Emprunteur" at bounding box center [589, 64] width 163 height 27
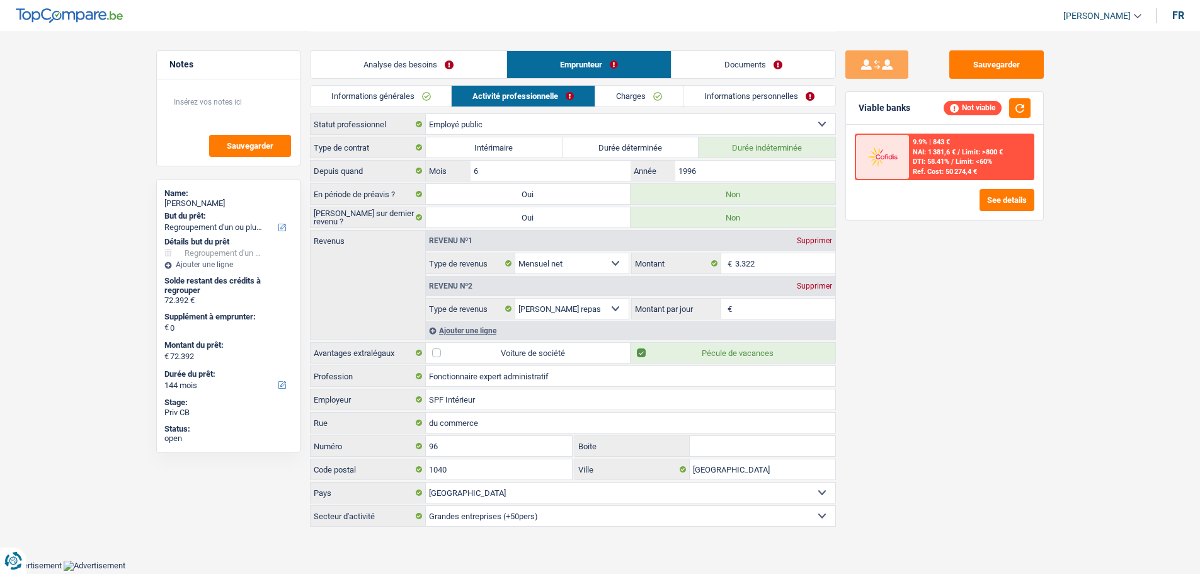
scroll to position [0, 0]
click at [462, 64] on link "Analyse des besoins" at bounding box center [413, 64] width 196 height 27
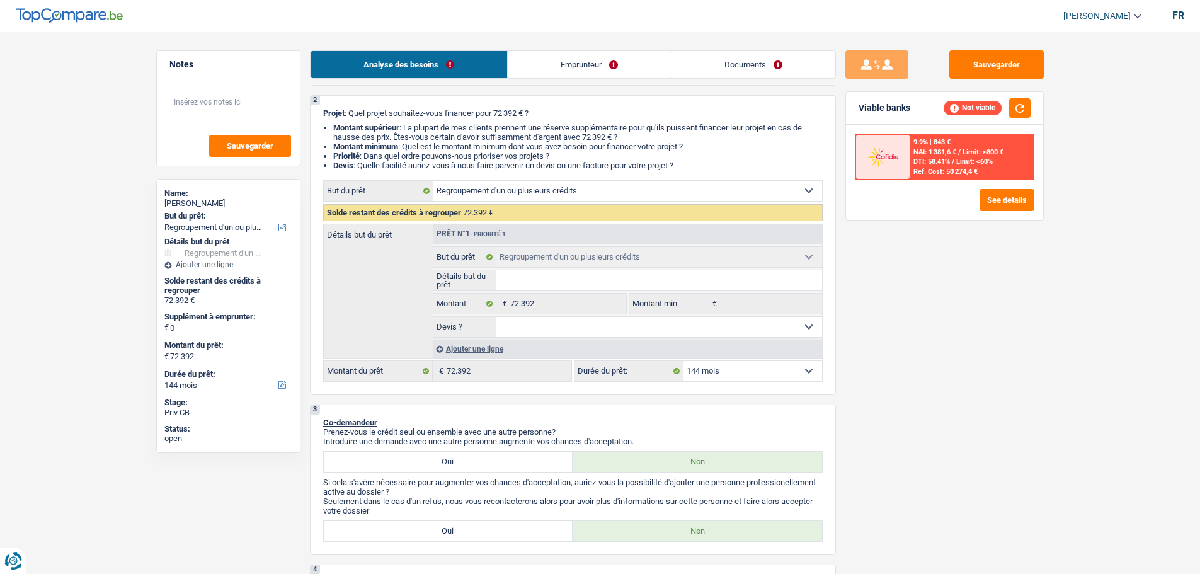
scroll to position [189, 0]
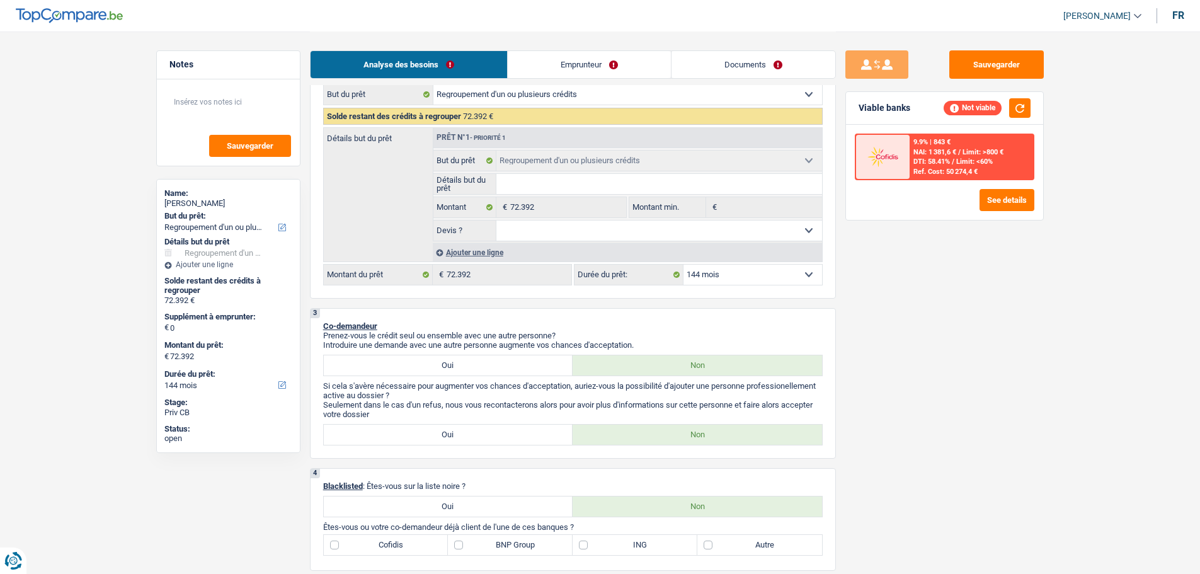
click at [722, 274] on select "12 mois 18 mois 24 mois 30 mois 36 mois 42 mois 48 mois 60 mois 72 mois 84 mois…" at bounding box center [752, 274] width 139 height 20
select select "120"
click at [683, 264] on select "12 mois 18 mois 24 mois 30 mois 36 mois 42 mois 48 mois 60 mois 72 mois 84 mois…" at bounding box center [752, 274] width 139 height 20
select select "120"
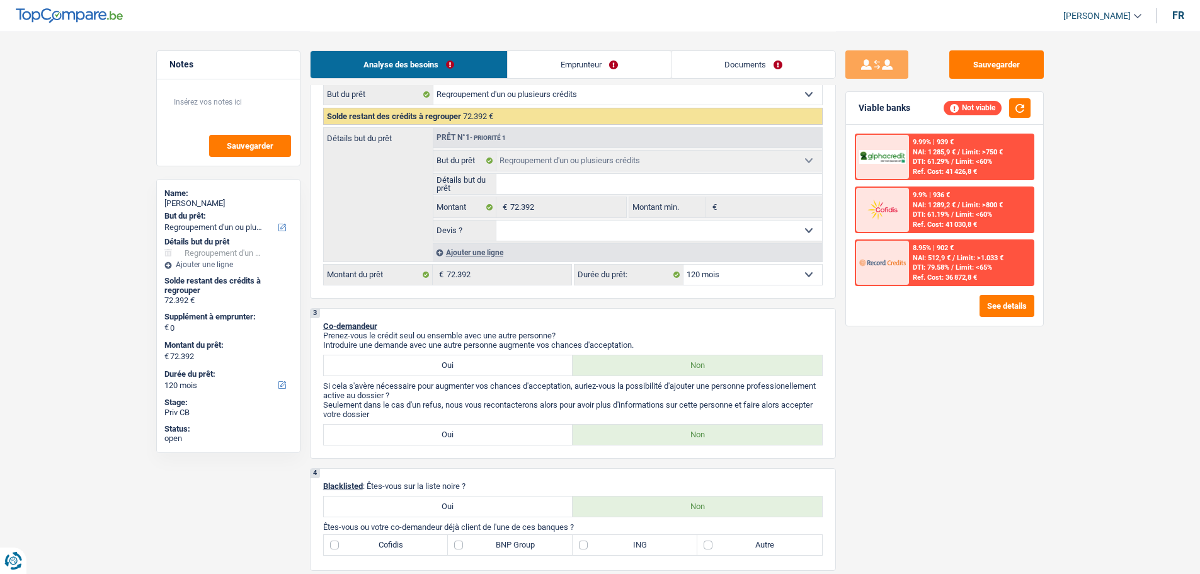
click at [768, 277] on select "12 mois 18 mois 24 mois 30 mois 36 mois 42 mois 48 mois 60 mois 72 mois 84 mois…" at bounding box center [752, 274] width 139 height 20
select select "84"
click at [683, 264] on select "12 mois 18 mois 24 mois 30 mois 36 mois 42 mois 48 mois 60 mois 72 mois 84 mois…" at bounding box center [752, 274] width 139 height 20
select select "84"
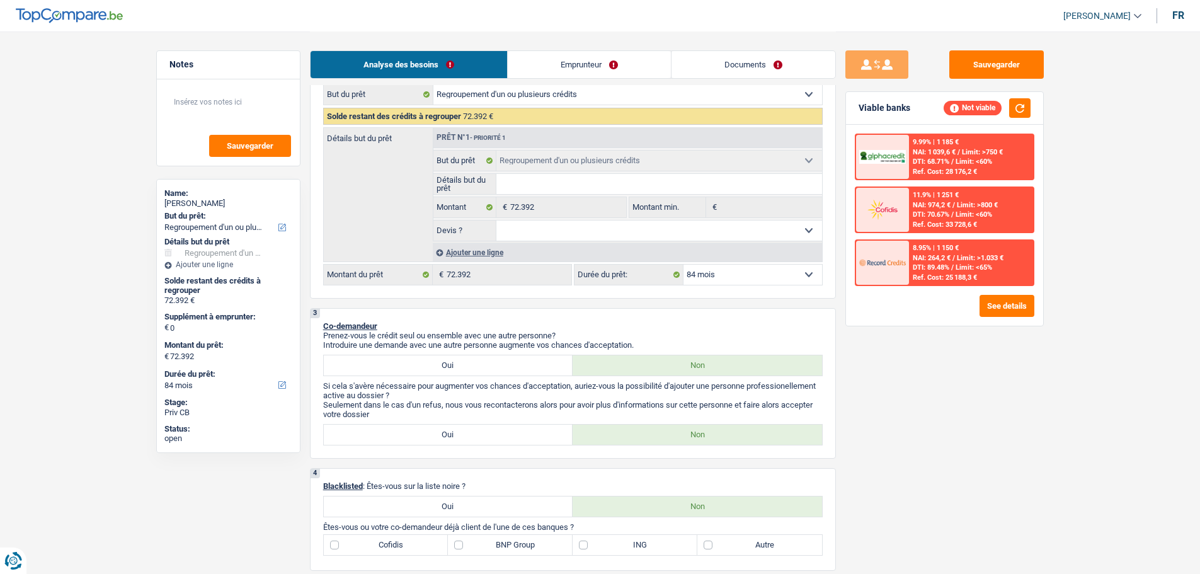
click at [802, 275] on select "12 mois 18 mois 24 mois 30 mois 36 mois 42 mois 48 mois 60 mois 72 mois 84 mois…" at bounding box center [752, 274] width 139 height 20
select select "120"
click at [683, 264] on select "12 mois 18 mois 24 mois 30 mois 36 mois 42 mois 48 mois 60 mois 72 mois 84 mois…" at bounding box center [752, 274] width 139 height 20
select select "120"
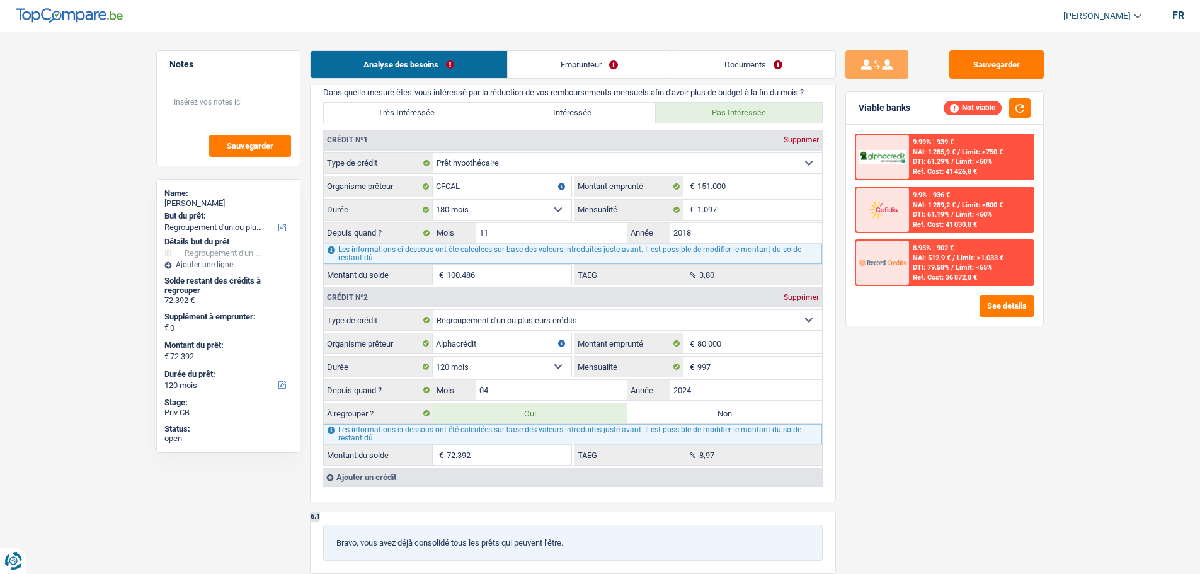
scroll to position [882, 0]
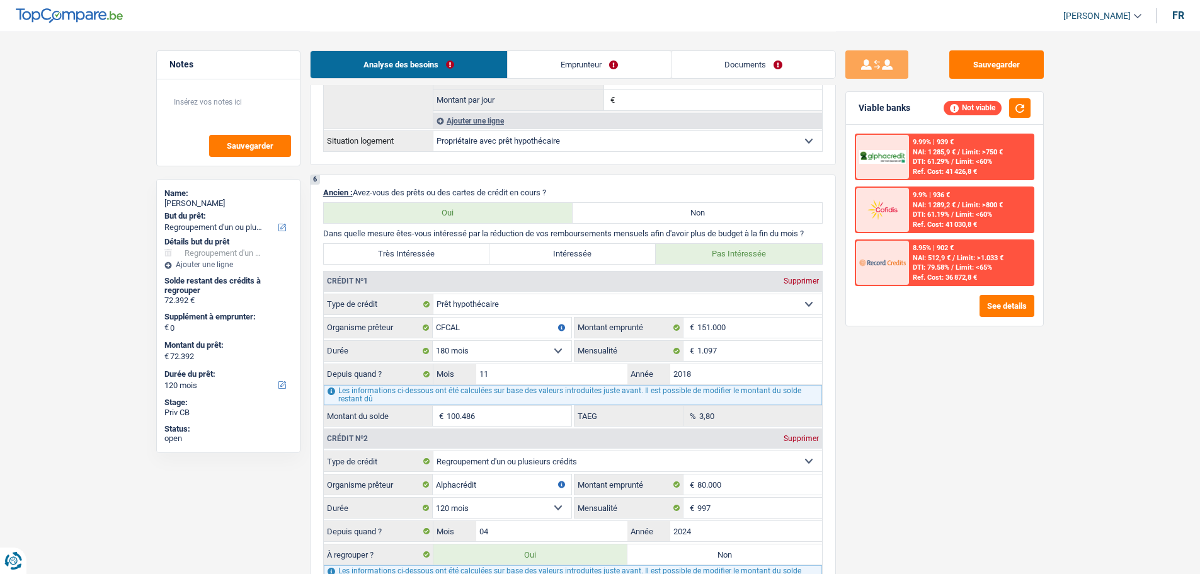
click at [576, 57] on link "Emprunteur" at bounding box center [589, 64] width 163 height 27
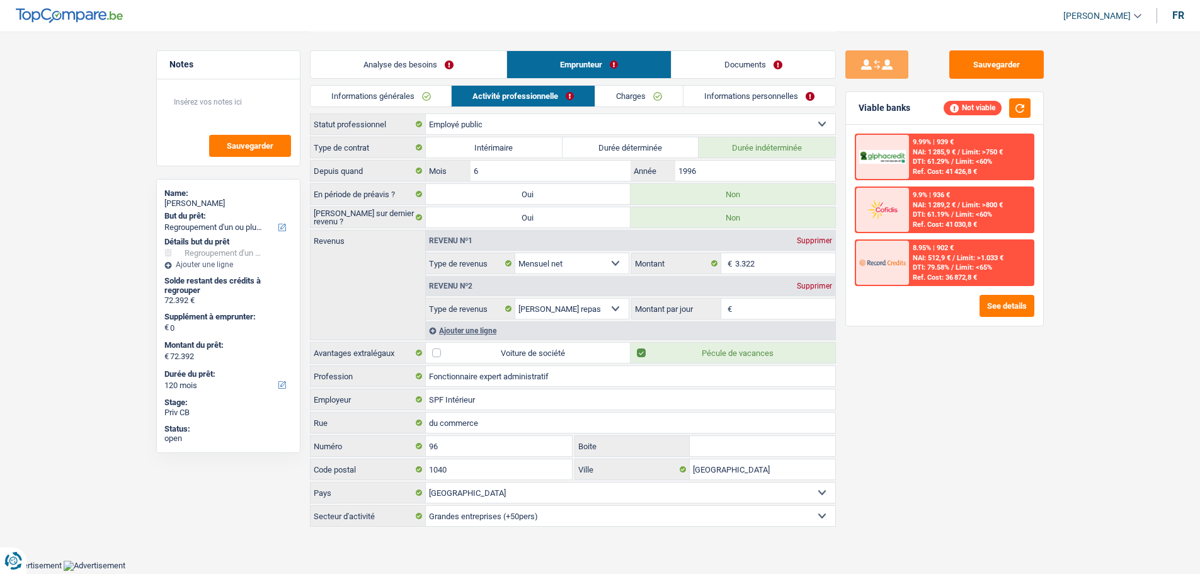
scroll to position [0, 0]
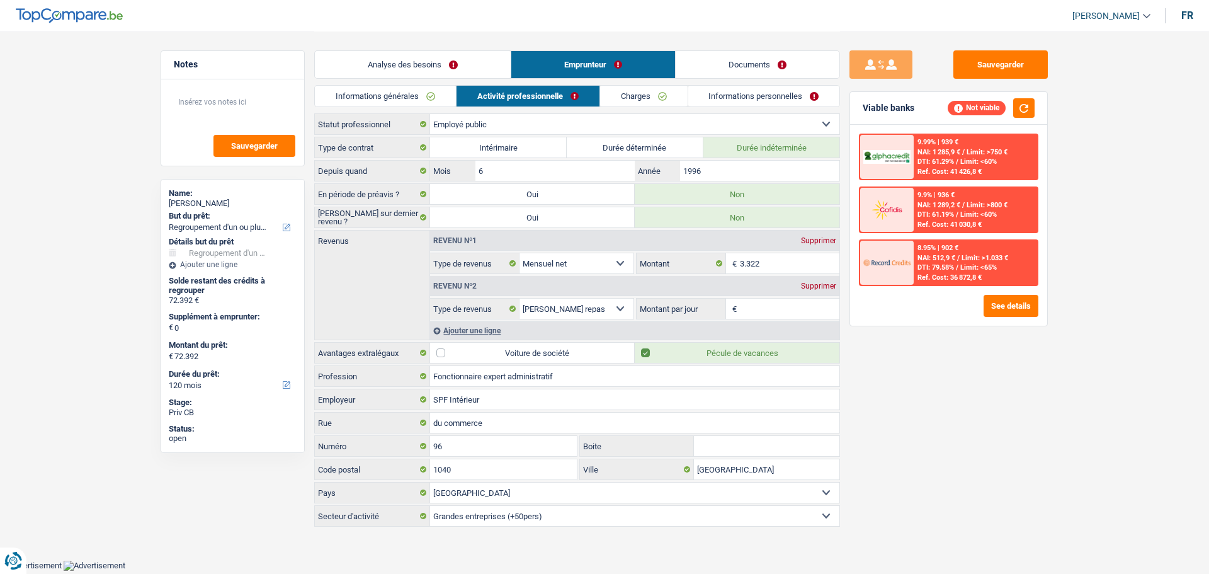
click at [674, 98] on link "Charges" at bounding box center [644, 96] width 88 height 21
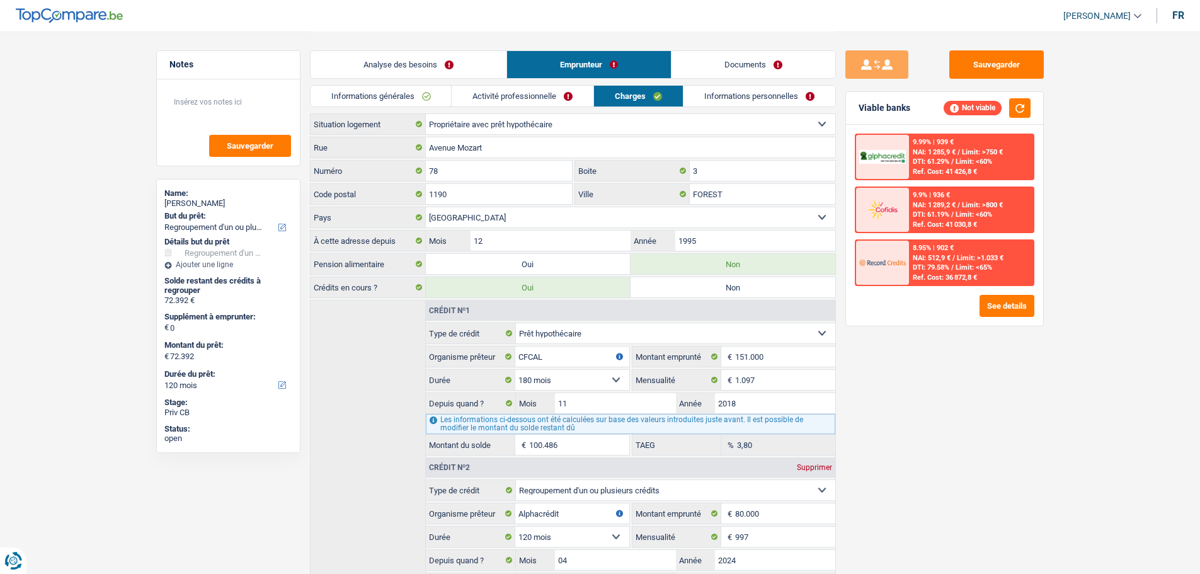
click at [482, 97] on link "Activité professionnelle" at bounding box center [522, 96] width 142 height 21
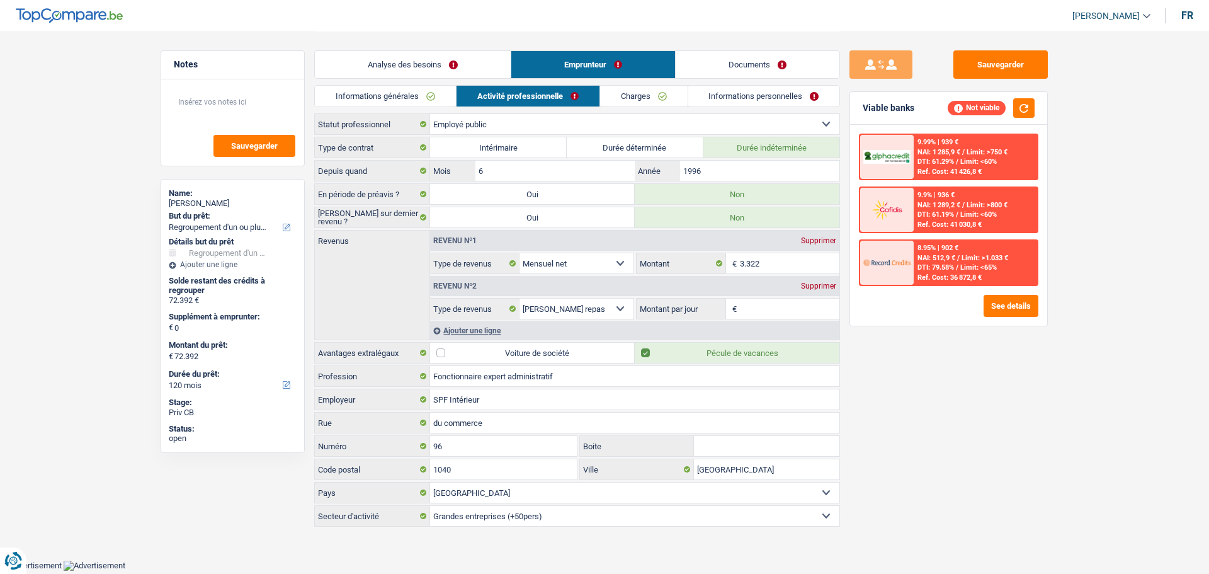
click at [436, 67] on link "Analyse des besoins" at bounding box center [413, 64] width 196 height 27
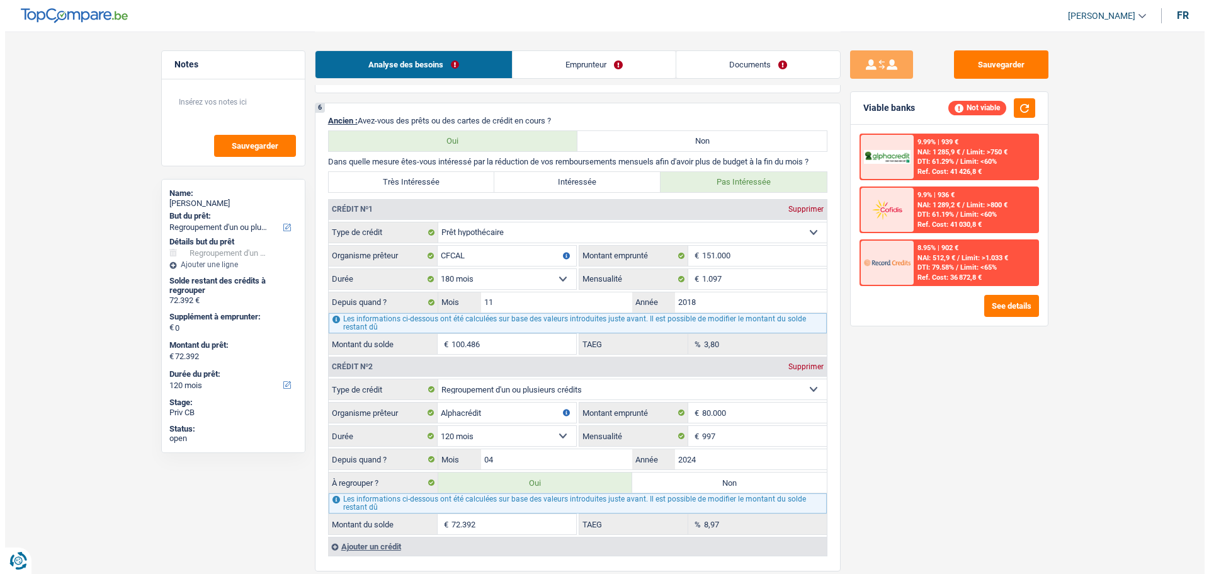
scroll to position [1070, 0]
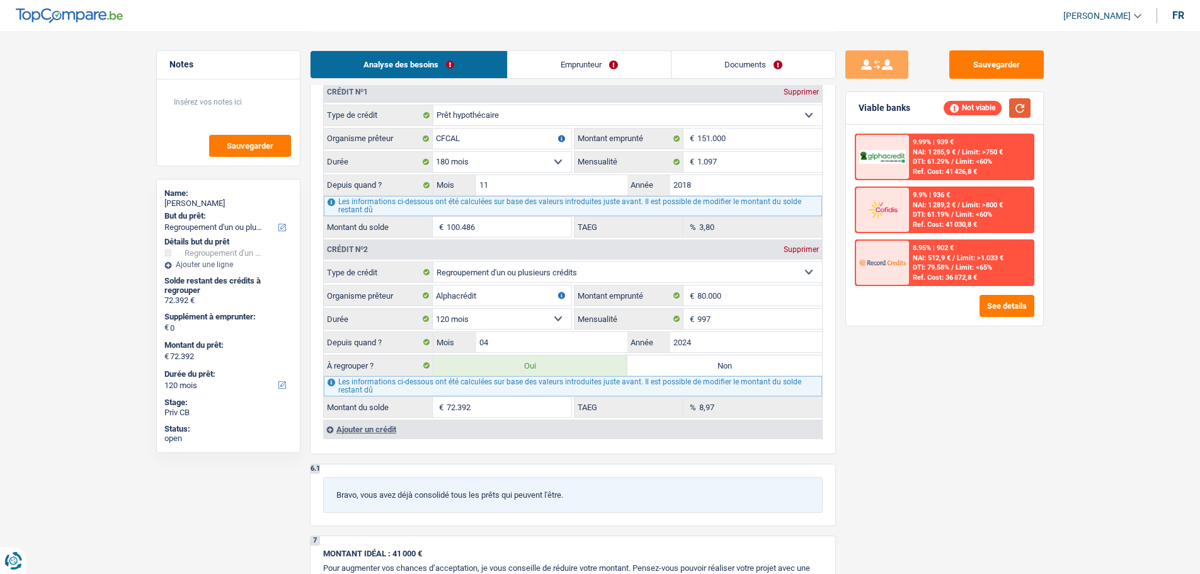
click at [1023, 115] on button "button" at bounding box center [1019, 108] width 21 height 20
click at [991, 276] on div "8.95% | 902 € NAI: 512,9 € / Limit: >1.033 € DTI: 79.58% / Limit: <65% Ref. Cos…" at bounding box center [971, 263] width 124 height 44
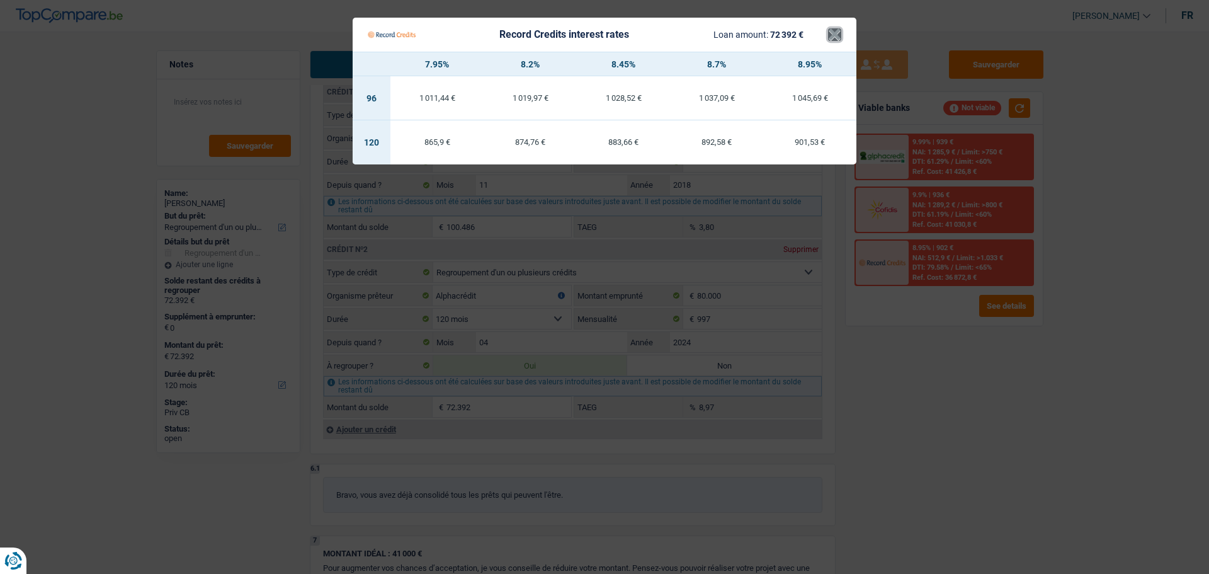
click at [837, 34] on button "×" at bounding box center [834, 34] width 13 height 13
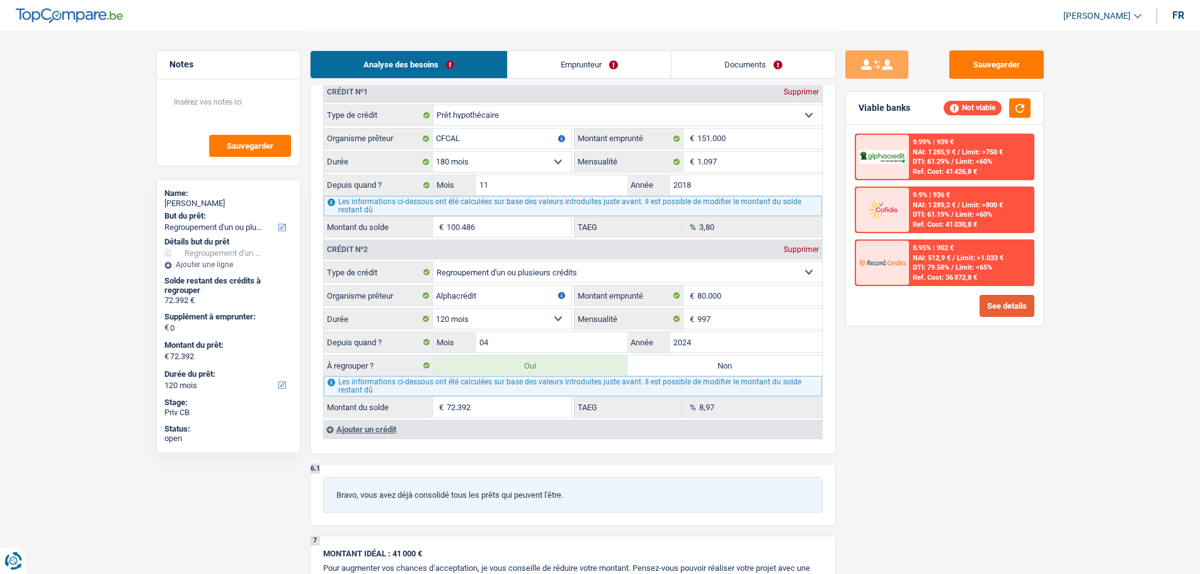
click at [987, 303] on button "See details" at bounding box center [1006, 306] width 55 height 22
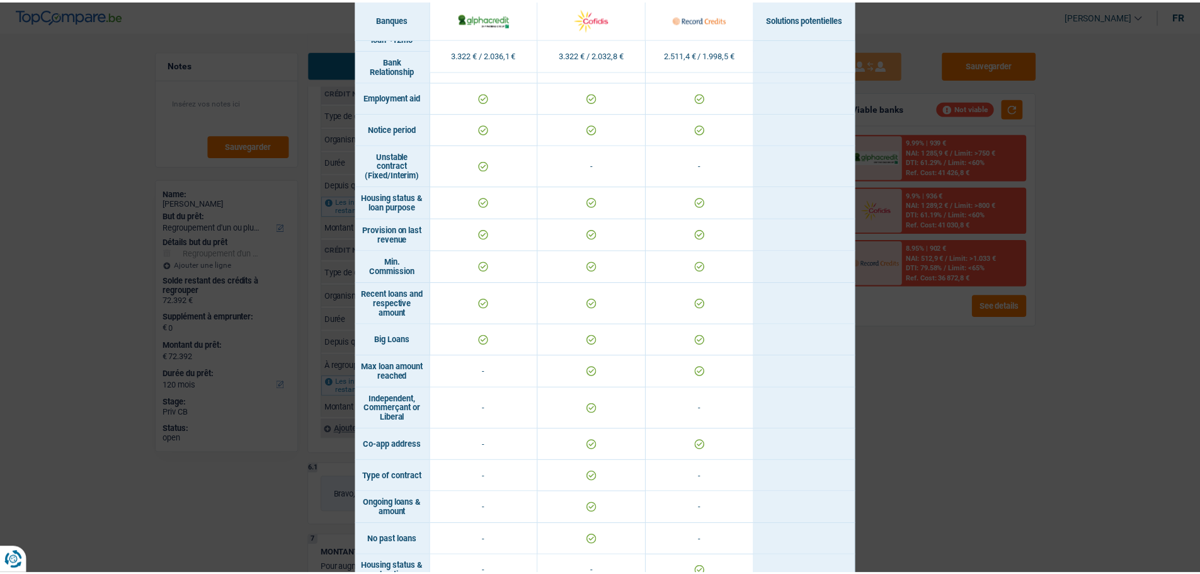
scroll to position [938, 0]
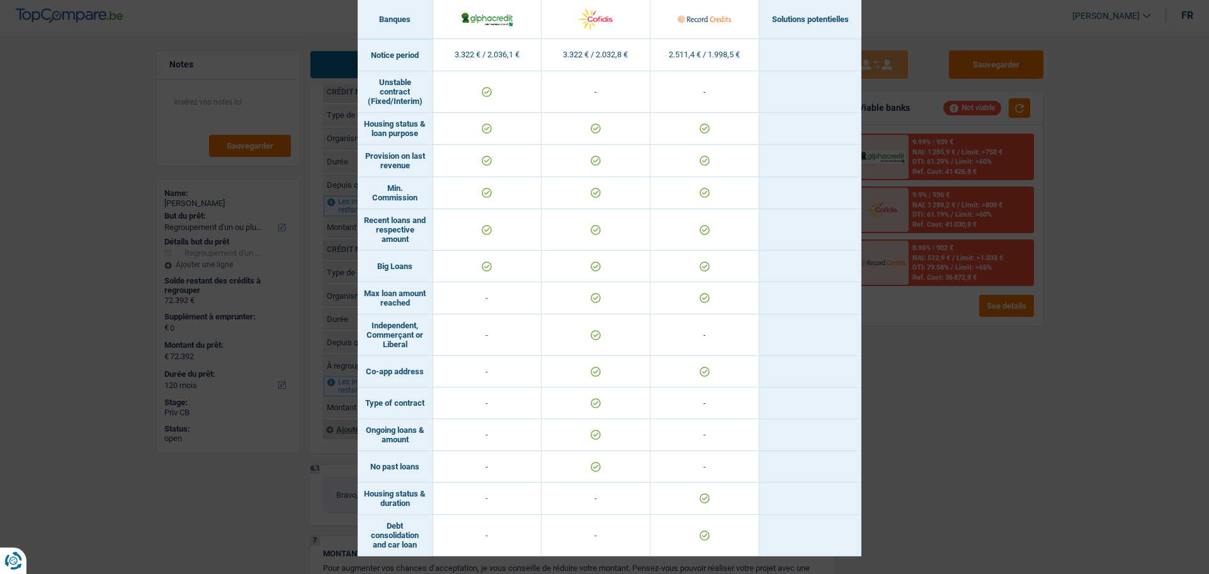
click at [902, 474] on div "Banks conditions × Banques Solutions potentielles Revenus / Charges 3.322 € / 2…" at bounding box center [604, 287] width 1209 height 574
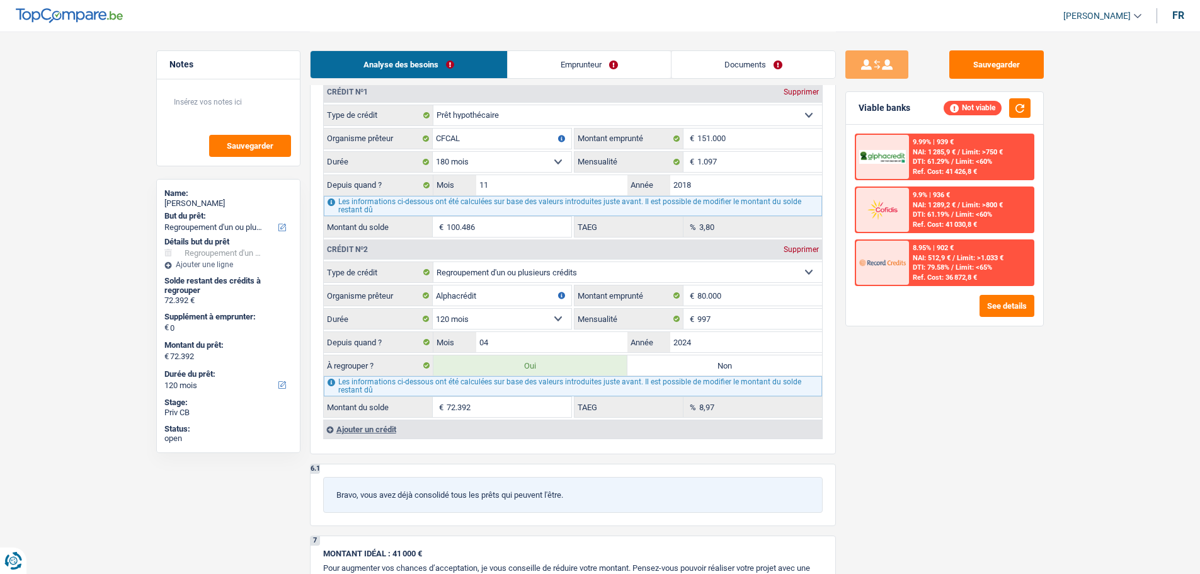
drag, startPoint x: 877, startPoint y: 526, endPoint x: 1108, endPoint y: 281, distance: 336.7
click at [1108, 281] on main "Notes Sauvegarder Name: Xavier BETTE But du prêt: Confort maison: meubles, text…" at bounding box center [600, 70] width 1200 height 2281
click at [568, 62] on link "Emprunteur" at bounding box center [589, 64] width 163 height 27
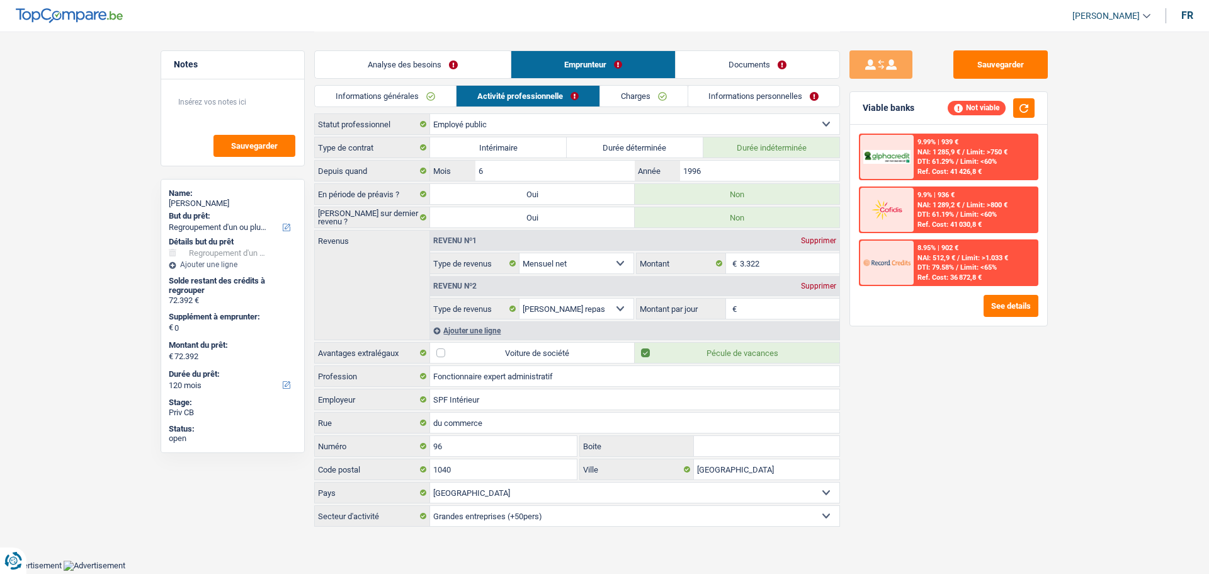
click at [428, 97] on link "Informations générales" at bounding box center [385, 96] width 141 height 21
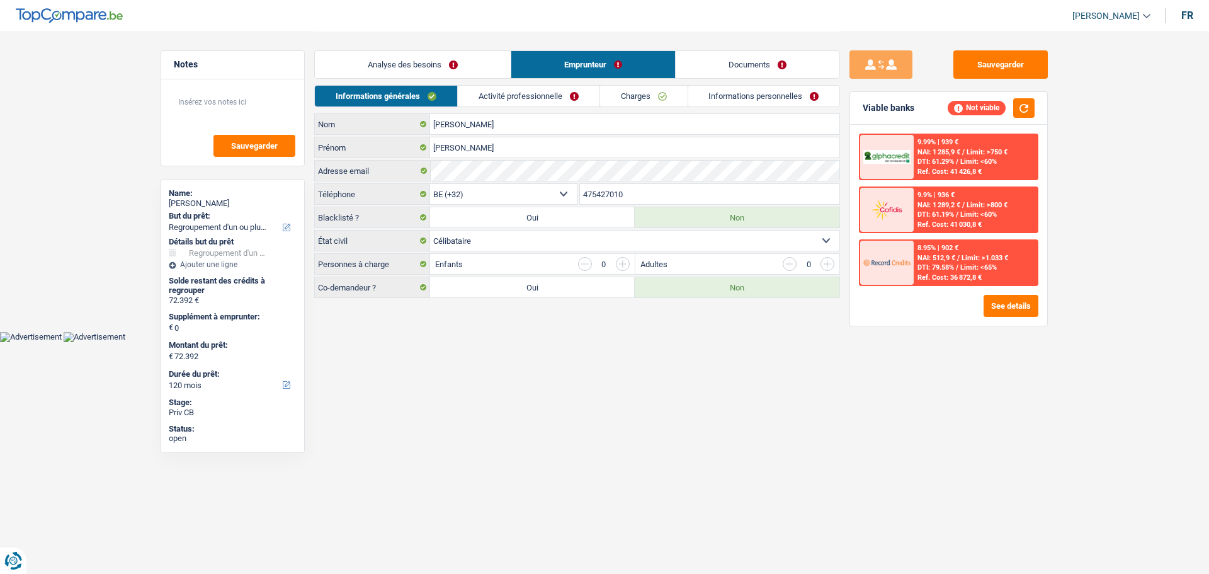
click at [525, 89] on link "Activité professionnelle" at bounding box center [529, 96] width 142 height 21
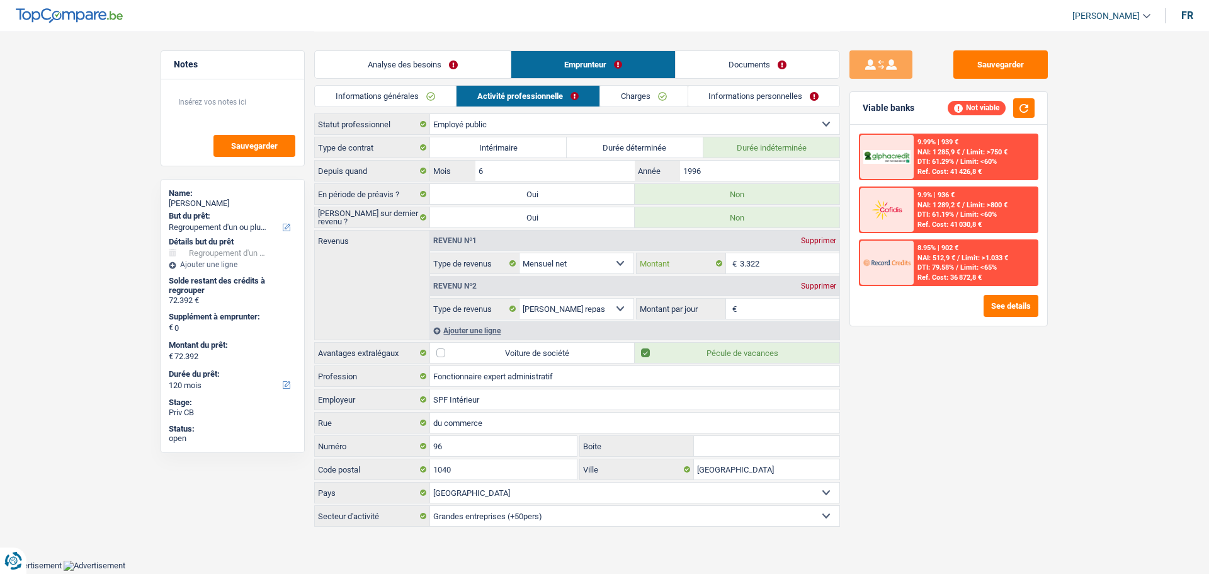
click at [767, 254] on input "3.322" at bounding box center [790, 263] width 100 height 20
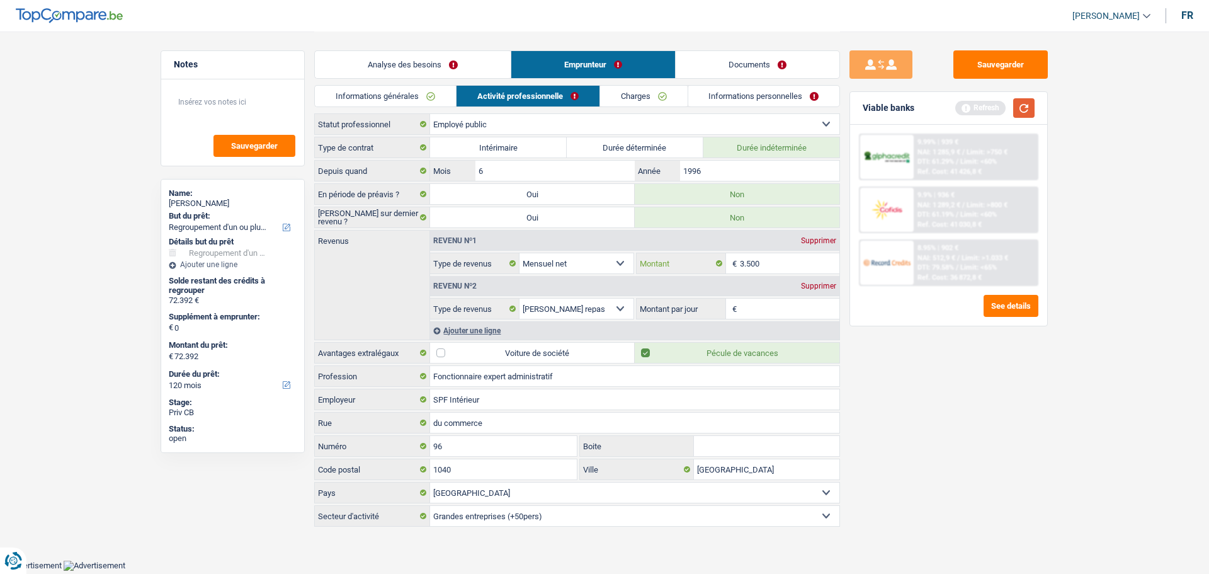
type input "3.500"
click at [1033, 113] on button "button" at bounding box center [1023, 108] width 21 height 20
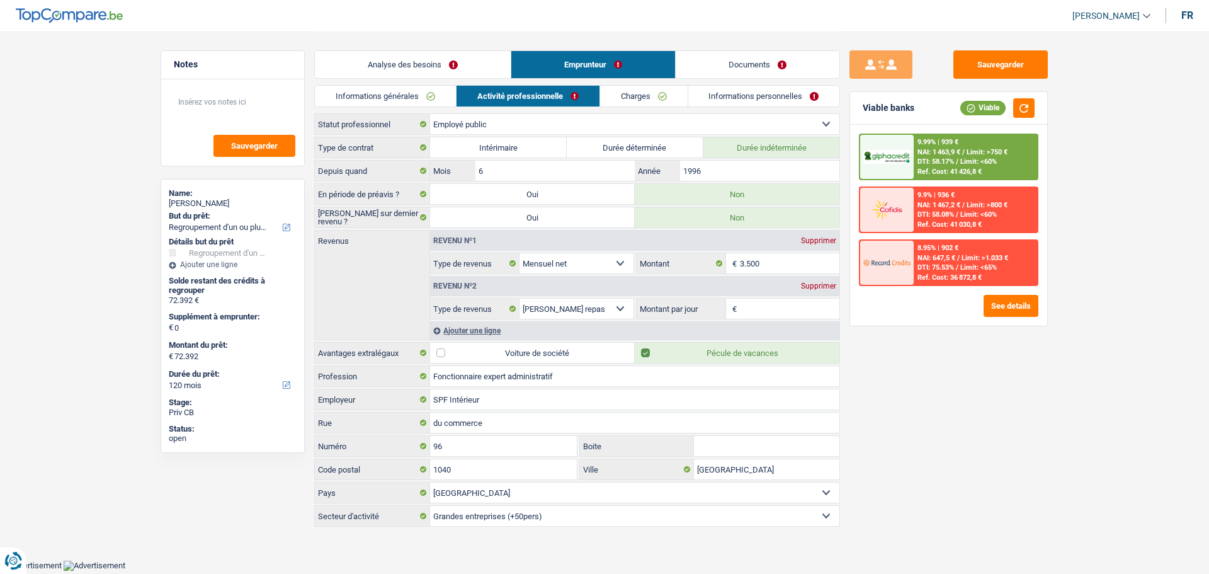
click at [798, 314] on input "Montant par jour" at bounding box center [790, 308] width 100 height 20
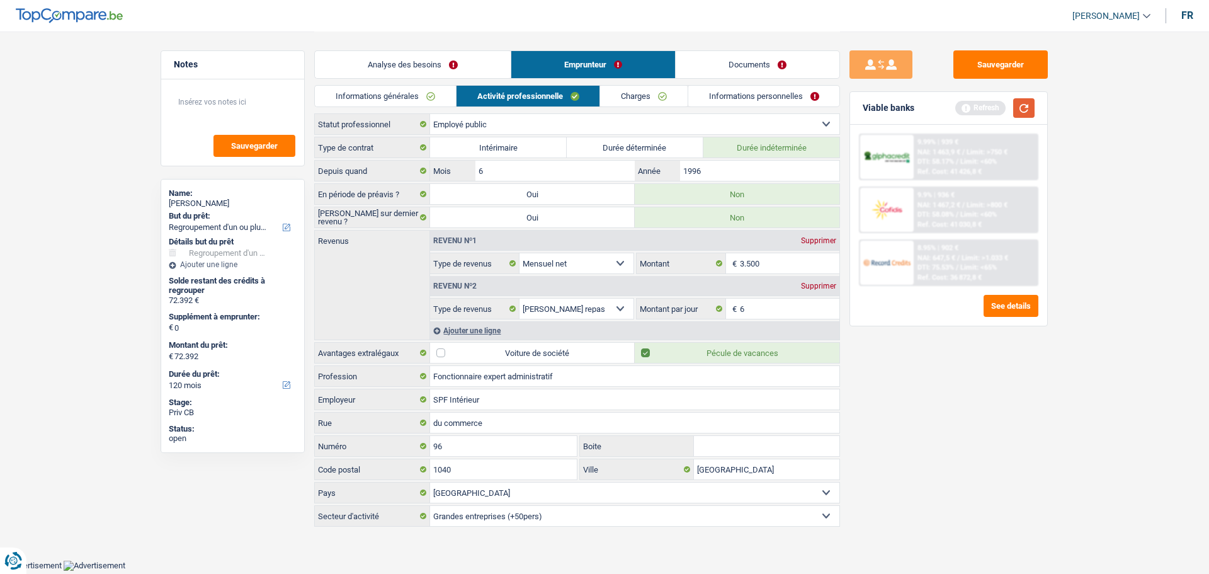
type input "6,0"
click at [1018, 101] on button "button" at bounding box center [1023, 108] width 21 height 20
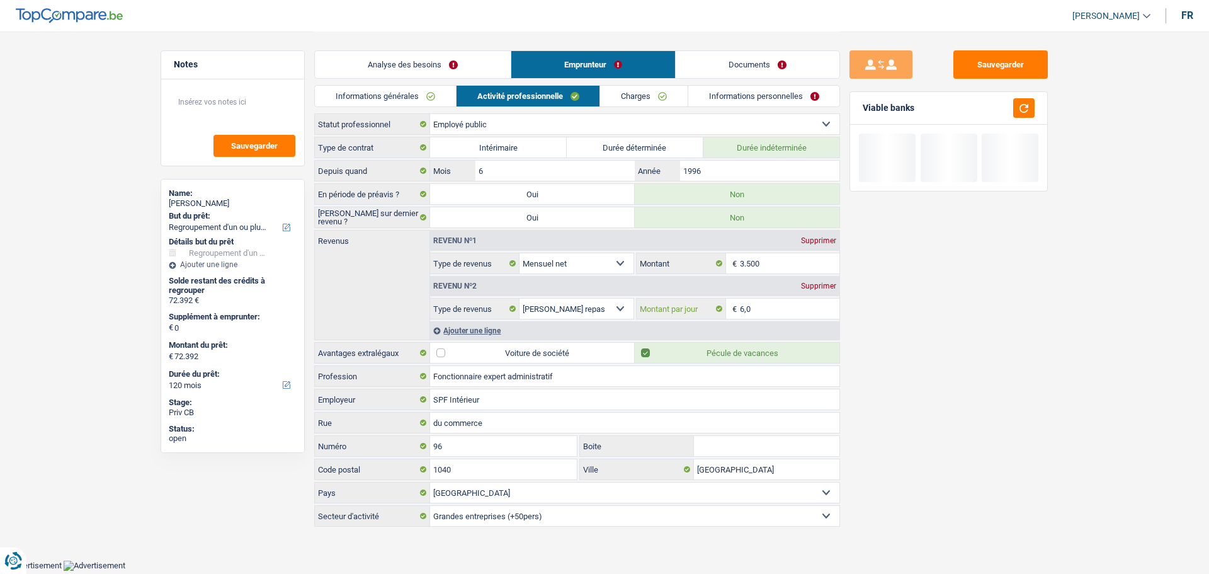
click at [767, 307] on input "6,0" at bounding box center [790, 308] width 100 height 20
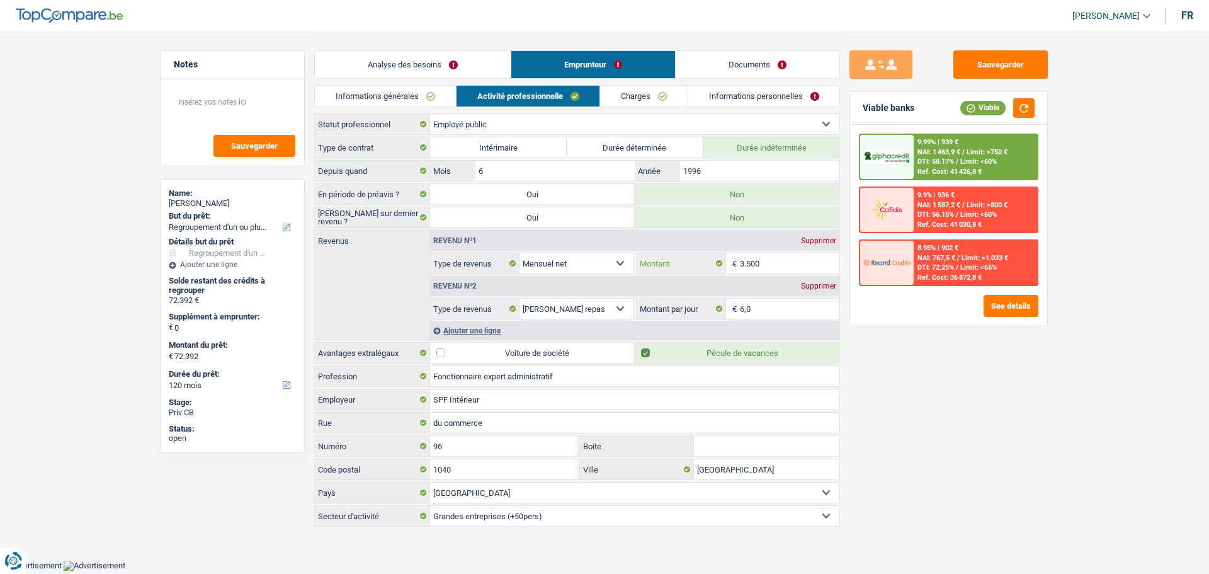
click at [793, 263] on input "3.500" at bounding box center [790, 263] width 100 height 20
click at [1032, 118] on div "Viable banks Viable" at bounding box center [948, 108] width 197 height 33
click at [1028, 101] on button "button" at bounding box center [1023, 108] width 21 height 20
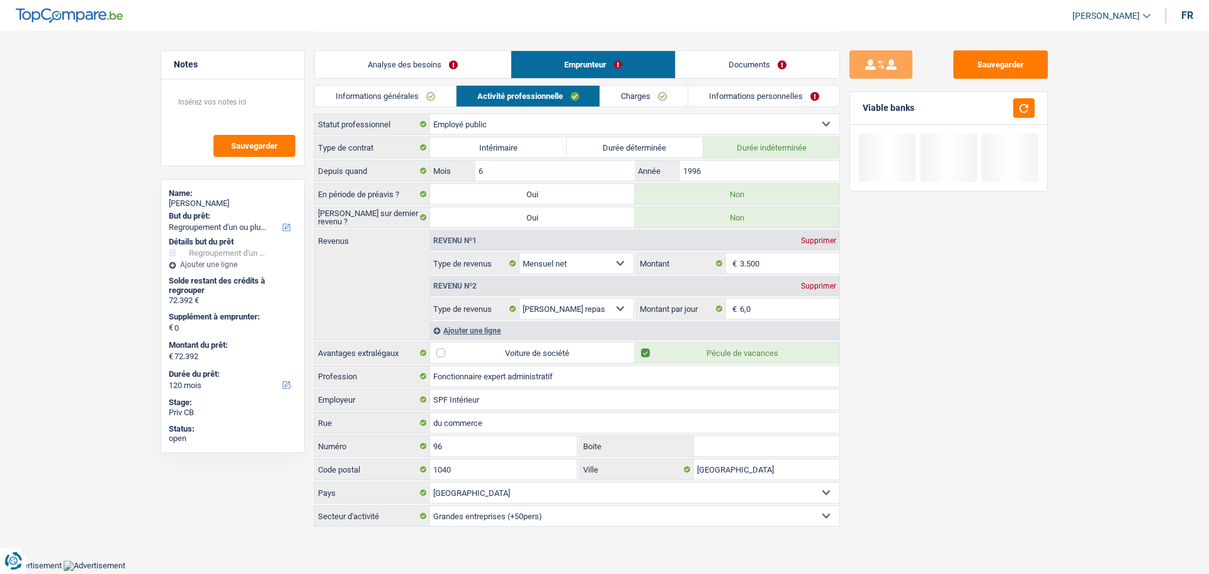
click at [666, 93] on link "Charges" at bounding box center [644, 96] width 88 height 21
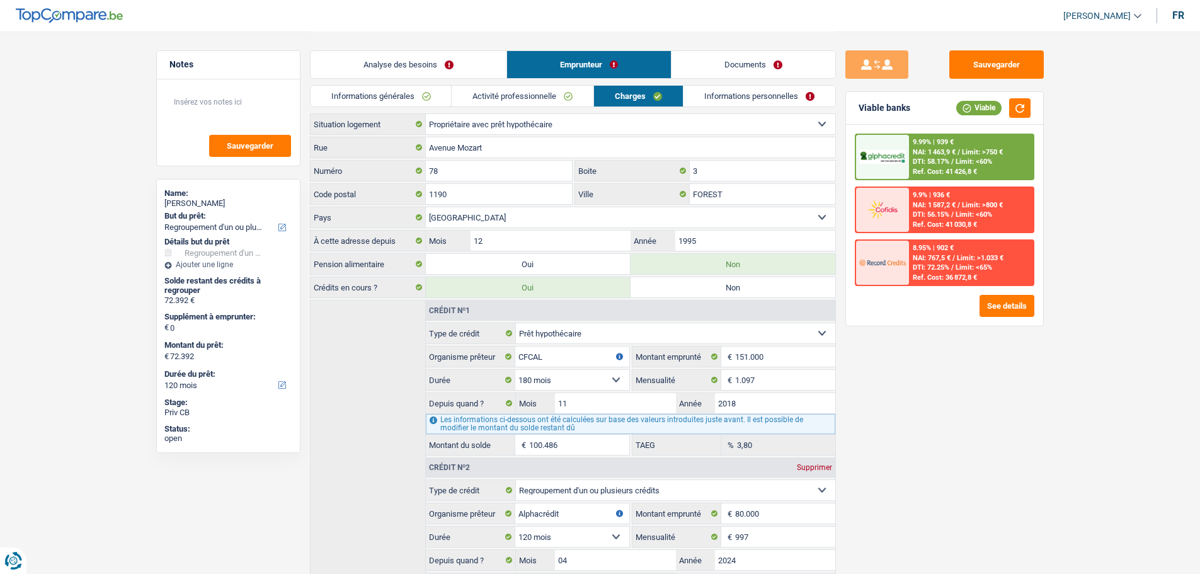
click at [412, 100] on link "Informations générales" at bounding box center [380, 96] width 141 height 21
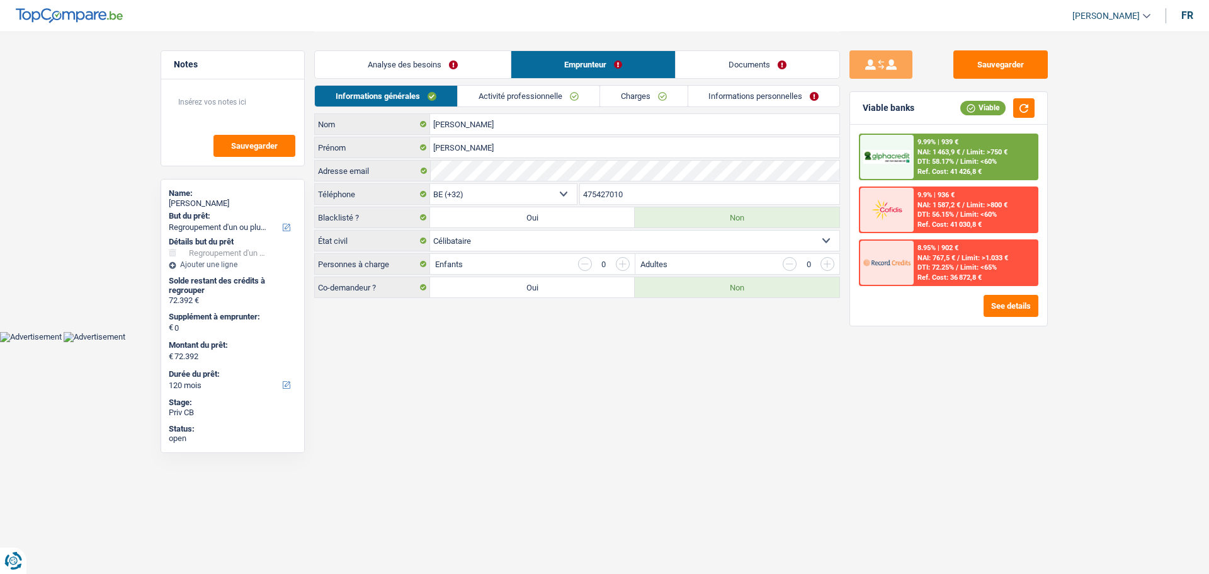
click at [416, 69] on link "Analyse des besoins" at bounding box center [413, 64] width 196 height 27
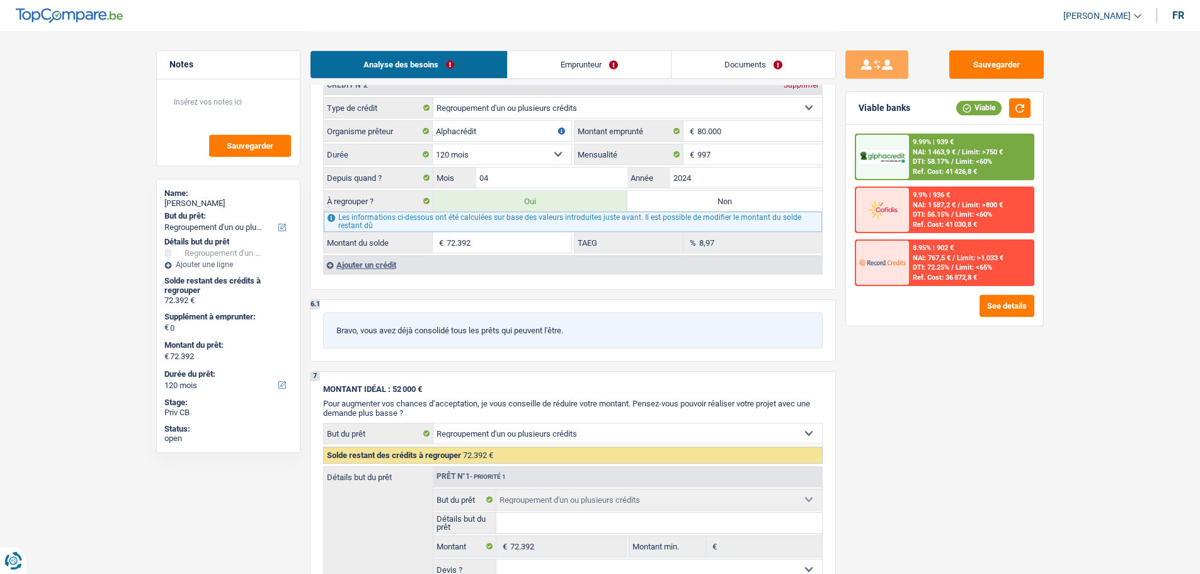
scroll to position [1133, 0]
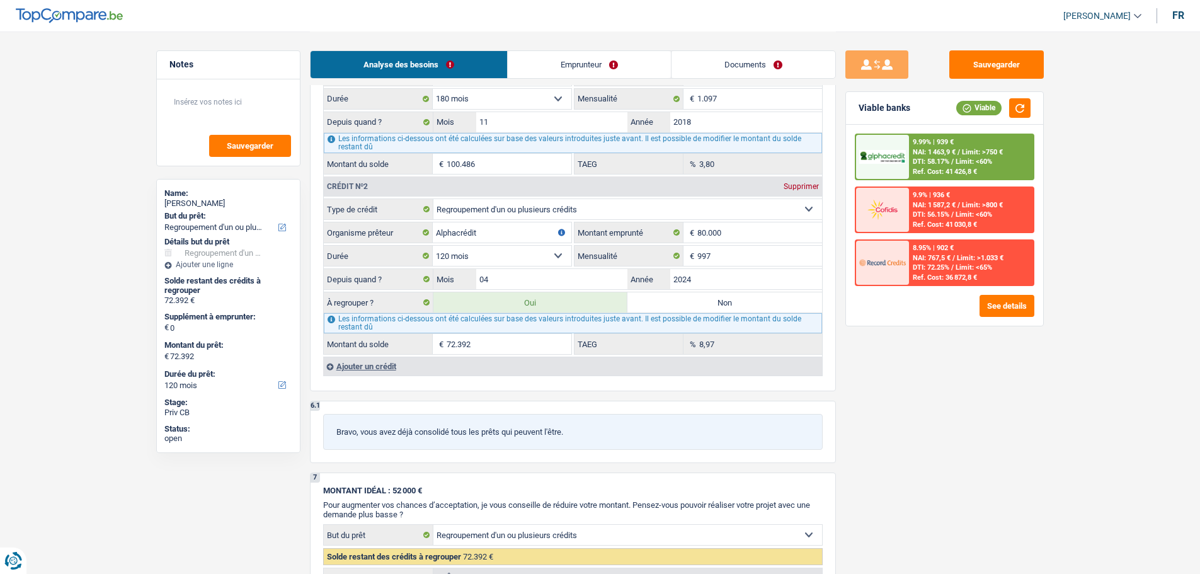
click at [506, 342] on input "72.392" at bounding box center [508, 344] width 125 height 20
click at [365, 362] on div "Ajouter un crédit" at bounding box center [572, 365] width 499 height 19
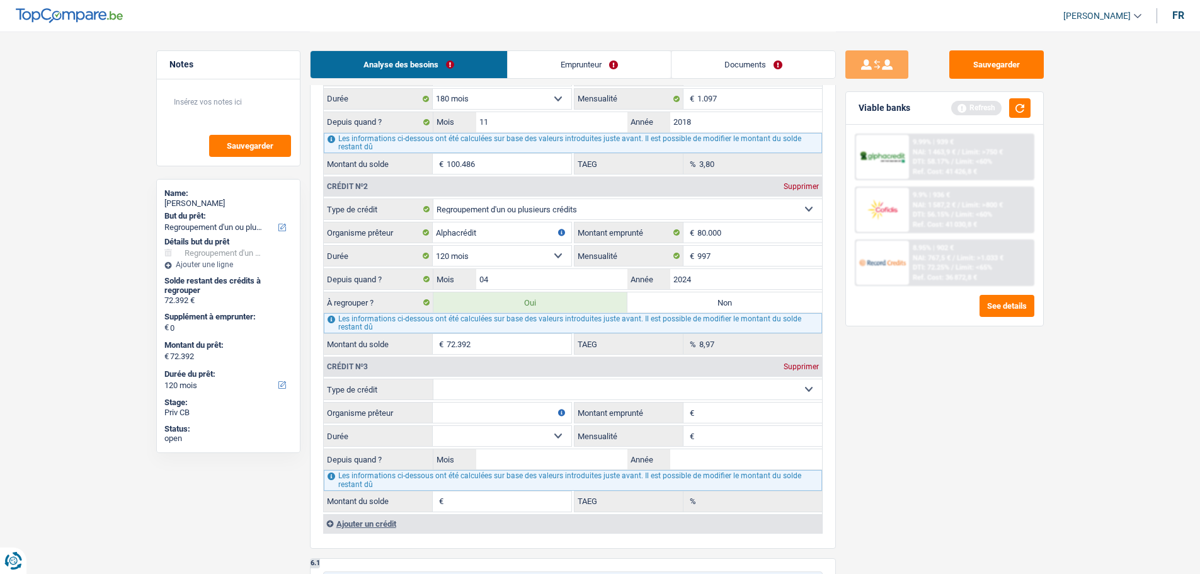
click at [555, 375] on div "Crédit nº3 Supprimer" at bounding box center [573, 366] width 498 height 20
click at [552, 380] on select "Carte ou ouverture de crédit Prêt hypothécaire Vente à tempérament Prêt à tempé…" at bounding box center [627, 389] width 389 height 20
select select "personalLoan"
type input "0"
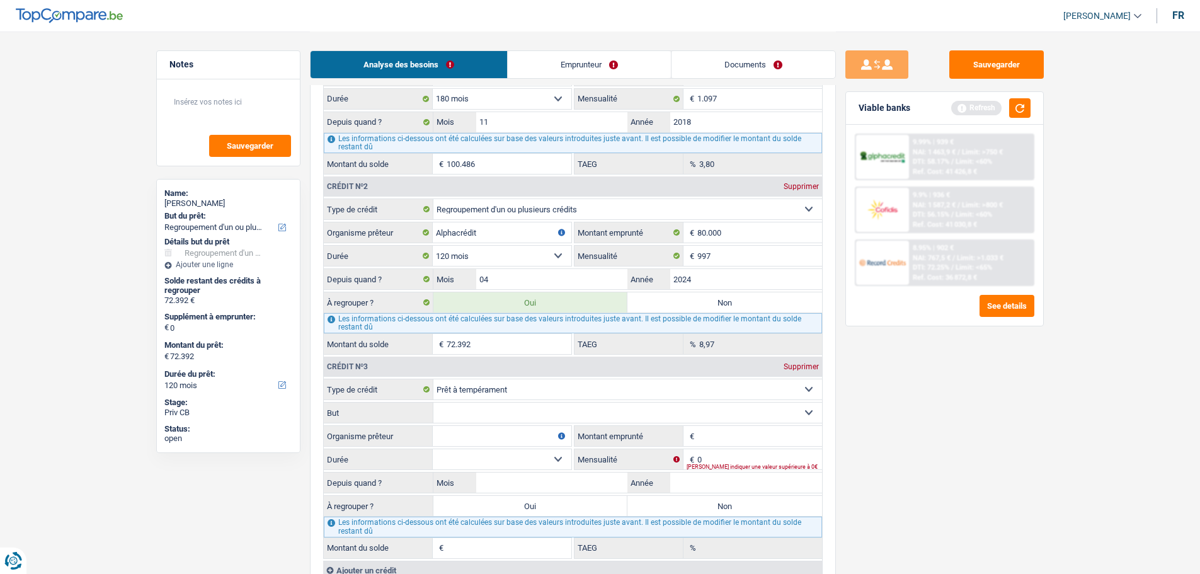
click at [494, 412] on select "Confort maison: meubles, textile, peinture, électroménager, outillage non-profe…" at bounding box center [627, 412] width 389 height 20
click at [495, 435] on input "Organisme prêteur" at bounding box center [502, 436] width 139 height 20
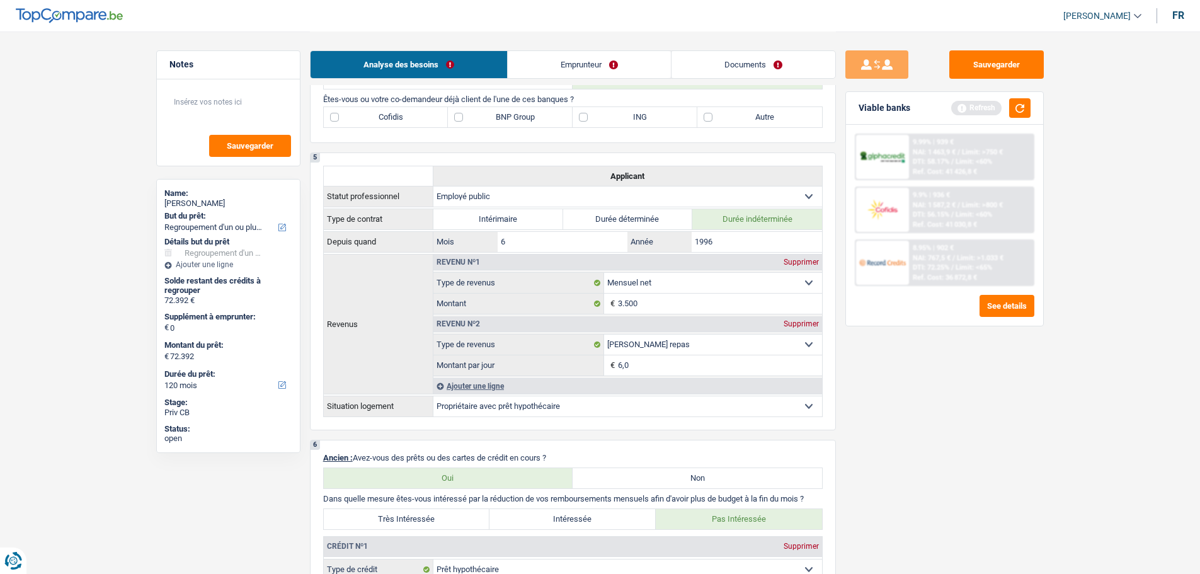
scroll to position [441, 0]
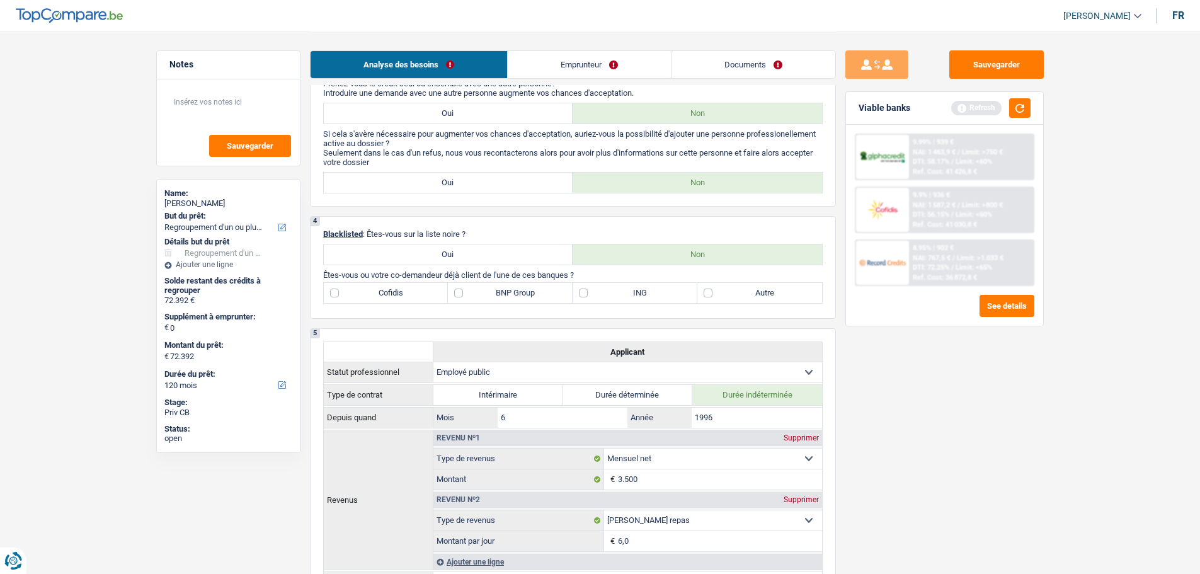
type input "Cofidis"
click at [666, 286] on label "ING" at bounding box center [634, 293] width 125 height 20
click at [666, 286] on input "ING" at bounding box center [634, 293] width 125 height 20
checkbox input "true"
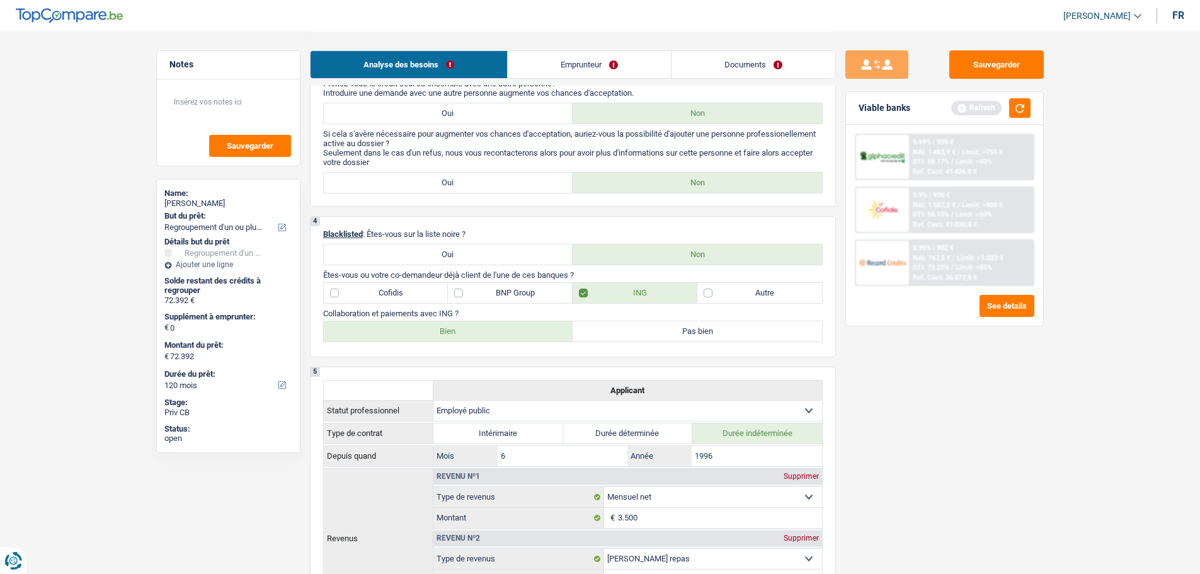
click at [533, 328] on label "Bien" at bounding box center [448, 331] width 249 height 20
click at [533, 328] on input "Bien" at bounding box center [448, 331] width 249 height 20
radio input "true"
click at [1009, 107] on button "button" at bounding box center [1019, 108] width 21 height 20
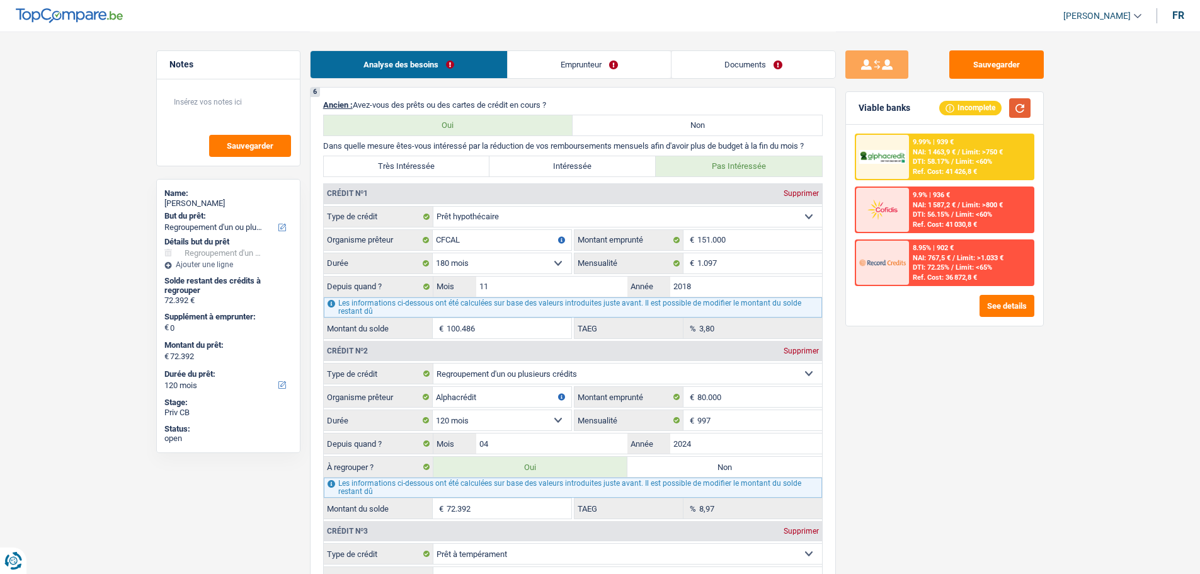
scroll to position [1259, 0]
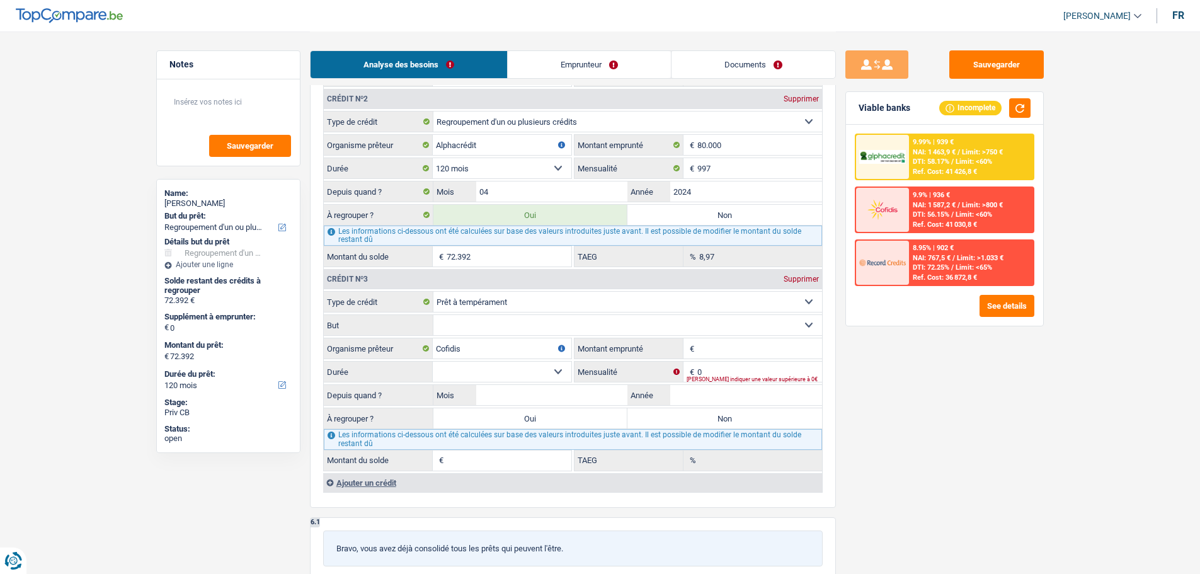
click at [791, 276] on div "Supprimer" at bounding box center [801, 279] width 42 height 8
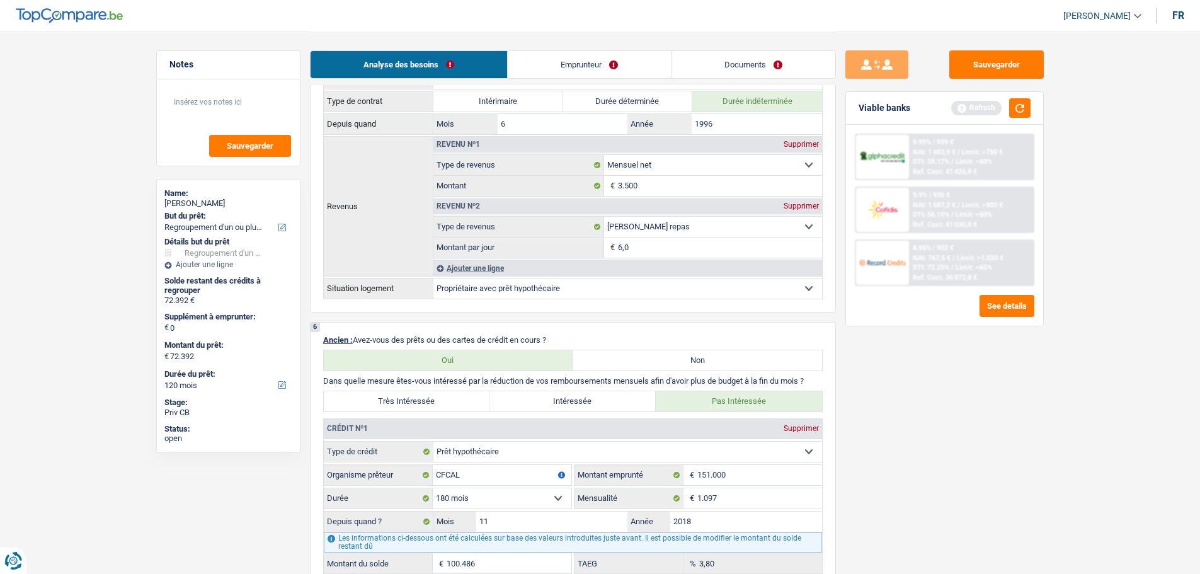
scroll to position [630, 0]
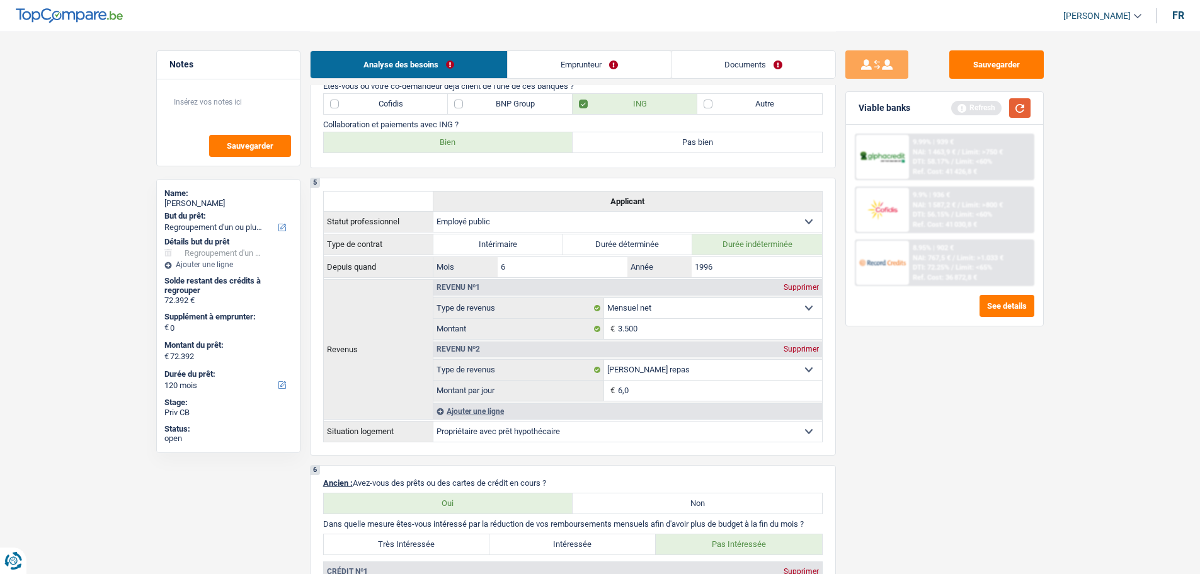
click at [1024, 103] on button "button" at bounding box center [1019, 108] width 21 height 20
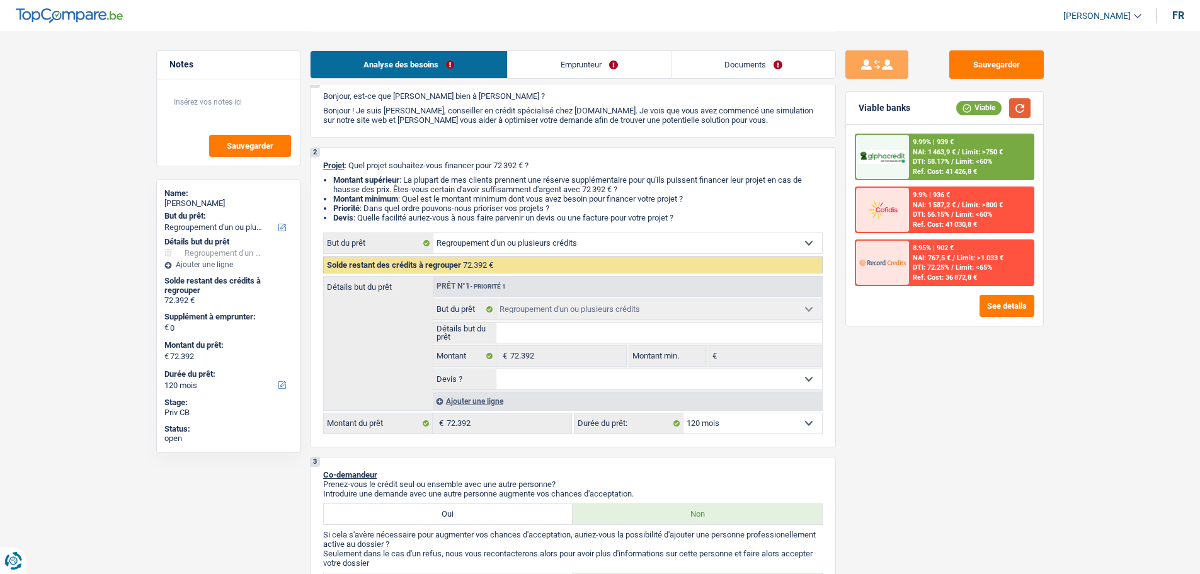
scroll to position [63, 0]
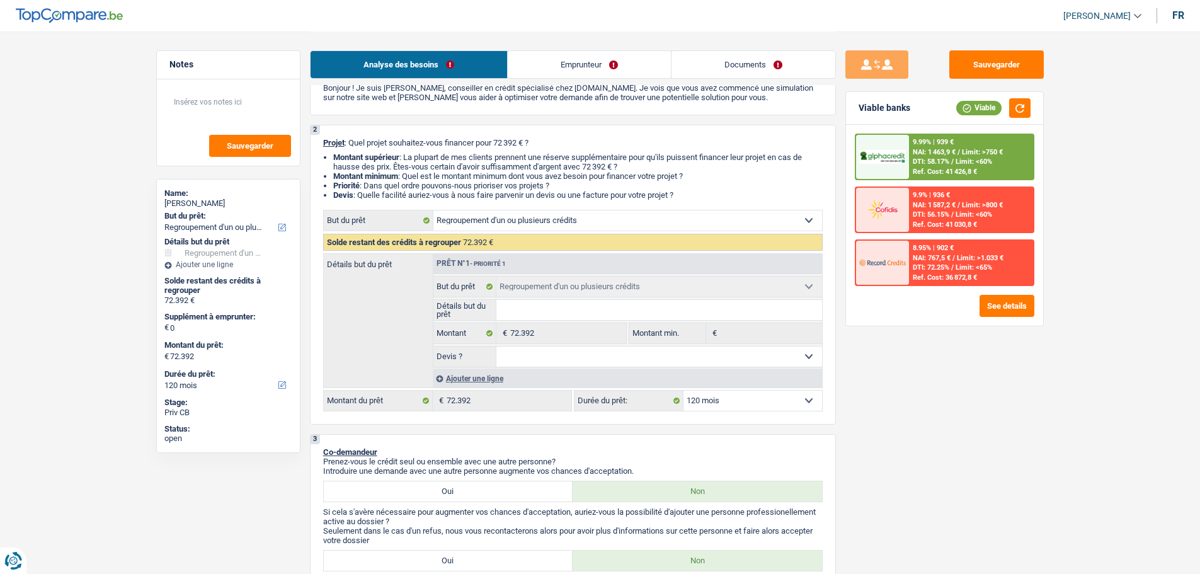
click at [807, 399] on select "12 mois 18 mois 24 mois 30 mois 36 mois 42 mois 48 mois 60 mois 72 mois 84 mois…" at bounding box center [752, 400] width 139 height 20
select select "84"
click at [683, 390] on select "12 mois 18 mois 24 mois 30 mois 36 mois 42 mois 48 mois 60 mois 72 mois 84 mois…" at bounding box center [752, 400] width 139 height 20
select select "84"
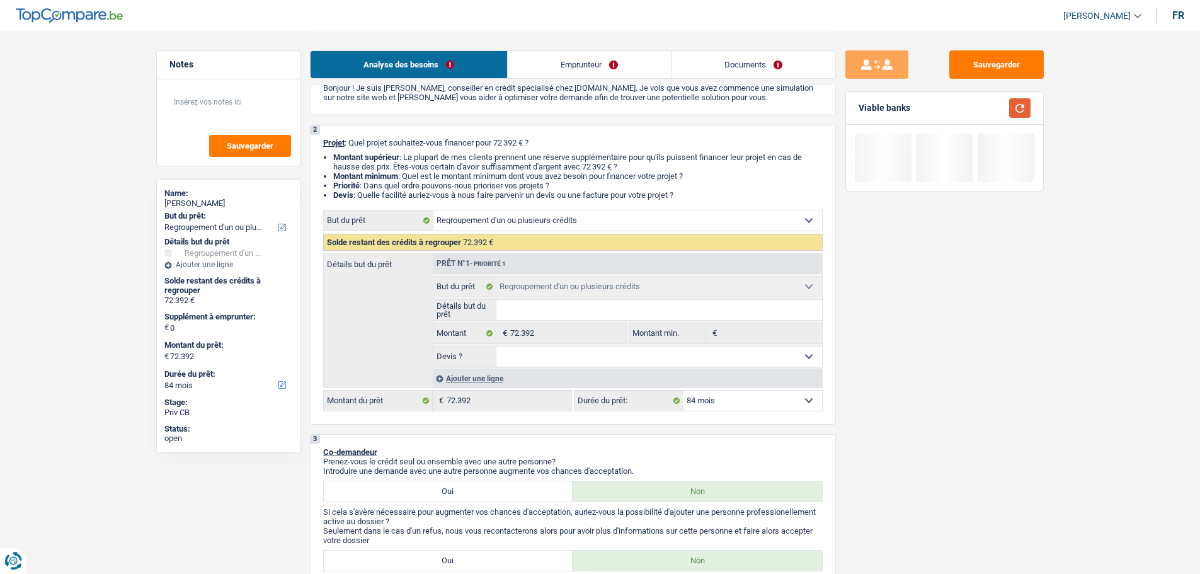
click at [1018, 115] on button "button" at bounding box center [1019, 108] width 21 height 20
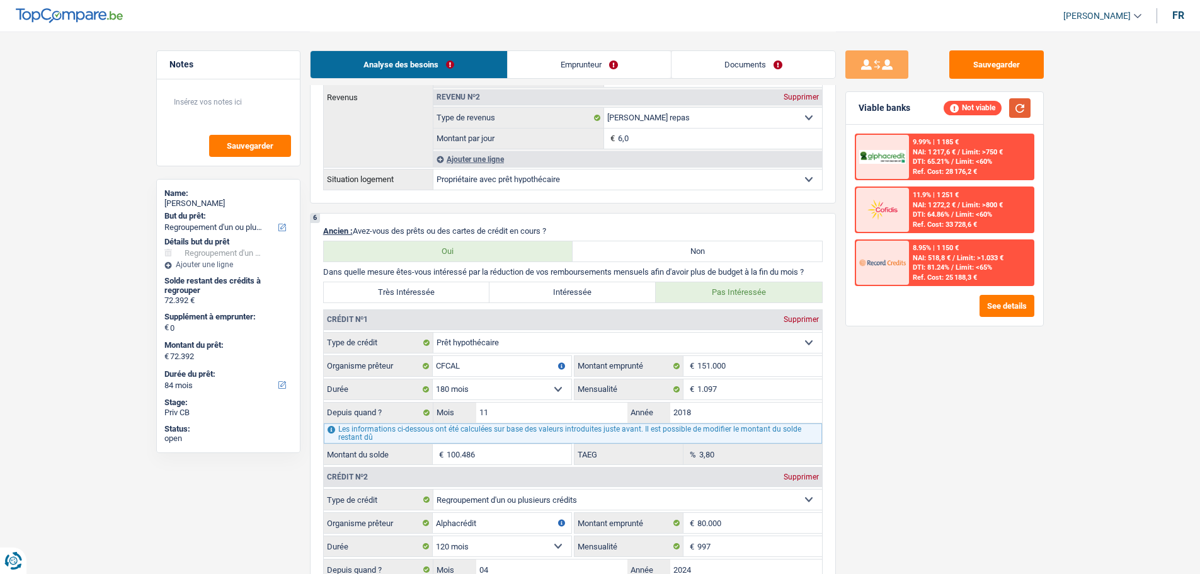
scroll to position [1196, 0]
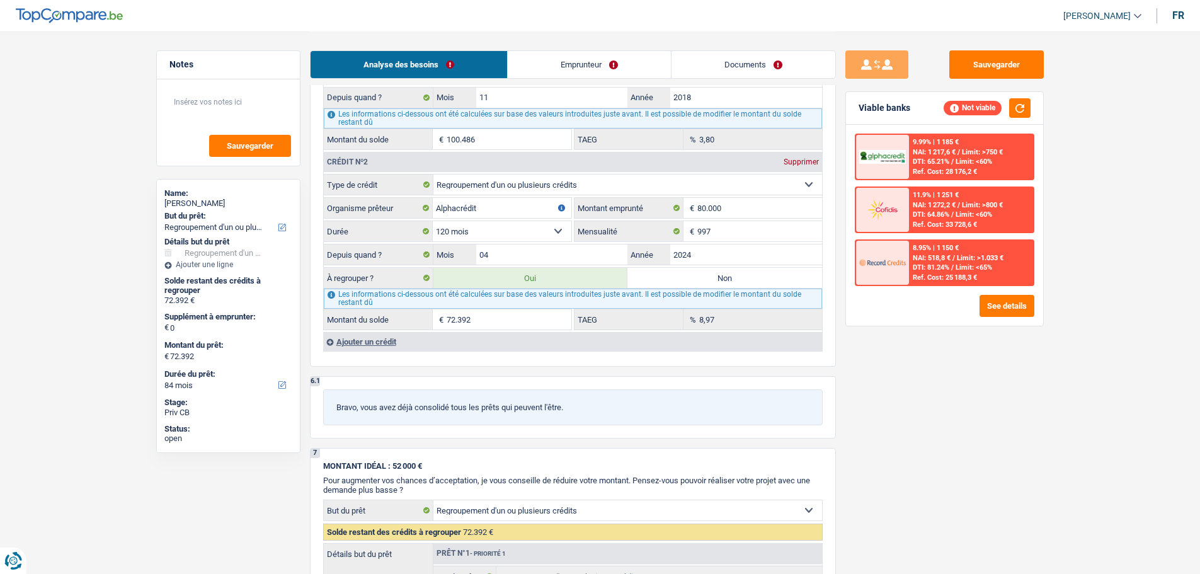
click at [545, 67] on link "Emprunteur" at bounding box center [589, 64] width 163 height 27
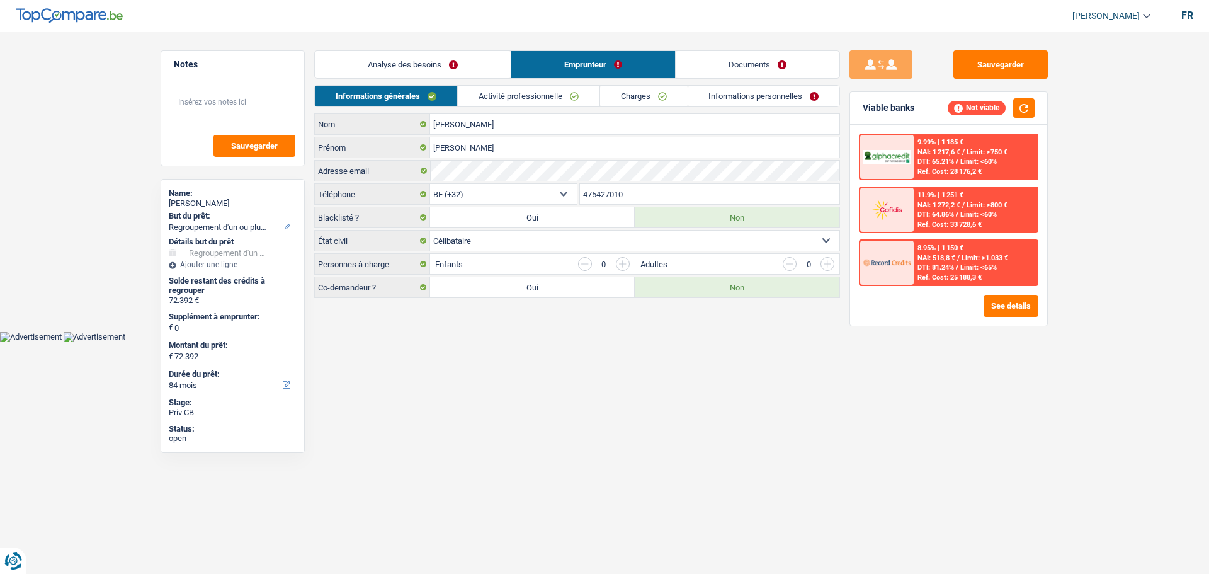
click at [646, 92] on link "Charges" at bounding box center [644, 96] width 88 height 21
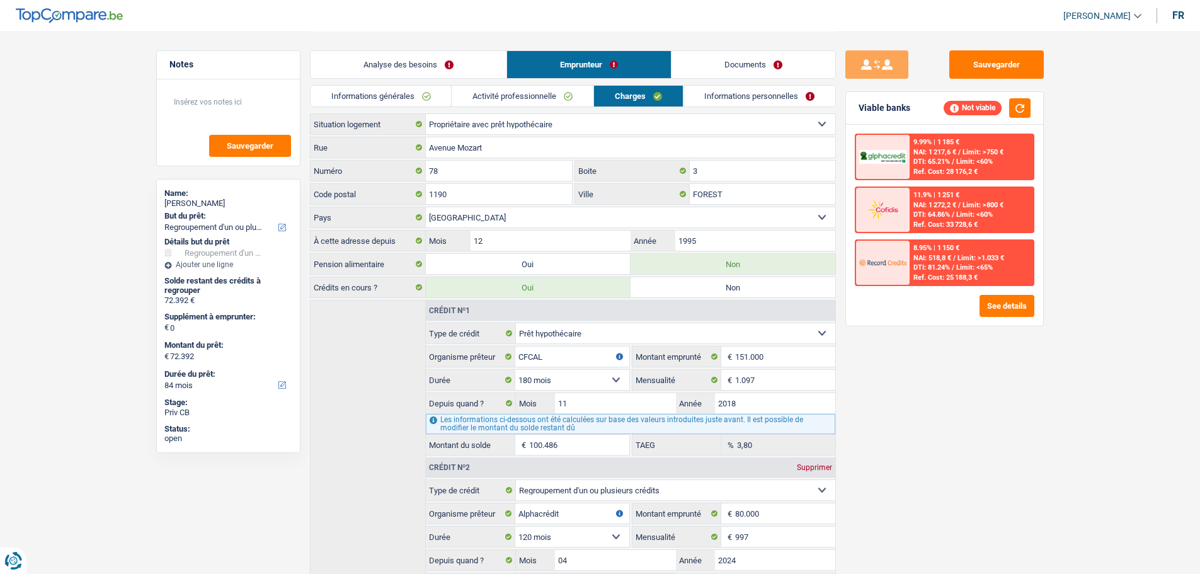
click at [736, 90] on link "Informations personnelles" at bounding box center [759, 96] width 152 height 21
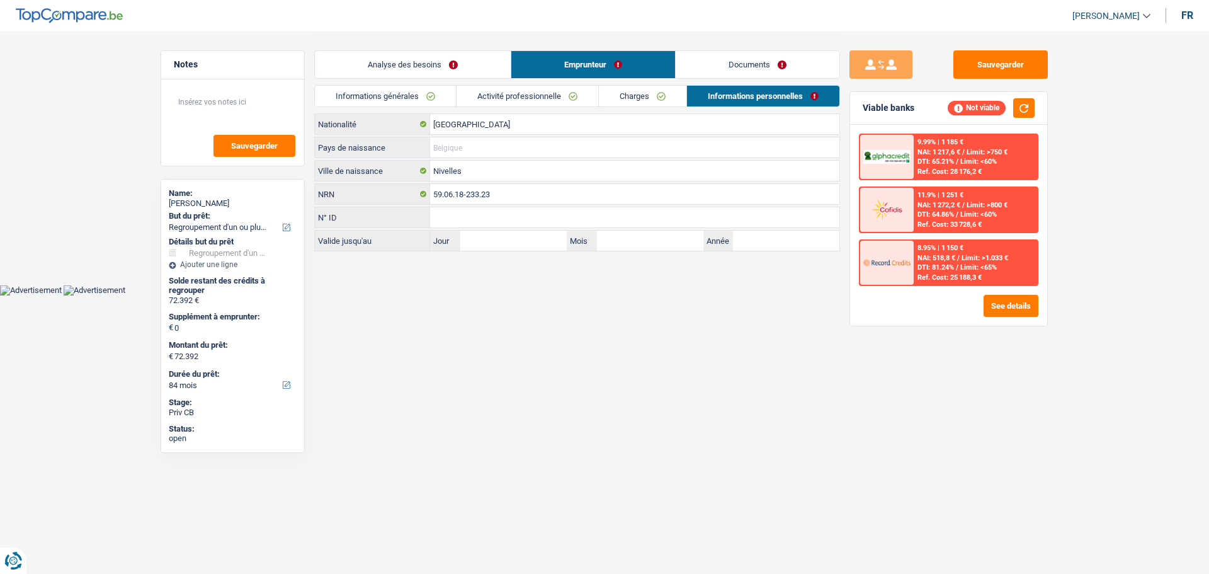
click at [487, 143] on input "Pays de naissance" at bounding box center [634, 147] width 409 height 20
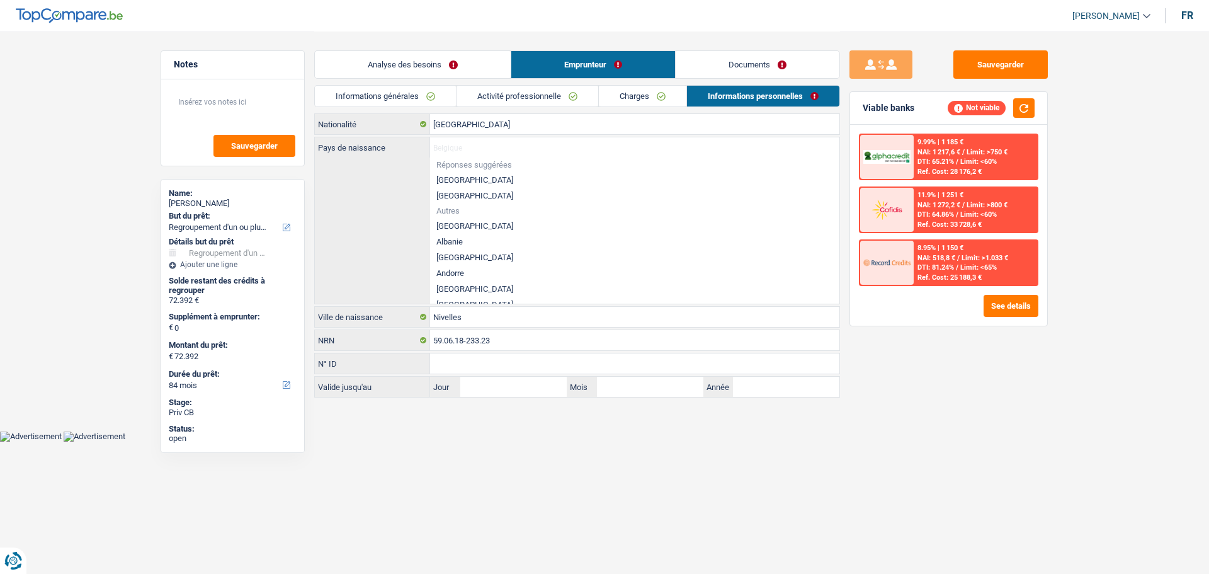
click at [459, 171] on li "Réponses suggérées" at bounding box center [634, 164] width 409 height 14
click at [459, 183] on li "[GEOGRAPHIC_DATA]" at bounding box center [634, 180] width 409 height 16
type input "[GEOGRAPHIC_DATA]"
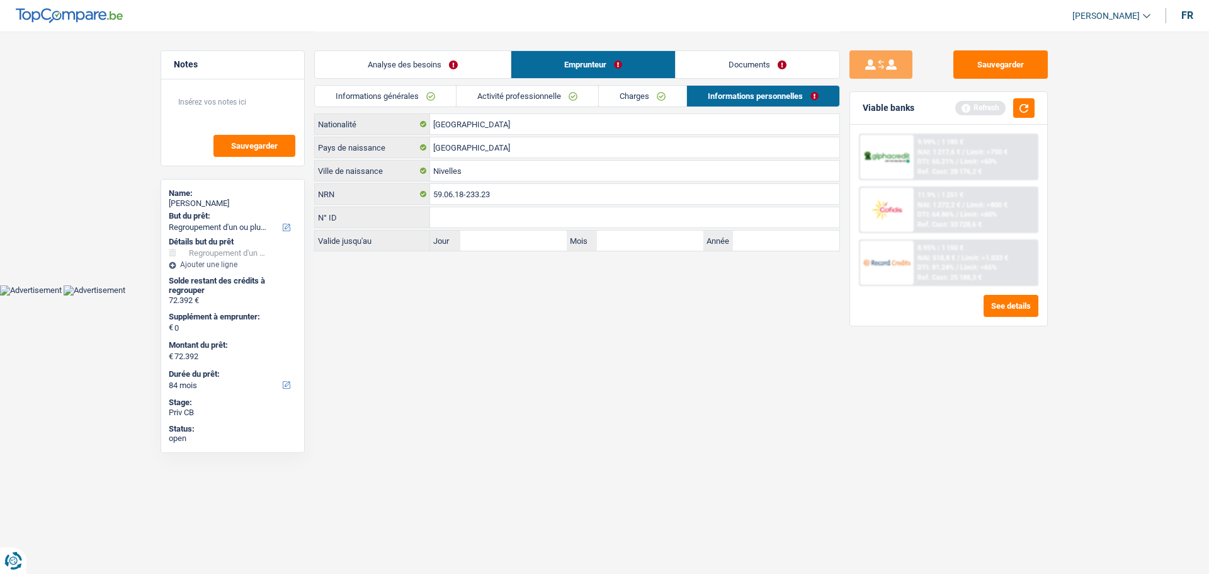
click at [419, 63] on link "Analyse des besoins" at bounding box center [413, 64] width 196 height 27
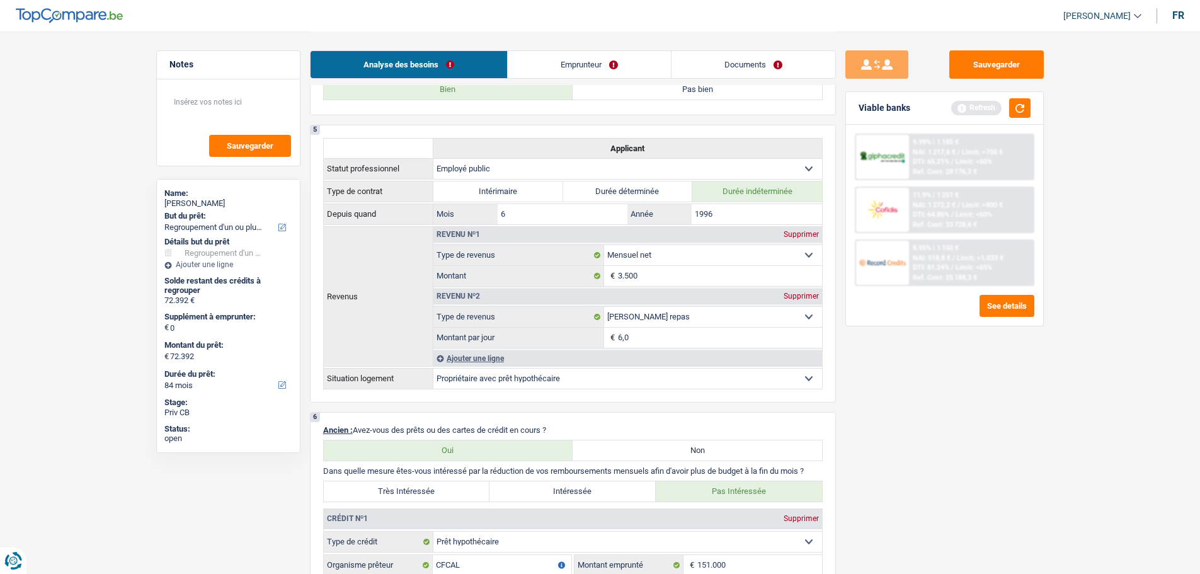
scroll to position [819, 0]
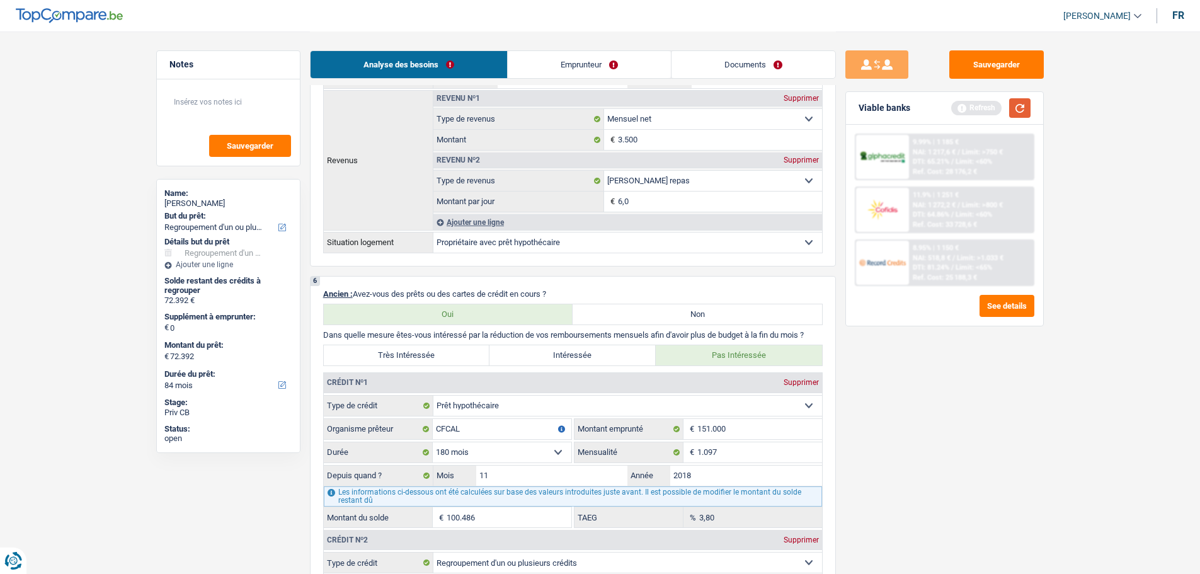
click at [1014, 107] on button "button" at bounding box center [1019, 108] width 21 height 20
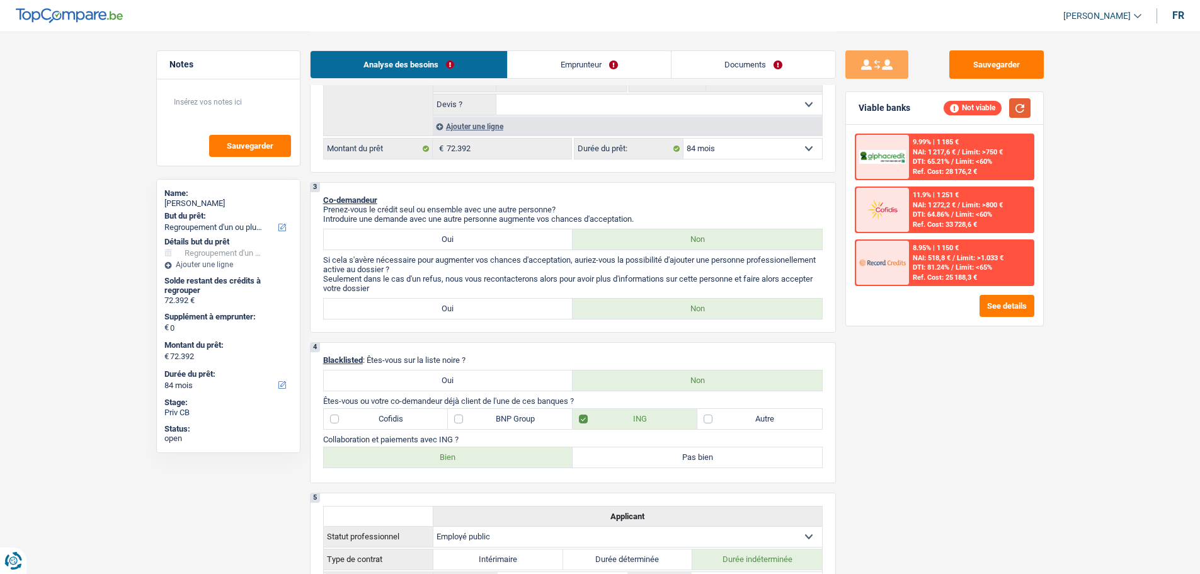
scroll to position [63, 0]
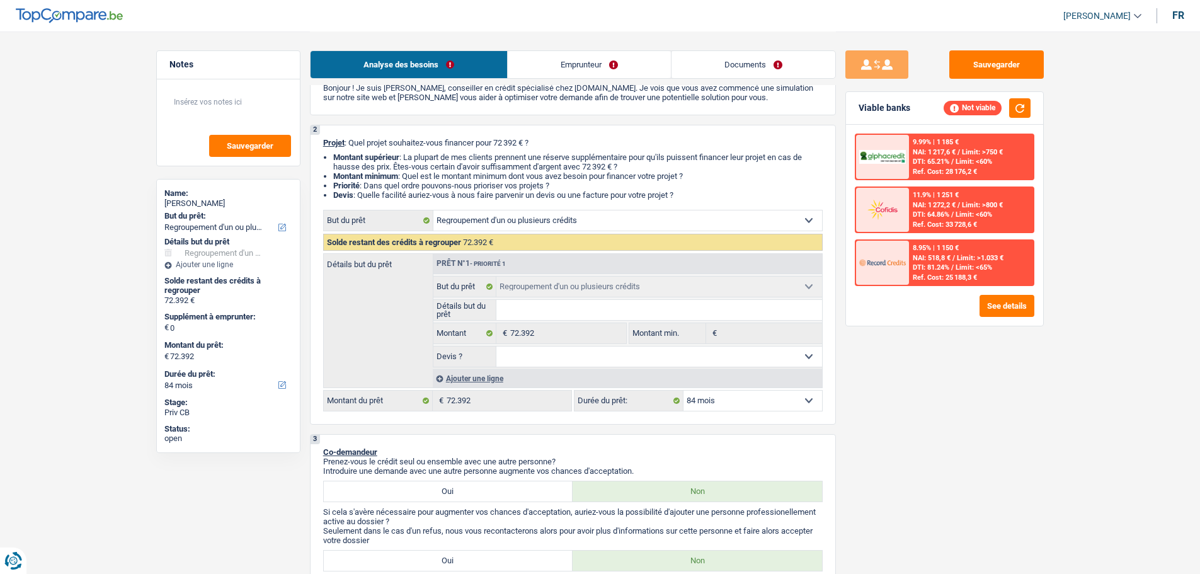
click at [754, 397] on select "12 mois 18 mois 24 mois 30 mois 36 mois 42 mois 48 mois 60 mois 72 mois 84 mois…" at bounding box center [752, 400] width 139 height 20
select select "144"
click at [683, 390] on select "12 mois 18 mois 24 mois 30 mois 36 mois 42 mois 48 mois 60 mois 72 mois 84 mois…" at bounding box center [752, 400] width 139 height 20
select select "144"
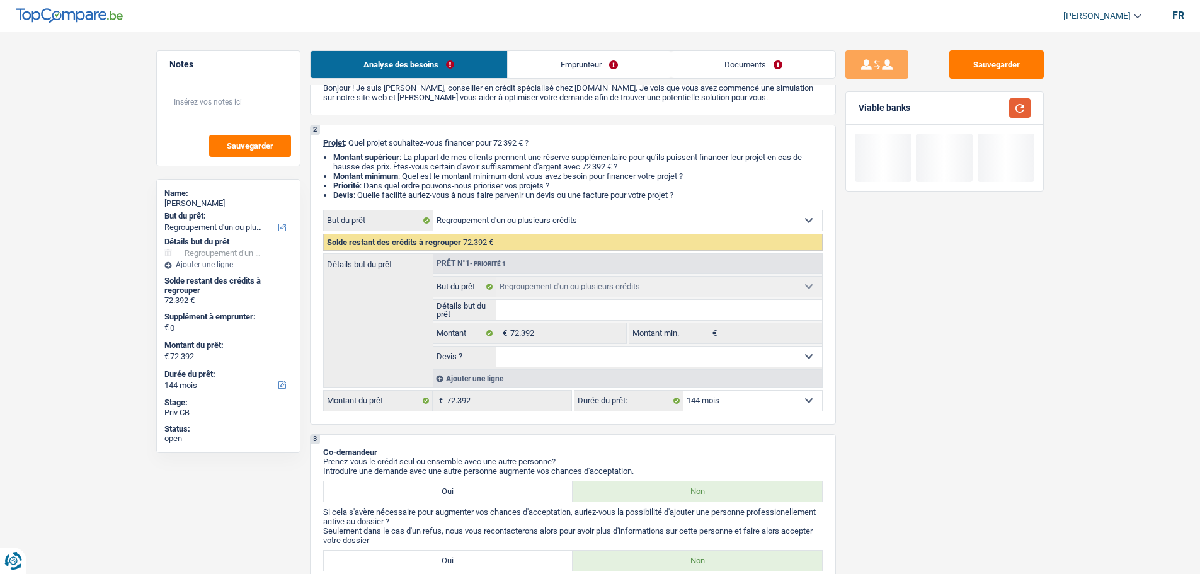
click at [1016, 105] on button "button" at bounding box center [1019, 108] width 21 height 20
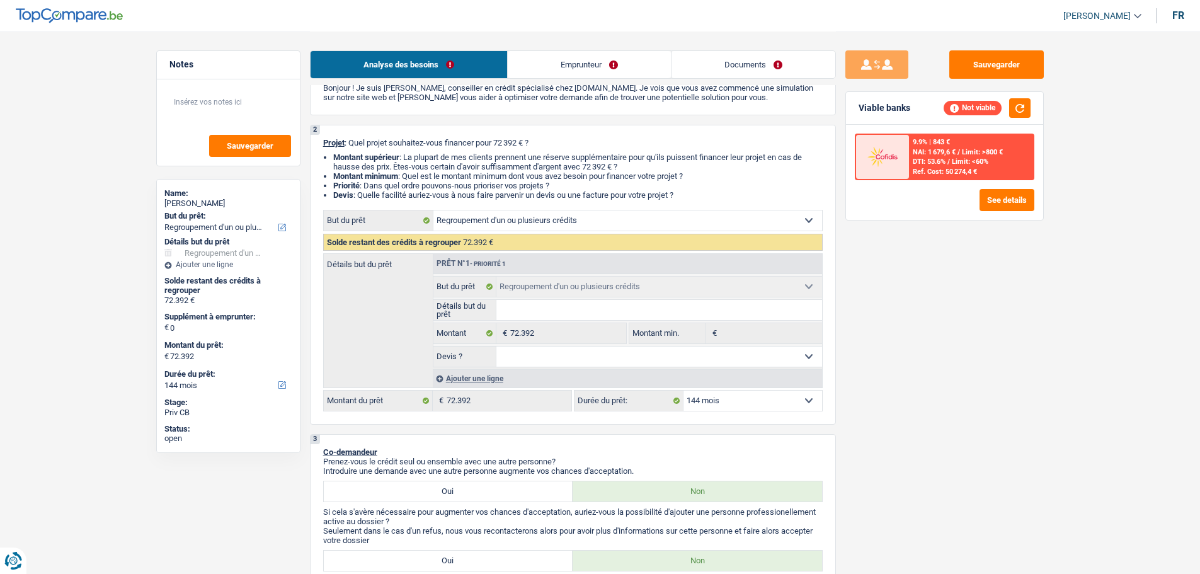
click at [773, 405] on select "12 mois 18 mois 24 mois 30 mois 36 mois 42 mois 48 mois 60 mois 72 mois 84 mois…" at bounding box center [752, 400] width 139 height 20
select select "132"
click at [683, 390] on select "12 mois 18 mois 24 mois 30 mois 36 mois 42 mois 48 mois 60 mois 72 mois 84 mois…" at bounding box center [752, 400] width 139 height 20
select select "132"
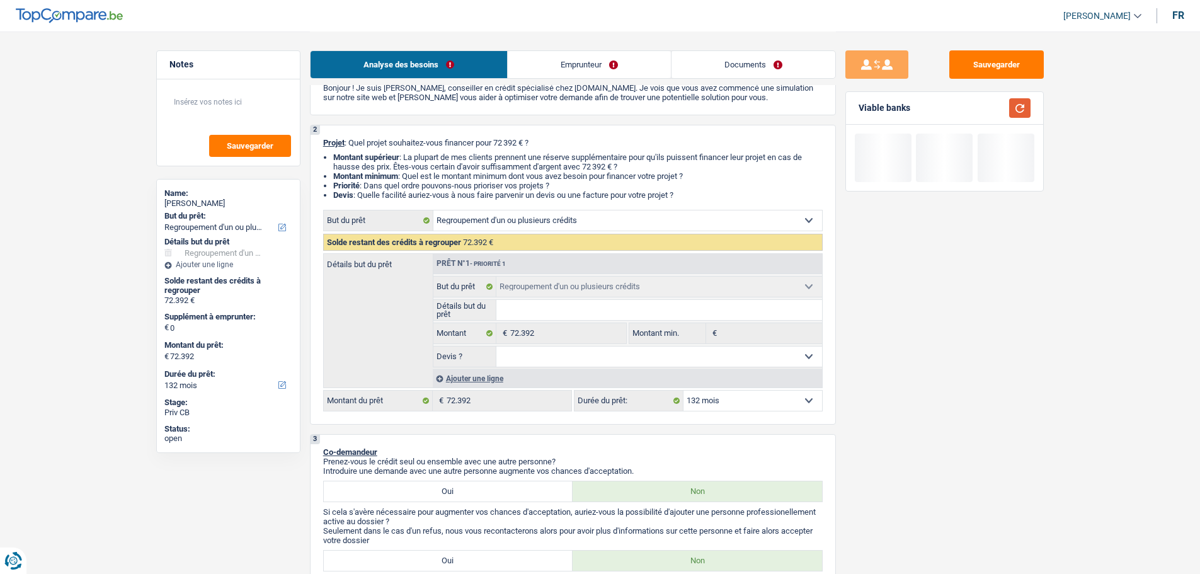
click at [1019, 107] on button "button" at bounding box center [1019, 108] width 21 height 20
click at [782, 403] on select "12 mois 18 mois 24 mois 30 mois 36 mois 42 mois 48 mois 60 mois 72 mois 84 mois…" at bounding box center [752, 400] width 139 height 20
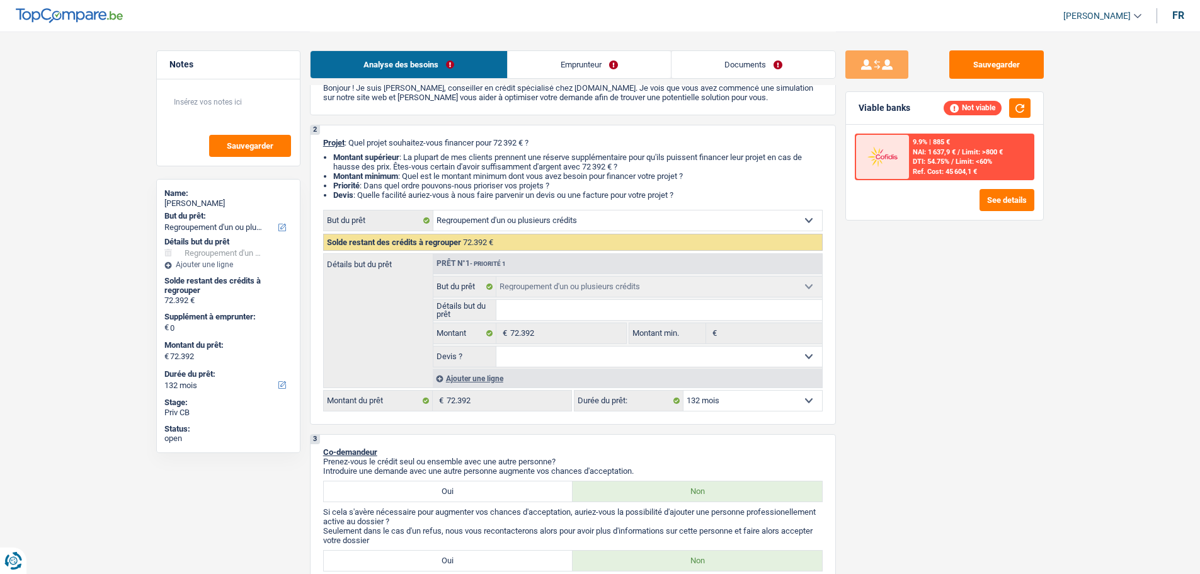
click at [683, 390] on select "12 mois 18 mois 24 mois 30 mois 36 mois 42 mois 48 mois 60 mois 72 mois 84 mois…" at bounding box center [752, 400] width 139 height 20
click at [803, 403] on select "12 mois 18 mois 24 mois 30 mois 36 mois 42 mois 48 mois 60 mois 72 mois 84 mois…" at bounding box center [752, 400] width 139 height 20
select select "120"
click at [683, 390] on select "12 mois 18 mois 24 mois 30 mois 36 mois 42 mois 48 mois 60 mois 72 mois 84 mois…" at bounding box center [752, 400] width 139 height 20
select select "120"
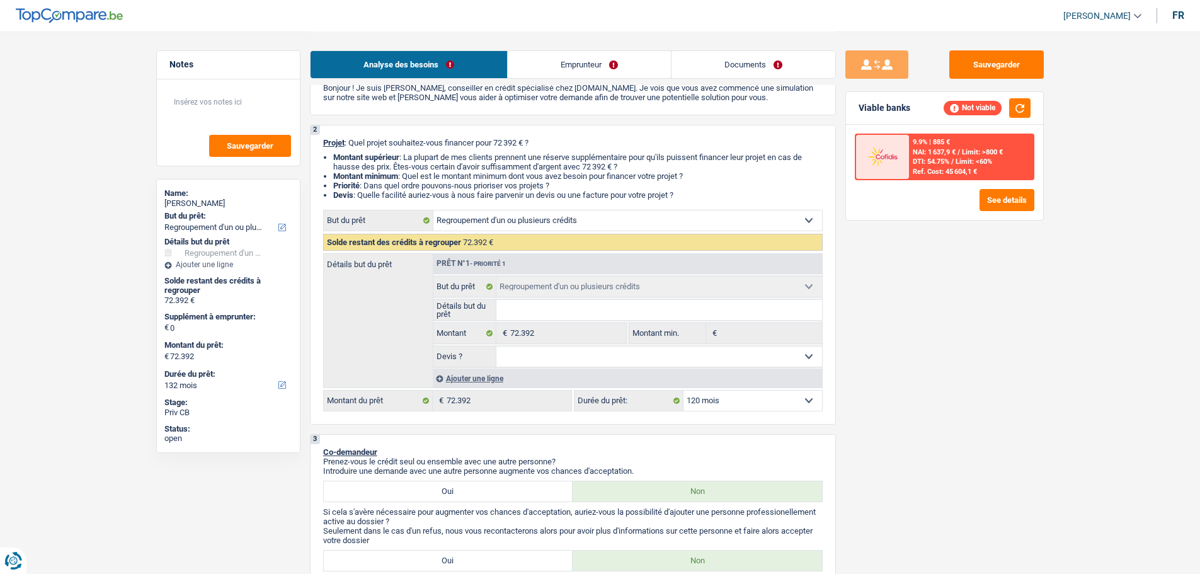
select select "120"
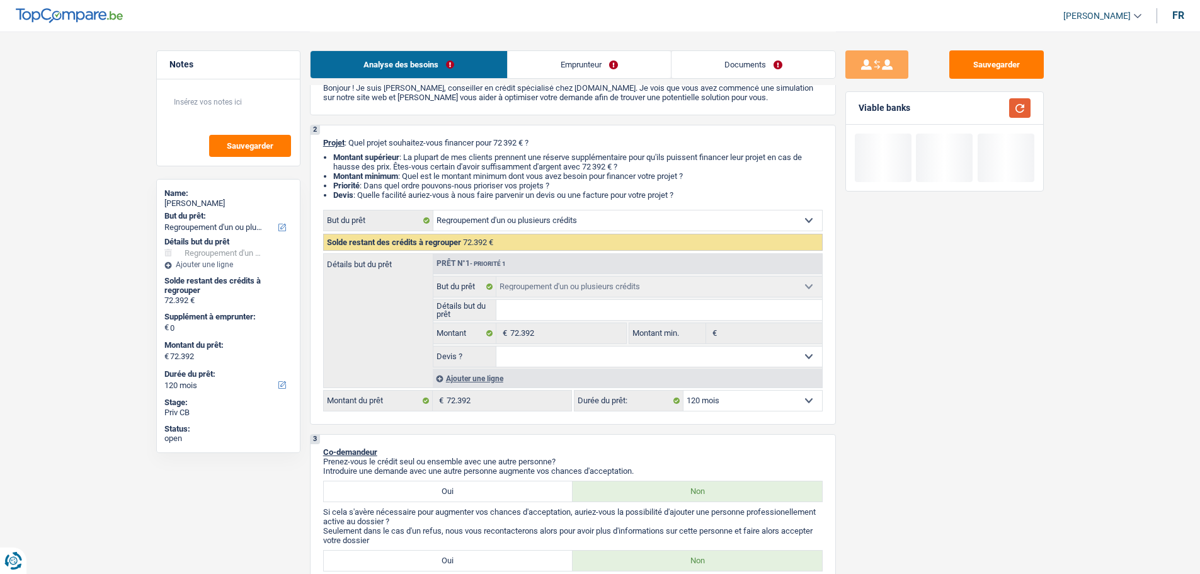
click at [1022, 111] on button "button" at bounding box center [1019, 108] width 21 height 20
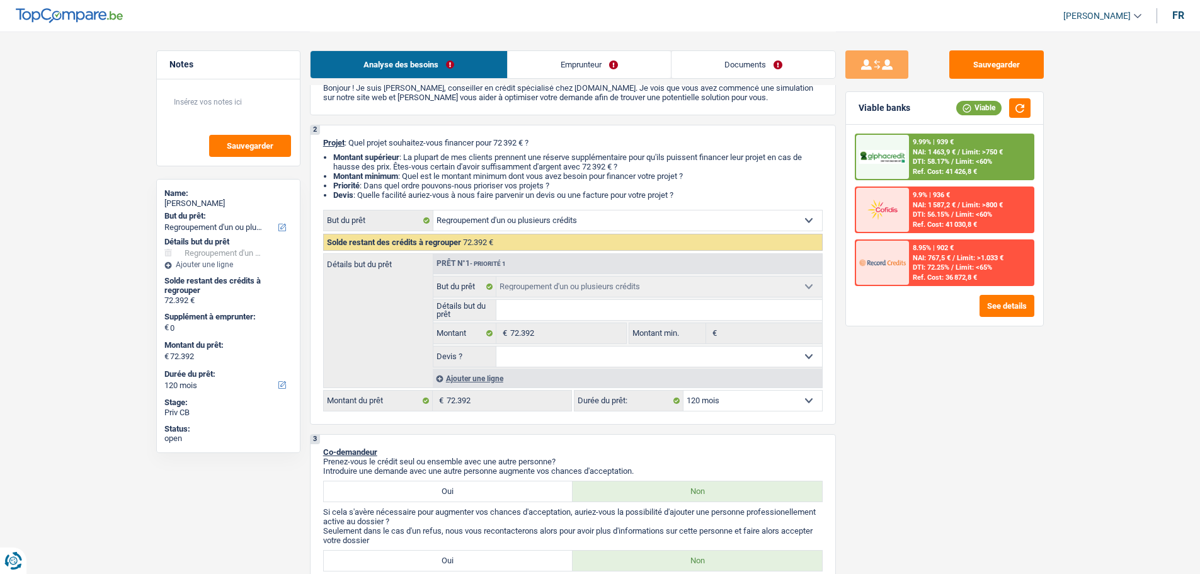
click at [896, 145] on div at bounding box center [882, 157] width 53 height 44
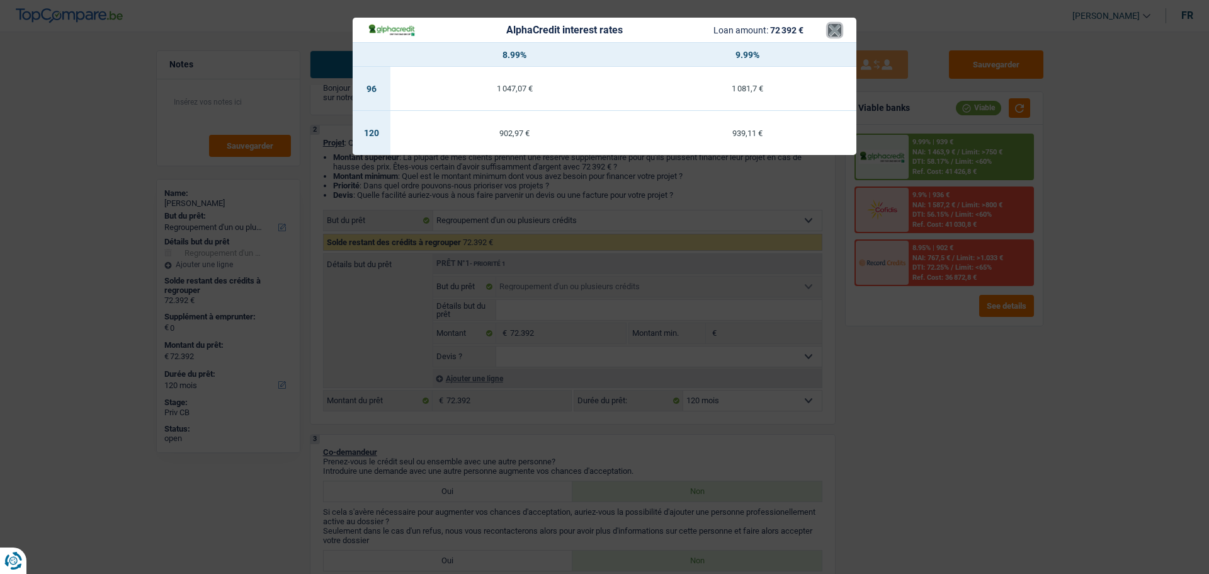
click at [837, 25] on button "×" at bounding box center [834, 30] width 13 height 13
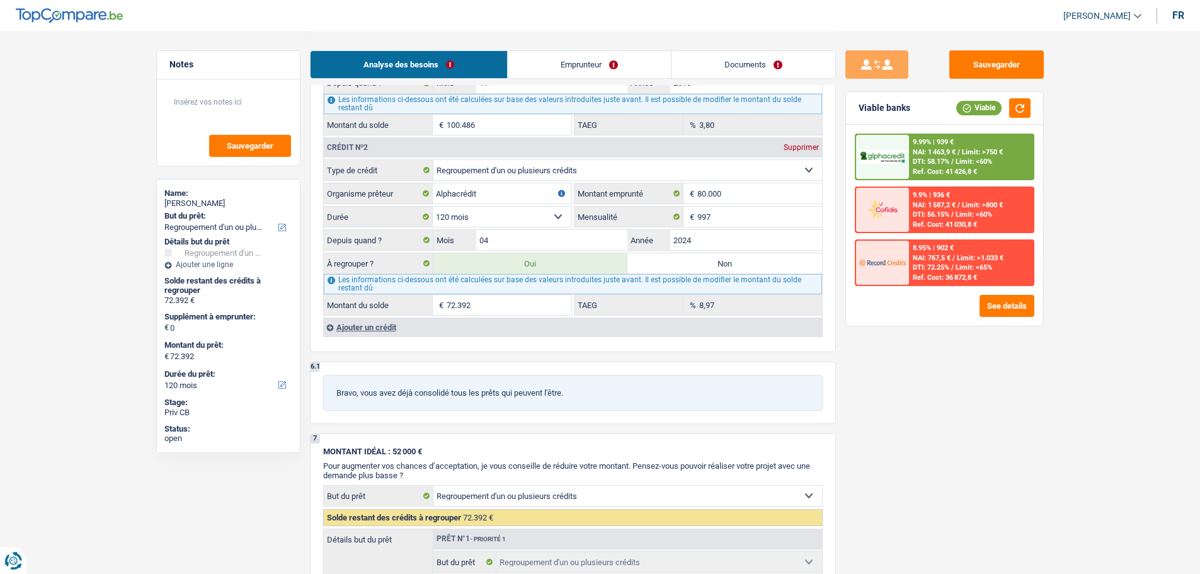
scroll to position [1188, 0]
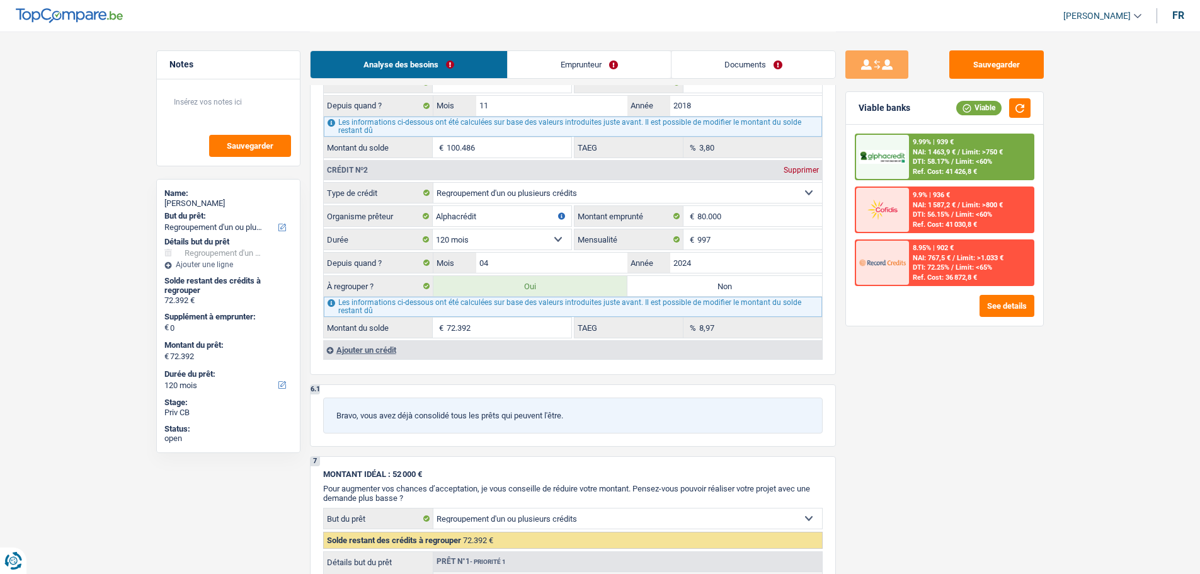
click at [386, 349] on div "Ajouter un crédit" at bounding box center [572, 349] width 499 height 19
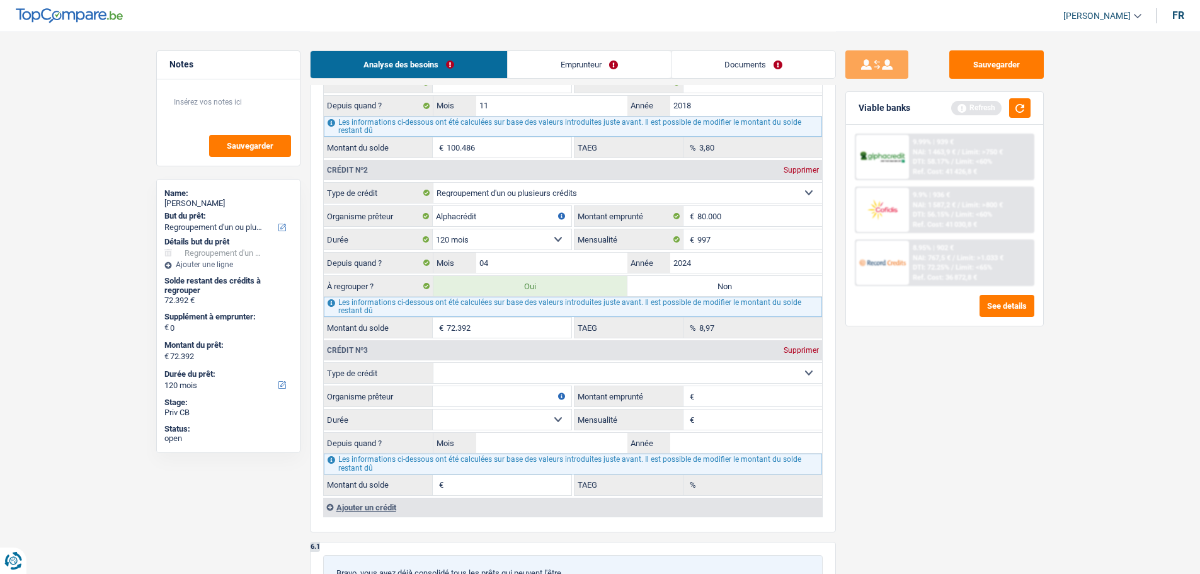
click at [536, 374] on select "Carte ou ouverture de crédit Prêt hypothécaire Vente à tempérament Prêt à tempé…" at bounding box center [627, 373] width 389 height 20
select select "personalLoan"
type input "0"
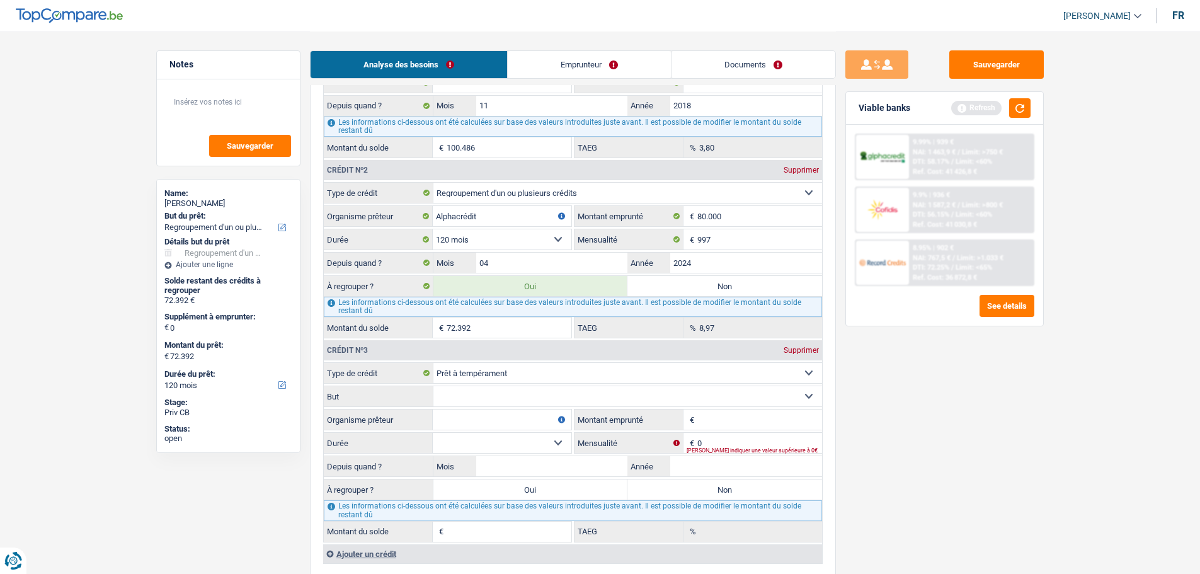
click at [516, 400] on select "Confort maison: meubles, textile, peinture, électroménager, outillage non-profe…" at bounding box center [627, 396] width 389 height 20
select select "other"
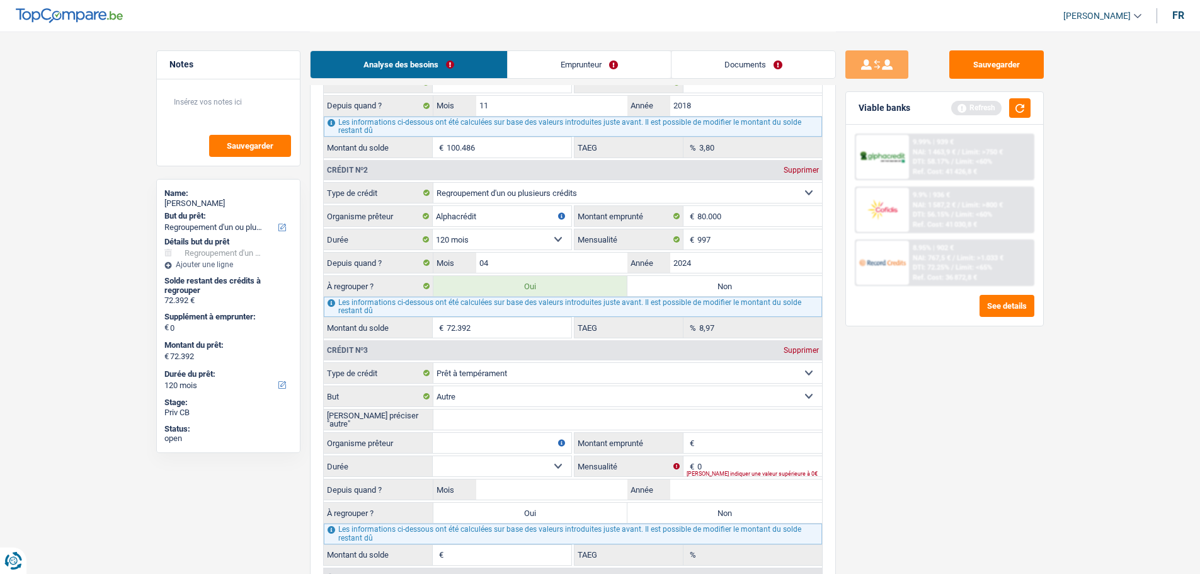
click at [492, 416] on input "Veuillez préciser "autre"" at bounding box center [627, 419] width 389 height 20
type input "k"
drag, startPoint x: 487, startPoint y: 433, endPoint x: 490, endPoint y: 441, distance: 9.4
click at [487, 438] on input "Organisme prêteur" at bounding box center [502, 443] width 139 height 20
type input "Cofidis"
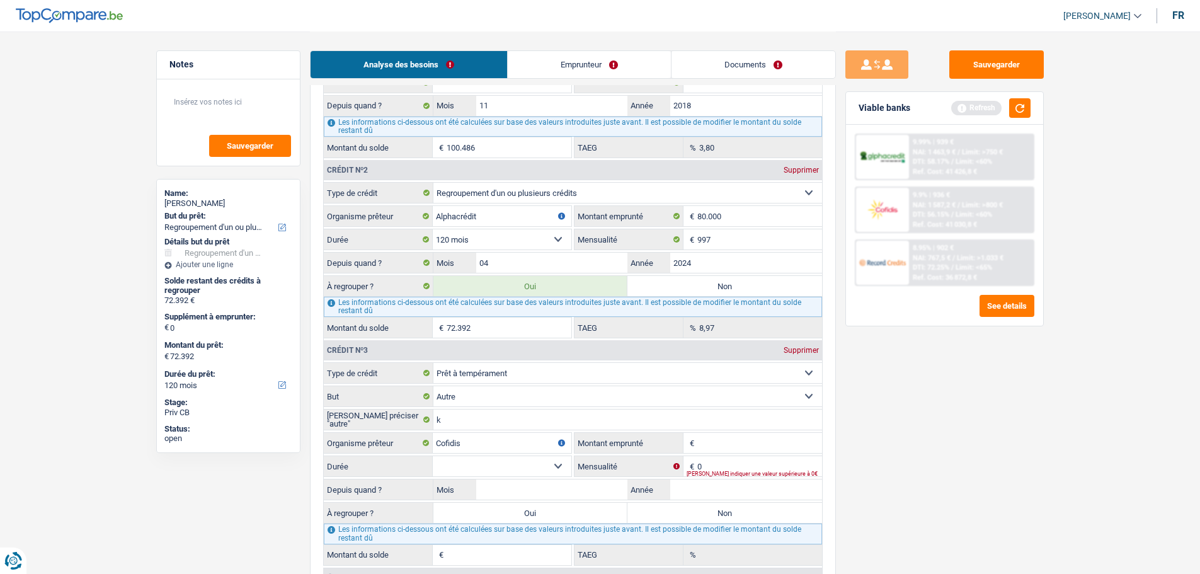
click at [712, 433] on input "Montant emprunté" at bounding box center [759, 443] width 125 height 20
click at [1012, 108] on button "button" at bounding box center [1019, 108] width 21 height 20
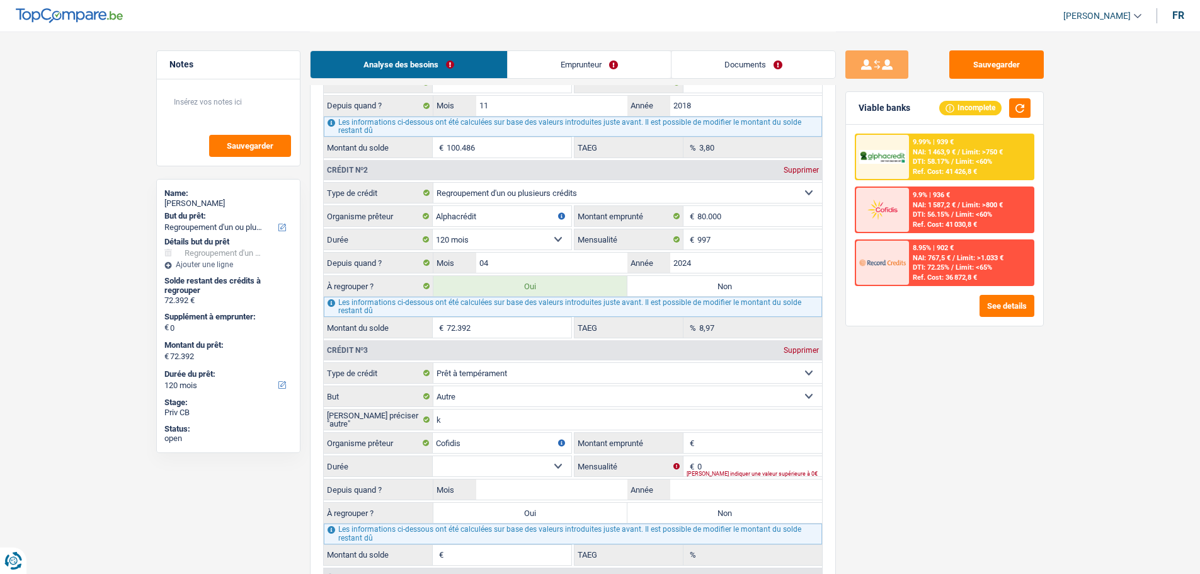
click at [730, 455] on fieldset "Carte ou ouverture de crédit Prêt hypothécaire Vente à tempérament Prêt à tempé…" at bounding box center [573, 463] width 498 height 203
click at [727, 465] on input "0" at bounding box center [759, 466] width 125 height 20
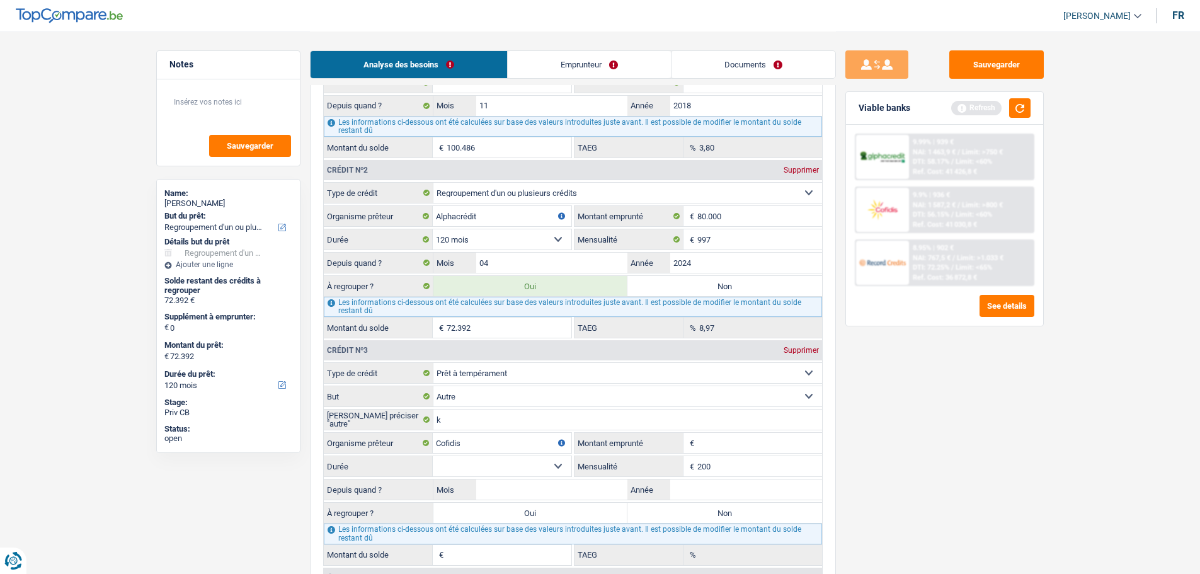
type input "200"
click at [989, 412] on div "Sauvegarder Viable banks Refresh 9.99% | 939 € NAI: 1 463,9 € / Limit: >750 € D…" at bounding box center [944, 301] width 217 height 503
click at [1026, 109] on button "button" at bounding box center [1019, 108] width 21 height 20
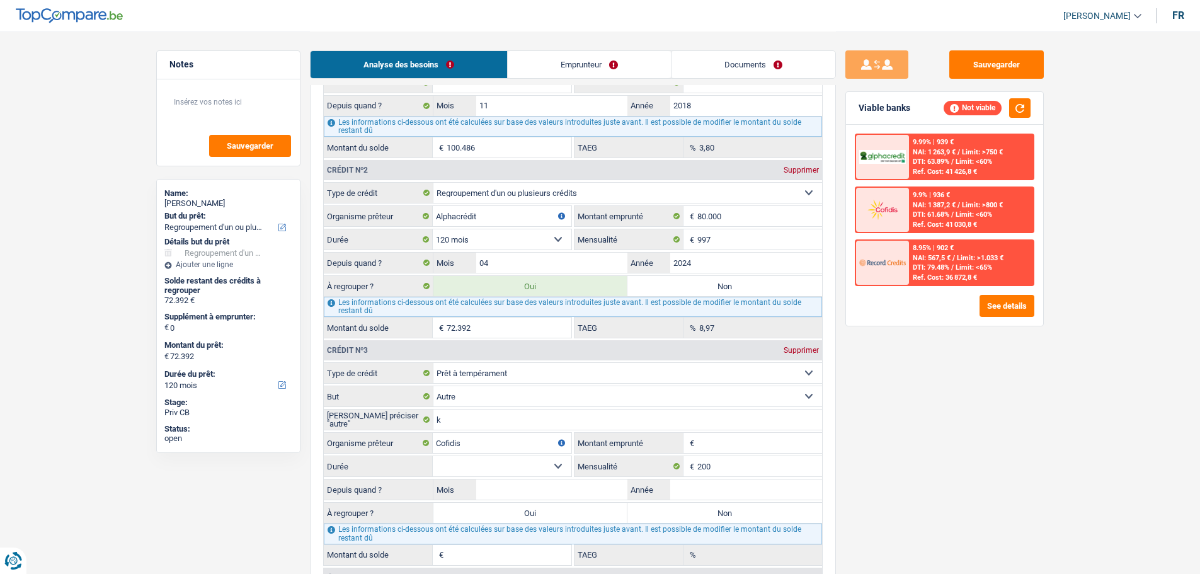
click at [531, 518] on label "Oui" at bounding box center [530, 512] width 195 height 20
click at [531, 518] on input "Oui" at bounding box center [530, 512] width 195 height 20
radio input "true"
type input "0"
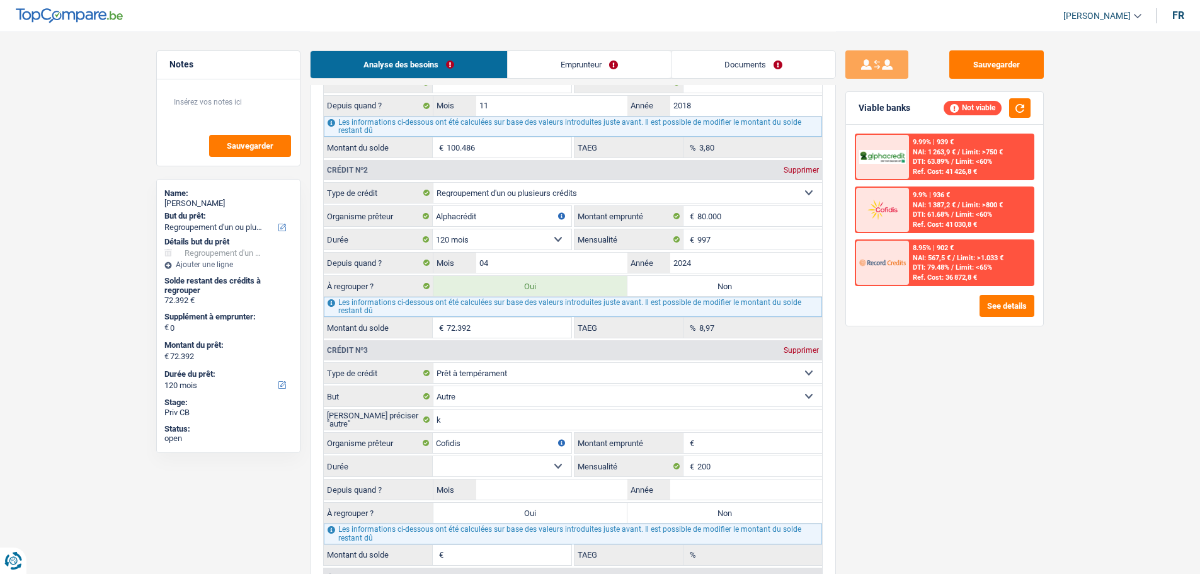
type input "0"
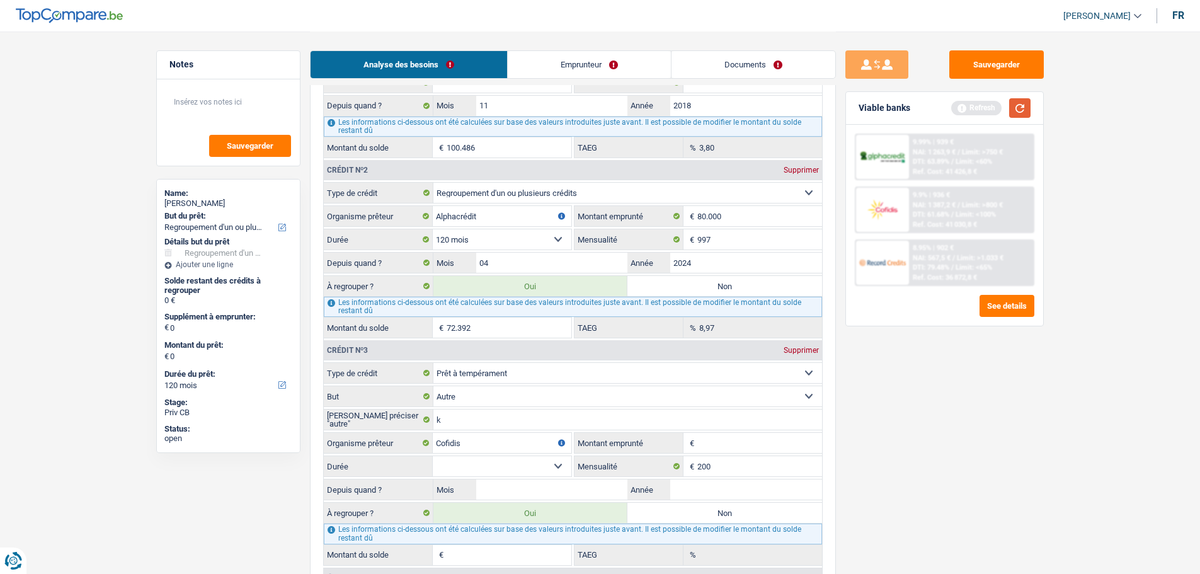
click at [1014, 106] on button "button" at bounding box center [1019, 108] width 21 height 20
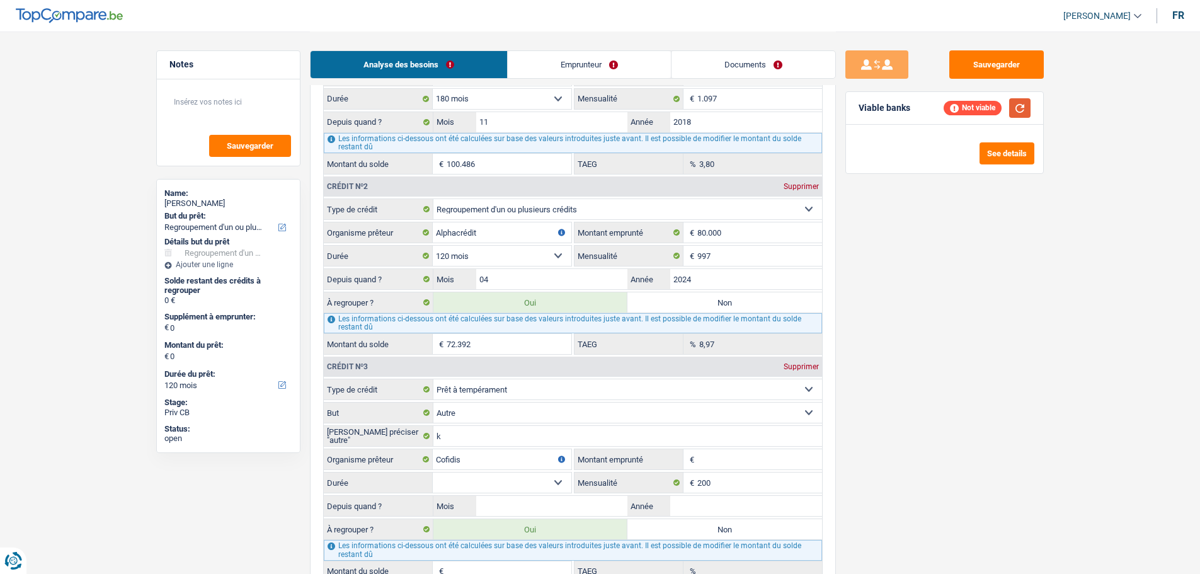
scroll to position [1385, 0]
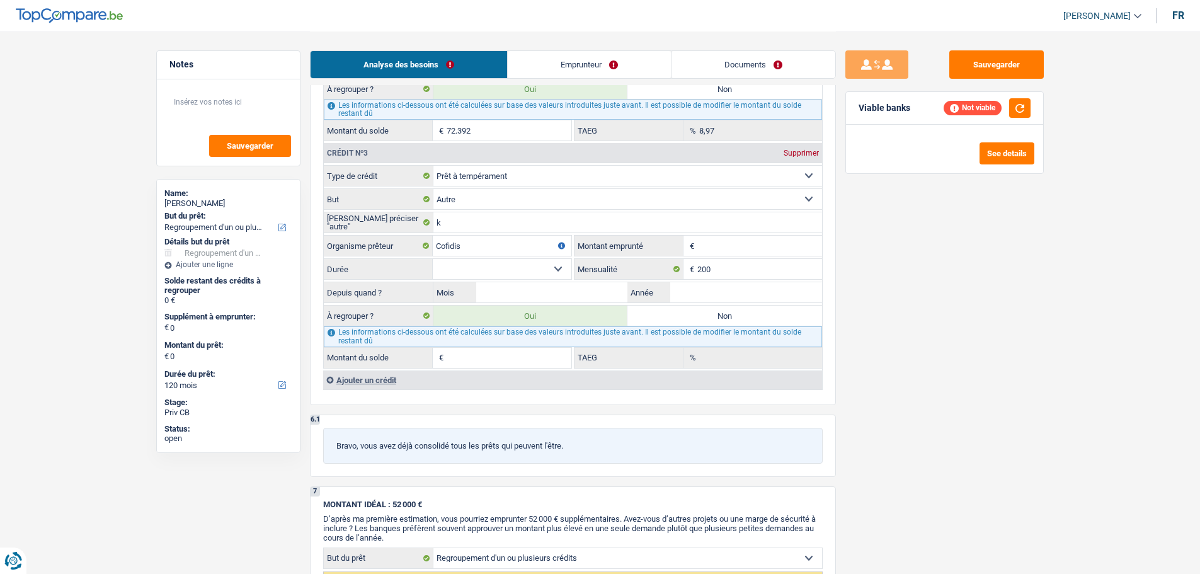
click at [728, 251] on input "Montant emprunté" at bounding box center [759, 245] width 125 height 20
click at [509, 354] on input "Montant du solde" at bounding box center [508, 358] width 125 height 20
type input "6.900"
click at [1026, 102] on button "button" at bounding box center [1019, 108] width 21 height 20
drag, startPoint x: 551, startPoint y: 278, endPoint x: 553, endPoint y: 266, distance: 12.2
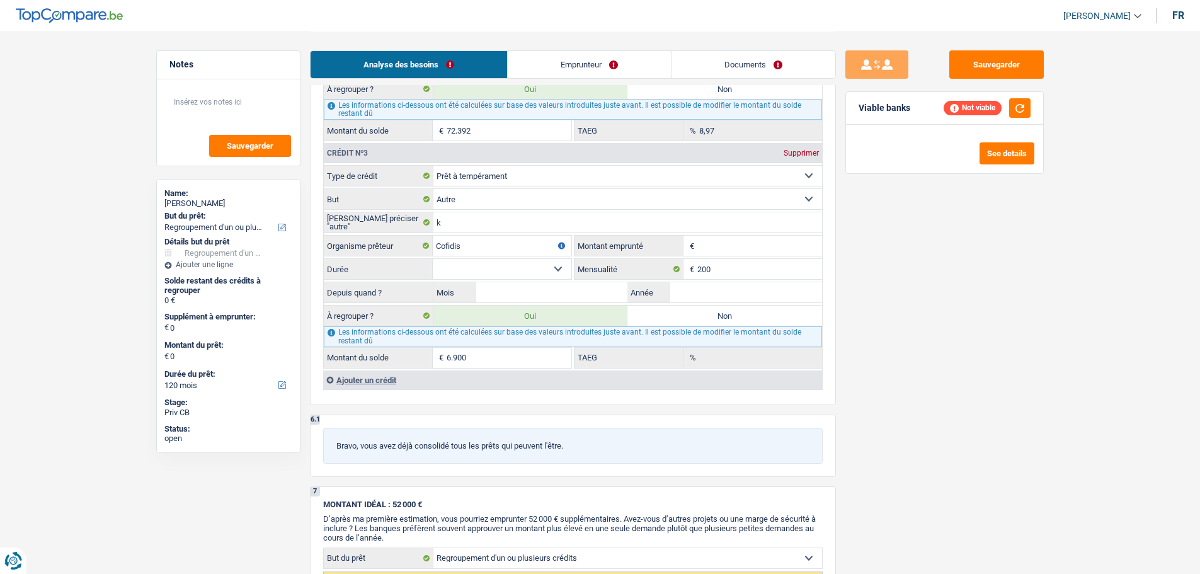
click at [552, 278] on select "12 mois 18 mois 24 mois Sélectionner une option" at bounding box center [502, 269] width 139 height 20
click at [705, 247] on input "Montant emprunté" at bounding box center [759, 245] width 125 height 20
type input "10.000"
click at [523, 265] on select "12 mois 18 mois 24 mois 30 mois 36 mois 42 mois 48 mois Sélectionner une option" at bounding box center [502, 269] width 139 height 20
select select "36"
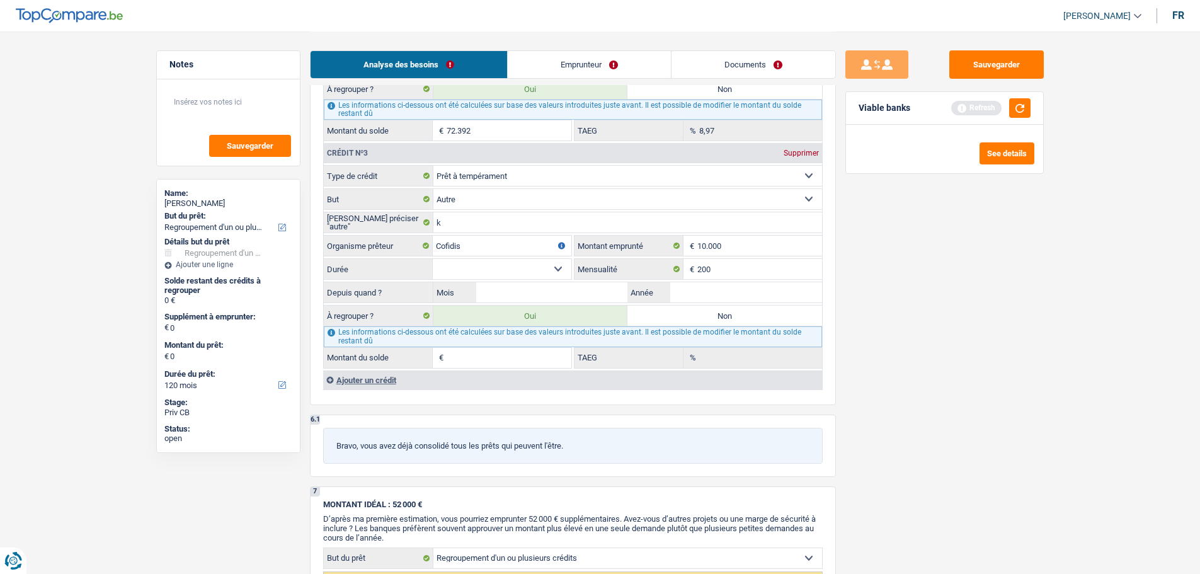
click at [433, 259] on select "12 mois 18 mois 24 mois 30 mois 36 mois 42 mois 48 mois Sélectionner une option" at bounding box center [502, 269] width 139 height 20
click at [696, 282] on input "Année" at bounding box center [746, 292] width 152 height 20
type input "1"
type input "2024"
click at [545, 280] on fieldset "12 mois 18 mois 24 mois 30 mois 36 mois 42 mois 48 mois Sélectionner une option…" at bounding box center [447, 268] width 247 height 21
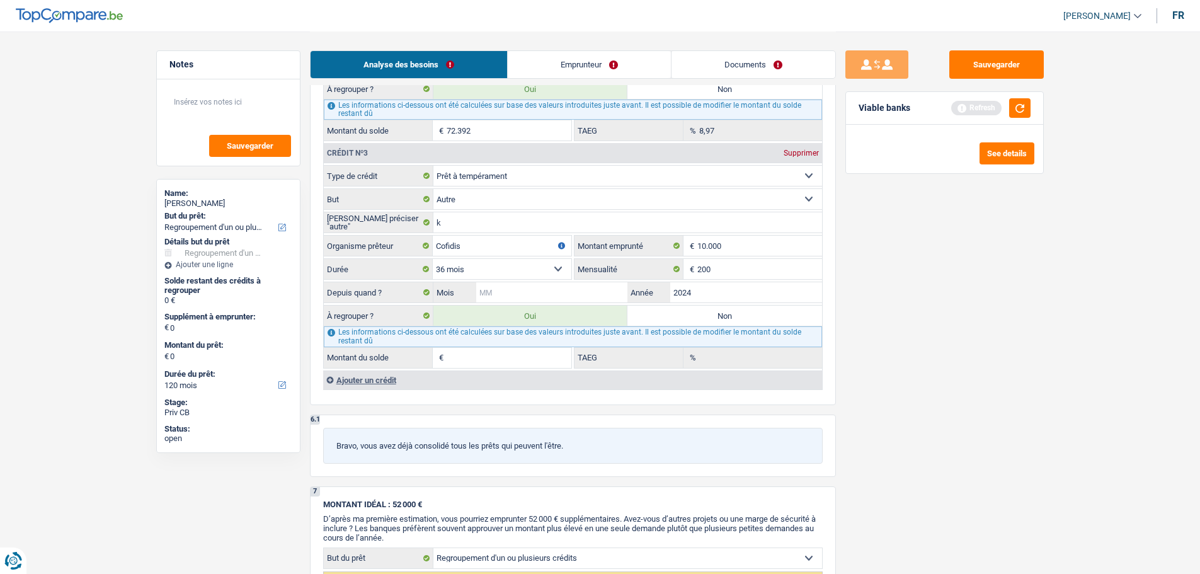
click at [550, 295] on input "Mois" at bounding box center [552, 292] width 152 height 20
type input "1"
select select "144"
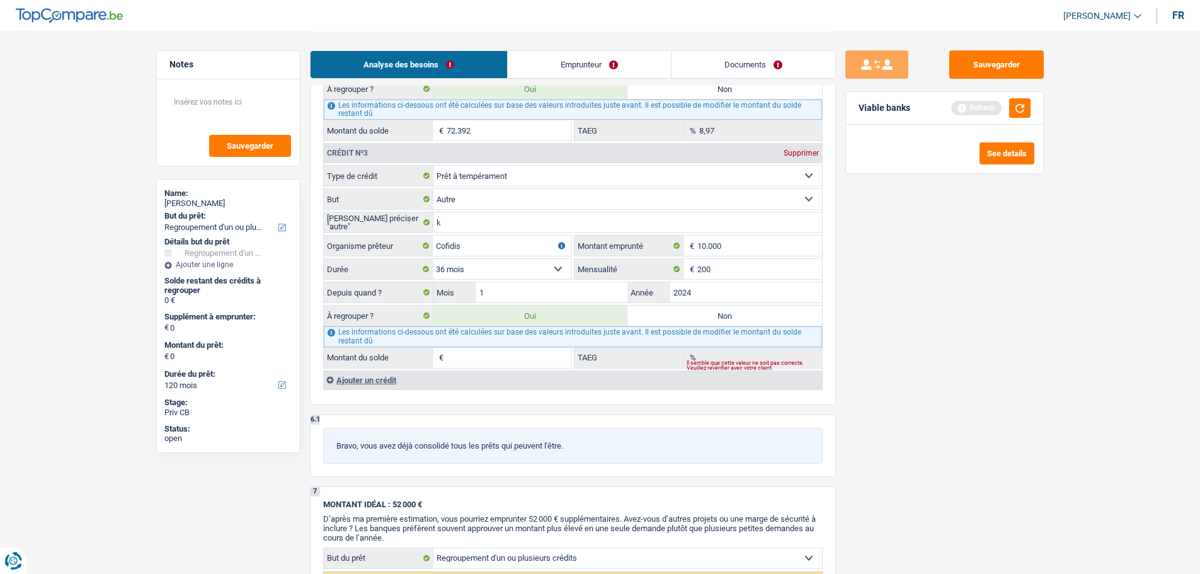
select select "144"
type input "76.099"
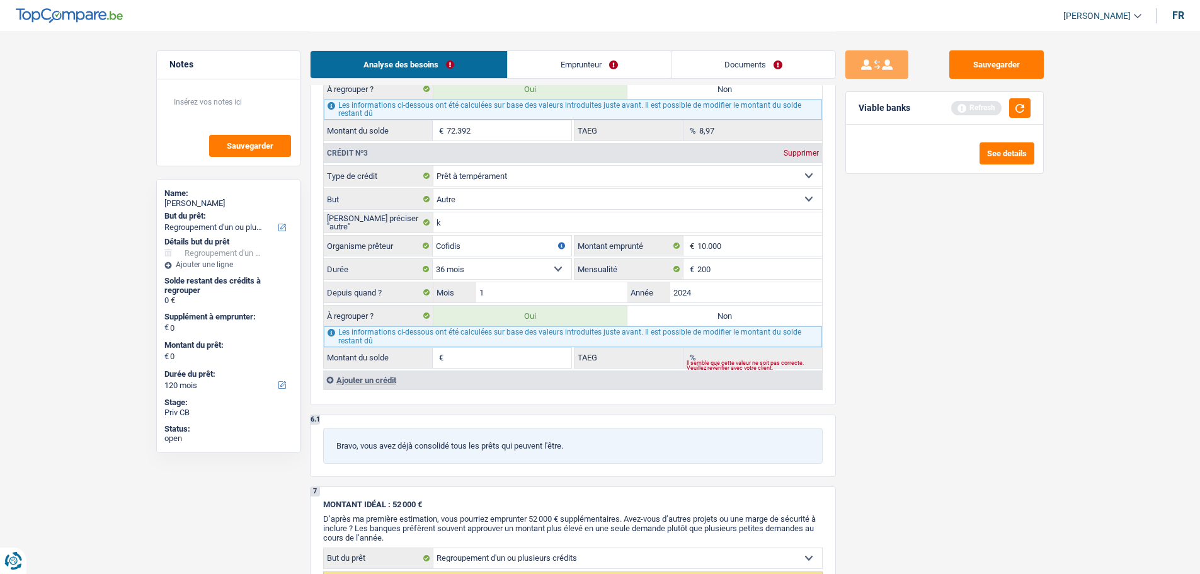
type input "76.099"
type input "3.707"
type input "0,00"
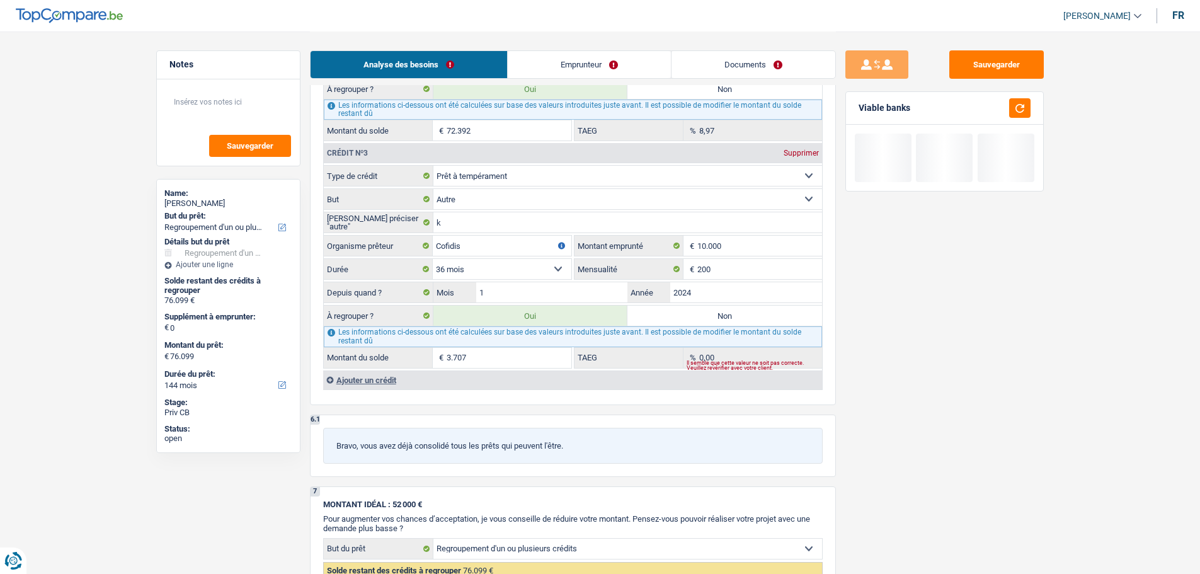
click at [474, 361] on input "3.707" at bounding box center [508, 358] width 125 height 20
type input "6"
type input "72.398"
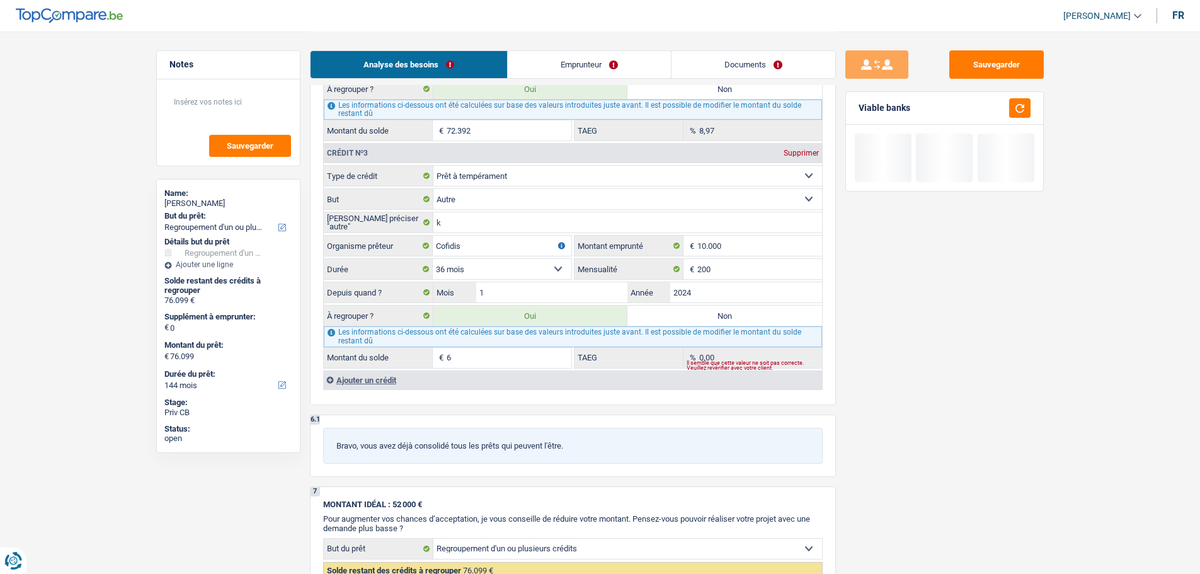
type input "72.398"
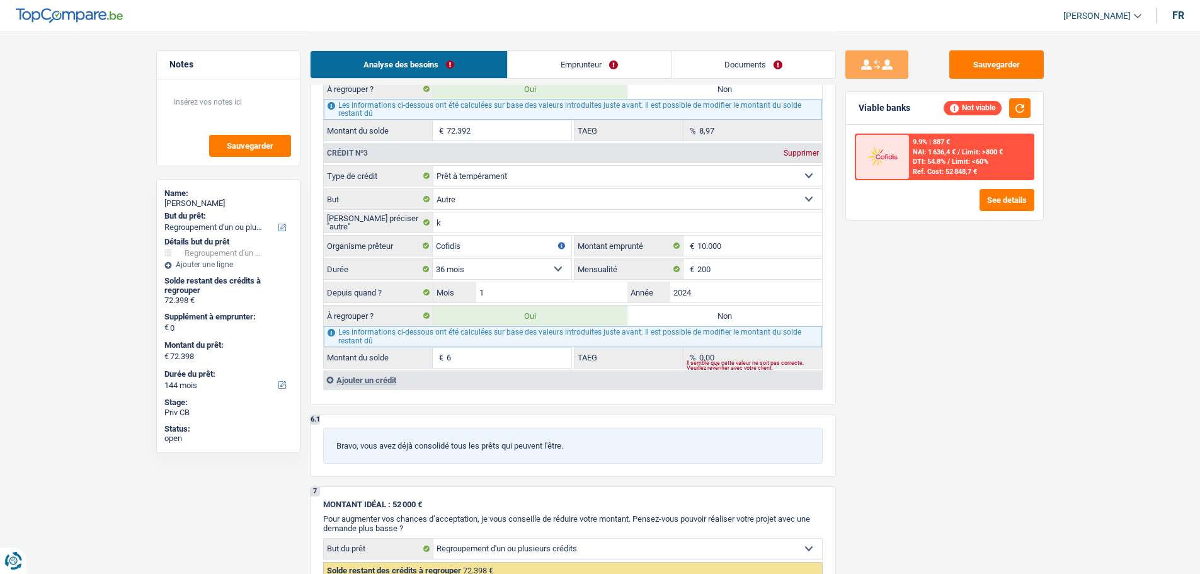
type input "69"
type input "72.461"
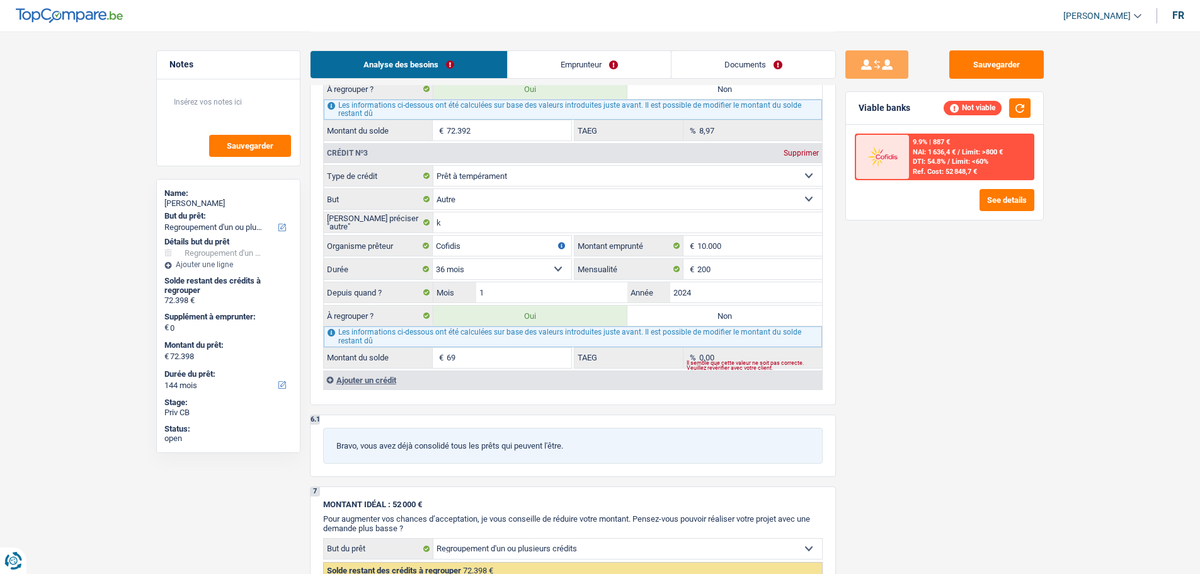
type input "72.461"
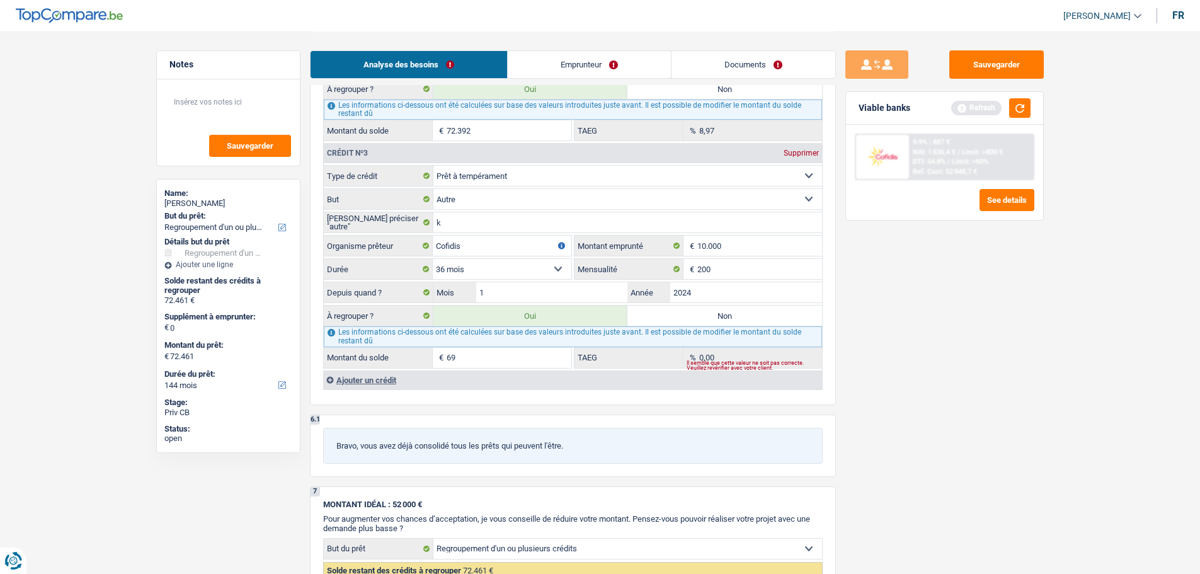
type input "690"
type input "73.082"
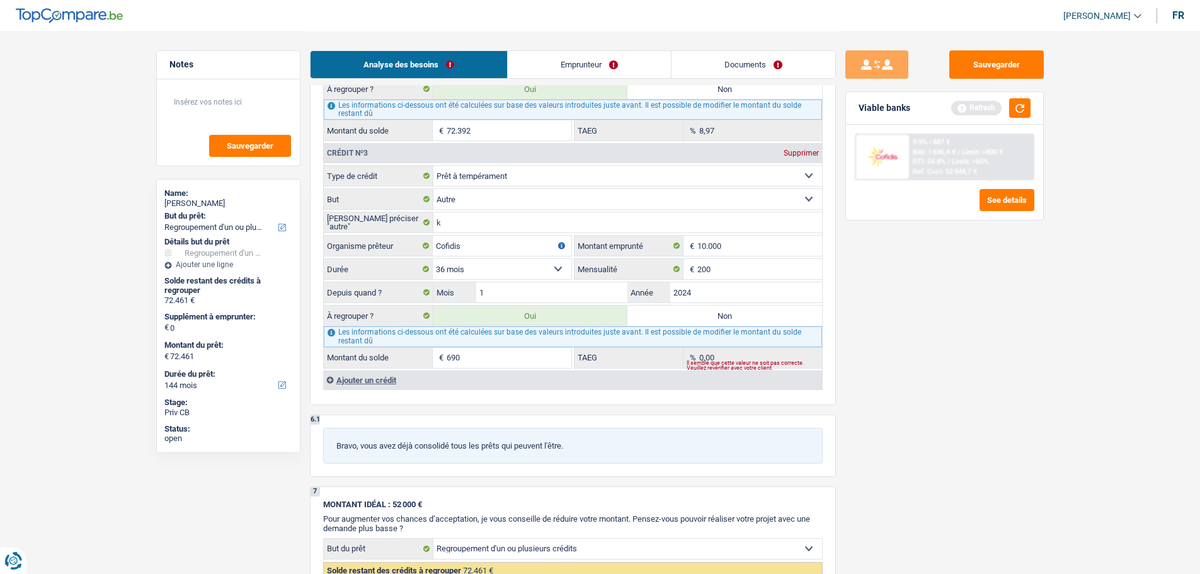
type input "73.082"
type input "6.900"
type input "79.292"
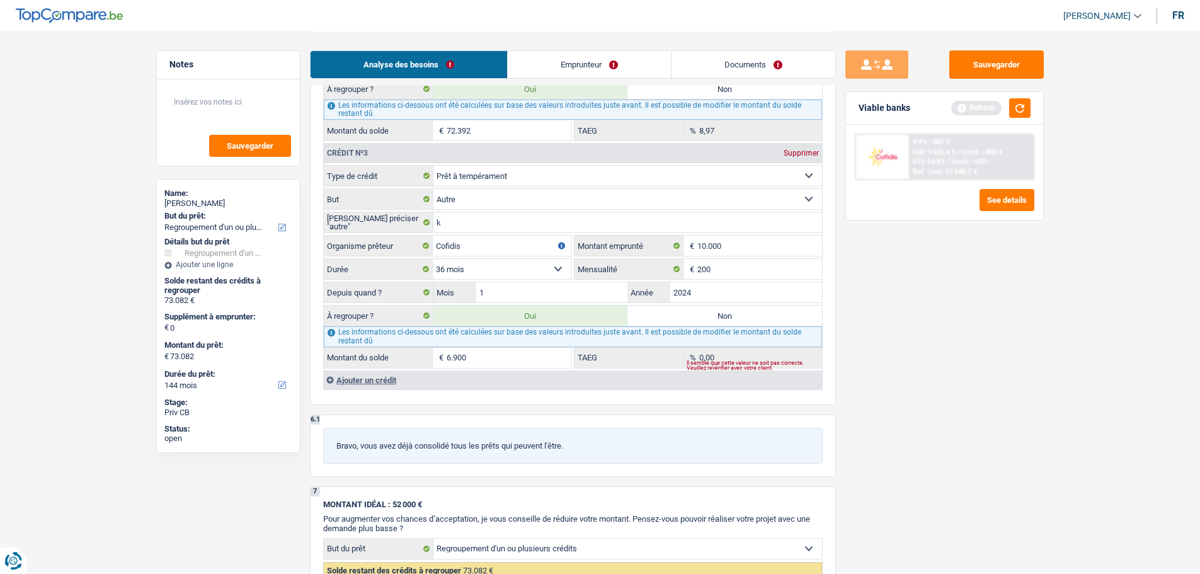
type input "79.292"
type input "6.900"
click at [983, 324] on div "Sauvegarder Viable banks Refresh 9.9% | 887 € NAI: 1 636,4 € / Limit: >800 € DT…" at bounding box center [944, 301] width 217 height 503
click at [1026, 101] on button "button" at bounding box center [1019, 108] width 21 height 20
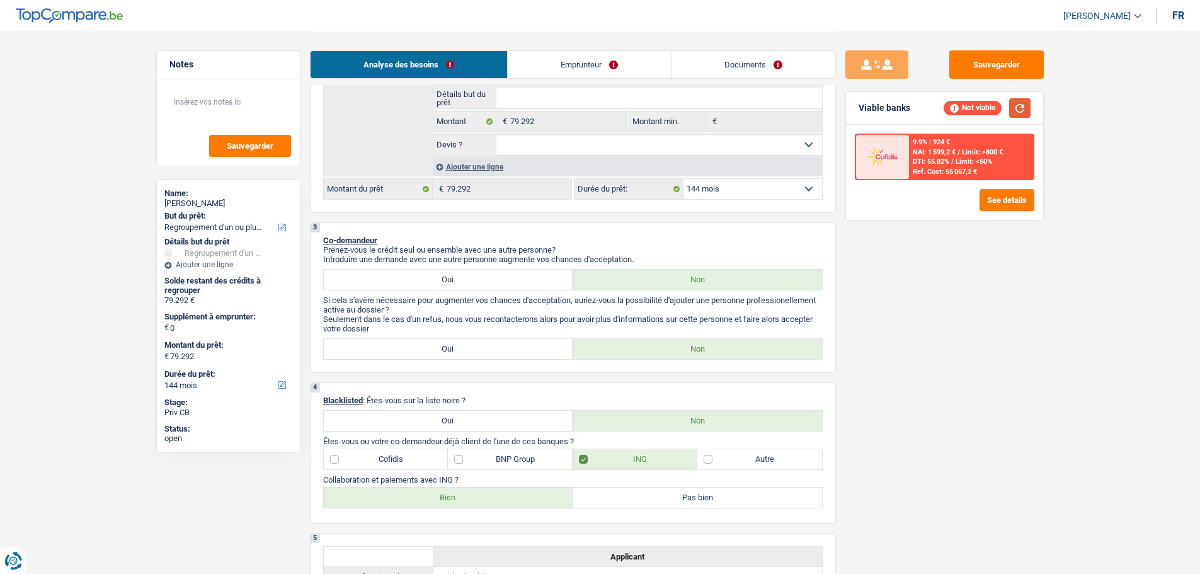
scroll to position [252, 0]
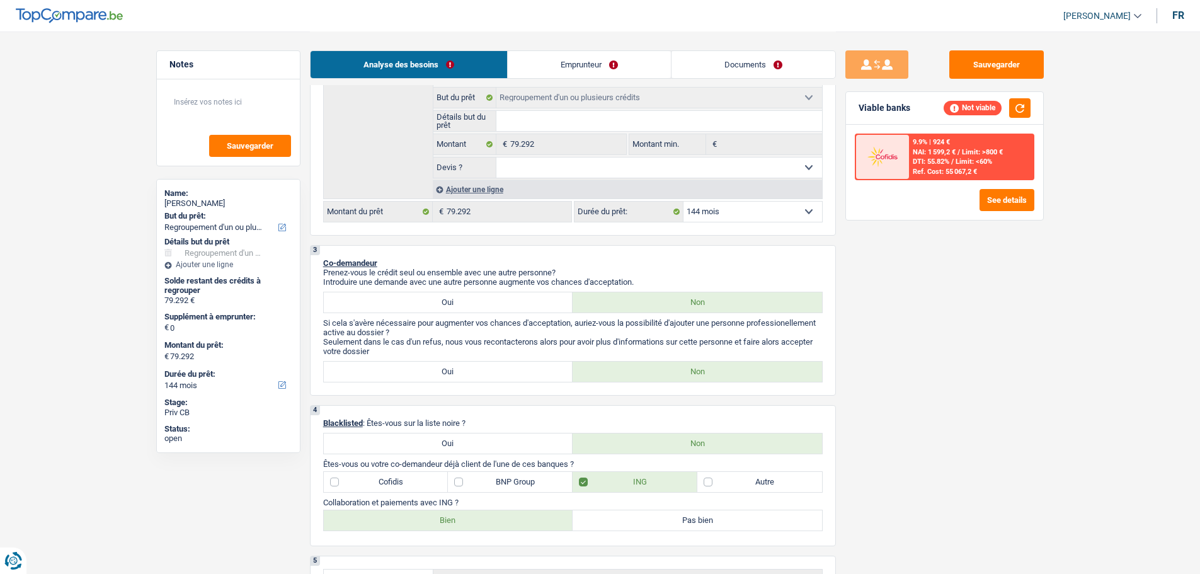
click at [757, 212] on select "12 mois 18 mois 24 mois 30 mois 36 mois 42 mois 48 mois 60 mois 72 mois 84 mois…" at bounding box center [752, 211] width 139 height 20
select select "84"
click at [683, 201] on select "12 mois 18 mois 24 mois 30 mois 36 mois 42 mois 48 mois 60 mois 72 mois 84 mois…" at bounding box center [752, 211] width 139 height 20
select select "84"
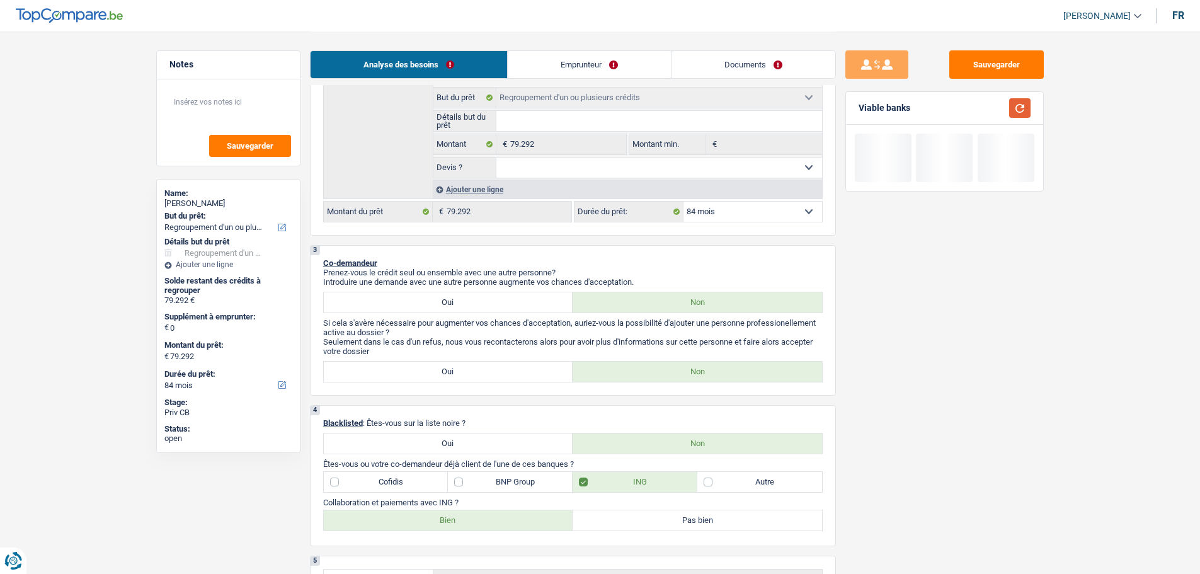
click at [1024, 102] on button "button" at bounding box center [1019, 108] width 21 height 20
drag, startPoint x: 761, startPoint y: 208, endPoint x: 761, endPoint y: 217, distance: 9.4
click at [761, 208] on select "12 mois 18 mois 24 mois 30 mois 36 mois 42 mois 48 mois 60 mois 72 mois 84 mois…" at bounding box center [752, 211] width 139 height 20
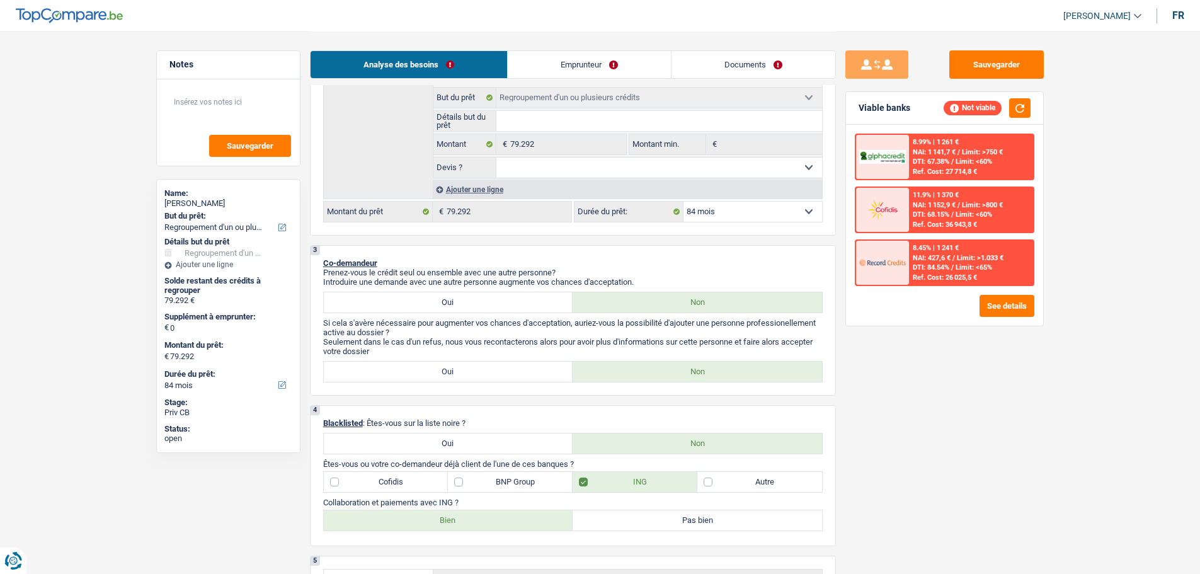
select select "120"
click at [683, 201] on select "12 mois 18 mois 24 mois 30 mois 36 mois 42 mois 48 mois 60 mois 72 mois 84 mois…" at bounding box center [752, 211] width 139 height 20
select select "120"
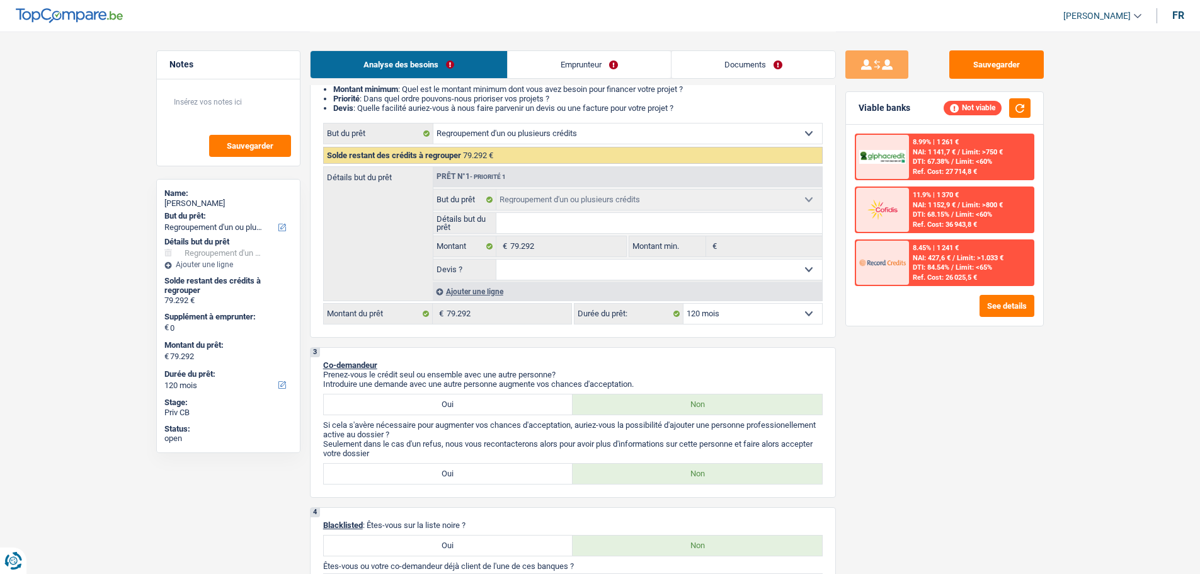
scroll to position [63, 0]
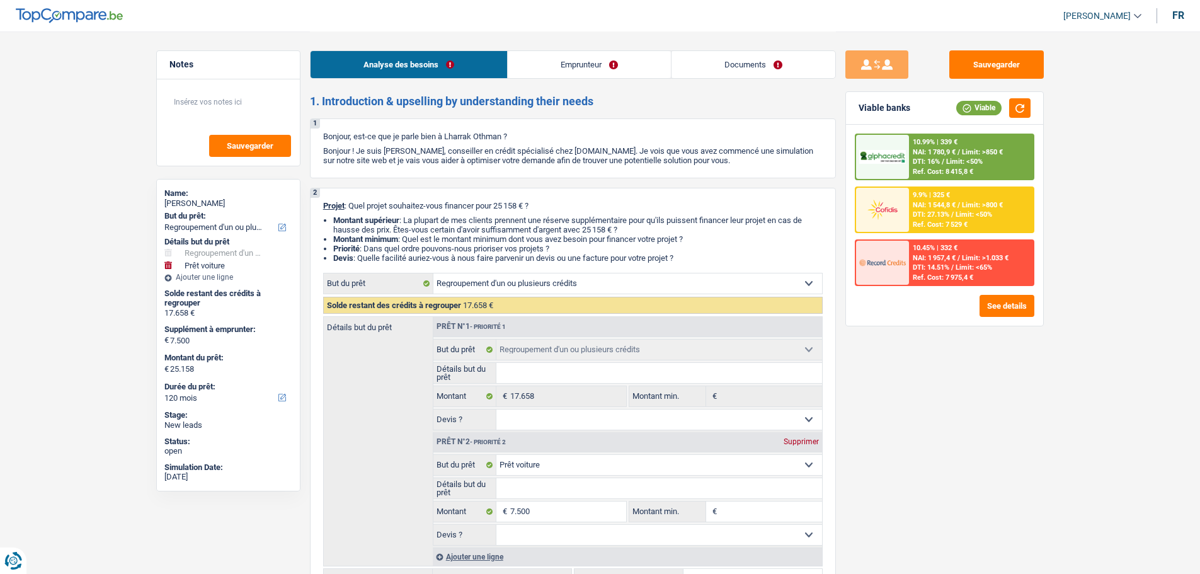
select select "refinancing"
select select "car"
select select "120"
select select "refinancing"
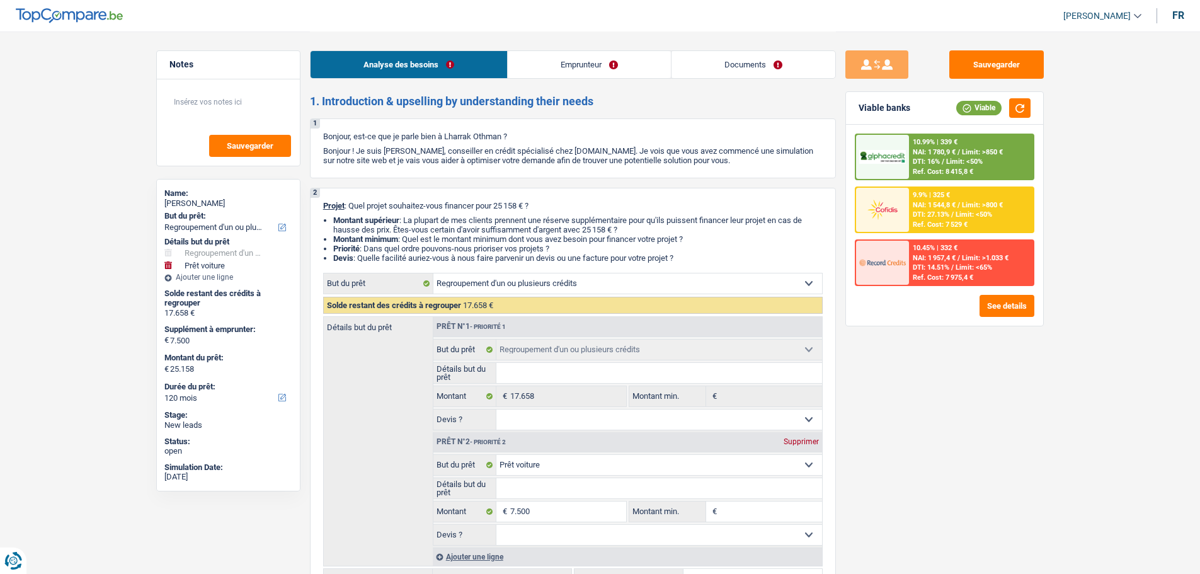
select select "refinancing"
select select "car"
select select "120"
select select "worker"
select select "netSalary"
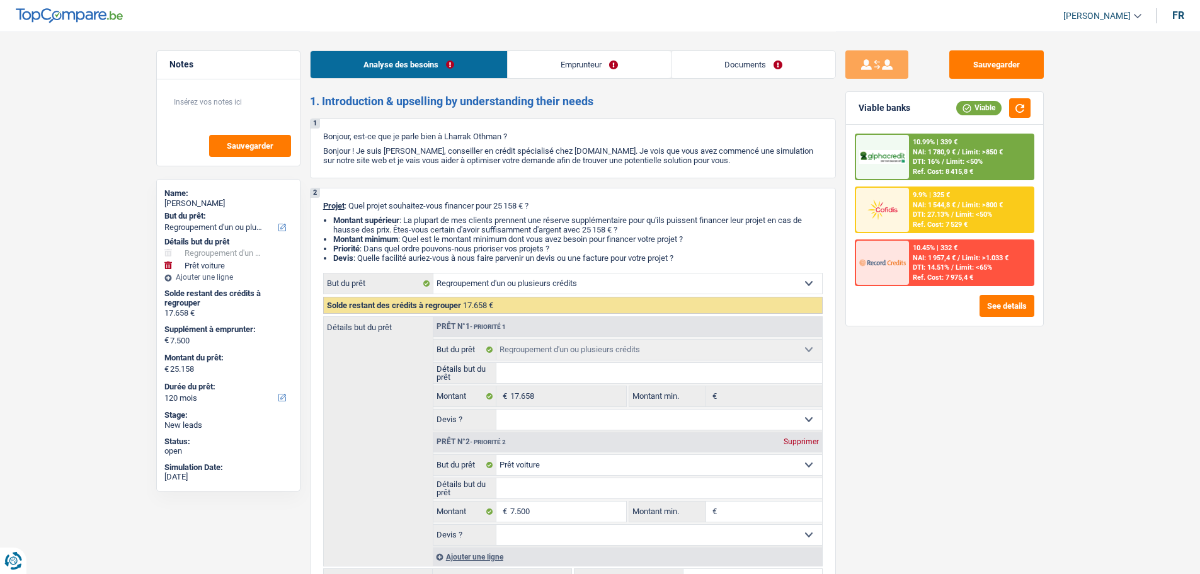
select select "liveWithParents"
select select "cardOrCredit"
select select "personalSale"
select select "72"
select select "refinancing"
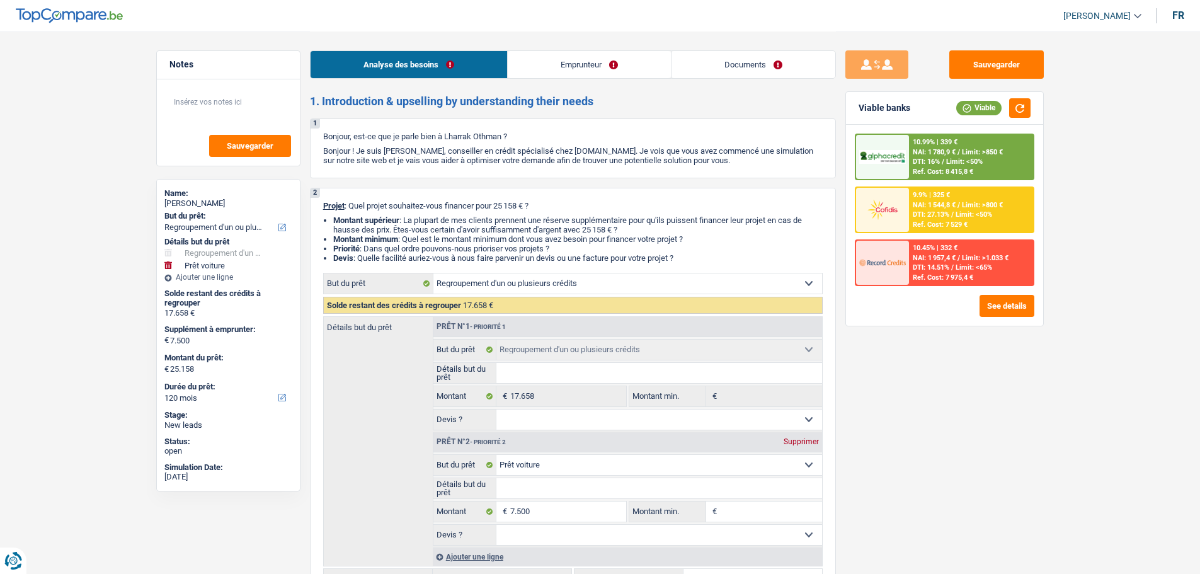
select select "refinancing"
select select "car"
select select "120"
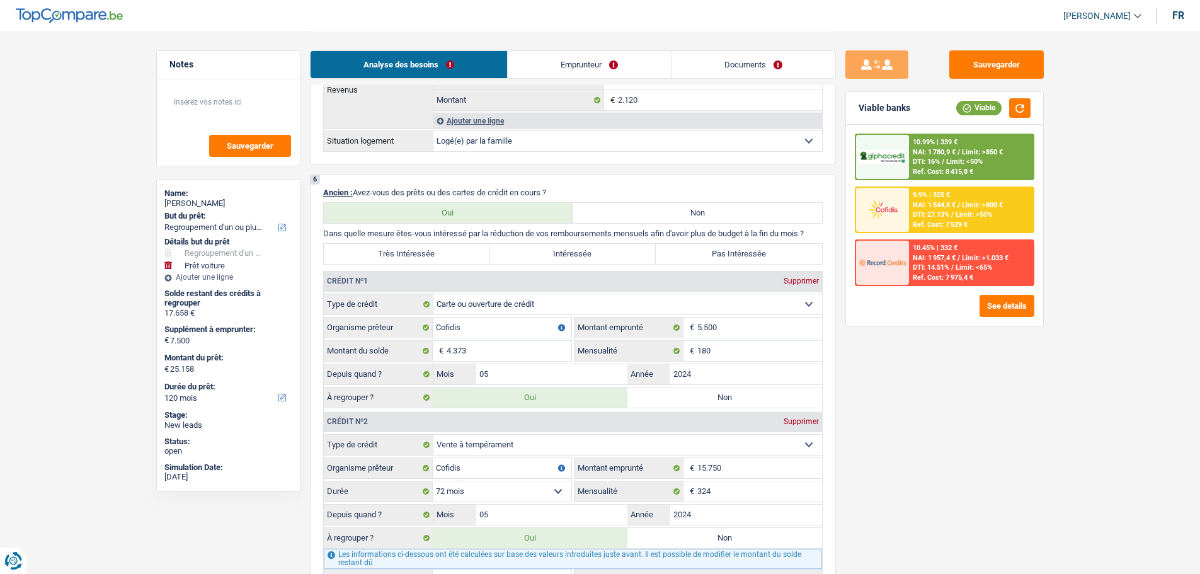
scroll to position [1007, 0]
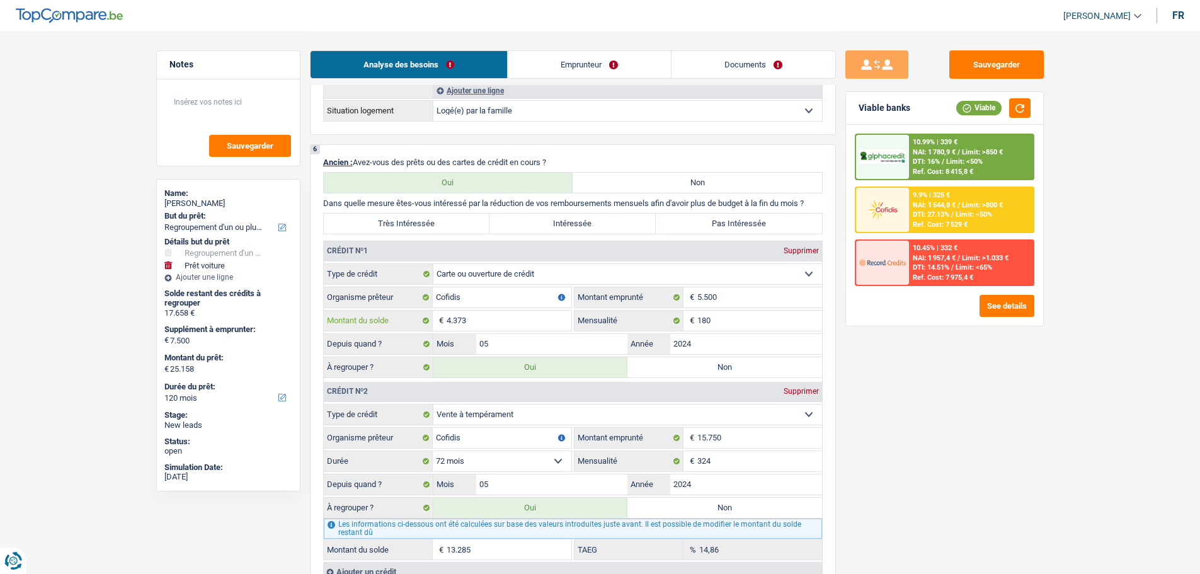
click at [484, 319] on input "4.373" at bounding box center [508, 320] width 125 height 20
type input "5"
type input "20.790"
type input "13.290"
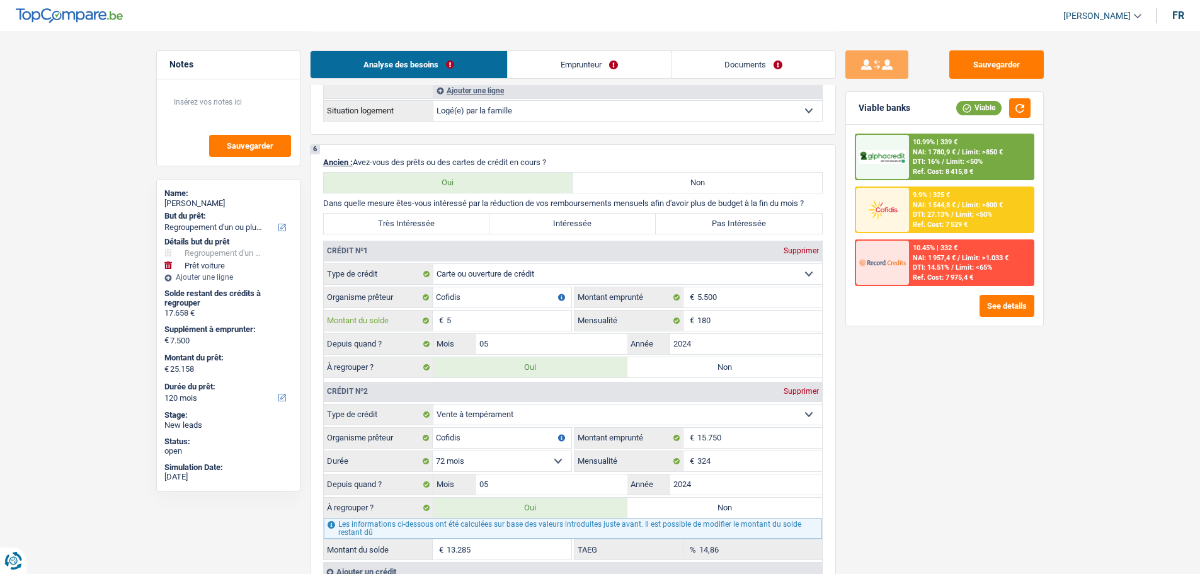
type input "20.790"
type input "13.290"
type input "20.790"
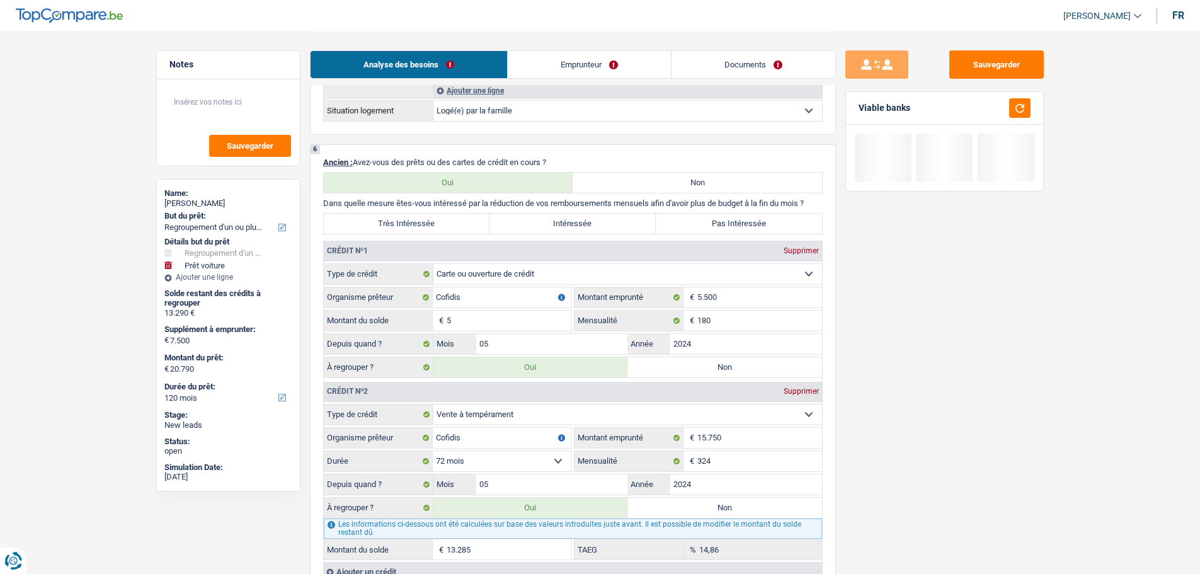
type input "55"
type input "20.840"
type input "13.340"
type input "20.840"
type input "13.340"
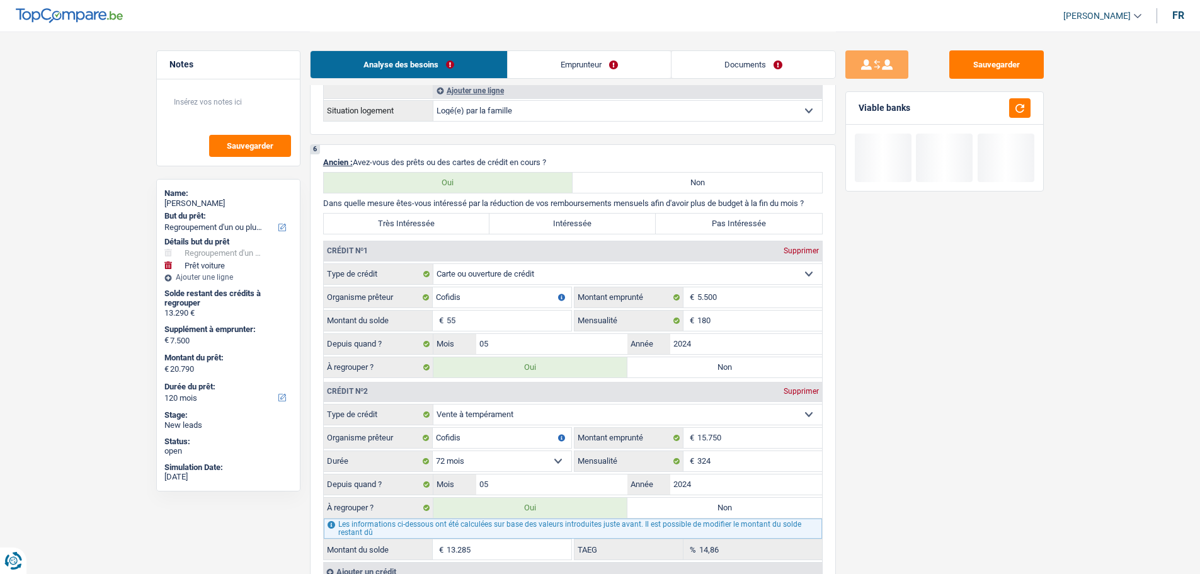
type input "20.840"
type input "21.335"
type input "13.835"
type input "21.335"
type input "550"
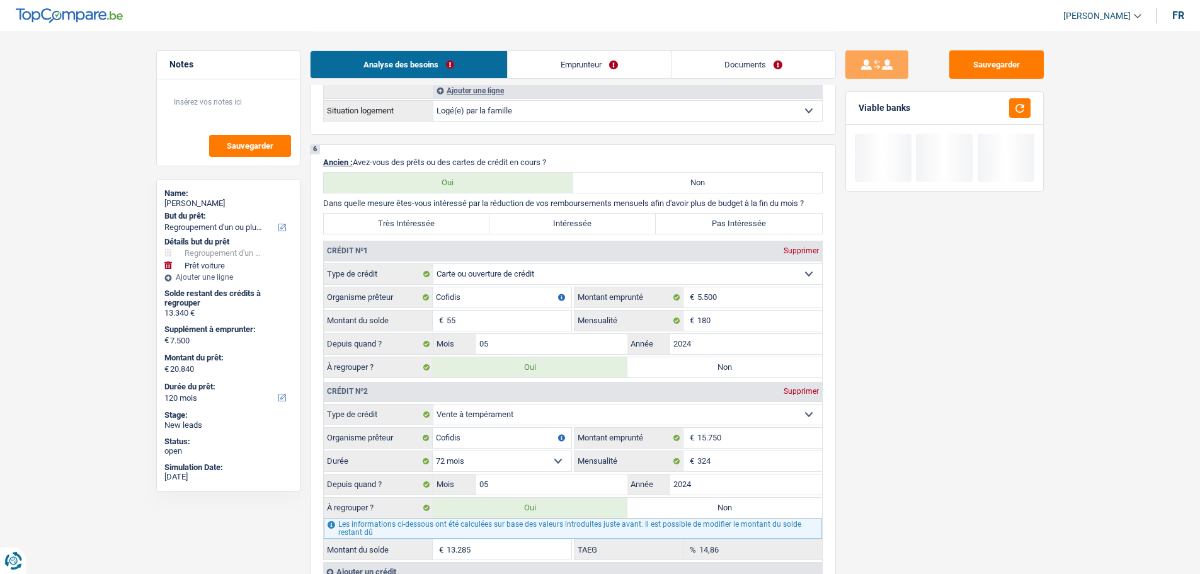
type input "13.835"
type input "21.335"
type input "5.500"
type input "26.285"
type input "18.785"
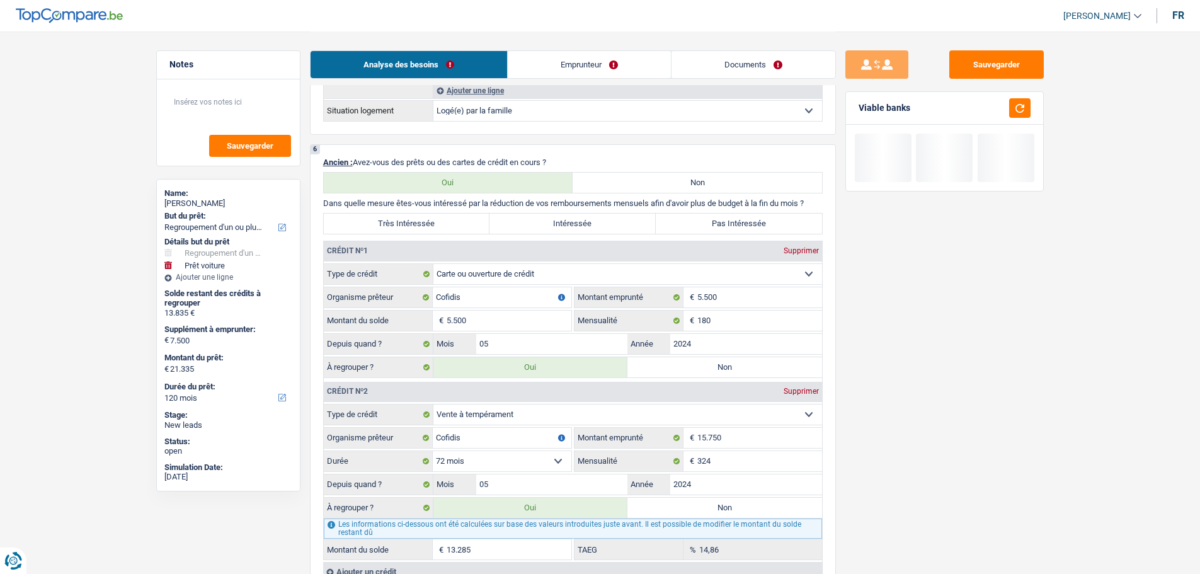
type input "26.285"
type input "18.785"
type input "26.285"
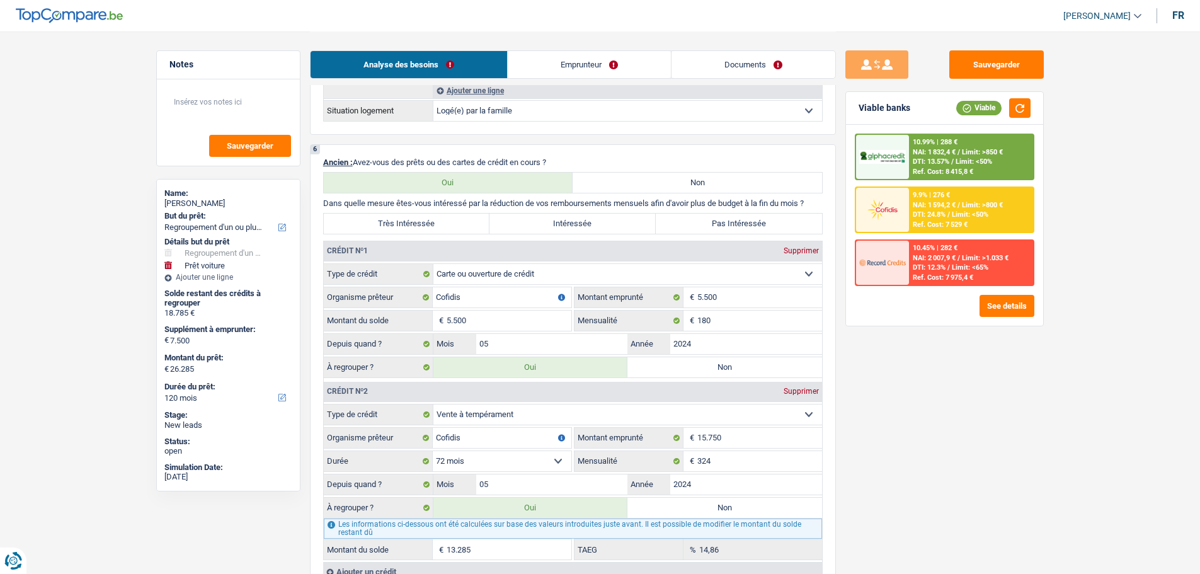
type input "5.500"
click at [906, 392] on div "Sauvegarder Viable banks Viable 10.99% | 288 € NAI: 1 832,4 € / Limit: >850 € D…" at bounding box center [944, 301] width 217 height 503
click at [734, 312] on input "180" at bounding box center [759, 320] width 125 height 20
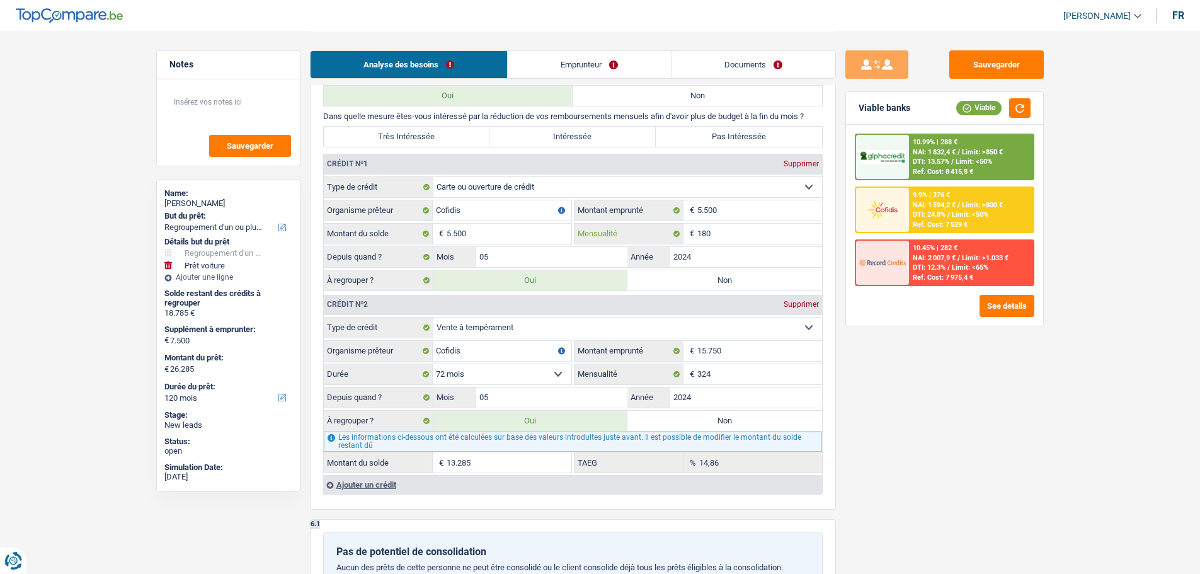
scroll to position [1196, 0]
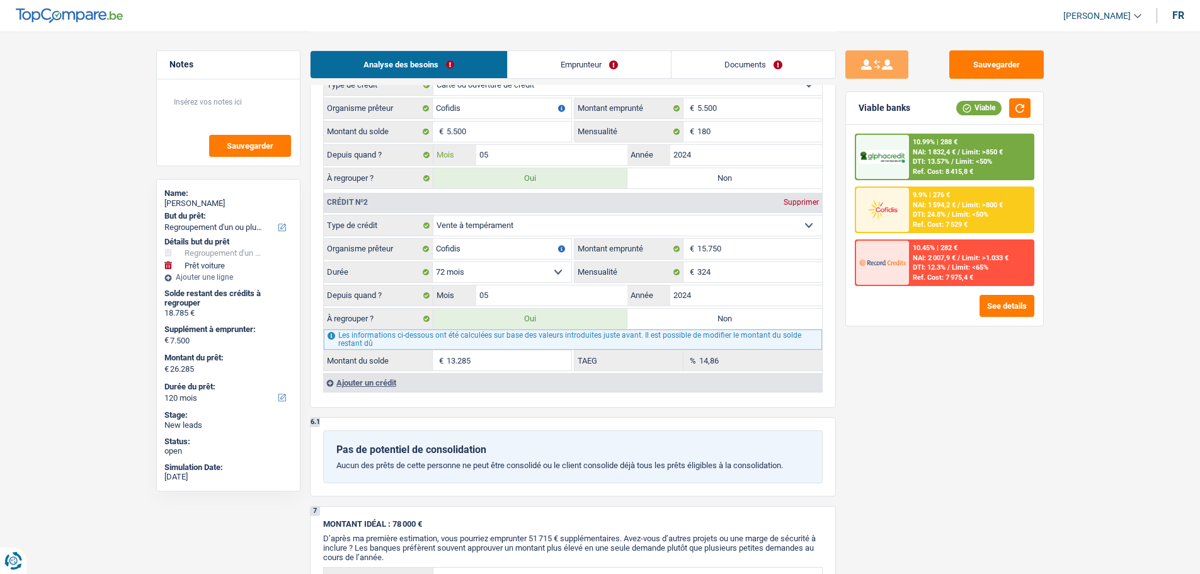
click at [547, 157] on input "05" at bounding box center [552, 155] width 152 height 20
click at [894, 365] on div "Sauvegarder Viable banks Viable 10.99% | 288 € NAI: 1 832,4 € / Limit: >850 € D…" at bounding box center [944, 301] width 217 height 503
click at [494, 230] on select "Carte ou ouverture de crédit Prêt hypothécaire Vente à tempérament Prêt à tempé…" at bounding box center [627, 225] width 389 height 20
select select "personalLoan"
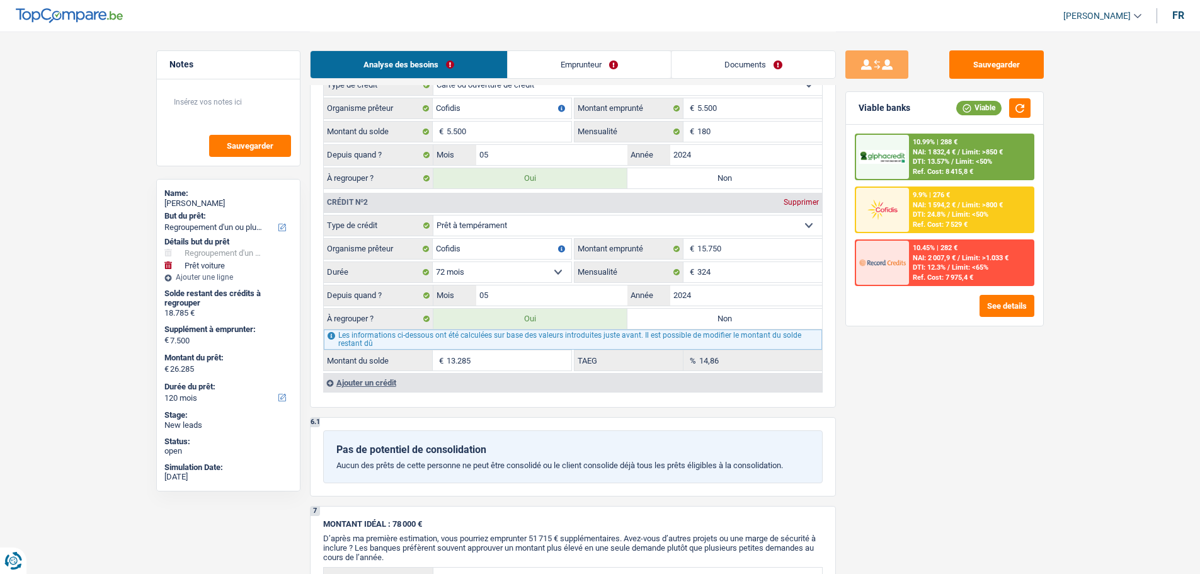
select select
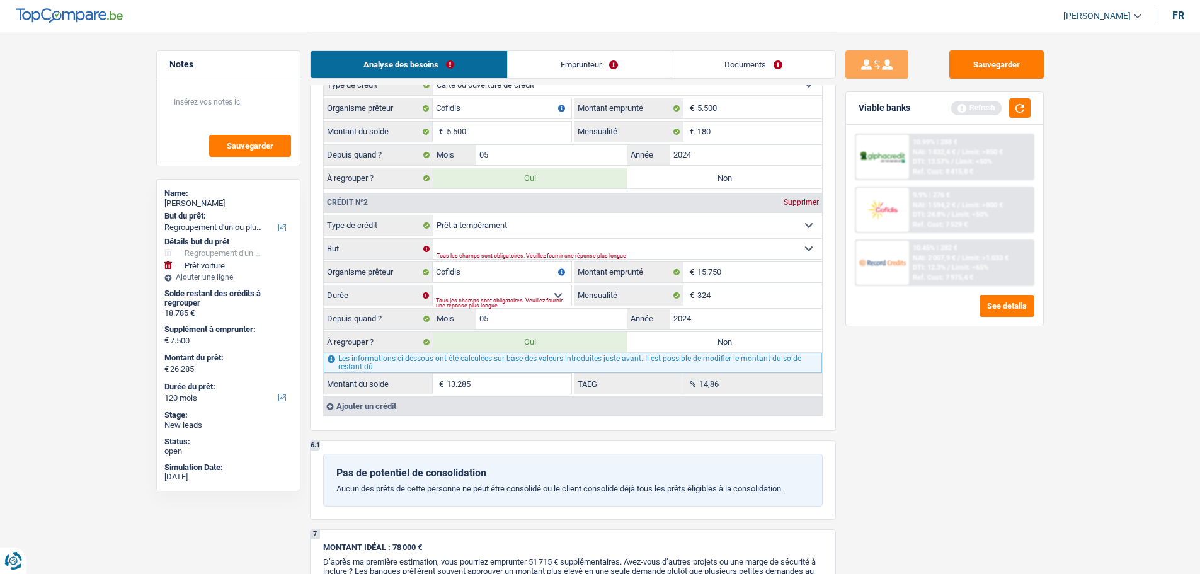
click at [495, 232] on select "Carte ou ouverture de crédit Prêt hypothécaire Vente à tempérament Prêt à tempé…" at bounding box center [627, 225] width 389 height 20
click at [945, 428] on div "Sauvegarder Viable banks Refresh 10.99% | 288 € NAI: 1 832,4 € / Limit: >850 € …" at bounding box center [944, 301] width 217 height 503
click at [540, 254] on div "Tous les champs sont obligatoires. Veuillez fournir une réponse plus longue" at bounding box center [609, 256] width 346 height 5
click at [755, 239] on select "Confort maison: meubles, textile, peinture, électroménager, outillage non-profe…" at bounding box center [627, 249] width 389 height 20
select select "loanRepayment"
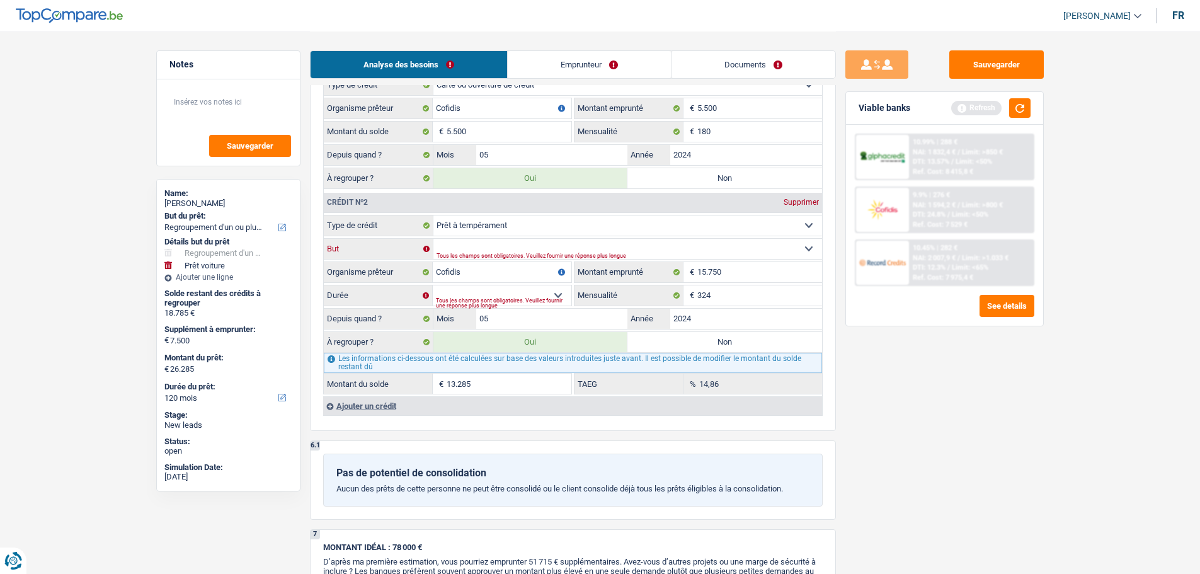
click at [433, 239] on select "Confort maison: meubles, textile, peinture, électroménager, outillage non-profe…" at bounding box center [627, 249] width 389 height 20
click at [513, 247] on select "Confort maison: meubles, textile, peinture, électroménager, outillage non-profe…" at bounding box center [627, 249] width 389 height 20
click at [433, 239] on select "Confort maison: meubles, textile, peinture, électroménager, outillage non-profe…" at bounding box center [627, 249] width 389 height 20
click at [472, 254] on div "Tous les champs sont obligatoires. Veuillez fournir une réponse plus longue" at bounding box center [609, 256] width 346 height 5
click at [805, 254] on select "Confort maison: meubles, textile, peinture, électroménager, outillage non-profe…" at bounding box center [627, 249] width 389 height 20
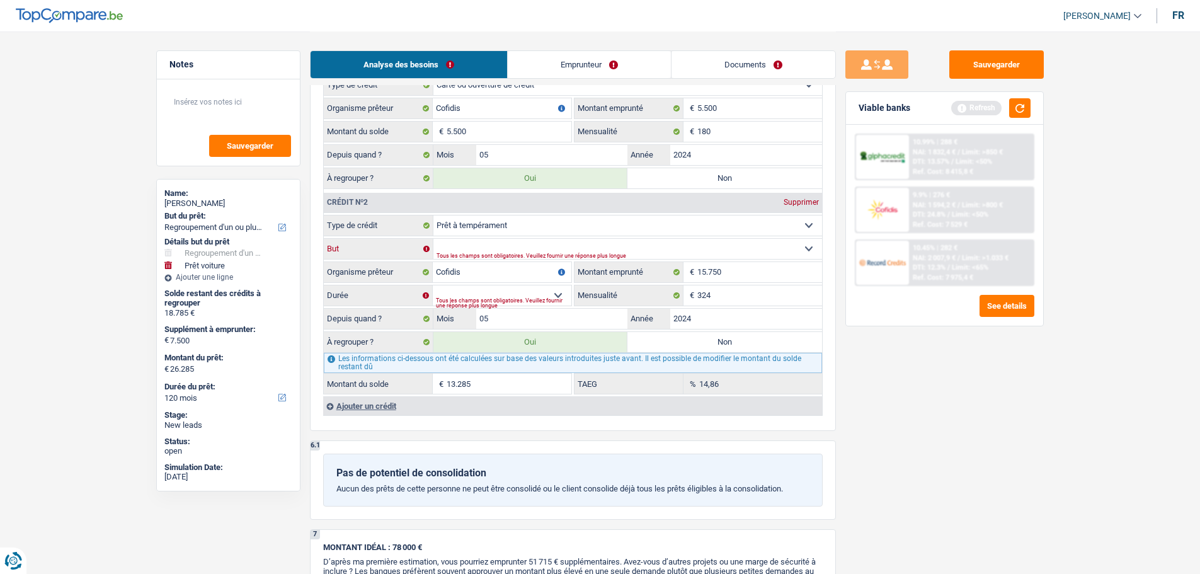
click at [433, 239] on select "Confort maison: meubles, textile, peinture, électroménager, outillage non-profe…" at bounding box center [627, 249] width 389 height 20
click at [528, 300] on div "Tous les champs sont obligatoires. Veuillez fournir une réponse plus longue" at bounding box center [503, 302] width 135 height 5
click at [543, 290] on select "12 mois 18 mois 24 mois 30 mois 36 mois 42 mois 48 mois 60 mois 72 mois 84 mois…" at bounding box center [502, 295] width 139 height 20
select select "36"
click at [433, 285] on select "12 mois 18 mois 24 mois 30 mois 36 mois 42 mois 48 mois 60 mois 72 mois 84 mois…" at bounding box center [502, 295] width 139 height 20
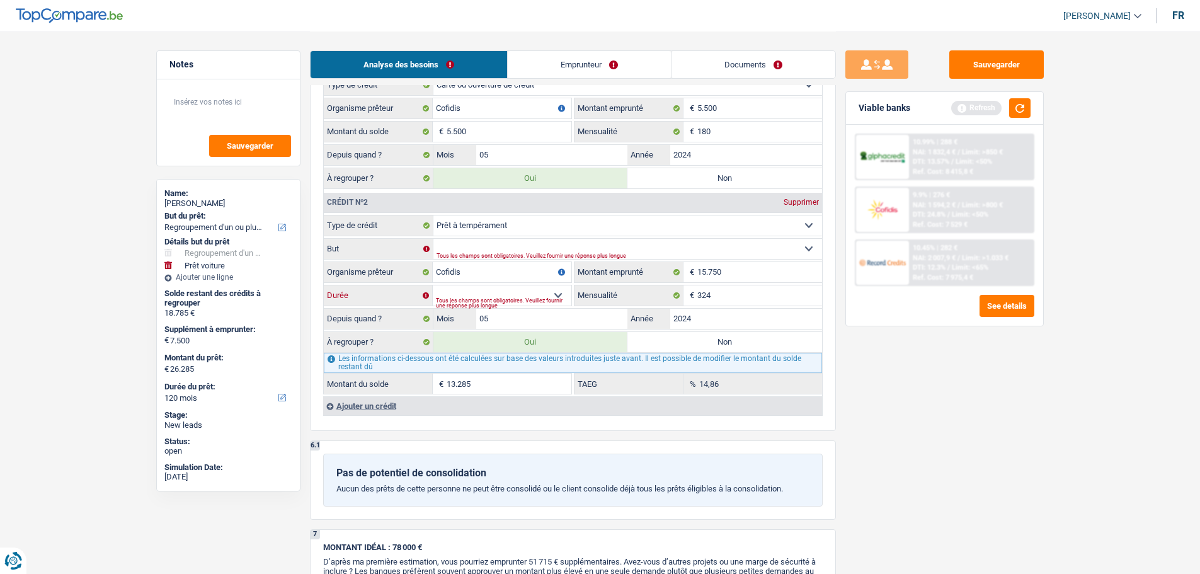
type input "7.659"
type input "0,00"
click at [560, 297] on select "12 mois 18 mois 24 mois 30 mois 36 mois 42 mois 48 mois 60 mois 72 mois 84 mois…" at bounding box center [502, 295] width 139 height 20
select select "84"
click at [433, 285] on select "12 mois 18 mois 24 mois 30 mois 36 mois 42 mois 48 mois 60 mois 72 mois 84 mois…" at bounding box center [502, 295] width 139 height 20
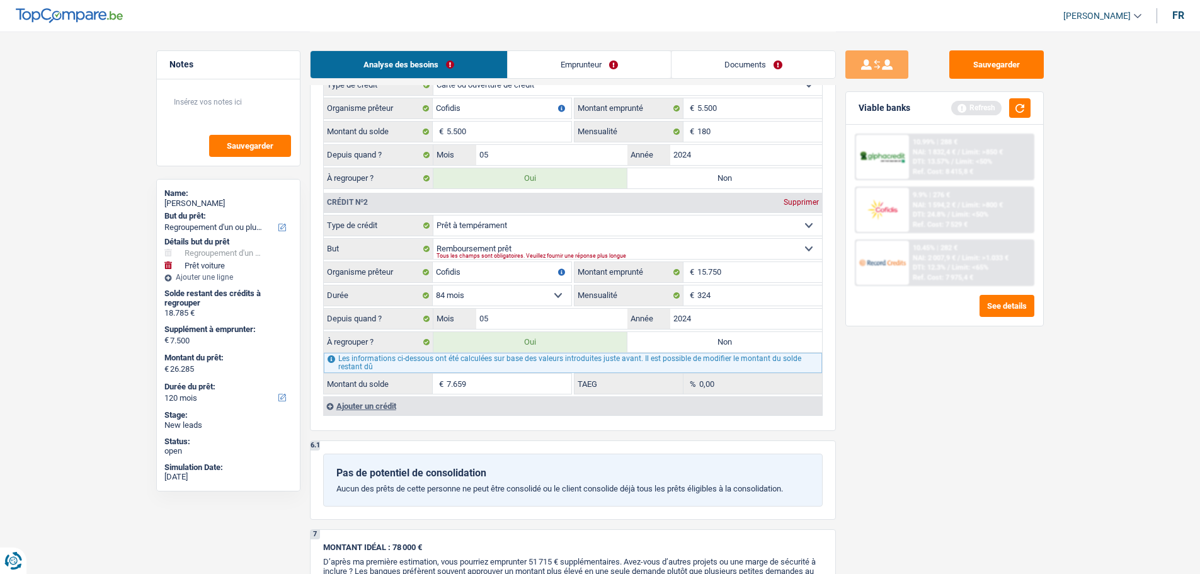
type input "14.005"
type input "18,66"
click at [562, 300] on select "12 mois 18 mois 24 mois 30 mois 36 mois 42 mois 48 mois 60 mois 72 mois 84 mois…" at bounding box center [502, 295] width 139 height 20
select select "60"
click at [433, 285] on select "12 mois 18 mois 24 mois 30 mois 36 mois 42 mois 48 mois 60 mois 72 mois 84 mois…" at bounding box center [502, 295] width 139 height 20
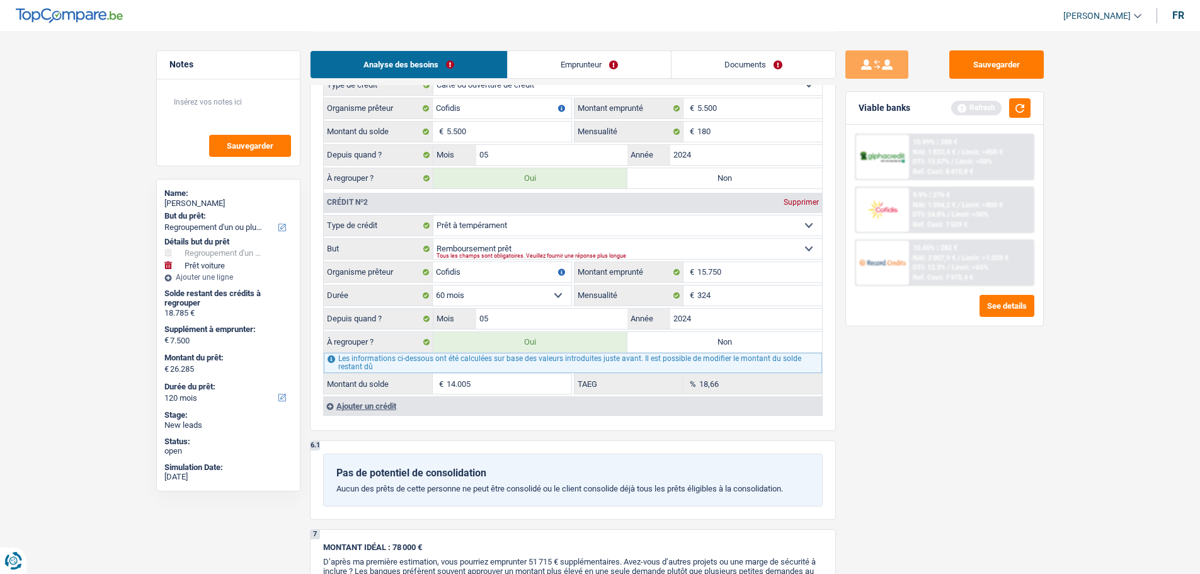
type input "12.187"
type input "8,96"
click at [548, 295] on select "12 mois 18 mois 24 mois 30 mois 36 mois 42 mois 48 mois 60 mois 72 mois 84 mois…" at bounding box center [502, 295] width 139 height 20
select select "72"
click at [433, 285] on select "12 mois 18 mois 24 mois 30 mois 36 mois 42 mois 48 mois 60 mois 72 mois 84 mois…" at bounding box center [502, 295] width 139 height 20
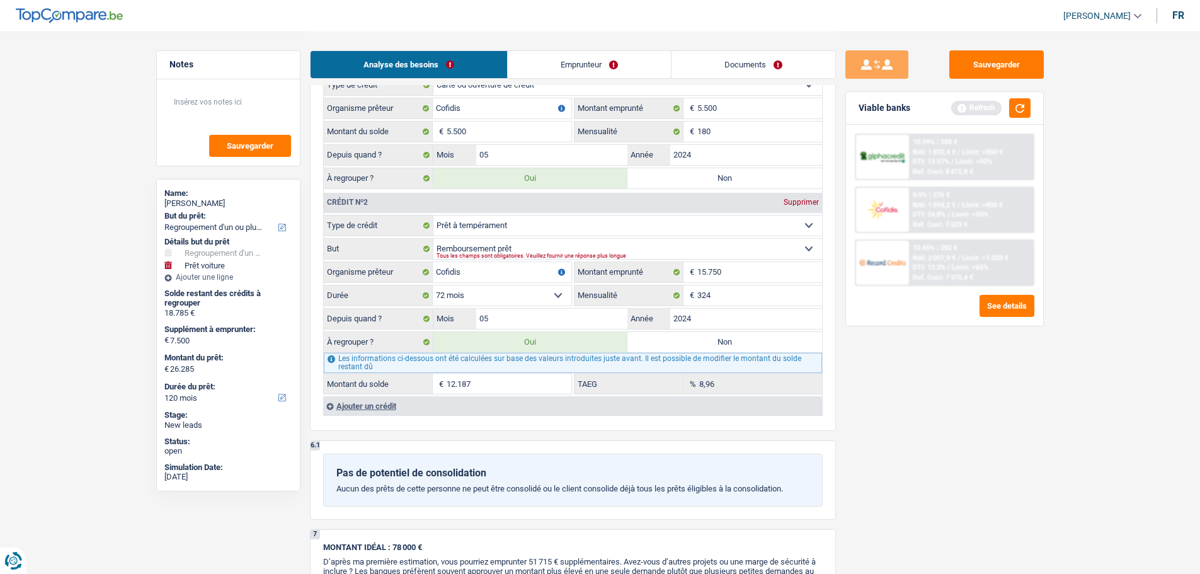
type input "13.285"
type input "14,86"
click at [824, 453] on div "6.1 Pas de potentiel de consolidation Aucun des prêts de cette personne ne peut…" at bounding box center [573, 479] width 526 height 79
click at [507, 327] on input "05" at bounding box center [552, 319] width 152 height 20
type input "04"
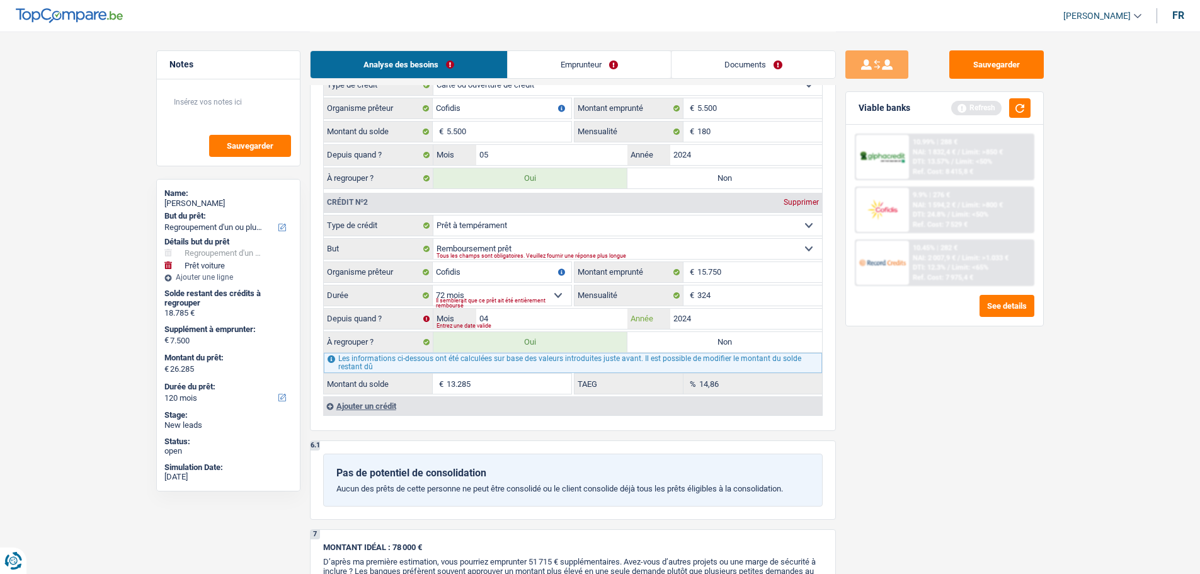
type input "13.116"
click at [875, 390] on div "Sauvegarder Viable banks Refresh 10.99% | 288 € NAI: 1 832,4 € / Limit: >850 € …" at bounding box center [944, 301] width 217 height 503
click at [1018, 109] on button "button" at bounding box center [1019, 108] width 21 height 20
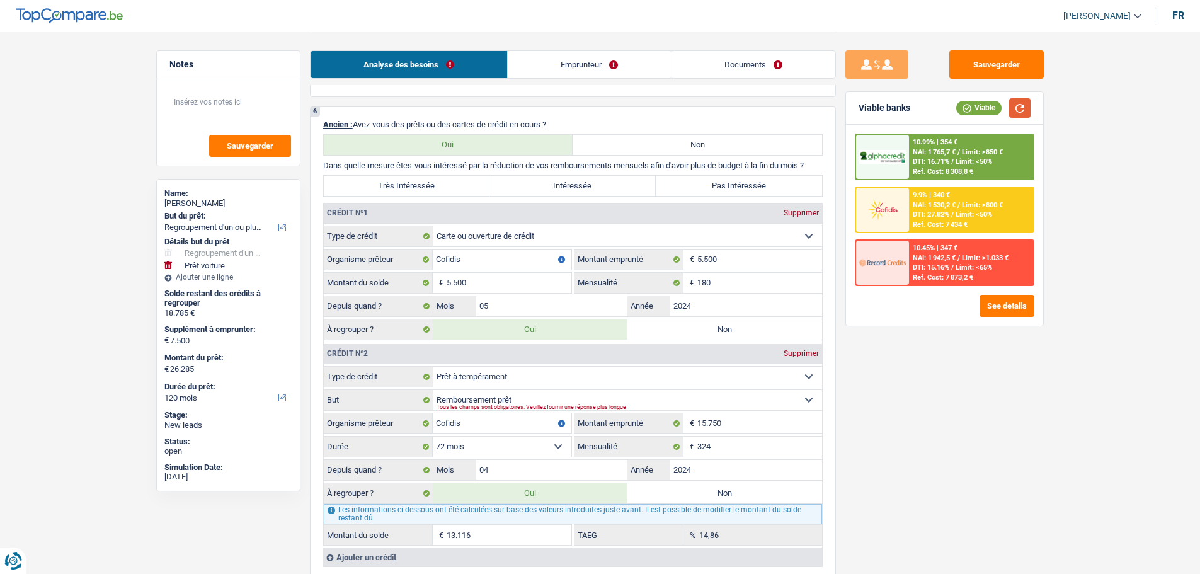
scroll to position [1133, 0]
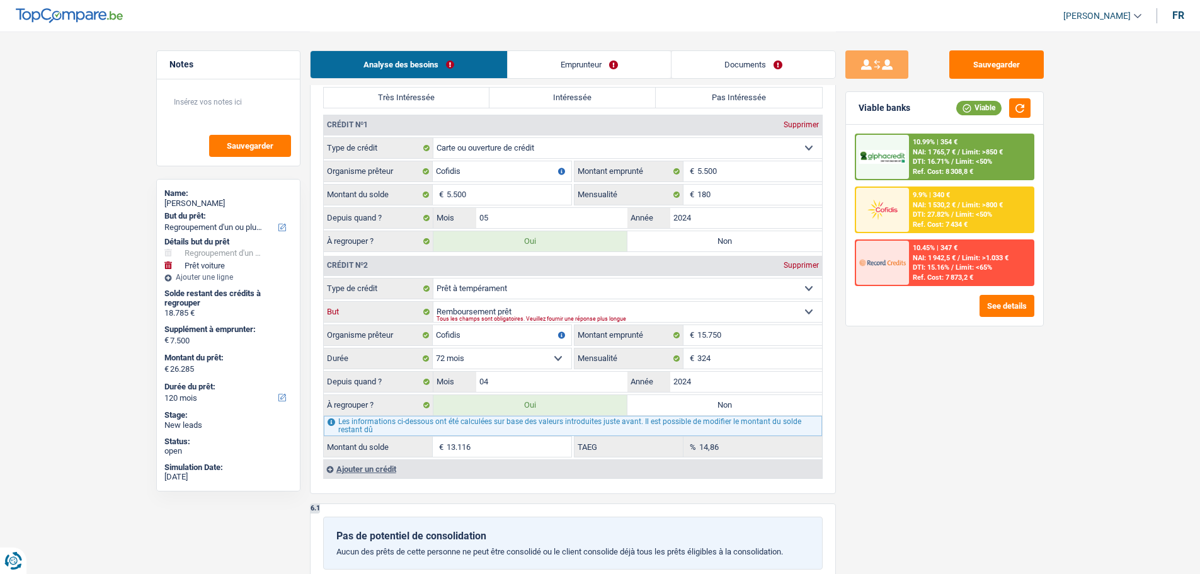
click at [574, 310] on select "Confort maison: meubles, textile, peinture, électroménager, outillage non-profe…" at bounding box center [627, 312] width 389 height 20
click at [1140, 429] on main "Notes Sauvegarder Name: [PERSON_NAME] But du prêt: Confort maison: meubles, tex…" at bounding box center [600, 150] width 1200 height 2567
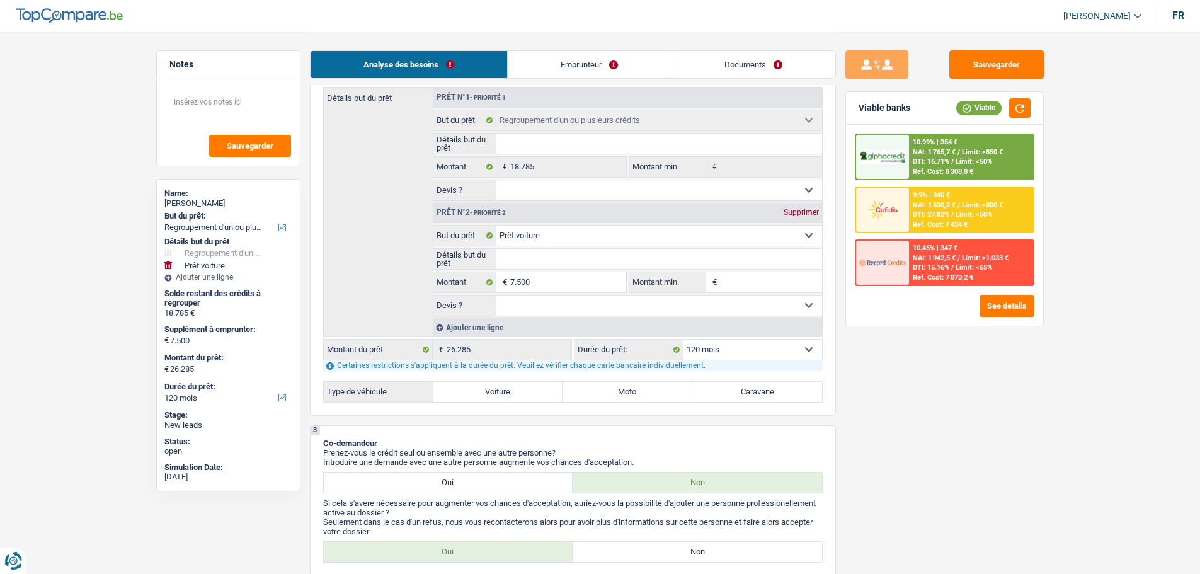
scroll to position [189, 0]
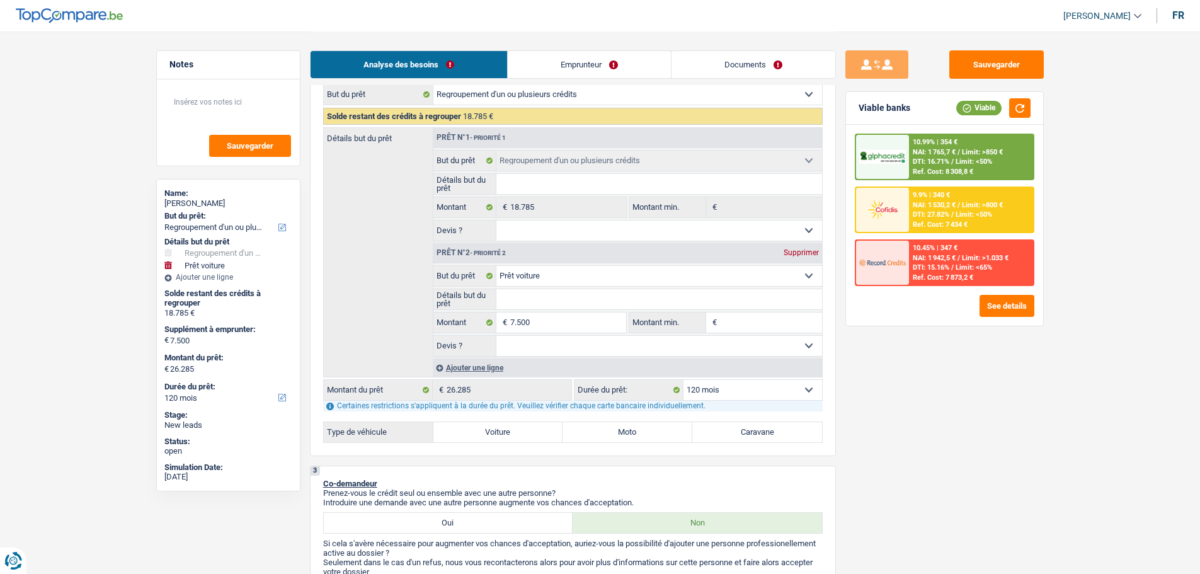
click at [504, 433] on label "Voiture" at bounding box center [498, 432] width 130 height 20
click at [504, 433] on input "Voiture" at bounding box center [498, 432] width 130 height 20
radio input "true"
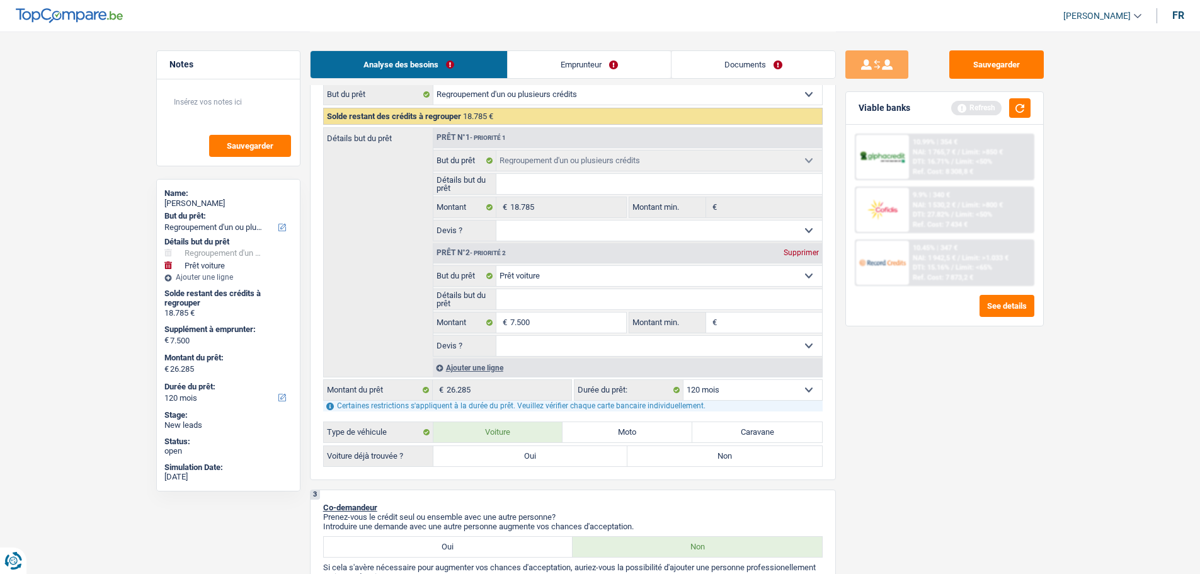
click at [519, 462] on label "Oui" at bounding box center [530, 456] width 195 height 20
click at [519, 462] on input "Oui" at bounding box center [530, 456] width 195 height 20
radio input "true"
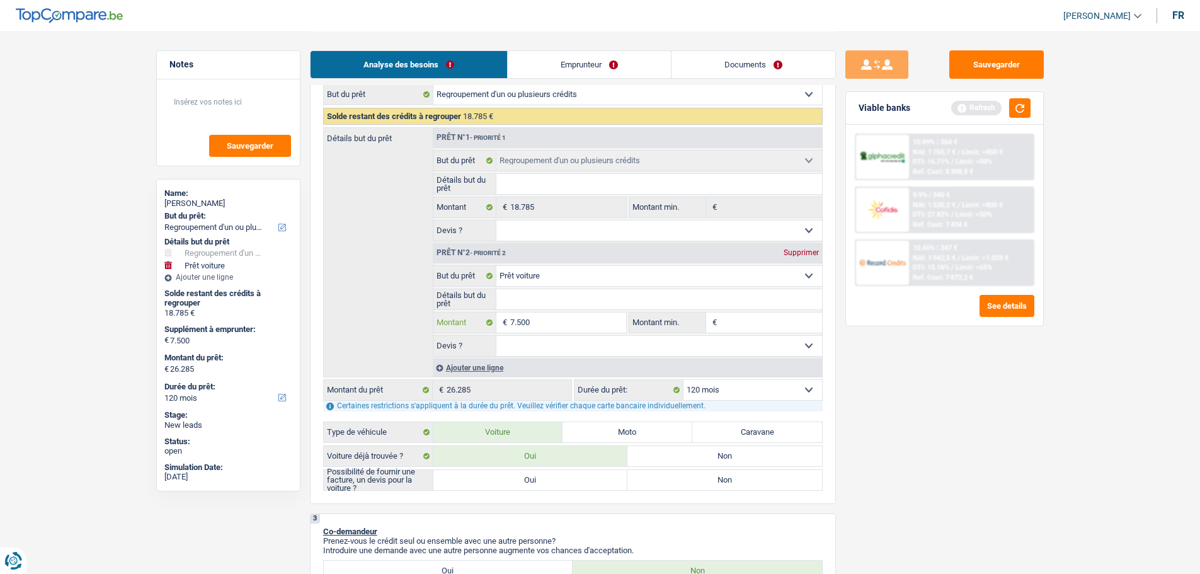
click at [553, 324] on input "7.500" at bounding box center [567, 322] width 115 height 20
click at [1021, 108] on button "button" at bounding box center [1019, 108] width 21 height 20
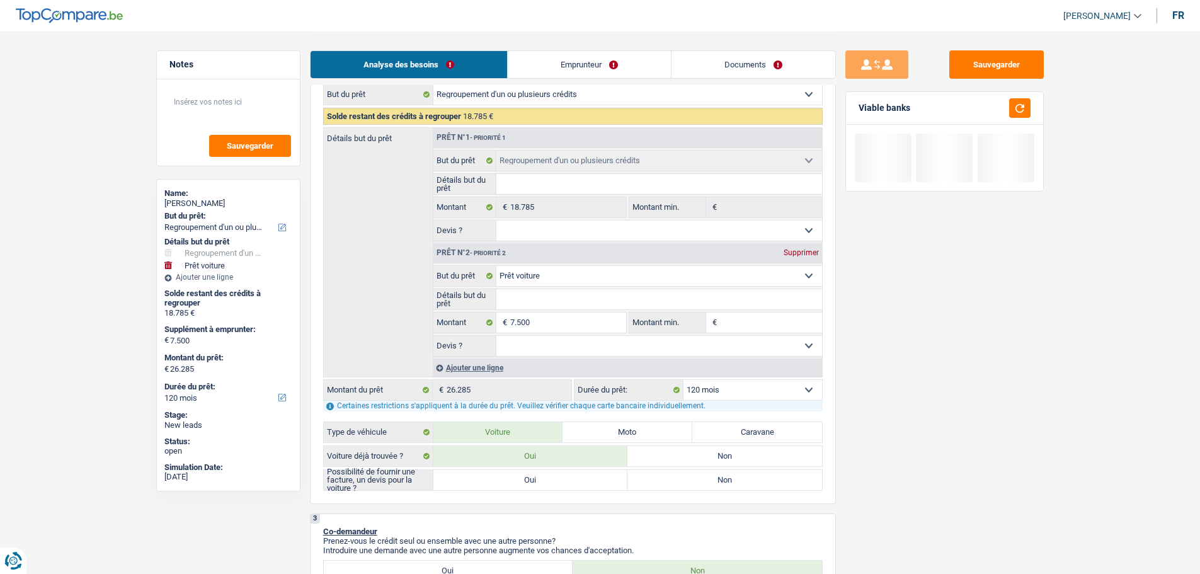
click at [958, 409] on div "Sauvegarder Viable banks" at bounding box center [944, 301] width 217 height 503
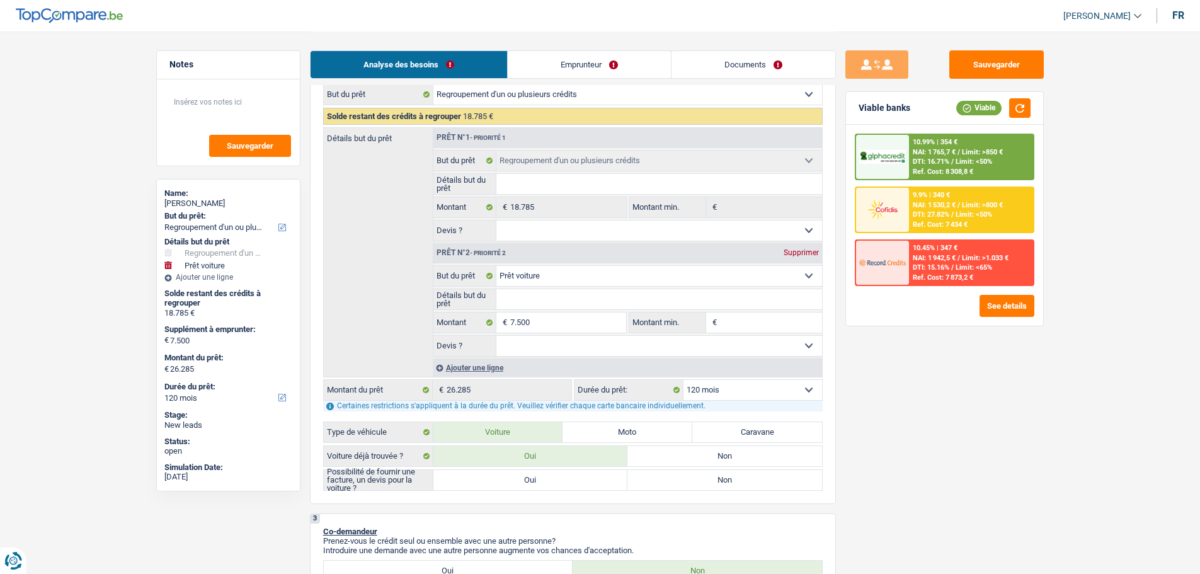
click at [675, 461] on label "Non" at bounding box center [724, 456] width 195 height 20
click at [675, 461] on input "Non" at bounding box center [724, 456] width 195 height 20
radio input "true"
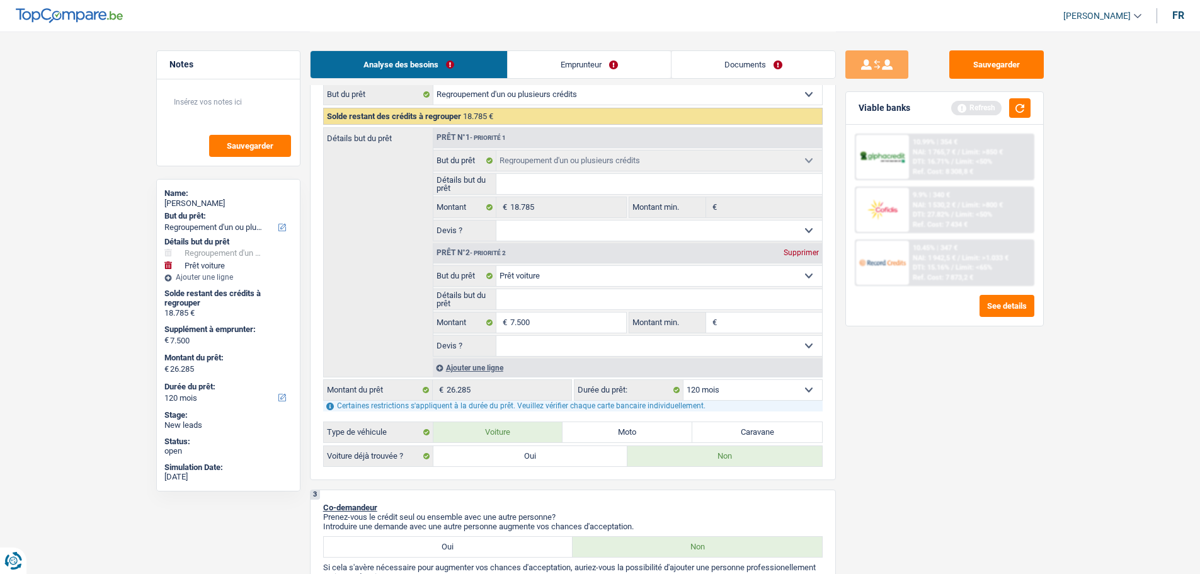
click at [581, 352] on select "Oui Non Non répondu Sélectionner une option" at bounding box center [659, 346] width 326 height 20
select select "false"
click at [496, 336] on select "Oui Non Non répondu Sélectionner une option" at bounding box center [659, 346] width 326 height 20
select select "false"
click at [578, 324] on input "7.500" at bounding box center [567, 322] width 115 height 20
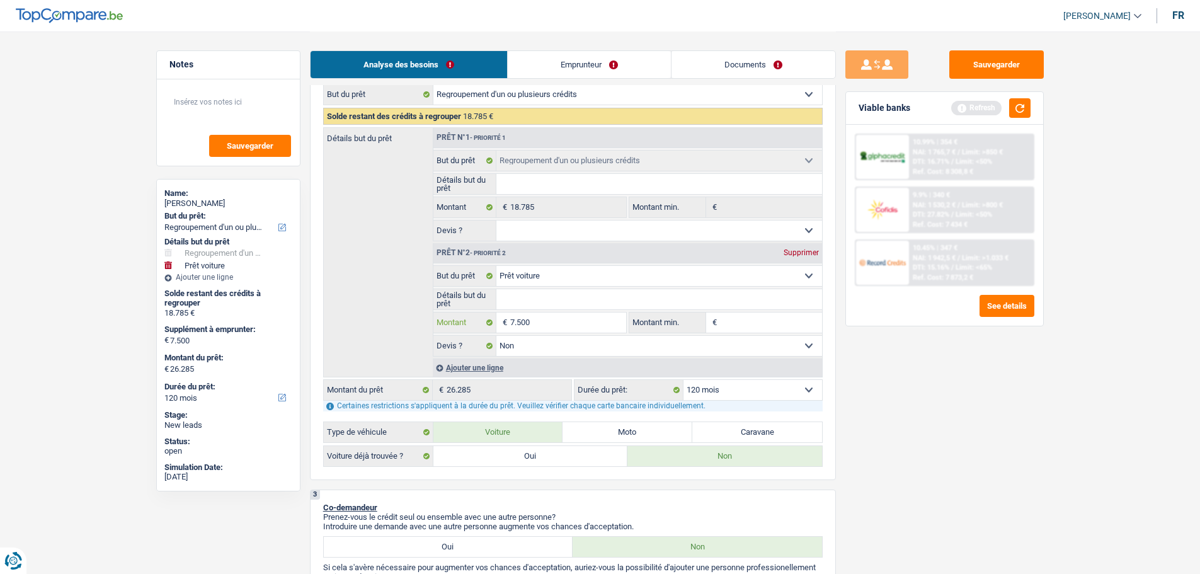
click at [578, 324] on input "7.500" at bounding box center [567, 322] width 115 height 20
click at [550, 293] on input "Détails but du prêt" at bounding box center [659, 299] width 326 height 20
click at [1022, 118] on div "Viable banks Refresh" at bounding box center [944, 108] width 197 height 33
click at [1026, 104] on button "button" at bounding box center [1019, 108] width 21 height 20
click at [560, 321] on input "7.500" at bounding box center [567, 322] width 115 height 20
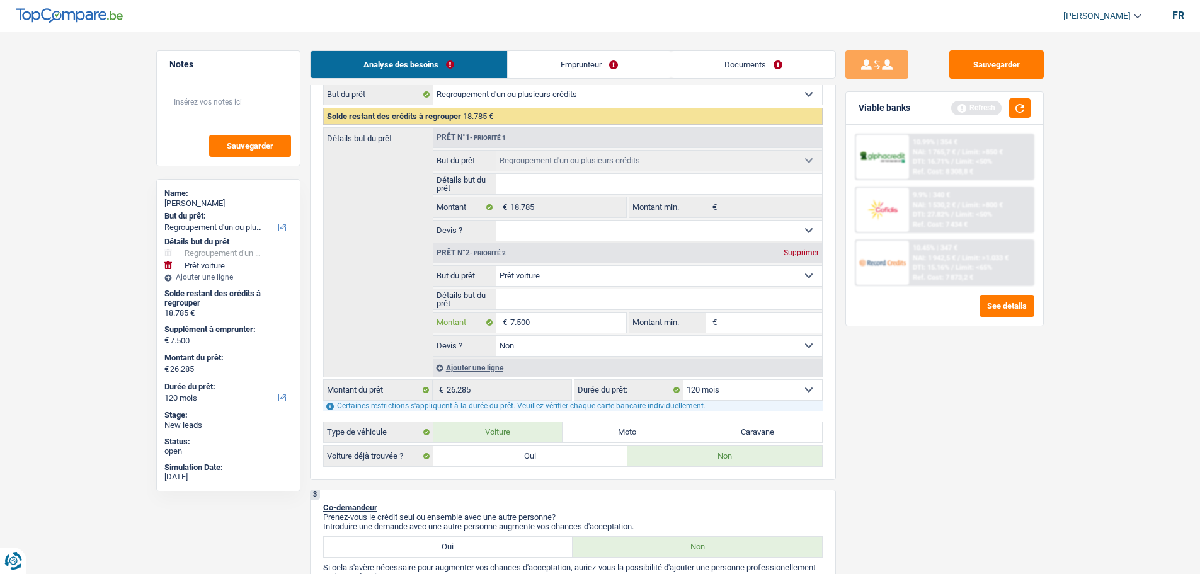
click at [560, 321] on input "7.500" at bounding box center [567, 322] width 115 height 20
click at [556, 314] on input "7.500" at bounding box center [567, 322] width 115 height 20
click at [557, 317] on input "7.500" at bounding box center [567, 322] width 115 height 20
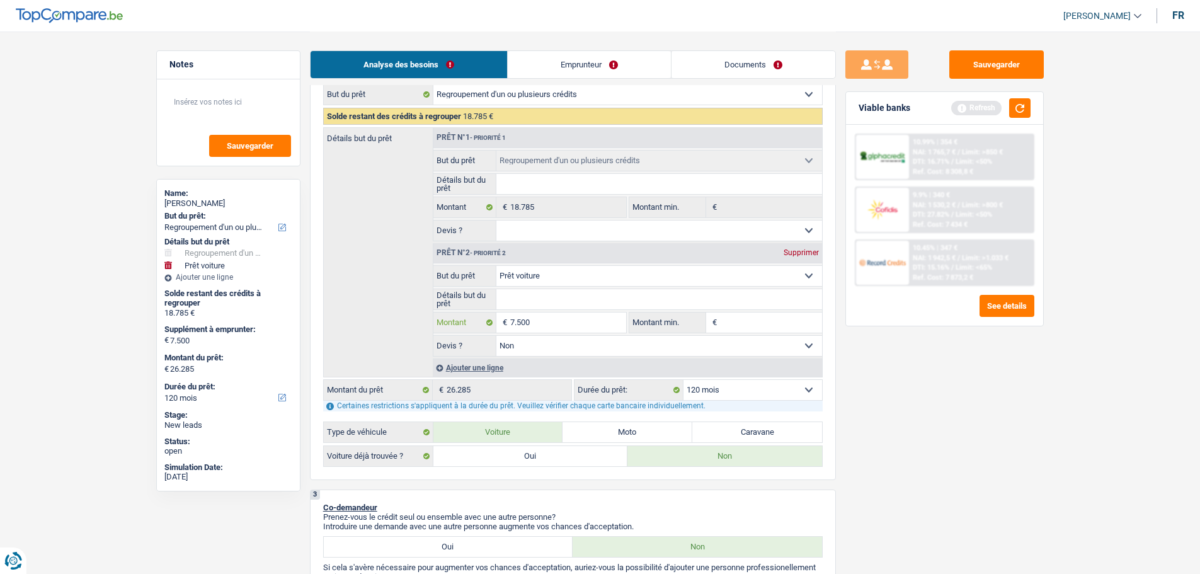
type input "1"
type input "10"
type input "100"
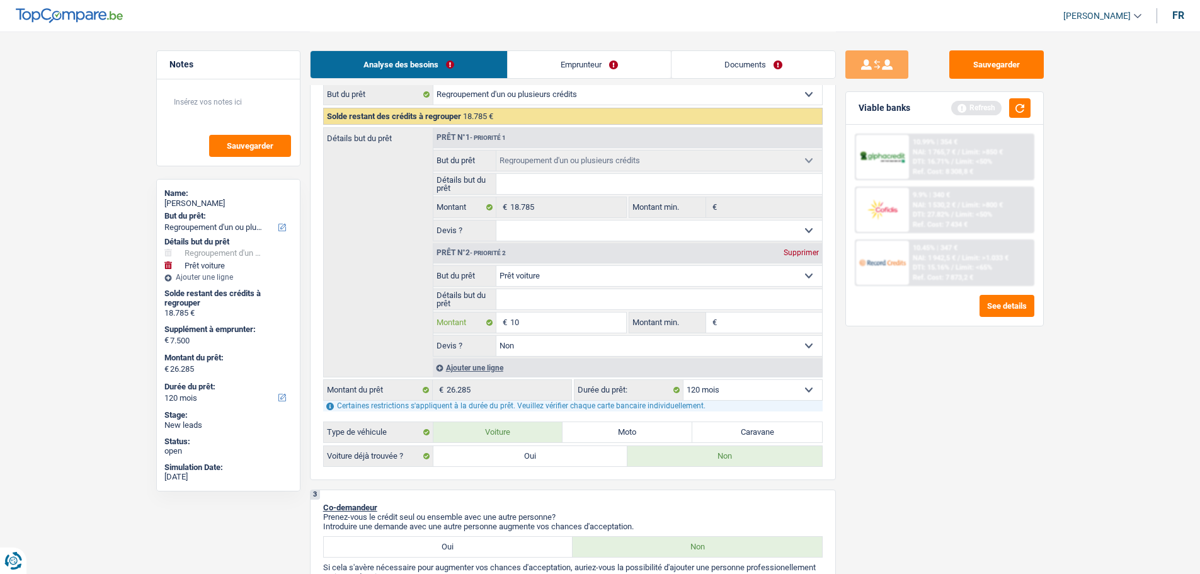
type input "100"
type input "1.000"
type input "10.000"
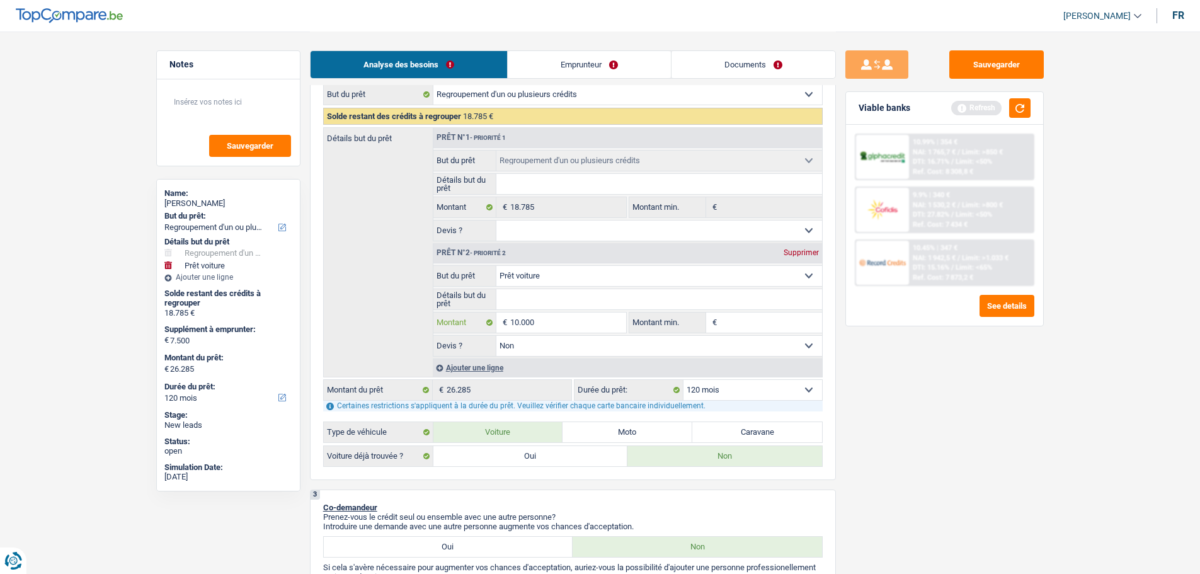
type input "10.000"
type input "28.785"
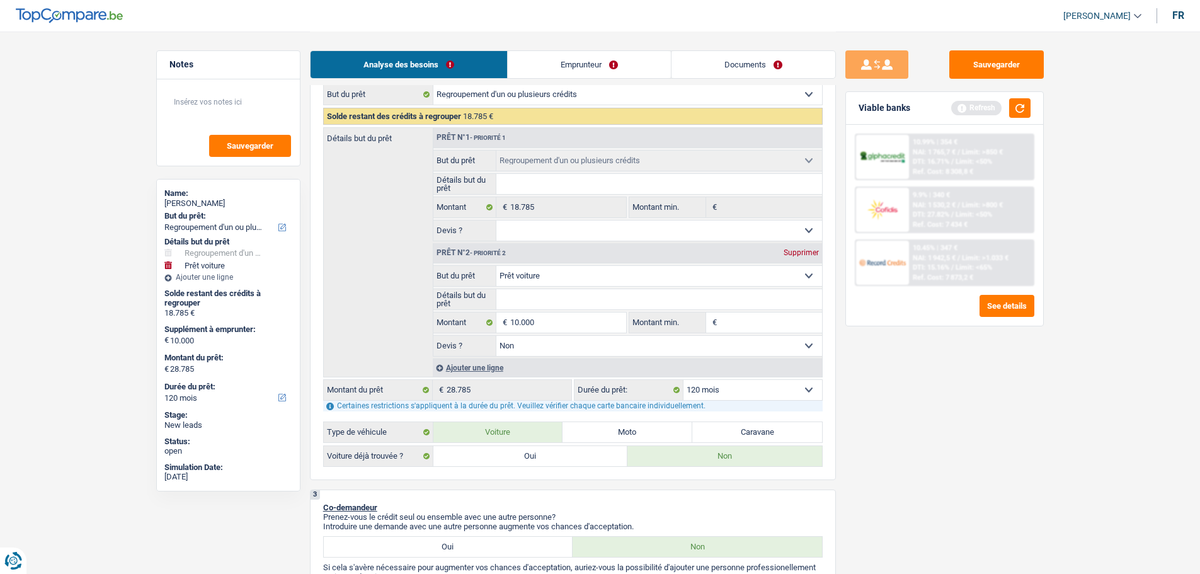
click at [933, 492] on div "Sauvegarder Viable banks Refresh 10.99% | 354 € NAI: 1 765,7 € / Limit: >850 € …" at bounding box center [944, 301] width 217 height 503
click at [1018, 113] on button "button" at bounding box center [1019, 108] width 21 height 20
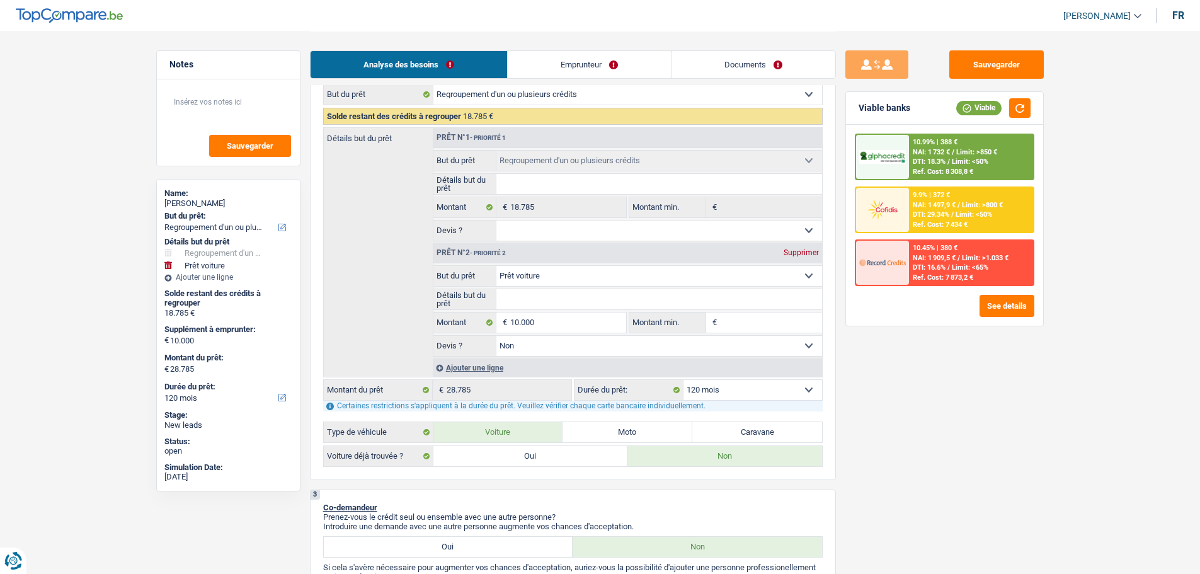
click at [615, 295] on input "Détails but du prêt" at bounding box center [659, 299] width 326 height 20
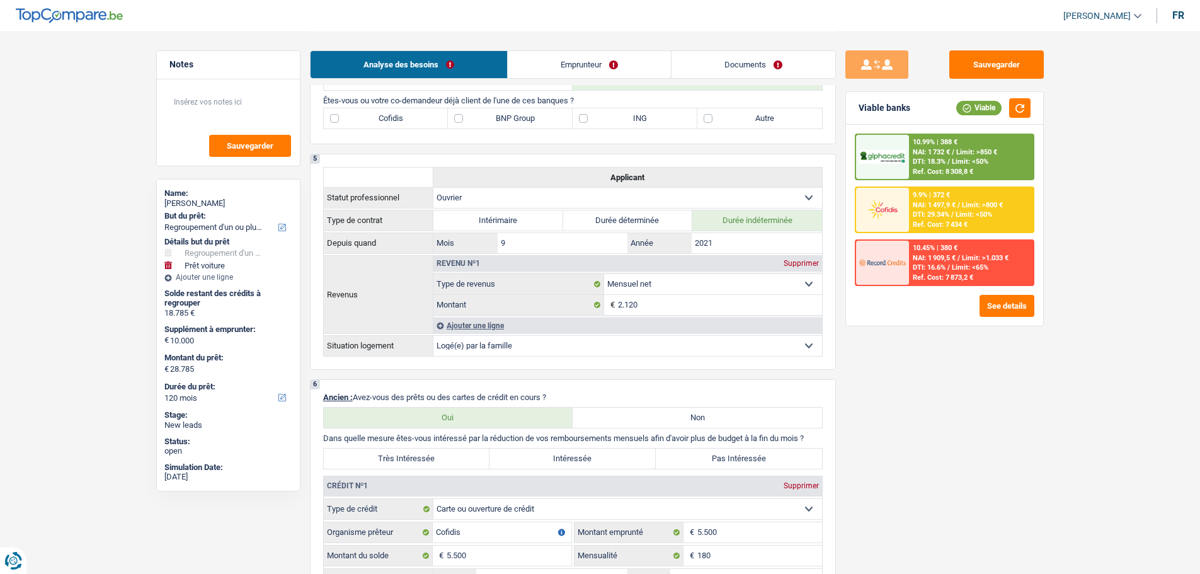
scroll to position [630, 0]
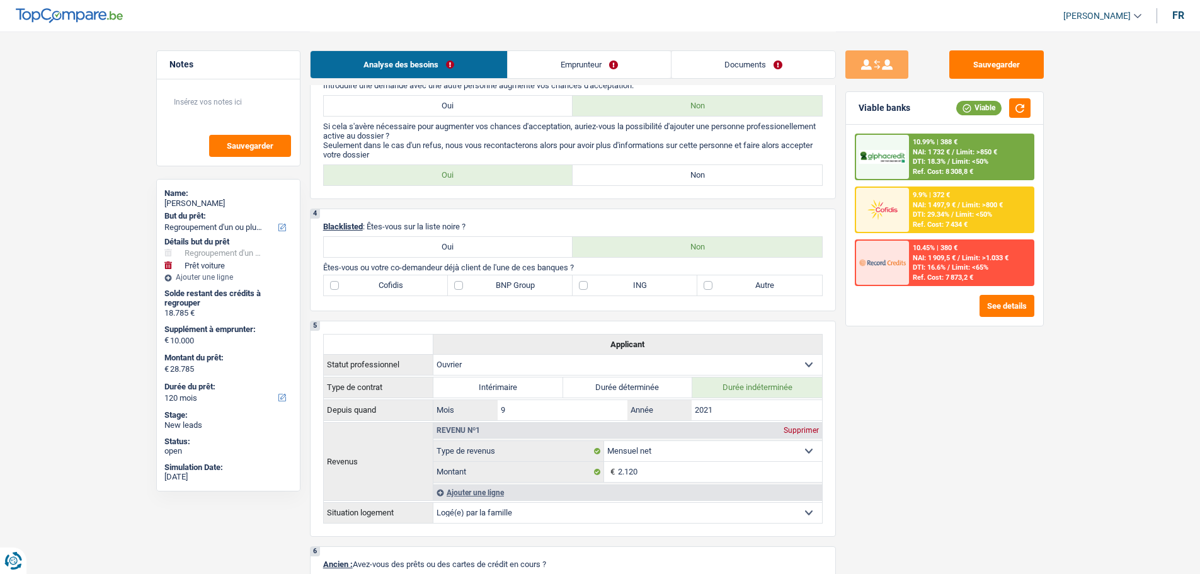
click at [383, 291] on label "Cofidis" at bounding box center [386, 285] width 125 height 20
click at [383, 291] on input "Cofidis" at bounding box center [386, 285] width 125 height 20
checkbox input "true"
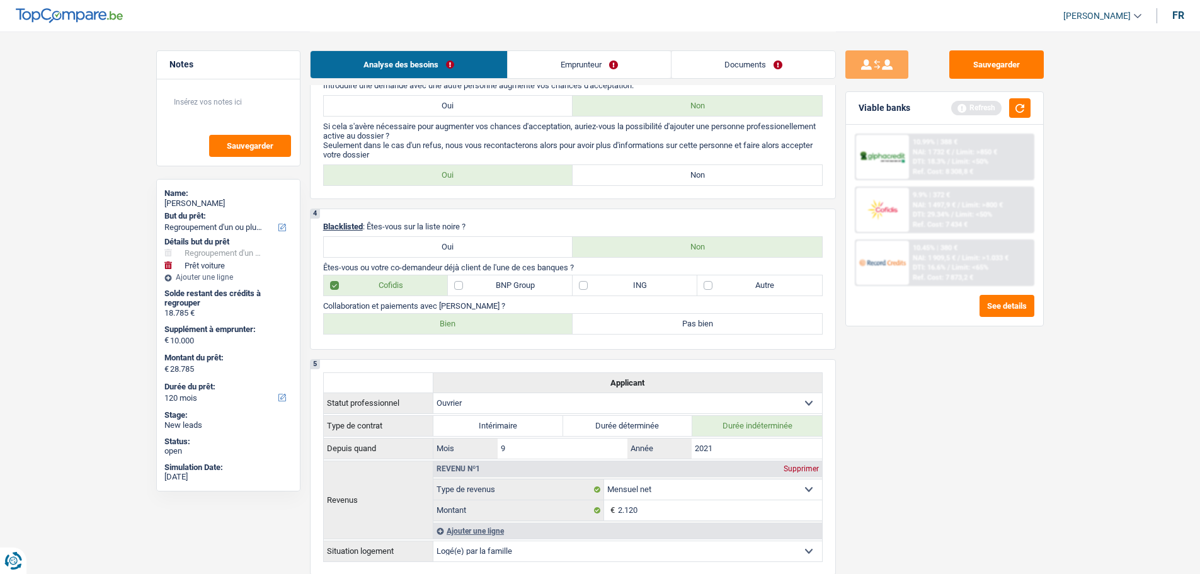
click at [625, 332] on label "Pas bien" at bounding box center [696, 324] width 249 height 20
click at [625, 332] on input "Pas bien" at bounding box center [696, 324] width 249 height 20
radio input "true"
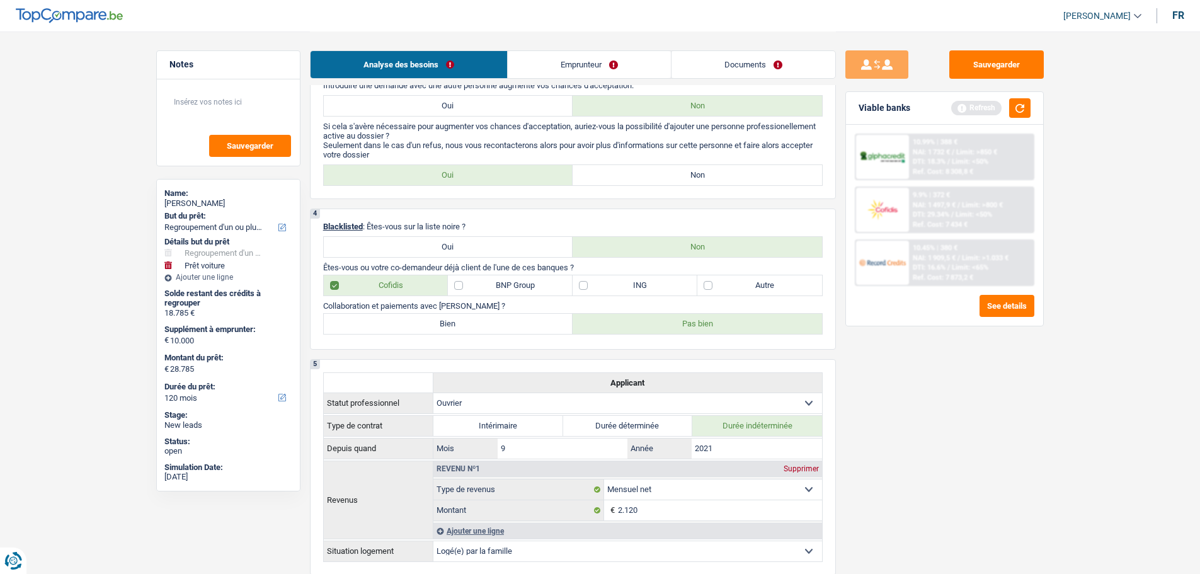
click at [480, 327] on label "Bien" at bounding box center [448, 324] width 249 height 20
click at [480, 327] on input "Bien" at bounding box center [448, 324] width 249 height 20
radio input "true"
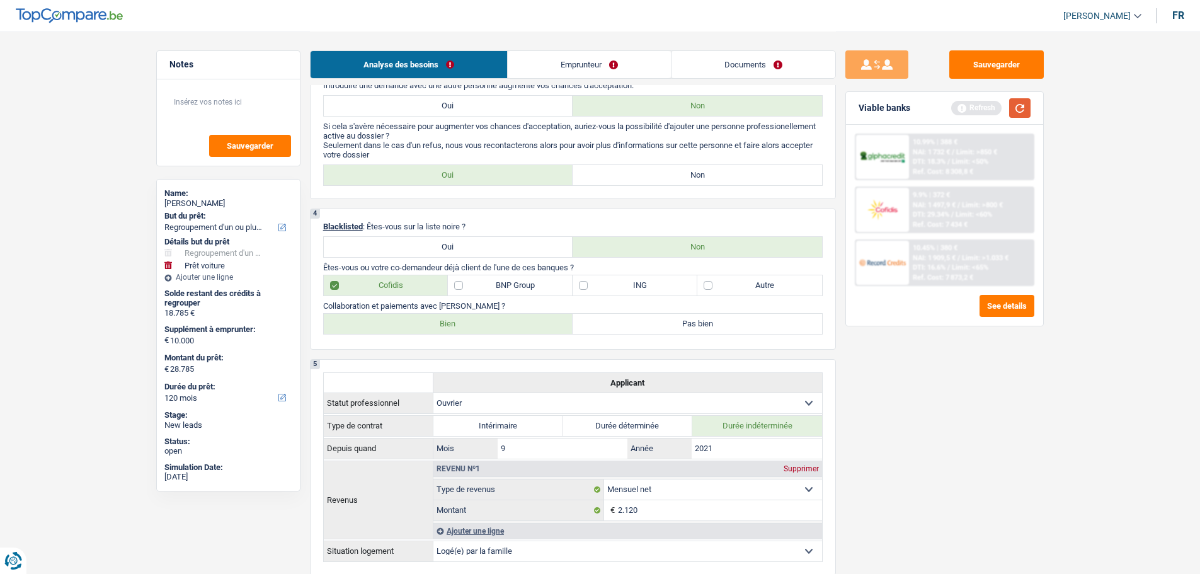
click at [1021, 106] on button "button" at bounding box center [1019, 108] width 21 height 20
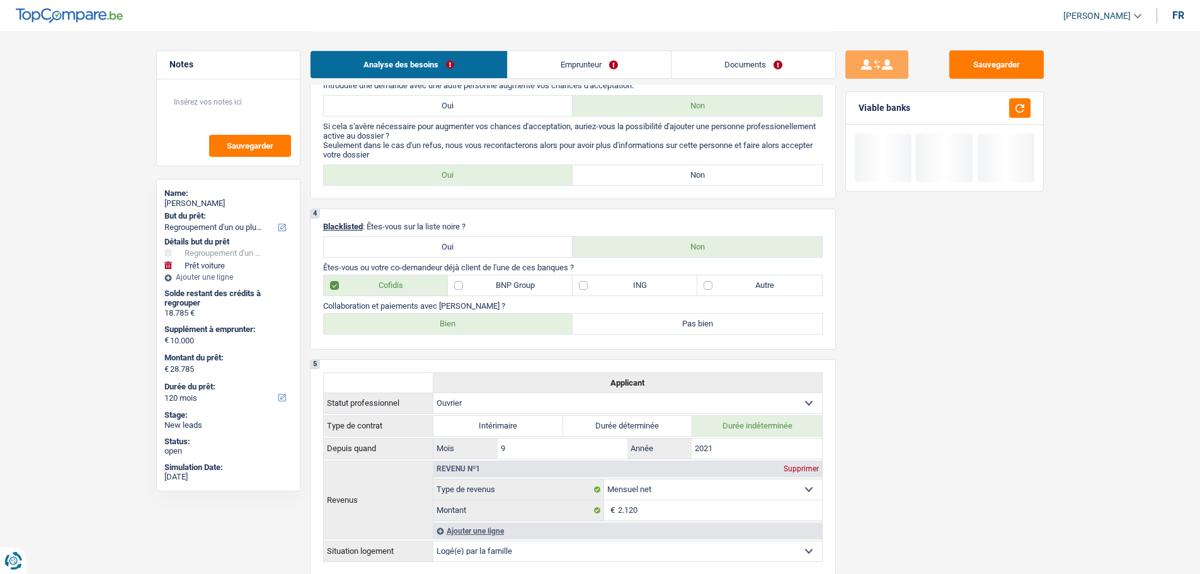
click at [603, 324] on label "Pas bien" at bounding box center [696, 324] width 249 height 20
click at [603, 324] on input "Pas bien" at bounding box center [696, 324] width 249 height 20
radio input "true"
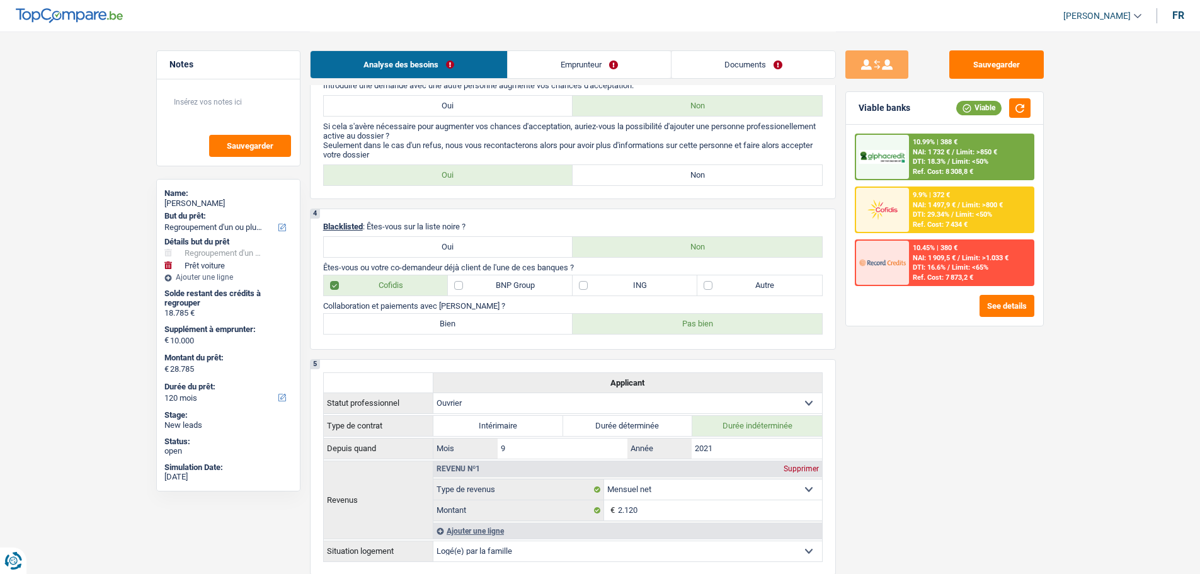
click at [498, 288] on label "BNP Group" at bounding box center [510, 285] width 125 height 20
click at [498, 288] on input "BNP Group" at bounding box center [510, 285] width 125 height 20
checkbox input "true"
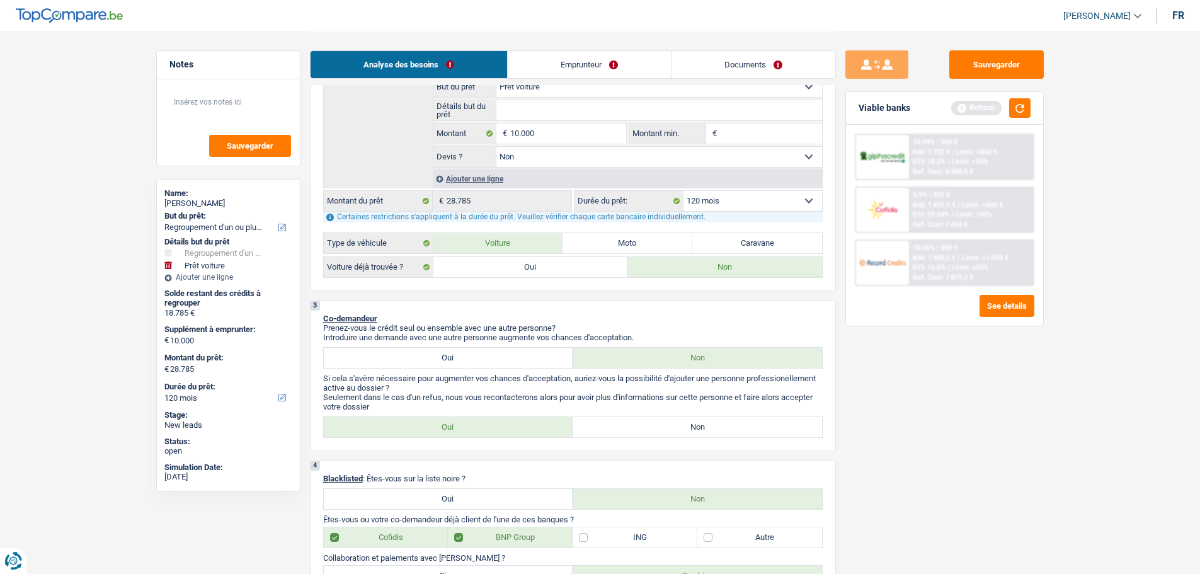
scroll to position [189, 0]
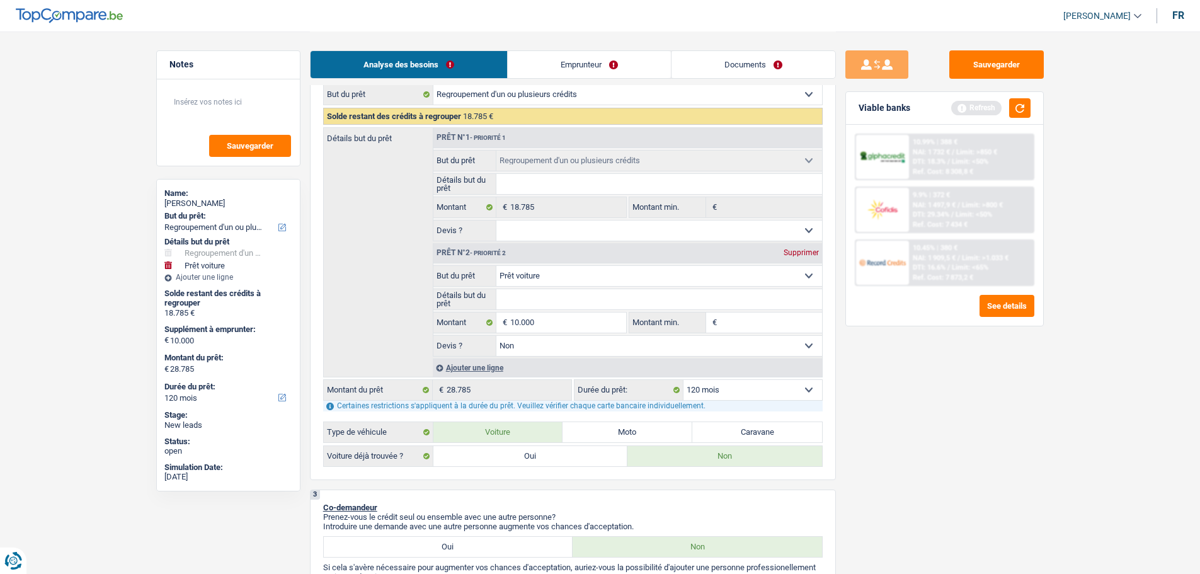
click at [580, 293] on input "Détails but du prêt" at bounding box center [659, 299] width 326 height 20
type input "V"
type input "Vo"
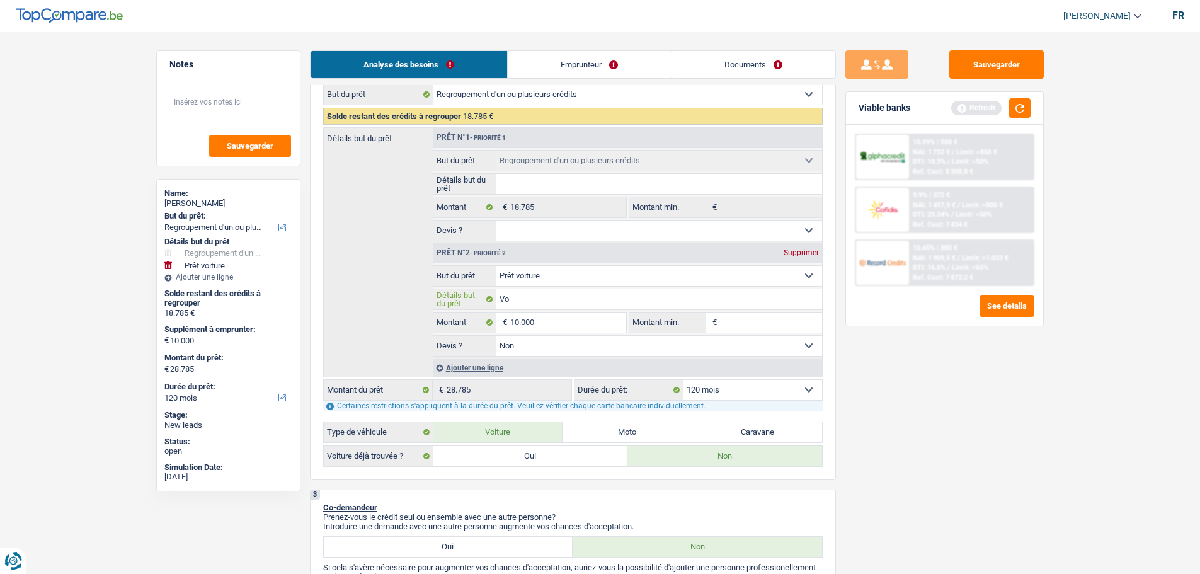
type input "Voi"
type input "Voit"
type input "Voitu"
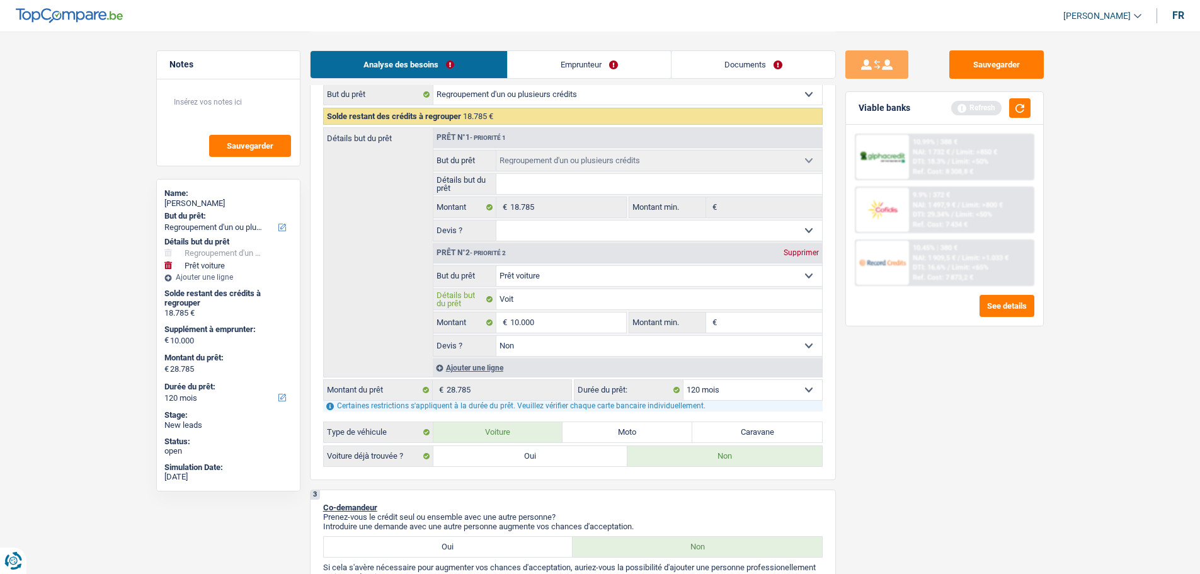
type input "Voitu"
type input "Voitur"
type input "Voiture"
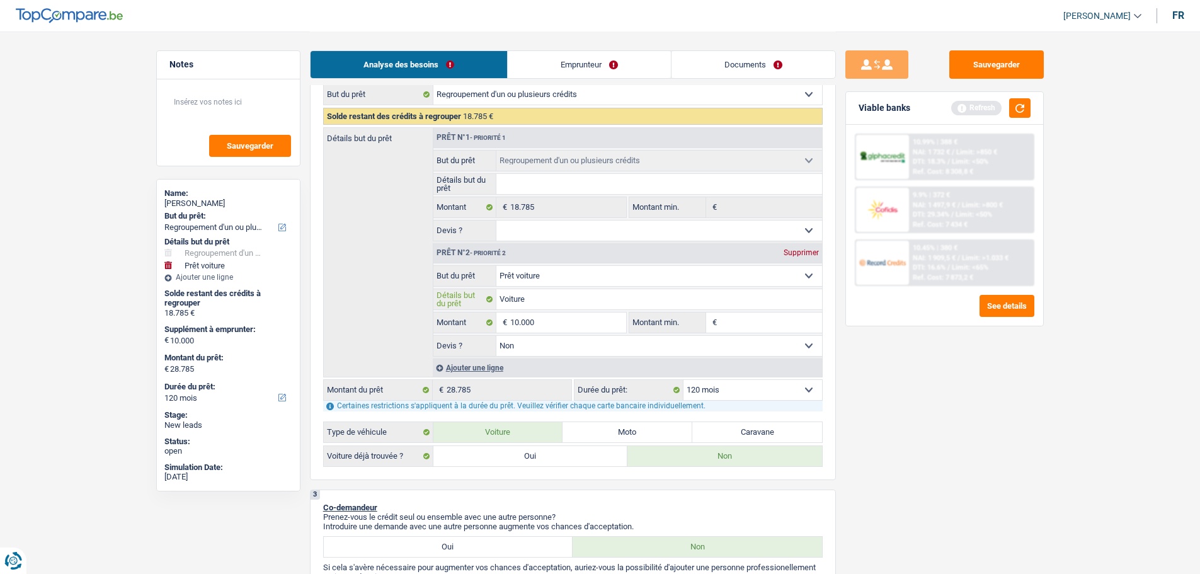
type input "Voiture"
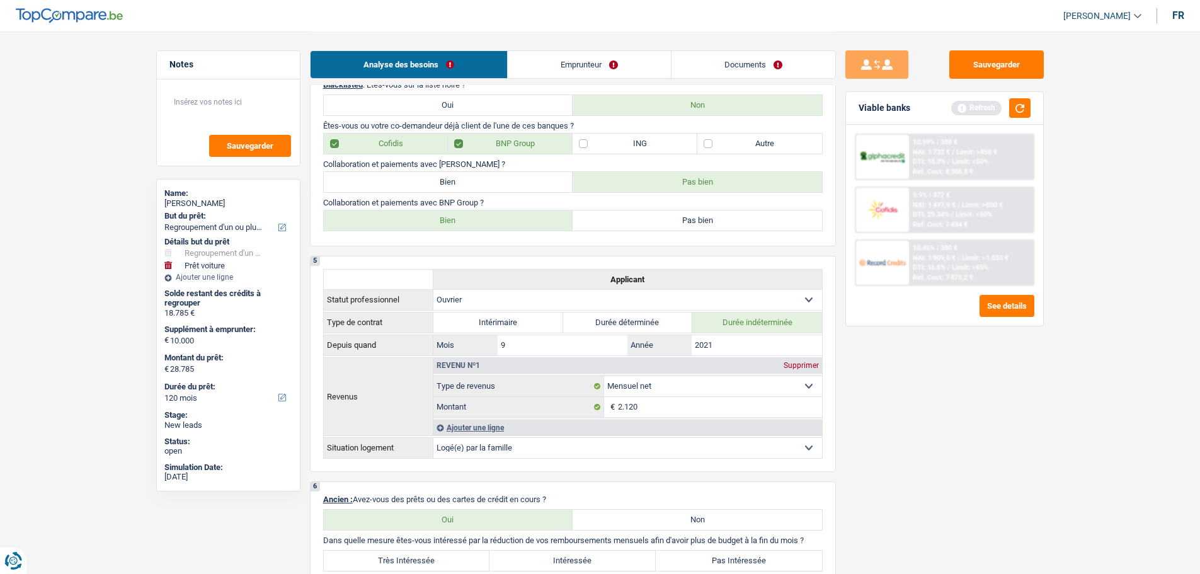
scroll to position [630, 0]
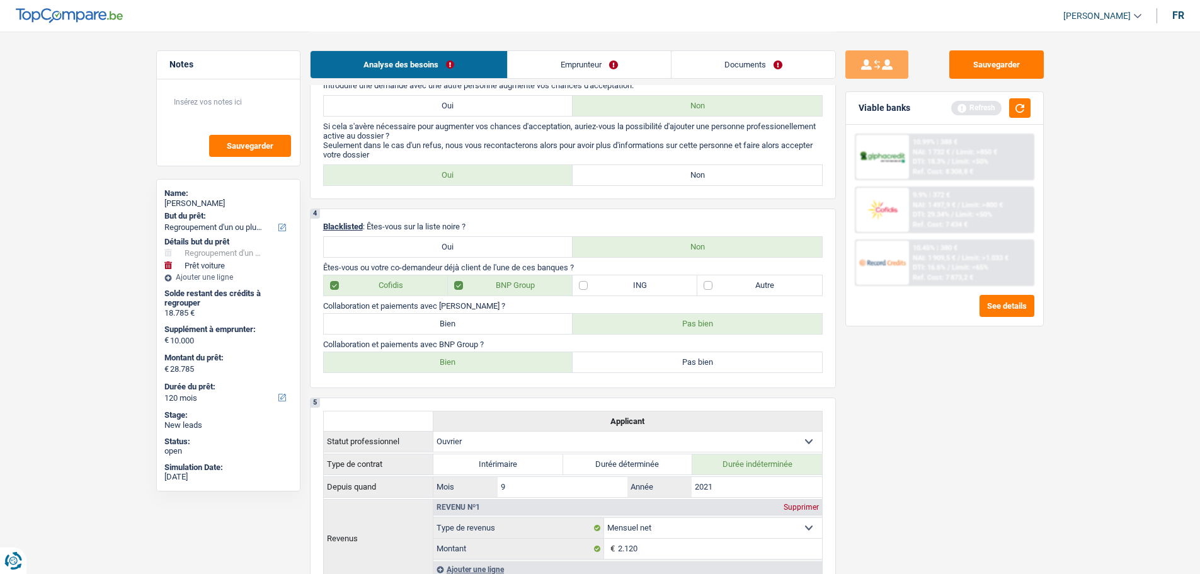
type input "Voiture"
click at [634, 295] on label "ING" at bounding box center [634, 285] width 125 height 20
click at [634, 295] on input "ING" at bounding box center [634, 285] width 125 height 20
checkbox input "true"
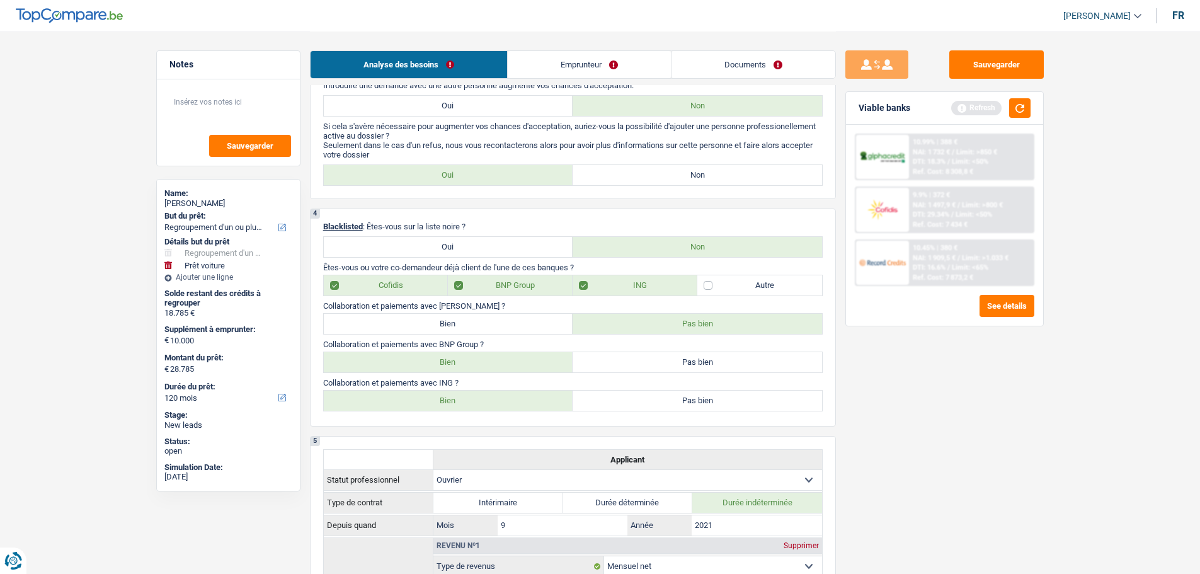
click at [495, 365] on label "Bien" at bounding box center [448, 362] width 249 height 20
click at [495, 365] on input "Bien" at bounding box center [448, 362] width 249 height 20
radio input "true"
click at [505, 407] on label "Bien" at bounding box center [448, 400] width 249 height 20
click at [505, 407] on input "Bien" at bounding box center [448, 400] width 249 height 20
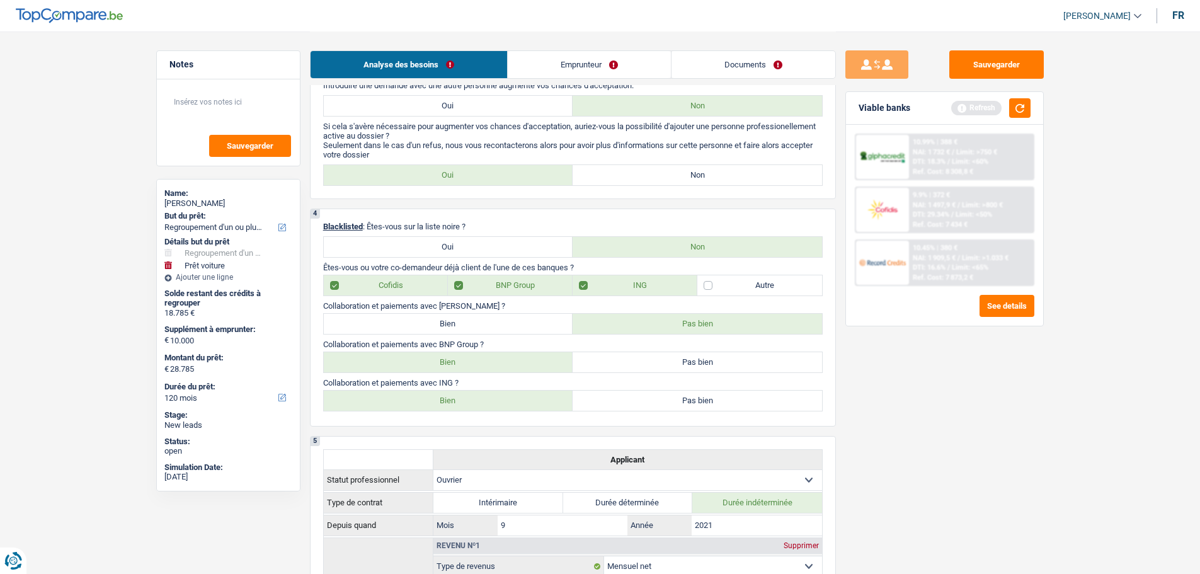
radio input "true"
click at [713, 281] on label "Autre" at bounding box center [759, 285] width 125 height 20
click at [713, 281] on input "Autre" at bounding box center [759, 285] width 125 height 20
checkbox input "true"
click at [1013, 110] on button "button" at bounding box center [1019, 108] width 21 height 20
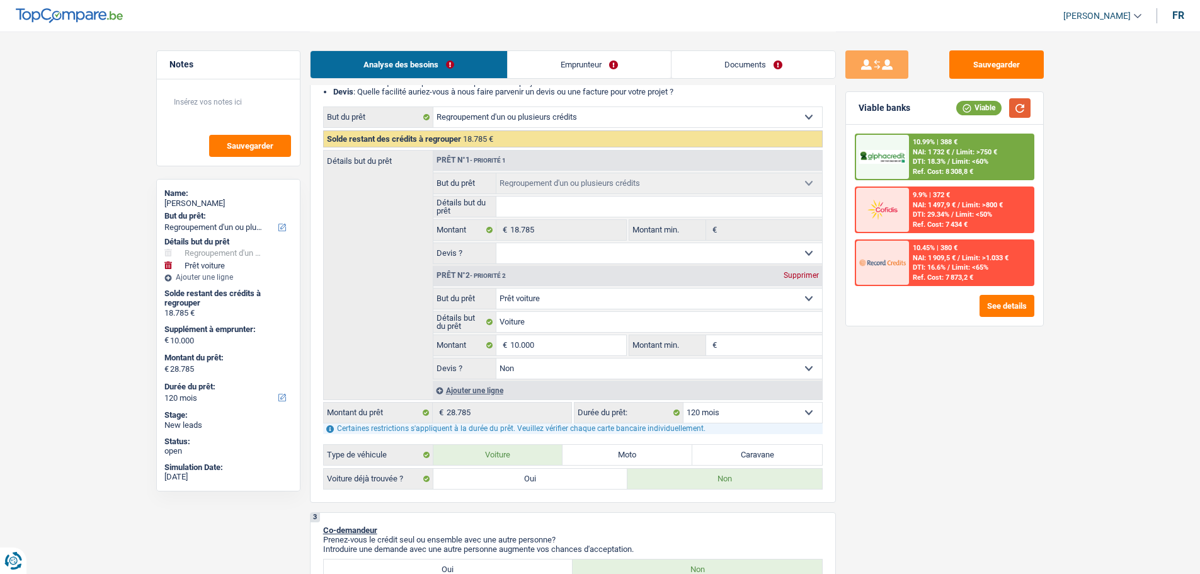
scroll to position [189, 0]
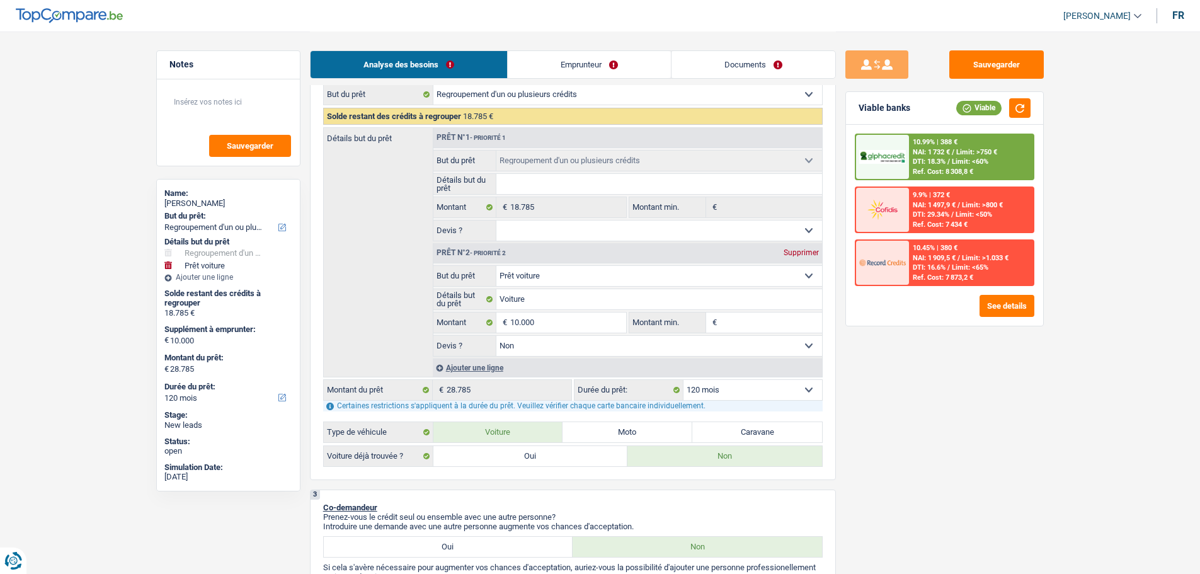
click at [656, 235] on select "Oui Non Non répondu Sélectionner une option" at bounding box center [659, 230] width 326 height 20
select select "false"
click at [496, 220] on select "Oui Non Non répondu Sélectionner une option" at bounding box center [659, 230] width 326 height 20
select select "false"
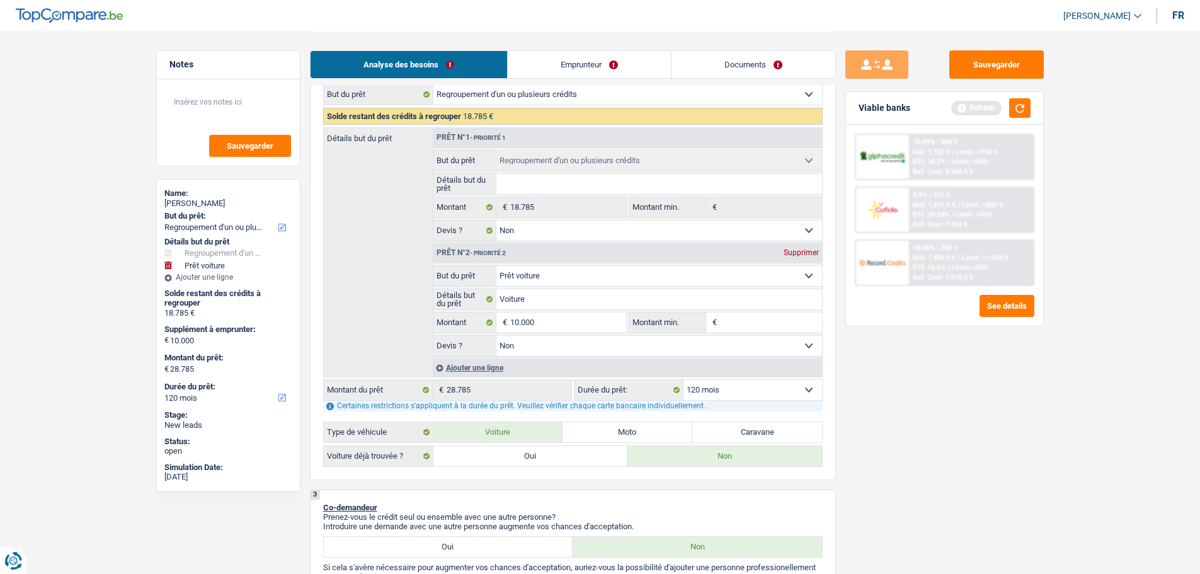
scroll to position [441, 0]
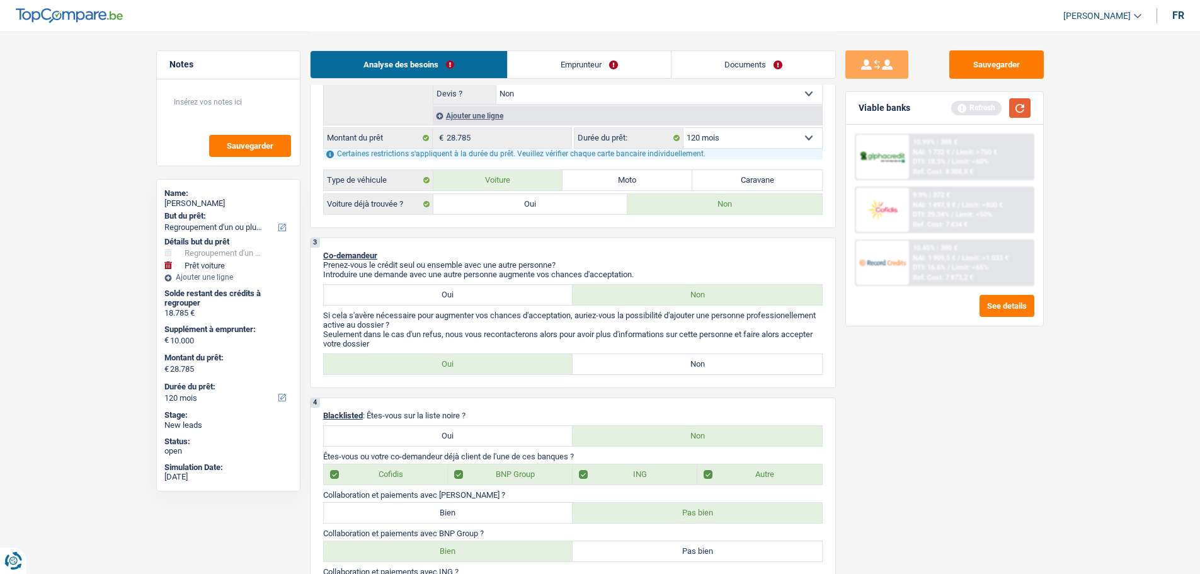
click at [1017, 104] on button "button" at bounding box center [1019, 108] width 21 height 20
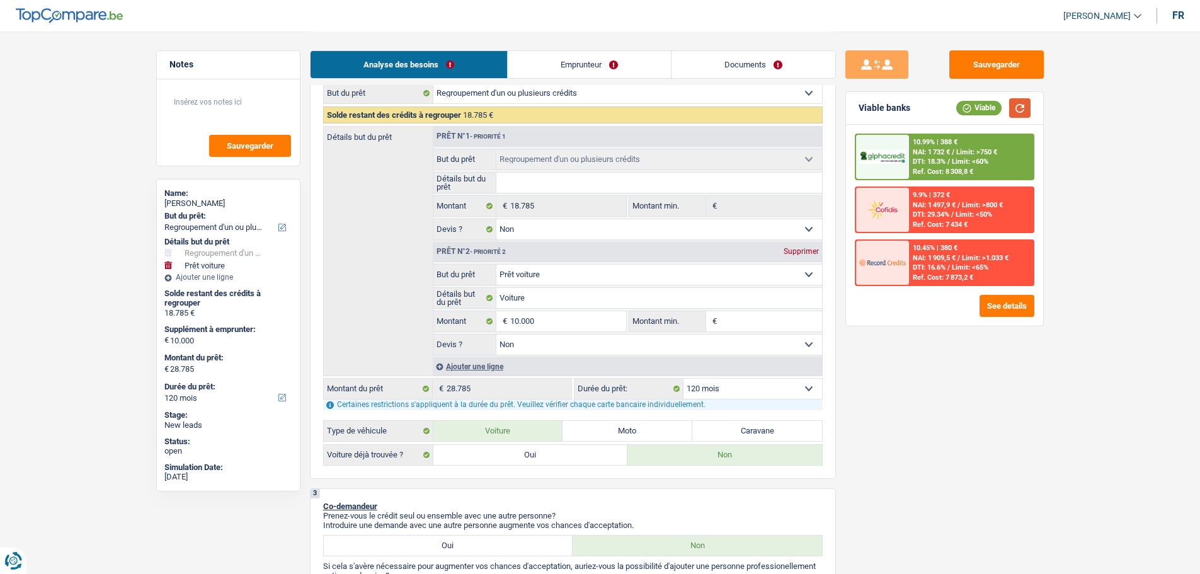
scroll to position [189, 0]
click at [552, 295] on input "Voiture" at bounding box center [659, 299] width 326 height 20
type input "Voiture o"
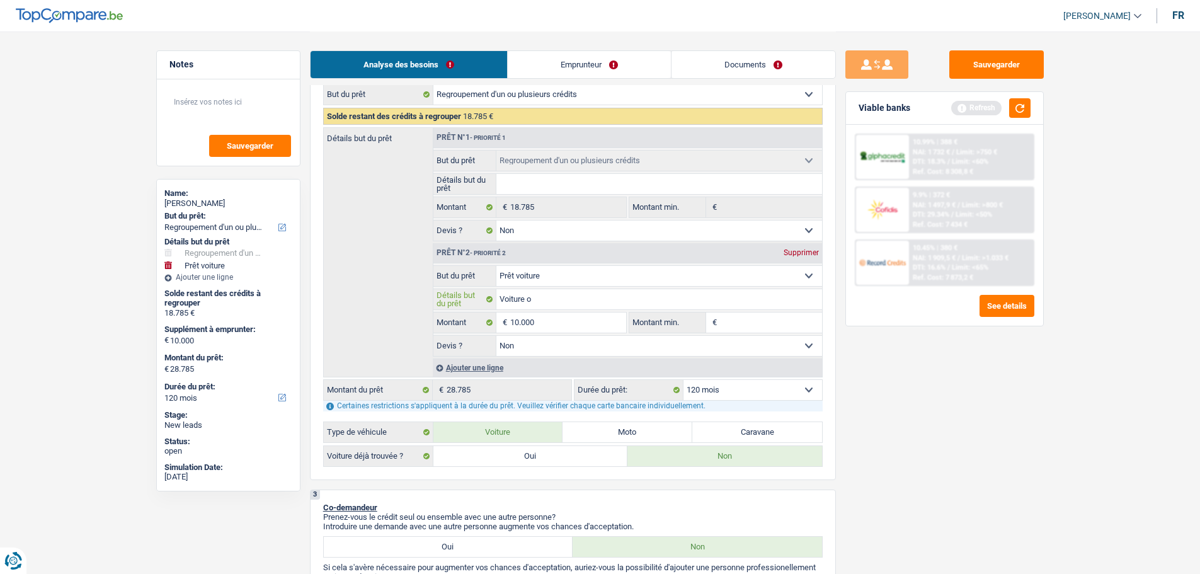
type input "Voiture oc"
type input "Voiture occ"
type input "Voiture occa"
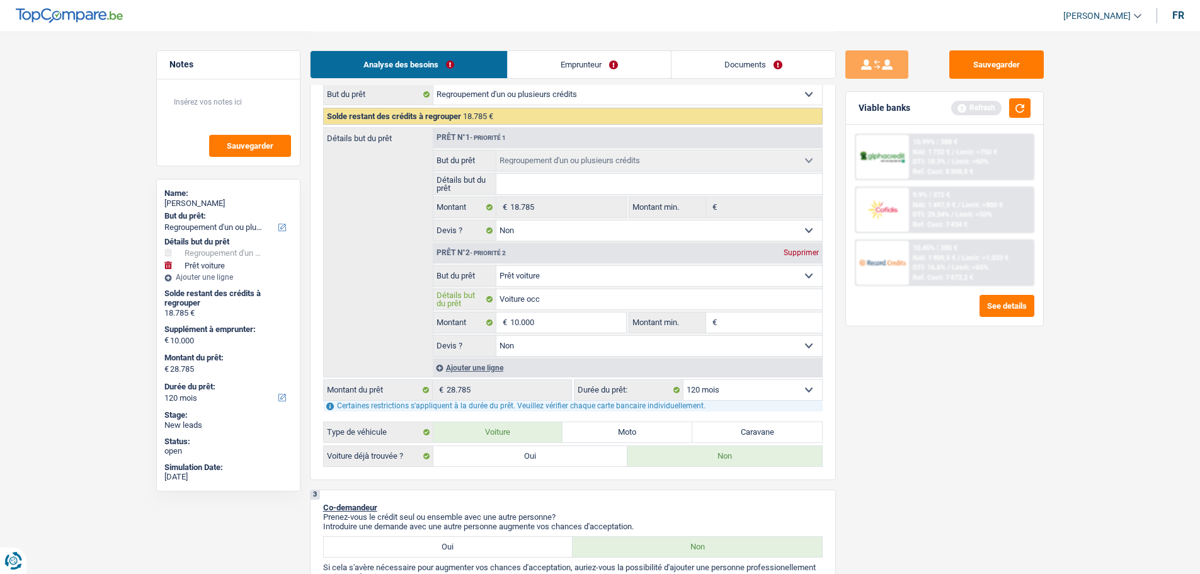
type input "Voiture occa"
type input "Voiture occas"
type input "Voiture occasi"
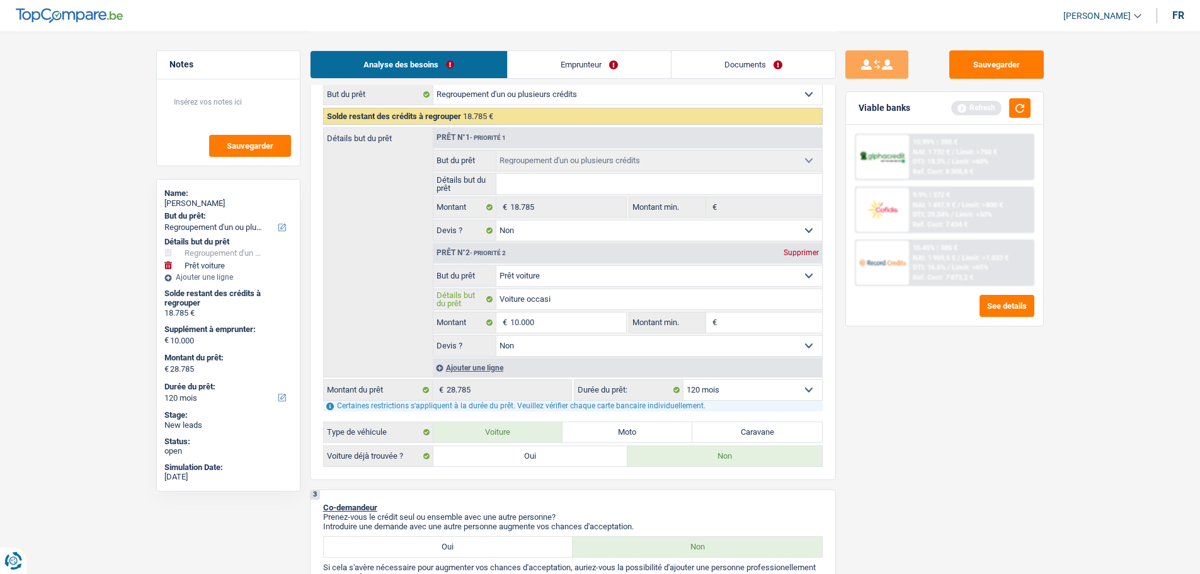
type input "Voiture occasio"
type input "Voiture occasion"
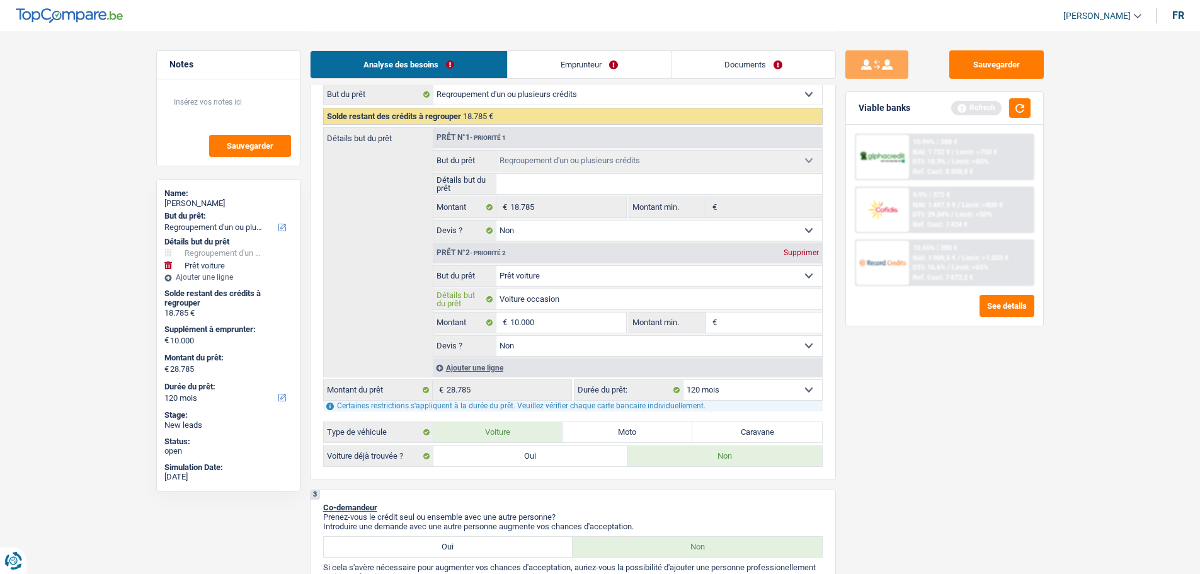
type input "Voiture occasion"
click at [745, 327] on input "Montant min." at bounding box center [771, 322] width 102 height 20
click at [590, 304] on input "Voiture occasion" at bounding box center [659, 299] width 326 height 20
type input "Voiture occasion ("
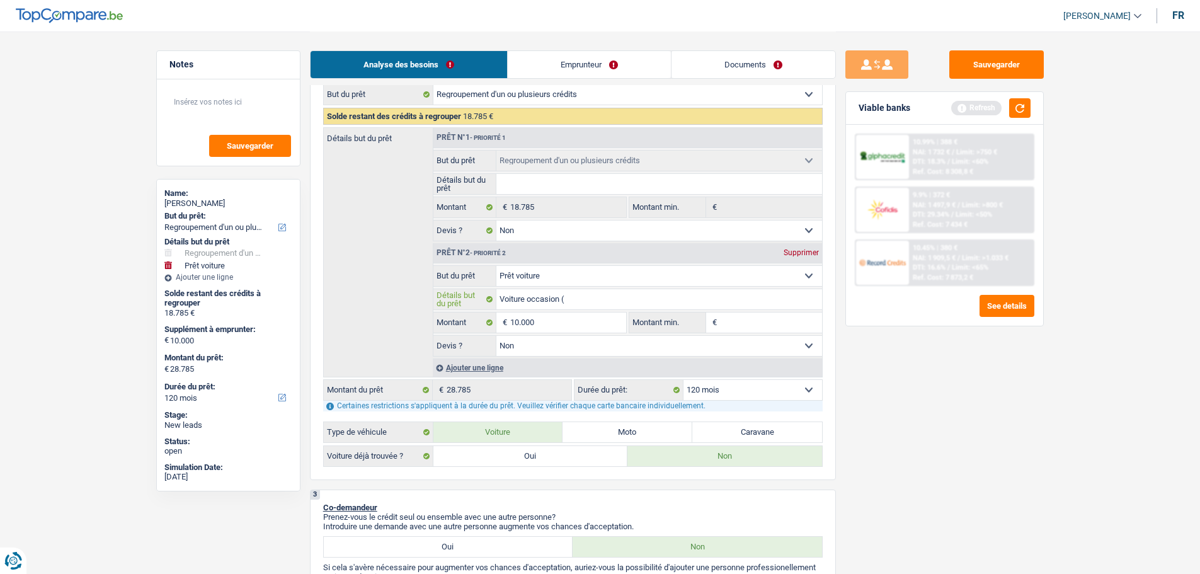
type input "Voiture occasion (v"
type input "Voiture occasion (ve"
type input "Voiture occasion (veu"
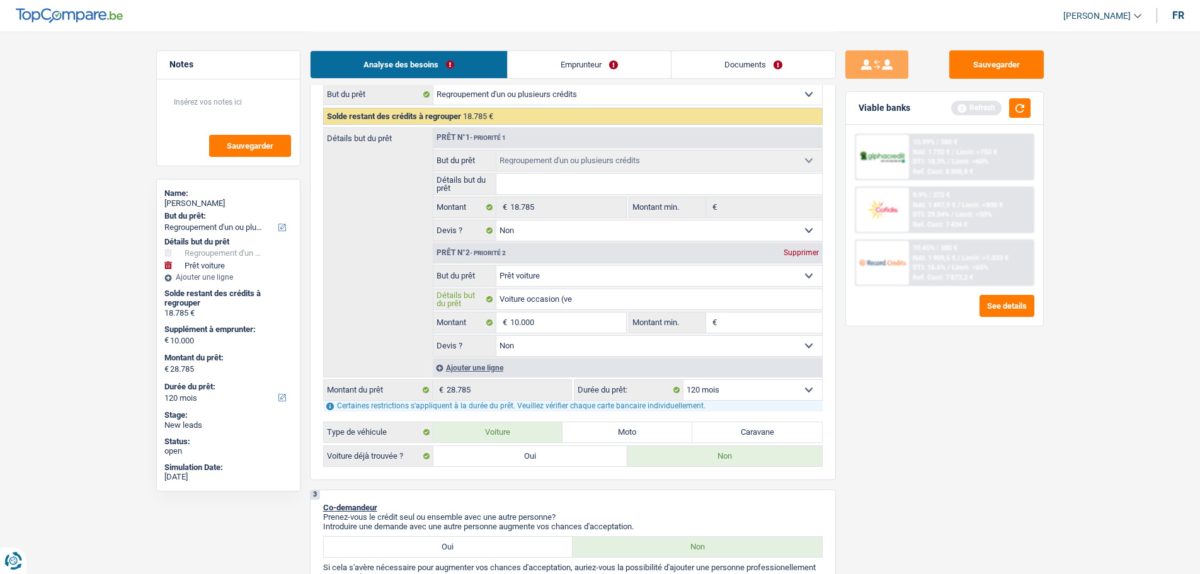
type input "Voiture occasion (veu"
type input "Voiture occasion (veut"
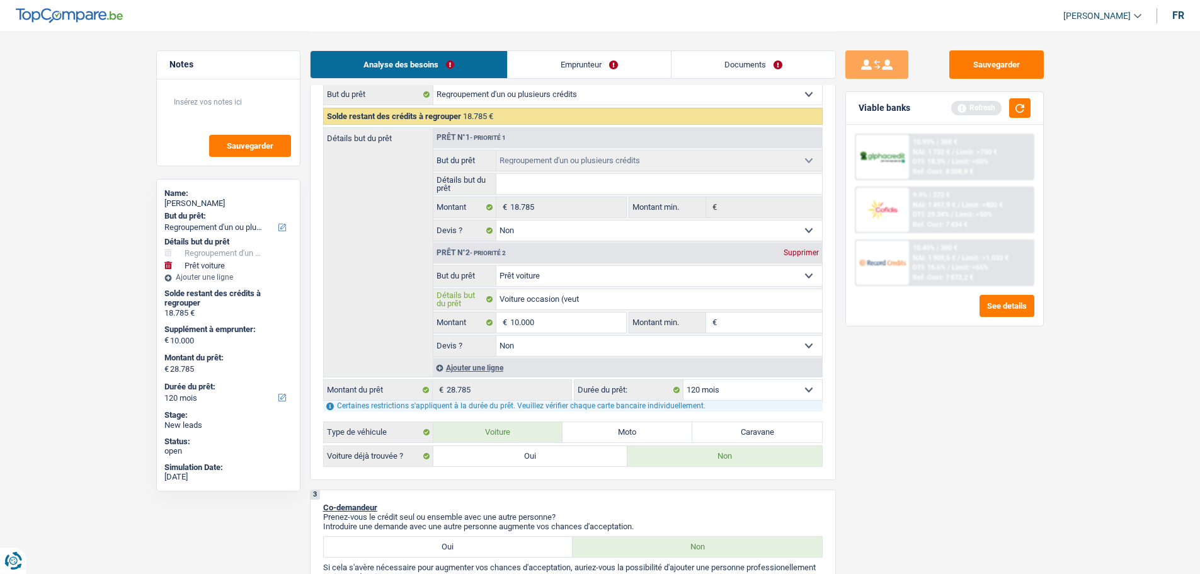
type input "Voiture occasion (veut d"
type input "Voiture occasion (veut d'"
type input "Voiture occasion (veut d'a"
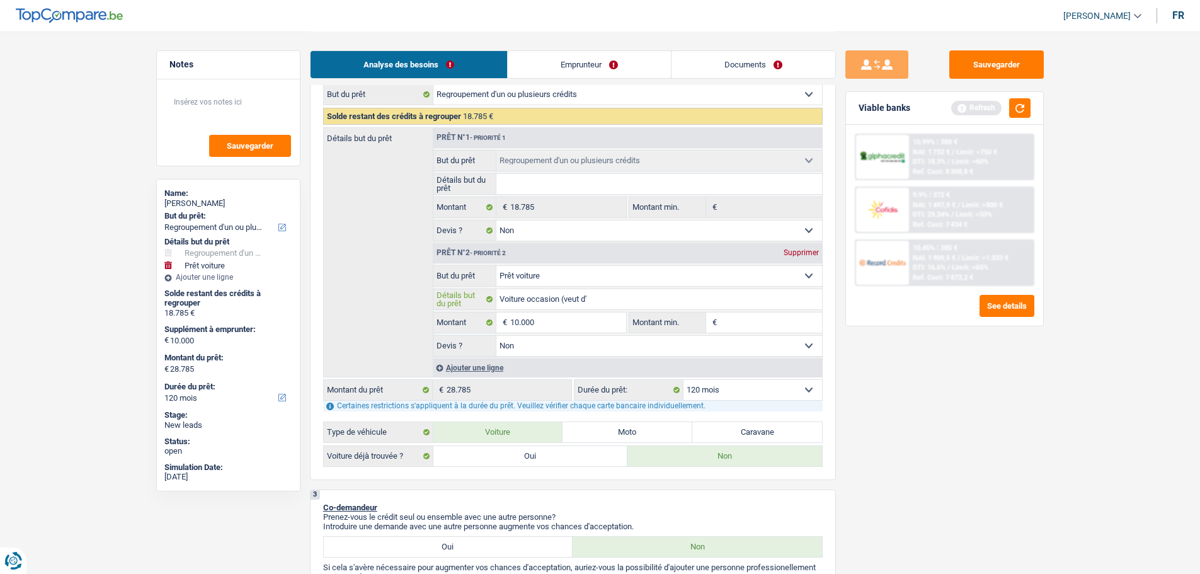
type input "Voiture occasion (veut d'a"
type input "Voiture occasion (veut d'ab"
type input "Voiture occasion (veut d'abo"
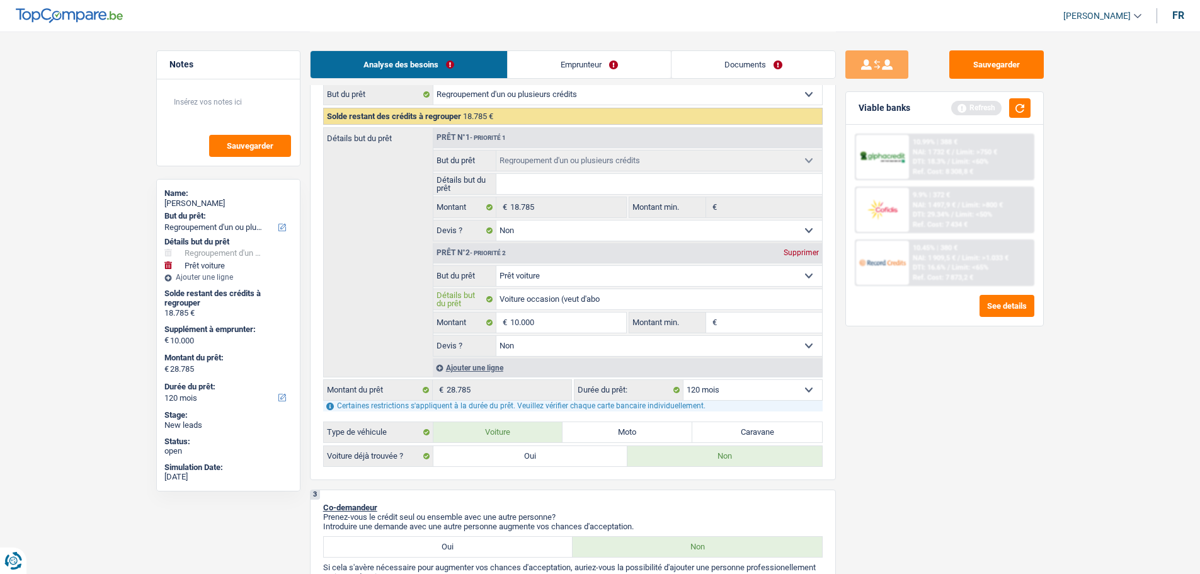
type input "Voiture occasion (veut d'abor"
type input "Voiture occasion (veut d'abord"
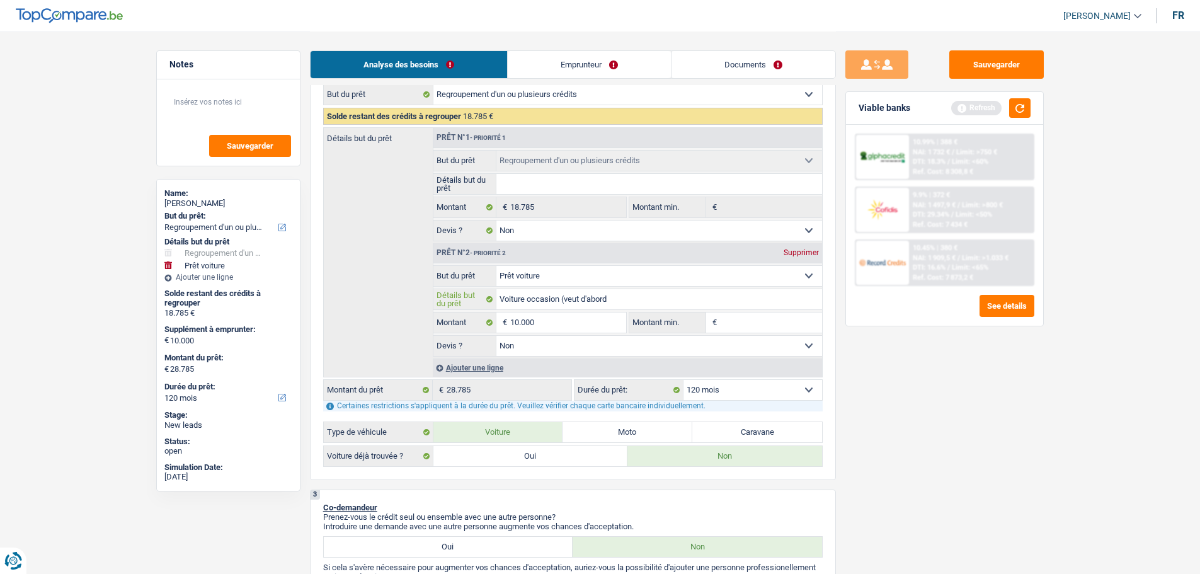
type input "Voiture occasion (veut d'abord"
type input "Voiture occasion (veut d'abord l"
type input "Voiture occasion (veut d'abord la"
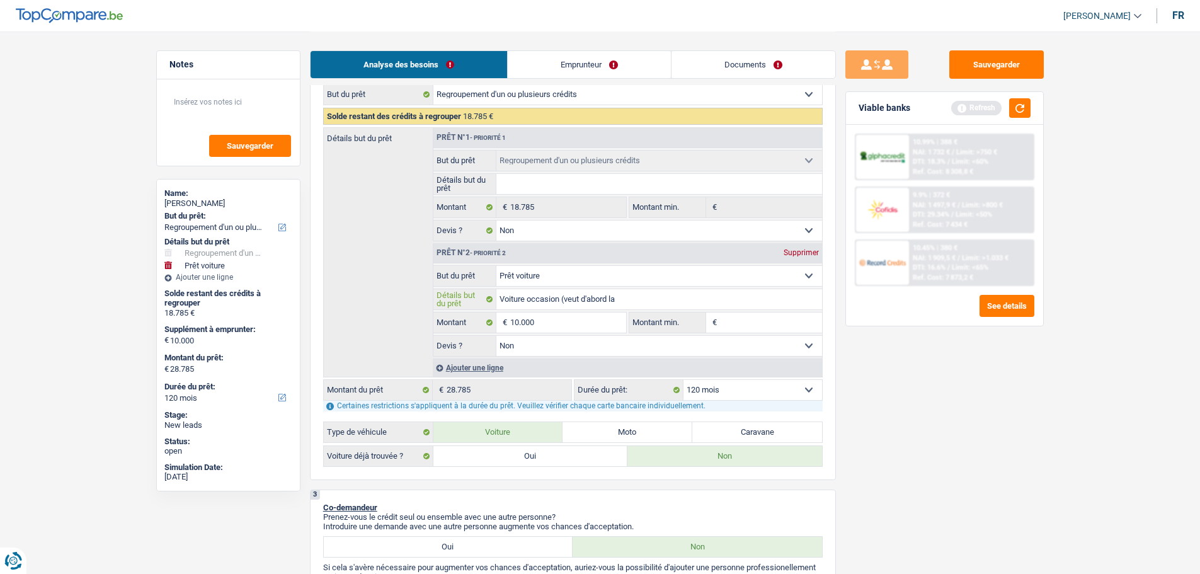
type input "Voiture occasion (veut d'abord la"
type input "Voiture occasion (veut d'abord la l"
type input "Voiture occasion (veut d'abord la lo"
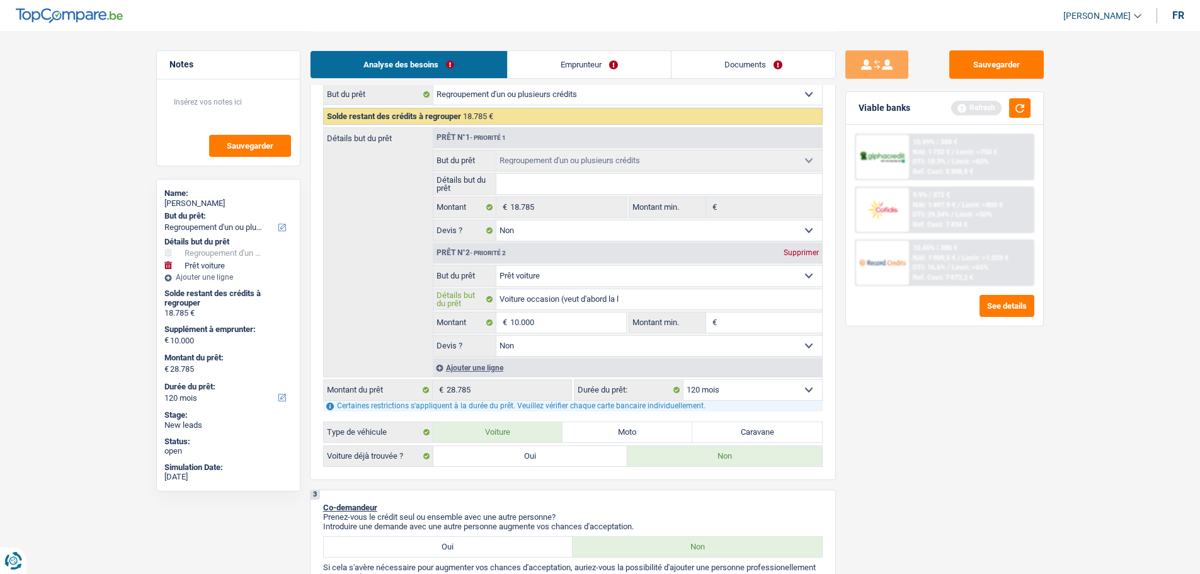
type input "Voiture occasion (veut d'abord la lo"
type input "Voiture occasion (veut d'abord la l"
type input "Voiture occasion (veut d'abord la li"
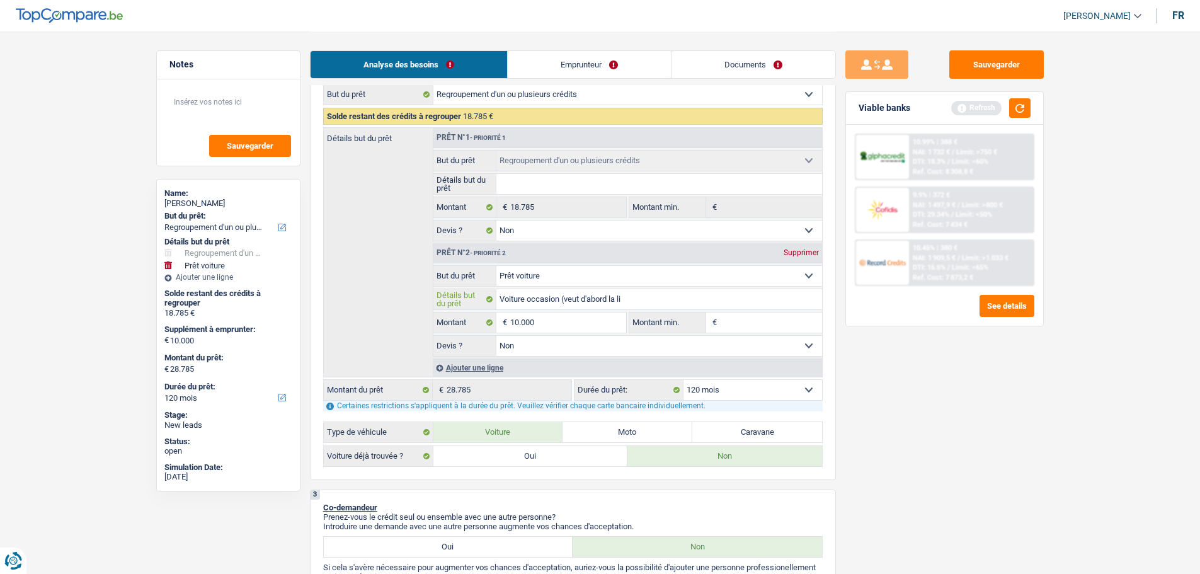
type input "Voiture occasion (veut d'abord la liq"
type input "Voiture occasion (veut d'abord la liqu"
type input "Voiture occasion (veut d'abord la liqui"
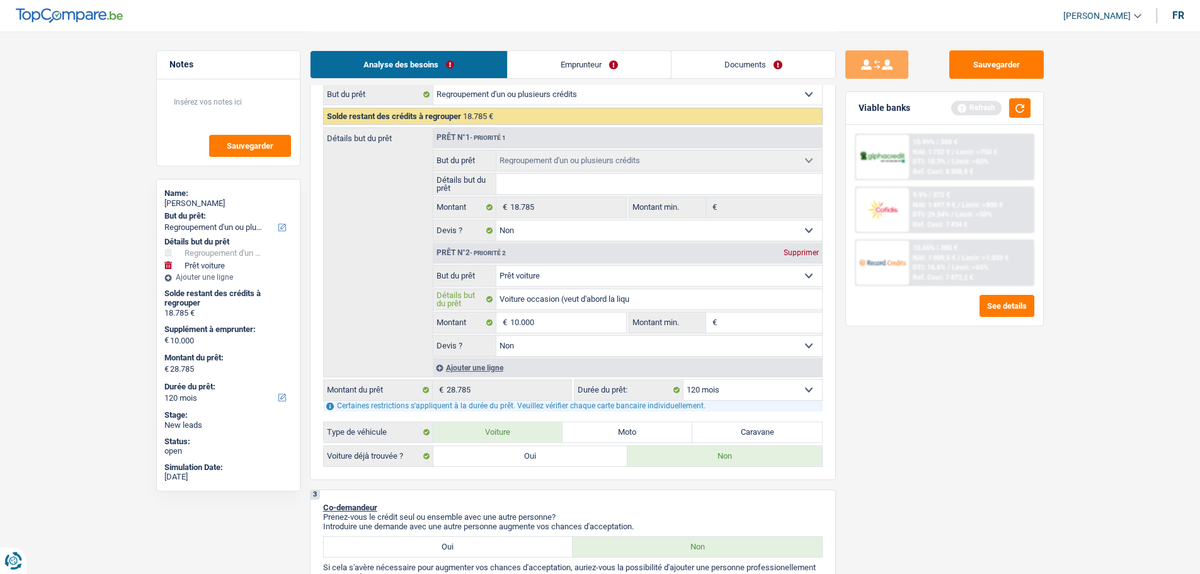
type input "Voiture occasion (veut d'abord la liqui"
type input "Voiture occasion (veut d'abord la liquid"
type input "Voiture occasion (veut d'abord la liquidi"
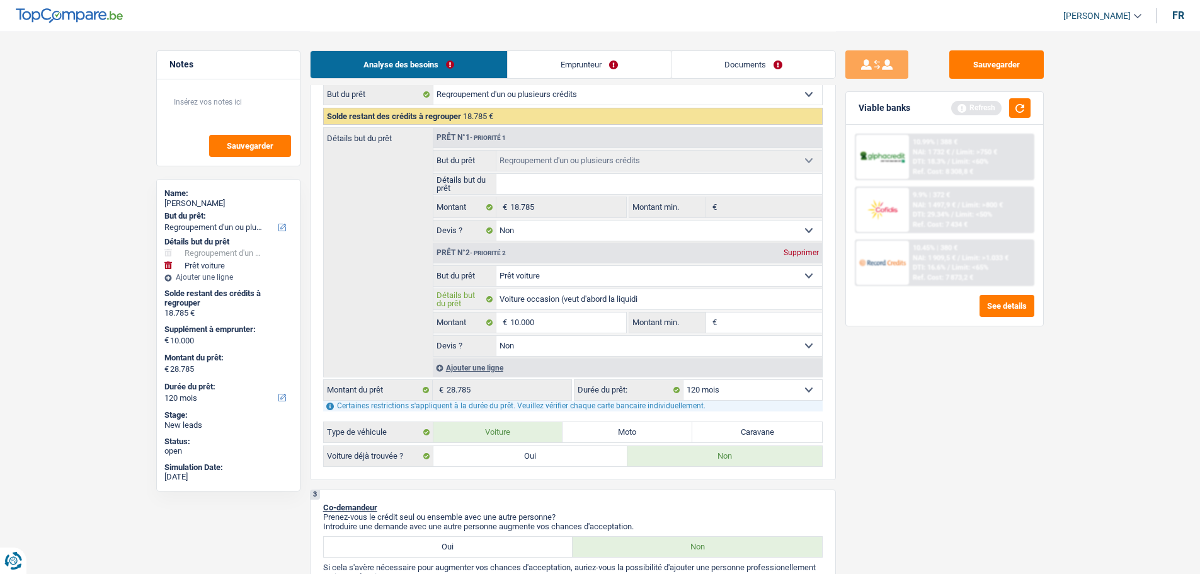
type input "Voiture occasion (veut d'abord la liquidit"
type input "Voiture occasion (veut d'abord la liquidité"
type input "Voiture occasion (veut d'abord la liquidité)"
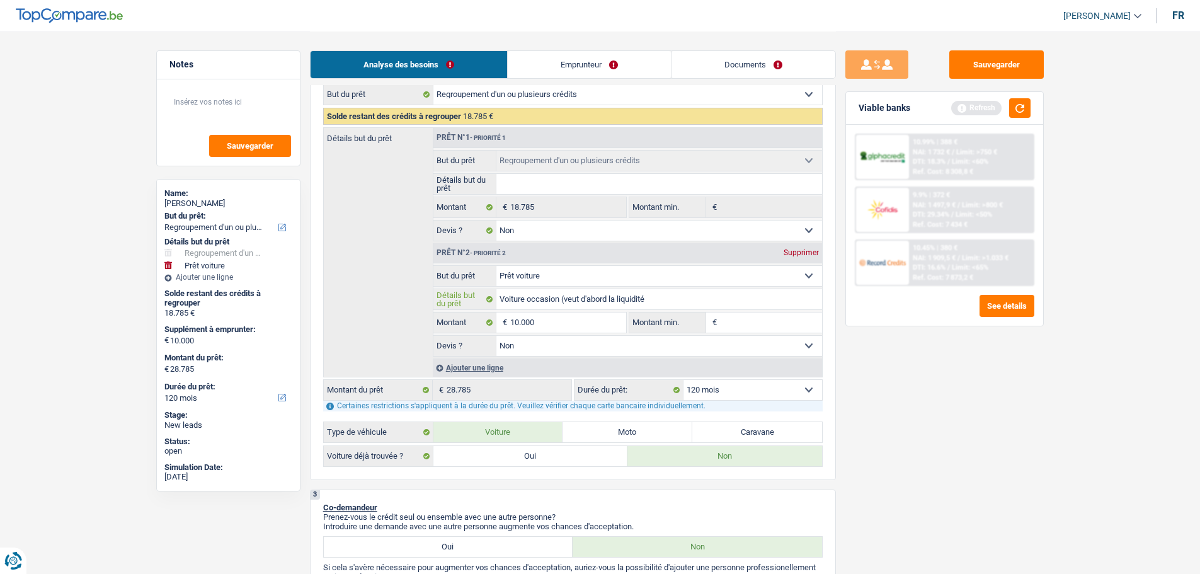
type input "Voiture occasion (veut d'abord la liquidité)"
click at [753, 321] on input "Montant min." at bounding box center [771, 322] width 102 height 20
type input "5"
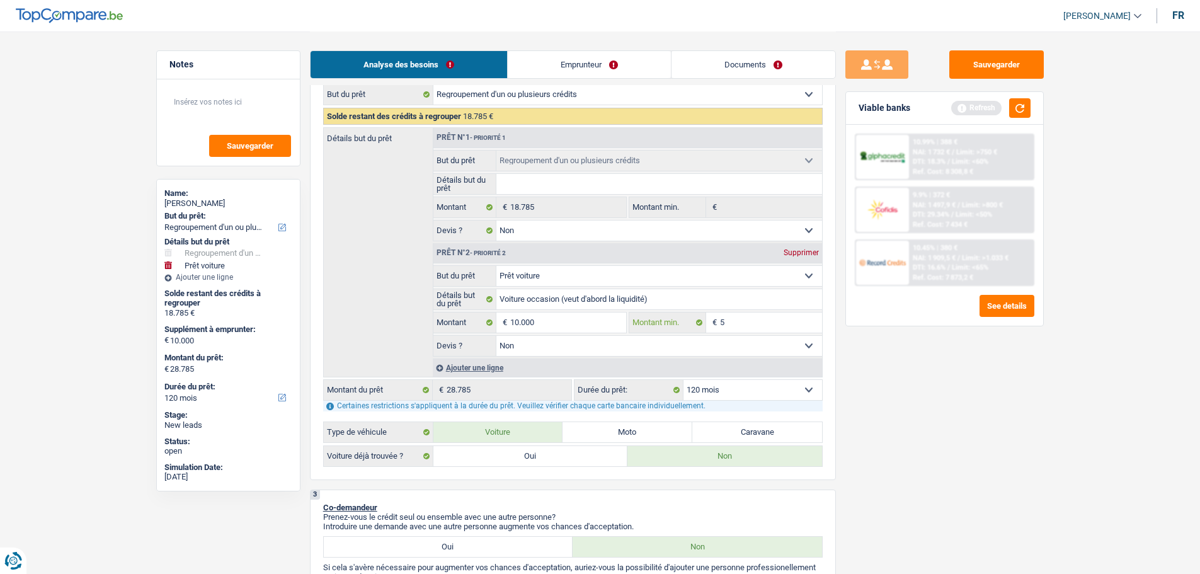
type input "50"
type input "500"
type input "5.000"
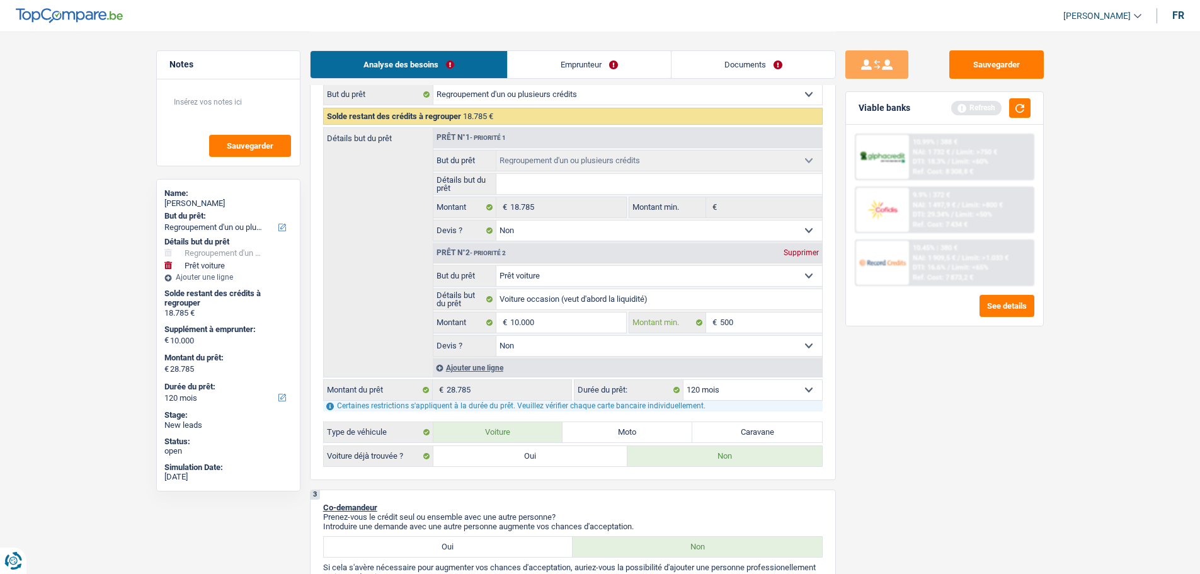
type input "5.000"
click at [1021, 108] on button "button" at bounding box center [1019, 108] width 21 height 20
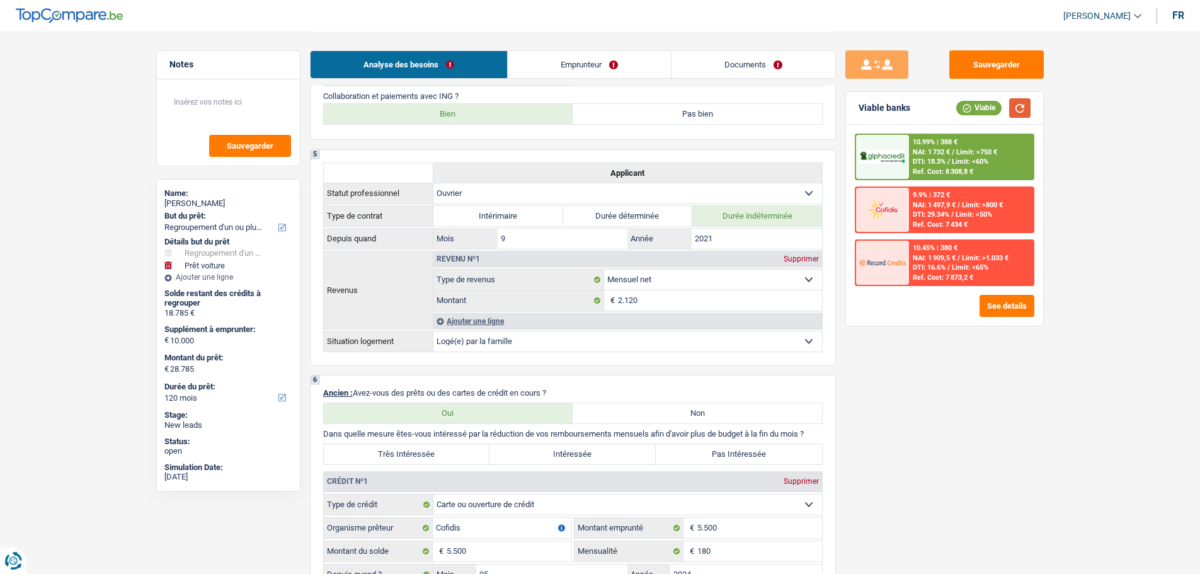
scroll to position [1196, 0]
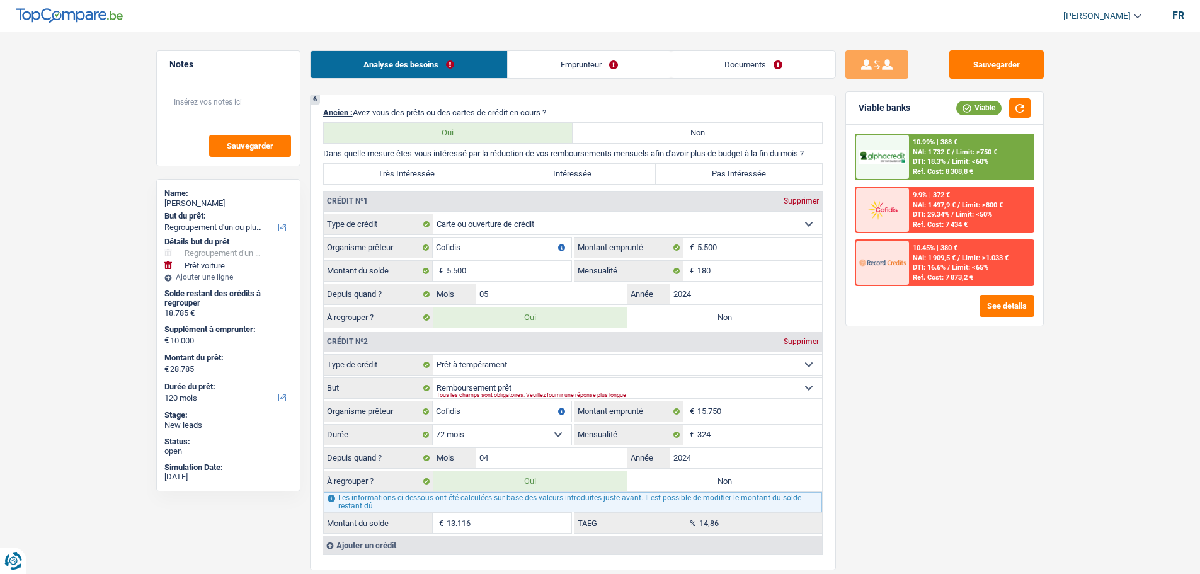
click at [457, 168] on label "Très Intéressée" at bounding box center [407, 174] width 166 height 20
click at [457, 168] on input "Très Intéressée" at bounding box center [407, 174] width 166 height 20
radio input "true"
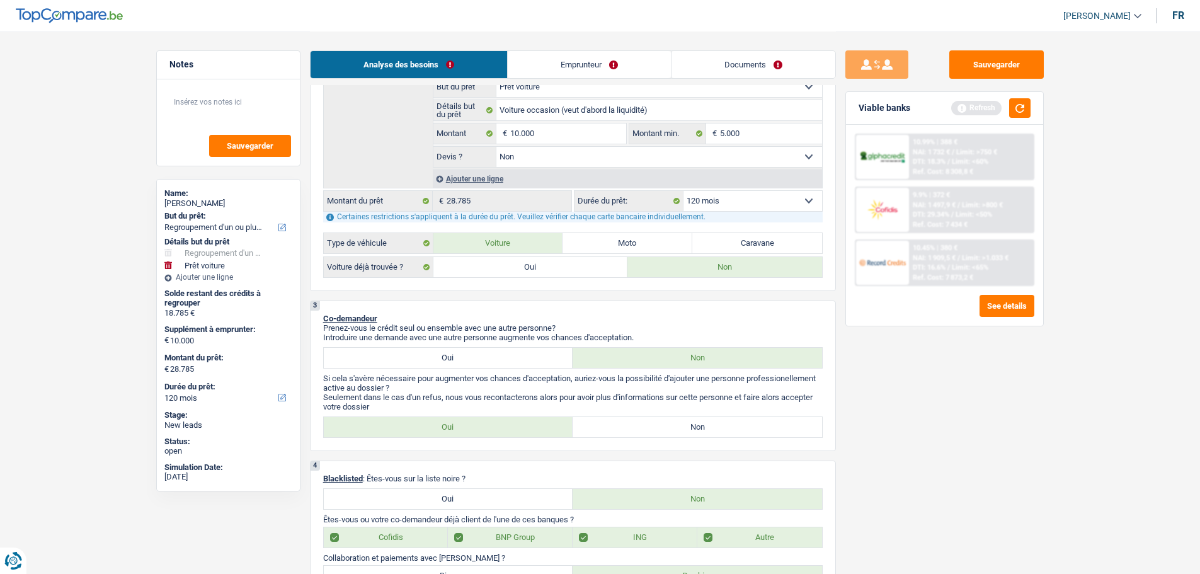
scroll to position [0, 0]
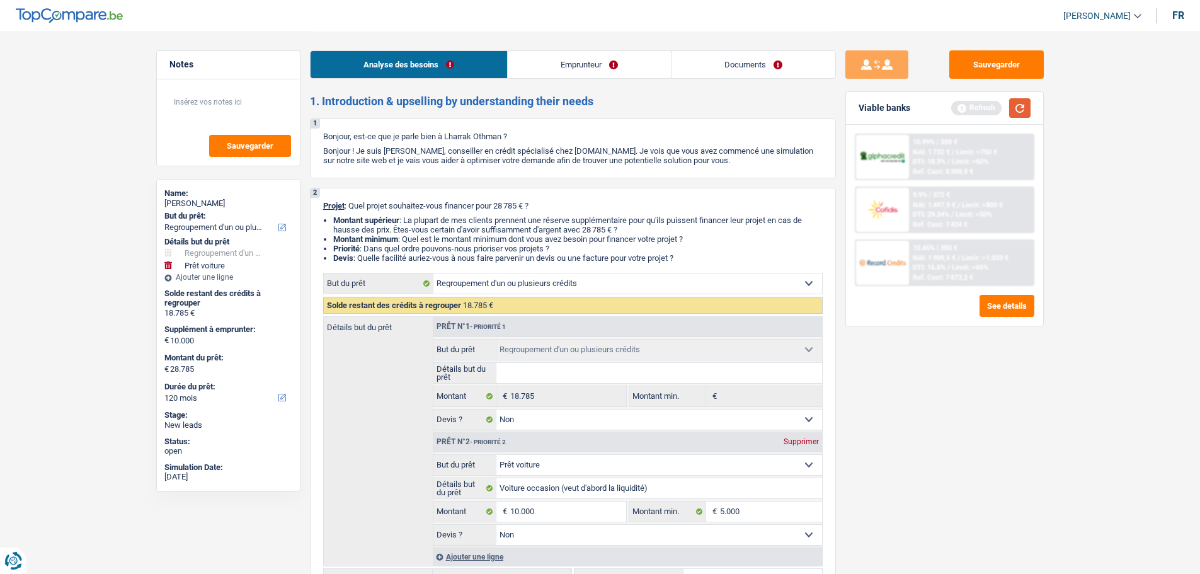
click at [1024, 107] on button "button" at bounding box center [1019, 108] width 21 height 20
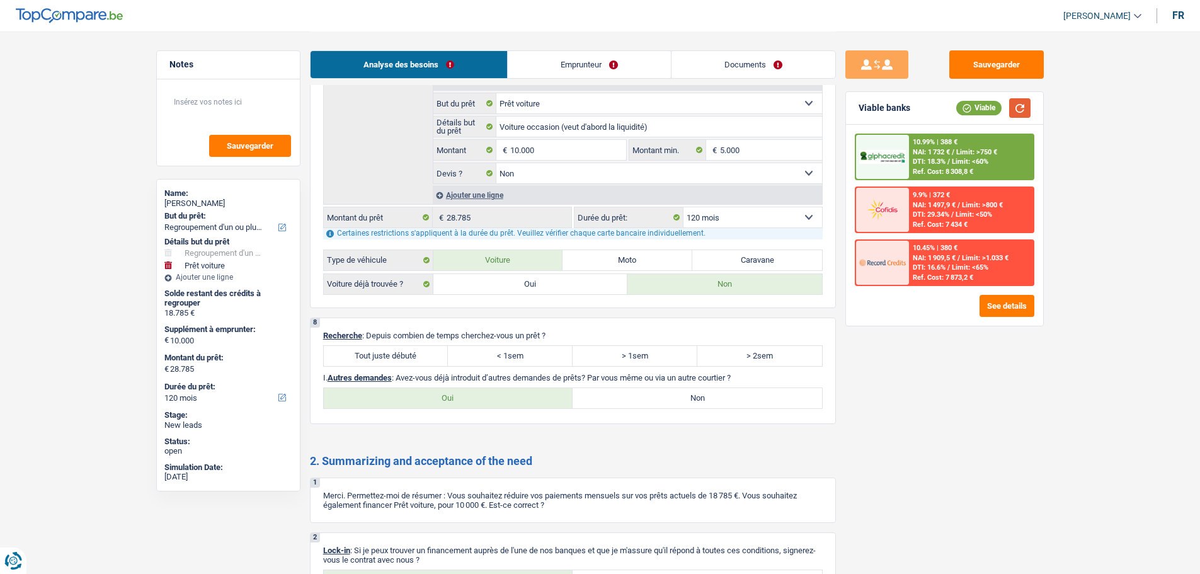
scroll to position [2141, 0]
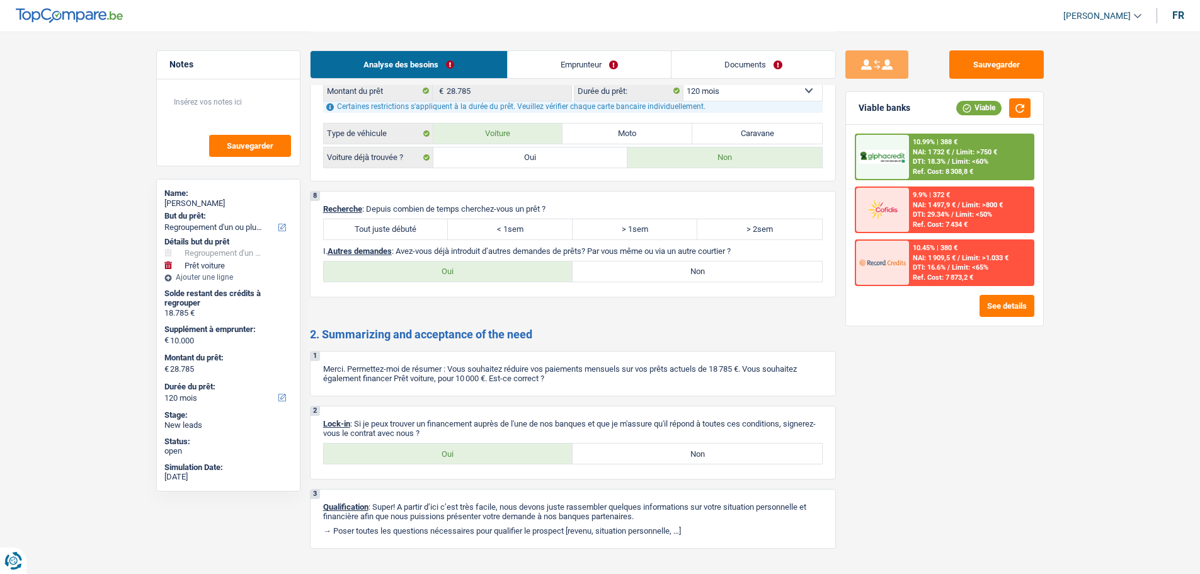
click at [424, 235] on label "Tout juste débuté" at bounding box center [386, 229] width 125 height 20
click at [424, 235] on input "Tout juste débuté" at bounding box center [386, 229] width 125 height 20
radio input "true"
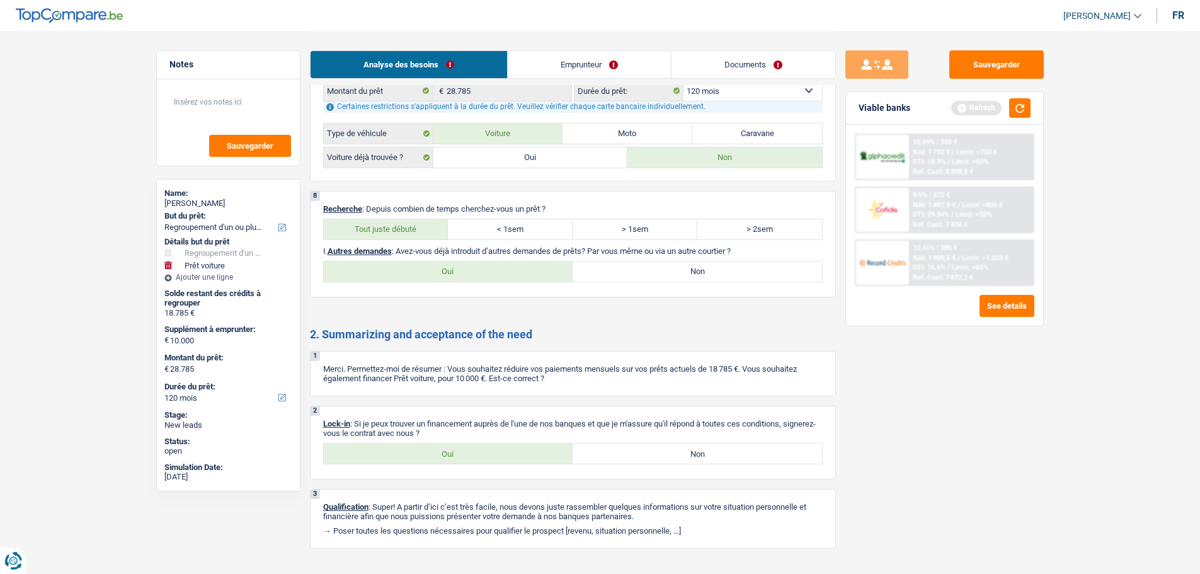
click at [606, 269] on label "Non" at bounding box center [696, 271] width 249 height 20
click at [606, 269] on input "Non" at bounding box center [696, 271] width 249 height 20
radio input "true"
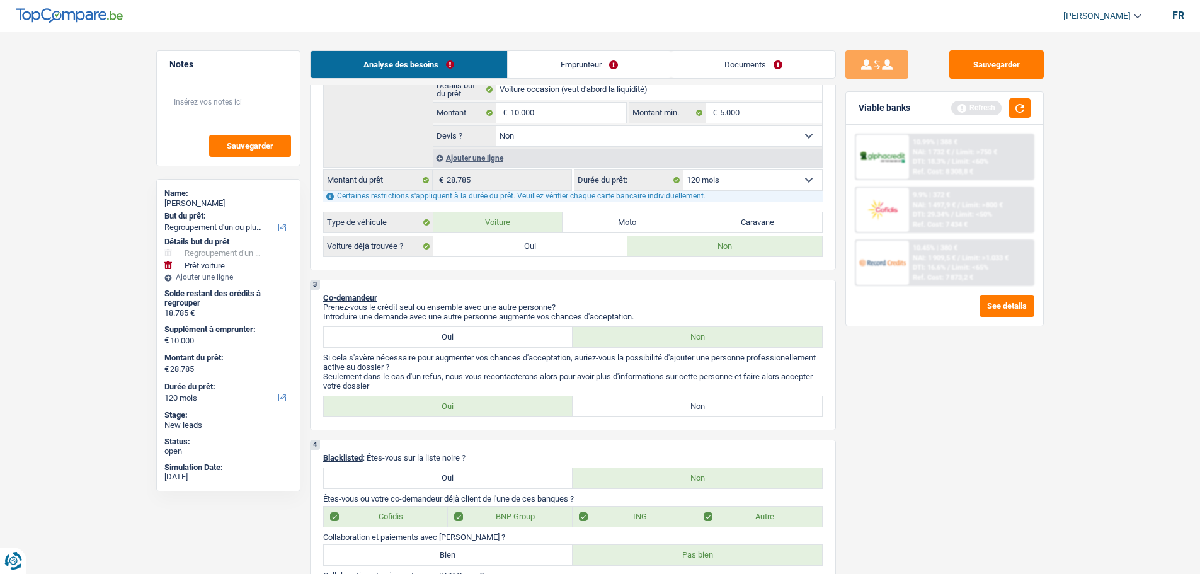
scroll to position [378, 0]
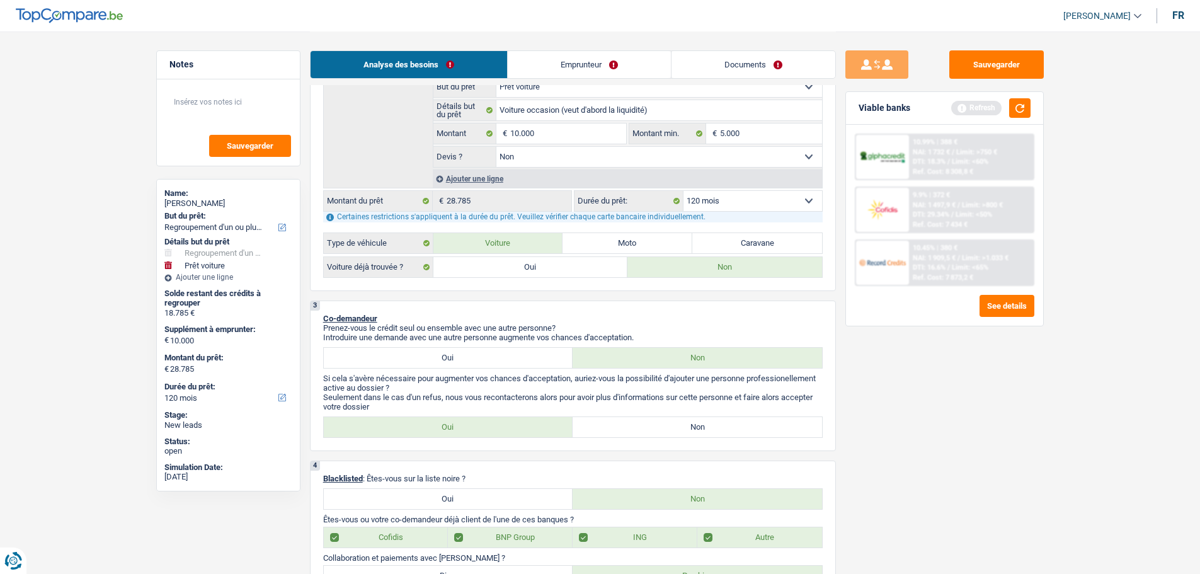
click at [633, 436] on label "Non" at bounding box center [696, 427] width 249 height 20
click at [633, 436] on input "Non" at bounding box center [696, 427] width 249 height 20
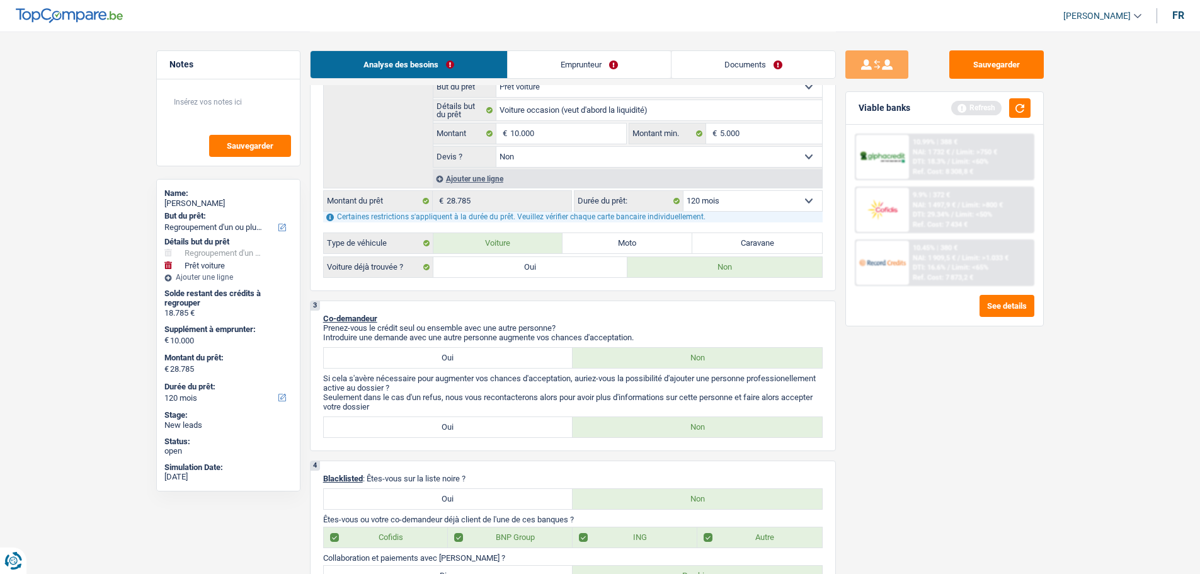
click at [546, 72] on link "Emprunteur" at bounding box center [589, 64] width 163 height 27
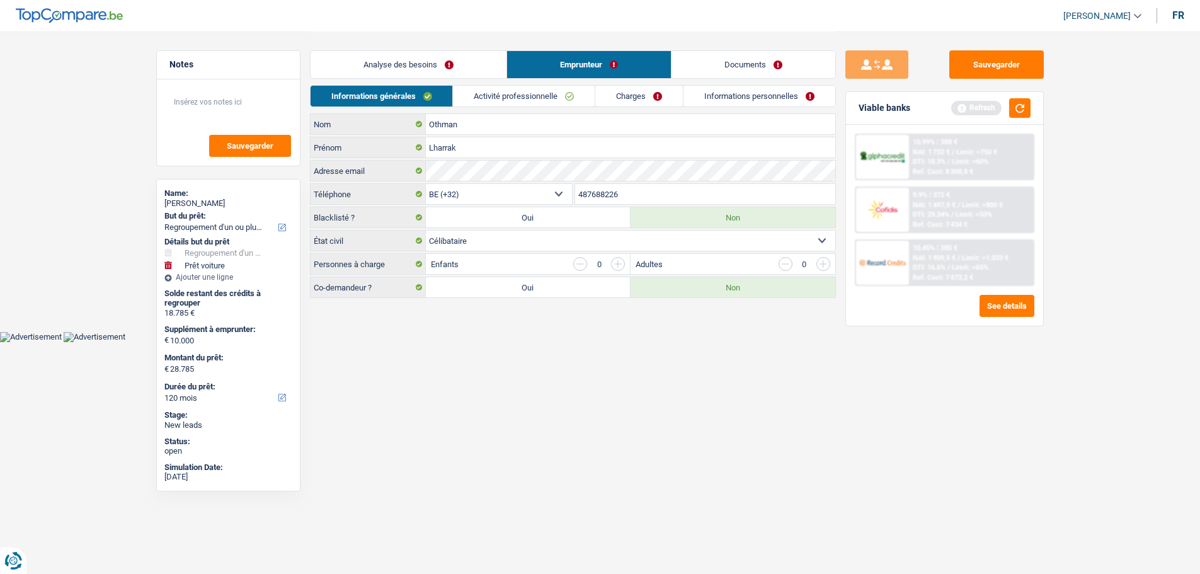
scroll to position [0, 0]
click at [431, 62] on link "Analyse des besoins" at bounding box center [413, 64] width 196 height 27
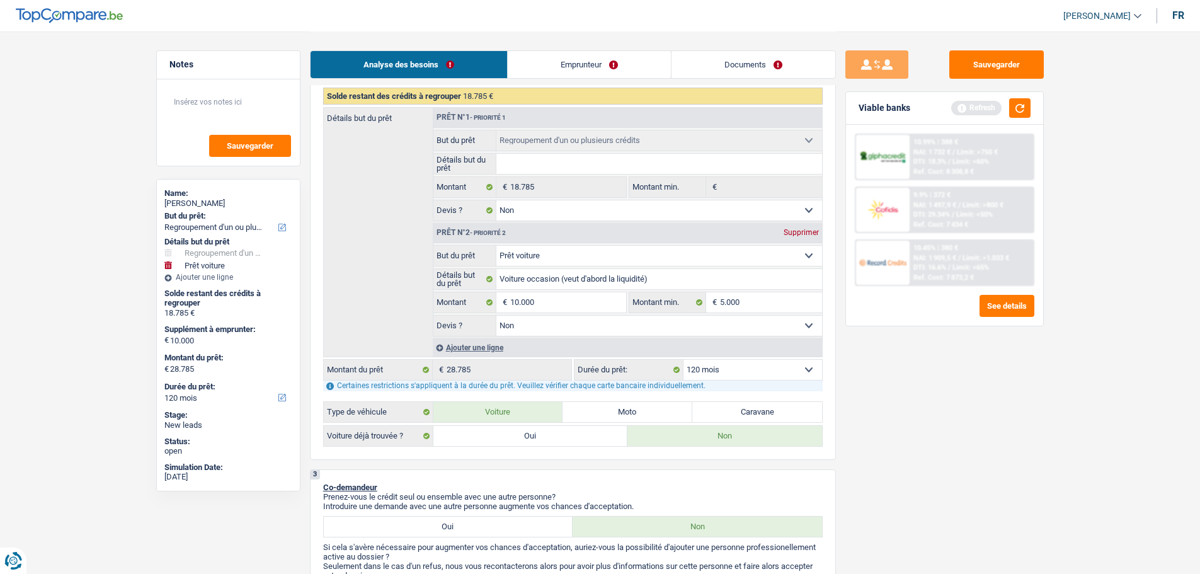
scroll to position [315, 0]
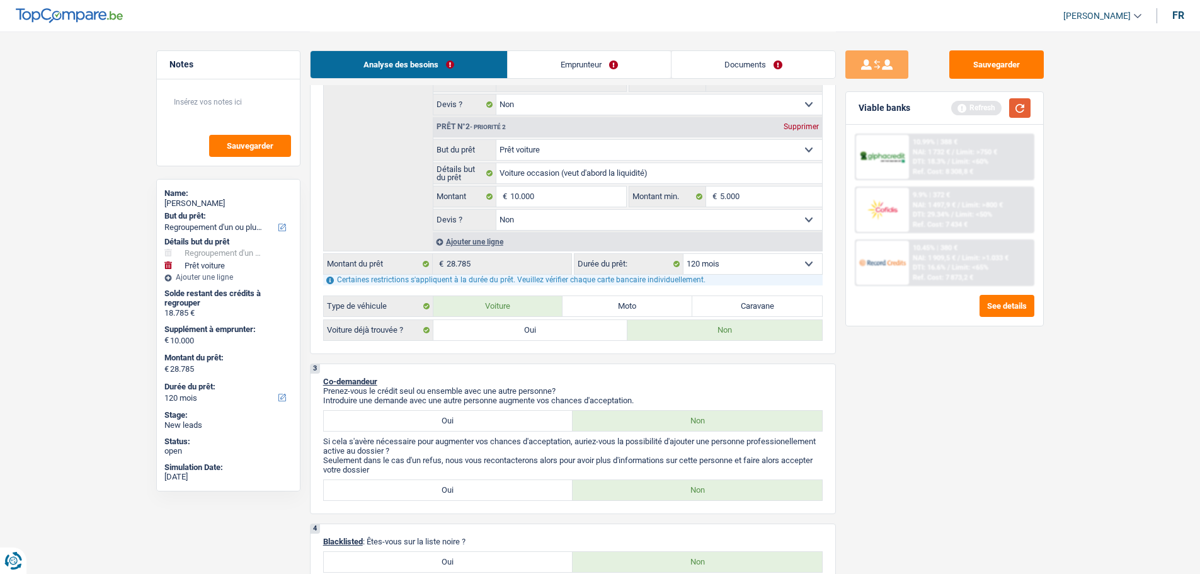
click at [1014, 107] on button "button" at bounding box center [1019, 108] width 21 height 20
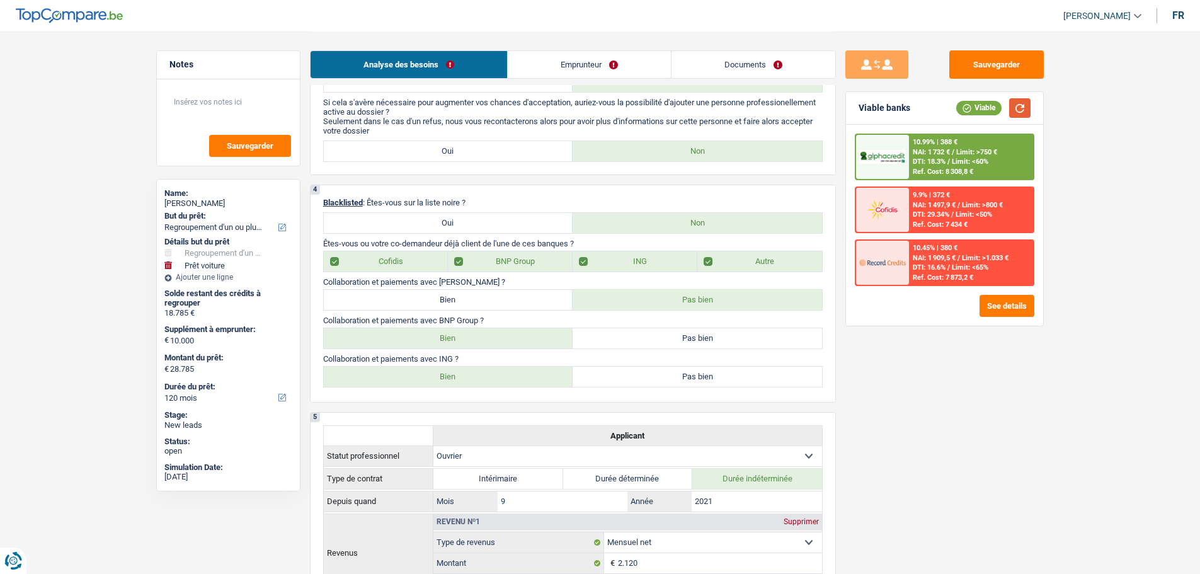
scroll to position [718, 0]
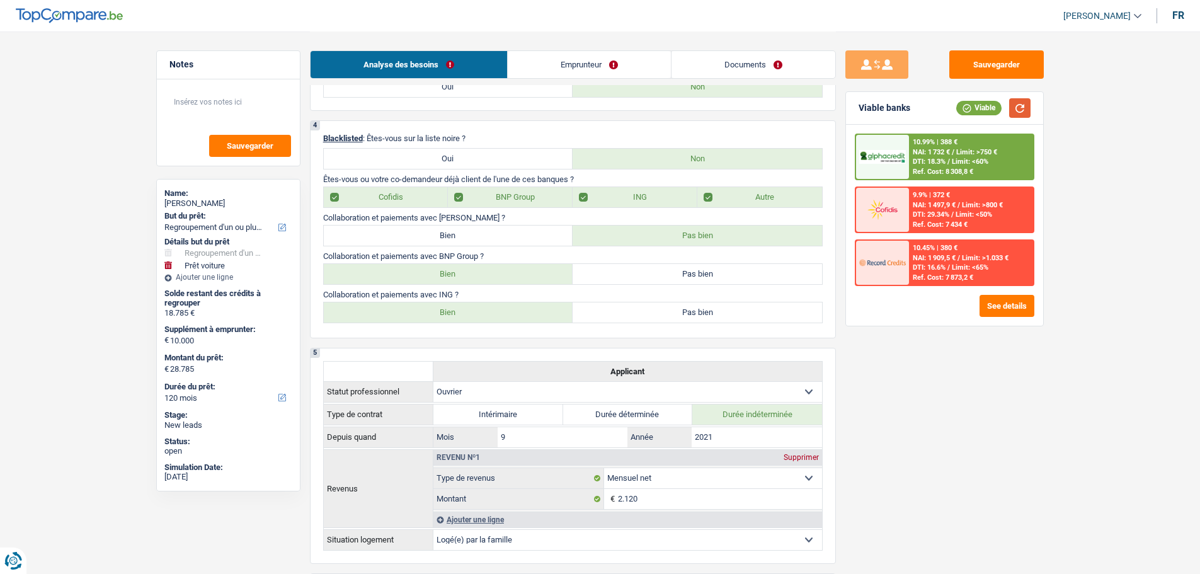
drag, startPoint x: 1016, startPoint y: 107, endPoint x: 994, endPoint y: 109, distance: 22.1
click at [1016, 107] on button "button" at bounding box center [1019, 108] width 21 height 20
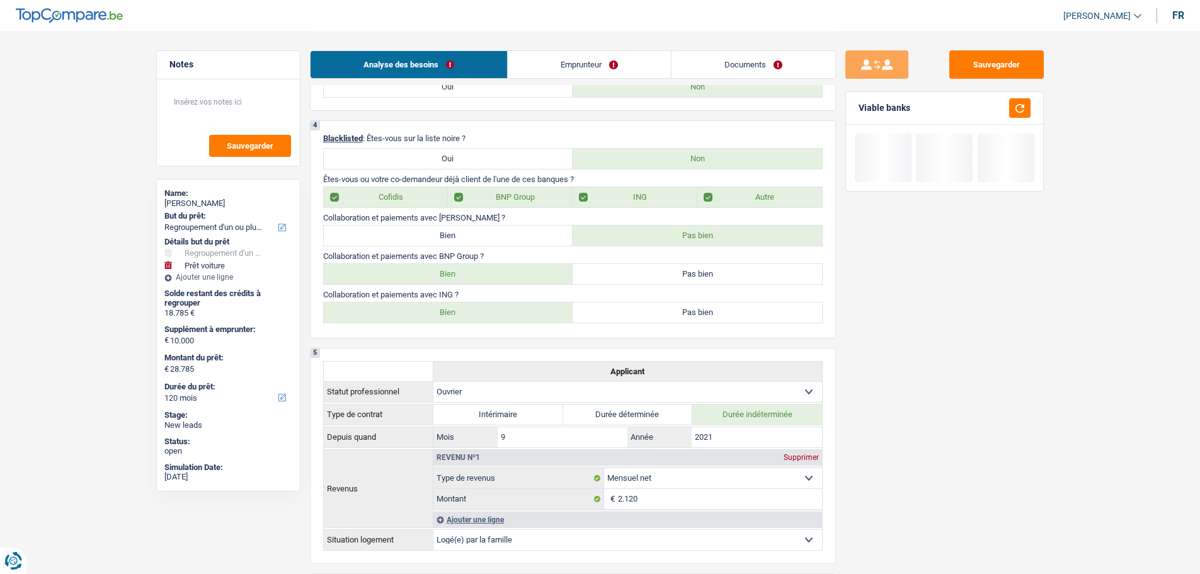
click at [577, 55] on link "Emprunteur" at bounding box center [589, 64] width 163 height 27
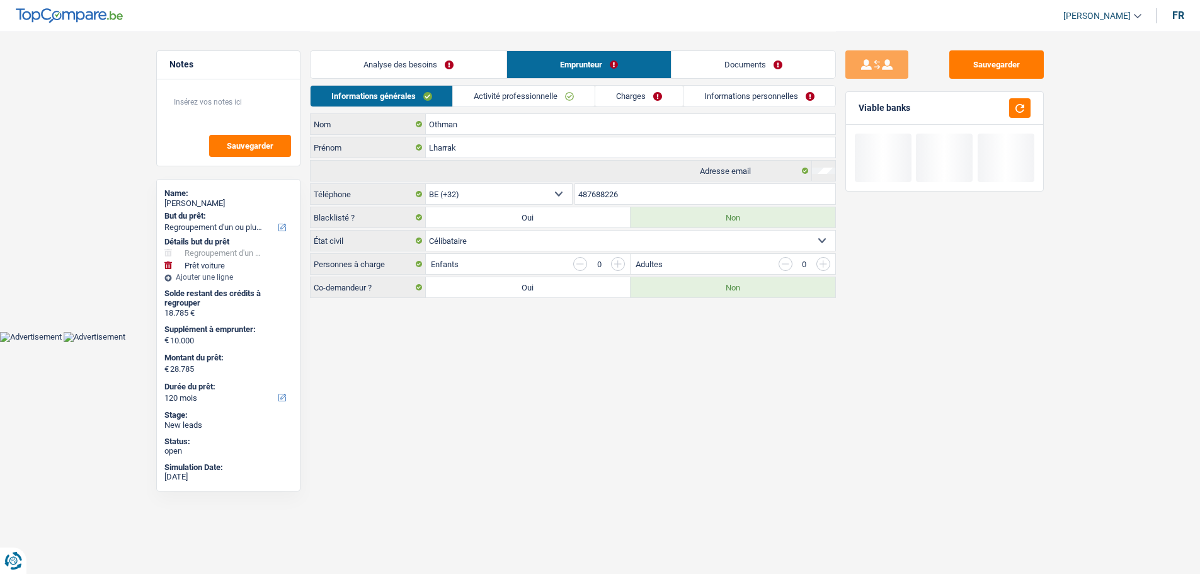
scroll to position [0, 0]
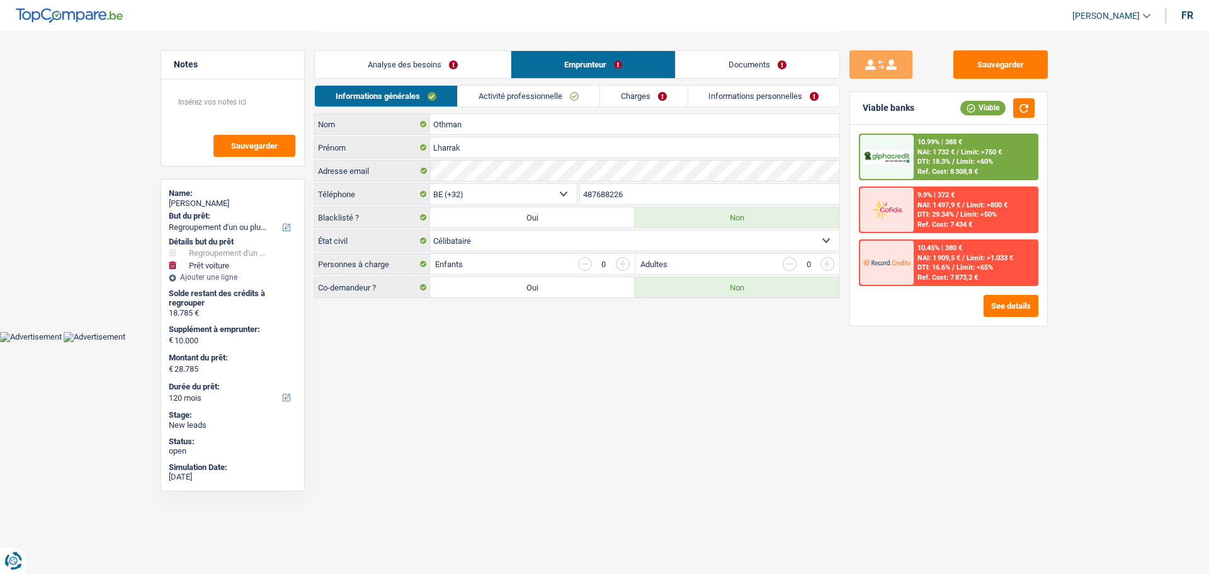
click at [517, 93] on link "Activité professionnelle" at bounding box center [529, 96] width 142 height 21
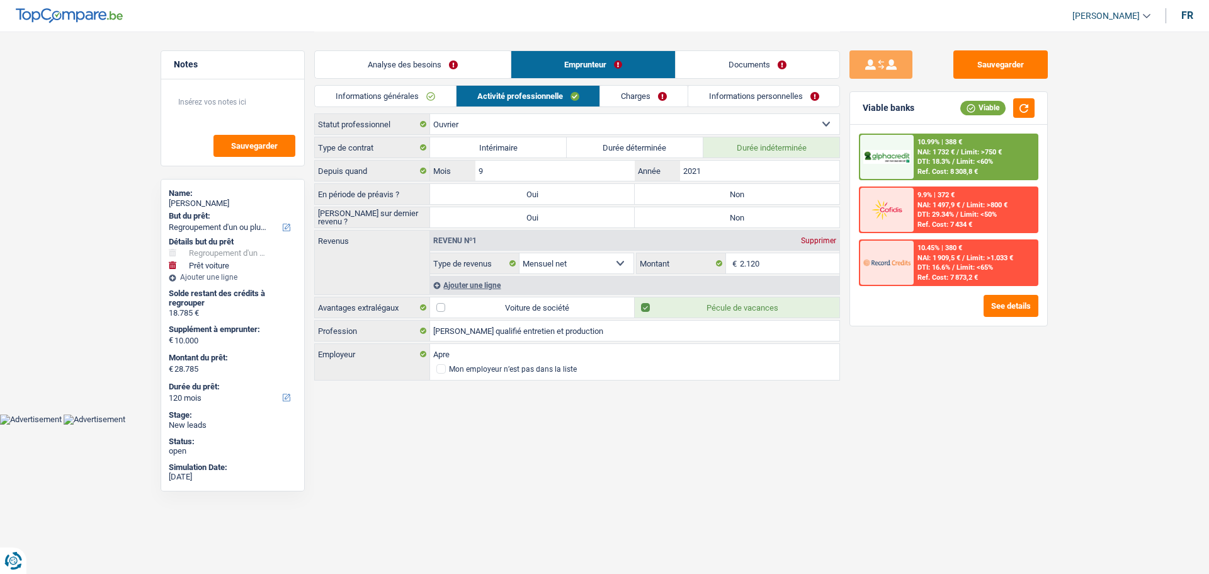
click at [668, 200] on label "Non" at bounding box center [737, 194] width 205 height 20
click at [668, 200] on input "Non" at bounding box center [737, 194] width 205 height 20
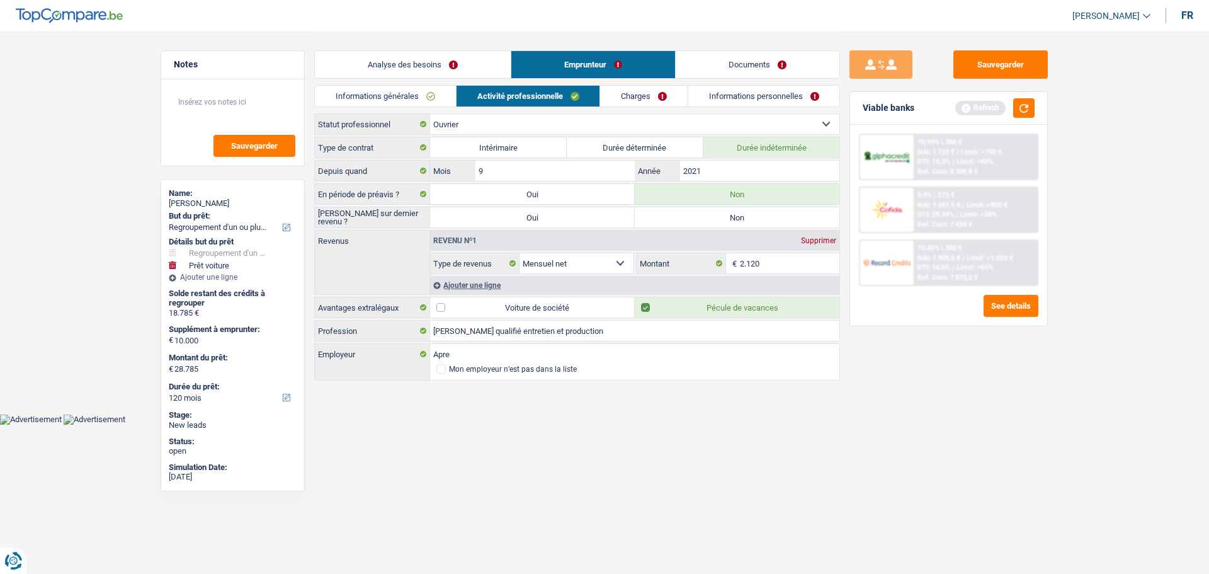
click at [683, 220] on label "Non" at bounding box center [737, 217] width 205 height 20
click at [683, 220] on input "Non" at bounding box center [737, 217] width 205 height 20
click at [772, 268] on input "2.120" at bounding box center [790, 263] width 100 height 20
click at [931, 438] on div "Sauvegarder Viable banks Refresh 10.99% | 388 € NAI: 1 732 € / Limit: >750 € DT…" at bounding box center [948, 301] width 217 height 503
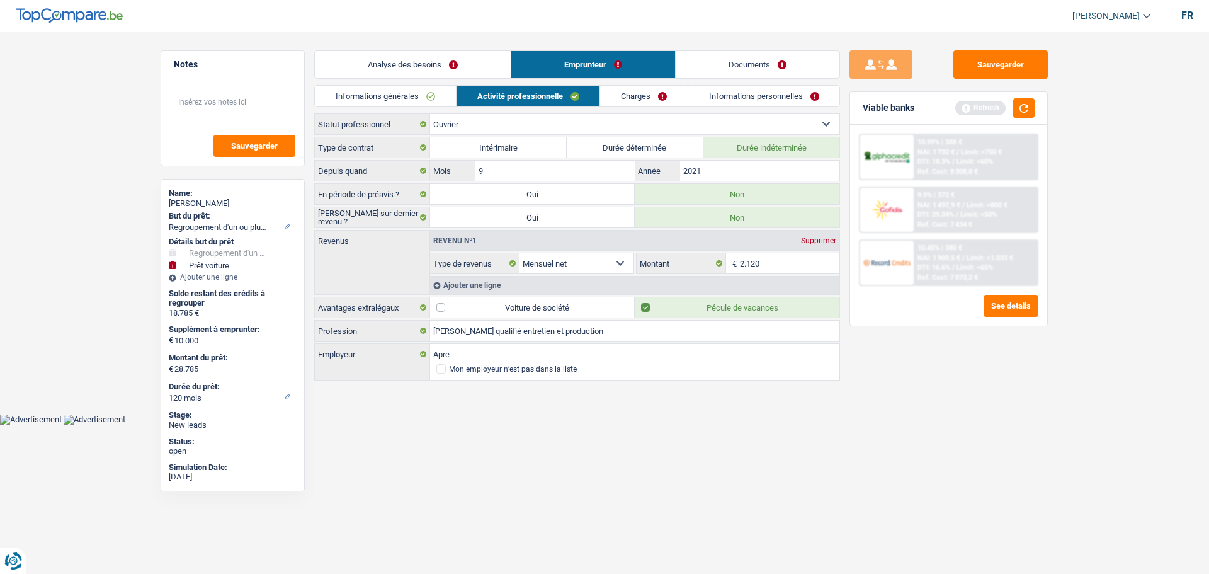
click at [466, 282] on div "Ajouter une ligne" at bounding box center [634, 285] width 409 height 18
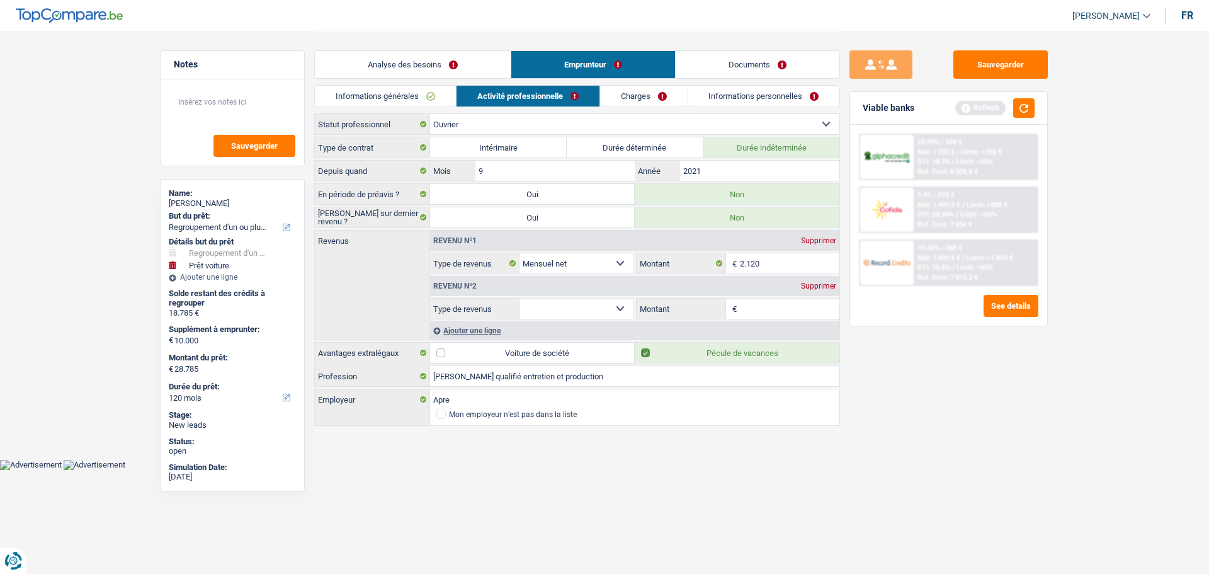
click at [601, 316] on select "Allocation d'handicap Allocations chômage Allocations familiales Chèques repas …" at bounding box center [576, 308] width 114 height 20
drag, startPoint x: 714, startPoint y: 487, endPoint x: 725, endPoint y: 482, distance: 12.4
click at [725, 470] on html "Vous avez le contrôle de vos données Nous utilisons des cookies, tout comme nos…" at bounding box center [604, 235] width 1209 height 470
click at [814, 283] on div "Supprimer" at bounding box center [819, 286] width 42 height 8
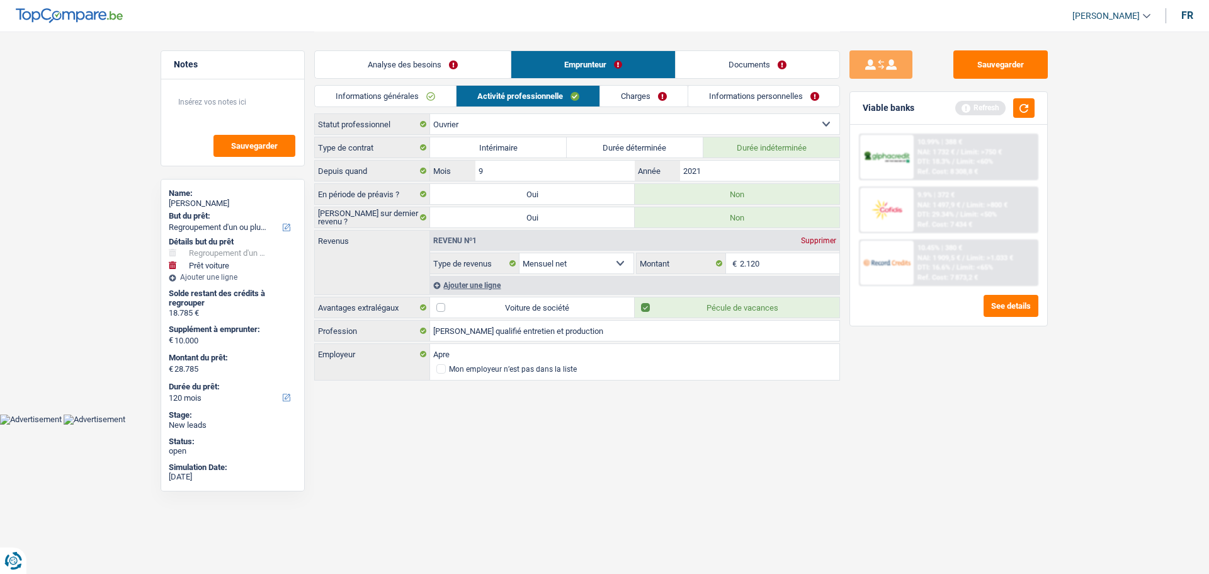
click at [499, 287] on div "Ajouter une ligne" at bounding box center [634, 285] width 409 height 18
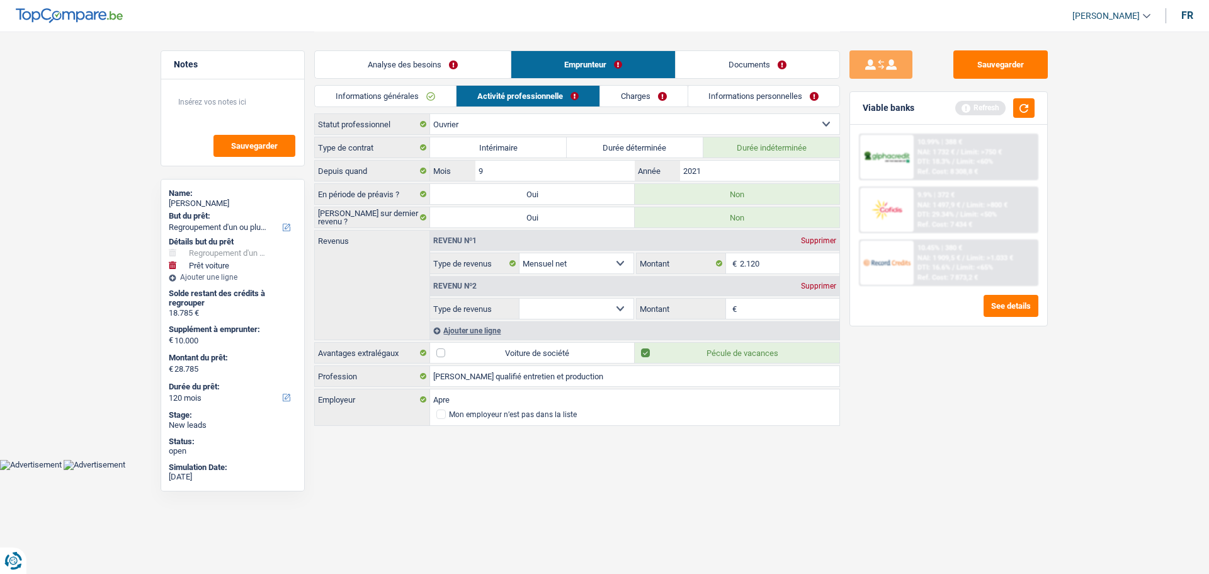
click at [623, 307] on select "Allocation d'handicap Allocations chômage Allocations familiales Chèques repas …" at bounding box center [576, 308] width 114 height 20
click at [519, 298] on select "Allocation d'handicap Allocations chômage Allocations familiales Chèques repas …" at bounding box center [576, 308] width 114 height 20
click at [804, 290] on div "Supprimer" at bounding box center [819, 286] width 42 height 8
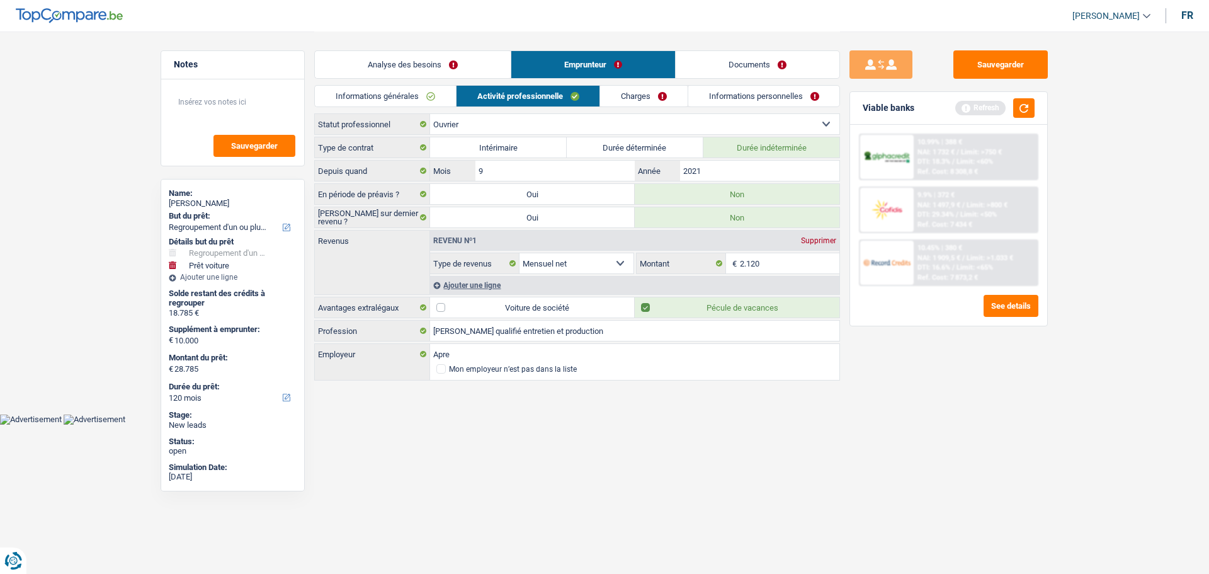
click at [652, 91] on link "Charges" at bounding box center [644, 96] width 88 height 21
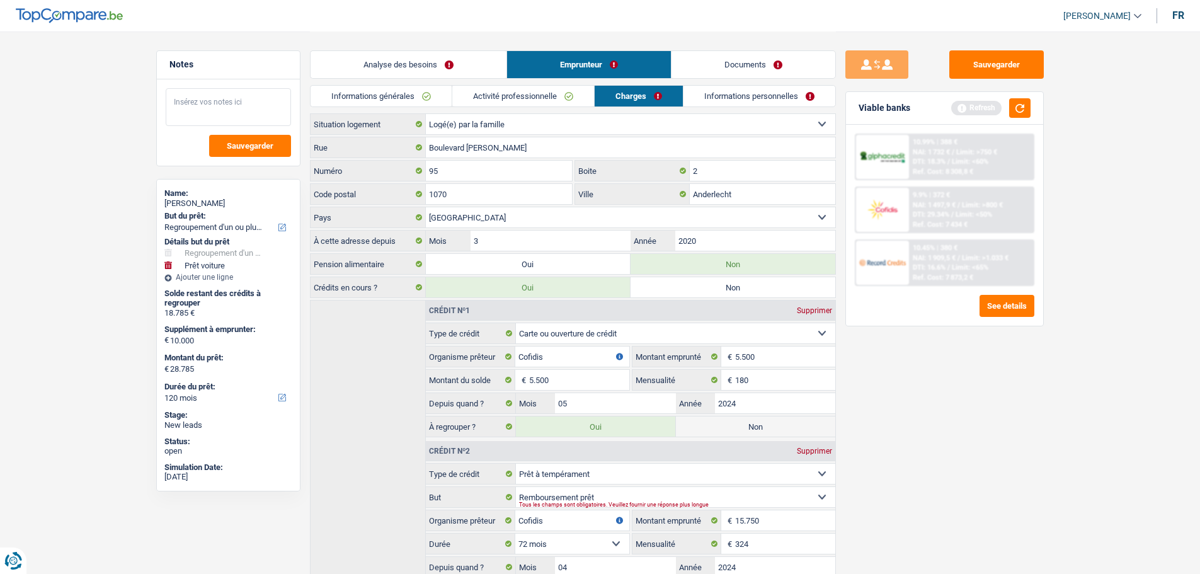
click at [219, 110] on textarea at bounding box center [228, 107] width 125 height 38
click at [1020, 382] on div "Sauvegarder Viable banks Refresh 10.99% | 388 € NAI: 1 732 € / Limit: >750 € DT…" at bounding box center [944, 301] width 217 height 503
click at [748, 90] on link "Informations personnelles" at bounding box center [759, 96] width 152 height 21
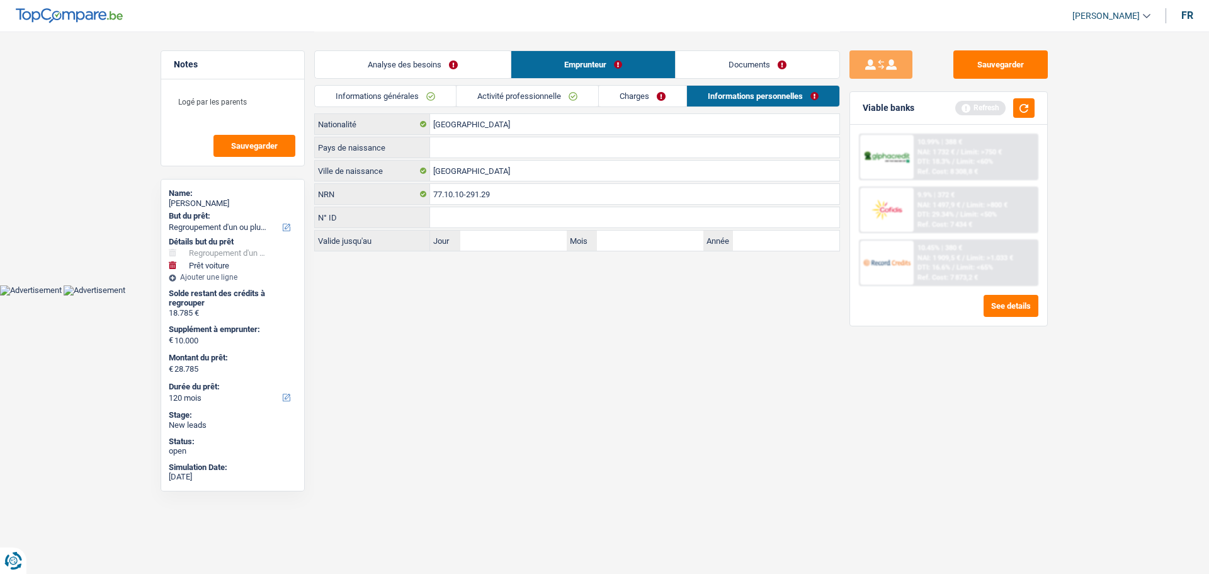
click at [635, 101] on link "Charges" at bounding box center [643, 96] width 88 height 21
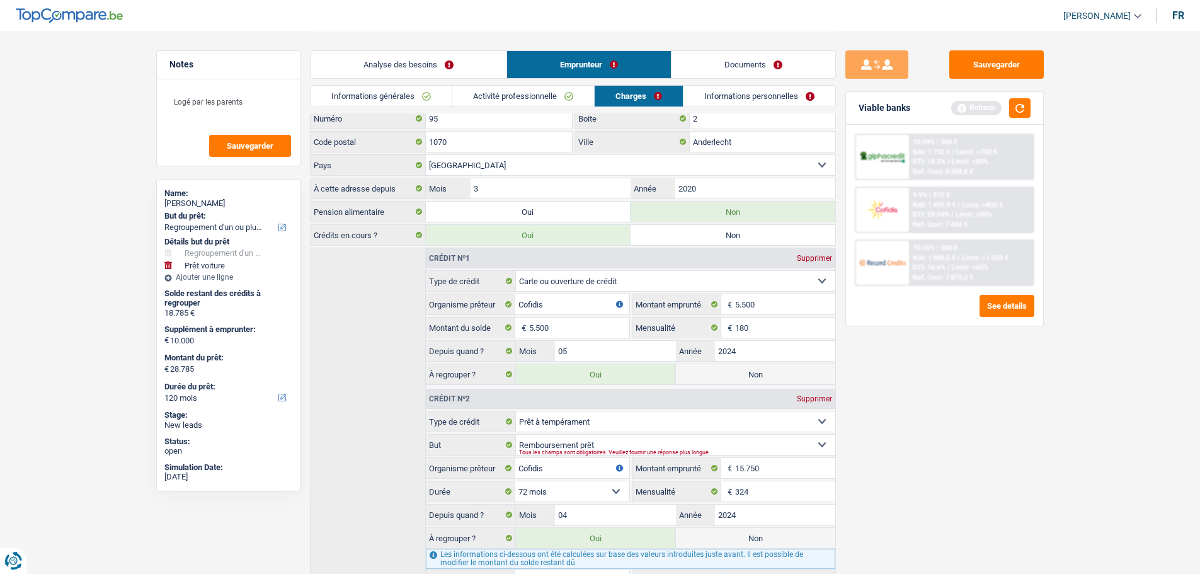
scroll to position [133, 0]
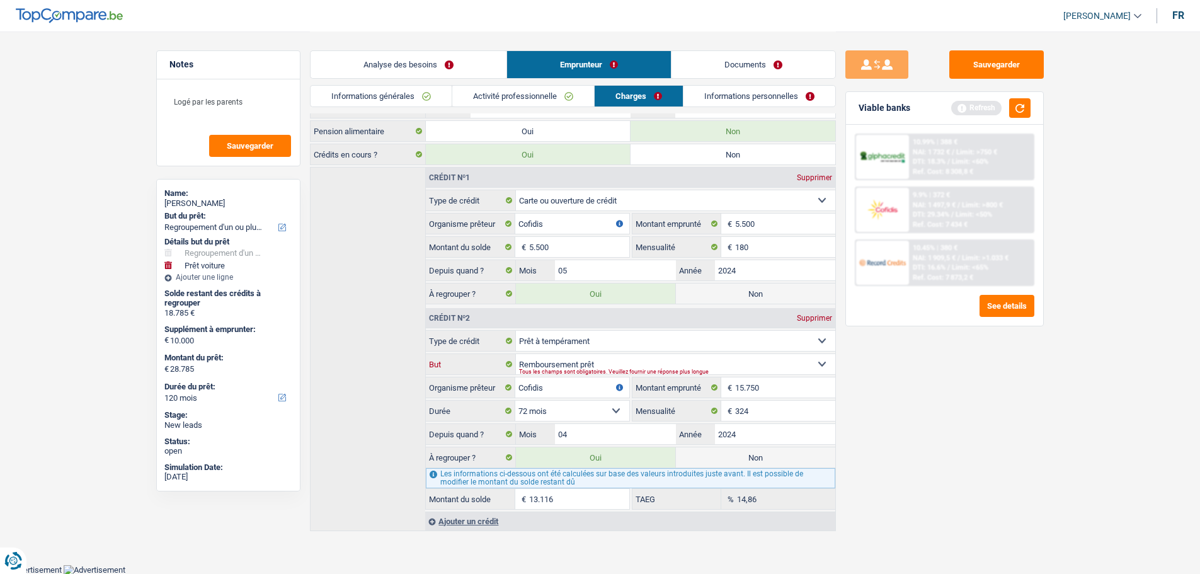
click at [625, 366] on select "Confort maison: meubles, textile, peinture, électroménager, outillage non-profe…" at bounding box center [675, 364] width 319 height 20
click at [516, 354] on select "Confort maison: meubles, textile, peinture, électroménager, outillage non-profe…" at bounding box center [675, 364] width 319 height 20
click at [604, 370] on div "Tous les champs sont obligatoires. Veuillez fournir une réponse plus longue" at bounding box center [660, 371] width 283 height 5
click at [701, 365] on select "Confort maison: meubles, textile, peinture, électroménager, outillage non-profe…" at bounding box center [675, 364] width 319 height 20
click at [516, 354] on select "Confort maison: meubles, textile, peinture, électroménager, outillage non-profe…" at bounding box center [675, 364] width 319 height 20
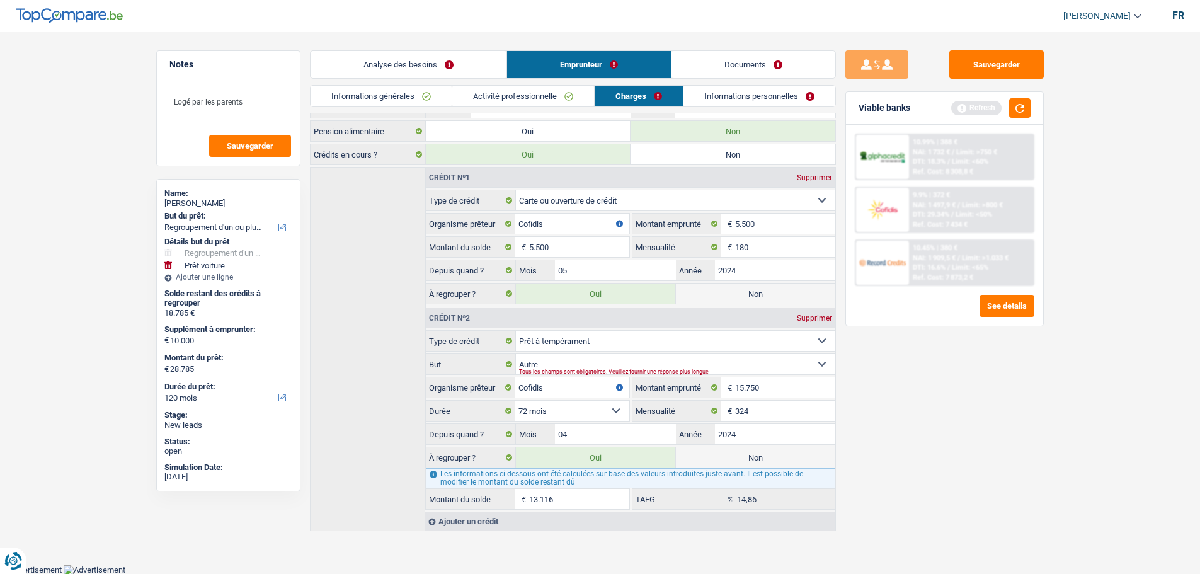
click at [402, 57] on link "Analyse des besoins" at bounding box center [408, 64] width 196 height 27
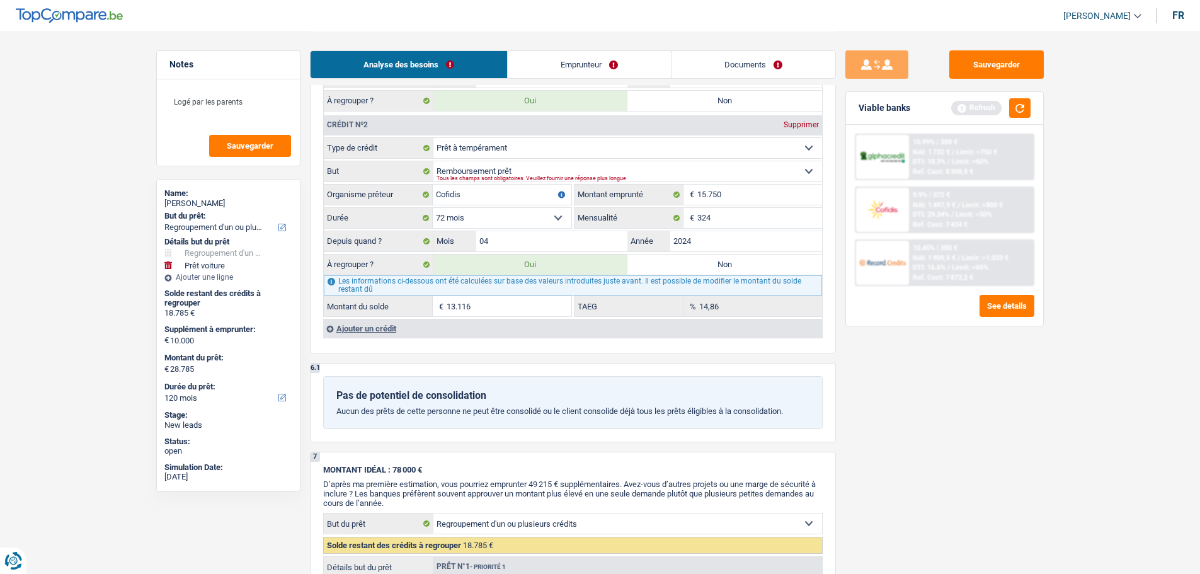
scroll to position [1329, 0]
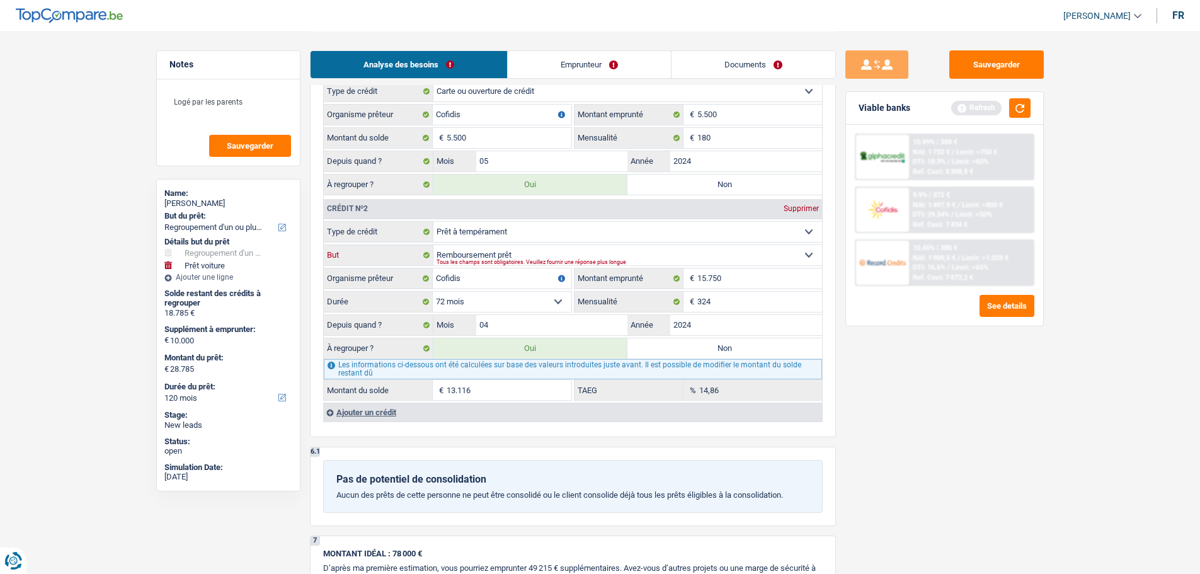
click at [506, 258] on select "Confort maison: meubles, textile, peinture, électroménager, outillage non-profe…" at bounding box center [627, 255] width 389 height 20
click at [504, 249] on select "Confort maison: meubles, textile, peinture, électroménager, outillage non-profe…" at bounding box center [627, 255] width 389 height 20
click at [433, 245] on select "Confort maison: meubles, textile, peinture, électroménager, outillage non-profe…" at bounding box center [627, 255] width 389 height 20
click at [1019, 110] on button "button" at bounding box center [1019, 108] width 21 height 20
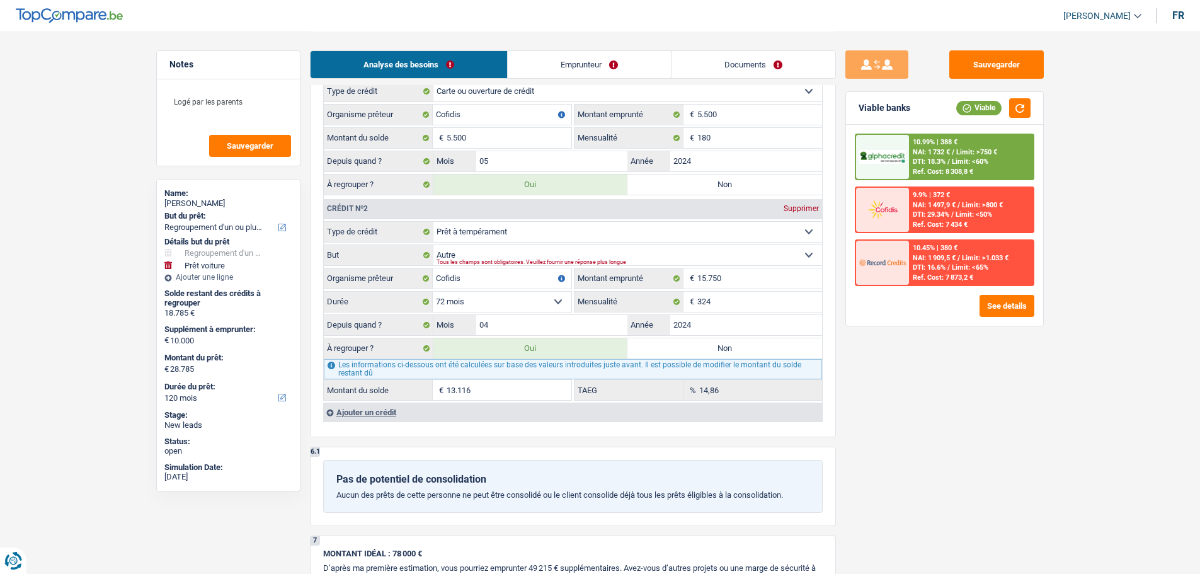
click at [956, 165] on span "Limit: <60%" at bounding box center [969, 161] width 37 height 8
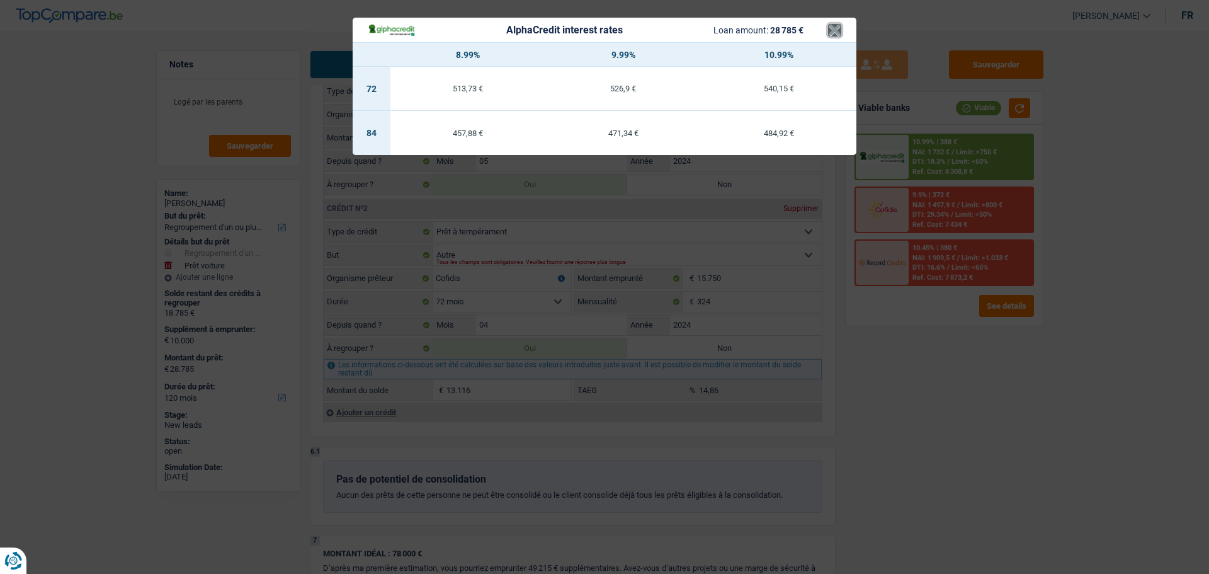
click at [836, 33] on button "×" at bounding box center [834, 30] width 13 height 13
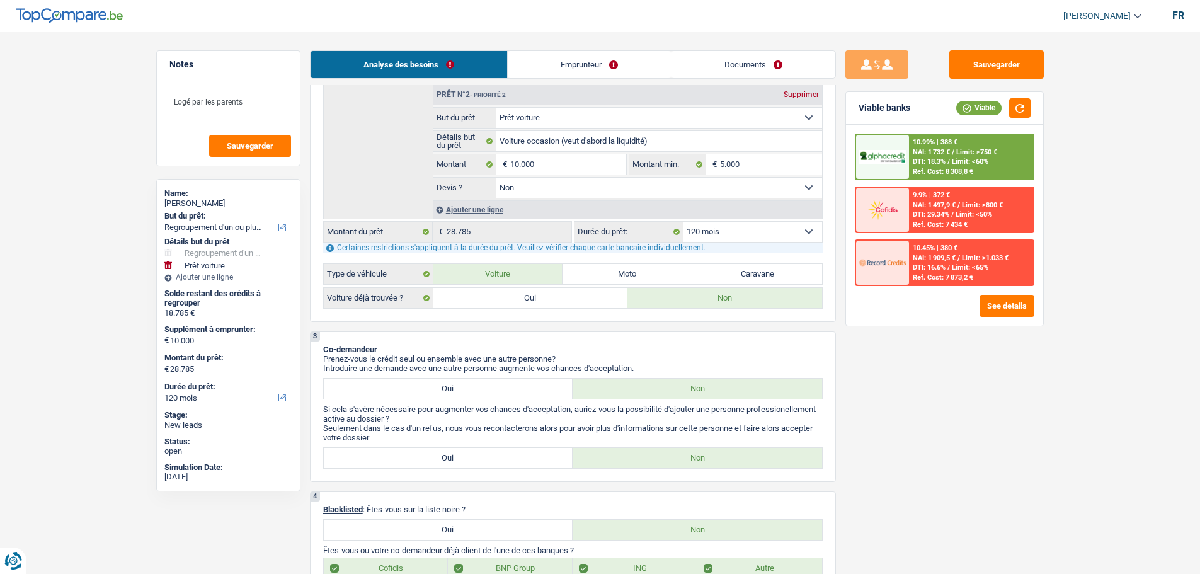
scroll to position [322, 0]
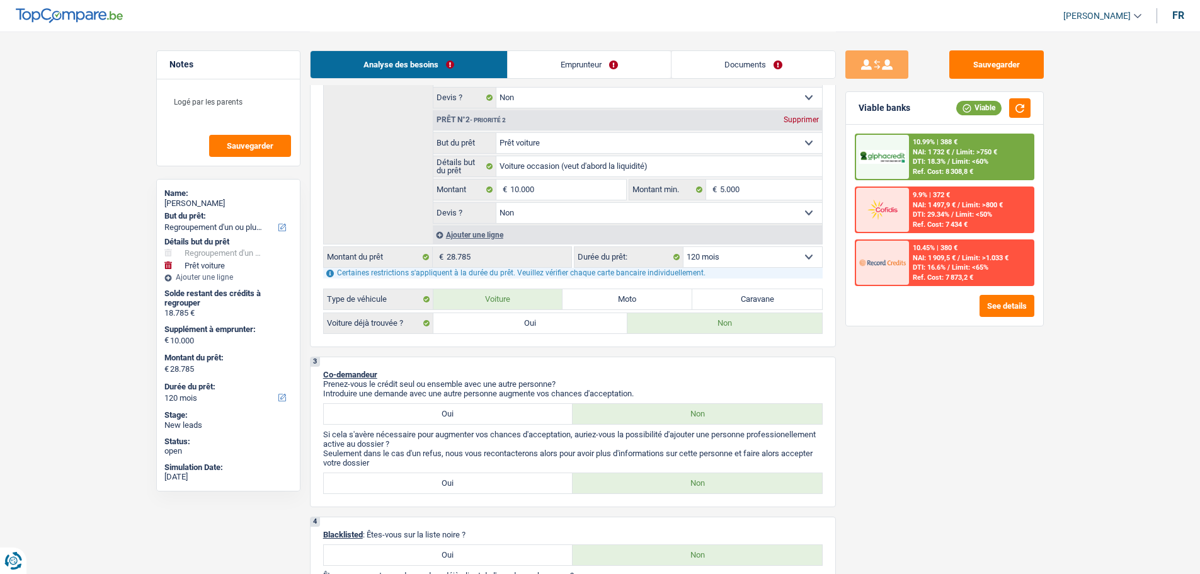
click at [911, 173] on div "10.99% | 388 € NAI: 1 732 € / Limit: >750 € DTI: 18.3% / Limit: <60% Ref. Cost:…" at bounding box center [971, 157] width 124 height 44
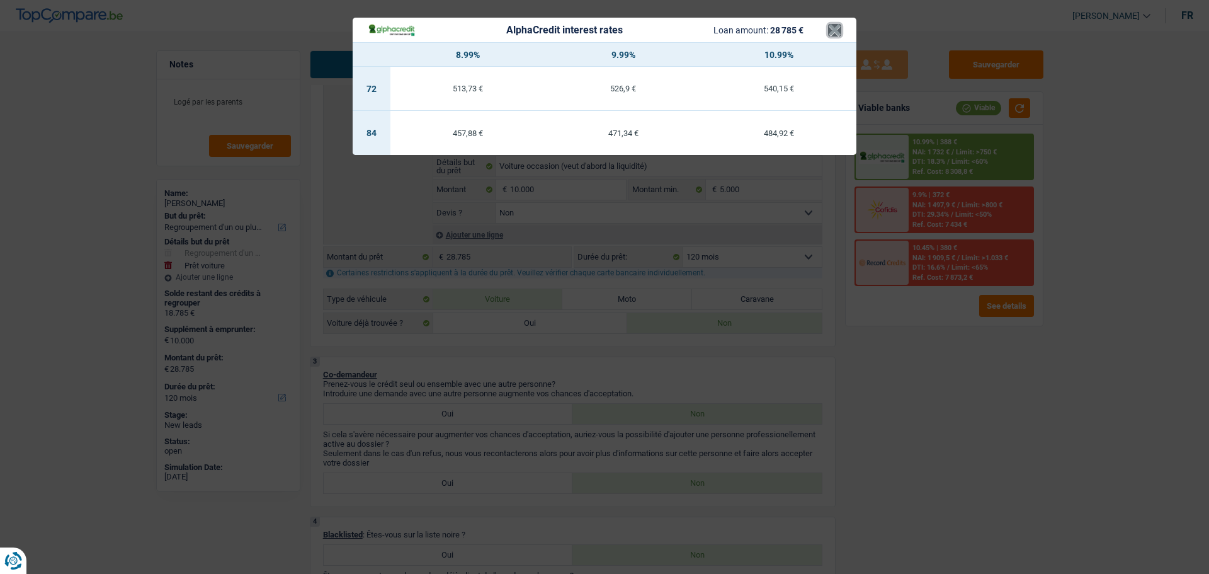
click at [828, 32] on button "×" at bounding box center [834, 30] width 13 height 13
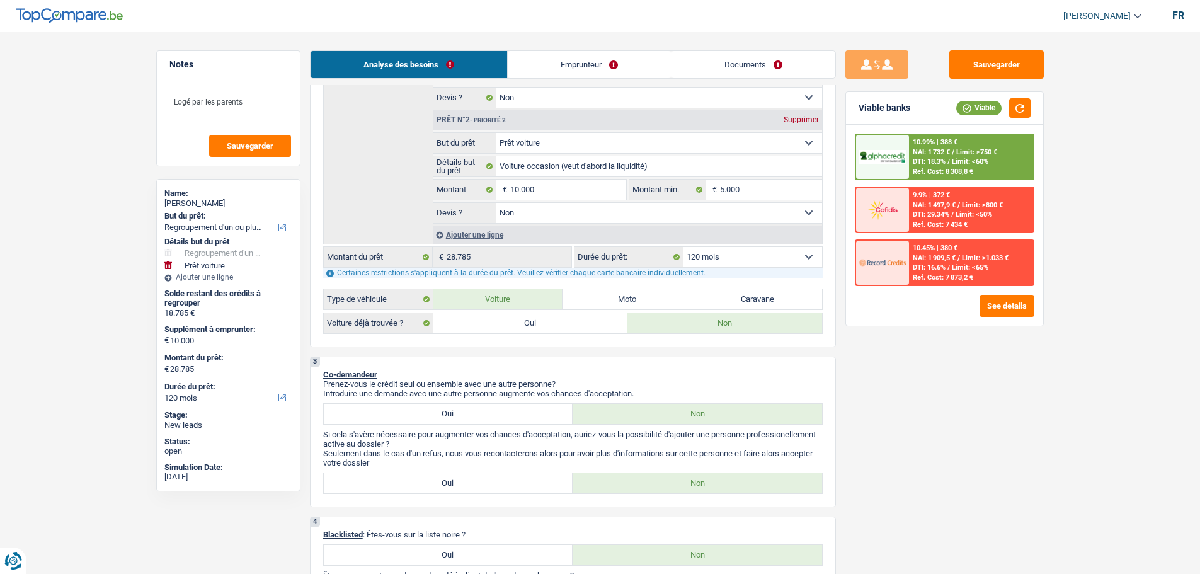
click at [973, 273] on div "Ref. Cost: 7 873,2 €" at bounding box center [942, 277] width 60 height 8
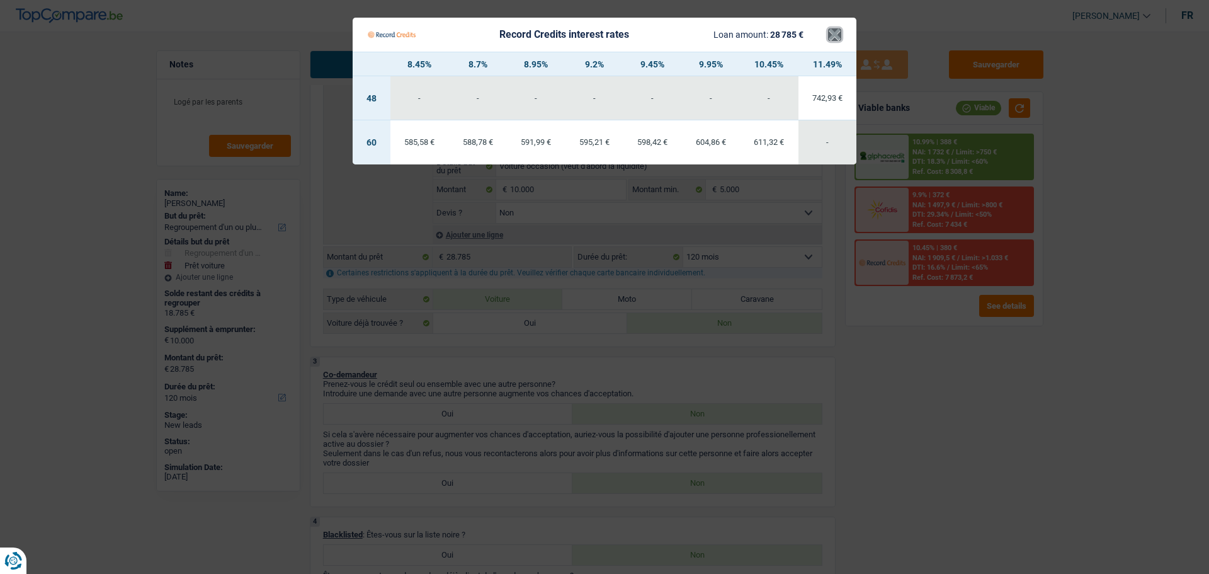
click at [831, 37] on button "×" at bounding box center [834, 34] width 13 height 13
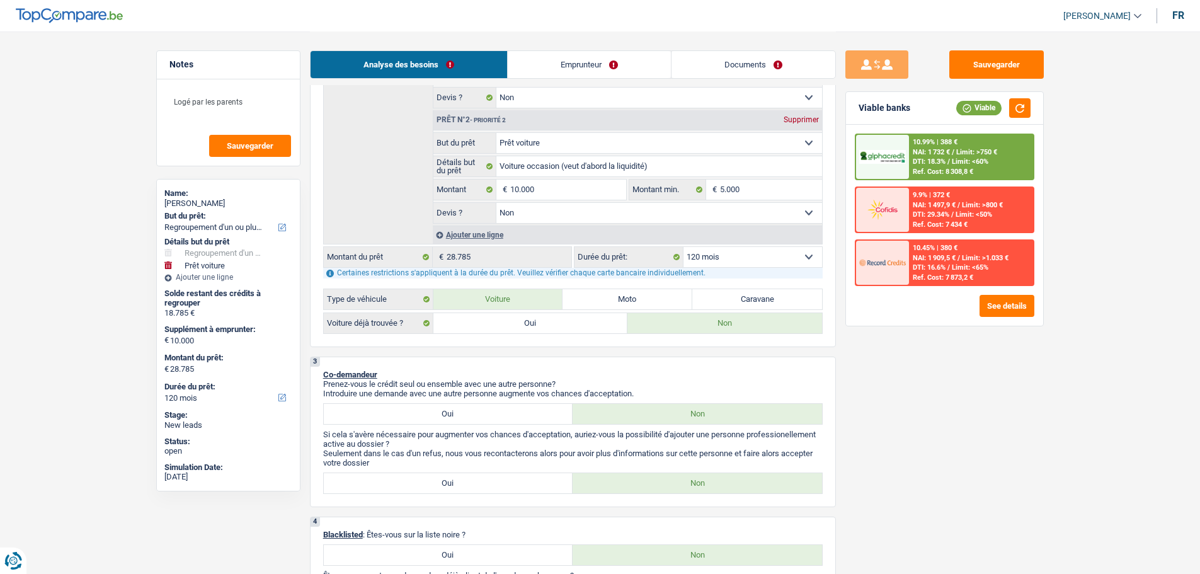
click at [730, 255] on select "12 mois 18 mois 24 mois 30 mois 36 mois 42 mois 48 mois 60 mois 72 mois 84 mois…" at bounding box center [752, 257] width 139 height 20
click at [683, 247] on select "12 mois 18 mois 24 mois 30 mois 36 mois 42 mois 48 mois 60 mois 72 mois 84 mois…" at bounding box center [752, 257] width 139 height 20
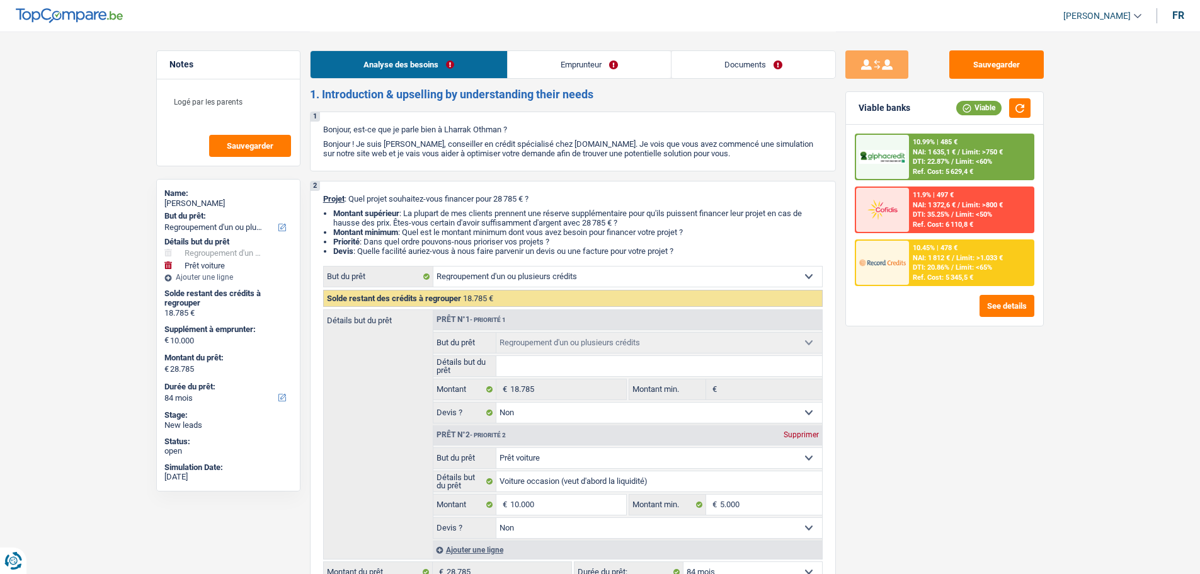
scroll to position [0, 0]
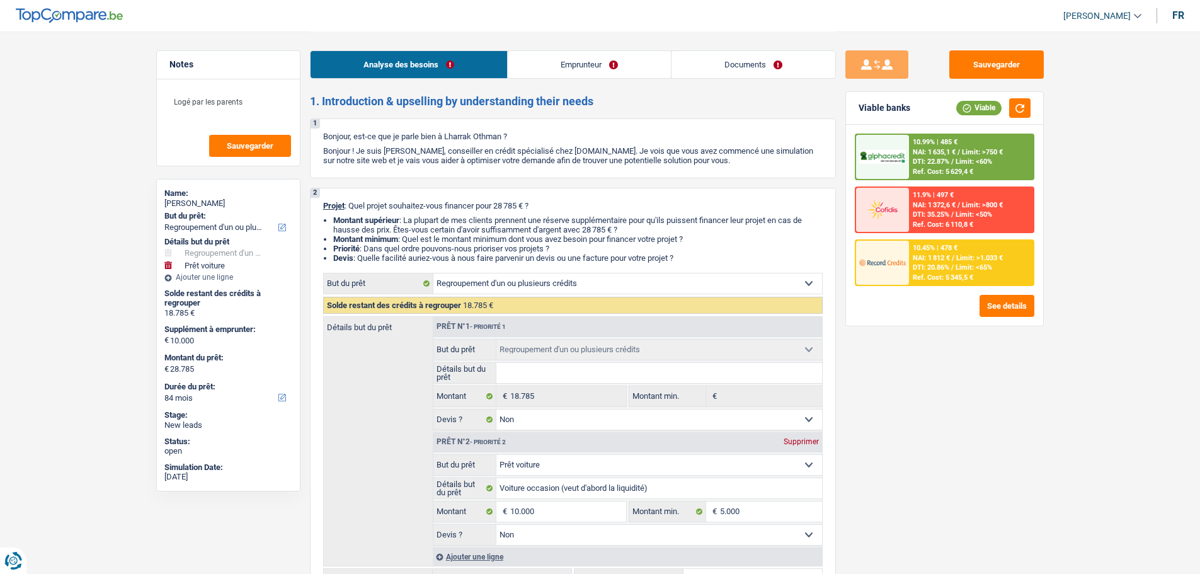
click at [613, 61] on link "Emprunteur" at bounding box center [589, 64] width 163 height 27
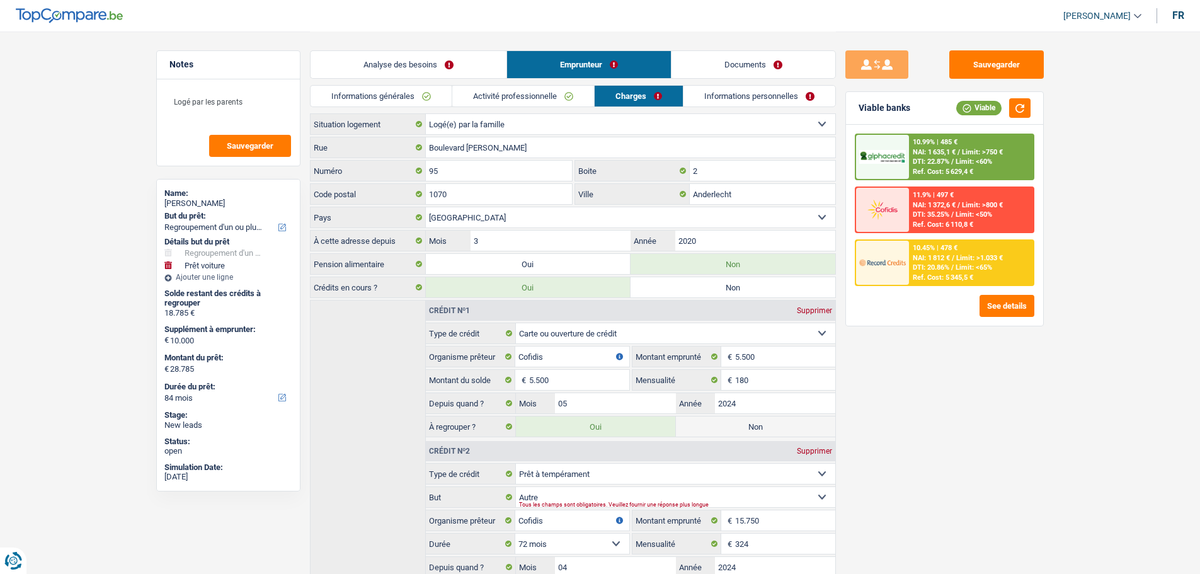
click at [763, 93] on link "Informations personnelles" at bounding box center [759, 96] width 152 height 21
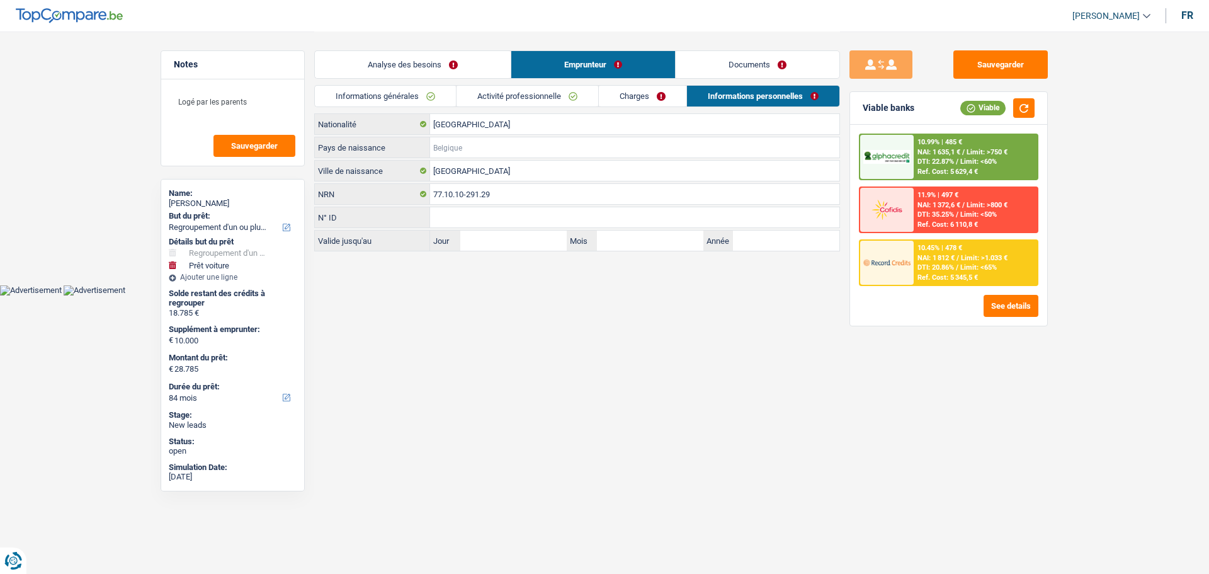
click at [475, 138] on input "Pays de naissance" at bounding box center [634, 147] width 409 height 20
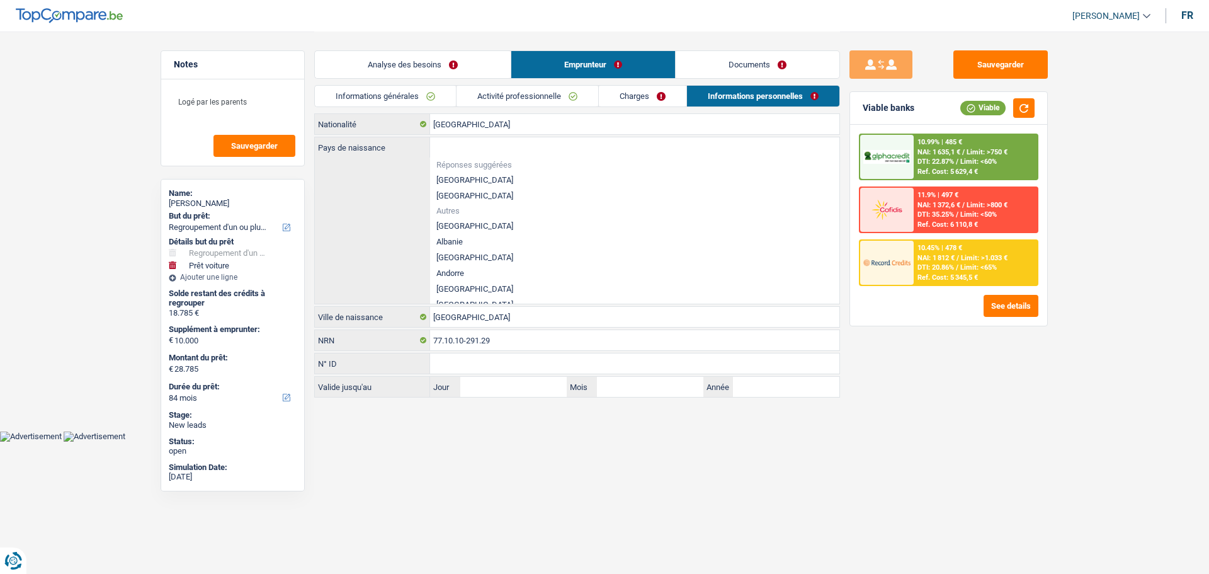
click at [471, 178] on li "[GEOGRAPHIC_DATA]" at bounding box center [634, 180] width 409 height 16
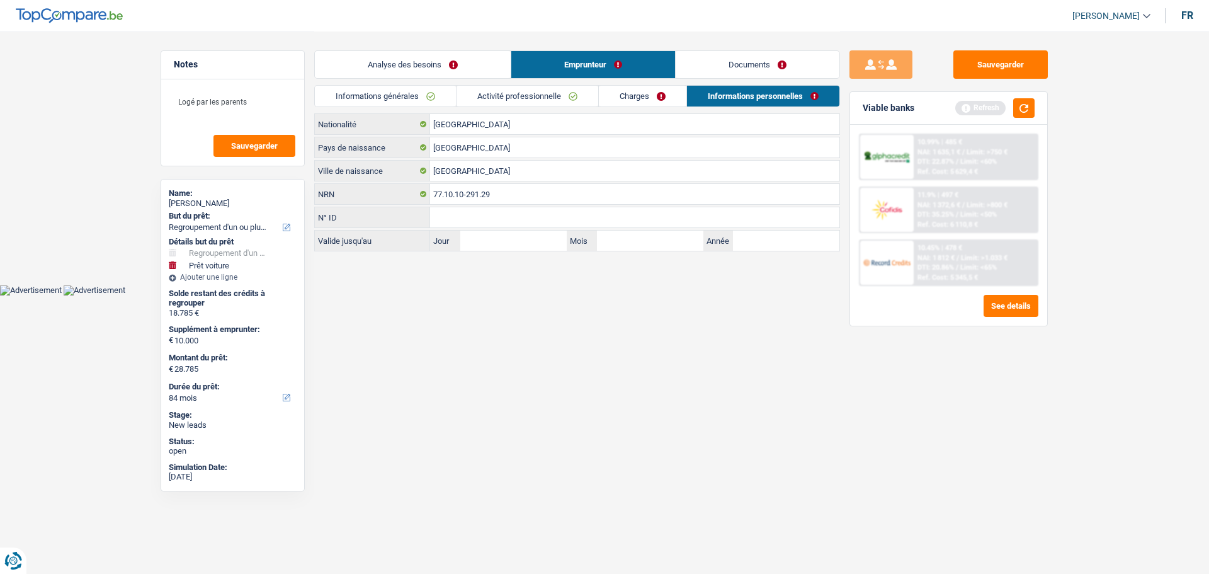
click at [662, 99] on link "Charges" at bounding box center [643, 96] width 88 height 21
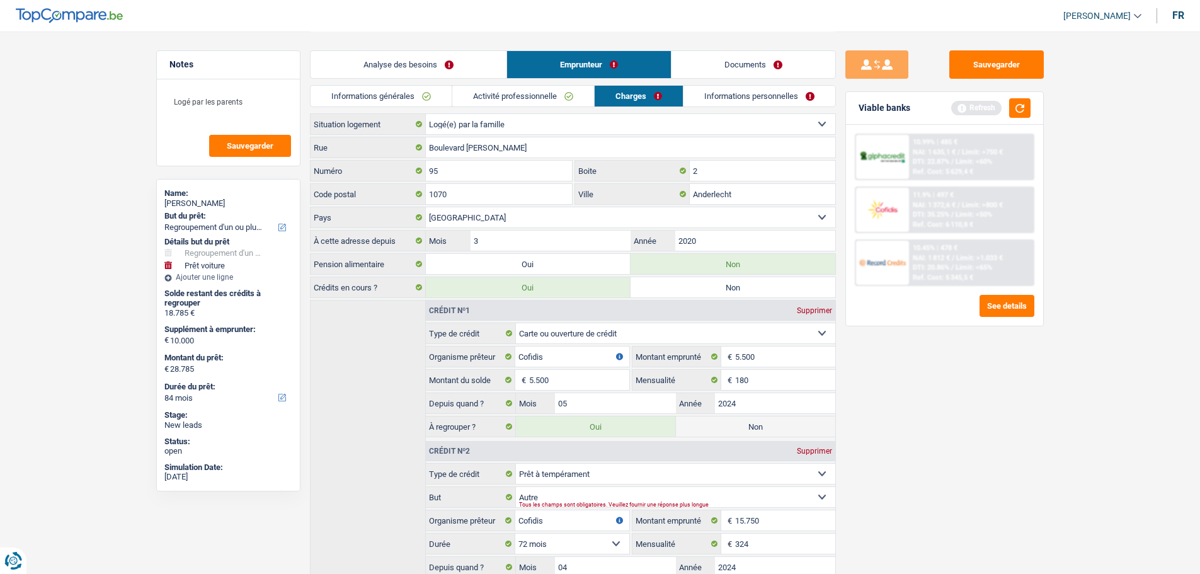
click at [423, 81] on div "Analyse des besoins Emprunteur Documents" at bounding box center [573, 58] width 526 height 54
click at [432, 61] on link "Analyse des besoins" at bounding box center [408, 64] width 196 height 27
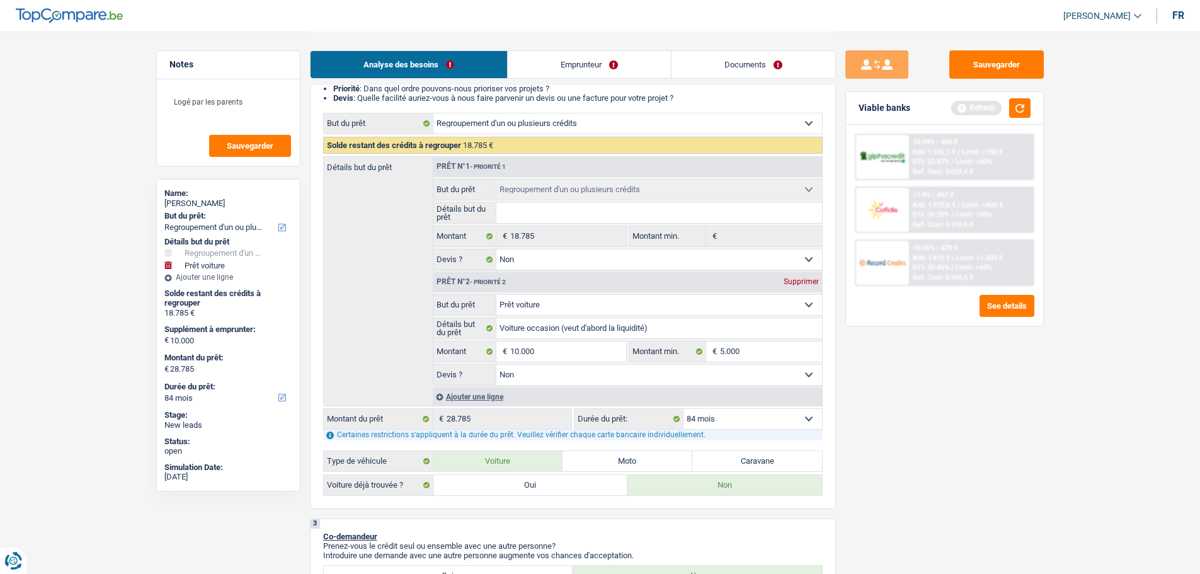
scroll to position [252, 0]
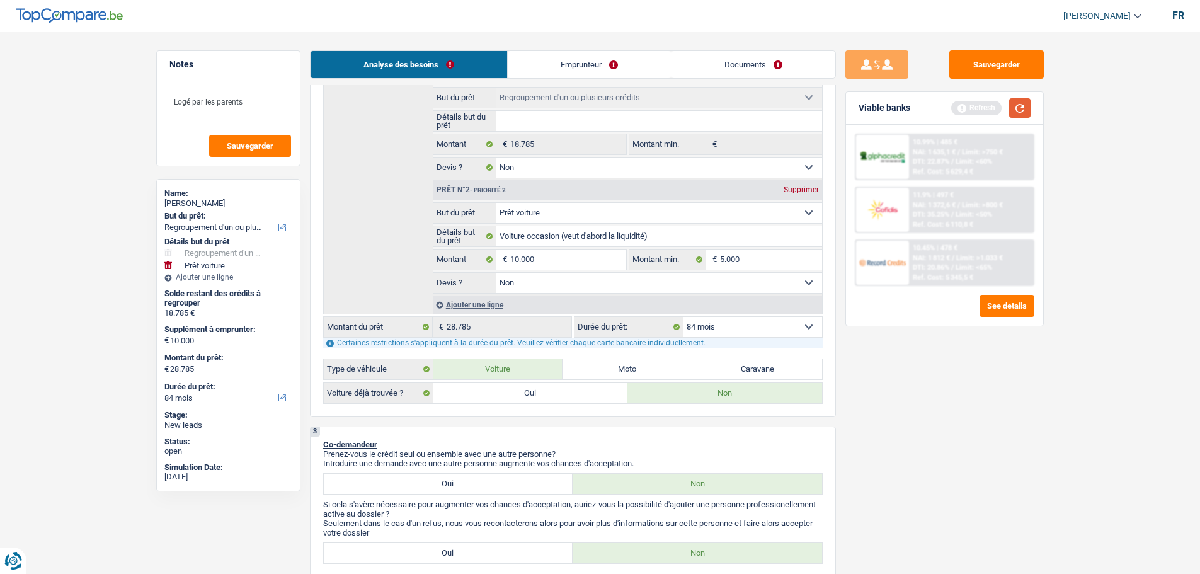
click at [1024, 113] on button "button" at bounding box center [1019, 108] width 21 height 20
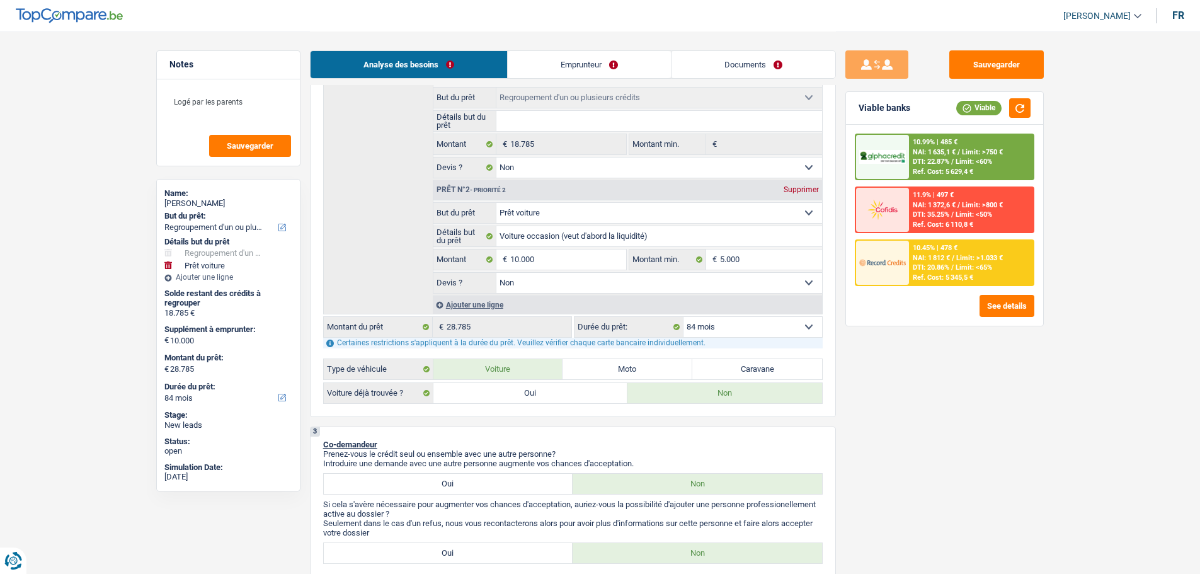
click at [759, 322] on select "12 mois 18 mois 24 mois 30 mois 36 mois 42 mois 48 mois 60 mois 72 mois 84 mois…" at bounding box center [752, 327] width 139 height 20
click at [683, 317] on select "12 mois 18 mois 24 mois 30 mois 36 mois 42 mois 48 mois 60 mois 72 mois 84 mois…" at bounding box center [752, 327] width 139 height 20
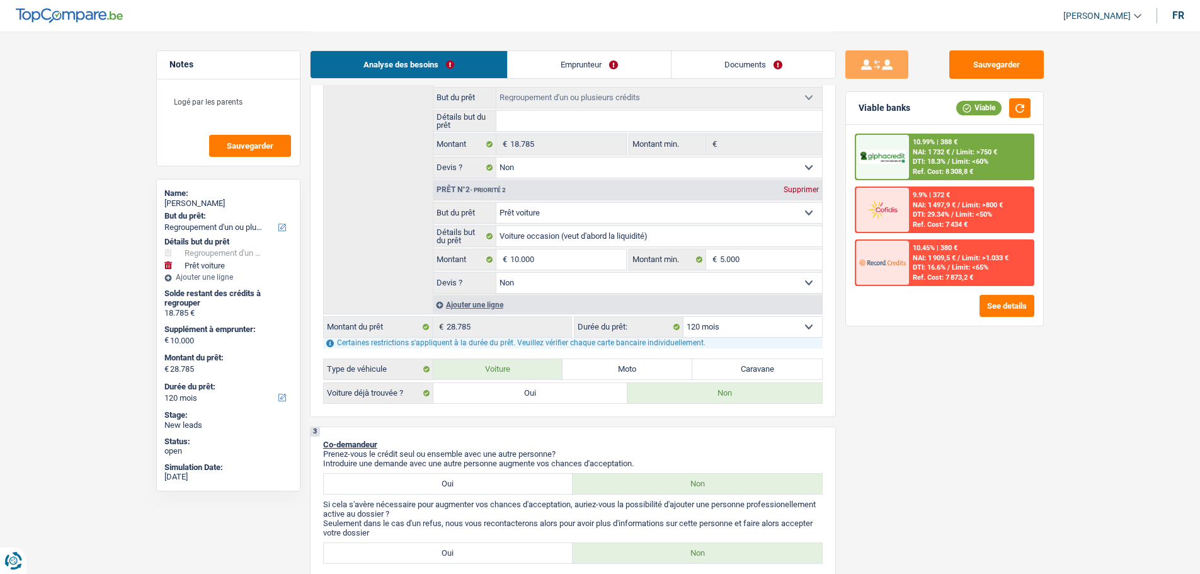
click at [916, 171] on div "Ref. Cost: 8 308,8 €" at bounding box center [942, 171] width 60 height 8
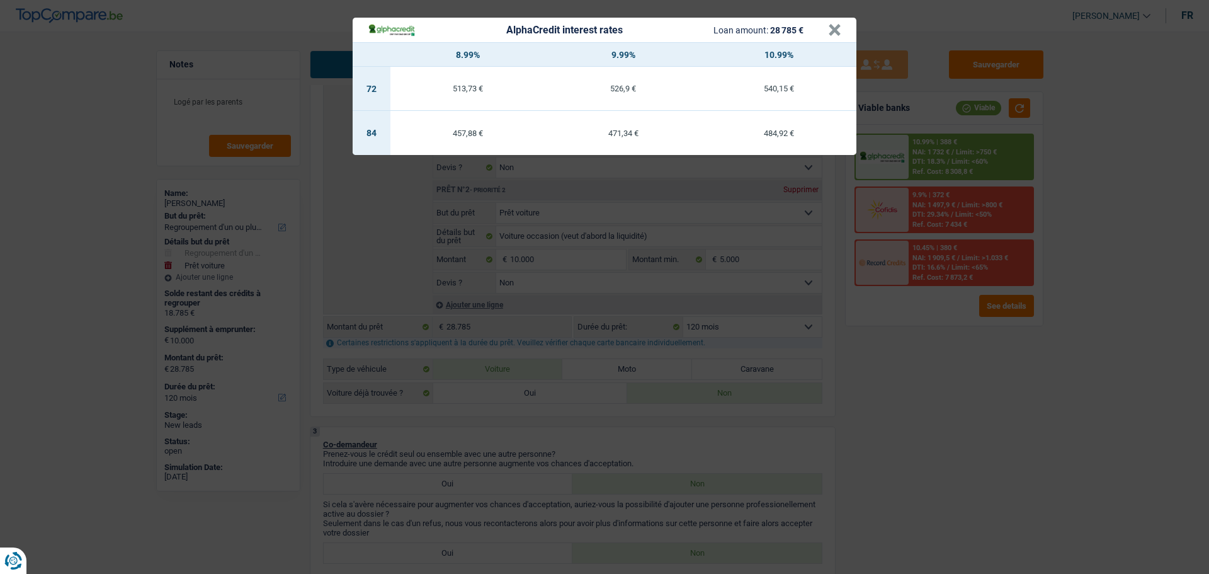
click at [843, 31] on header "AlphaCredit interest rates Loan amount: 28 785 € ×" at bounding box center [605, 30] width 504 height 25
click at [838, 33] on button "×" at bounding box center [834, 30] width 13 height 13
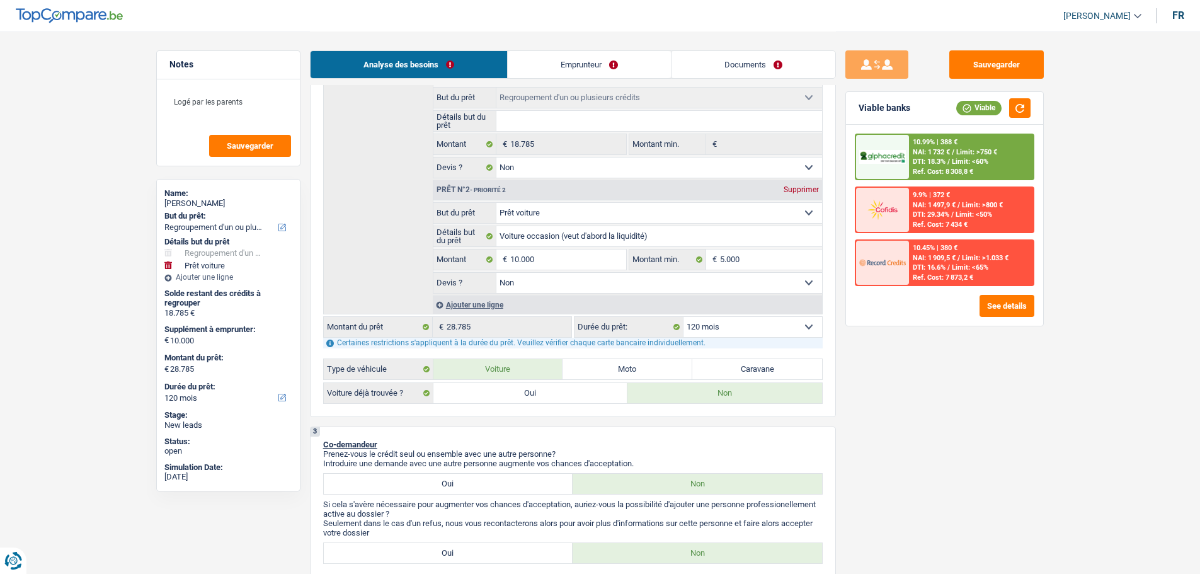
click at [743, 329] on select "12 mois 18 mois 24 mois 30 mois 36 mois 42 mois 48 mois 60 mois 72 mois 84 mois…" at bounding box center [752, 327] width 139 height 20
click at [683, 317] on select "12 mois 18 mois 24 mois 30 mois 36 mois 42 mois 48 mois 60 mois 72 mois 84 mois…" at bounding box center [752, 327] width 139 height 20
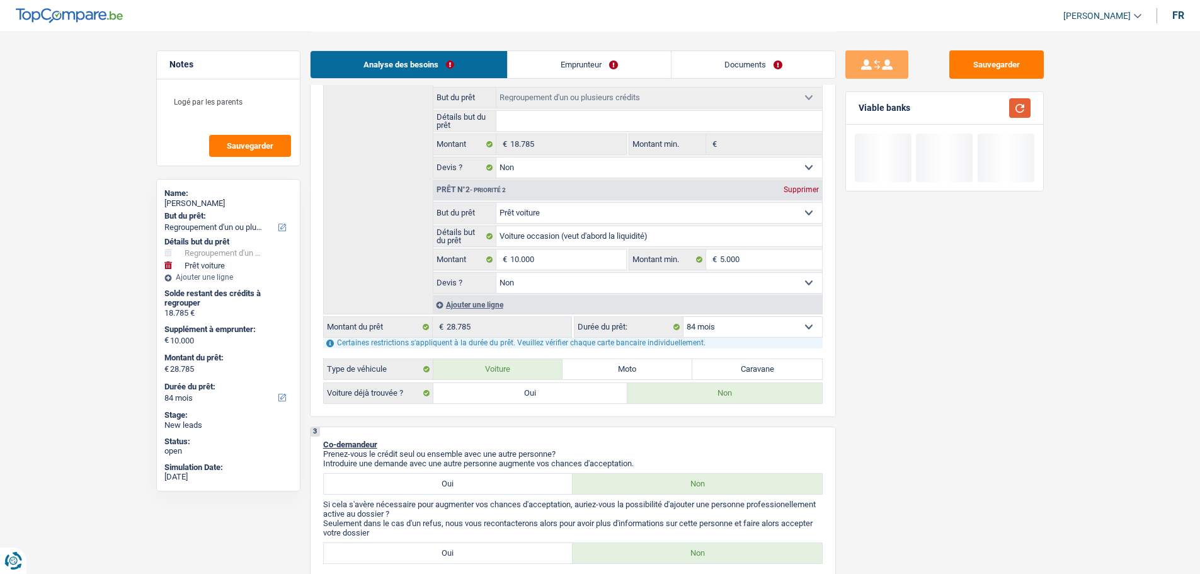
click at [1021, 107] on button "button" at bounding box center [1019, 108] width 21 height 20
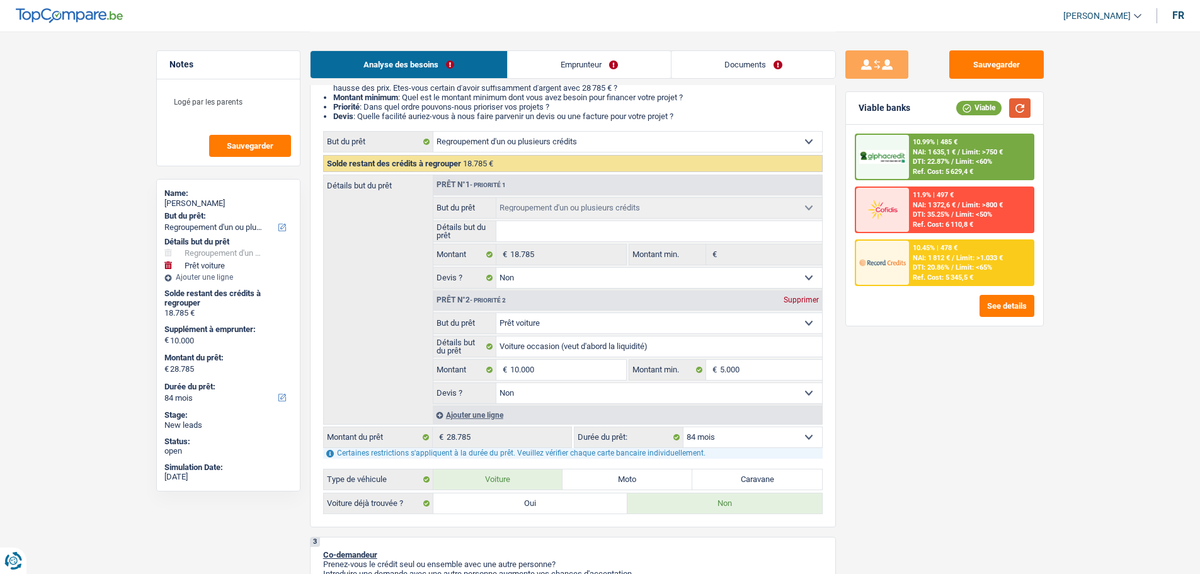
scroll to position [126, 0]
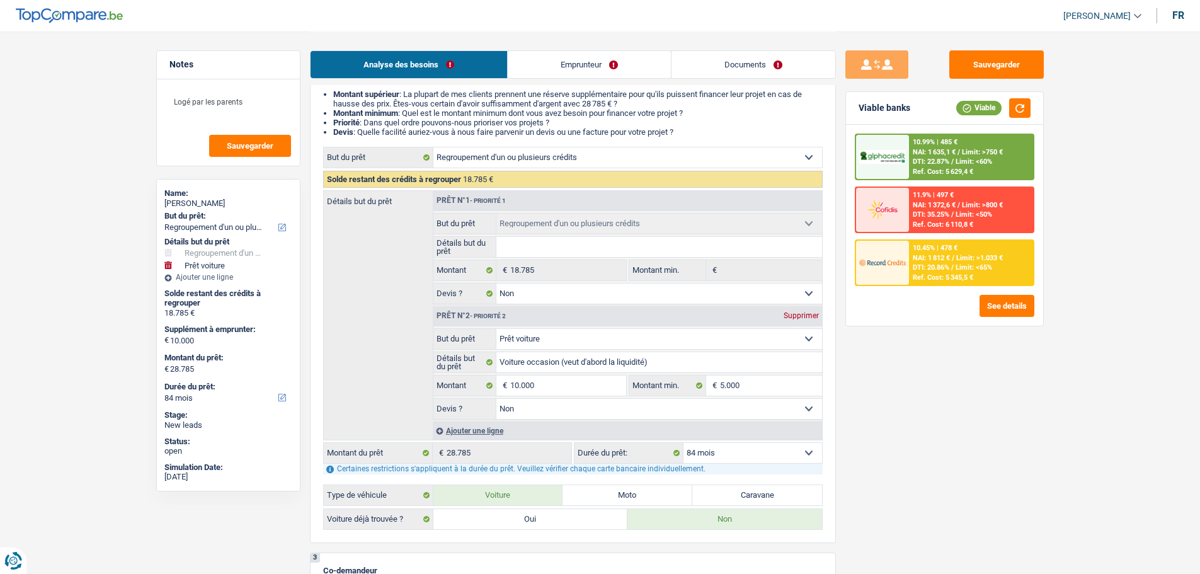
click at [952, 276] on div "Ref. Cost: 5 345,5 €" at bounding box center [942, 277] width 60 height 8
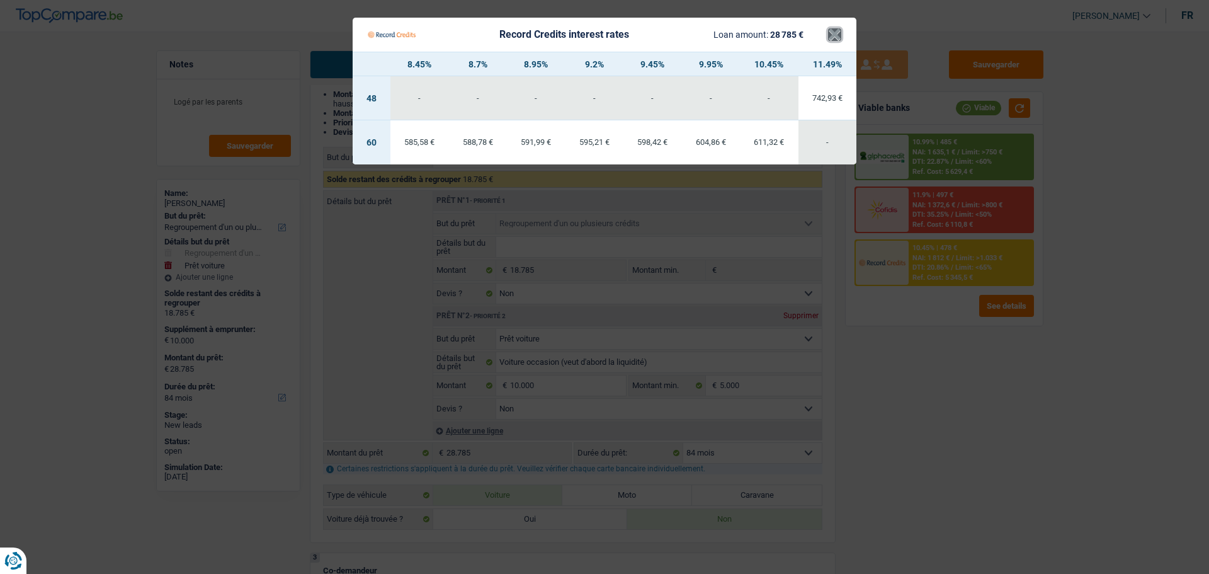
click at [829, 34] on button "×" at bounding box center [834, 34] width 13 height 13
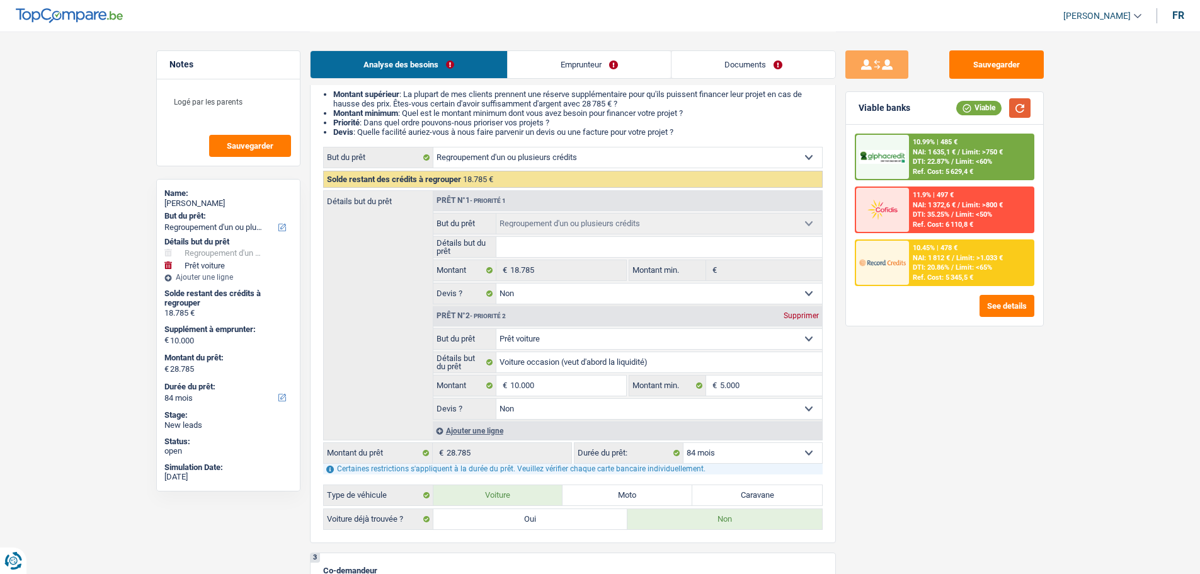
click at [1022, 110] on button "button" at bounding box center [1019, 108] width 21 height 20
click at [938, 151] on span "NAI: 1 635,1 €" at bounding box center [933, 152] width 43 height 8
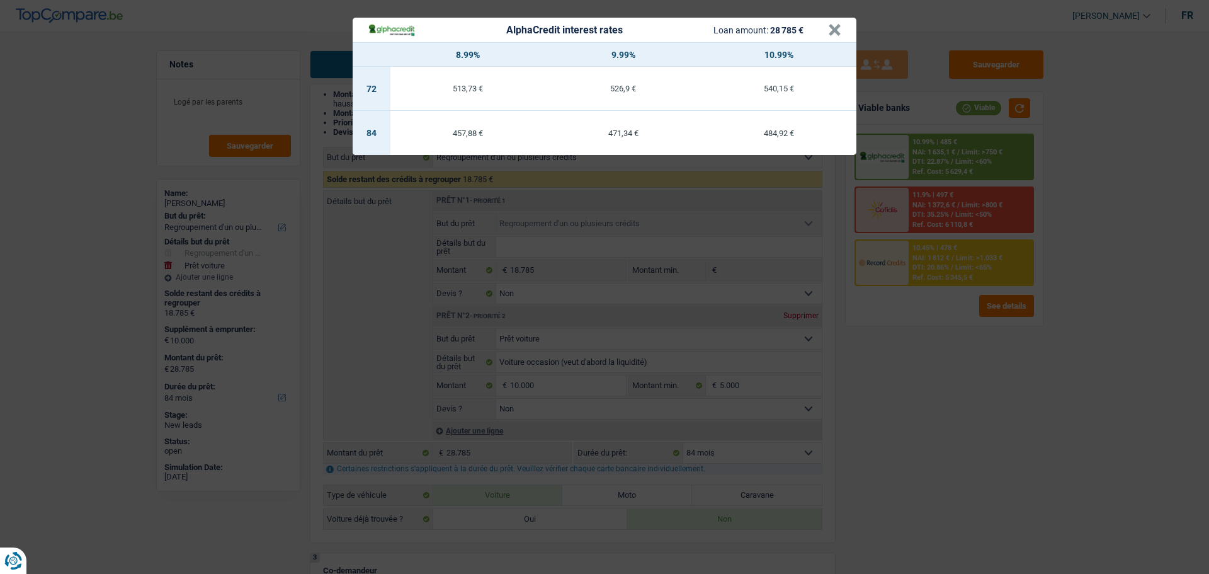
drag, startPoint x: 1040, startPoint y: 550, endPoint x: 1023, endPoint y: 531, distance: 25.0
click at [1040, 548] on div "AlphaCredit interest rates Loan amount: 28 785 € × 8.99% 9.99% 10.99% 72 513,73…" at bounding box center [604, 287] width 1209 height 574
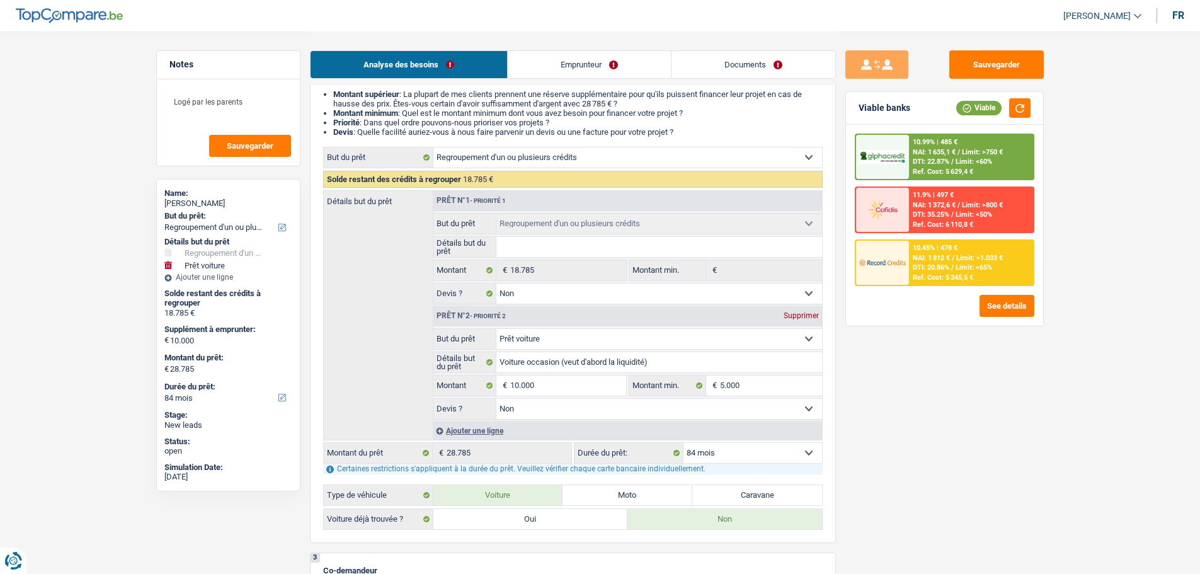
click at [963, 150] on span "Limit: >750 €" at bounding box center [982, 152] width 41 height 8
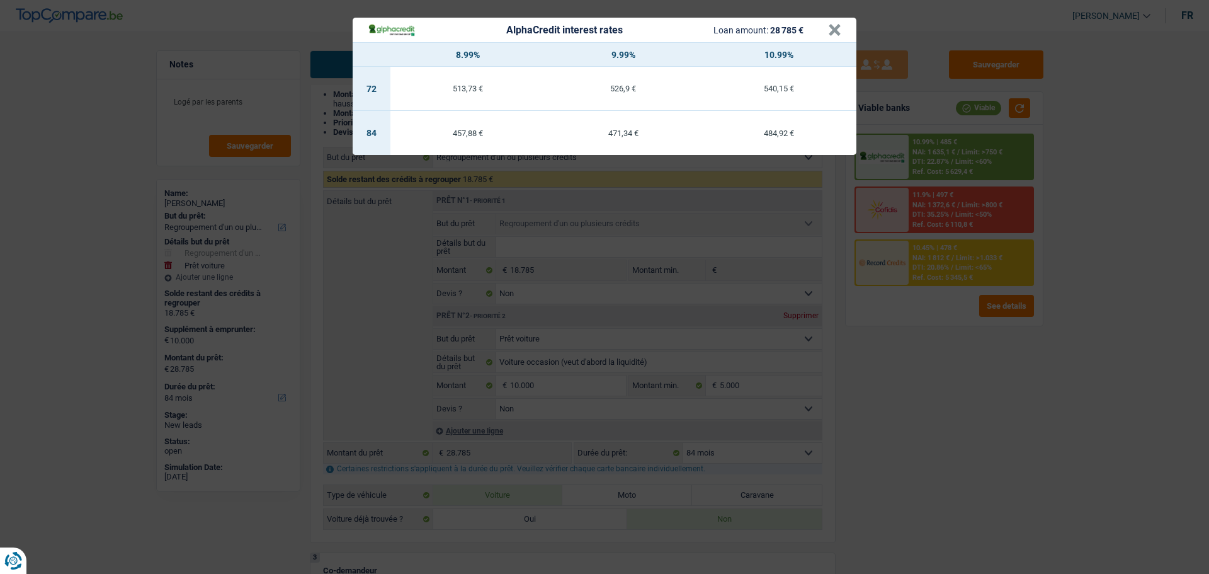
click at [1043, 424] on div "AlphaCredit interest rates Loan amount: 28 785 € × 8.99% 9.99% 10.99% 72 513,73…" at bounding box center [604, 287] width 1209 height 574
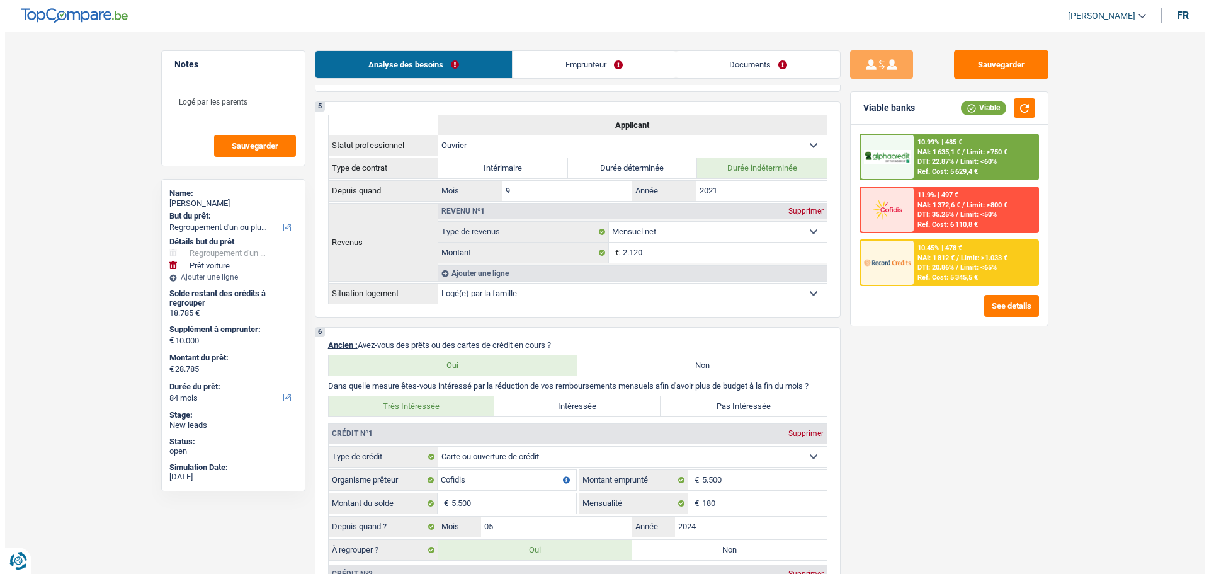
scroll to position [756, 0]
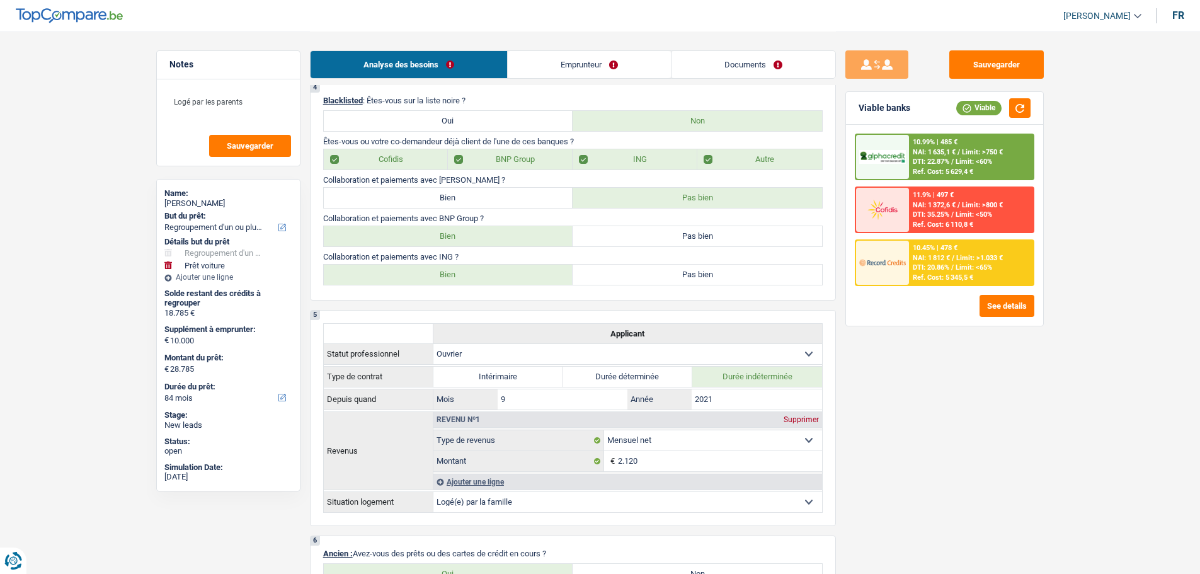
click at [941, 149] on span "NAI: 1 635,1 €" at bounding box center [933, 152] width 43 height 8
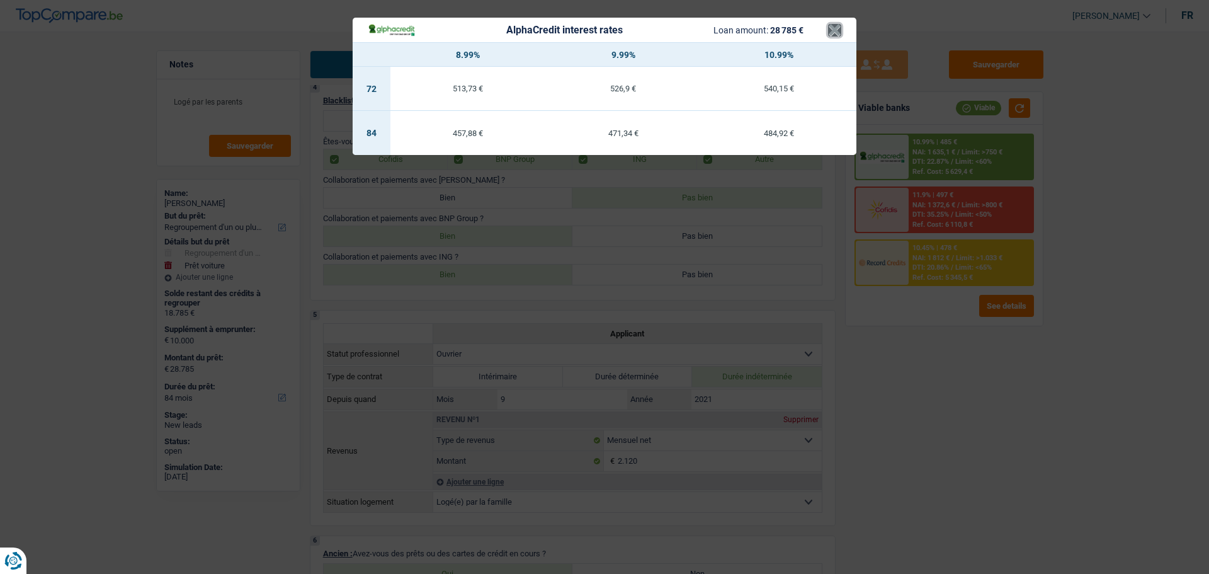
click at [834, 30] on button "×" at bounding box center [834, 30] width 13 height 13
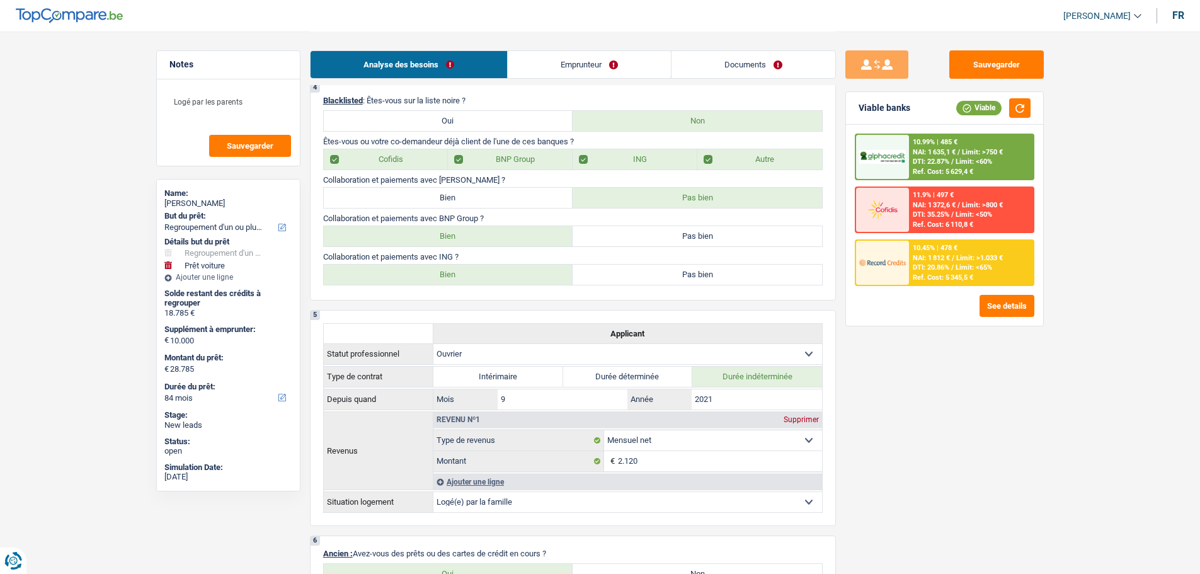
click at [971, 273] on div "Ref. Cost: 5 345,5 €" at bounding box center [942, 277] width 60 height 8
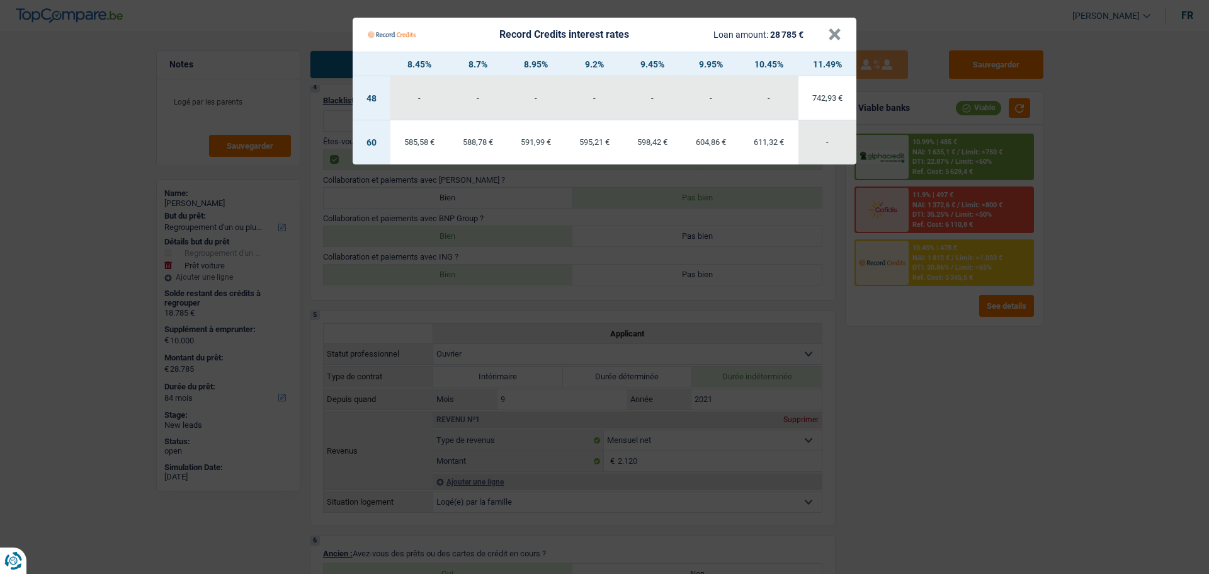
click at [1014, 378] on Credits "Record Credits interest rates Loan amount: 28 785 € × 8.45% 8.7% 8.95% 9.2% 9.4…" at bounding box center [604, 287] width 1209 height 574
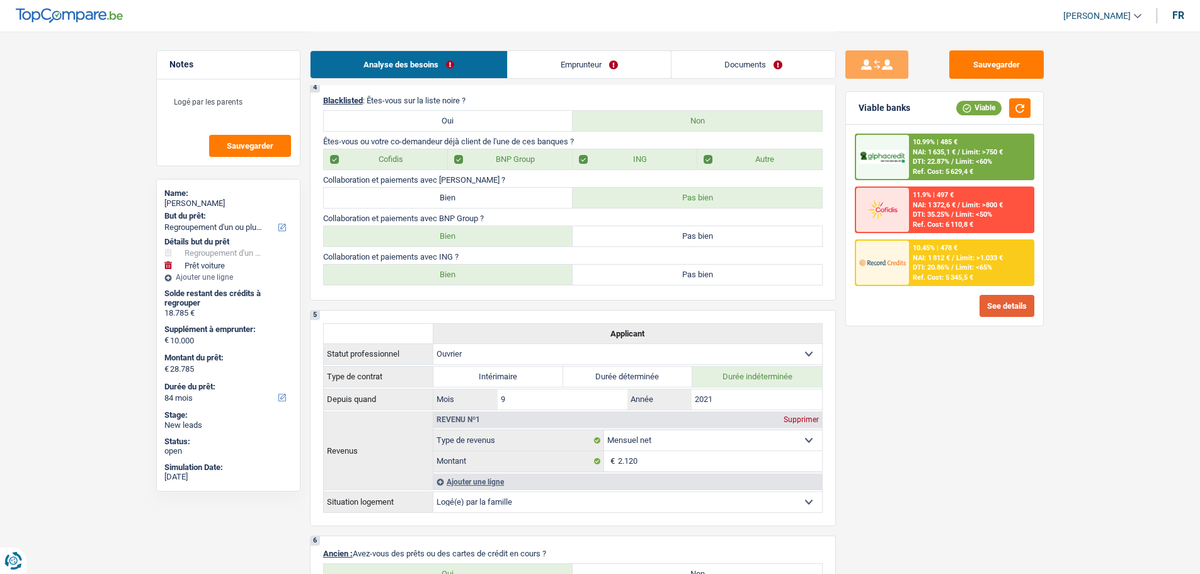
click at [1009, 305] on button "See details" at bounding box center [1006, 306] width 55 height 22
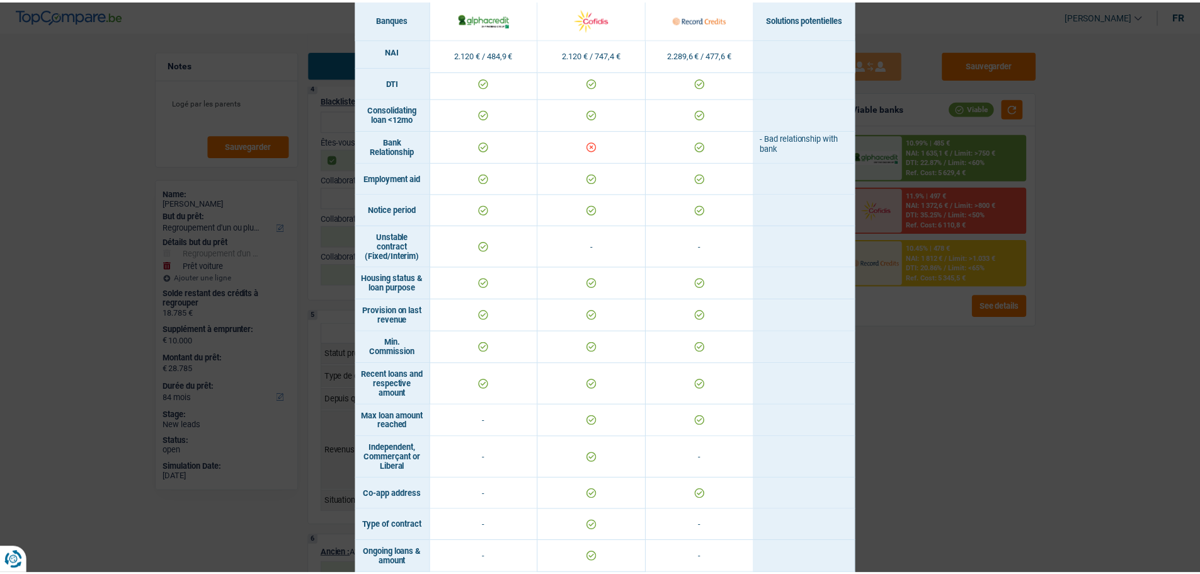
scroll to position [638, 0]
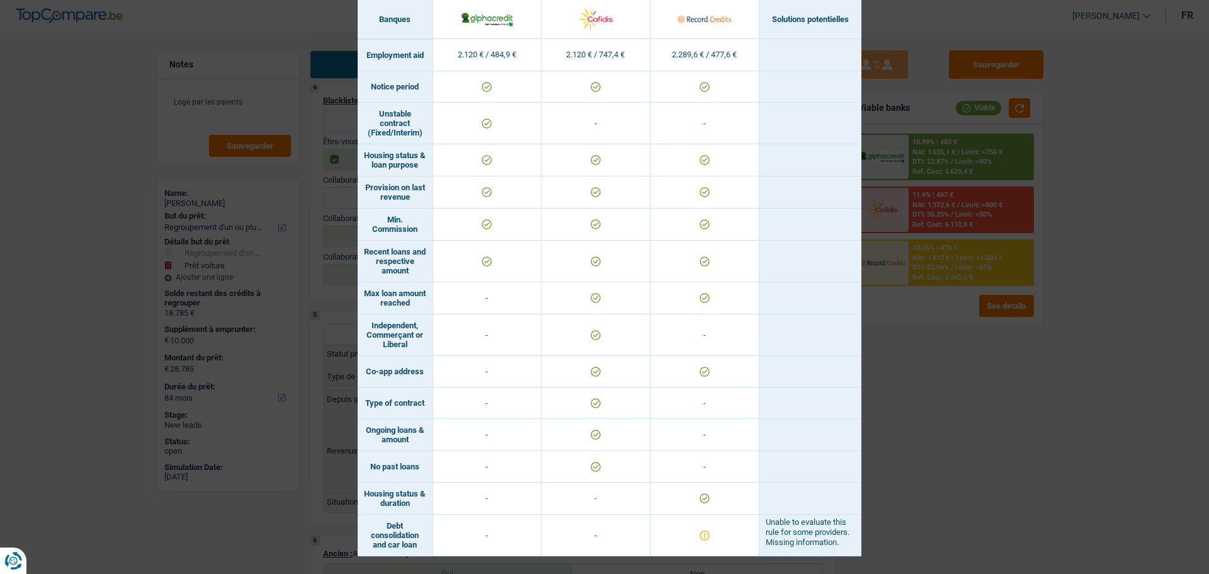
click at [943, 508] on div "Banks conditions × Banques Solutions potentielles Revenus / Charges 2.120 € / 4…" at bounding box center [604, 287] width 1209 height 574
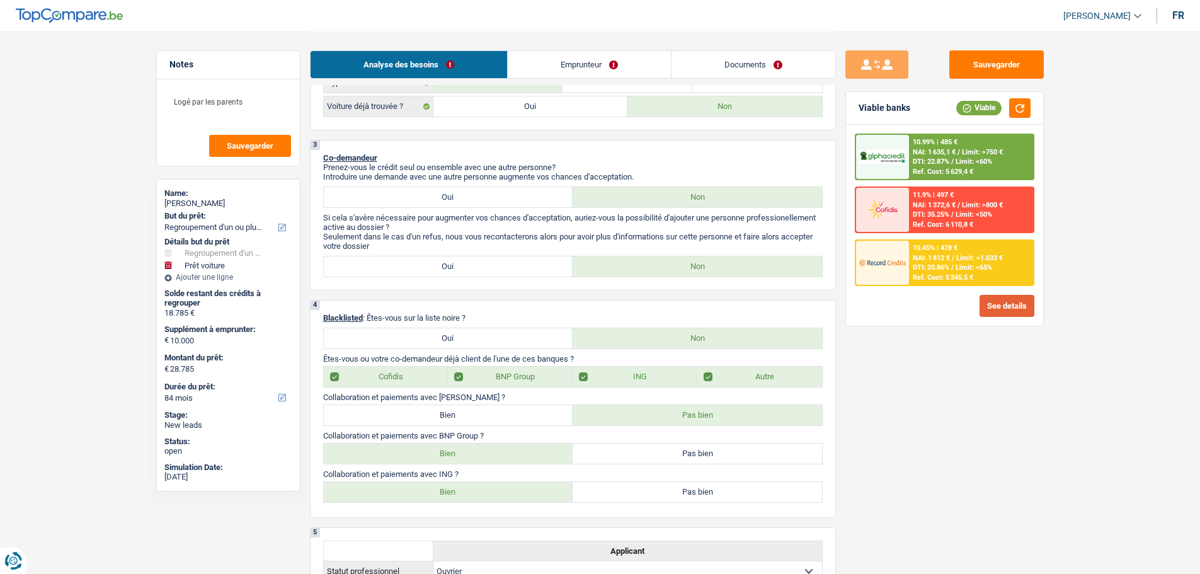
scroll to position [315, 0]
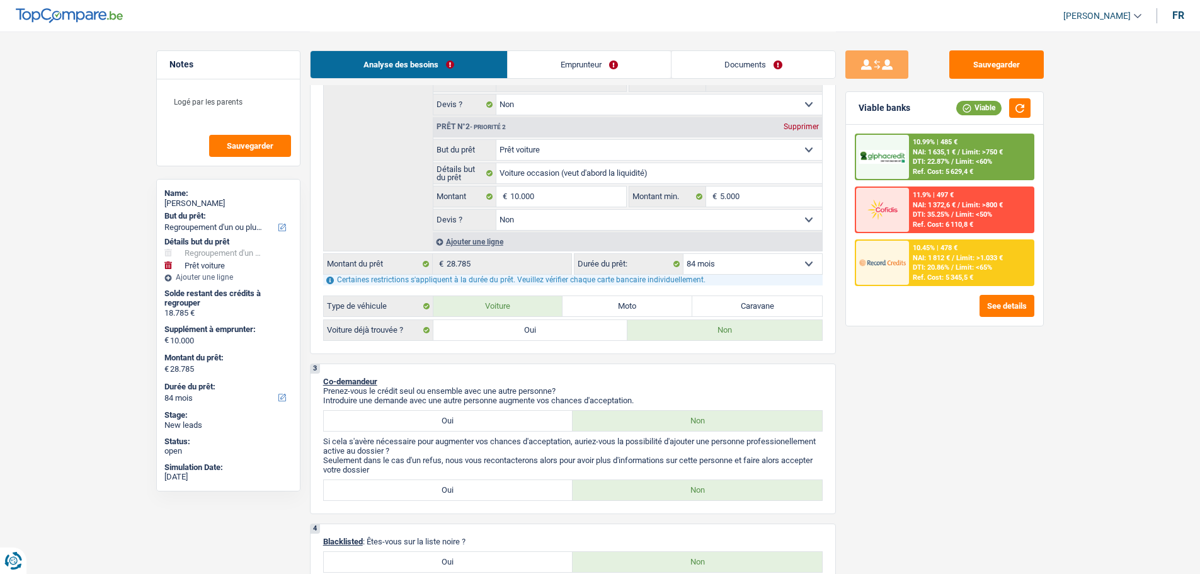
click at [977, 160] on span "Limit: <60%" at bounding box center [973, 161] width 37 height 8
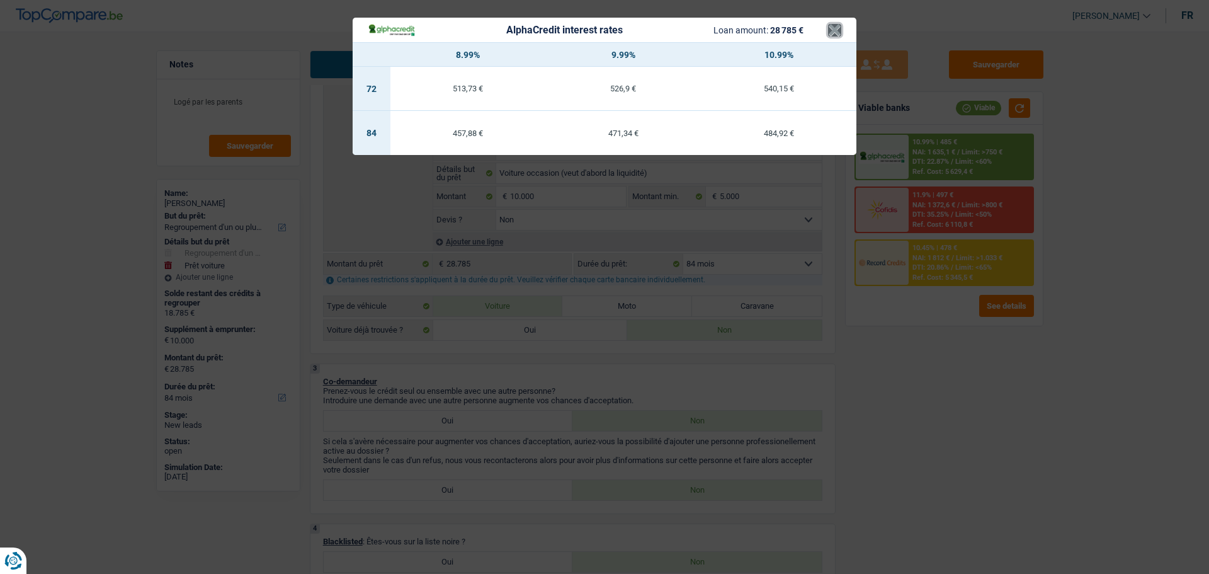
click at [830, 26] on button "×" at bounding box center [834, 30] width 13 height 13
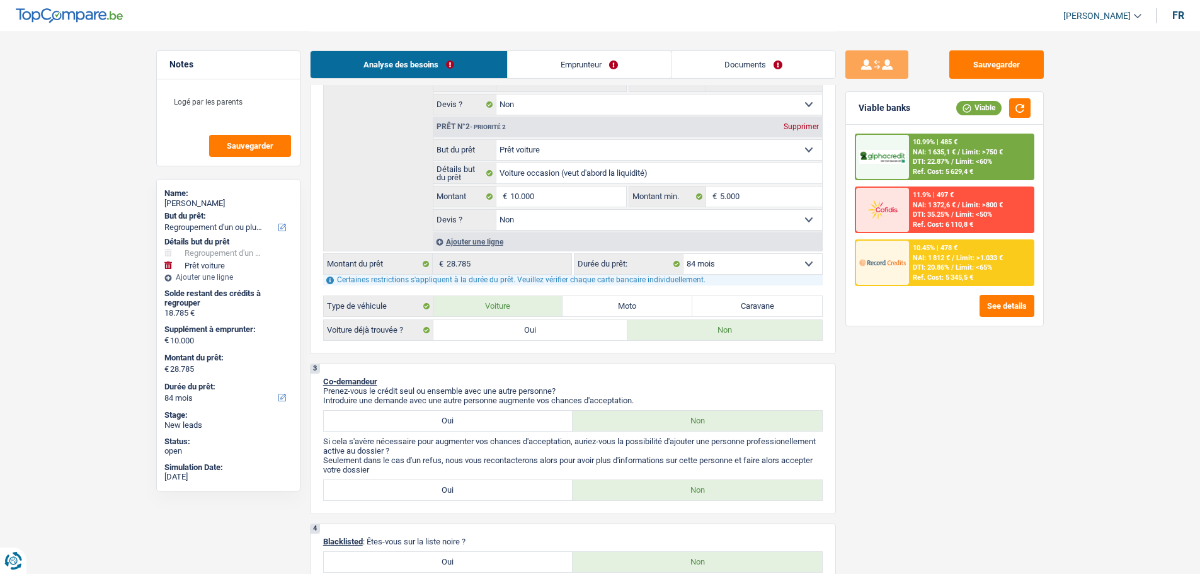
click at [952, 140] on div "10.99% | 485 €" at bounding box center [934, 142] width 45 height 8
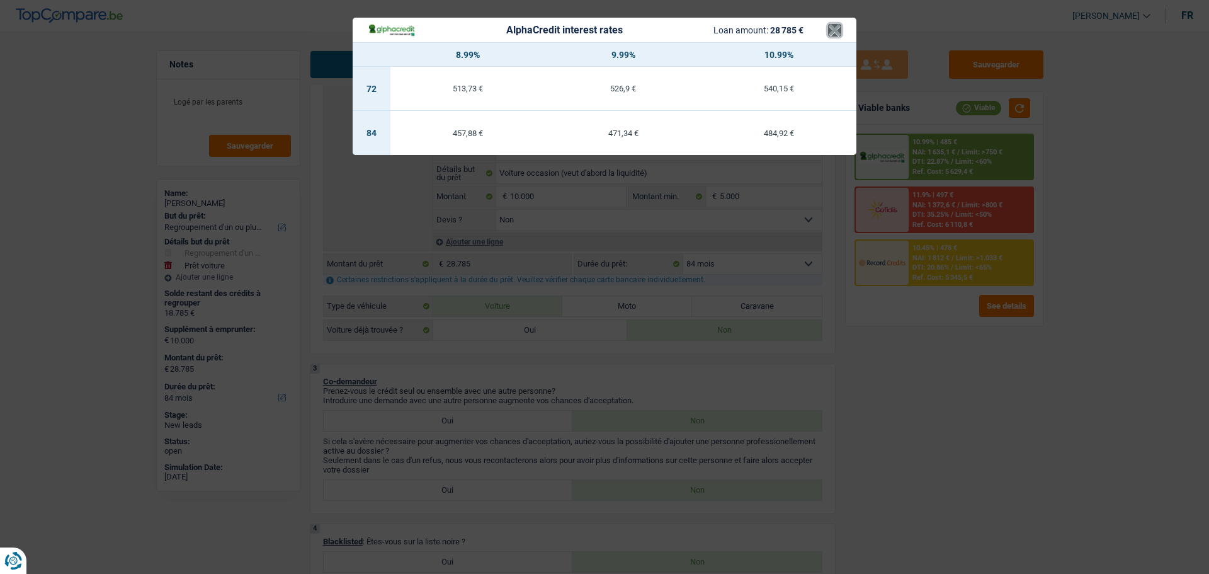
click at [834, 34] on button "×" at bounding box center [834, 30] width 13 height 13
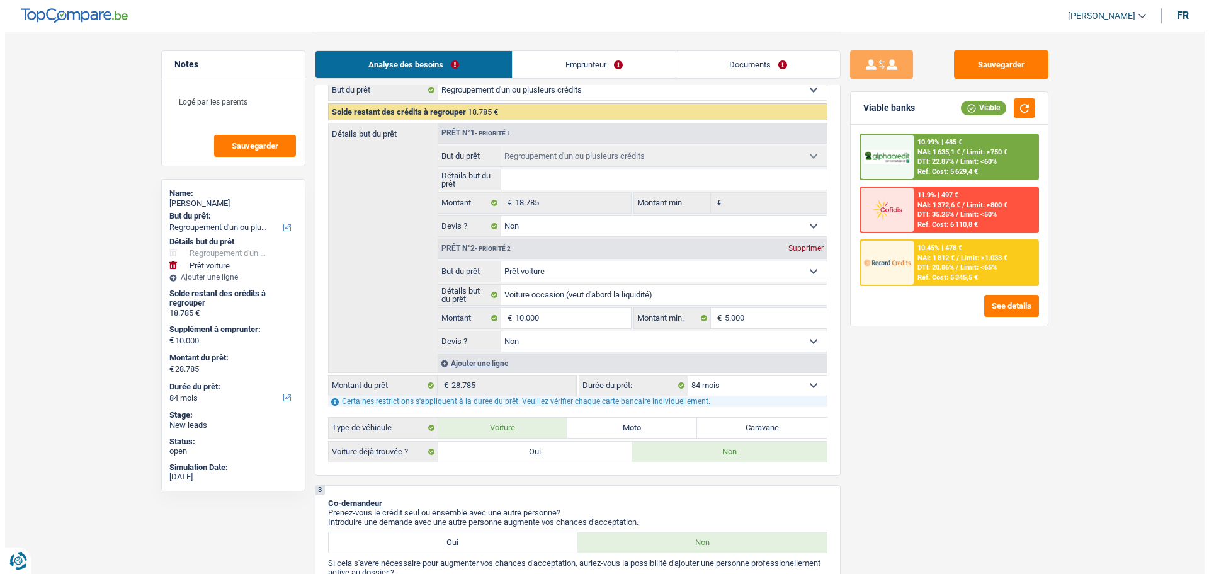
scroll to position [252, 0]
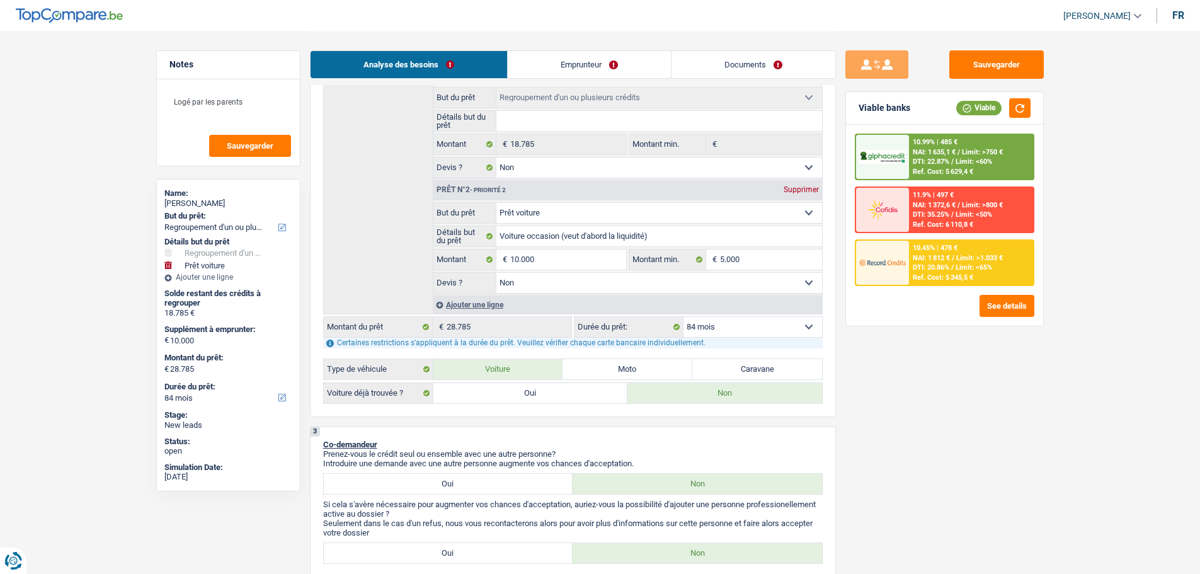
click at [708, 327] on select "12 mois 18 mois 24 mois 30 mois 36 mois 42 mois 48 mois 60 mois 72 mois 84 mois…" at bounding box center [752, 327] width 139 height 20
click at [683, 317] on select "12 mois 18 mois 24 mois 30 mois 36 mois 42 mois 48 mois 60 mois 72 mois 84 mois…" at bounding box center [752, 327] width 139 height 20
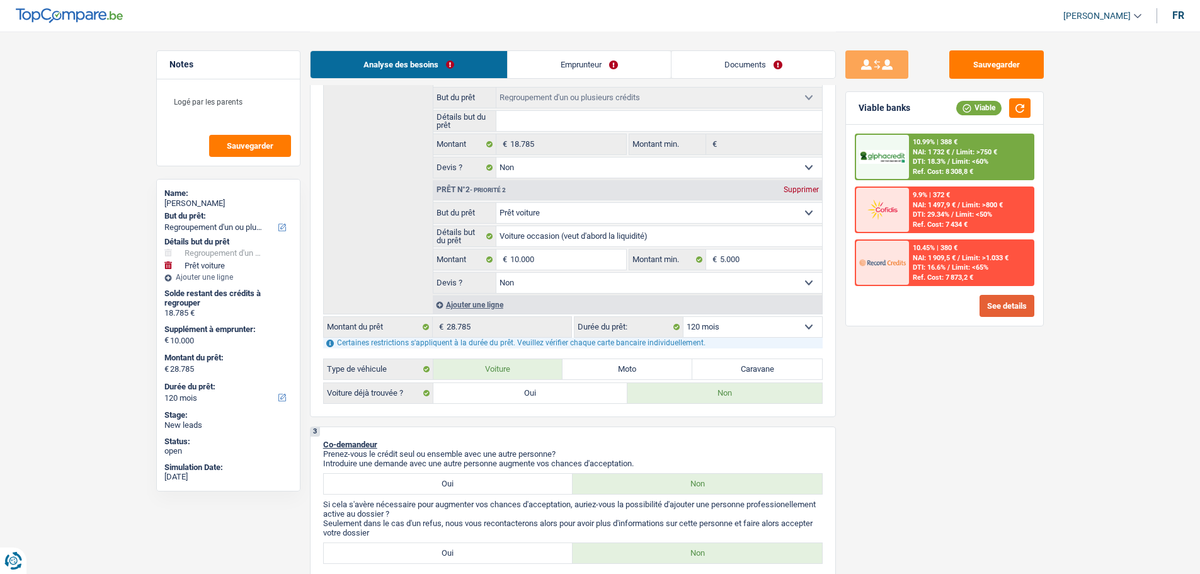
click at [989, 311] on button "See details" at bounding box center [1006, 306] width 55 height 22
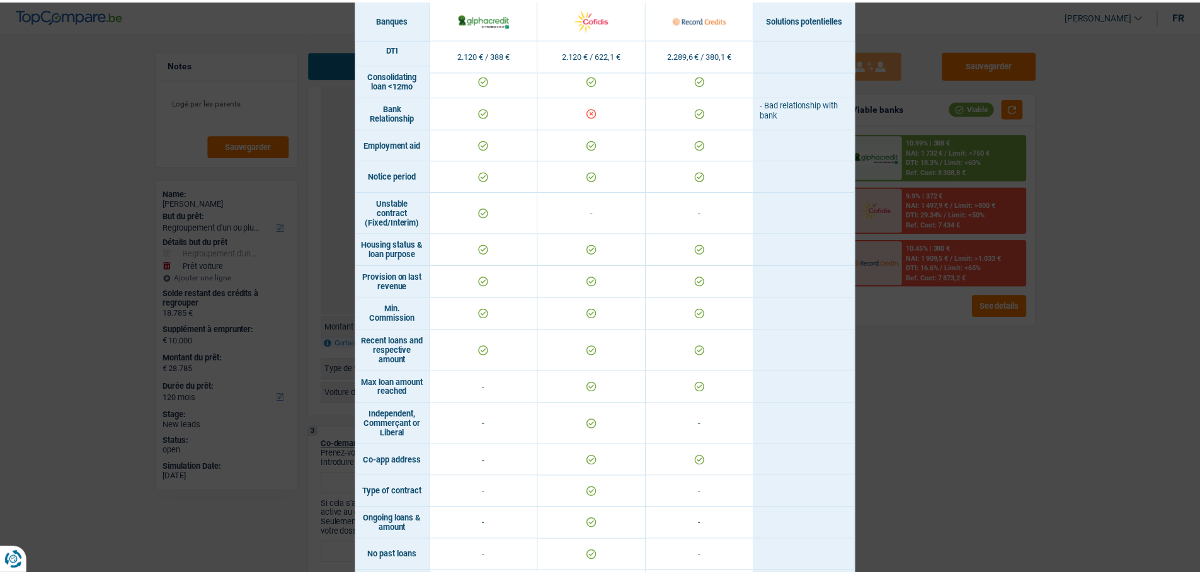
scroll to position [638, 0]
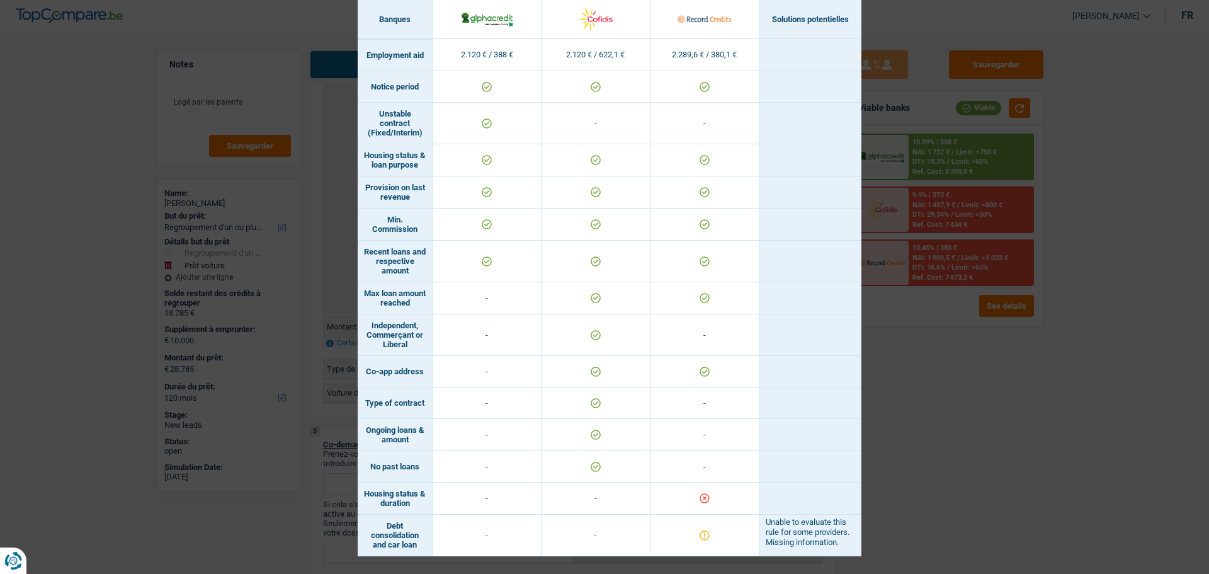
click at [1080, 391] on div "Banks conditions × Banques Solutions potentielles Revenus / Charges 2.120 € / 3…" at bounding box center [604, 287] width 1209 height 574
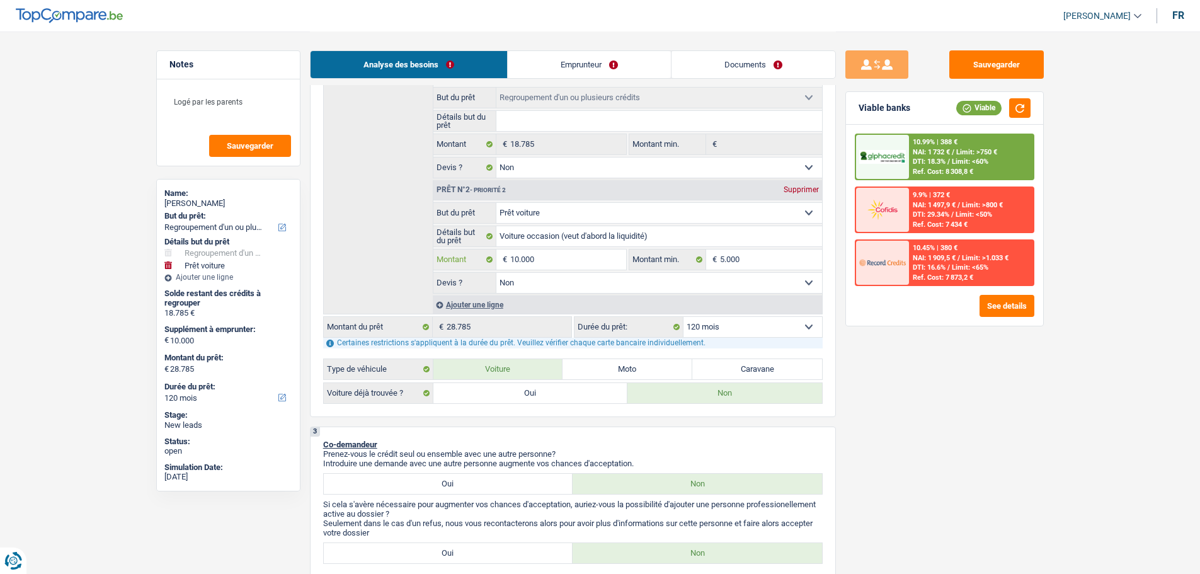
click at [551, 259] on input "10.000" at bounding box center [567, 259] width 115 height 20
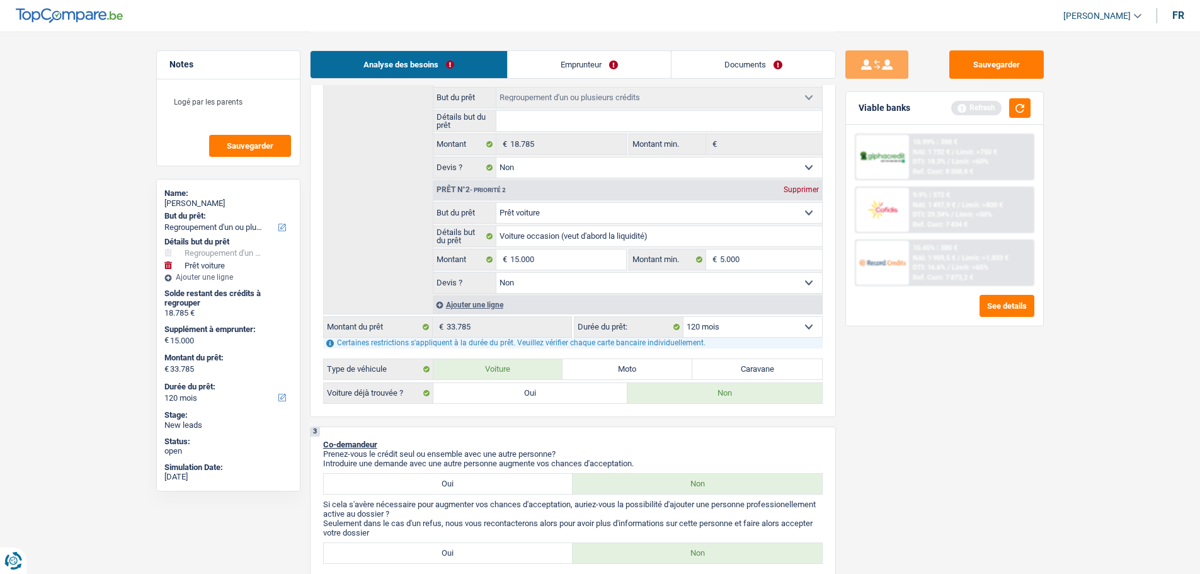
click at [908, 397] on div "Sauvegarder Viable banks Refresh 10.99% | 388 € NAI: 1 732 € / Limit: >750 € DT…" at bounding box center [944, 301] width 217 height 503
click at [1022, 115] on button "button" at bounding box center [1019, 108] width 21 height 20
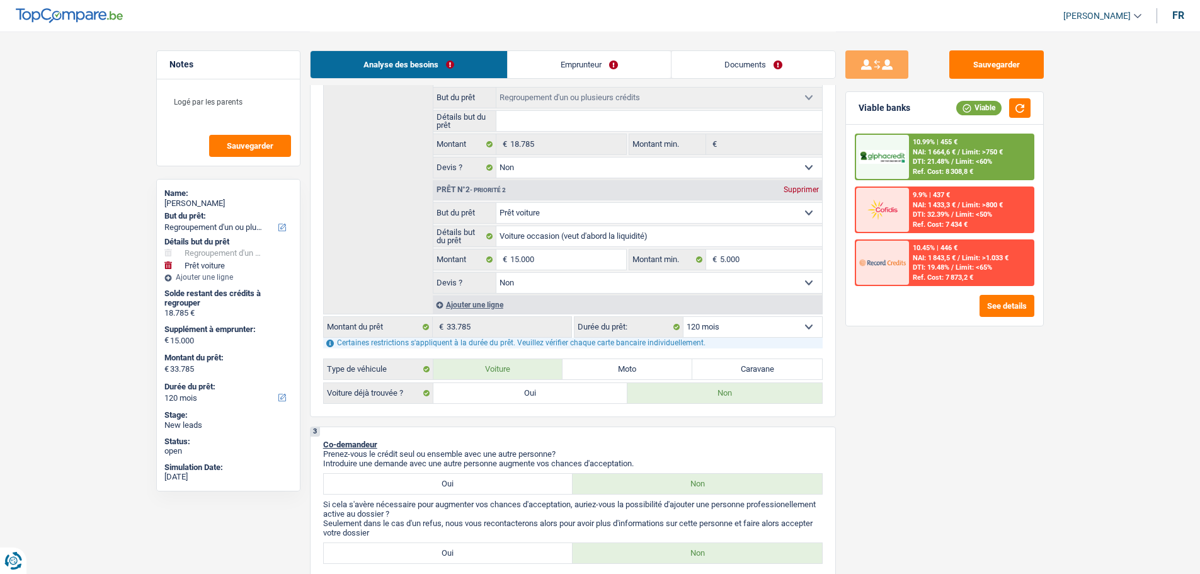
click at [977, 140] on div "10.99% | 455 € NAI: 1 664,6 € / Limit: >750 € DTI: 21.48% / Limit: <60% Ref. Co…" at bounding box center [971, 157] width 124 height 44
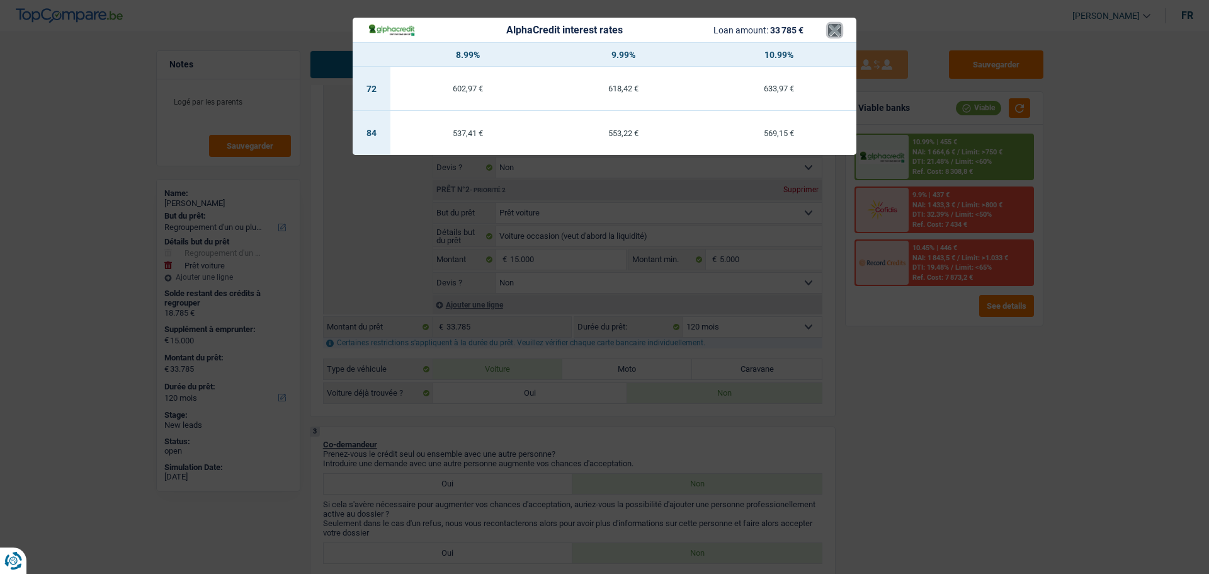
click at [831, 27] on button "×" at bounding box center [834, 30] width 13 height 13
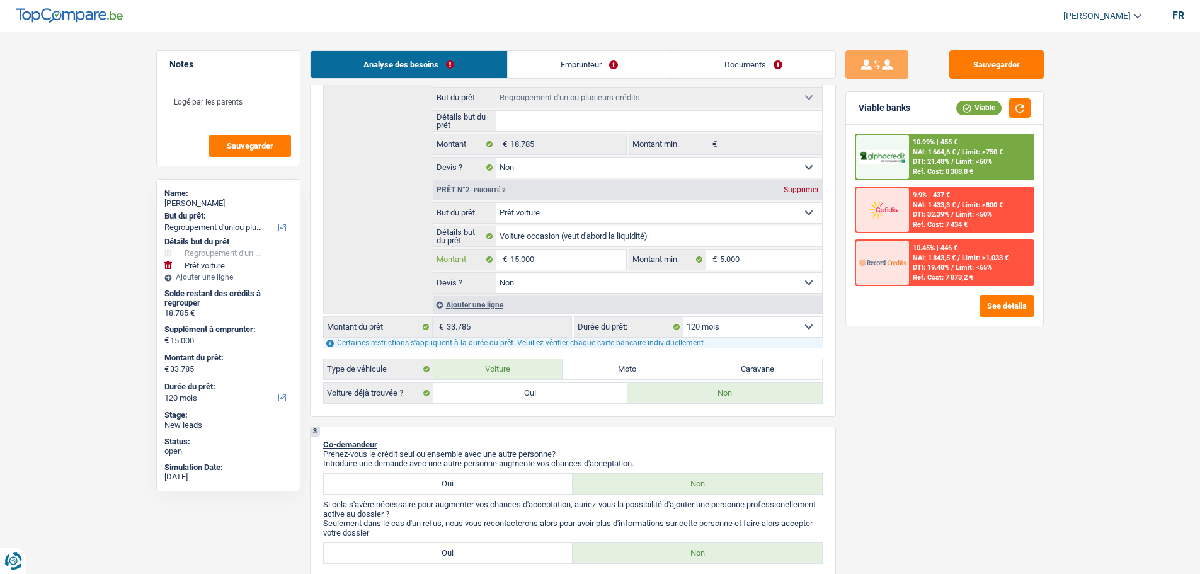
click at [563, 249] on input "15.000" at bounding box center [567, 259] width 115 height 20
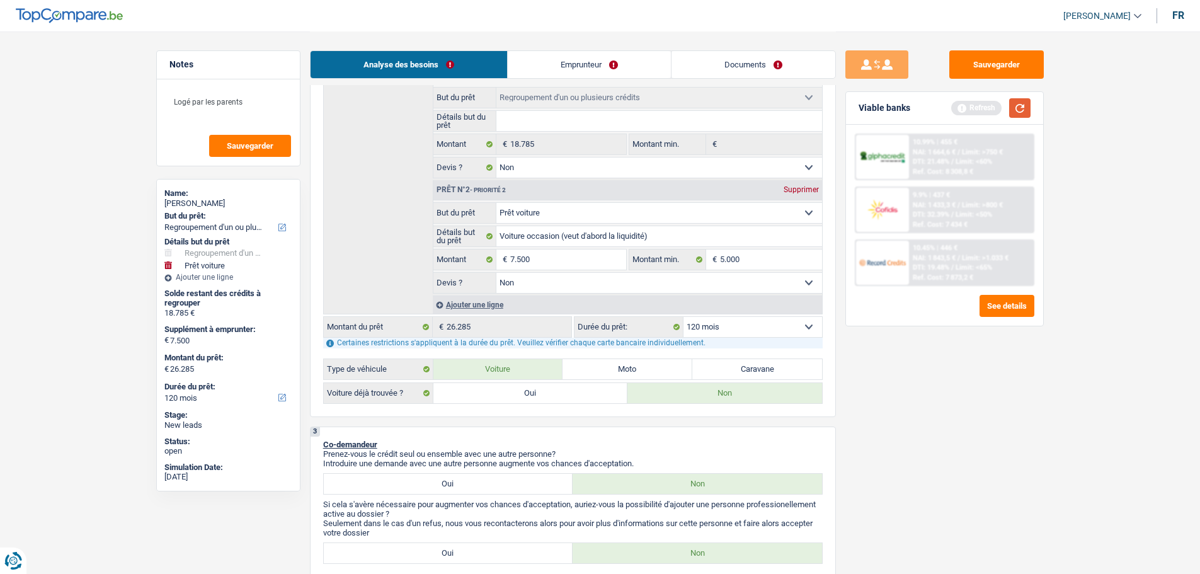
click at [1016, 104] on button "button" at bounding box center [1019, 108] width 21 height 20
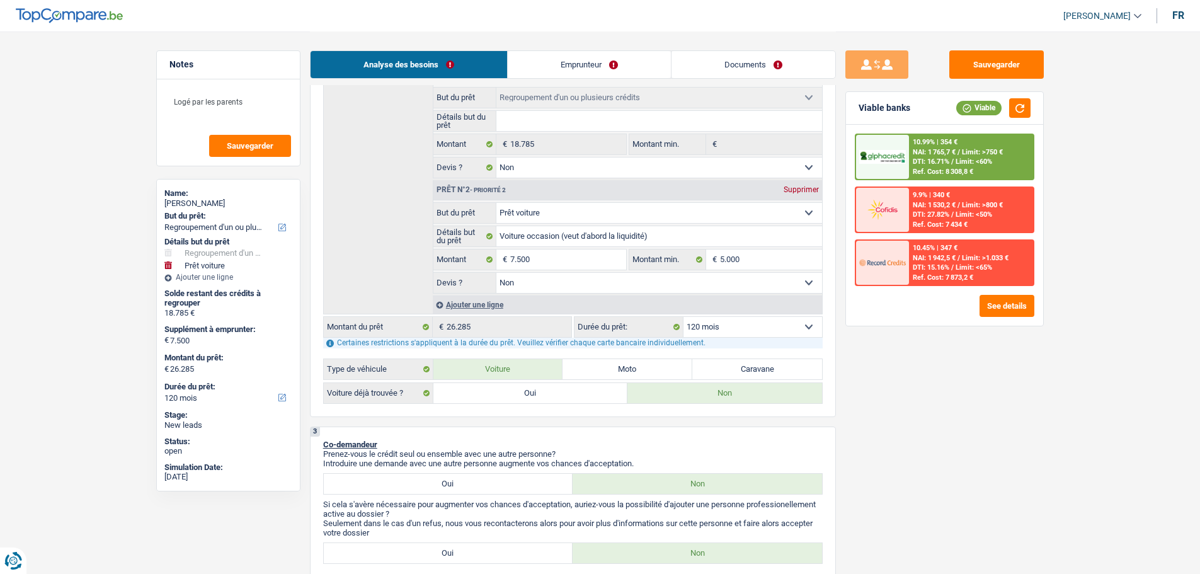
click at [936, 165] on span "DTI: 16.71%" at bounding box center [930, 161] width 37 height 8
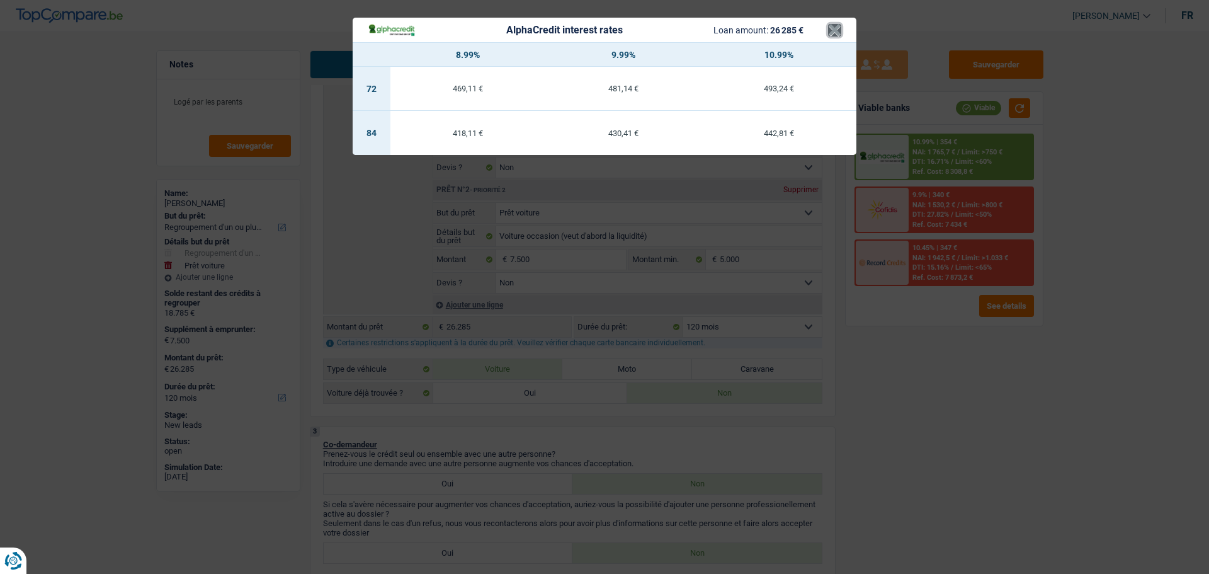
click at [828, 30] on button "×" at bounding box center [834, 30] width 13 height 13
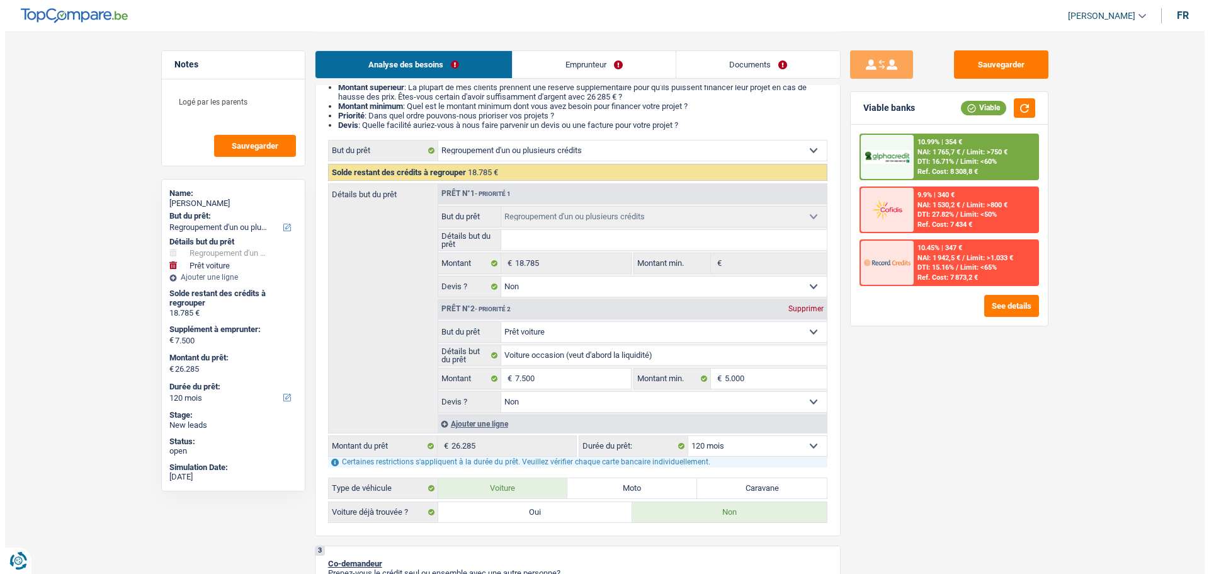
scroll to position [0, 0]
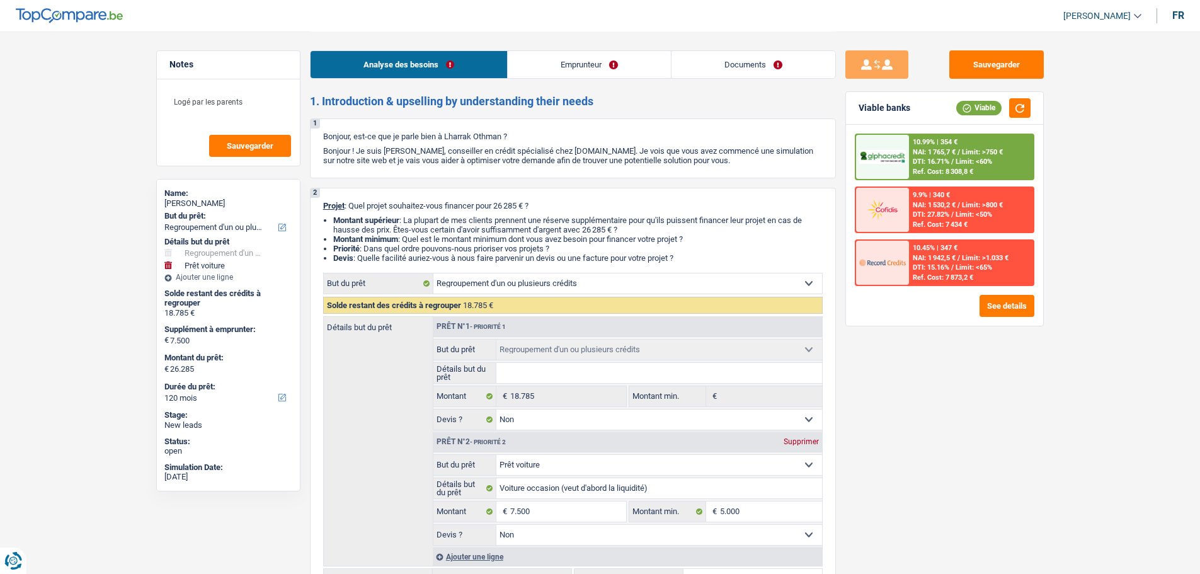
click at [950, 203] on span "NAI: 1 530,2 €" at bounding box center [933, 205] width 43 height 8
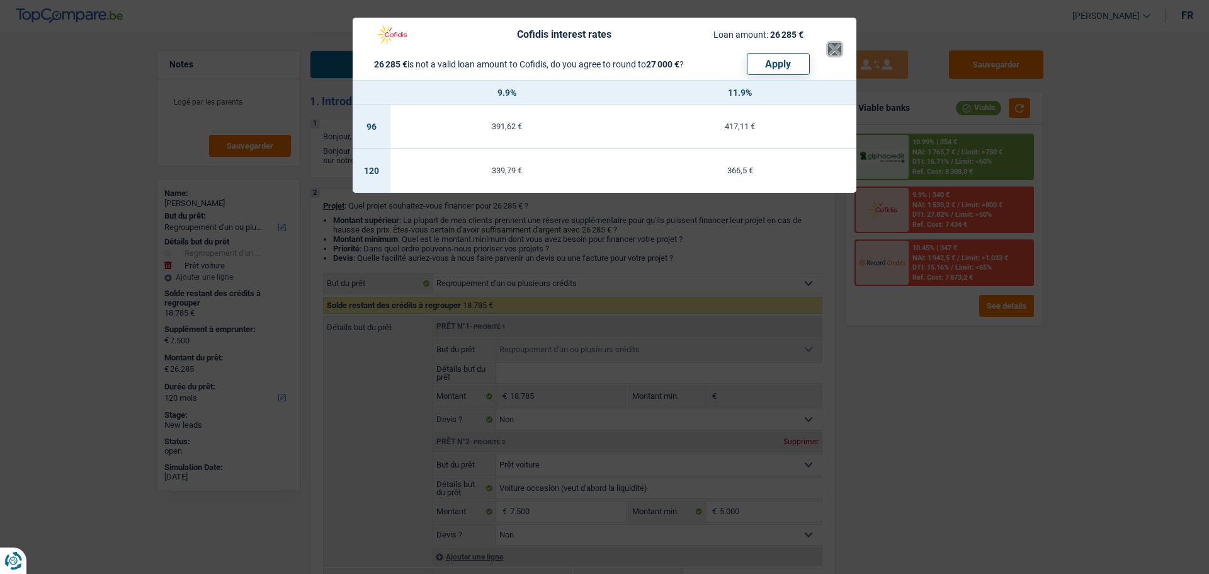
click at [834, 48] on button "×" at bounding box center [834, 49] width 13 height 13
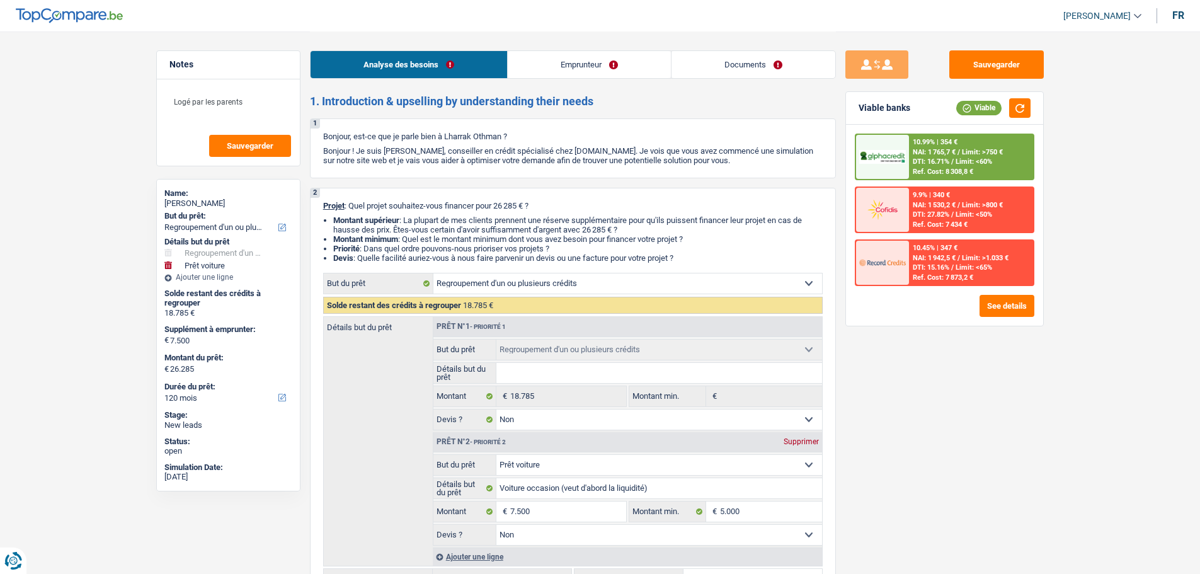
click at [956, 252] on div "10.45% | 347 €" at bounding box center [934, 248] width 45 height 8
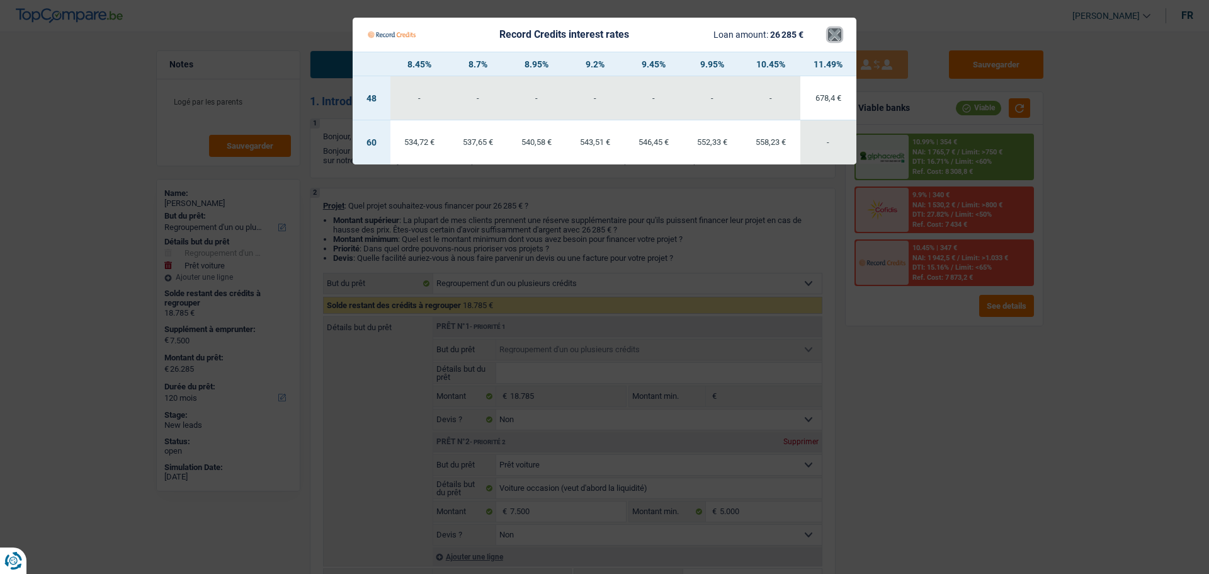
click at [836, 32] on button "×" at bounding box center [834, 34] width 13 height 13
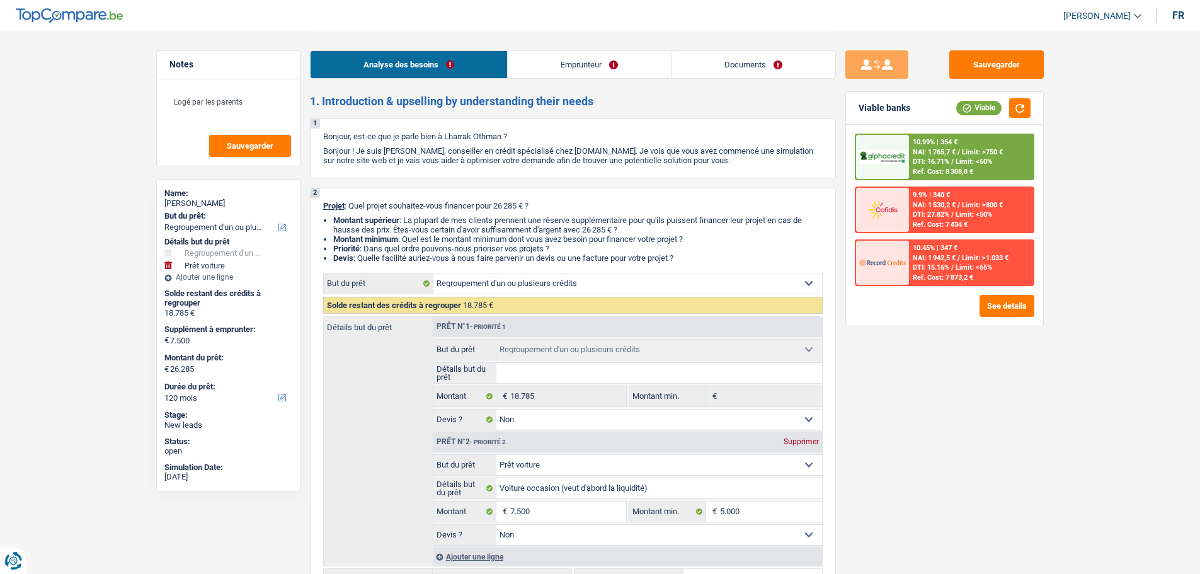
click at [909, 154] on div "10.99% | 354 € NAI: 1 765,7 € / Limit: >750 € DTI: 16.71% / Limit: <60% Ref. Co…" at bounding box center [971, 157] width 124 height 44
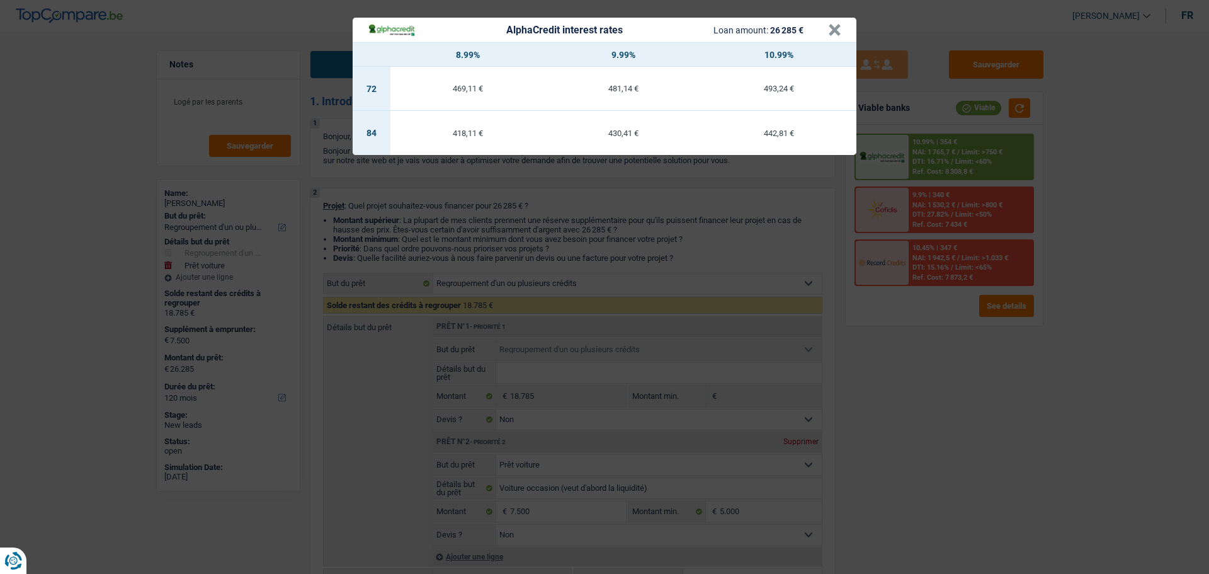
click at [843, 25] on header "AlphaCredit interest rates Loan amount: 26 285 € ×" at bounding box center [605, 30] width 504 height 25
click at [837, 31] on button "×" at bounding box center [834, 30] width 13 height 13
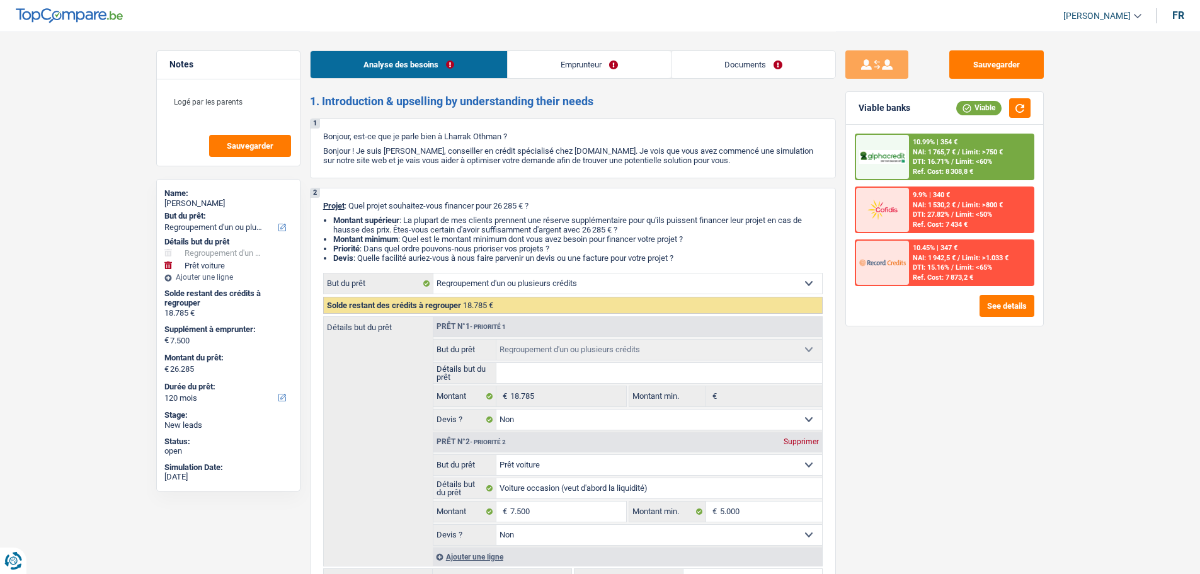
click at [924, 212] on span "DTI: 27.82%" at bounding box center [930, 214] width 37 height 8
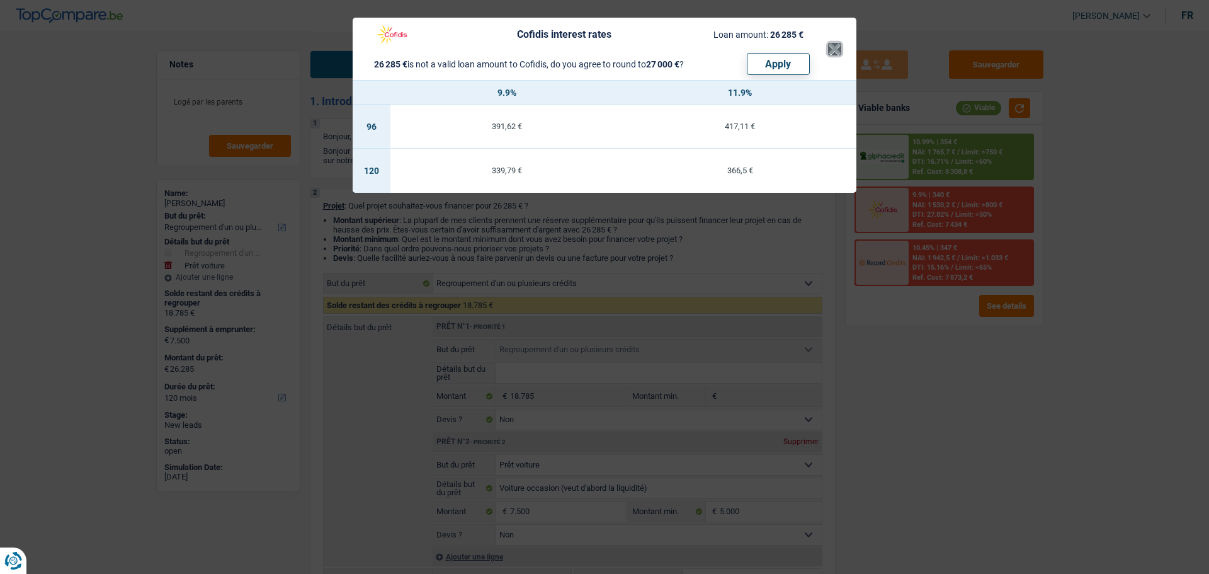
click at [834, 55] on button "×" at bounding box center [834, 49] width 13 height 13
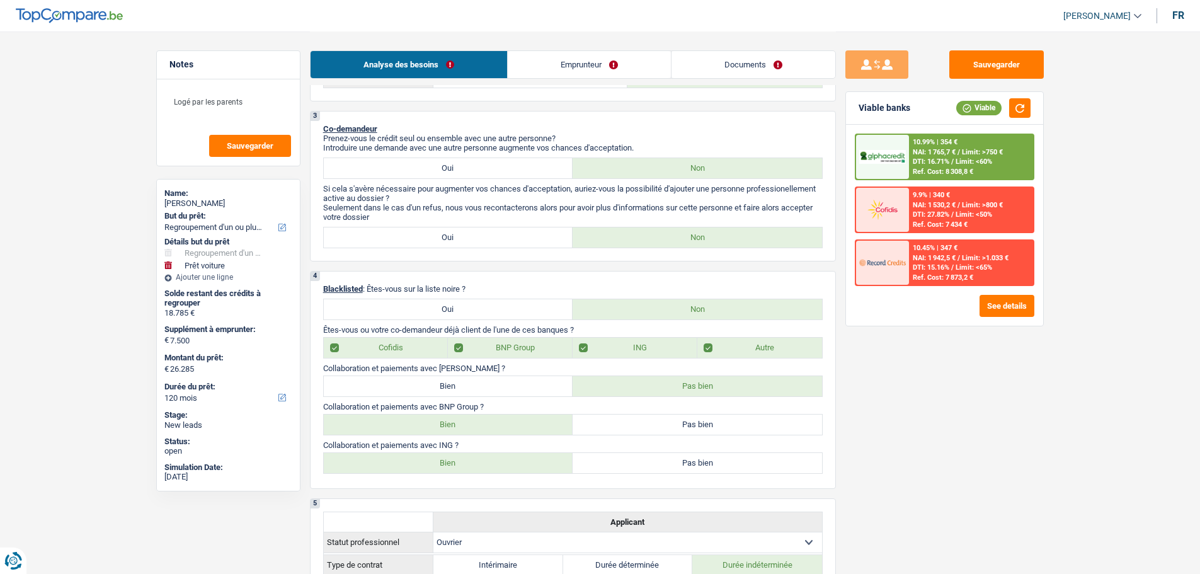
scroll to position [567, 0]
click at [482, 389] on label "Bien" at bounding box center [448, 387] width 249 height 20
click at [482, 389] on input "Bien" at bounding box center [448, 387] width 249 height 20
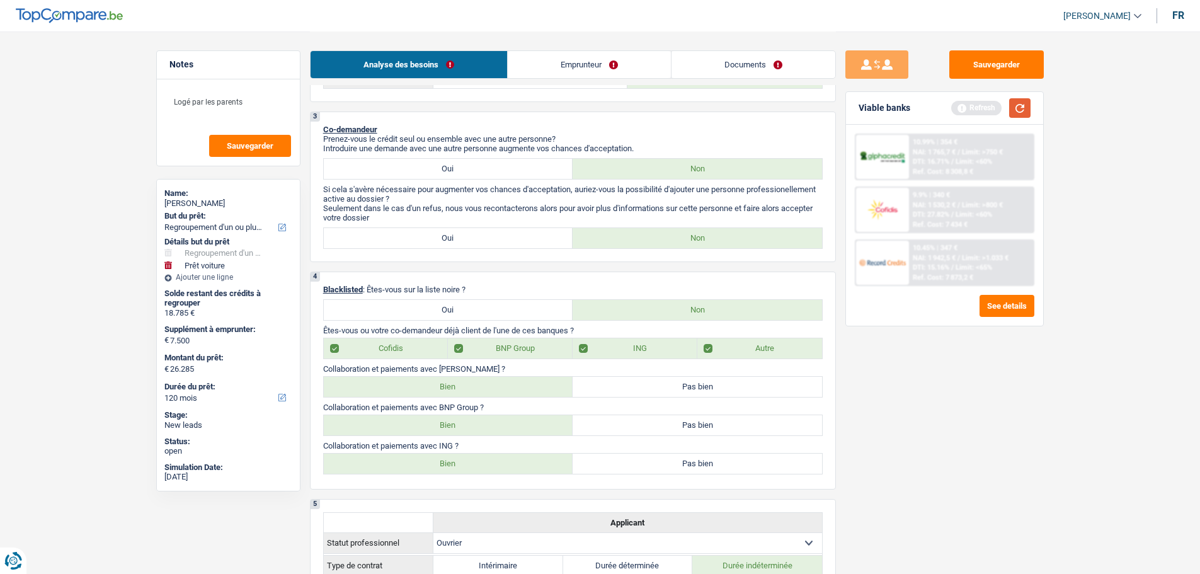
click at [1012, 112] on button "button" at bounding box center [1019, 108] width 21 height 20
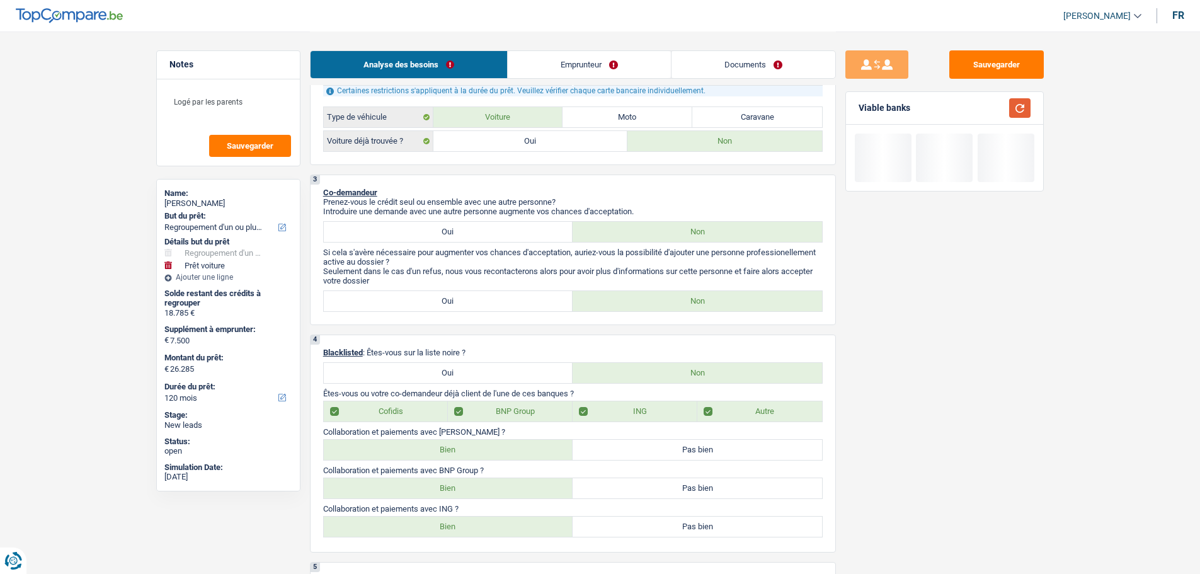
scroll to position [63, 0]
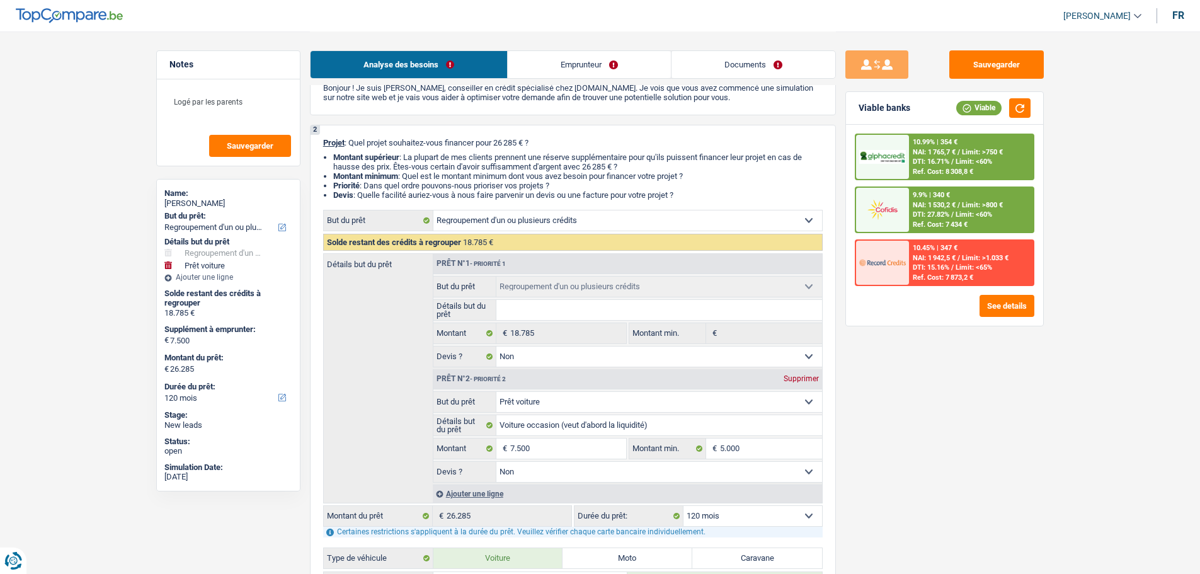
click at [966, 201] on span "Limit: >800 €" at bounding box center [982, 205] width 41 height 8
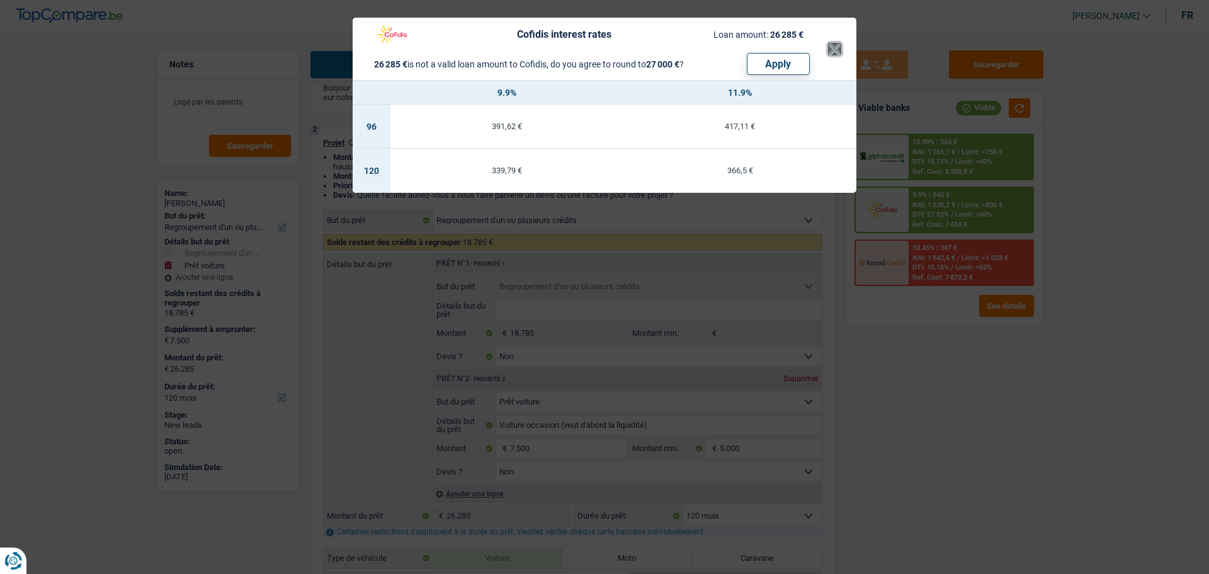
click at [837, 50] on button "×" at bounding box center [834, 49] width 13 height 13
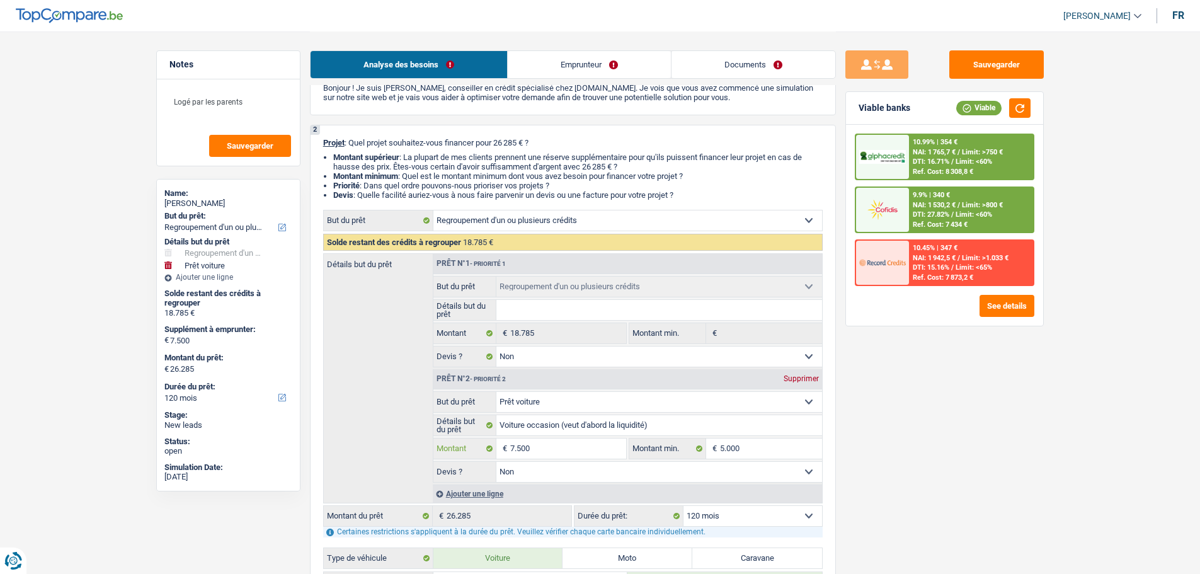
click at [557, 455] on input "7.500" at bounding box center [567, 448] width 115 height 20
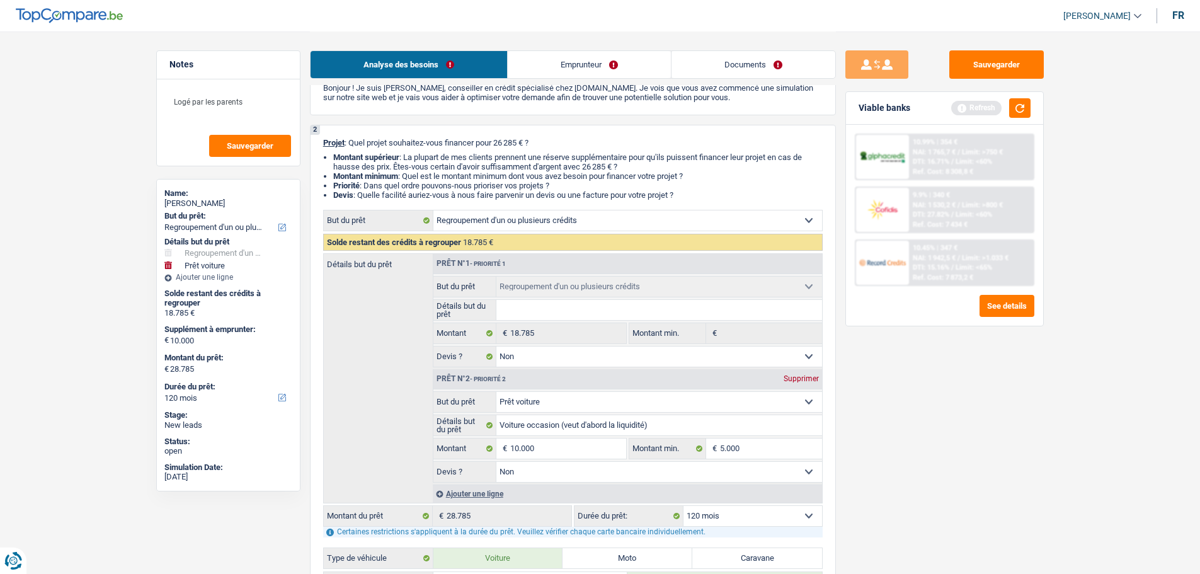
click at [1011, 106] on button "button" at bounding box center [1019, 108] width 21 height 20
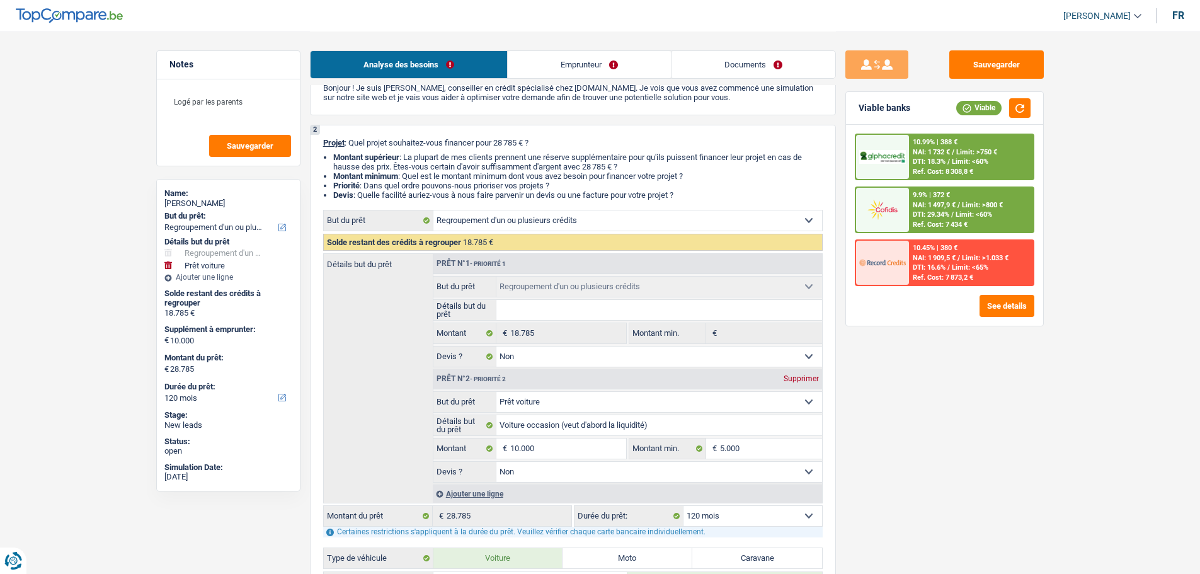
click at [905, 208] on img at bounding box center [882, 209] width 47 height 23
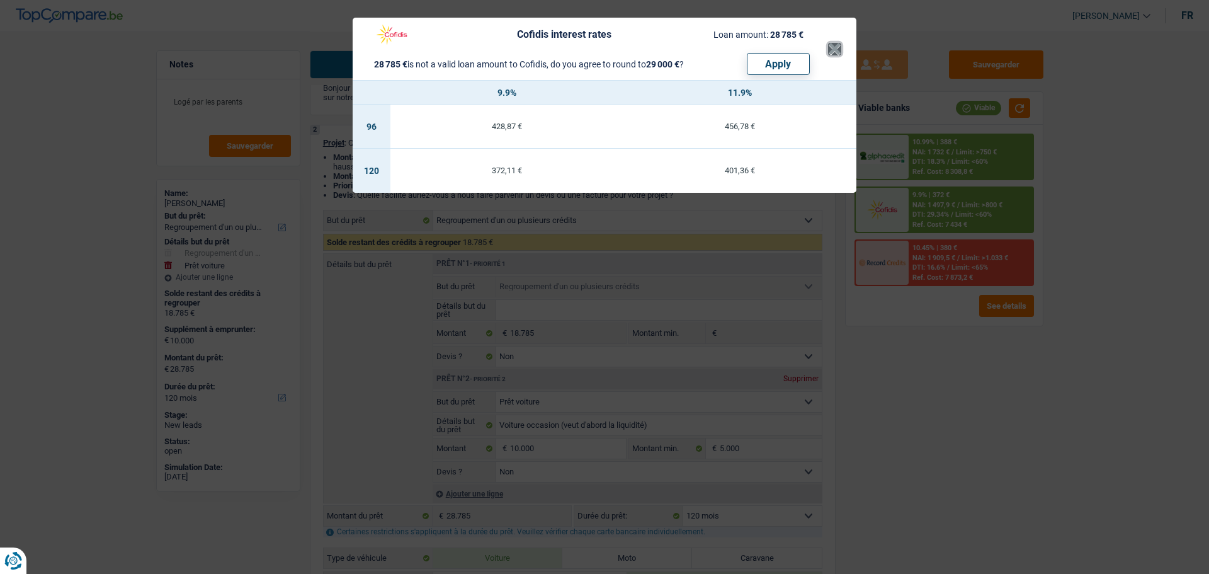
drag, startPoint x: 834, startPoint y: 50, endPoint x: 820, endPoint y: 69, distance: 23.9
click at [834, 50] on button "×" at bounding box center [834, 49] width 13 height 13
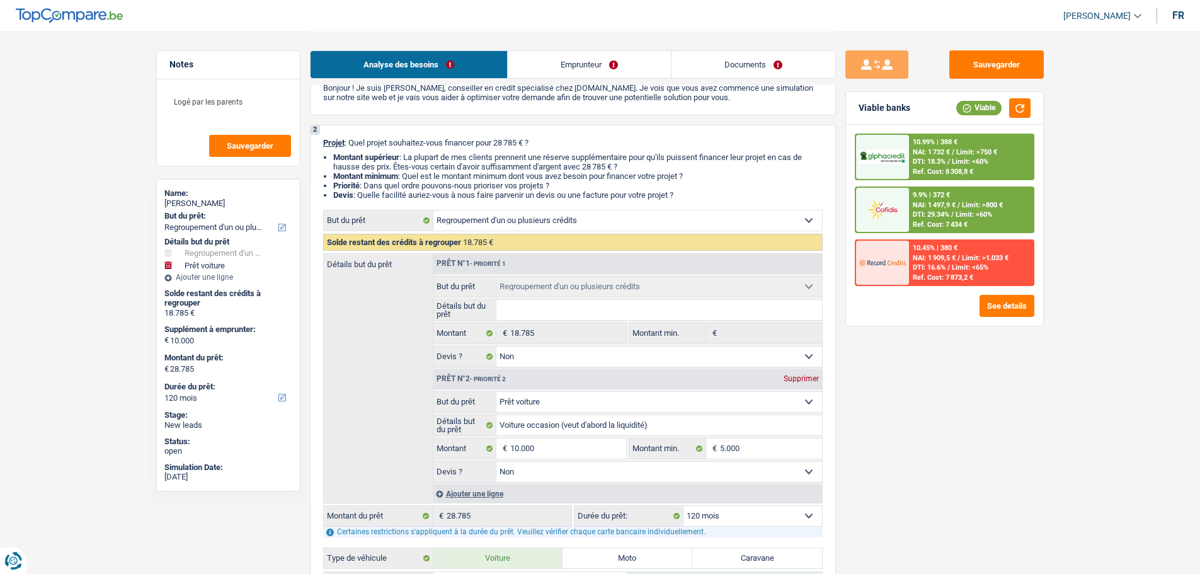
click at [958, 195] on div "9.9% | 372 € NAI: 1 497,9 € / Limit: >800 € DTI: 29.34% / Limit: <60% Ref. Cost…" at bounding box center [971, 210] width 124 height 44
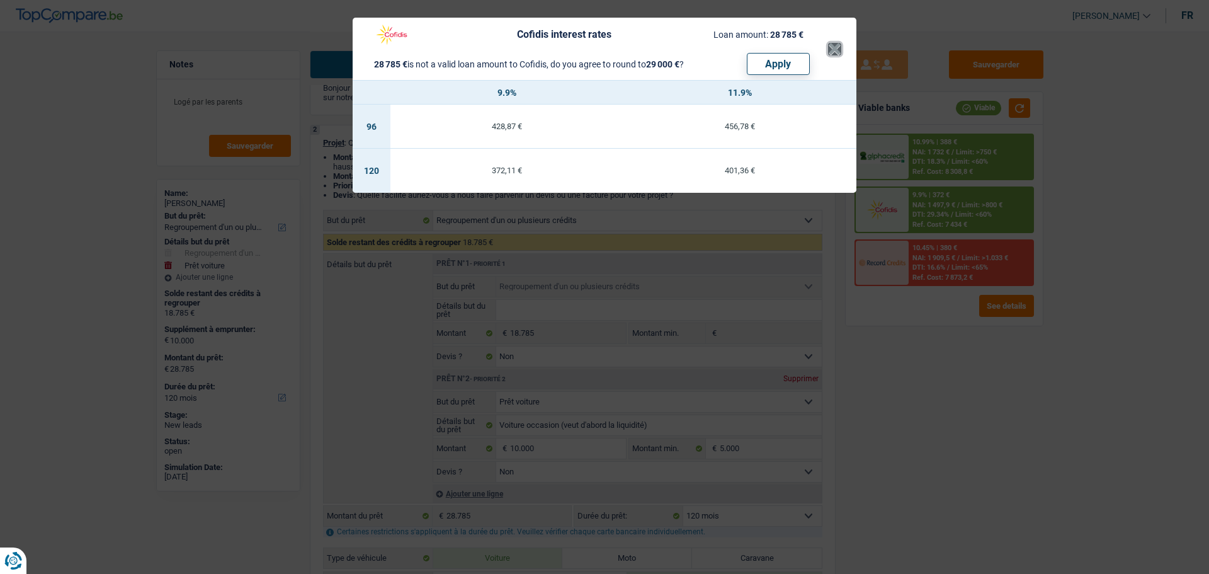
click at [833, 47] on button "×" at bounding box center [834, 49] width 13 height 13
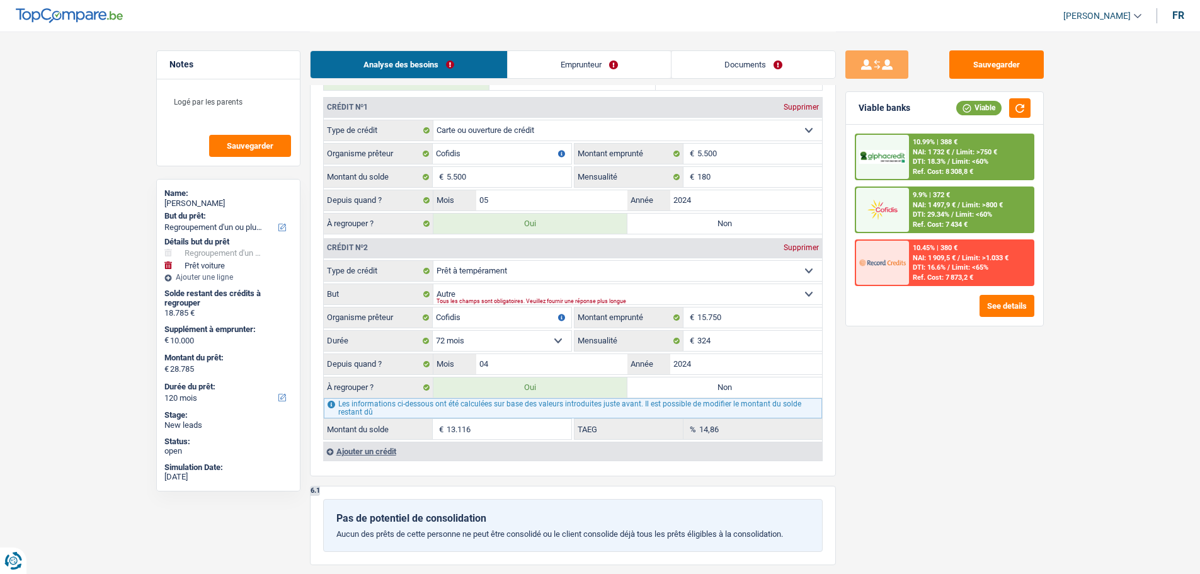
scroll to position [1196, 0]
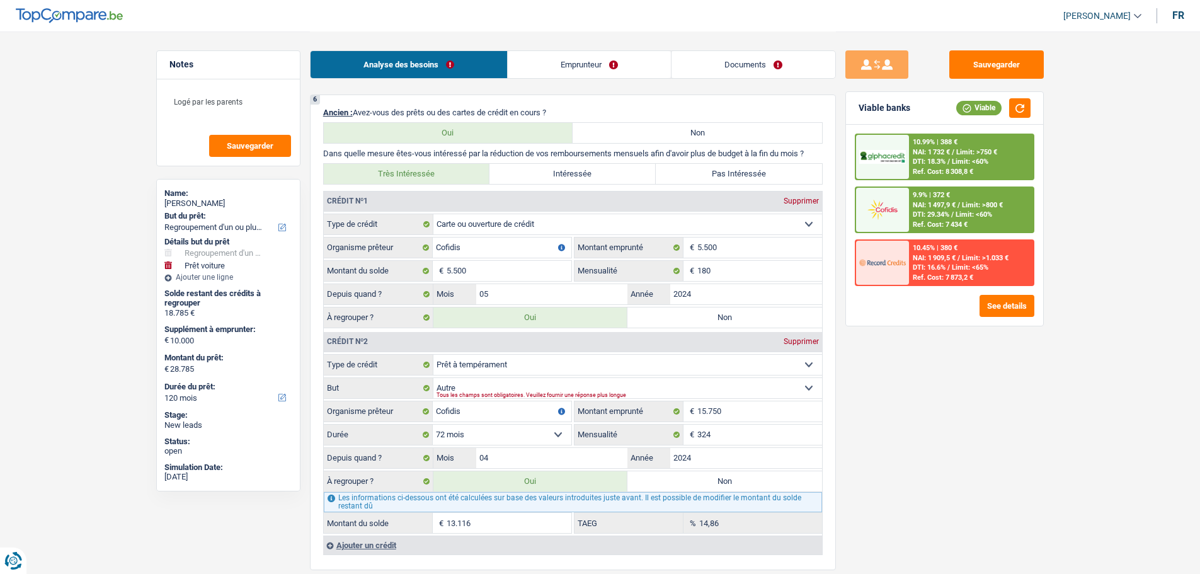
click at [933, 164] on span "DTI: 18.3%" at bounding box center [928, 161] width 33 height 8
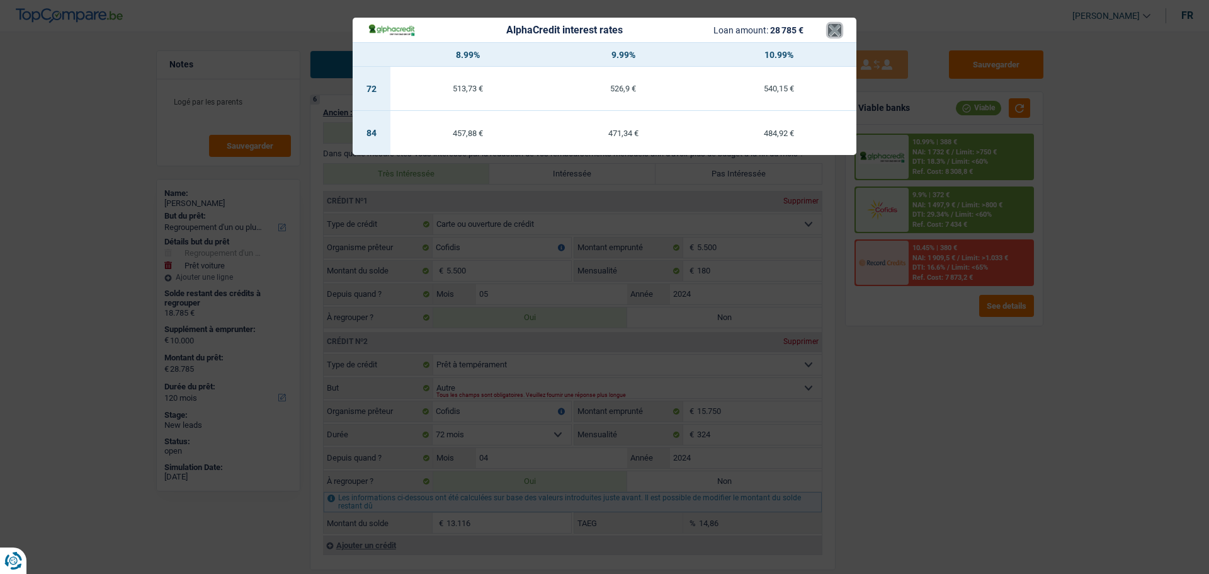
click at [833, 34] on button "×" at bounding box center [834, 30] width 13 height 13
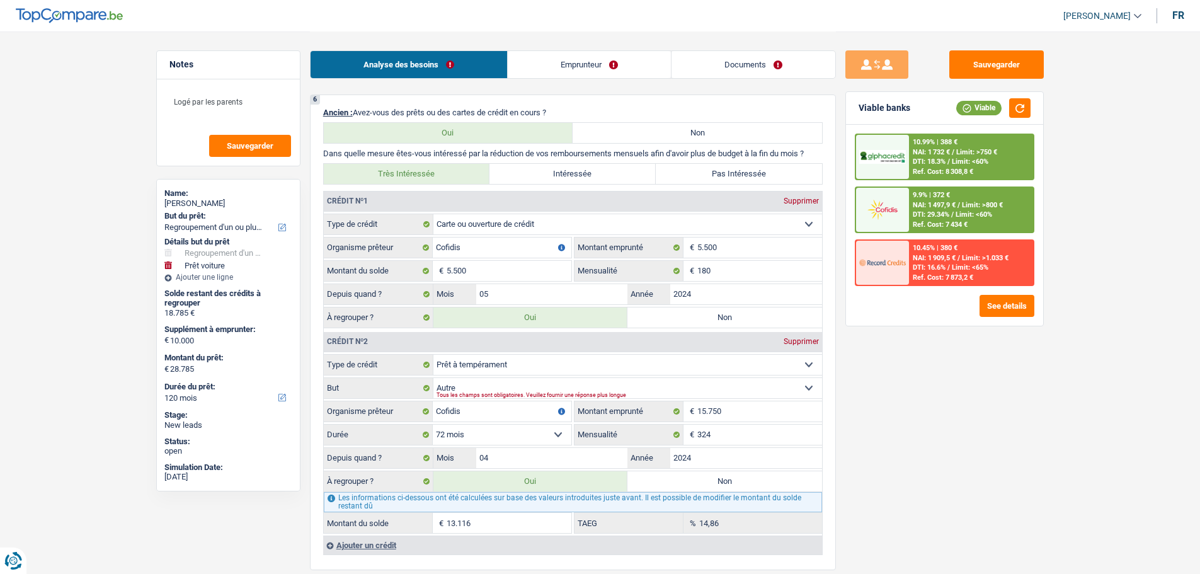
click at [977, 266] on span "Limit: <65%" at bounding box center [969, 267] width 37 height 8
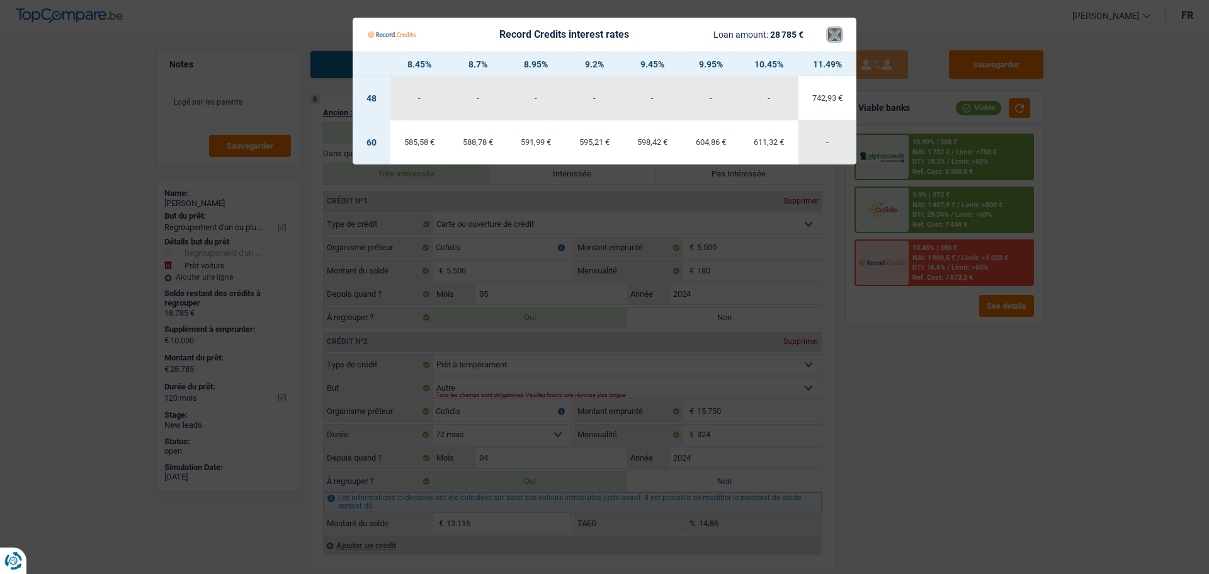
drag, startPoint x: 837, startPoint y: 32, endPoint x: 839, endPoint y: 47, distance: 15.2
click at [837, 33] on button "×" at bounding box center [834, 34] width 13 height 13
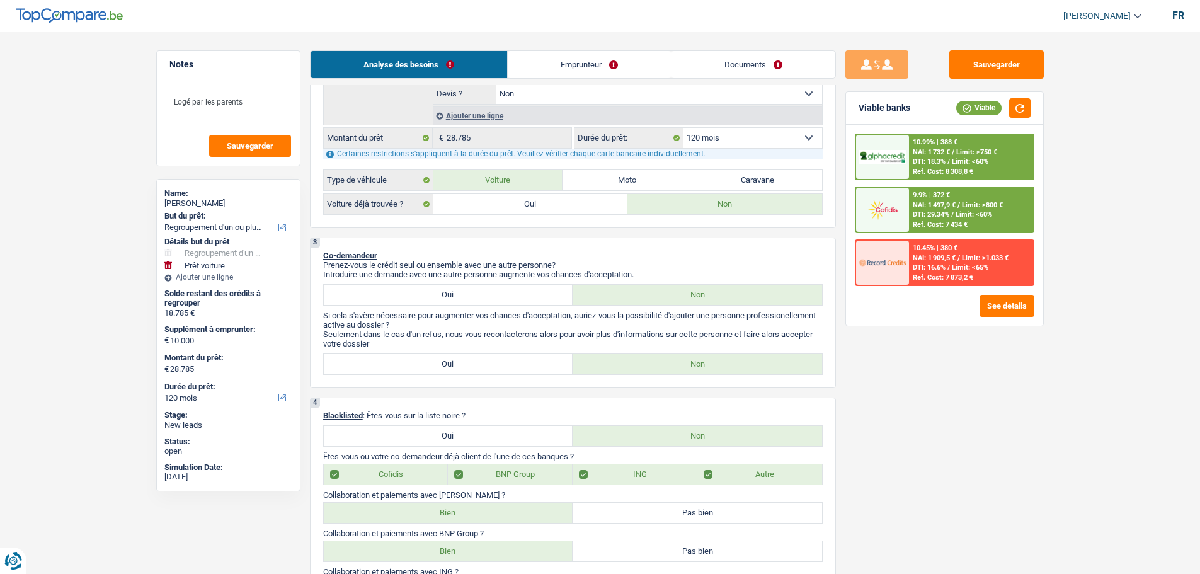
scroll to position [189, 0]
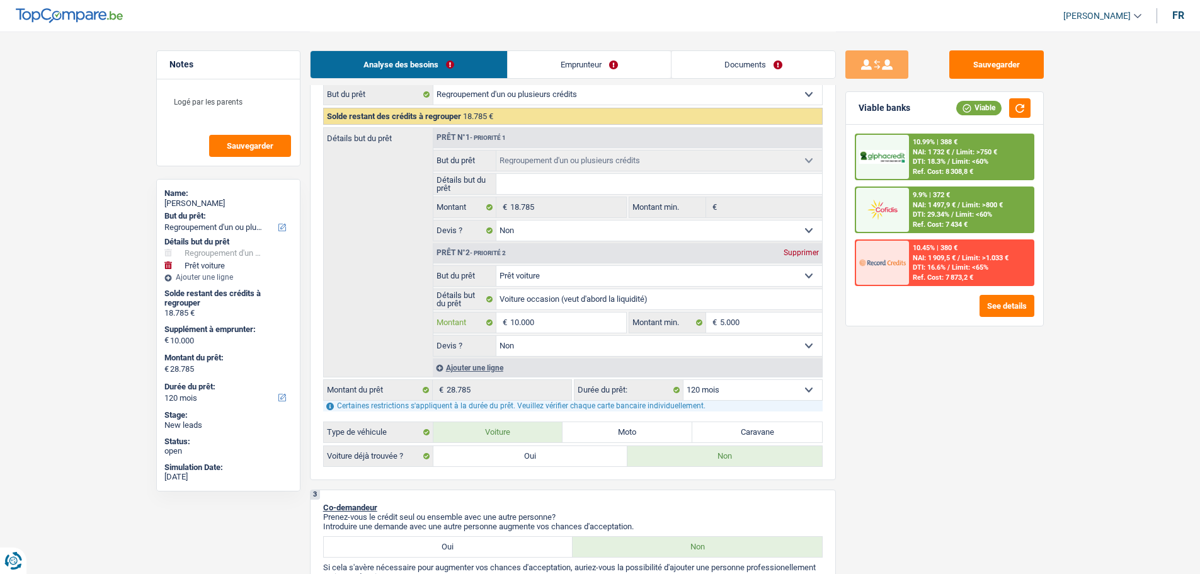
click at [552, 327] on input "10.000" at bounding box center [567, 322] width 115 height 20
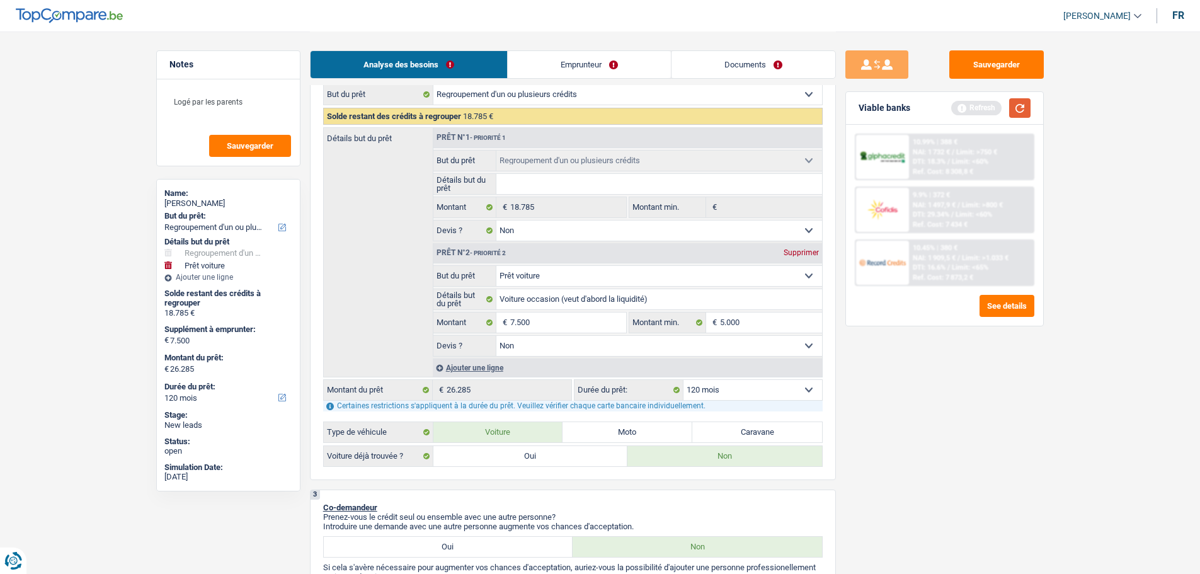
click at [1026, 114] on button "button" at bounding box center [1019, 108] width 21 height 20
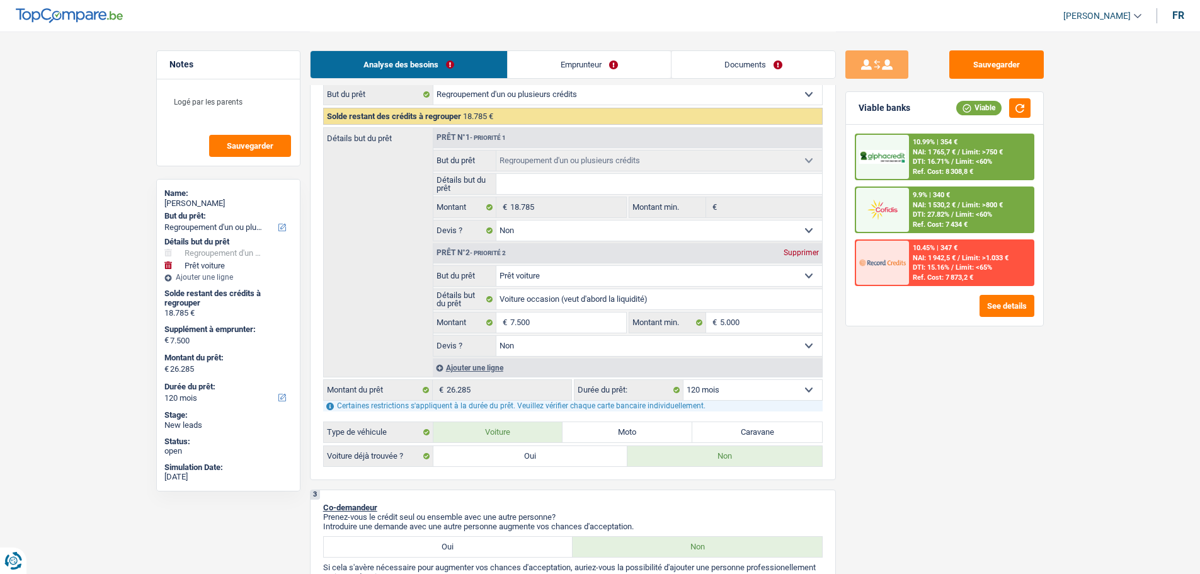
click at [953, 198] on div "9.9% | 340 € NAI: 1 530,2 € / Limit: >800 € DTI: 27.82% / Limit: <60% Ref. Cost…" at bounding box center [971, 210] width 124 height 44
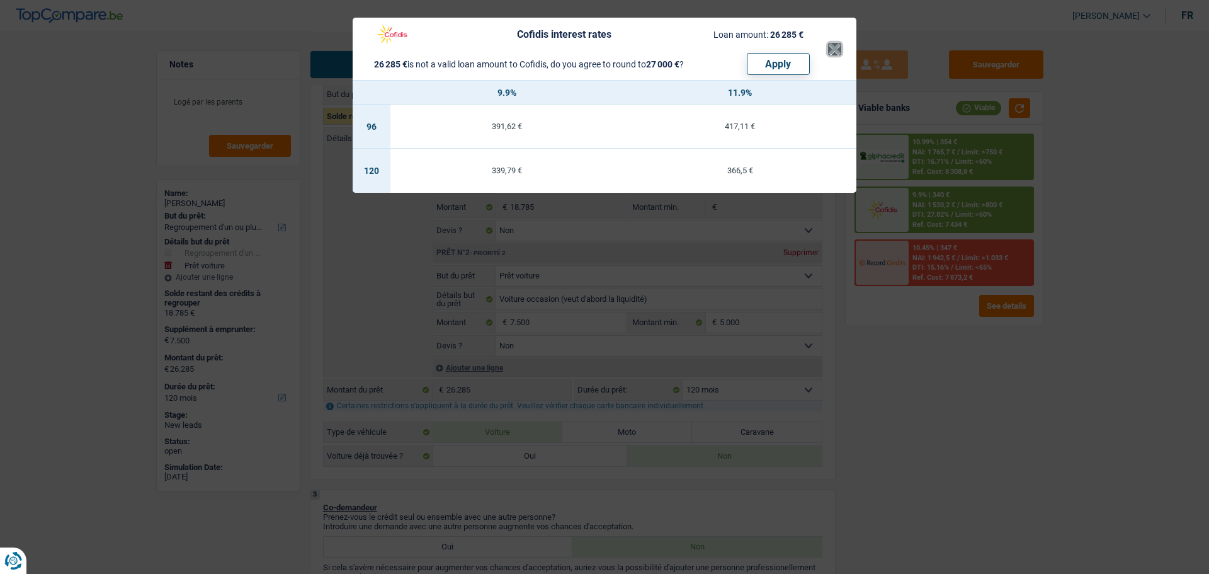
click at [830, 47] on button "×" at bounding box center [834, 49] width 13 height 13
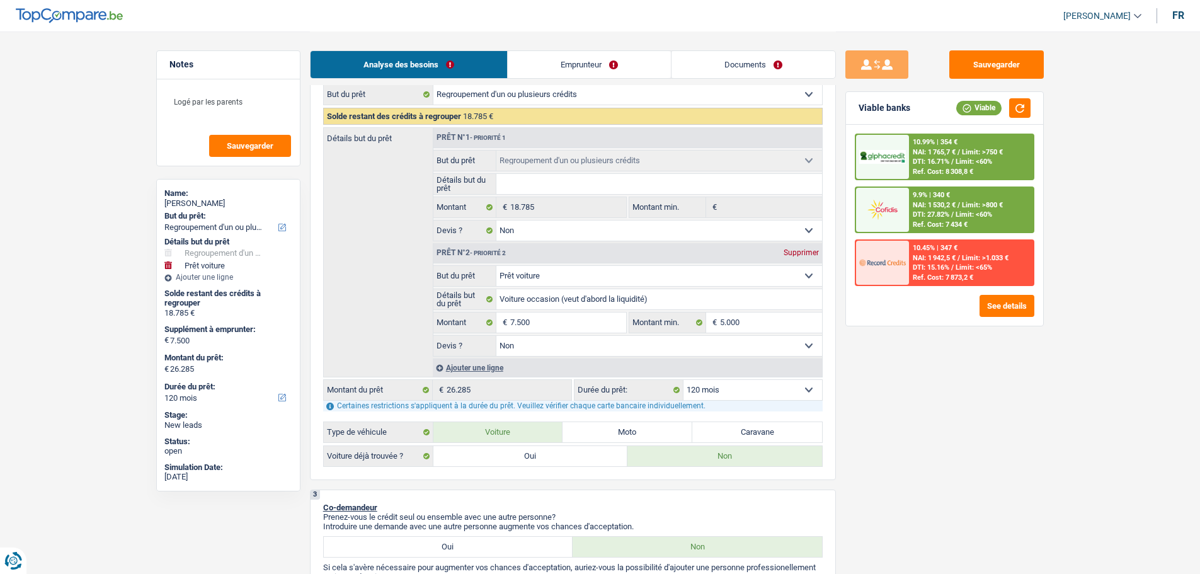
click at [895, 159] on img at bounding box center [882, 157] width 47 height 14
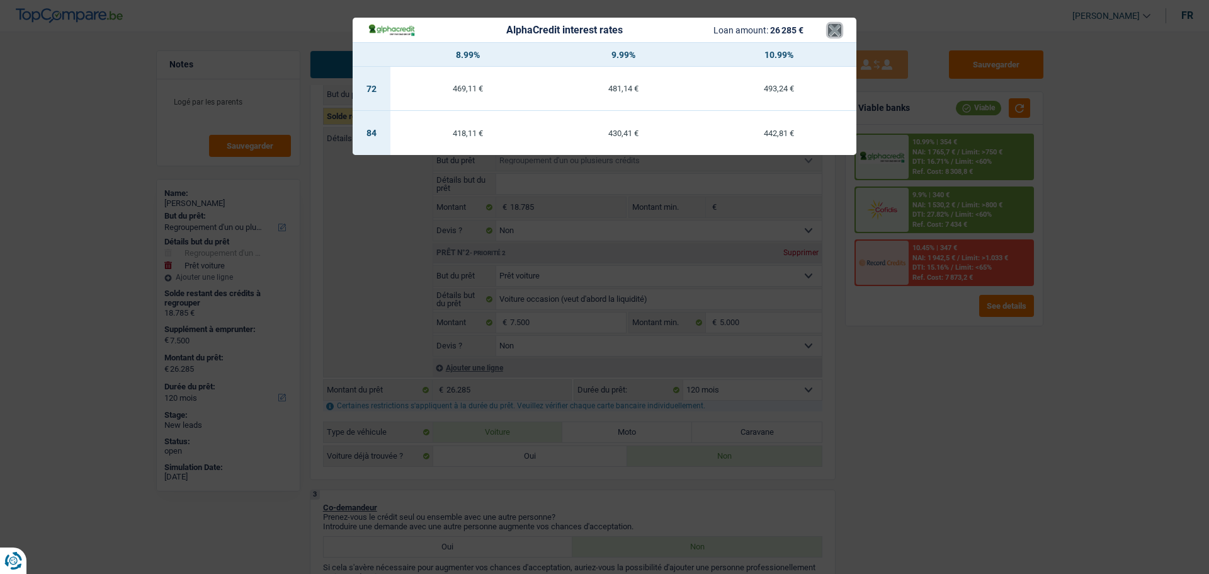
click at [833, 31] on button "×" at bounding box center [834, 30] width 13 height 13
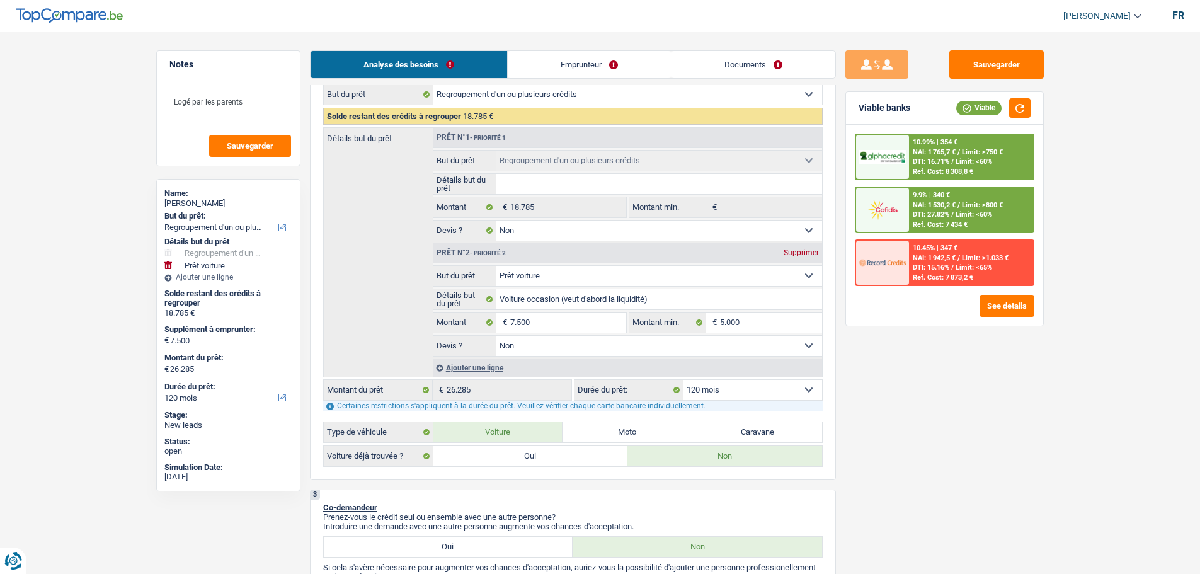
click at [906, 207] on div at bounding box center [882, 210] width 53 height 44
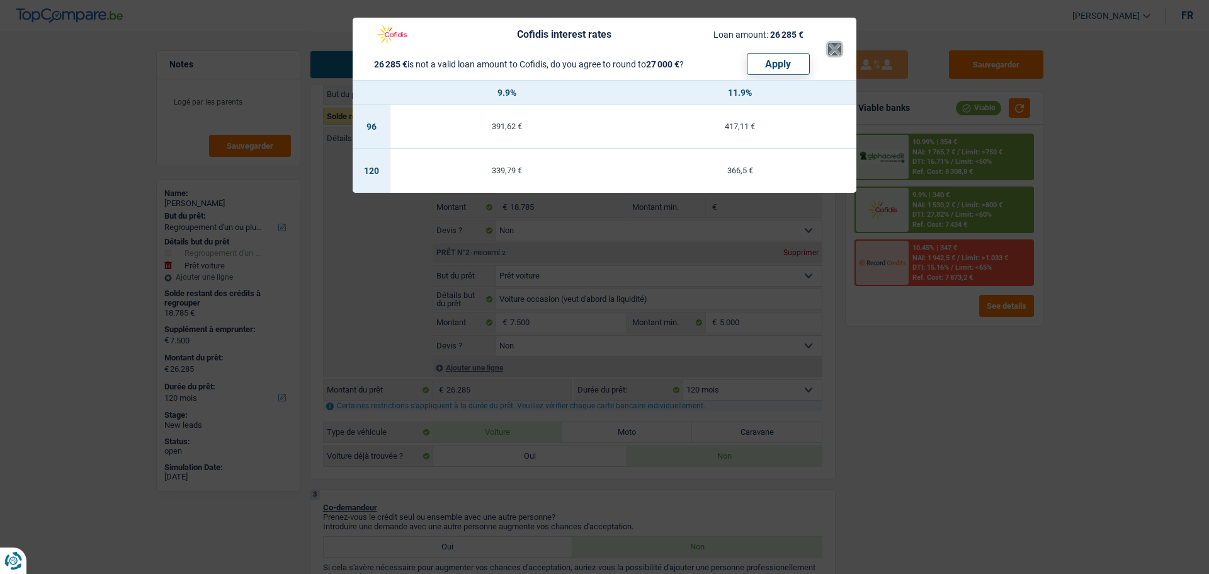
drag, startPoint x: 836, startPoint y: 42, endPoint x: 939, endPoint y: 235, distance: 219.7
click at [835, 50] on button "×" at bounding box center [834, 49] width 13 height 13
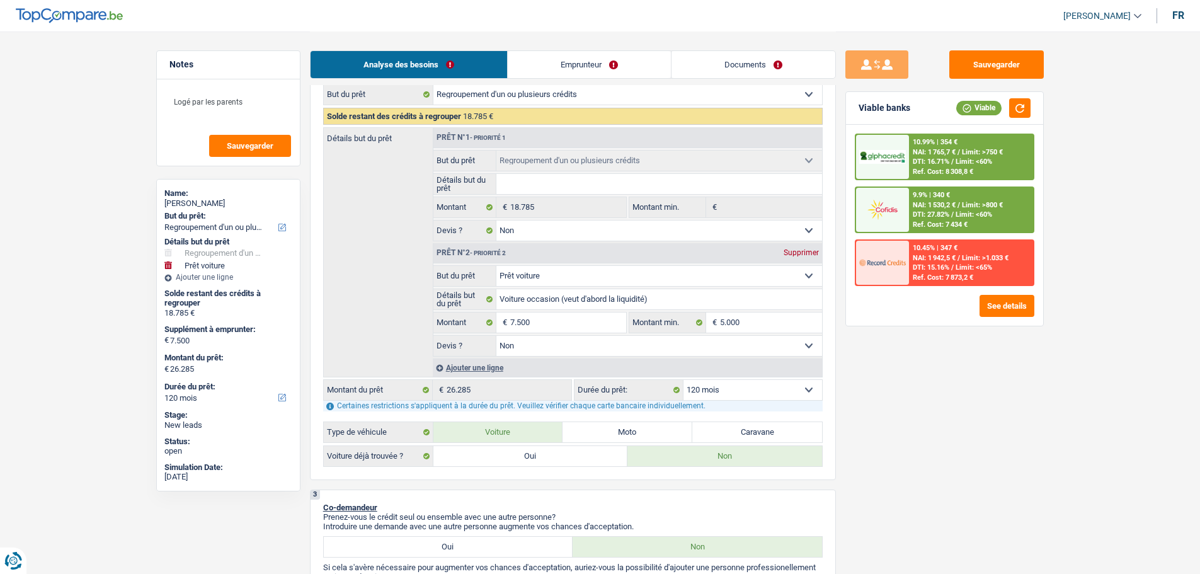
click at [939, 276] on div "Ref. Cost: 7 873,2 €" at bounding box center [942, 277] width 60 height 8
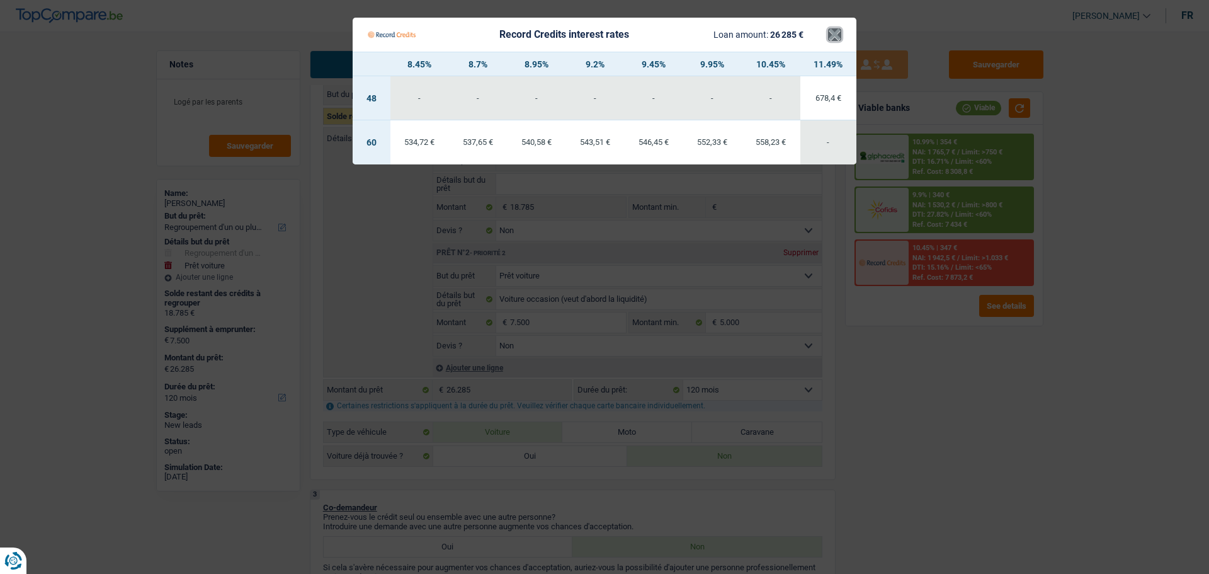
click at [833, 41] on button "×" at bounding box center [834, 34] width 13 height 13
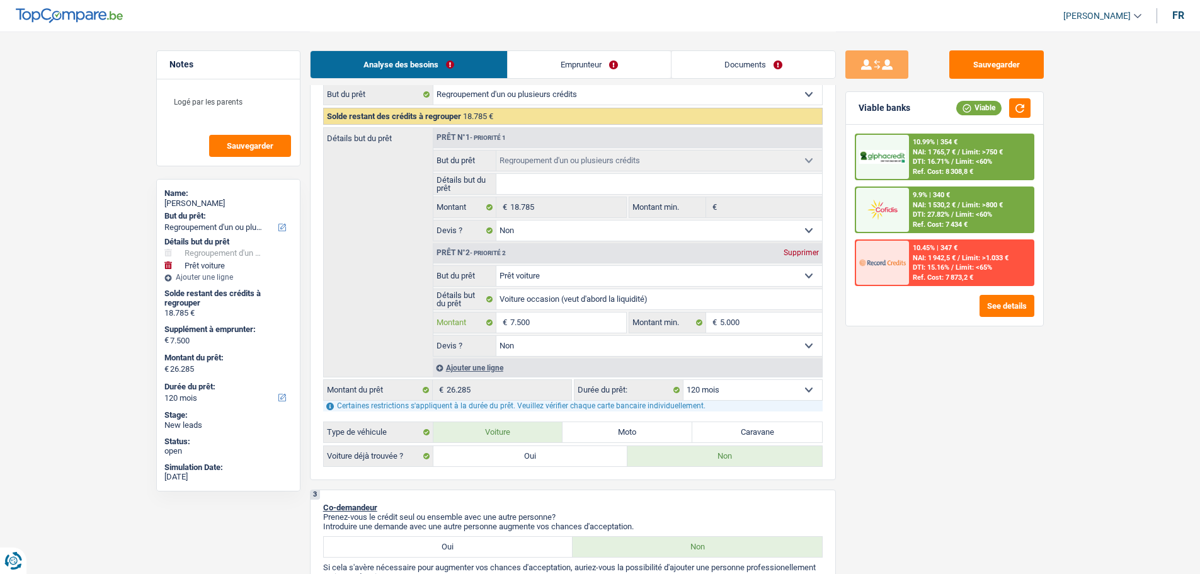
click at [542, 327] on input "7.500" at bounding box center [567, 322] width 115 height 20
click at [899, 224] on div at bounding box center [882, 210] width 53 height 44
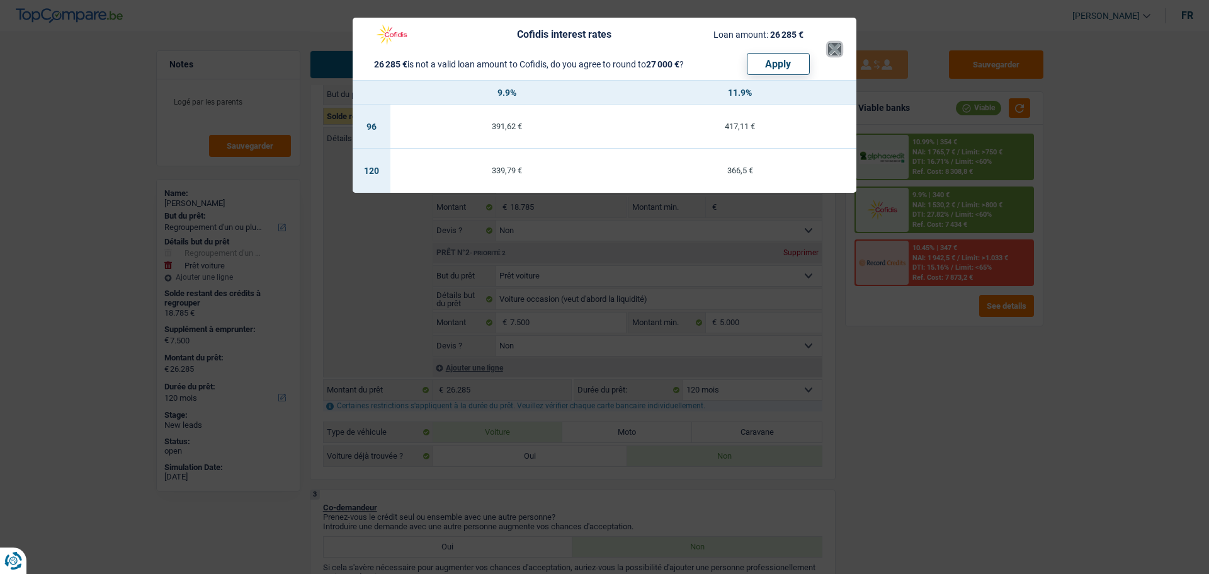
click at [832, 43] on button "×" at bounding box center [834, 49] width 13 height 13
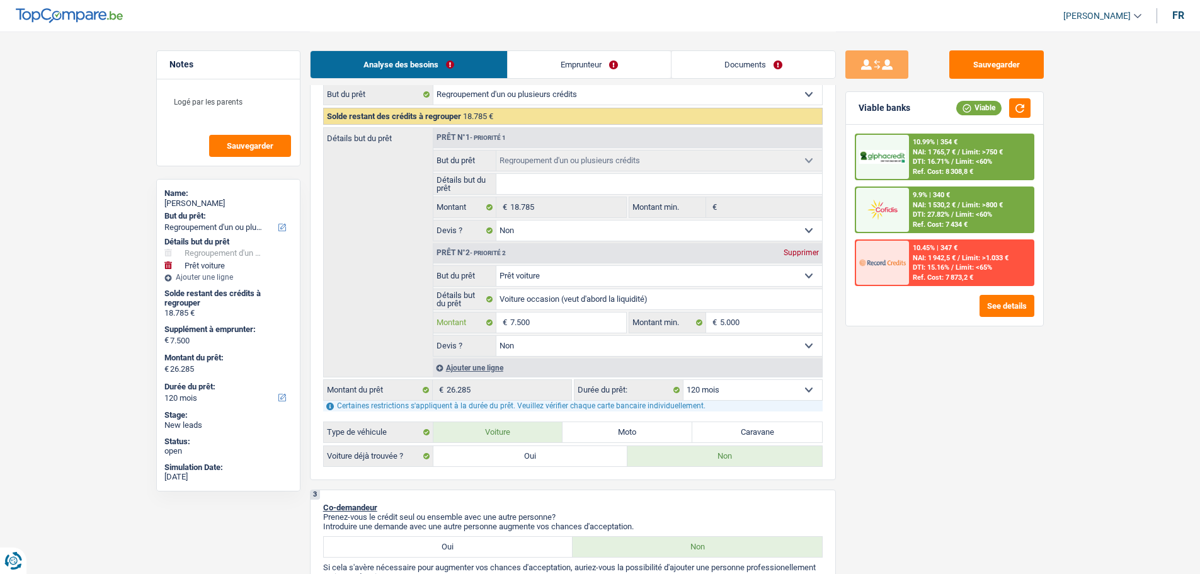
click at [544, 332] on input "7.500" at bounding box center [567, 322] width 115 height 20
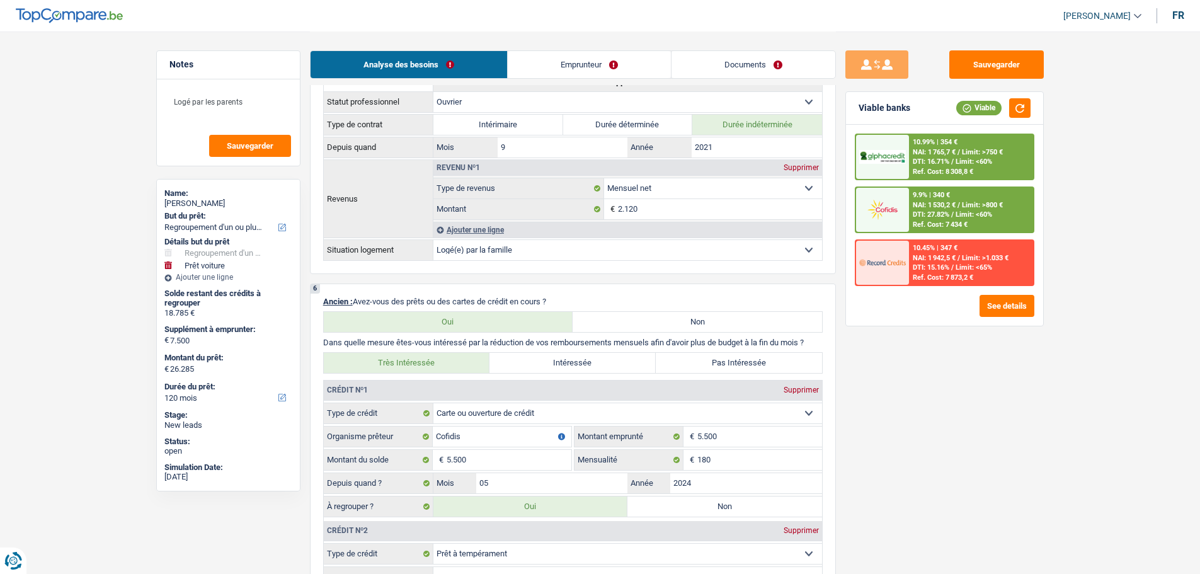
scroll to position [1259, 0]
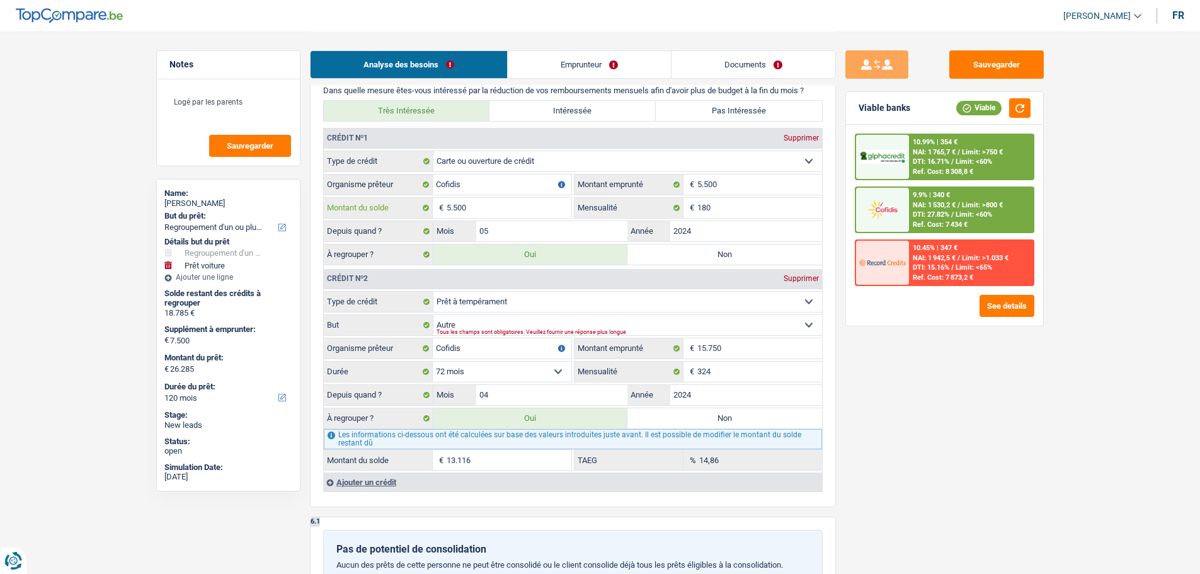
click at [521, 207] on input "5.500" at bounding box center [508, 208] width 125 height 20
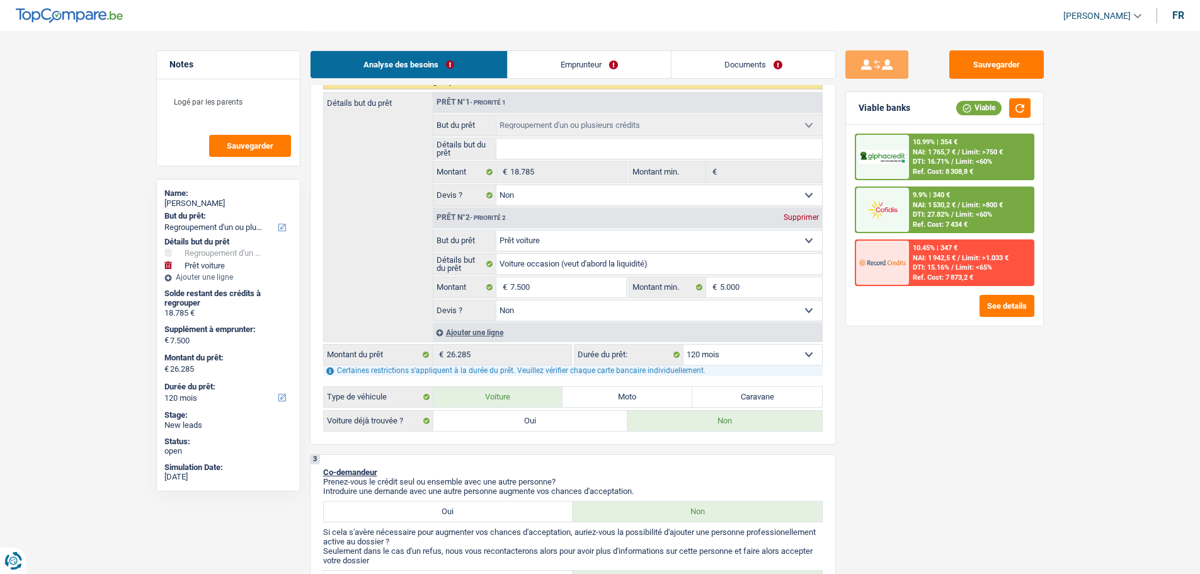
scroll to position [315, 0]
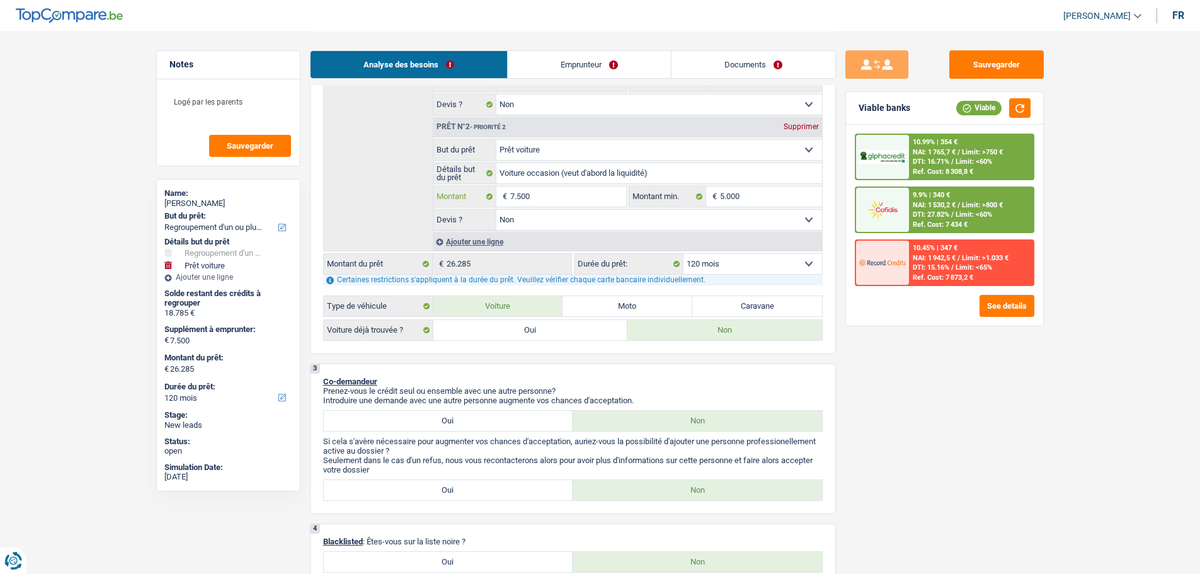
click at [543, 196] on input "7.500" at bounding box center [567, 196] width 115 height 20
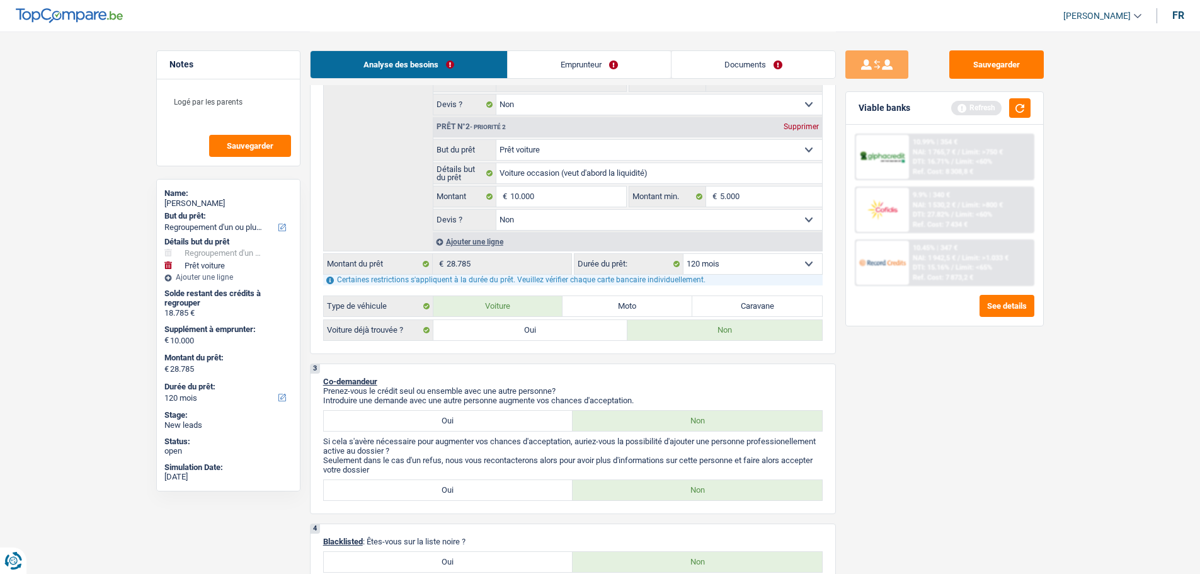
click at [1015, 119] on div "Viable banks Refresh" at bounding box center [944, 108] width 197 height 33
click at [1014, 111] on button "button" at bounding box center [1019, 108] width 21 height 20
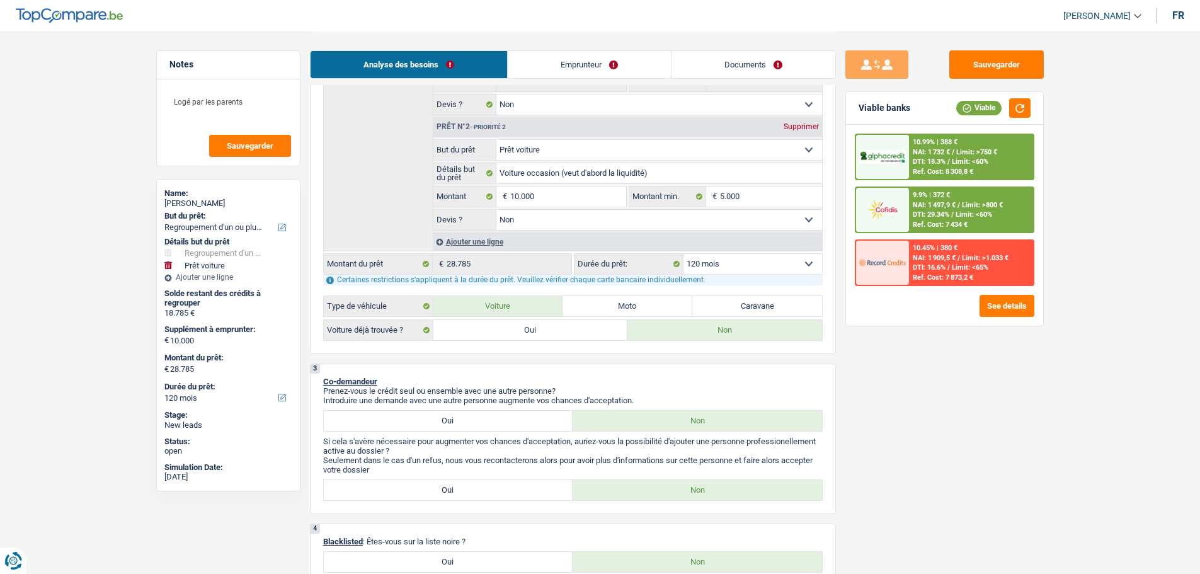
click at [977, 210] on div "9.9% | 372 € NAI: 1 497,9 € / Limit: >800 € DTI: 29.34% / Limit: <60% Ref. Cost…" at bounding box center [971, 210] width 124 height 44
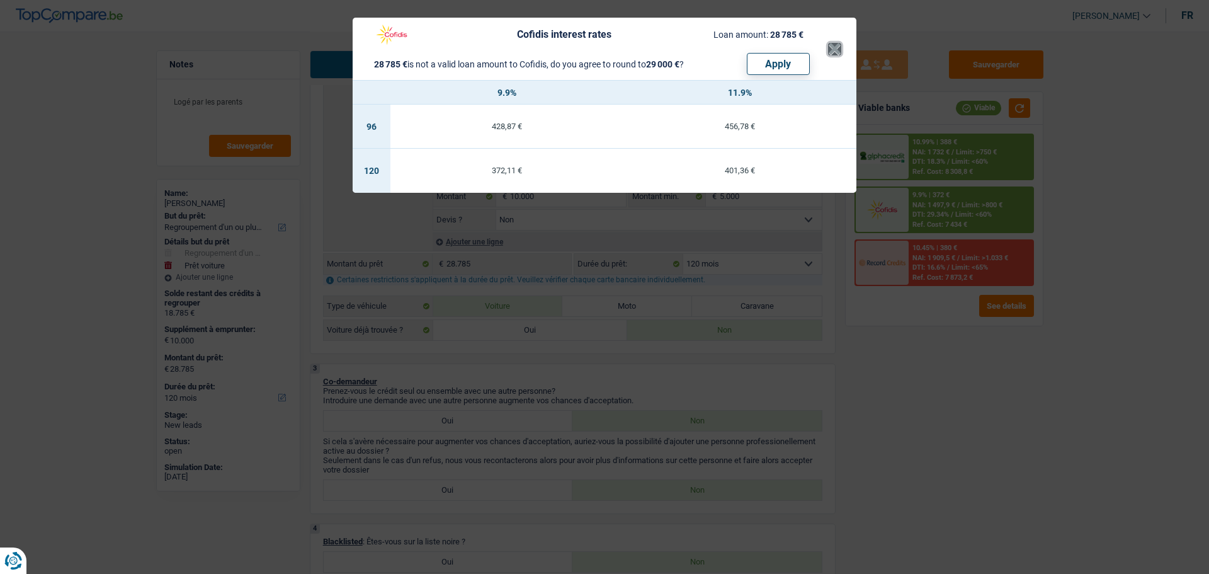
click at [828, 53] on button "×" at bounding box center [834, 49] width 13 height 13
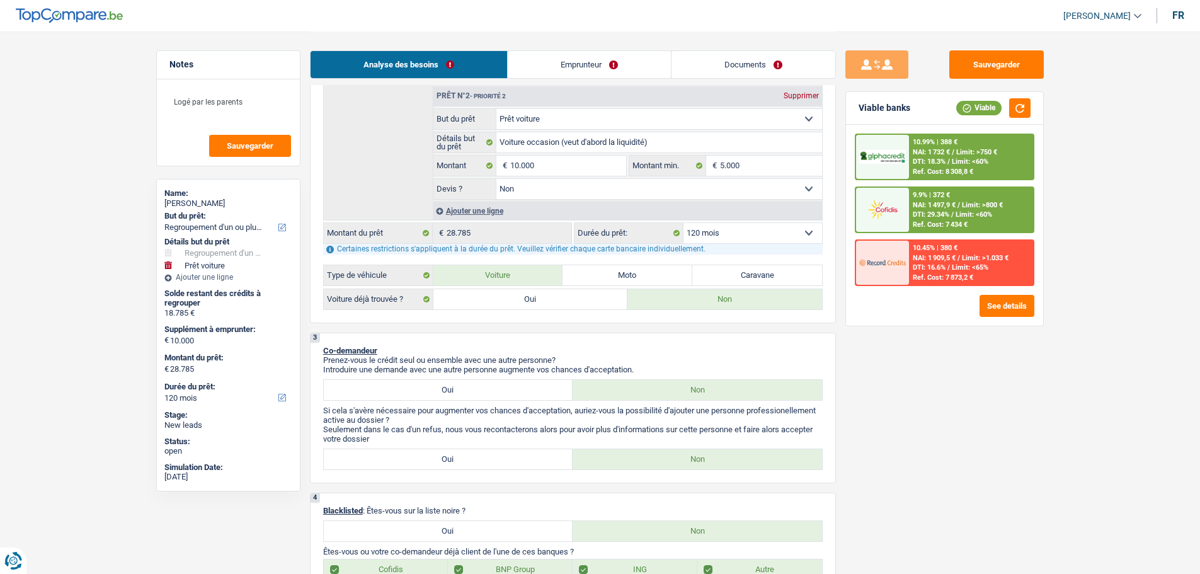
scroll to position [252, 0]
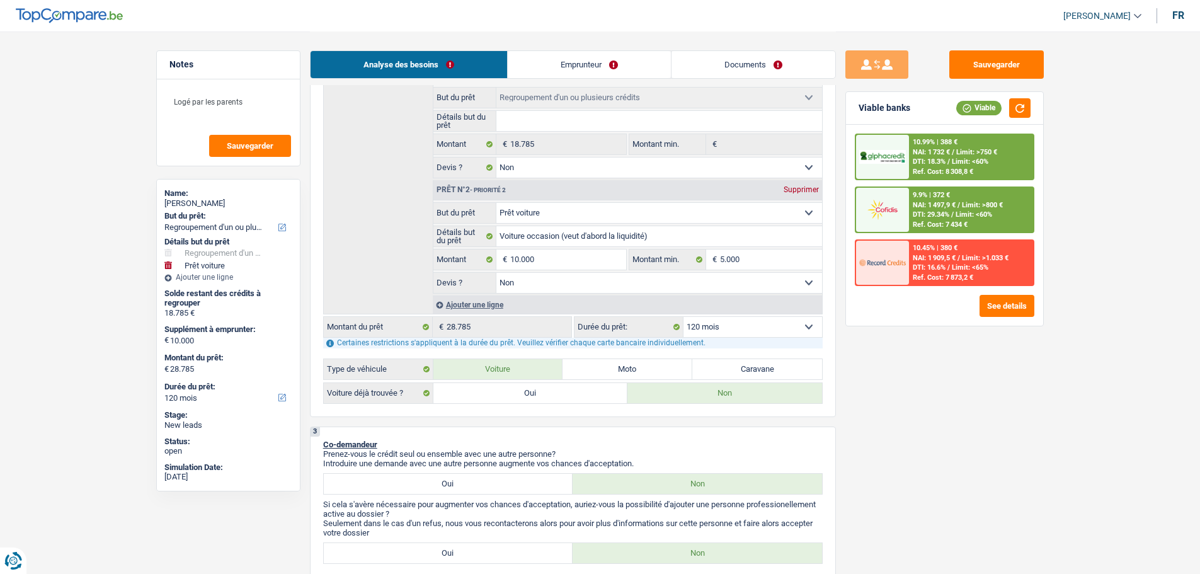
click at [929, 157] on span "DTI: 18.3%" at bounding box center [928, 161] width 33 height 8
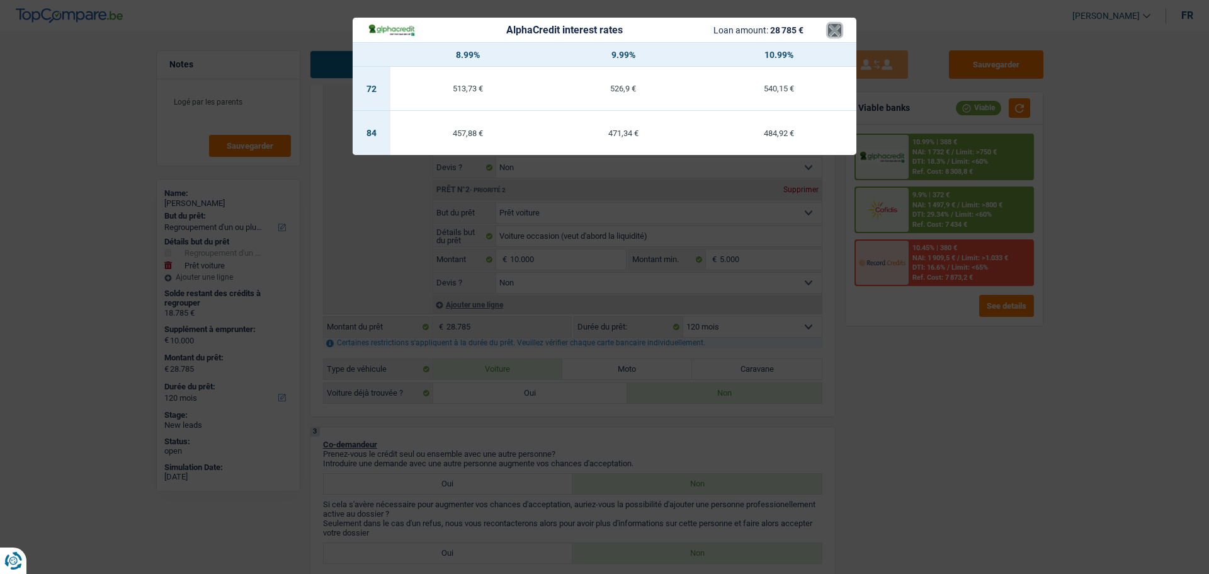
click at [841, 35] on button "×" at bounding box center [834, 30] width 13 height 13
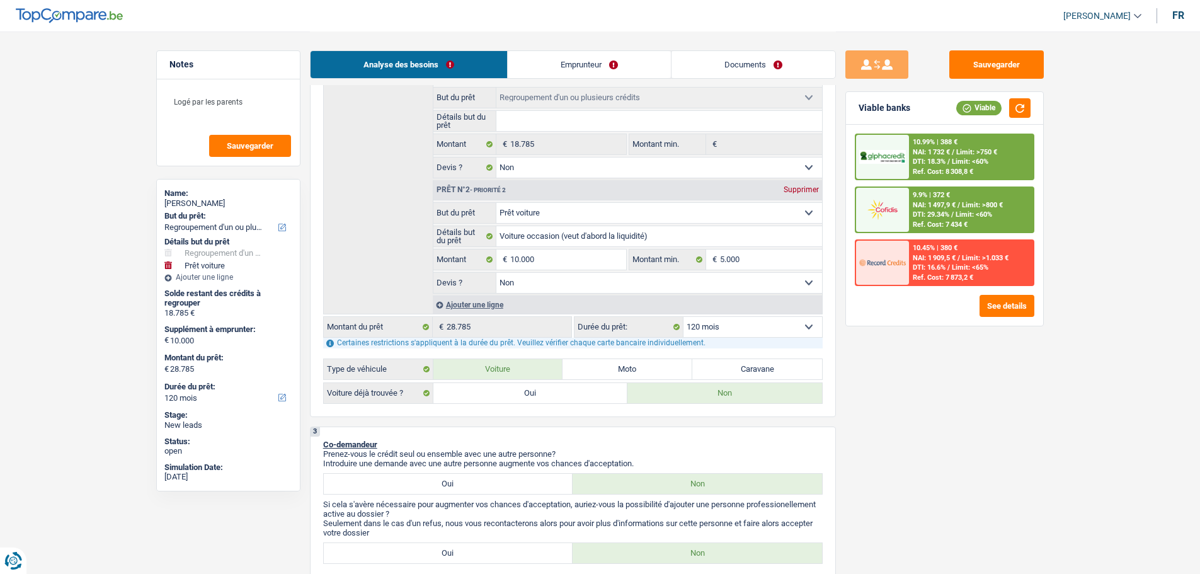
click at [923, 202] on span "NAI: 1 497,9 €" at bounding box center [933, 205] width 43 height 8
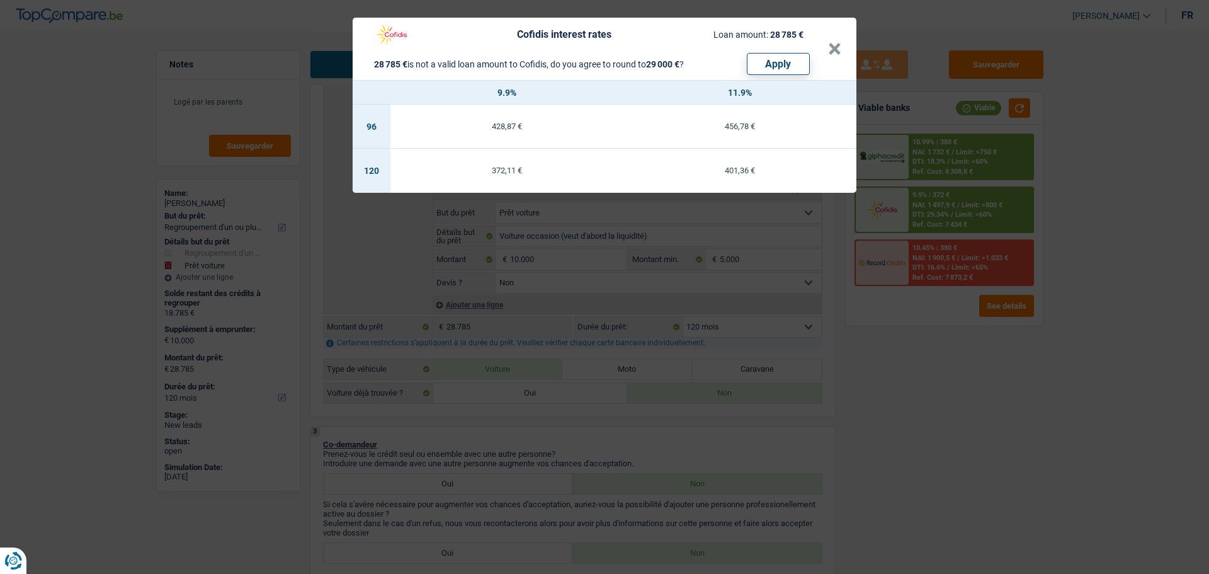
click at [827, 50] on div "Cofidis interest rates Loan amount: 28 785 € 28 785 € is not a valid loan amoun…" at bounding box center [598, 49] width 460 height 52
click at [831, 50] on button "×" at bounding box center [834, 49] width 13 height 13
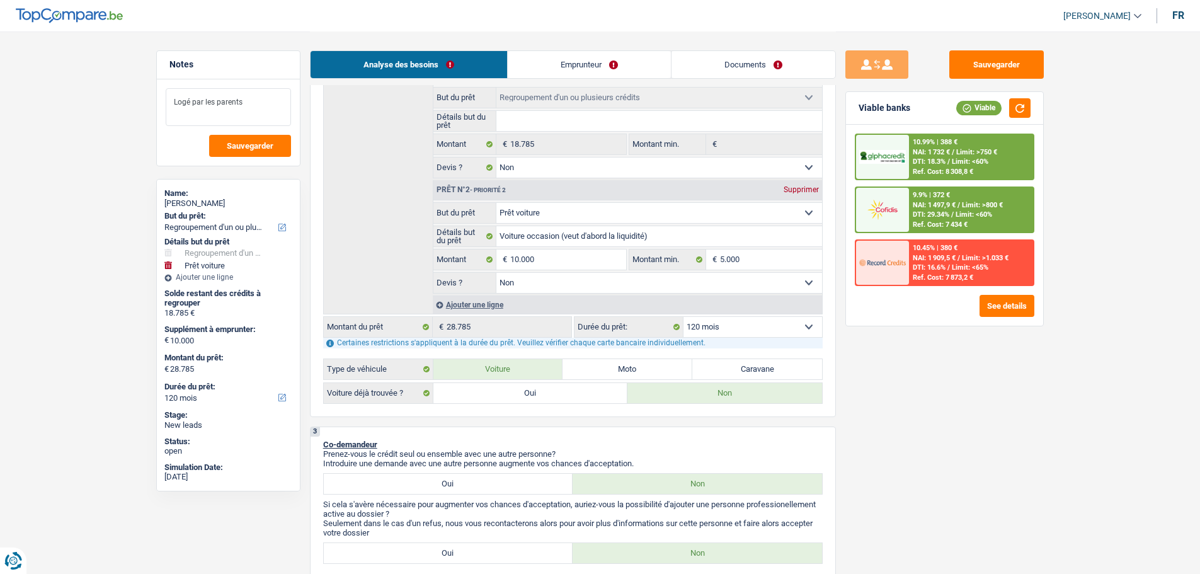
click at [258, 113] on textarea "Logé par les parents" at bounding box center [228, 107] width 125 height 38
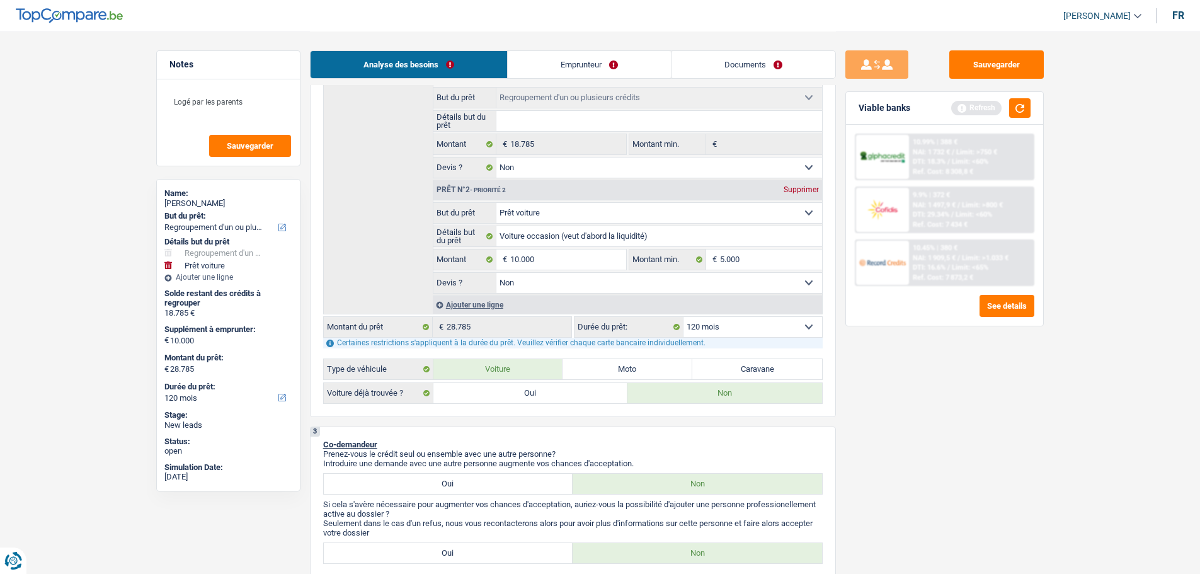
drag, startPoint x: 988, startPoint y: 126, endPoint x: 1011, endPoint y: 100, distance: 34.4
click at [990, 118] on div "Viable banks Refresh 10.99% | 388 € NAI: 1 732 € / Limit: >750 € DTI: 18.3% / L…" at bounding box center [944, 208] width 198 height 235
click at [1023, 108] on button "button" at bounding box center [1019, 108] width 21 height 20
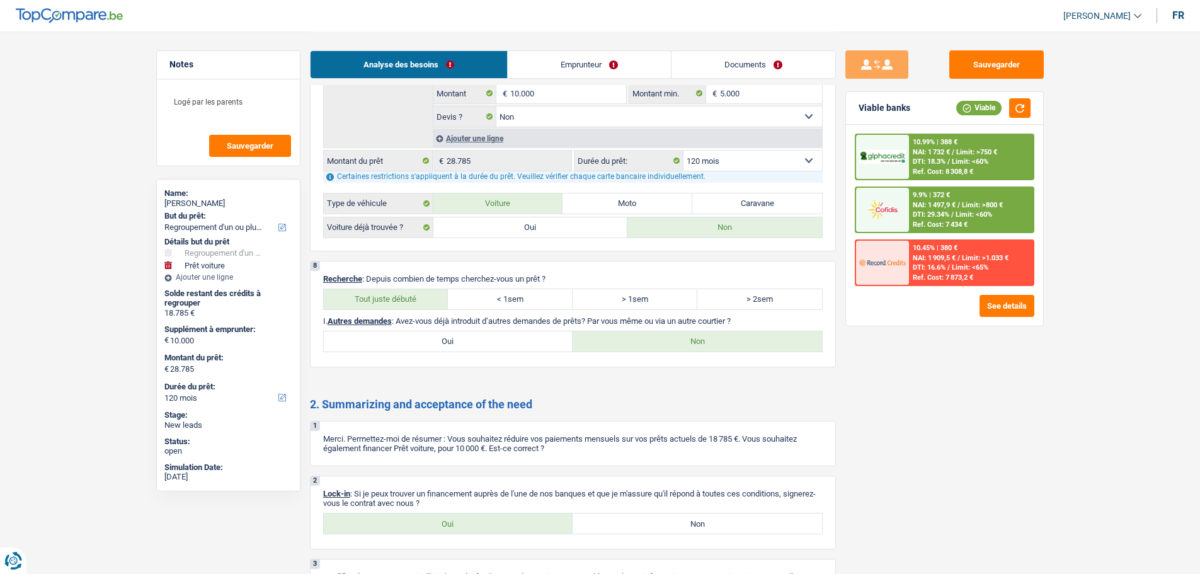
scroll to position [2166, 0]
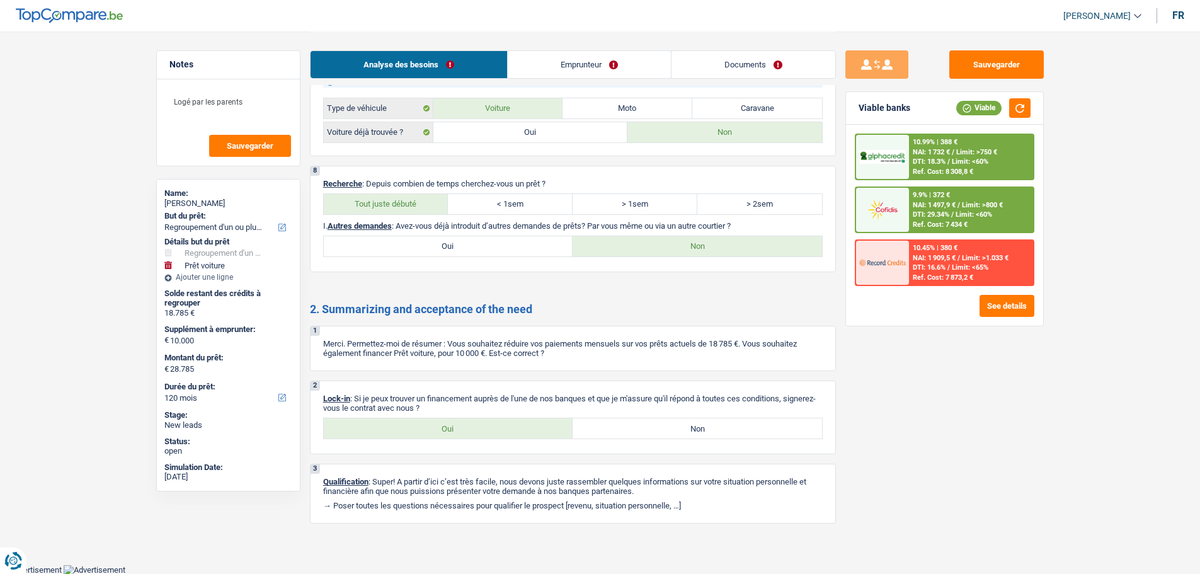
click at [474, 443] on div "2 Lock-in : Si je peux trouver un financement auprès de l'une de nos banques et…" at bounding box center [573, 417] width 526 height 74
click at [467, 436] on label "Oui" at bounding box center [448, 428] width 249 height 20
click at [467, 436] on input "Oui" at bounding box center [448, 428] width 249 height 20
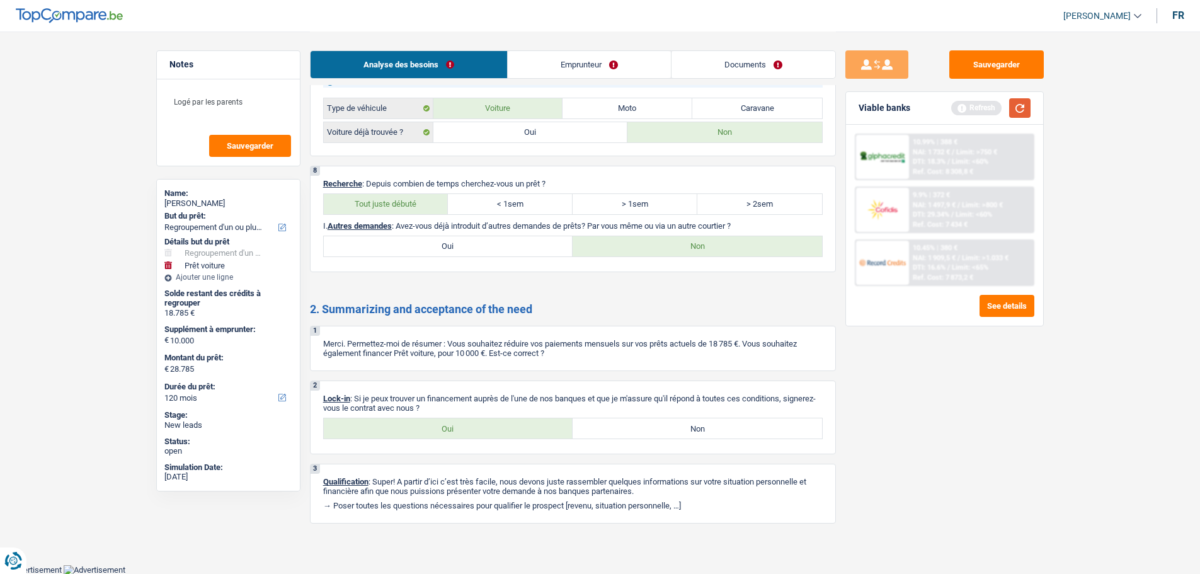
click at [1013, 108] on button "button" at bounding box center [1019, 108] width 21 height 20
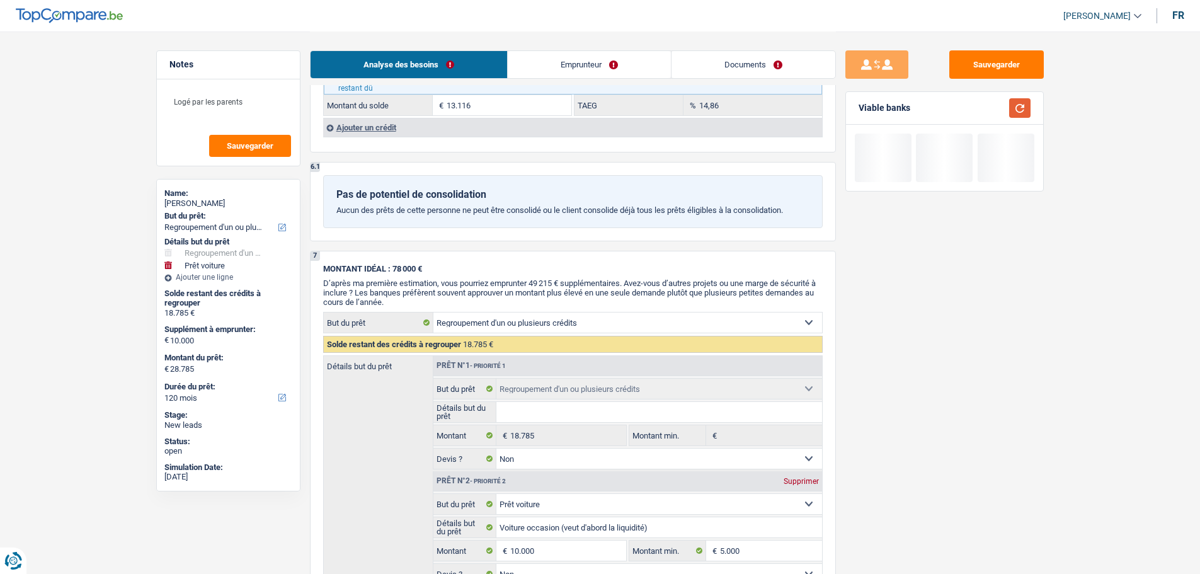
scroll to position [1410, 0]
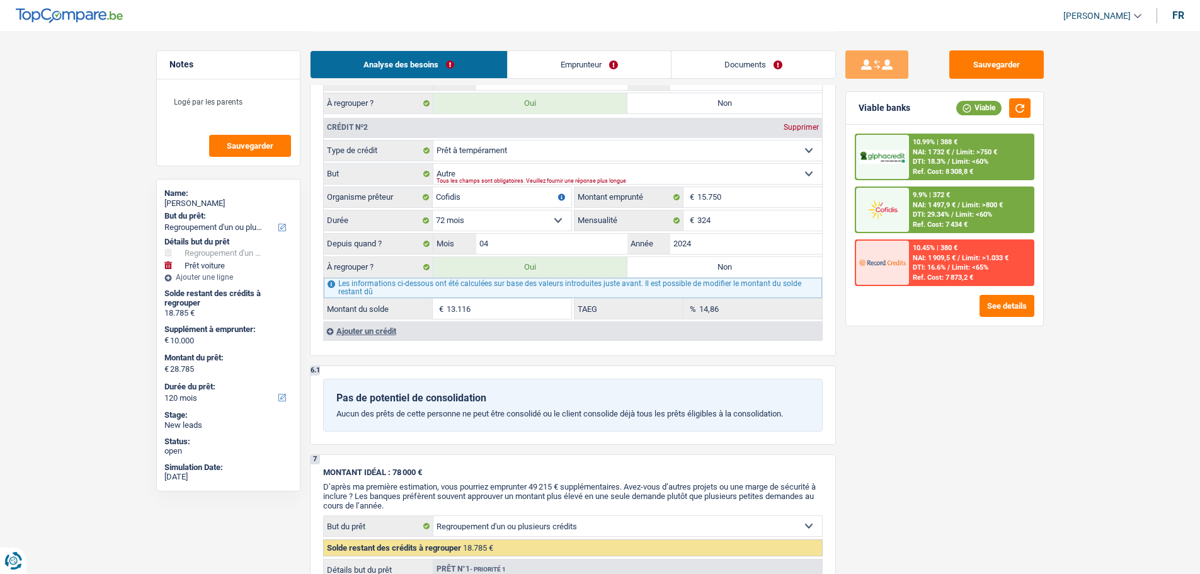
click at [785, 77] on link "Documents" at bounding box center [753, 64] width 164 height 27
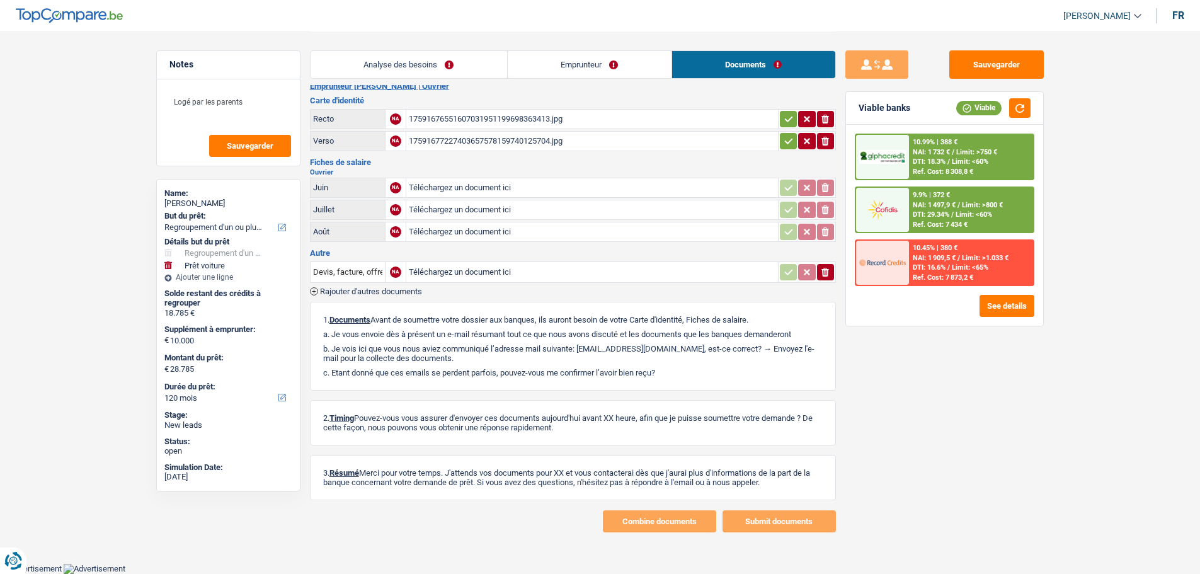
scroll to position [13, 0]
click at [516, 121] on div "17591676551607031951199698363413.jpg" at bounding box center [592, 119] width 366 height 19
click at [487, 137] on div "17591677227403657578159740125704.jpg" at bounding box center [592, 141] width 366 height 19
click at [493, 120] on div "17591676551607031951199698363413.jpg" at bounding box center [592, 119] width 366 height 19
click at [438, 61] on link "Analyse des besoins" at bounding box center [408, 64] width 196 height 27
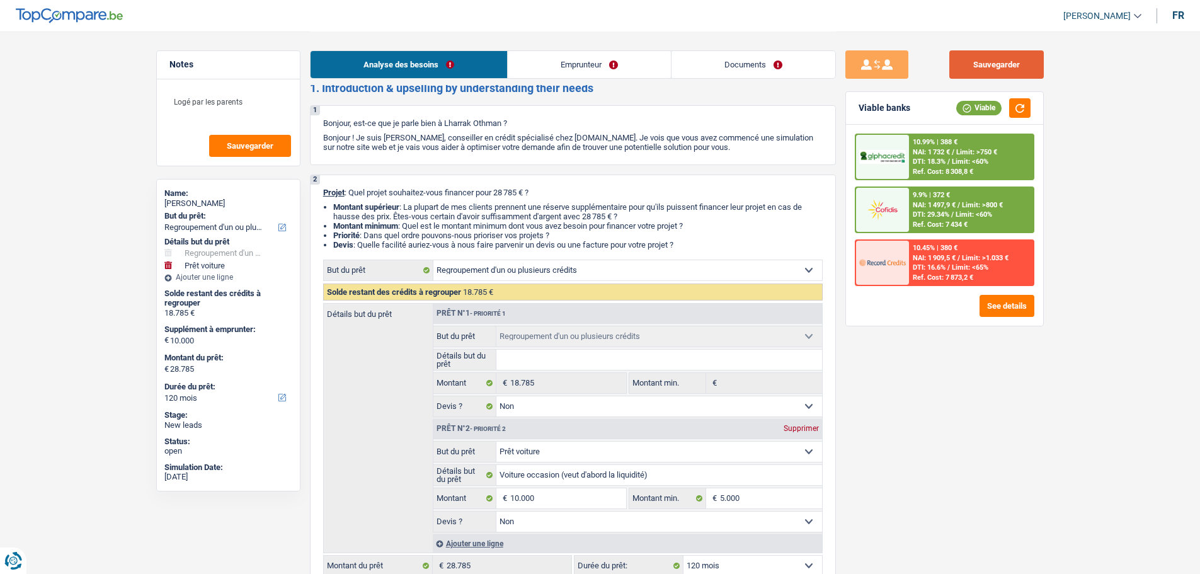
click at [981, 55] on button "Sauvegarder" at bounding box center [996, 64] width 94 height 28
click at [264, 142] on span "Sauvegarder" at bounding box center [250, 146] width 47 height 8
